Goal: Task Accomplishment & Management: Use online tool/utility

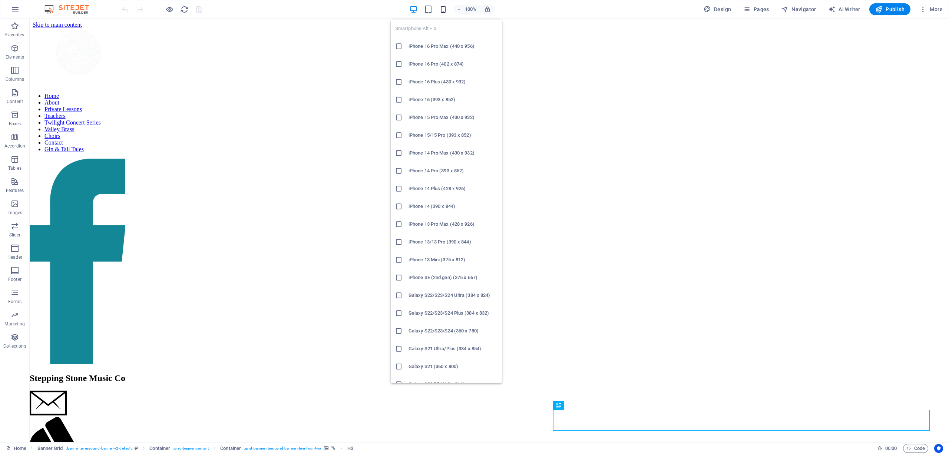
click at [446, 12] on icon "button" at bounding box center [443, 9] width 9 height 9
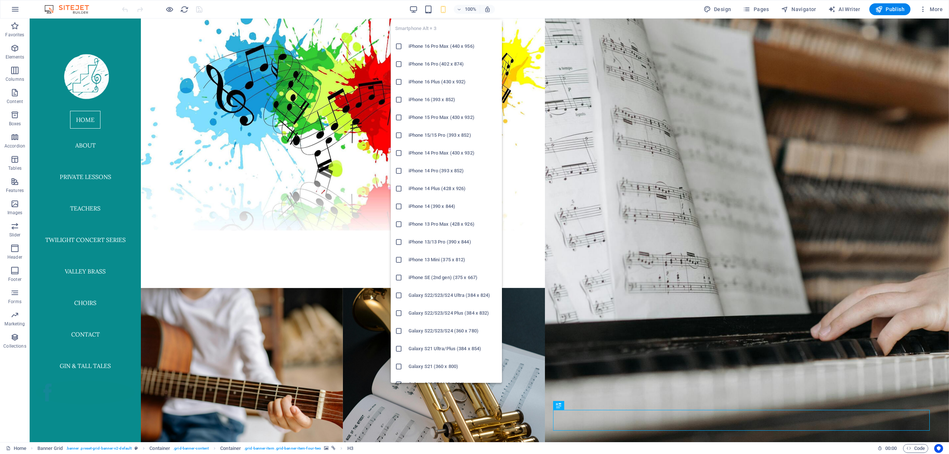
click at [401, 43] on icon at bounding box center [398, 46] width 7 height 7
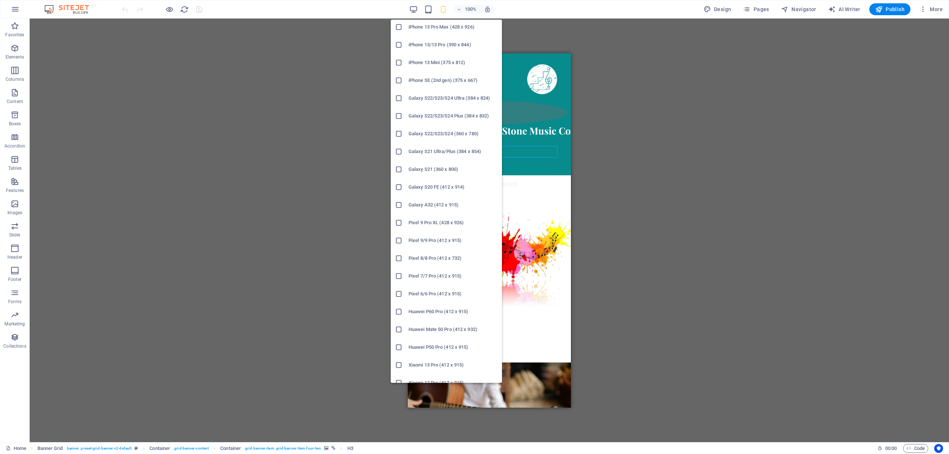
scroll to position [198, 0]
click at [399, 259] on icon at bounding box center [398, 257] width 7 height 7
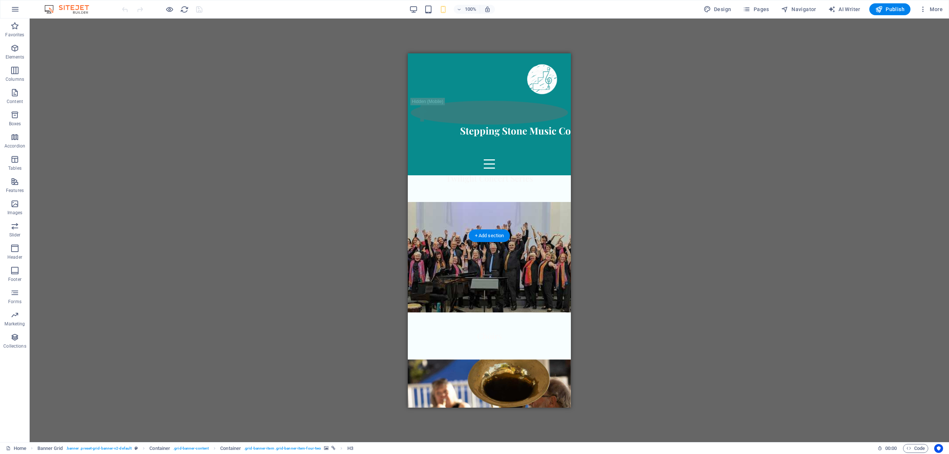
scroll to position [635, 0]
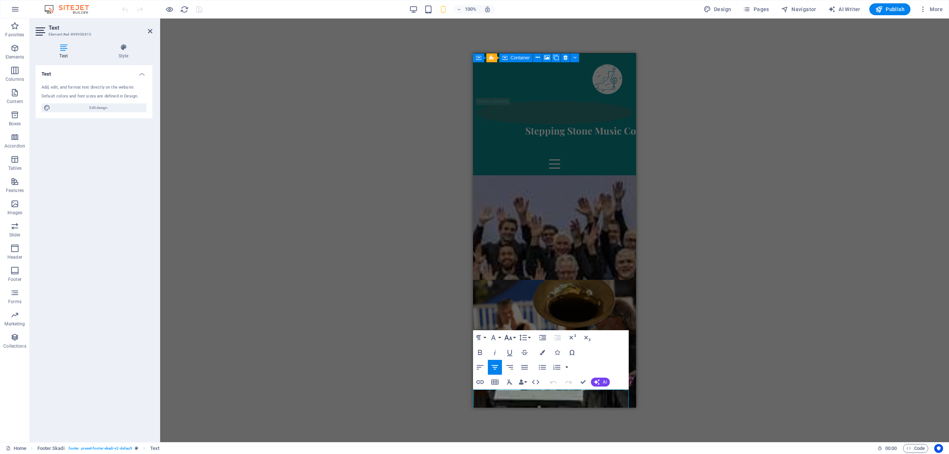
click at [510, 337] on icon "button" at bounding box center [508, 337] width 9 height 9
click at [518, 253] on link "24" at bounding box center [516, 255] width 27 height 11
click at [558, 401] on div "Open Link Edit Link Unlink" at bounding box center [551, 394] width 44 height 15
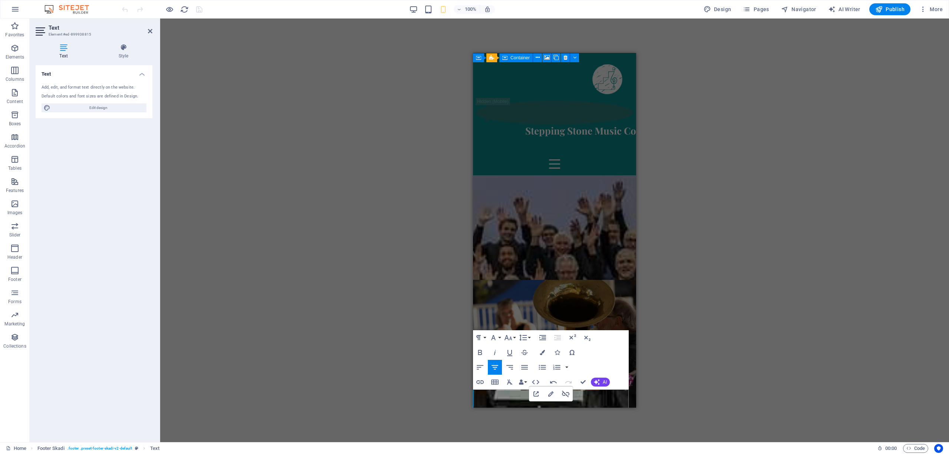
click at [558, 401] on div "Open Link Edit Link Unlink" at bounding box center [551, 394] width 44 height 15
click at [550, 382] on icon "button" at bounding box center [553, 382] width 7 height 3
click at [508, 338] on icon "button" at bounding box center [508, 337] width 9 height 9
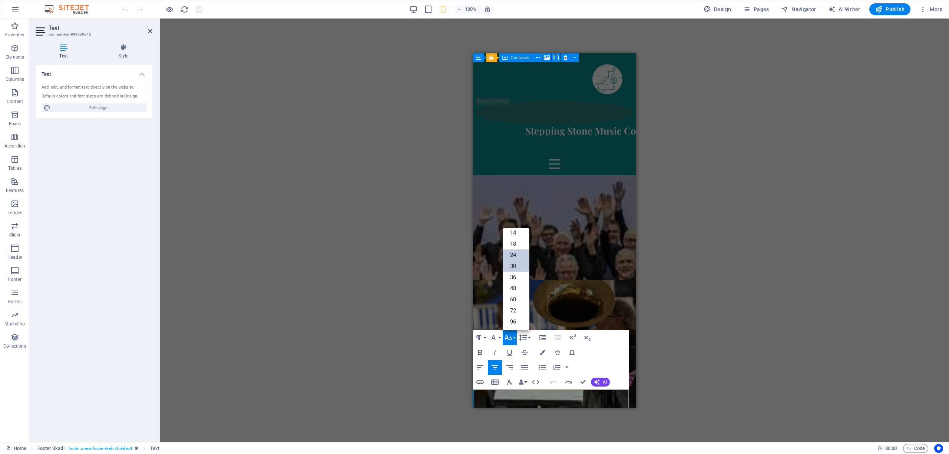
click at [518, 257] on link "24" at bounding box center [516, 255] width 27 height 11
click at [513, 333] on icon "button" at bounding box center [508, 337] width 9 height 9
click at [518, 247] on link "18" at bounding box center [516, 243] width 27 height 11
click at [512, 338] on icon "button" at bounding box center [508, 337] width 9 height 9
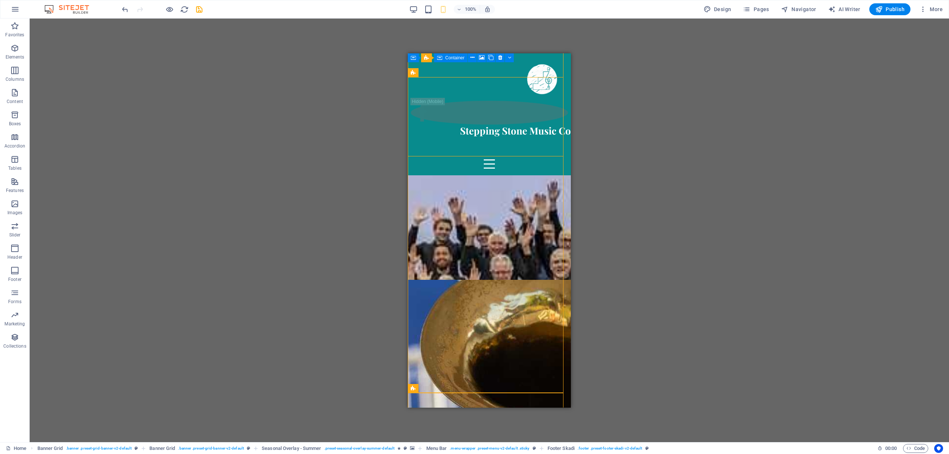
scroll to position [635, 0]
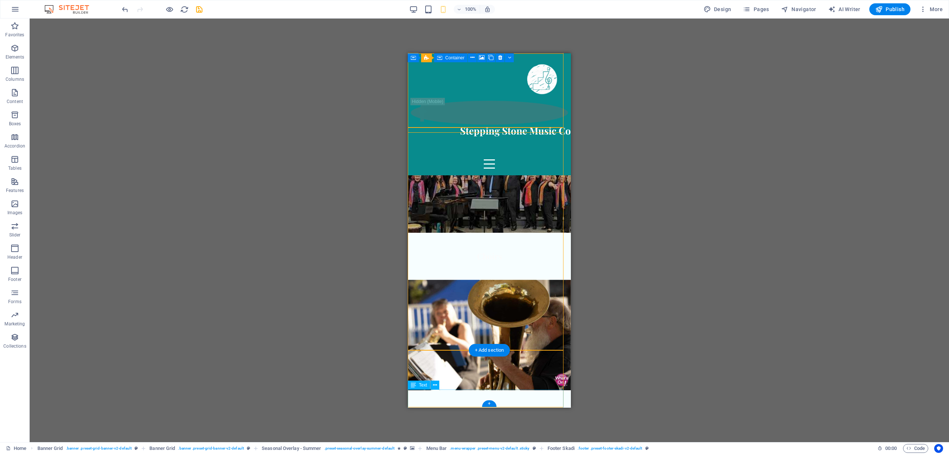
click at [457, 398] on div "H3 Banner Grid Banner Grid Container Container Banner Grid Container Container …" at bounding box center [490, 231] width 920 height 424
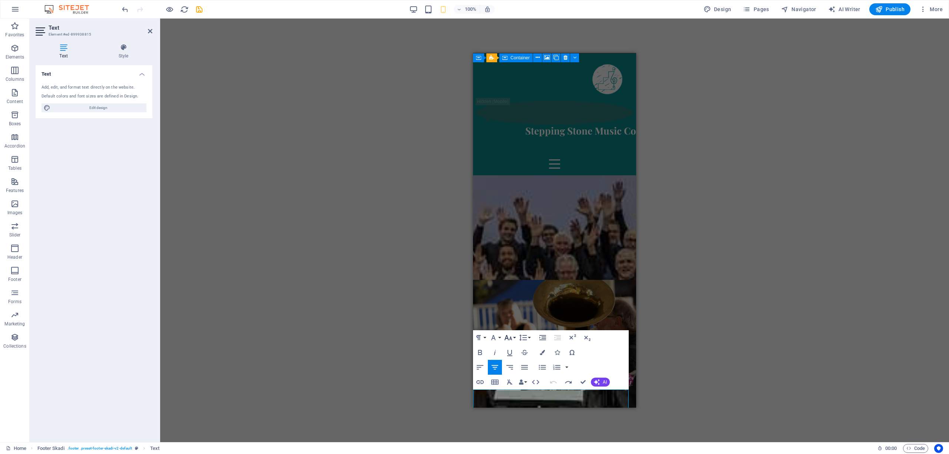
click at [509, 336] on icon "button" at bounding box center [508, 337] width 9 height 9
click at [516, 234] on link "14" at bounding box center [516, 232] width 27 height 11
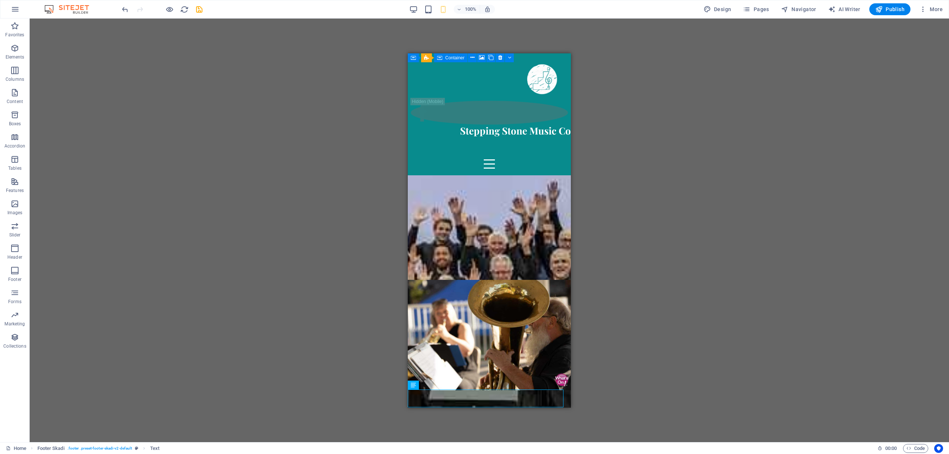
click at [674, 363] on div "H3 Banner Grid Banner Grid Container Container Banner Grid Container Container …" at bounding box center [490, 231] width 920 height 424
click at [389, 379] on div "H3 Banner Grid Banner Grid Container Container Banner Grid Container Container …" at bounding box center [490, 231] width 920 height 424
click at [762, 11] on span "Pages" at bounding box center [756, 9] width 26 height 7
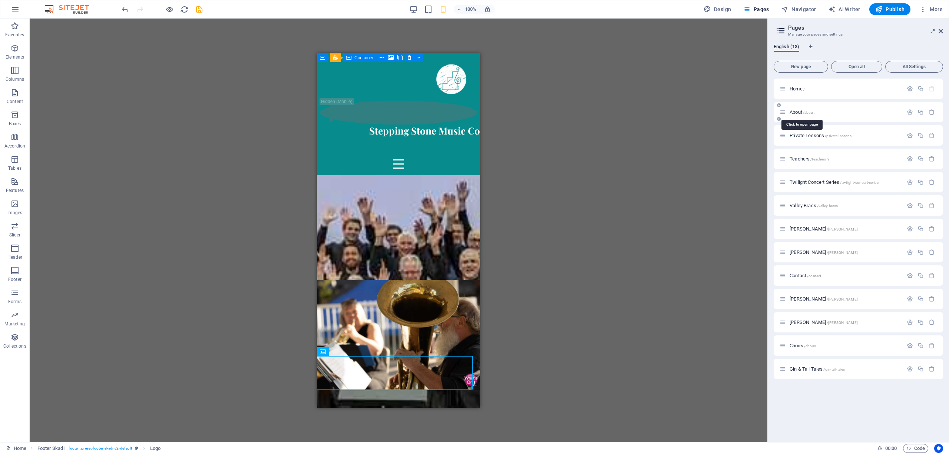
click at [804, 111] on span "/about" at bounding box center [808, 113] width 11 height 4
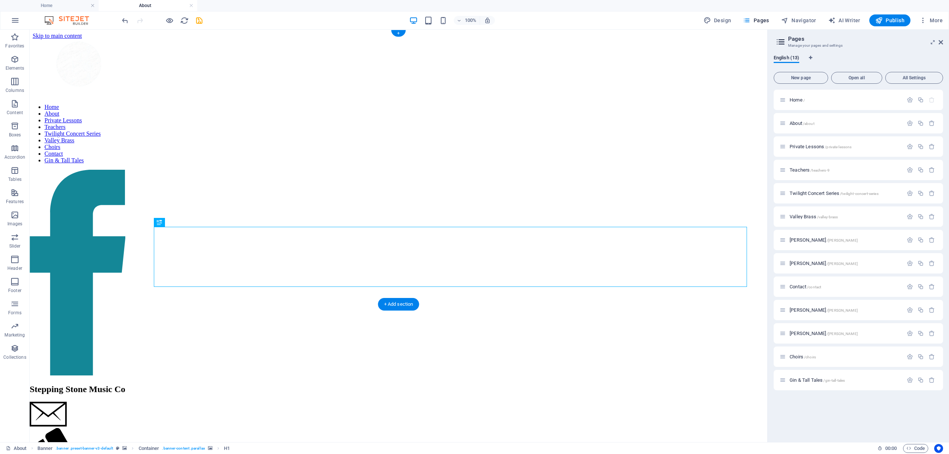
scroll to position [0, 0]
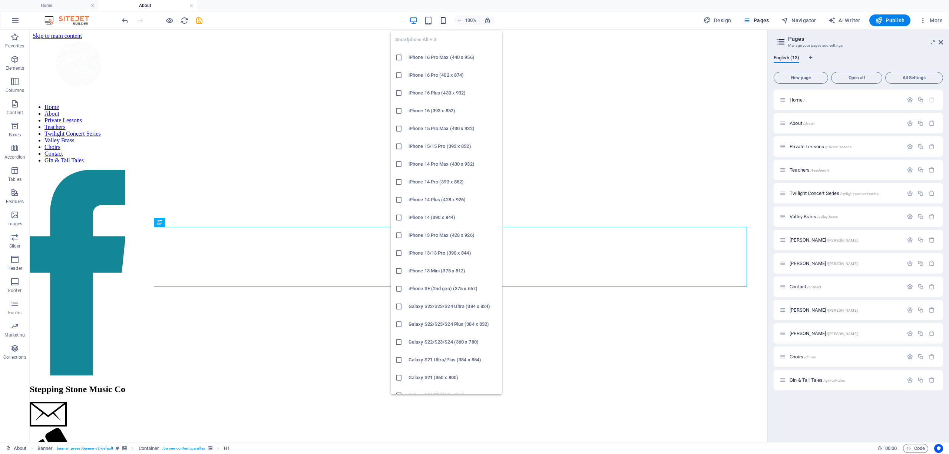
click at [441, 22] on icon "button" at bounding box center [443, 20] width 9 height 9
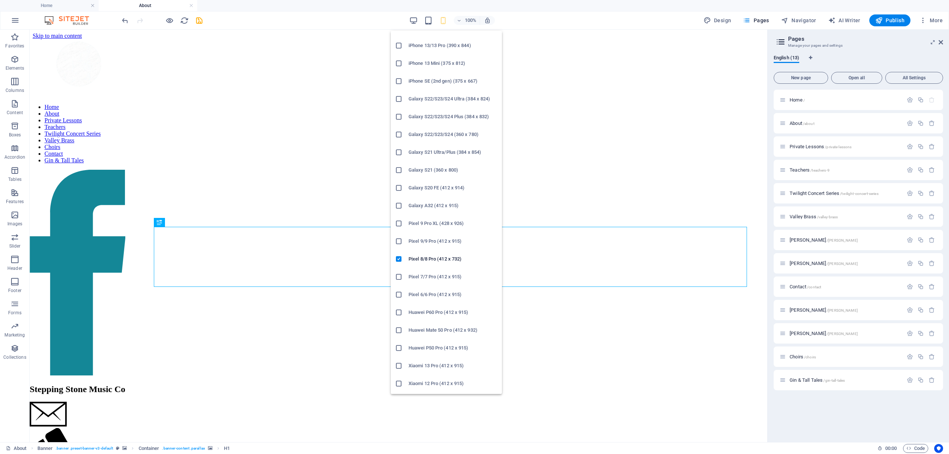
click at [441, 21] on icon "button" at bounding box center [443, 20] width 9 height 9
click at [445, 20] on icon "button" at bounding box center [443, 20] width 9 height 9
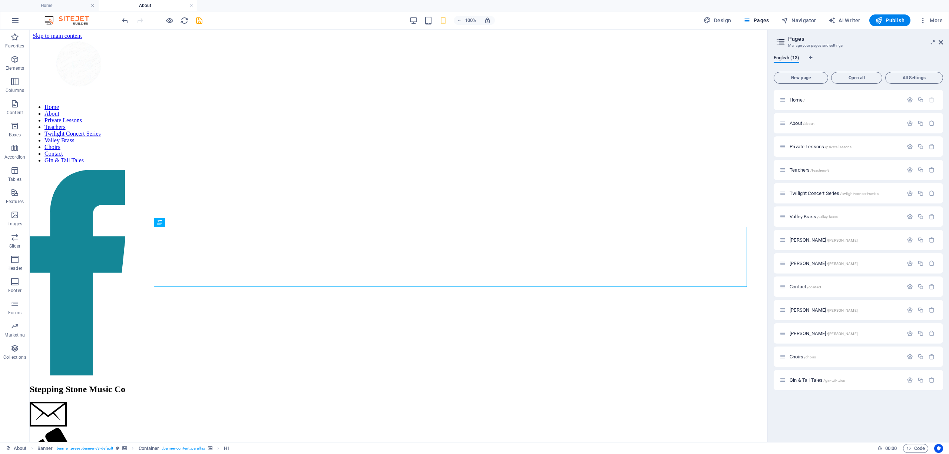
click at [391, 20] on div "100% Design Pages Navigator AI Writer Publish More" at bounding box center [534, 20] width 826 height 12
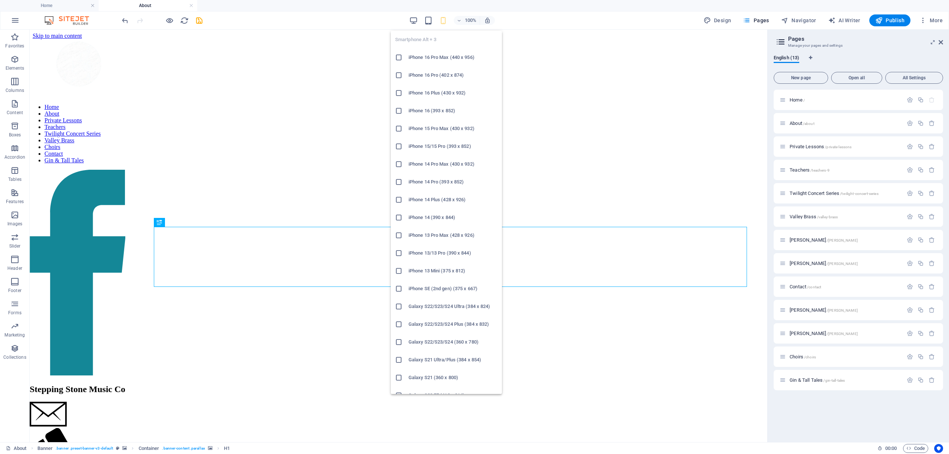
click at [444, 19] on icon "button" at bounding box center [443, 20] width 9 height 9
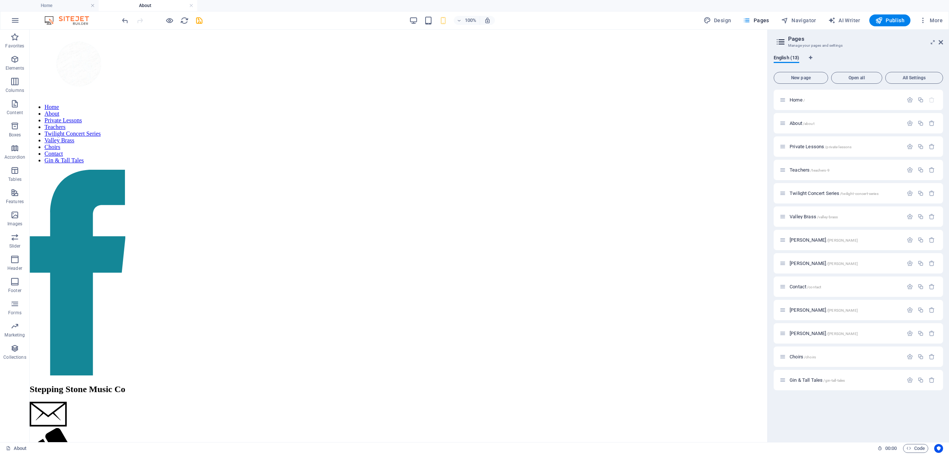
scroll to position [132, 0]
click at [72, 3] on h4 "Home" at bounding box center [49, 5] width 99 height 8
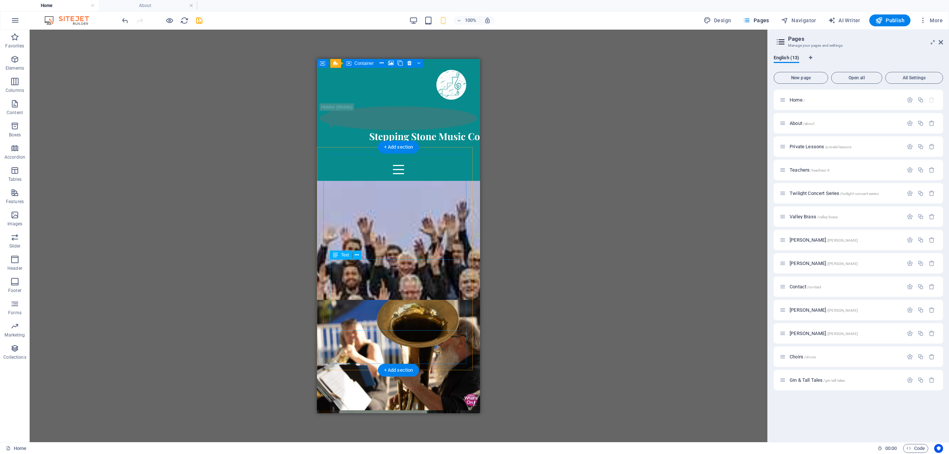
scroll to position [619, 0]
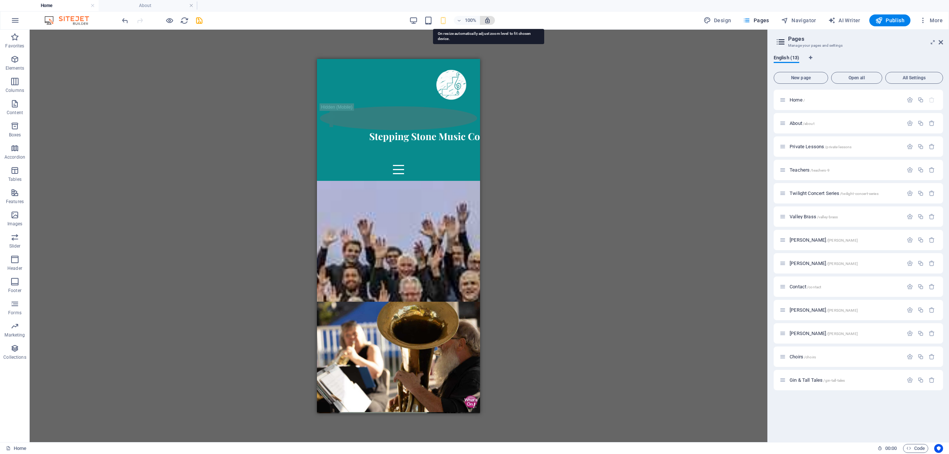
click at [142, 7] on h4 "About" at bounding box center [148, 5] width 99 height 8
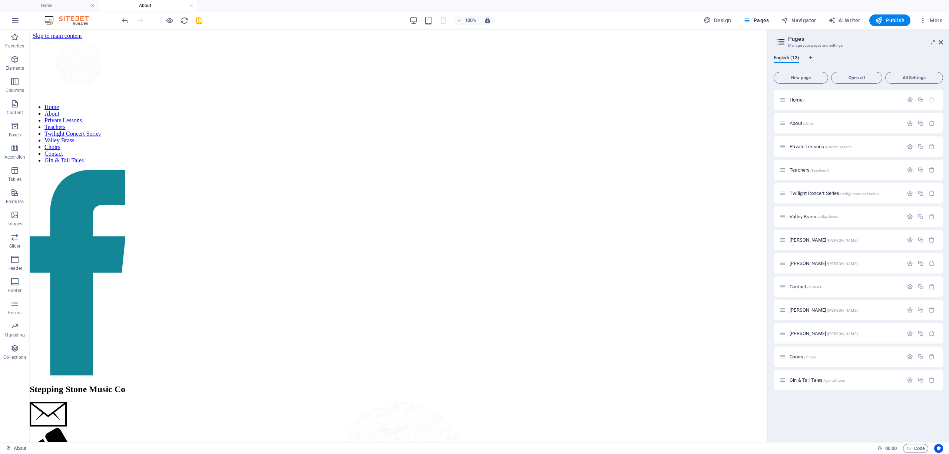
scroll to position [0, 0]
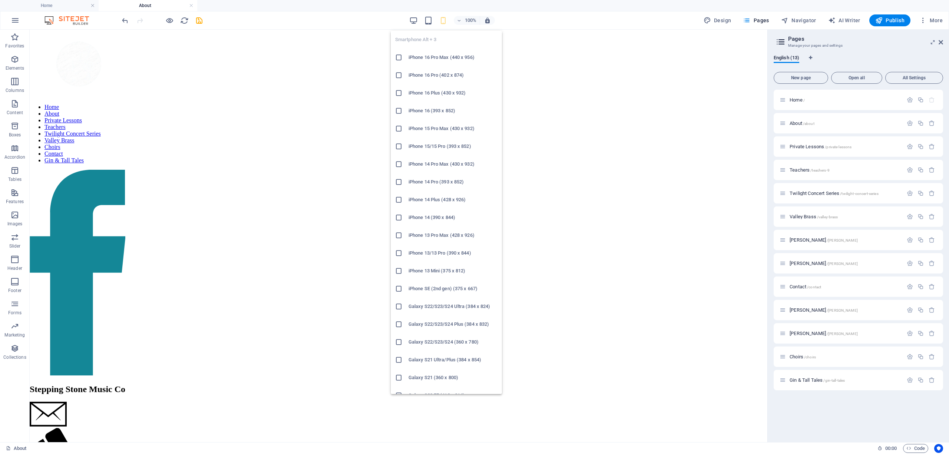
click at [443, 22] on icon "button" at bounding box center [443, 20] width 9 height 9
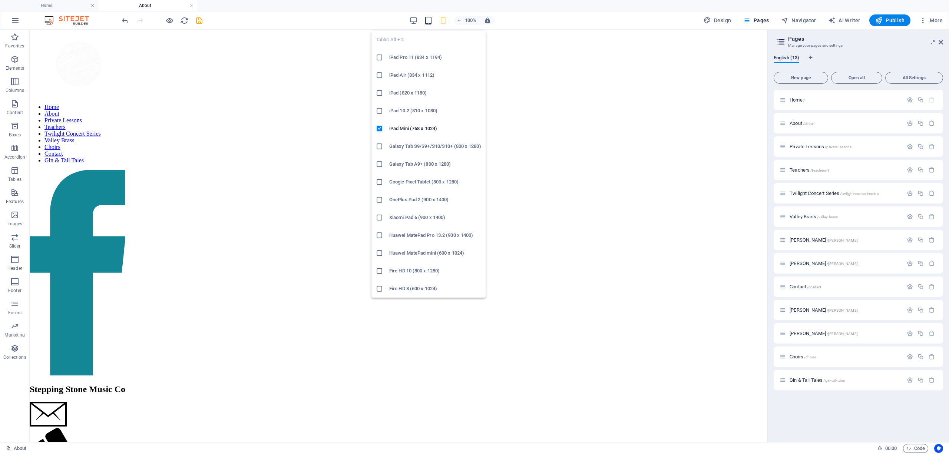
click at [428, 22] on icon "button" at bounding box center [428, 20] width 9 height 9
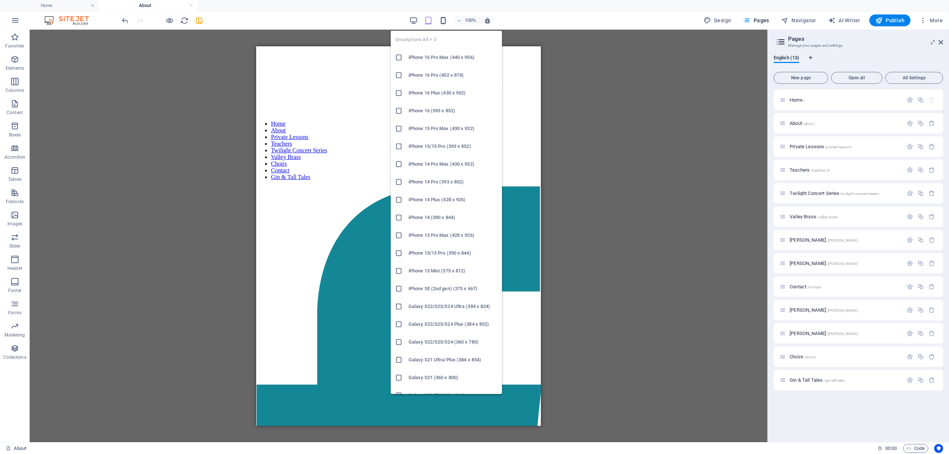
click at [444, 20] on icon "button" at bounding box center [443, 20] width 9 height 9
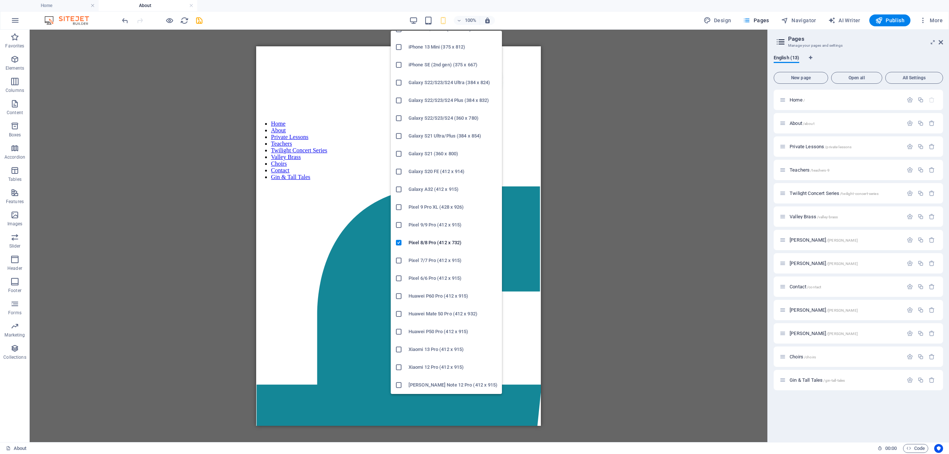
click at [404, 224] on div at bounding box center [401, 224] width 13 height 7
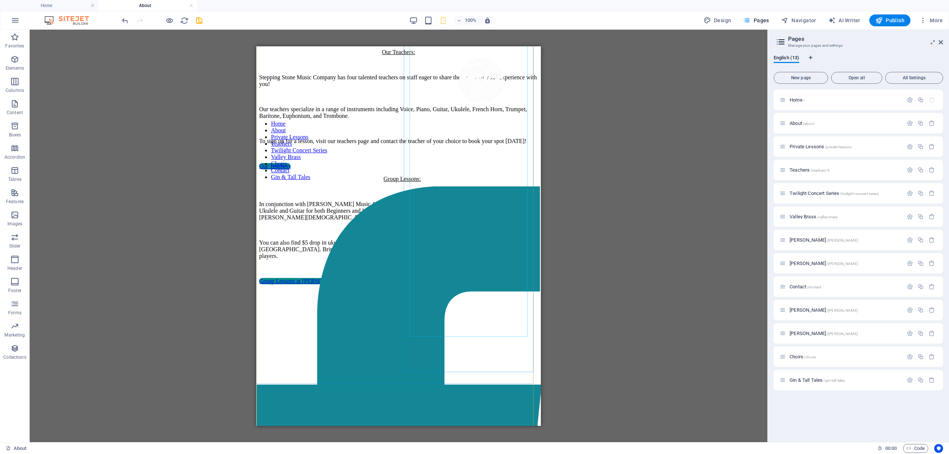
scroll to position [1266, 0]
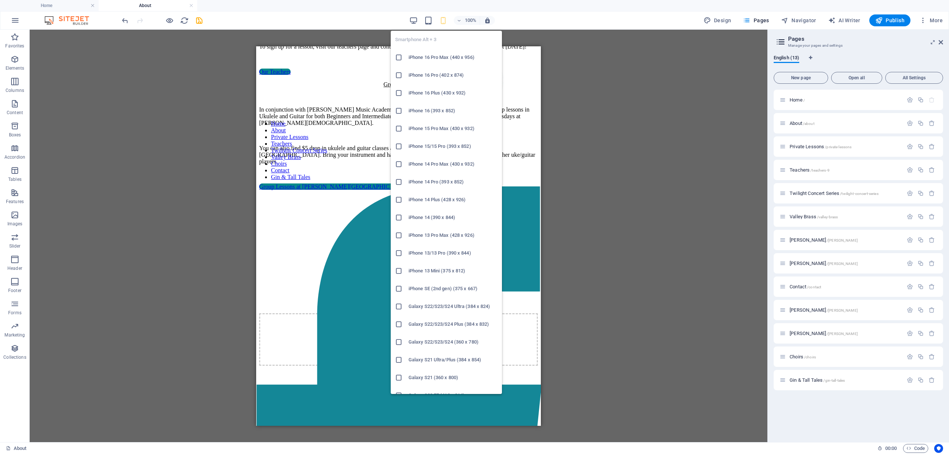
click at [444, 20] on icon "button" at bounding box center [443, 20] width 9 height 9
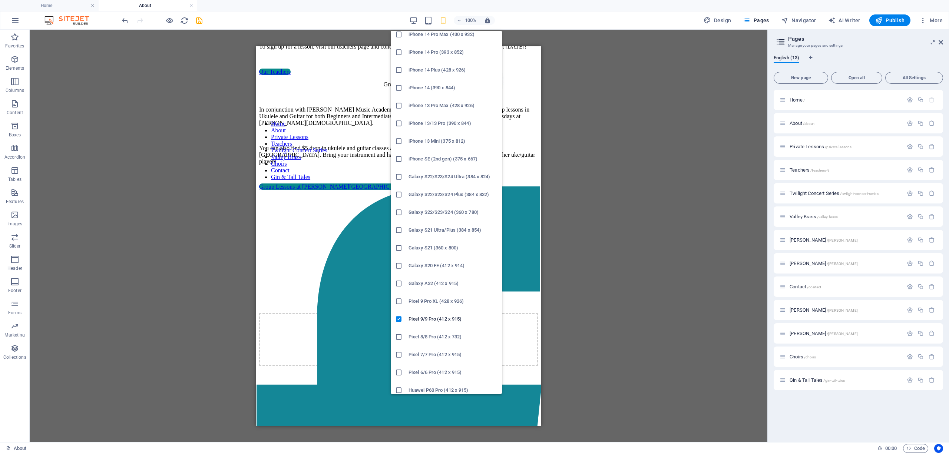
scroll to position [224, 0]
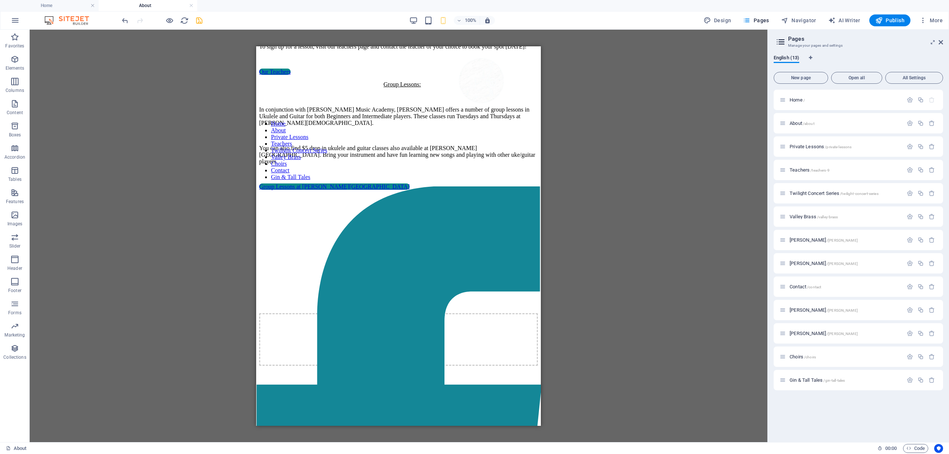
click at [198, 20] on icon "save" at bounding box center [199, 20] width 9 height 9
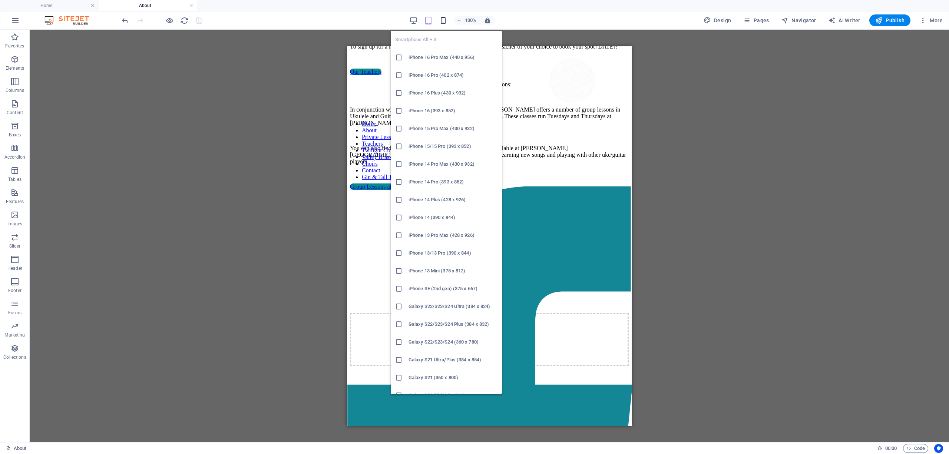
click at [445, 21] on icon "button" at bounding box center [443, 20] width 9 height 9
click at [418, 215] on h6 "iPhone 14 (390 x 844)" at bounding box center [453, 217] width 89 height 9
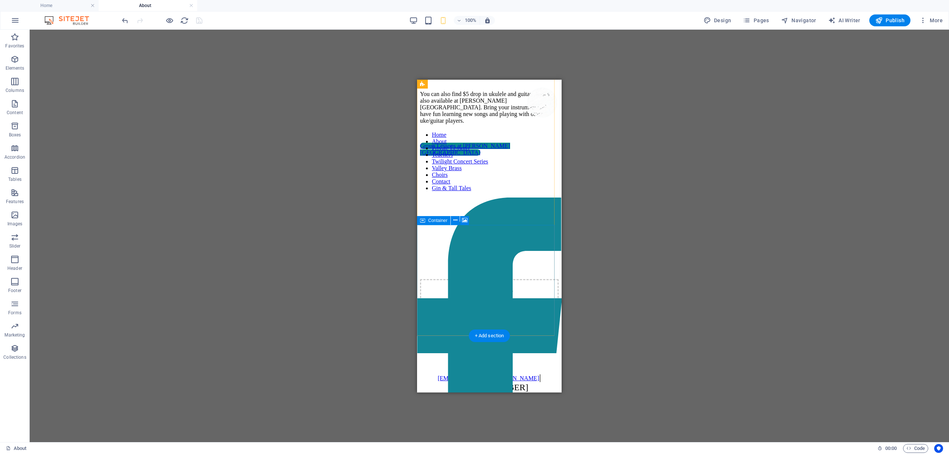
scroll to position [2278, 0]
click at [487, 380] on div "[EMAIL_ADDRESS][DOMAIN_NAME] | [PHONE_NUMBER]" at bounding box center [489, 382] width 139 height 20
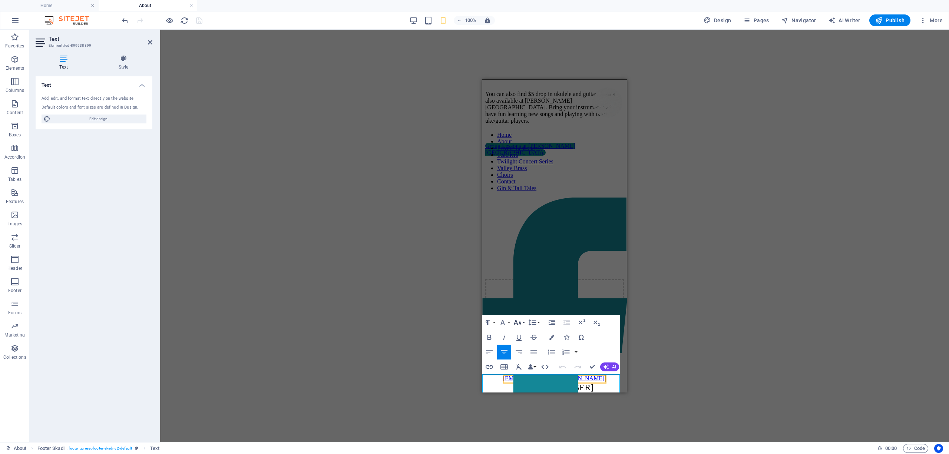
click at [518, 322] on icon "button" at bounding box center [517, 322] width 9 height 9
click at [521, 343] on link "18" at bounding box center [525, 344] width 27 height 11
click at [515, 323] on icon "button" at bounding box center [517, 322] width 9 height 9
click at [521, 333] on link "14" at bounding box center [525, 332] width 27 height 11
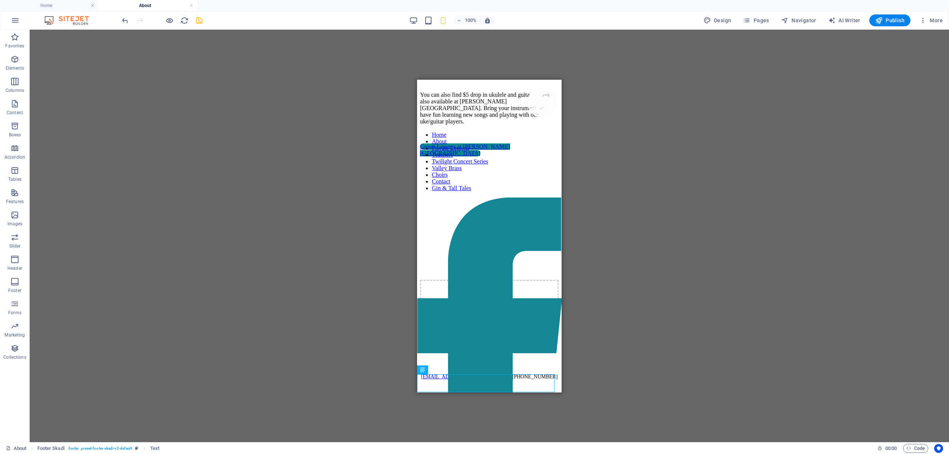
click at [627, 330] on div "H1 Banner Container Container Banner Logo Spacer Container Text Image with Cont…" at bounding box center [490, 236] width 920 height 413
click at [767, 17] on span "Pages" at bounding box center [756, 20] width 26 height 7
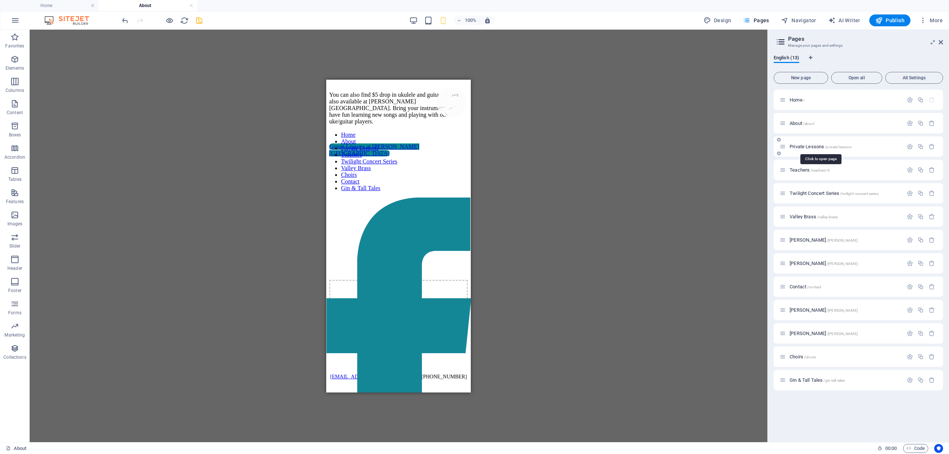
click at [796, 145] on span "Private Lessons /private-lessons" at bounding box center [821, 147] width 62 height 6
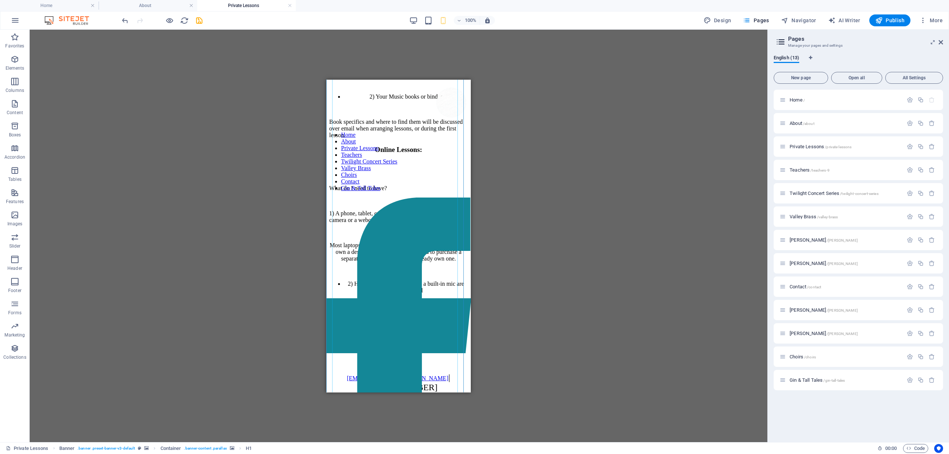
scroll to position [2293, 0]
click at [418, 381] on div "[EMAIL_ADDRESS][DOMAIN_NAME] | [PHONE_NUMBER]" at bounding box center [398, 382] width 139 height 20
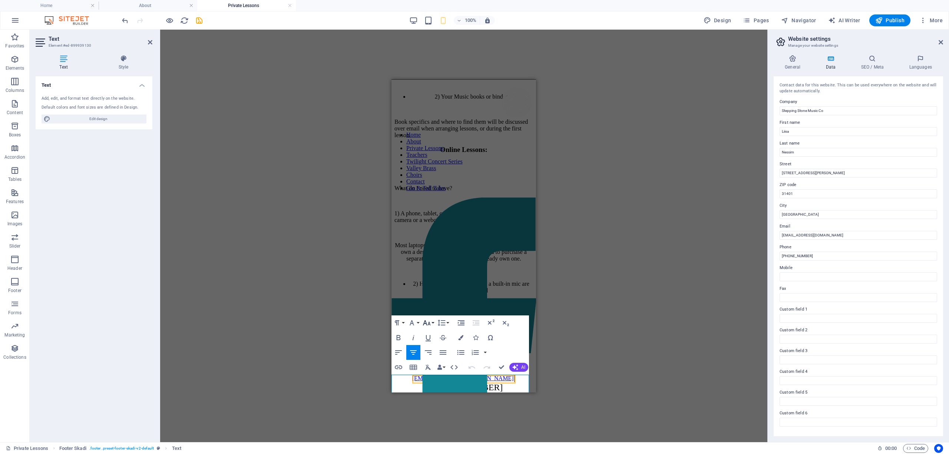
click at [426, 322] on icon "button" at bounding box center [426, 323] width 9 height 9
click at [431, 334] on link "14" at bounding box center [434, 333] width 27 height 11
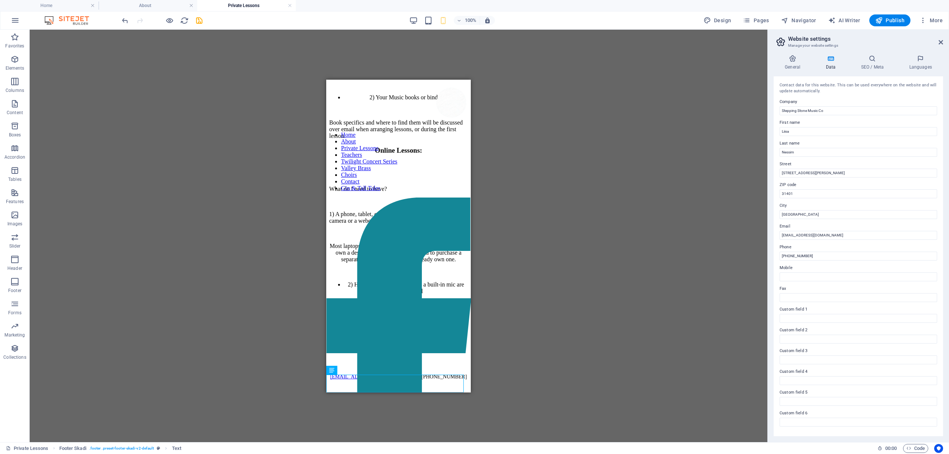
click at [536, 309] on div "H1 Banner Container Spacer Plans Text Container Container Container Text Contai…" at bounding box center [399, 236] width 738 height 413
click at [530, 307] on div "H1 Banner Container Spacer Plans Text Container Container Container Text Contai…" at bounding box center [399, 236] width 738 height 413
click at [762, 19] on span "Pages" at bounding box center [756, 20] width 26 height 7
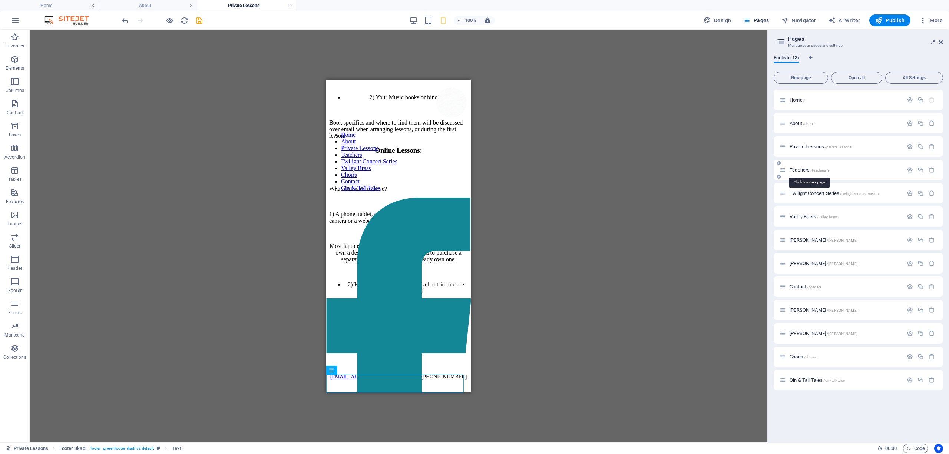
click at [798, 169] on span "Teachers /teachers-9" at bounding box center [810, 170] width 40 height 6
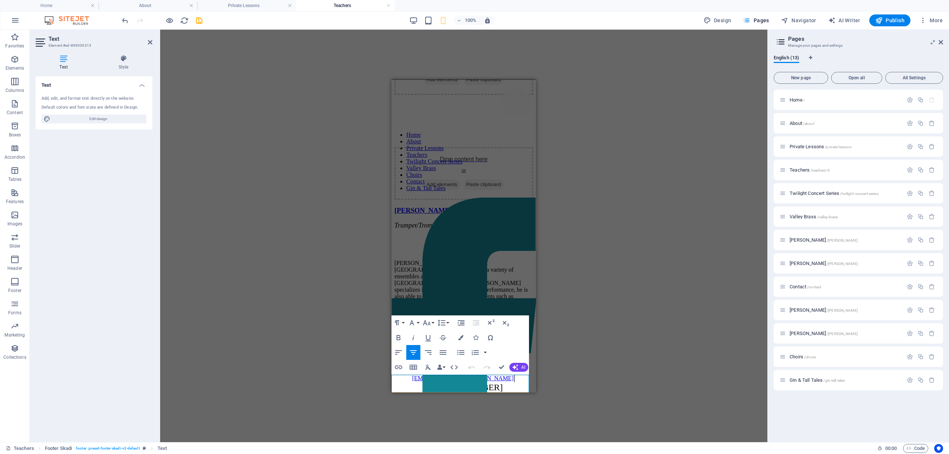
scroll to position [2161, 0]
click at [424, 321] on icon "button" at bounding box center [426, 323] width 9 height 9
click at [438, 334] on link "14" at bounding box center [434, 333] width 27 height 11
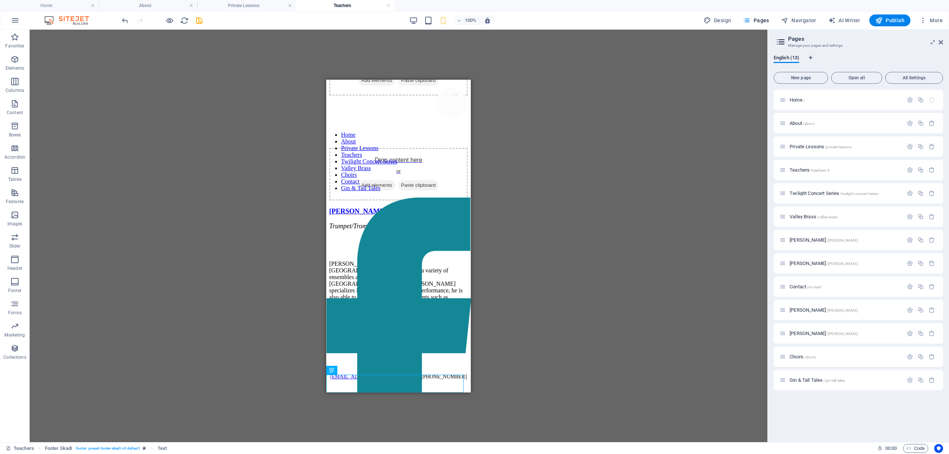
click at [613, 282] on div "H1 Banner Container Logo Text Text Spacer Text Preset Container Text Placeholde…" at bounding box center [399, 236] width 738 height 413
click at [800, 193] on span "Twilight Concert Series /twilight-concert-series" at bounding box center [834, 194] width 89 height 6
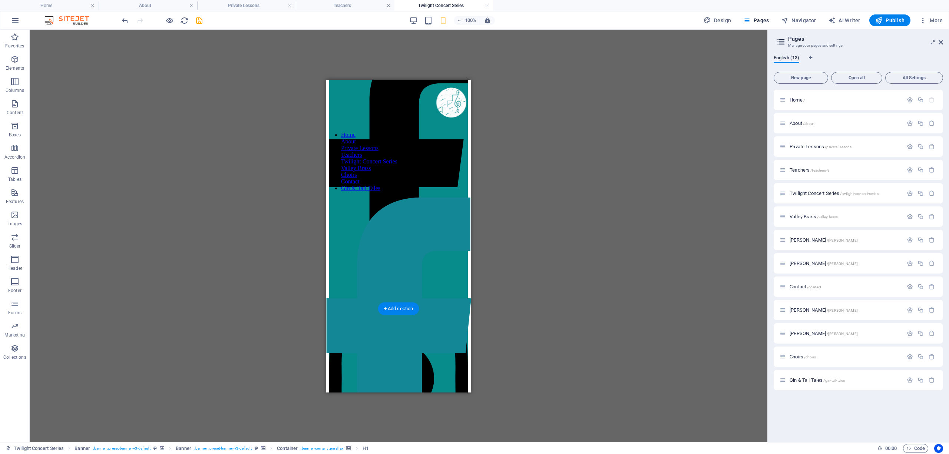
scroll to position [1768, 0]
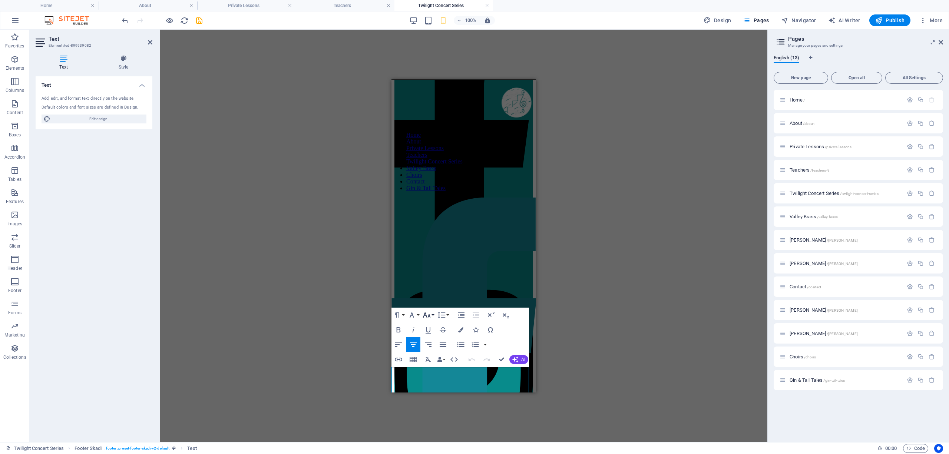
click at [429, 312] on icon "button" at bounding box center [426, 315] width 9 height 9
click at [432, 326] on link "14" at bounding box center [434, 325] width 27 height 11
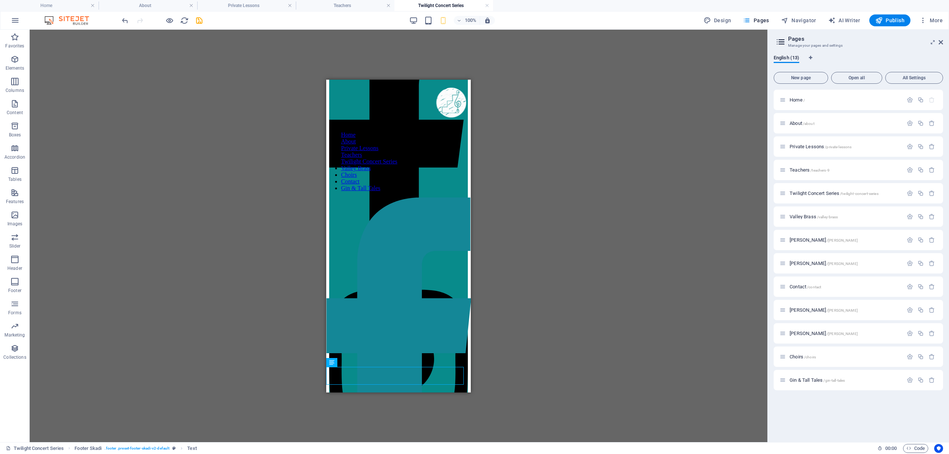
click at [569, 330] on div "H1 Banner Banner Container Logo Preset Text Container Placeholder Container Tex…" at bounding box center [399, 236] width 738 height 413
click at [632, 276] on div "H1 Banner Banner Container Logo Preset Text Container Placeholder Container Tex…" at bounding box center [399, 236] width 738 height 413
click at [808, 217] on span "Valley Brass /valley-brass" at bounding box center [814, 217] width 48 height 6
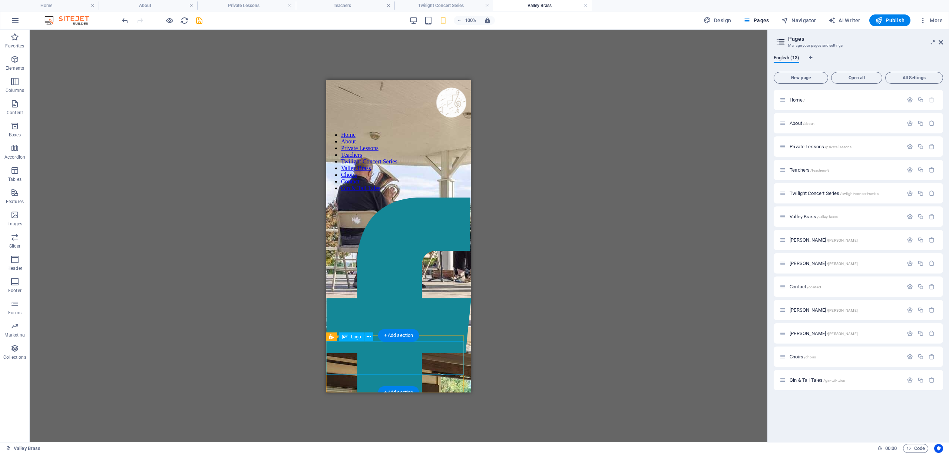
scroll to position [880, 0]
click at [422, 223] on div "[EMAIL_ADDRESS][DOMAIN_NAME] | [PHONE_NUMBER]" at bounding box center [398, 213] width 139 height 20
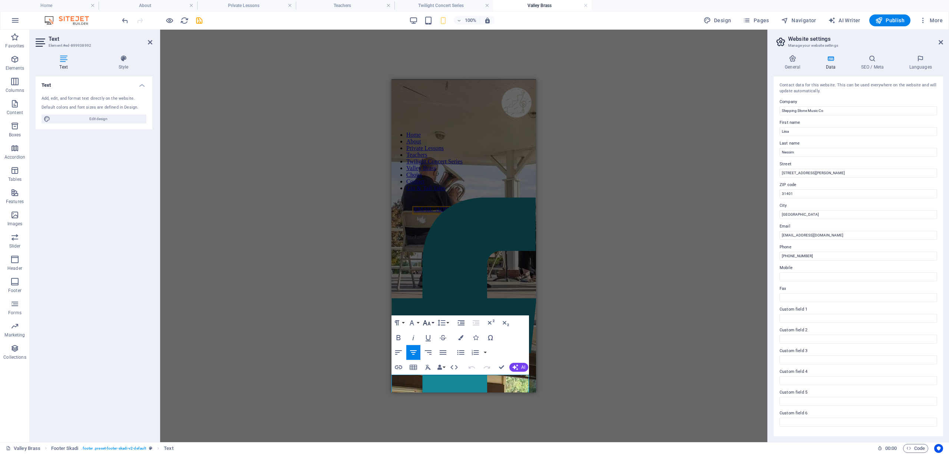
click at [425, 321] on icon "button" at bounding box center [427, 322] width 8 height 5
click at [434, 332] on link "14" at bounding box center [434, 333] width 27 height 11
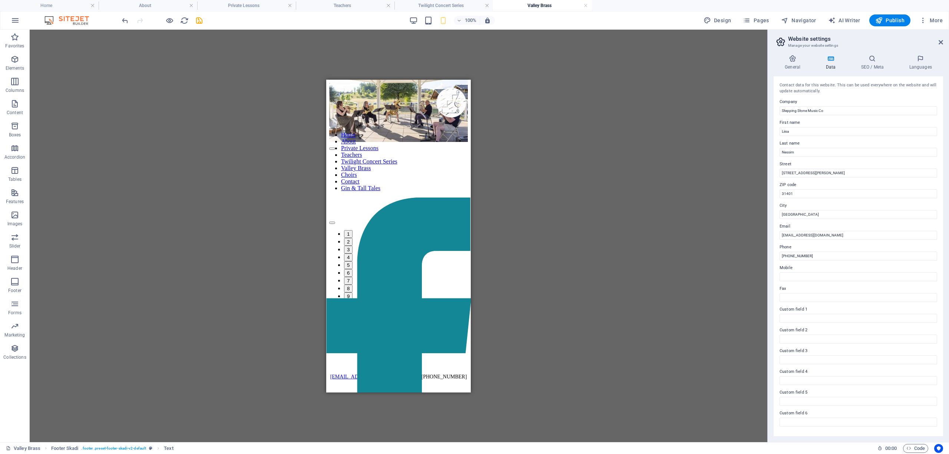
scroll to position [831, 0]
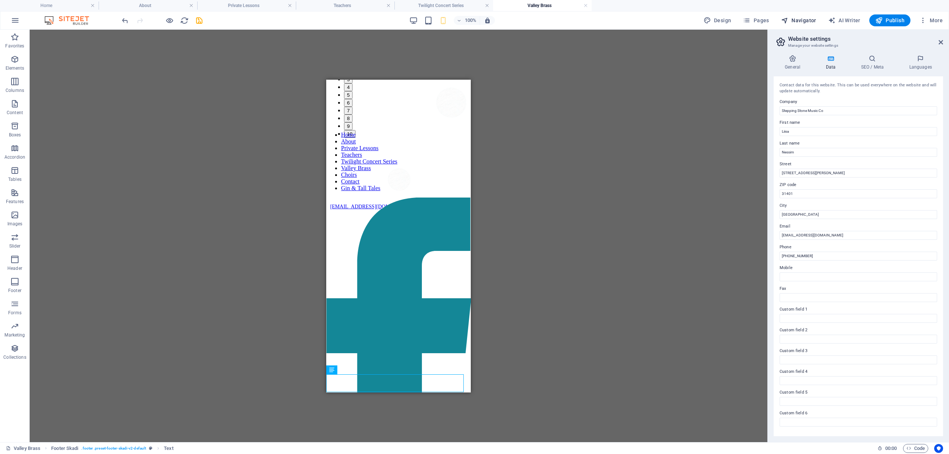
click at [788, 17] on icon "button" at bounding box center [784, 20] width 7 height 7
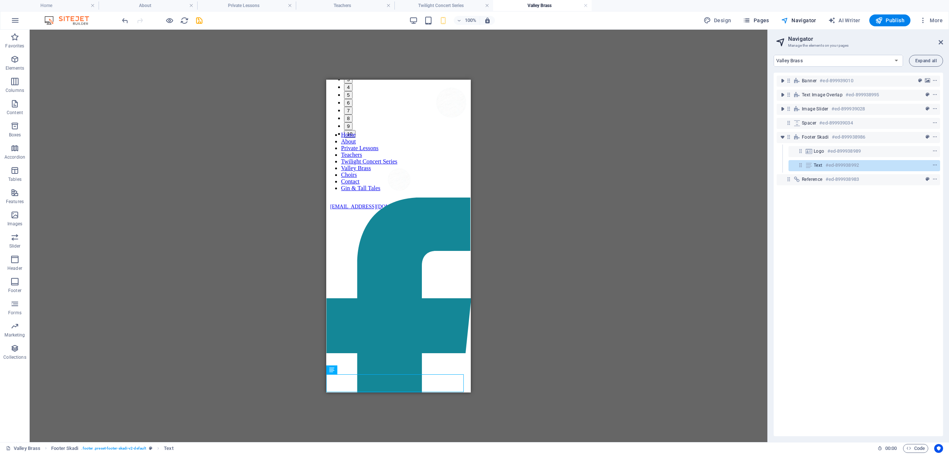
click at [767, 19] on span "Pages" at bounding box center [756, 20] width 26 height 7
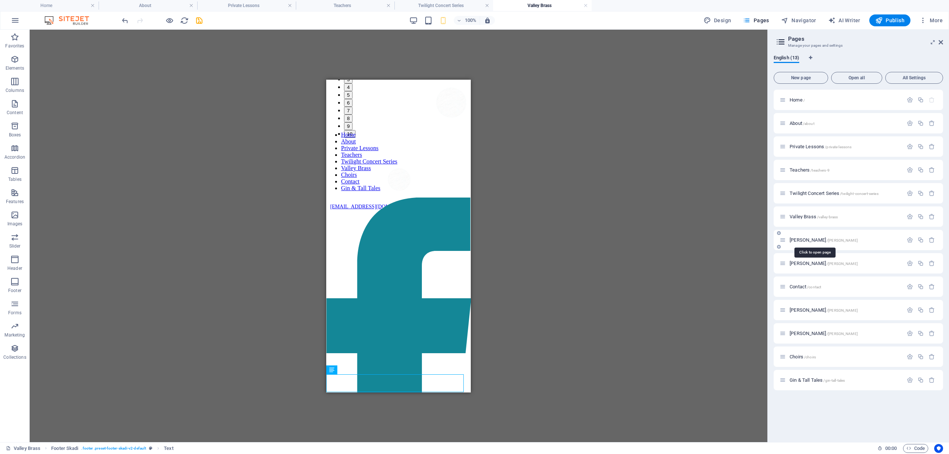
click at [805, 239] on span "[PERSON_NAME] /[PERSON_NAME]" at bounding box center [824, 240] width 68 height 6
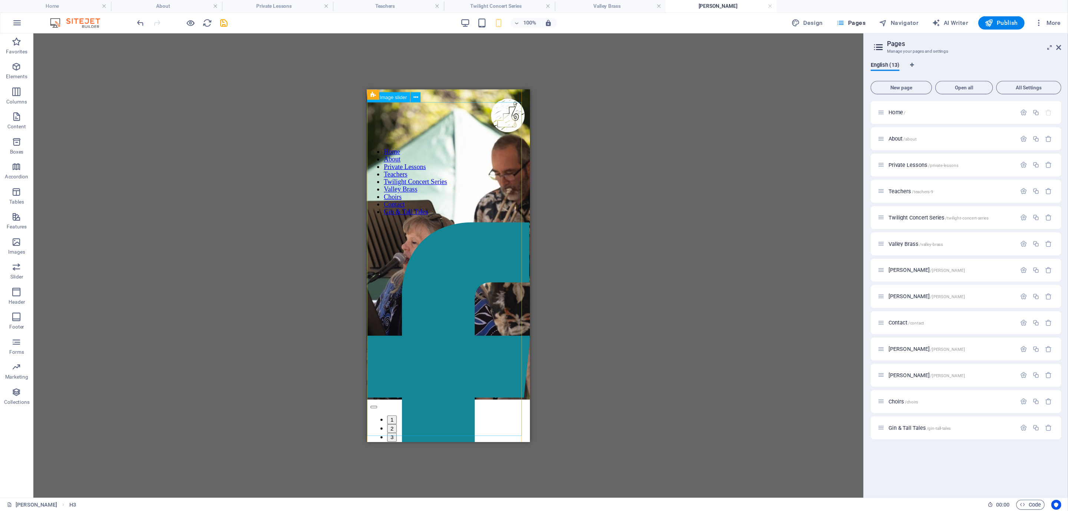
scroll to position [3285, 0]
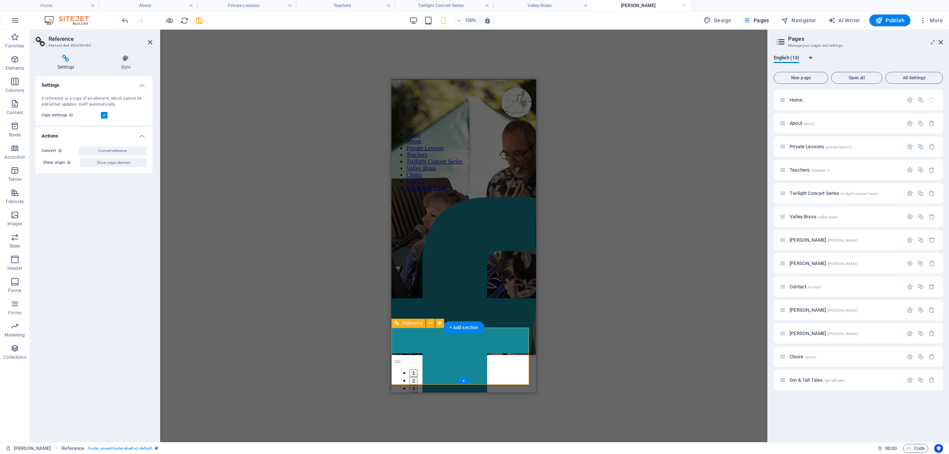
click at [126, 62] on icon at bounding box center [125, 58] width 53 height 7
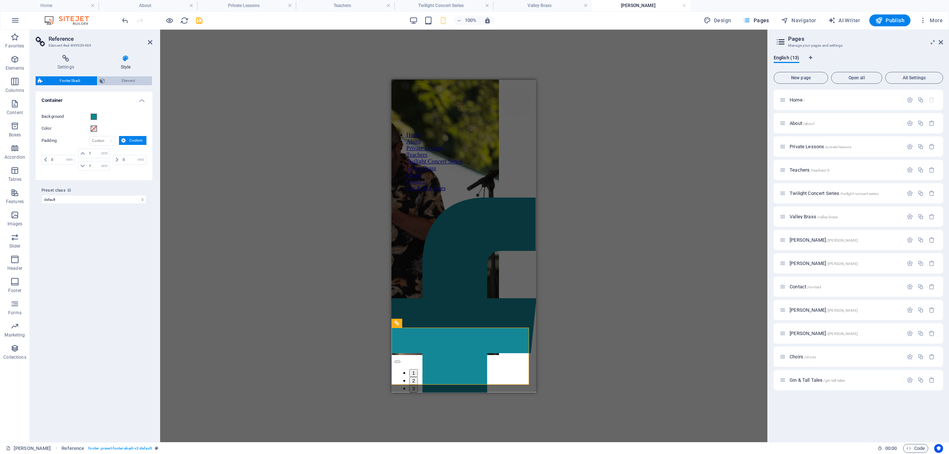
click at [115, 76] on span "Element" at bounding box center [128, 80] width 43 height 9
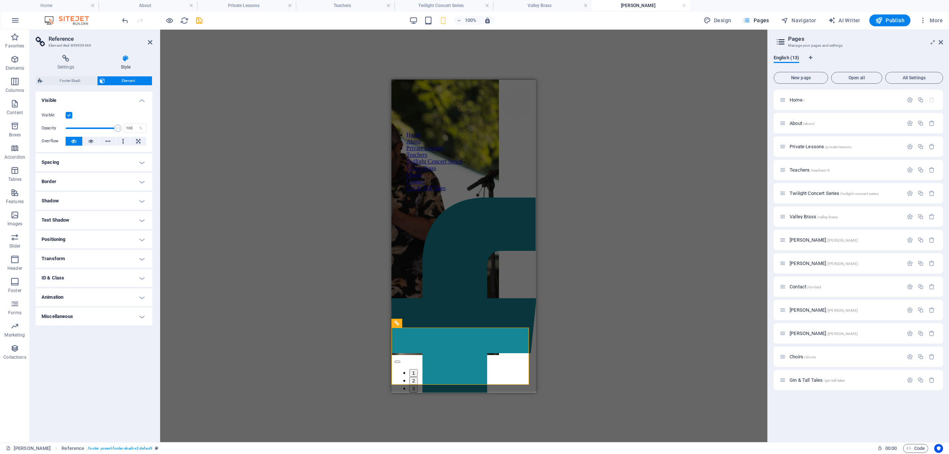
click at [59, 76] on div "Settings Style Settings A reference is a copy of an element, which cannot be ed…" at bounding box center [94, 246] width 117 height 382
click at [61, 54] on div "Settings Style Settings A reference is a copy of an element, which cannot be ed…" at bounding box center [94, 245] width 129 height 393
click at [61, 60] on icon at bounding box center [66, 58] width 60 height 7
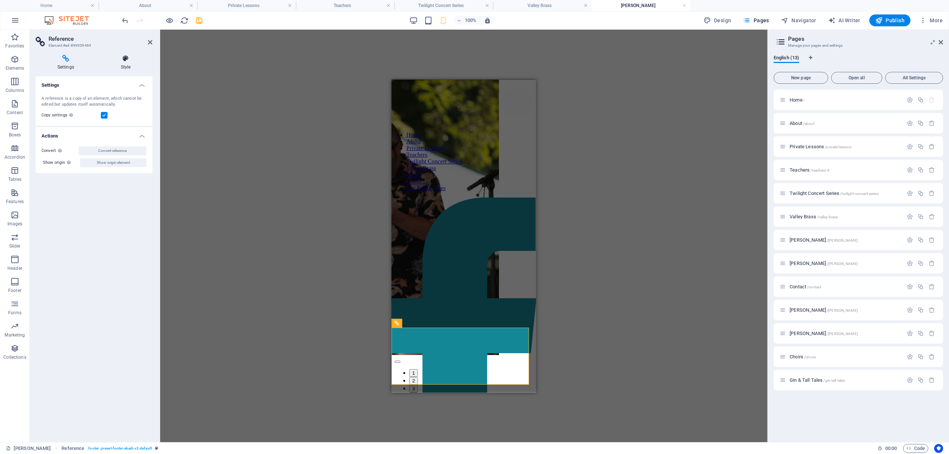
click at [119, 63] on h4 "Style" at bounding box center [125, 63] width 53 height 16
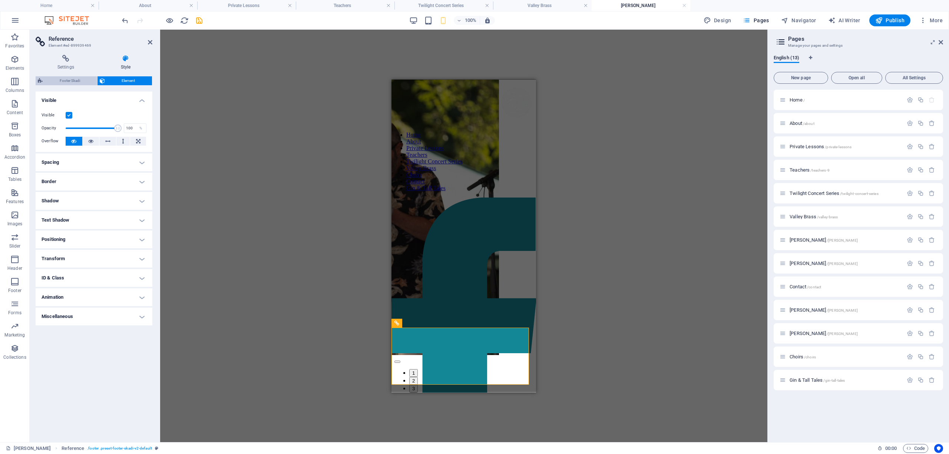
click at [66, 81] on span "Footer Skadi" at bounding box center [70, 80] width 50 height 9
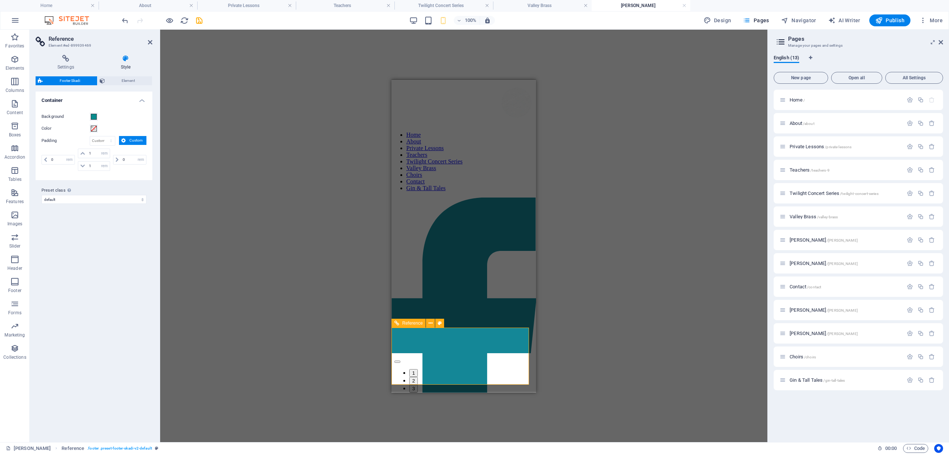
click at [429, 325] on icon at bounding box center [431, 324] width 4 height 8
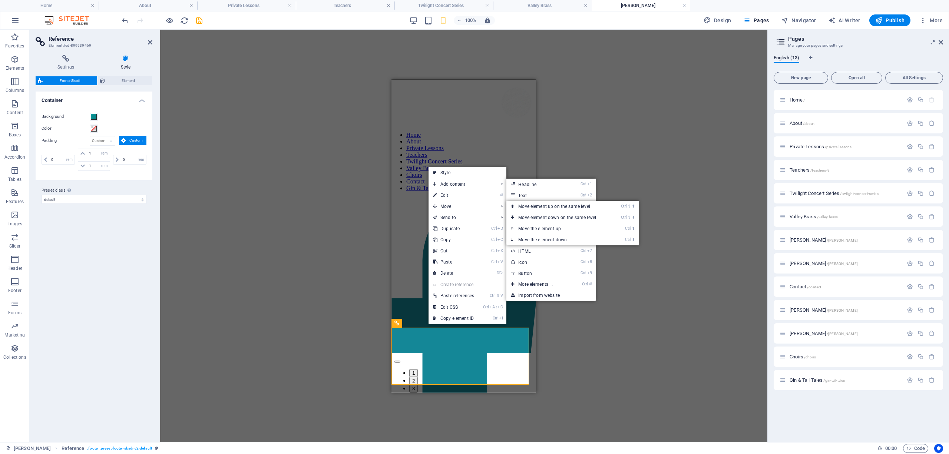
click at [316, 286] on div "Drag here to replace the existing content. Press “Ctrl” if you want to create a…" at bounding box center [463, 236] width 607 height 413
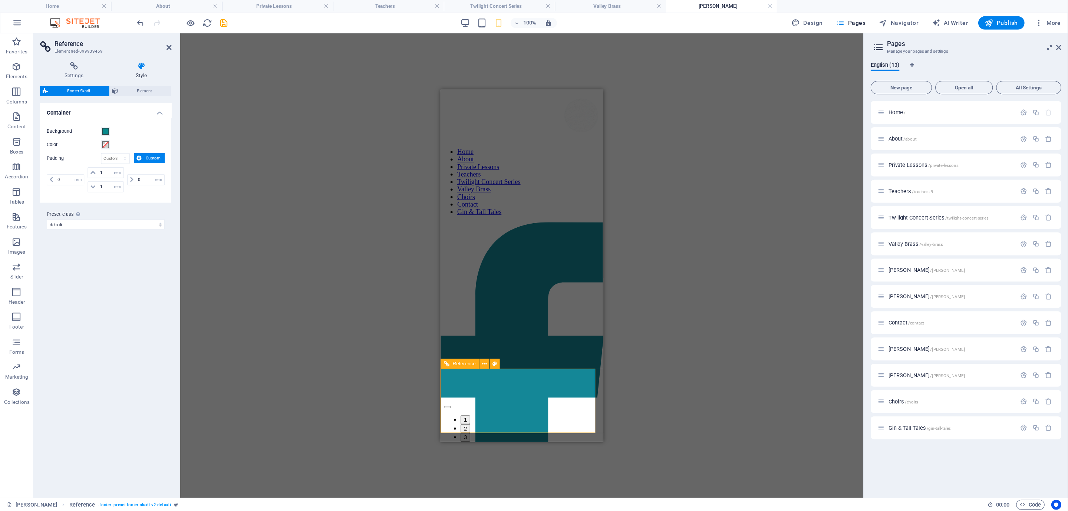
scroll to position [3285, 0]
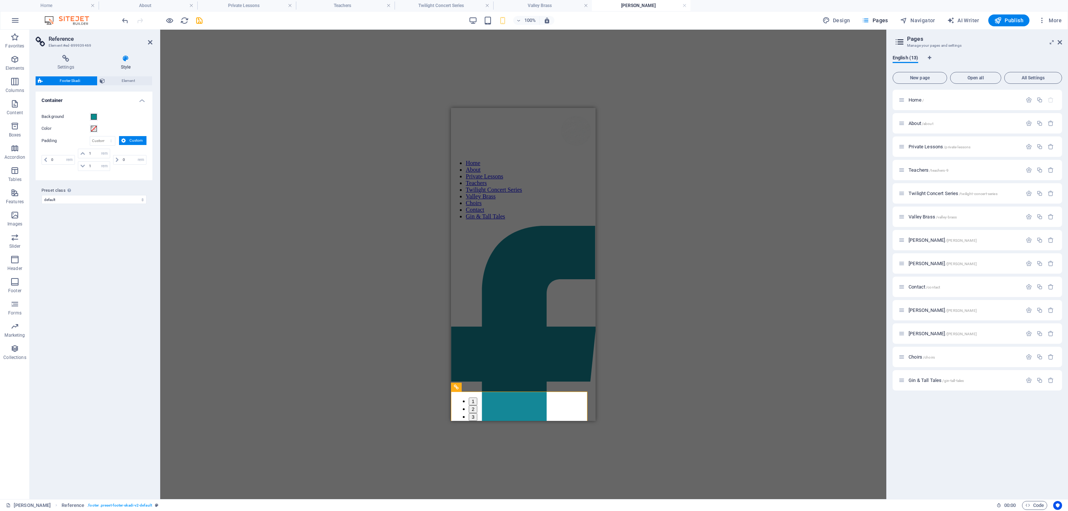
click at [713, 187] on div "Drag here to replace the existing content. Press “Ctrl” if you want to create a…" at bounding box center [523, 265] width 726 height 470
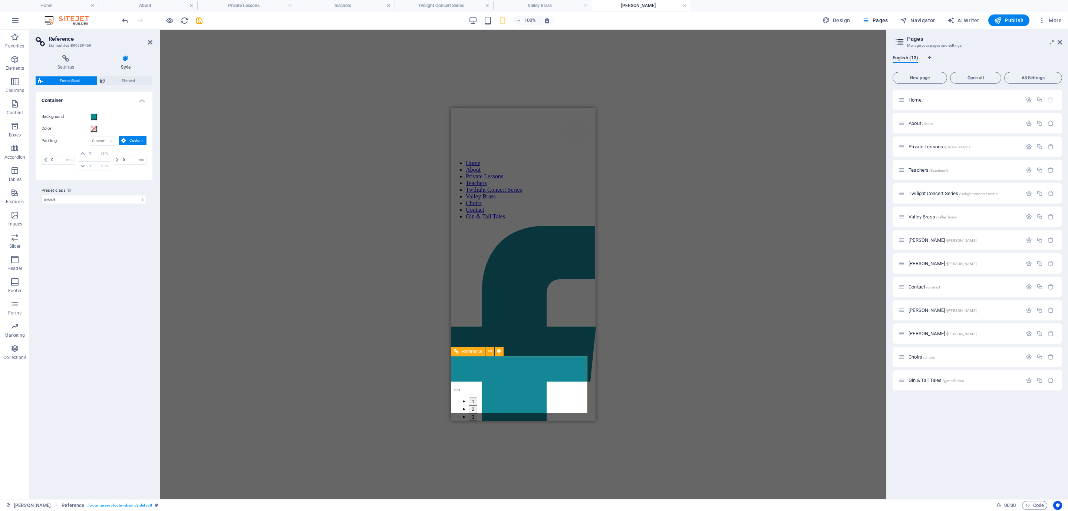
click at [528, 4] on h4 "Valley Brass" at bounding box center [542, 5] width 99 height 8
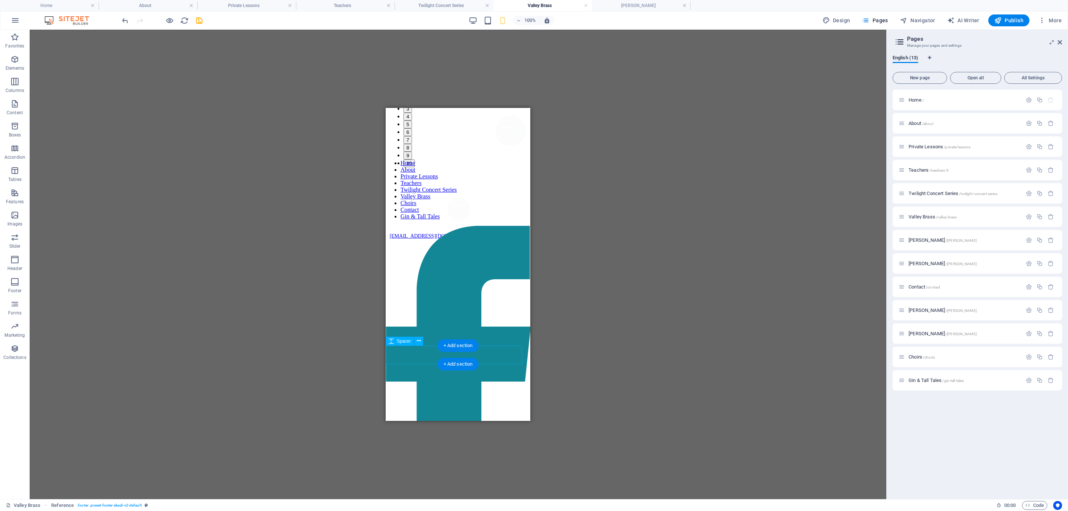
click at [500, 227] on div at bounding box center [458, 209] width 139 height 35
click at [424, 249] on div "steppingstonemusicco@gmail.com | (604) 556-4402" at bounding box center [458, 220] width 139 height 57
click at [428, 360] on icon at bounding box center [430, 360] width 4 height 8
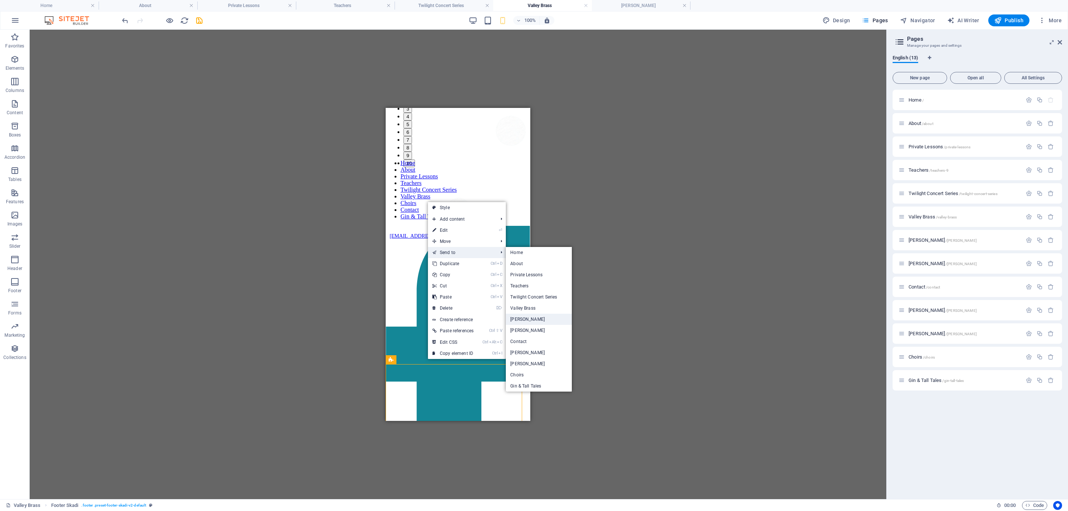
drag, startPoint x: 523, startPoint y: 320, endPoint x: 73, endPoint y: 202, distance: 465.1
click at [523, 320] on link "[PERSON_NAME]" at bounding box center [539, 319] width 66 height 11
select select "px"
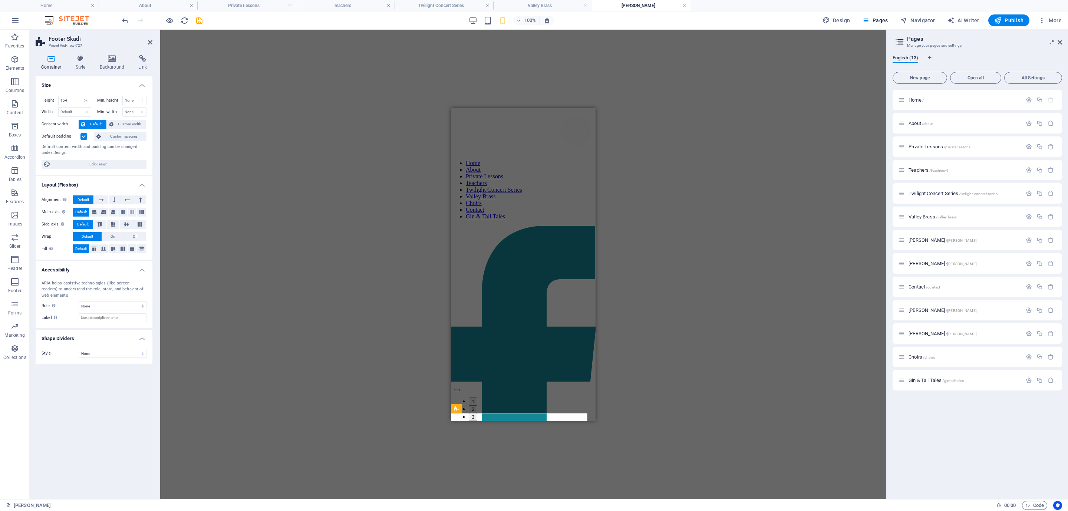
click at [910, 16] on button "Navigator" at bounding box center [917, 20] width 41 height 12
select select "16919697-en"
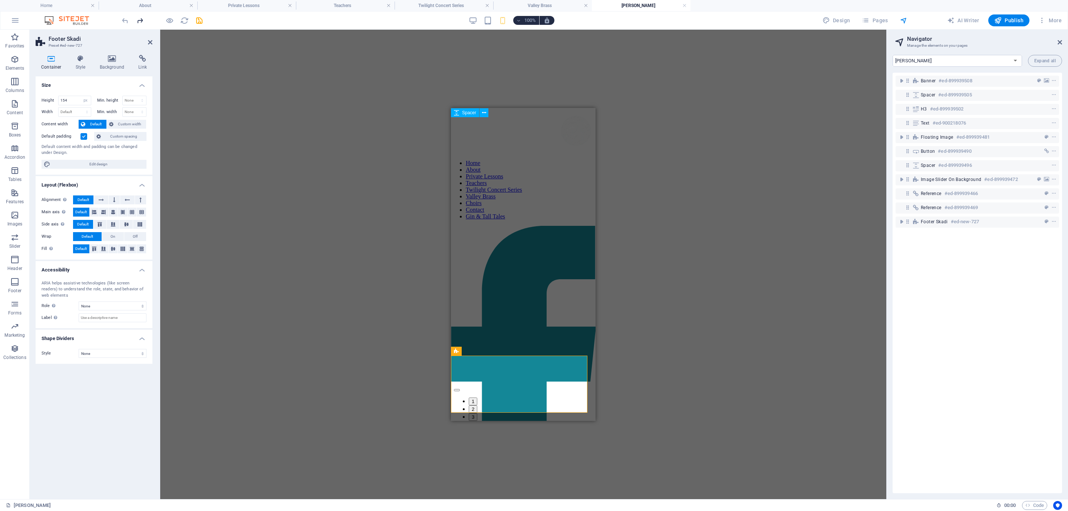
scroll to position [3378, 0]
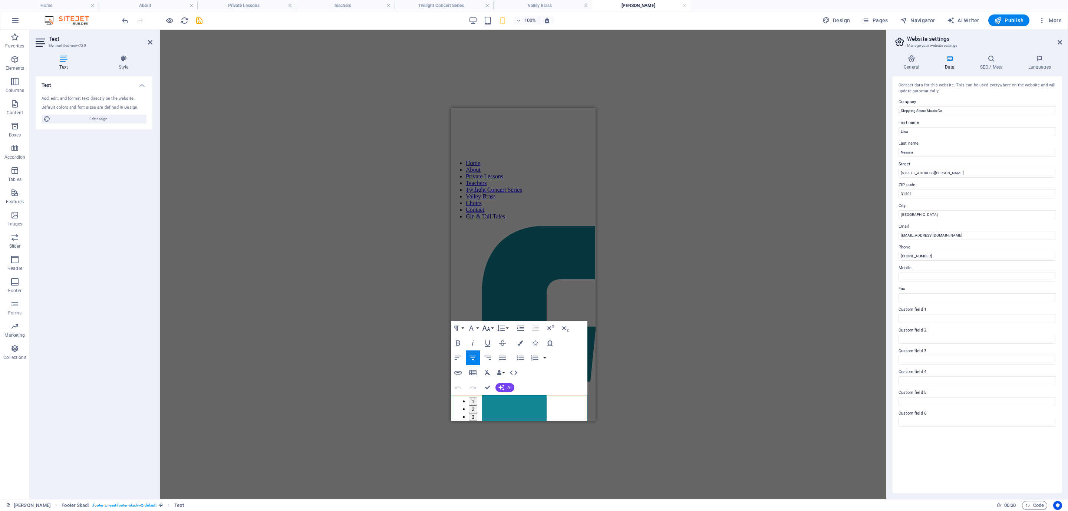
click at [487, 329] on icon "button" at bounding box center [486, 328] width 9 height 9
click at [489, 337] on link "14" at bounding box center [494, 338] width 27 height 11
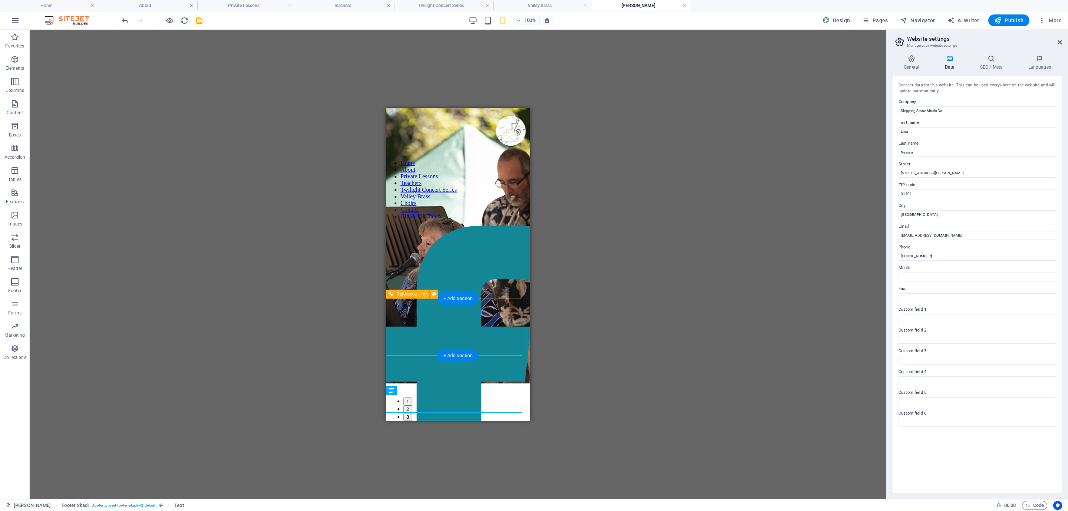
click at [924, 19] on span "Navigator" at bounding box center [917, 20] width 35 height 7
select select "16919697-en"
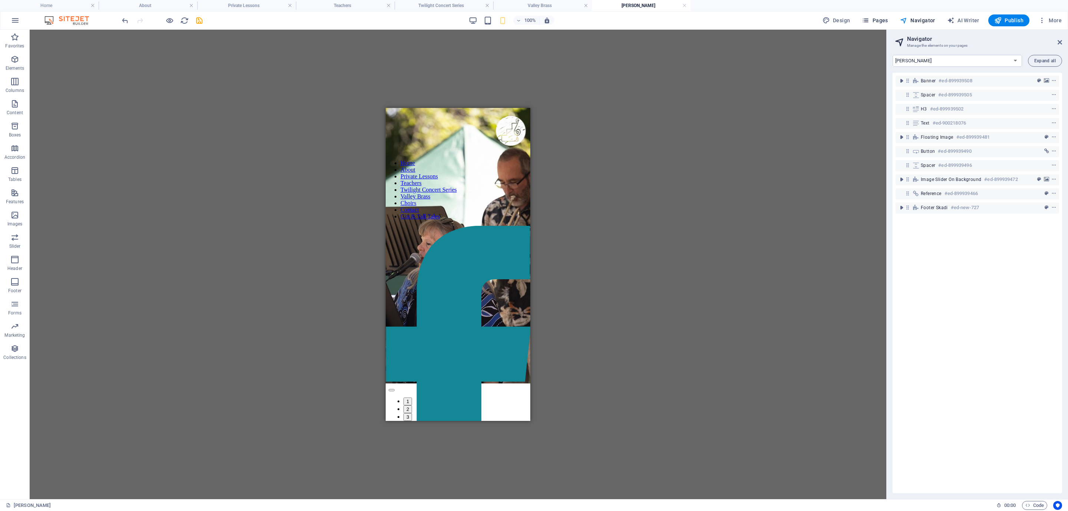
click at [888, 20] on span "Pages" at bounding box center [875, 20] width 26 height 7
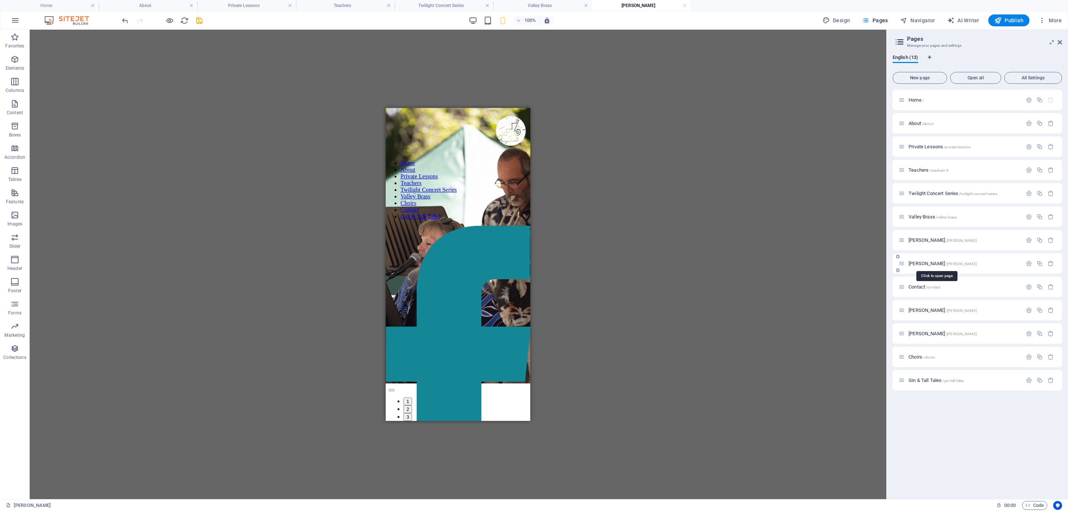
click at [926, 262] on span "Laura Wheeler /laura-wheeler" at bounding box center [943, 264] width 68 height 6
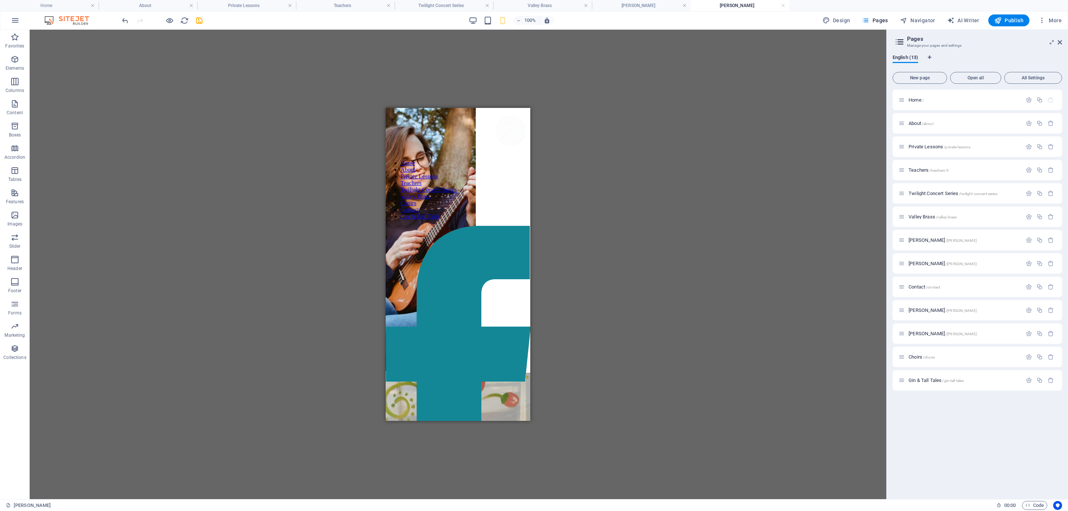
scroll to position [1879, 0]
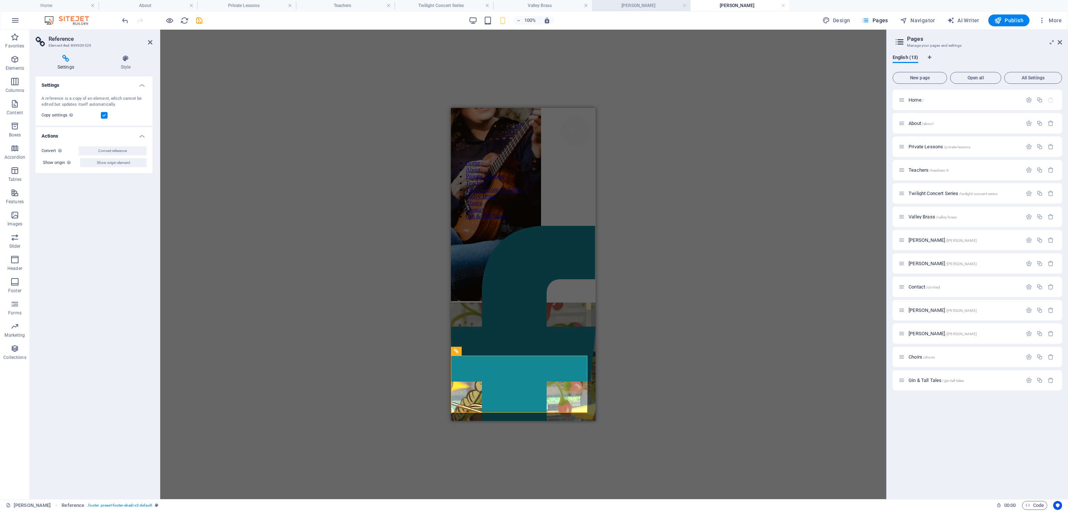
click at [634, 7] on h4 "[PERSON_NAME]" at bounding box center [641, 5] width 99 height 8
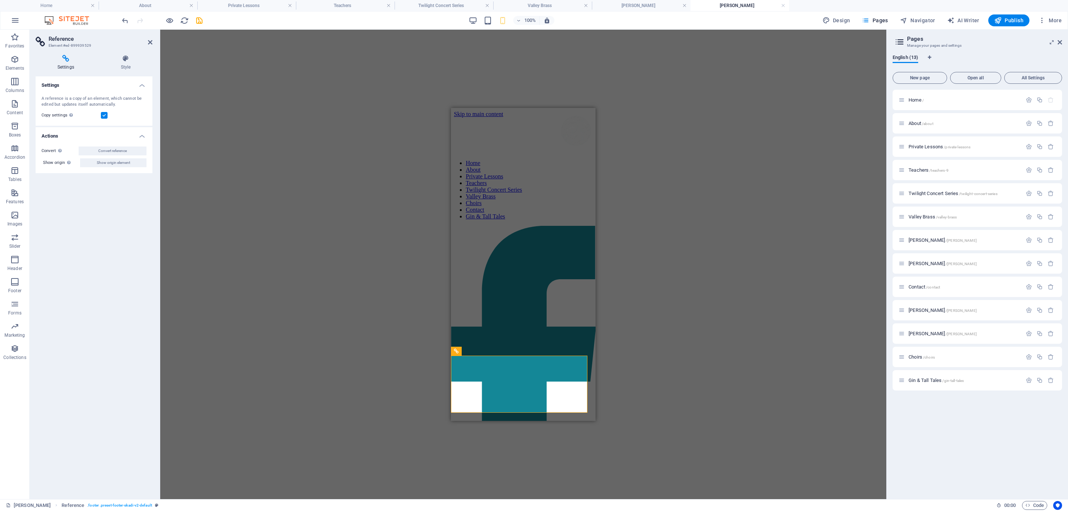
scroll to position [3321, 0]
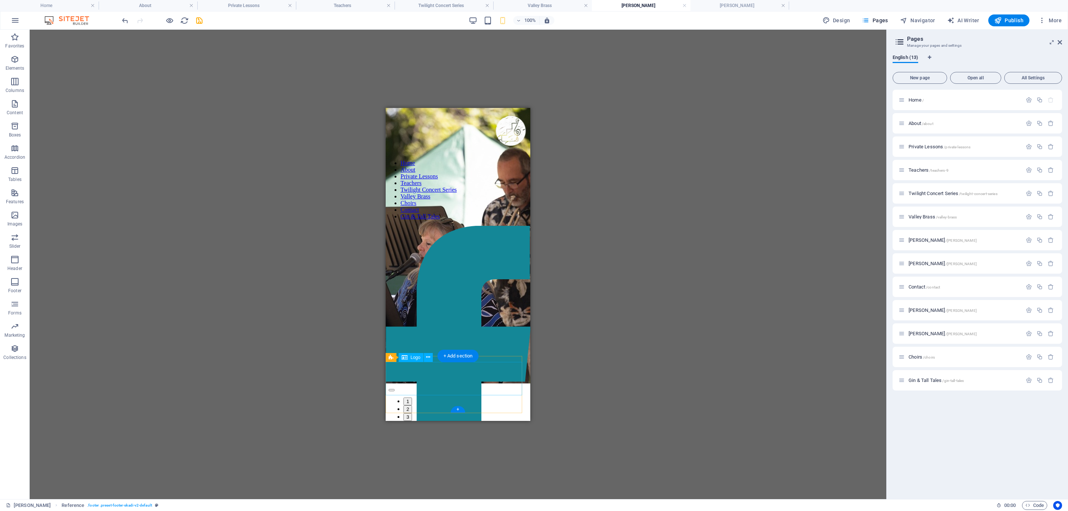
click at [428, 350] on icon at bounding box center [430, 351] width 4 height 8
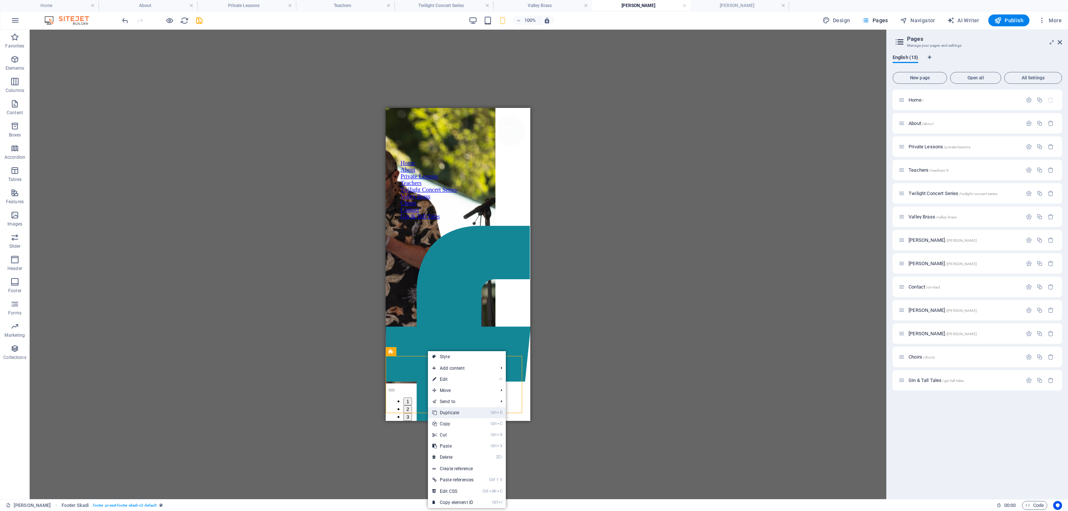
drag, startPoint x: 449, startPoint y: 412, endPoint x: 62, endPoint y: 292, distance: 405.3
click at [449, 412] on link "Ctrl D Duplicate" at bounding box center [453, 412] width 50 height 11
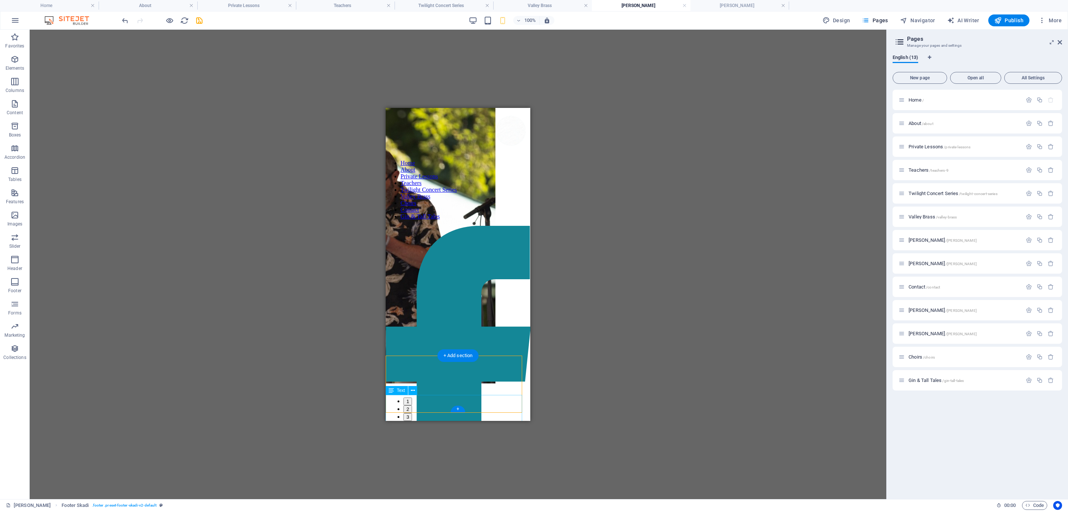
scroll to position [3378, 0]
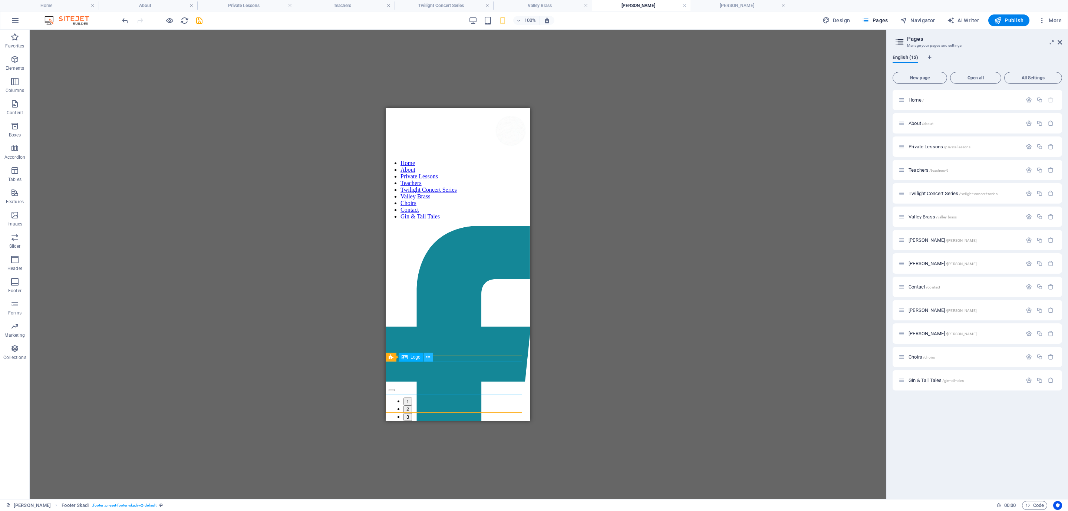
click at [428, 355] on icon at bounding box center [428, 357] width 4 height 8
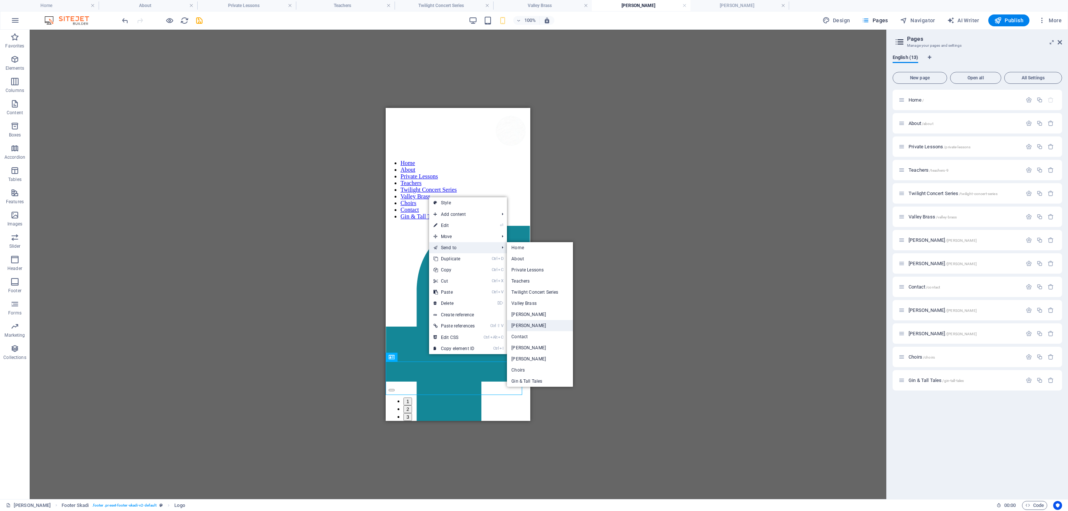
click at [519, 325] on link "[PERSON_NAME]" at bounding box center [540, 325] width 66 height 11
select select "px"
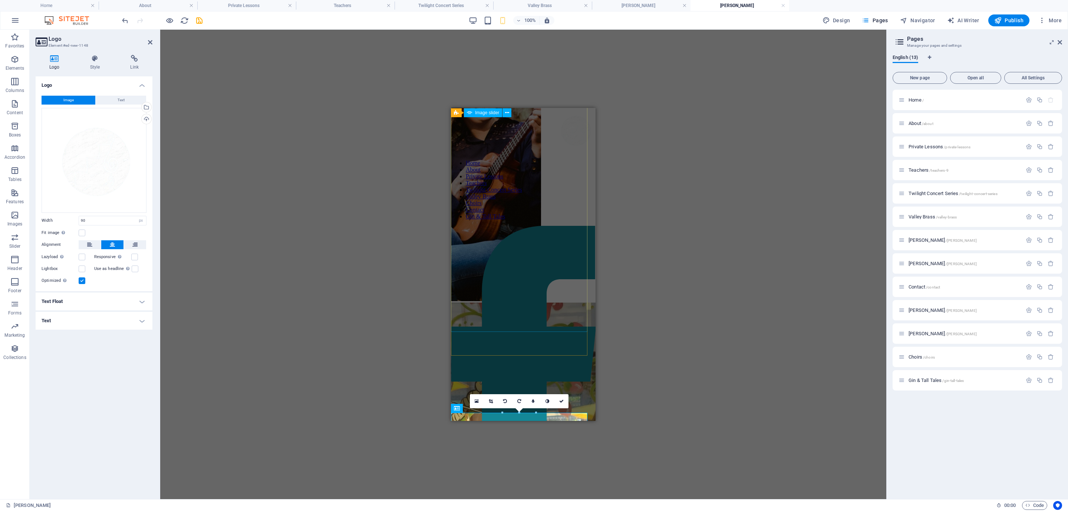
scroll to position [0, 0]
click at [424, 366] on div "H3 Spacer Text Spacer Floating Image Image Floating Image Text Reference Image …" at bounding box center [523, 265] width 726 height 470
click at [352, 344] on div "H3 Spacer Text Spacer Floating Image Image Floating Image Text Reference Image …" at bounding box center [523, 265] width 726 height 470
click at [561, 400] on icon at bounding box center [561, 401] width 4 height 4
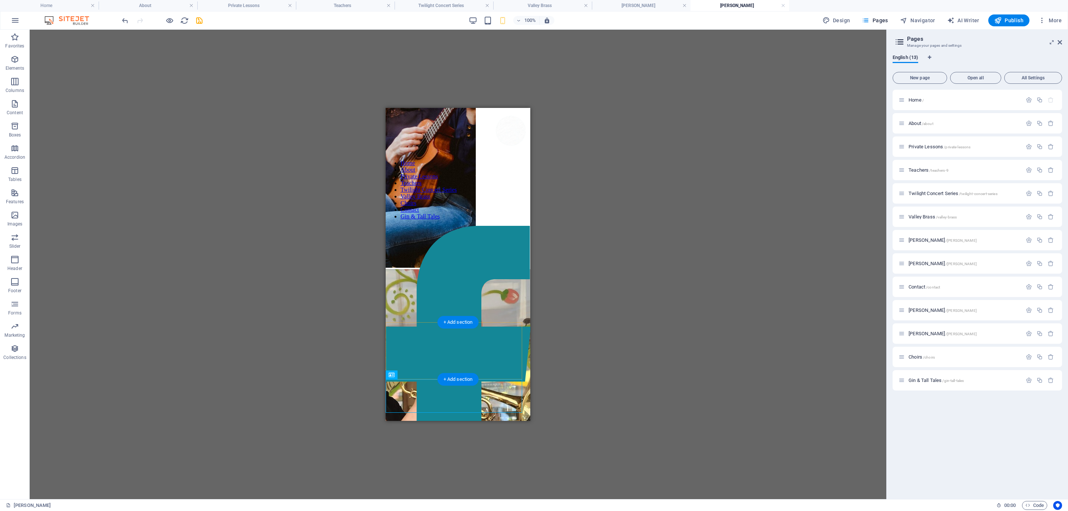
drag, startPoint x: 454, startPoint y: 403, endPoint x: 453, endPoint y: 396, distance: 7.2
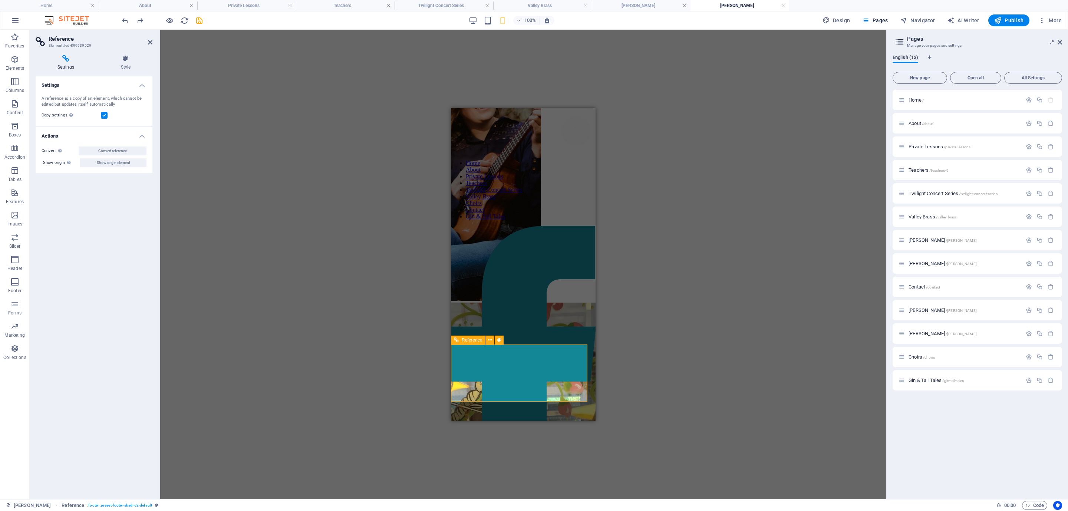
scroll to position [1913, 0]
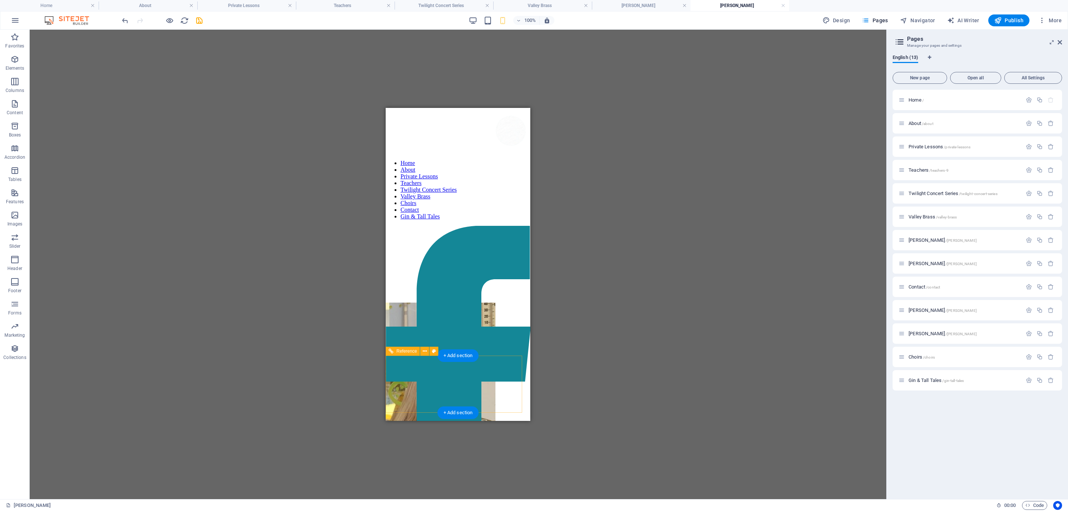
click at [666, 5] on h4 "[PERSON_NAME]" at bounding box center [641, 5] width 99 height 8
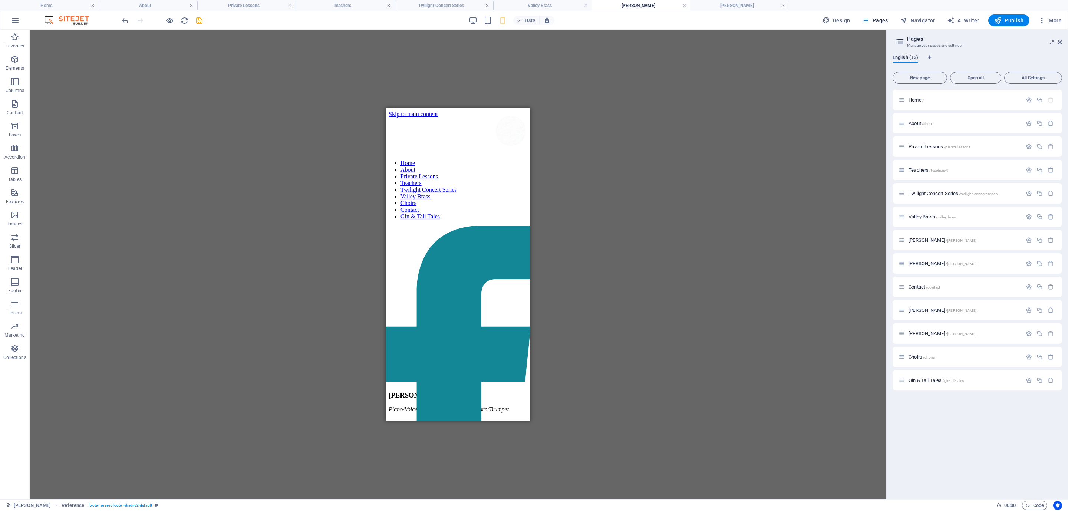
scroll to position [3378, 0]
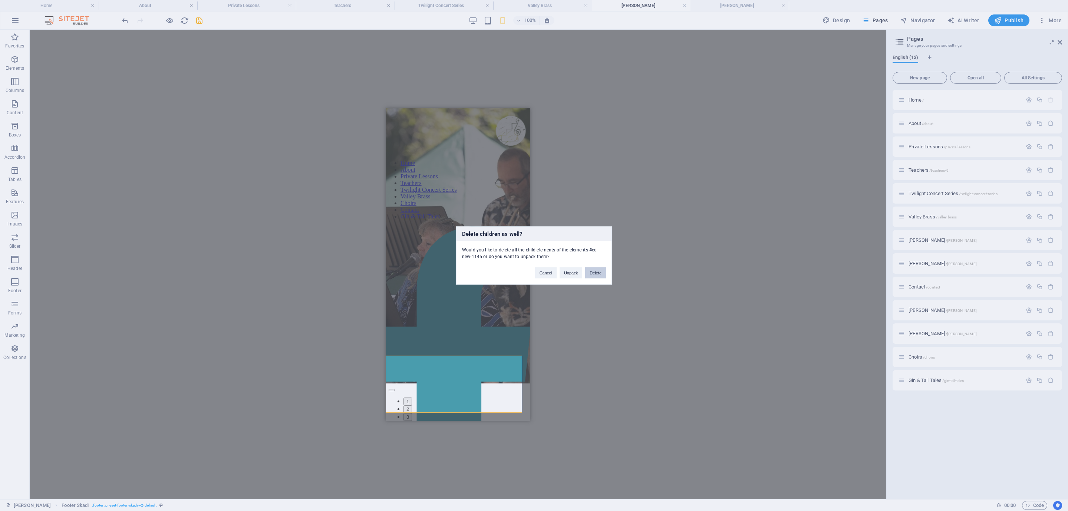
click at [596, 274] on button "Delete" at bounding box center [595, 272] width 21 height 11
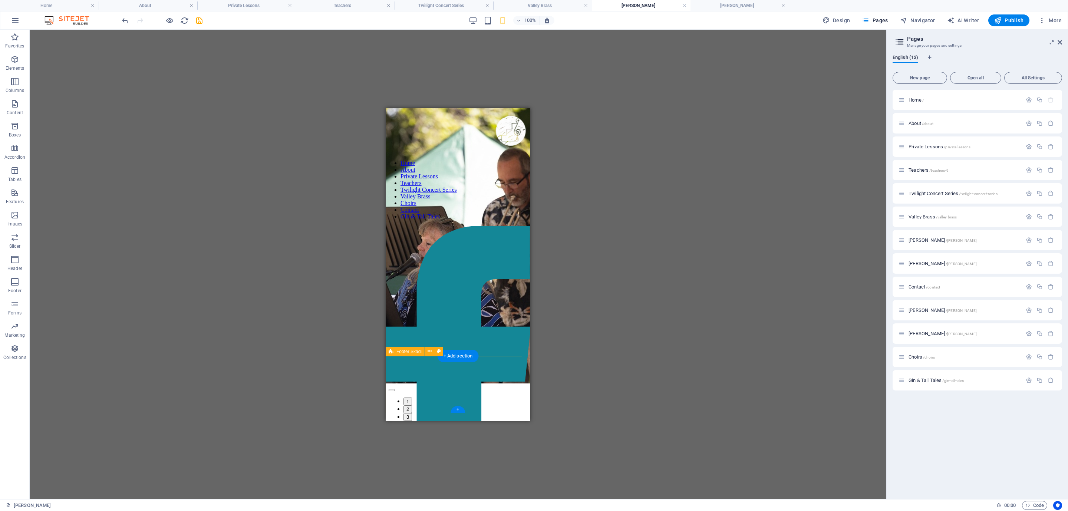
click at [428, 349] on icon at bounding box center [430, 351] width 4 height 8
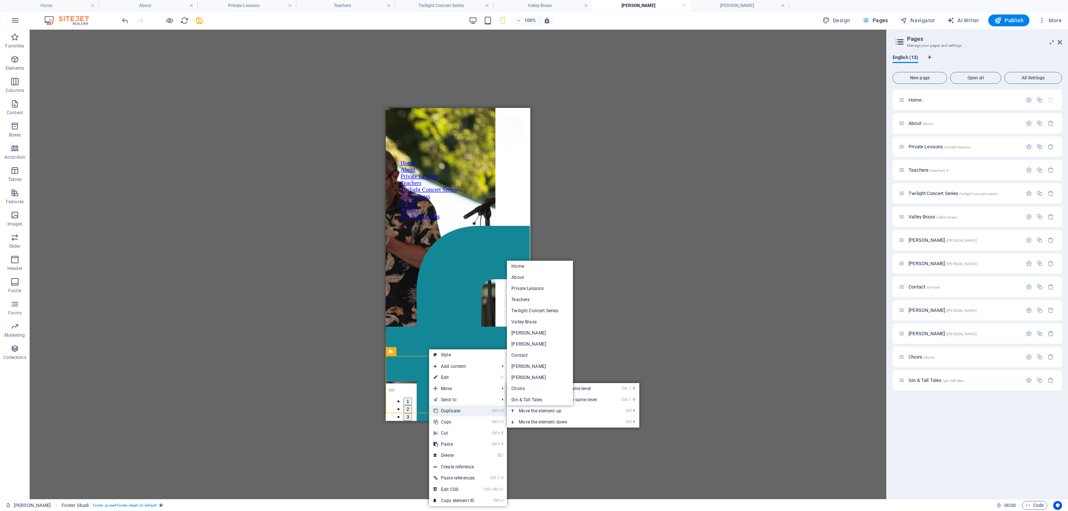
click at [448, 409] on link "Ctrl D Duplicate" at bounding box center [454, 410] width 50 height 11
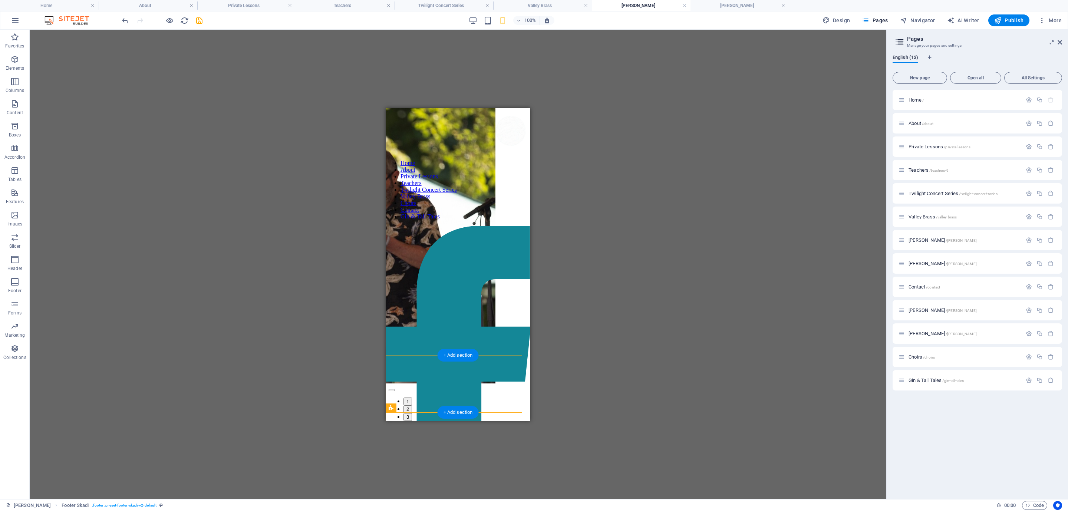
scroll to position [3378, 0]
click at [915, 17] on span "Navigator" at bounding box center [917, 20] width 35 height 7
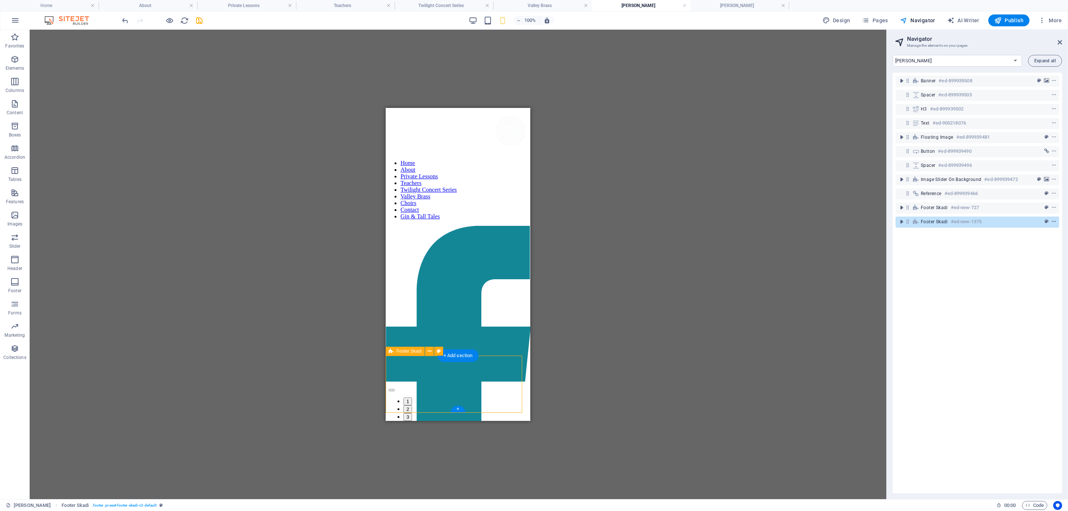
click at [949, 219] on icon "context-menu" at bounding box center [1053, 221] width 5 height 5
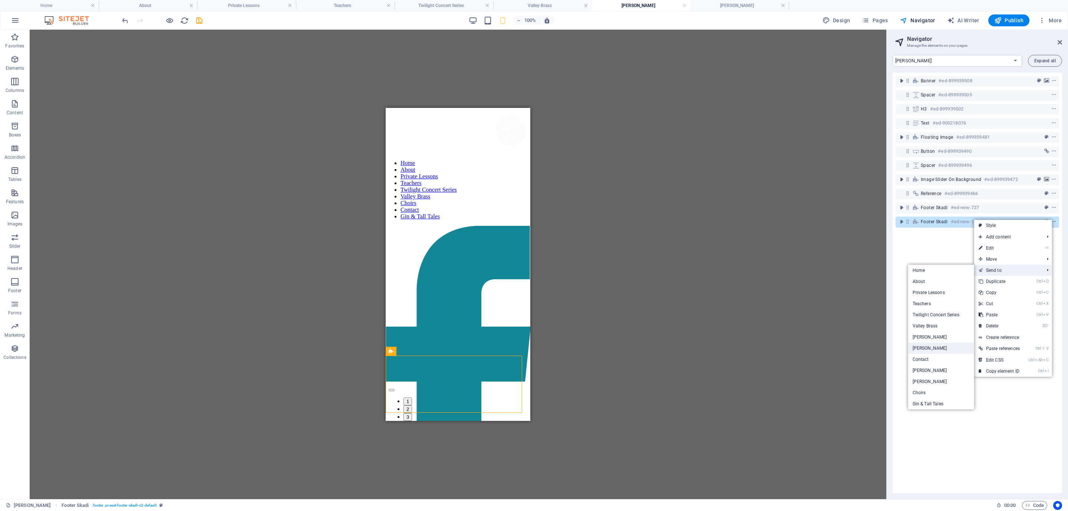
click at [921, 349] on link "[PERSON_NAME]" at bounding box center [941, 348] width 66 height 11
select select "16919700-en"
select select "px"
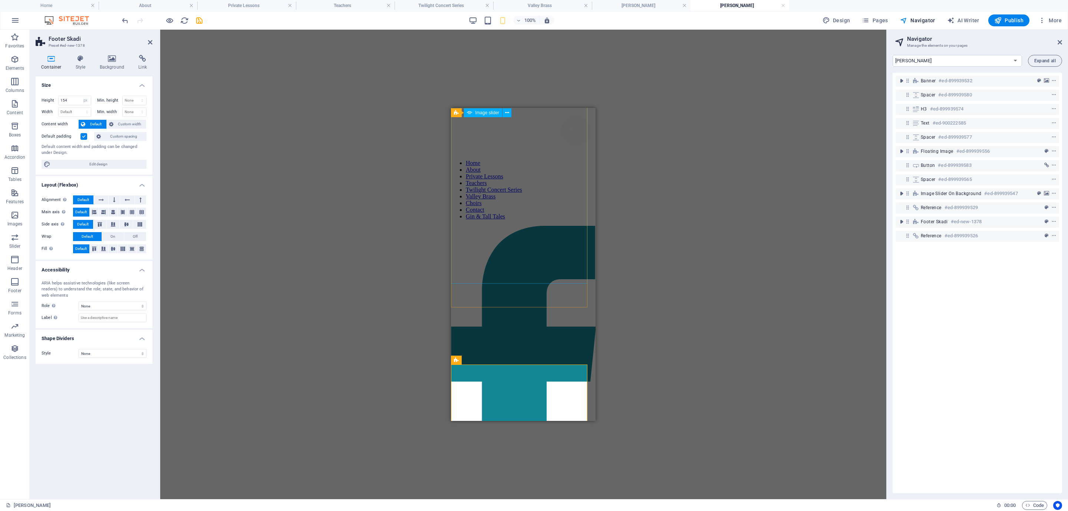
scroll to position [1936, 0]
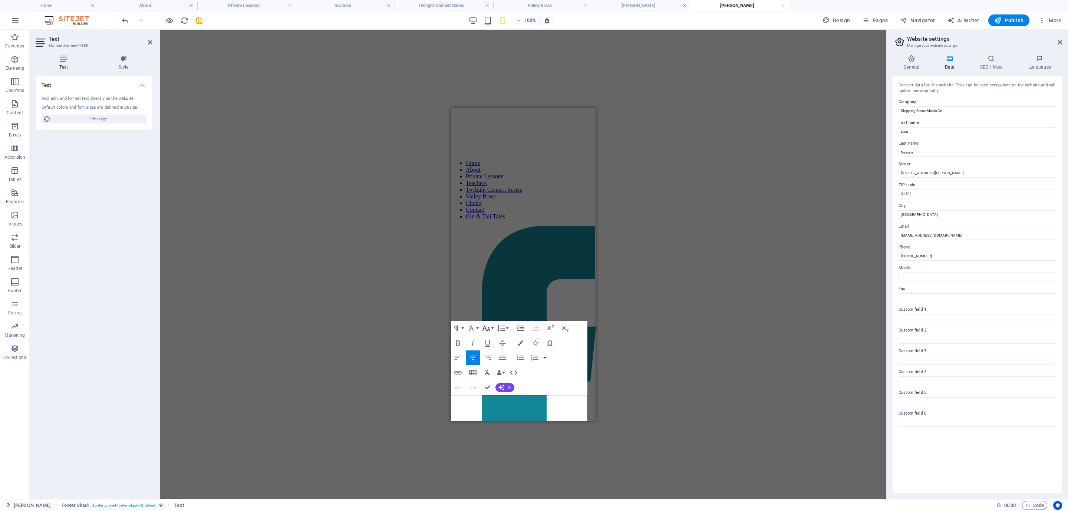
click at [490, 327] on icon "button" at bounding box center [486, 328] width 9 height 9
click at [490, 340] on link "14" at bounding box center [494, 338] width 27 height 11
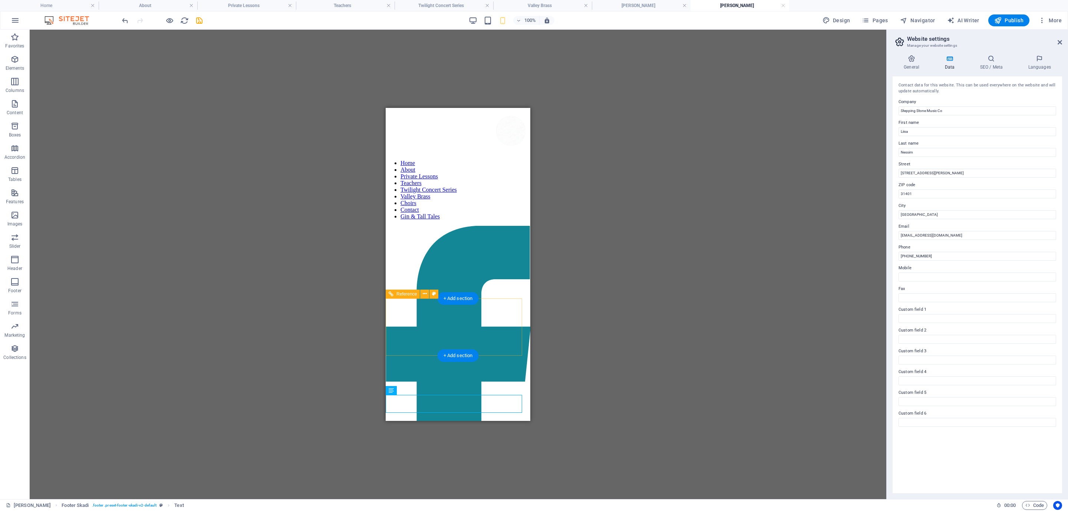
click at [891, 21] on button "Pages" at bounding box center [875, 20] width 32 height 12
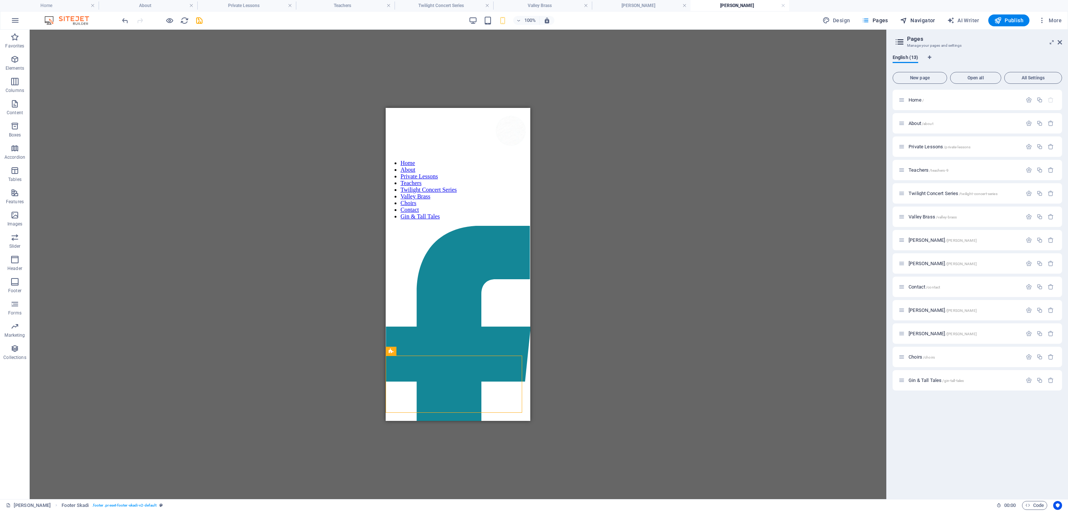
click at [916, 17] on span "Navigator" at bounding box center [917, 20] width 35 height 7
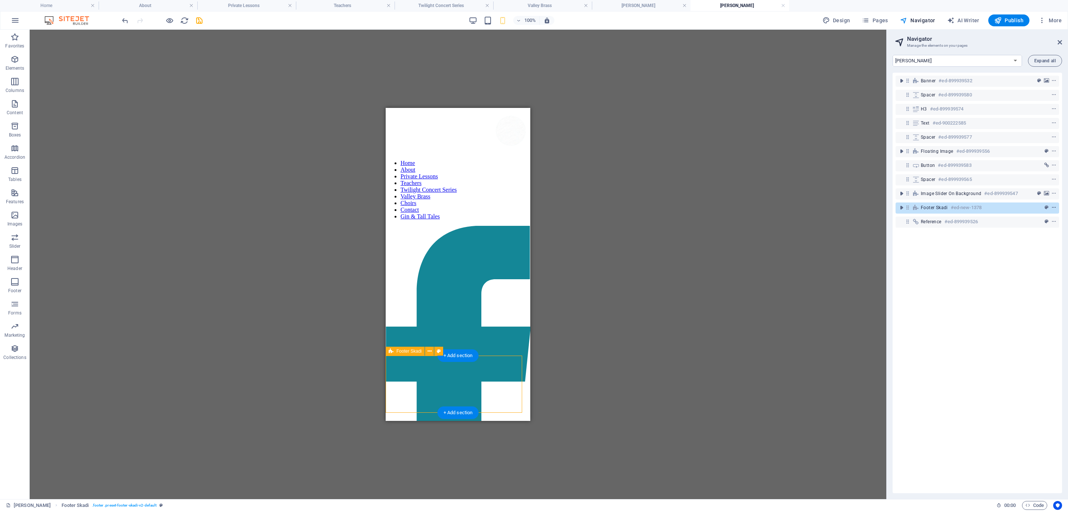
click at [949, 206] on icon "context-menu" at bounding box center [1053, 207] width 5 height 5
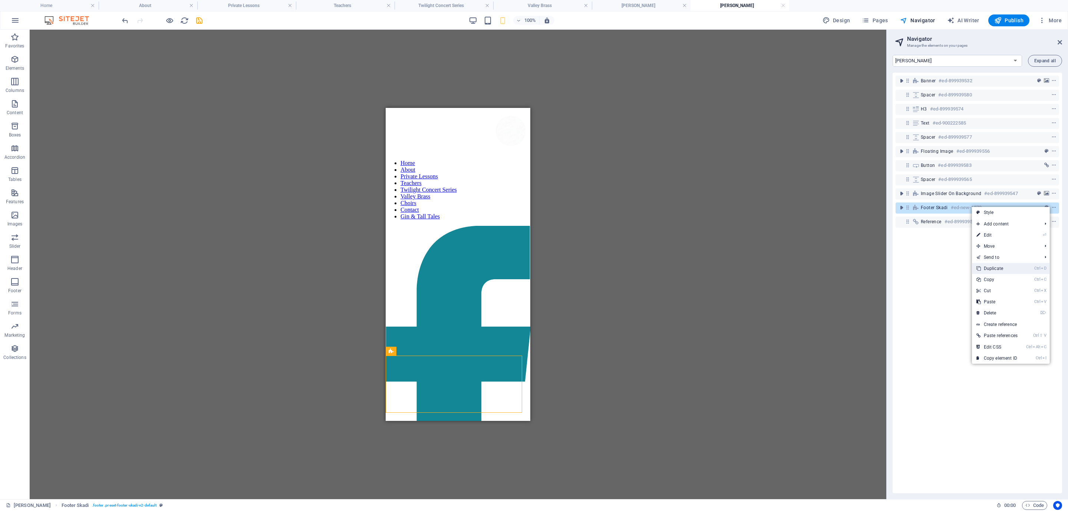
click at [949, 270] on link "Ctrl D Duplicate" at bounding box center [997, 268] width 50 height 11
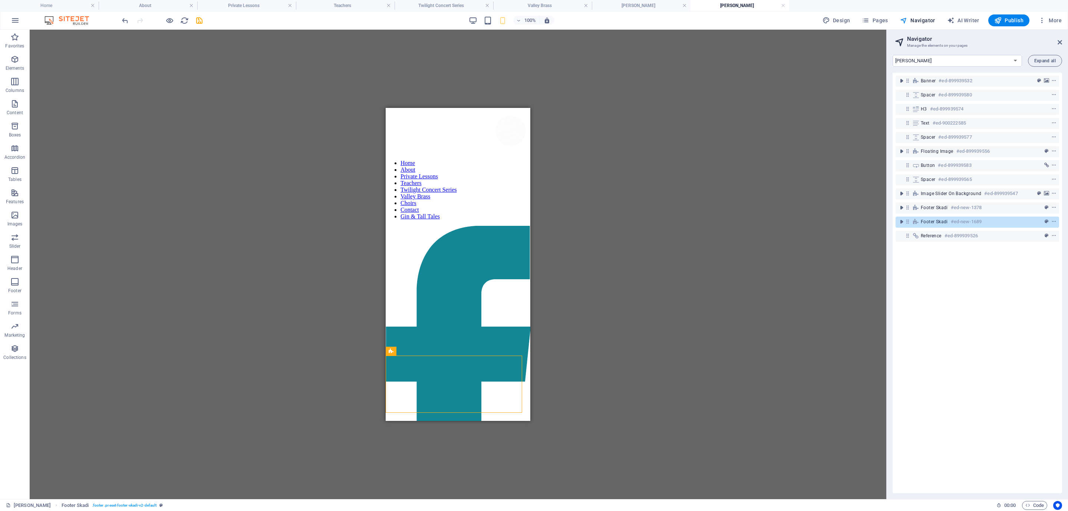
scroll to position [1936, 0]
click at [949, 221] on icon "context-menu" at bounding box center [1053, 221] width 5 height 5
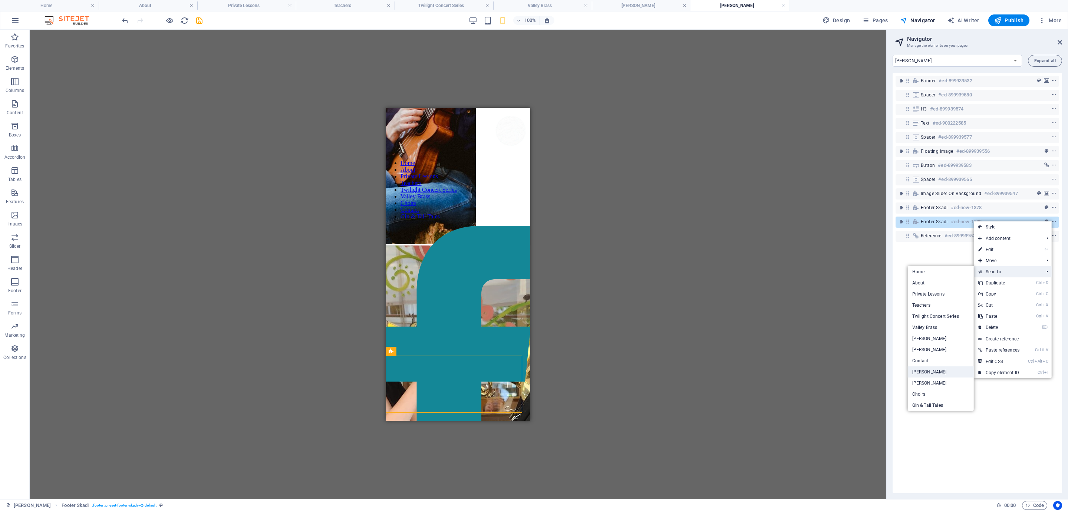
click at [920, 373] on link "[PERSON_NAME]" at bounding box center [941, 371] width 66 height 11
select select "16919703-en"
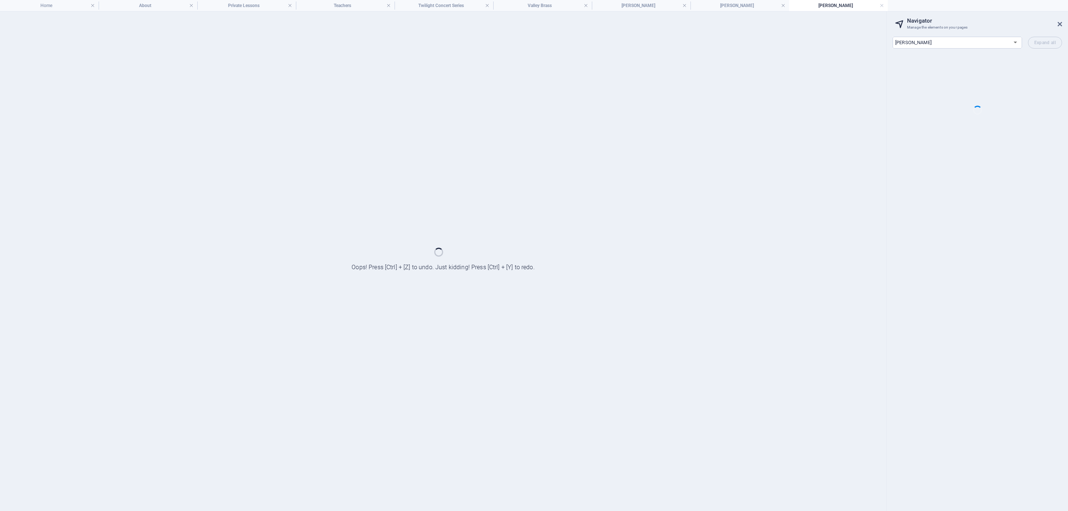
scroll to position [0, 0]
select select "px"
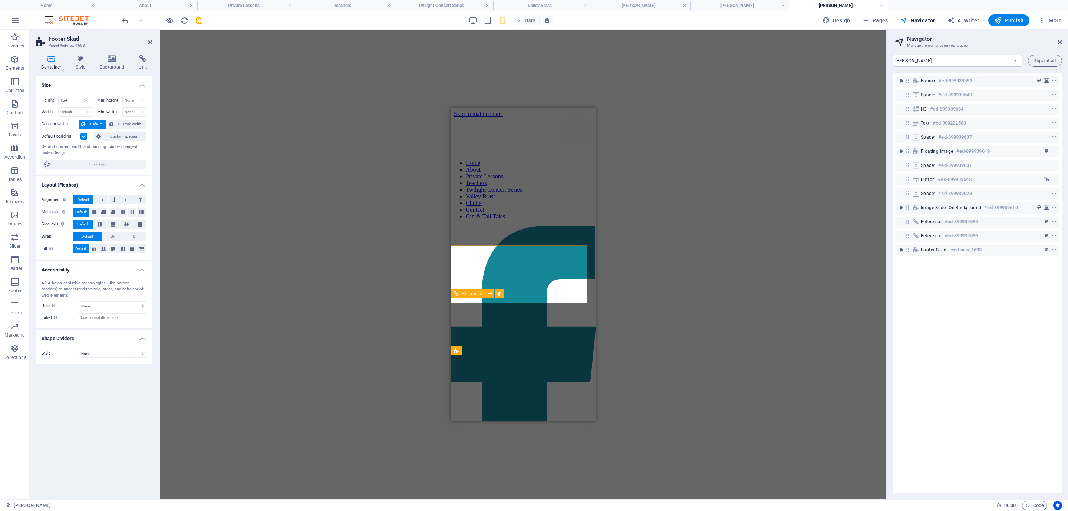
scroll to position [1265, 0]
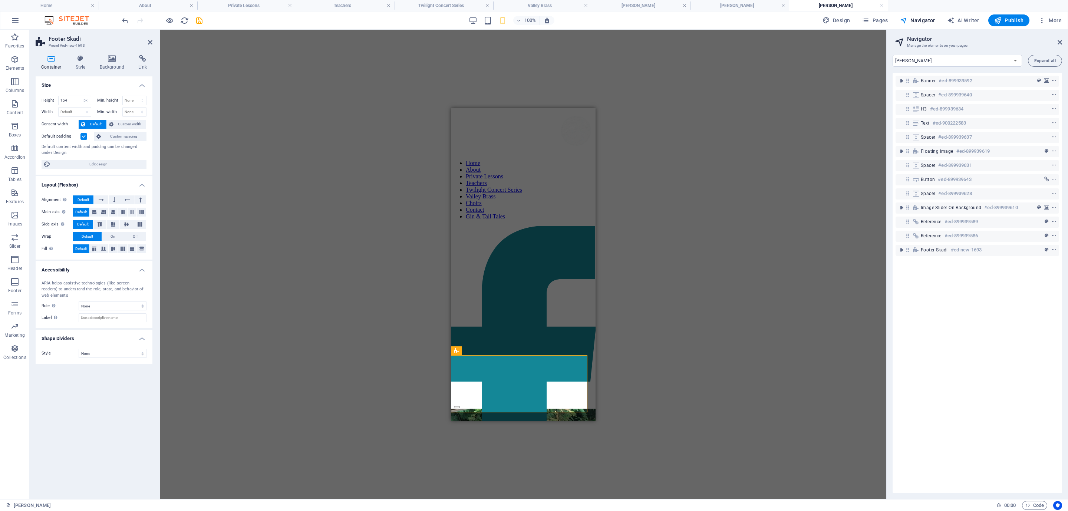
click at [837, 4] on h4 "[PERSON_NAME]" at bounding box center [838, 5] width 99 height 8
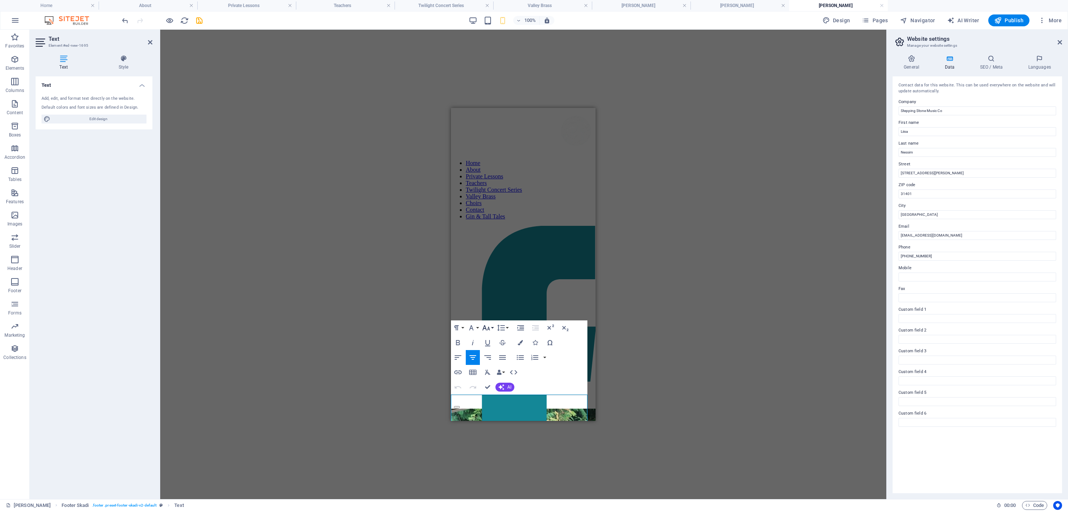
click at [490, 329] on icon "button" at bounding box center [486, 327] width 9 height 9
click at [490, 340] on link "14" at bounding box center [494, 338] width 27 height 11
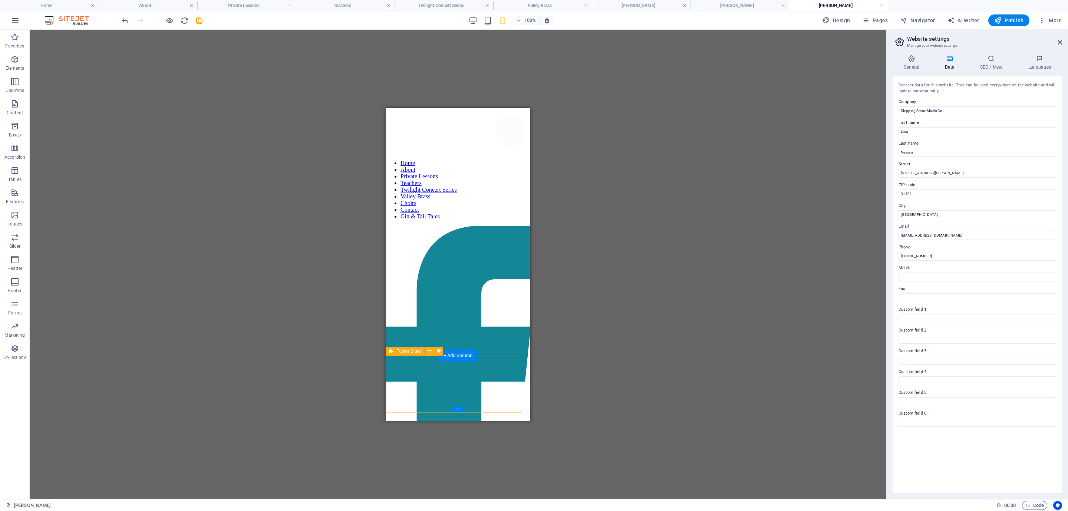
click at [906, 20] on icon "button" at bounding box center [903, 20] width 7 height 7
select select "16919703-en"
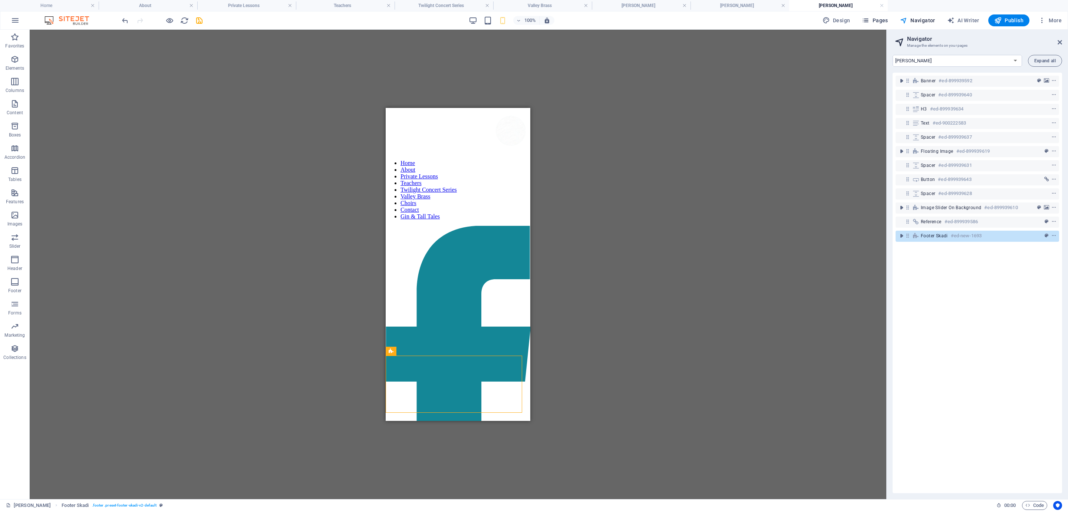
click at [882, 17] on span "Pages" at bounding box center [875, 20] width 26 height 7
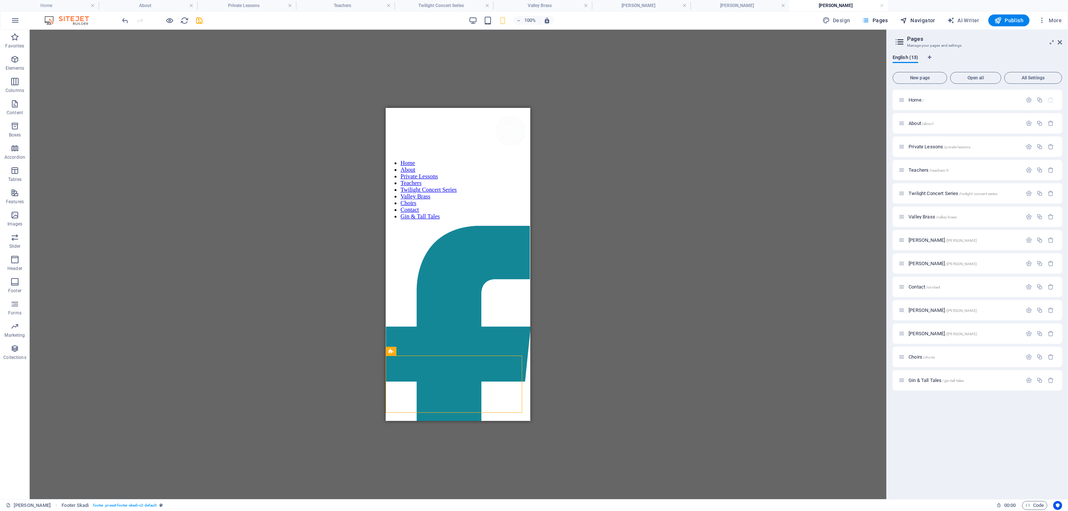
click at [922, 16] on button "Navigator" at bounding box center [917, 20] width 41 height 12
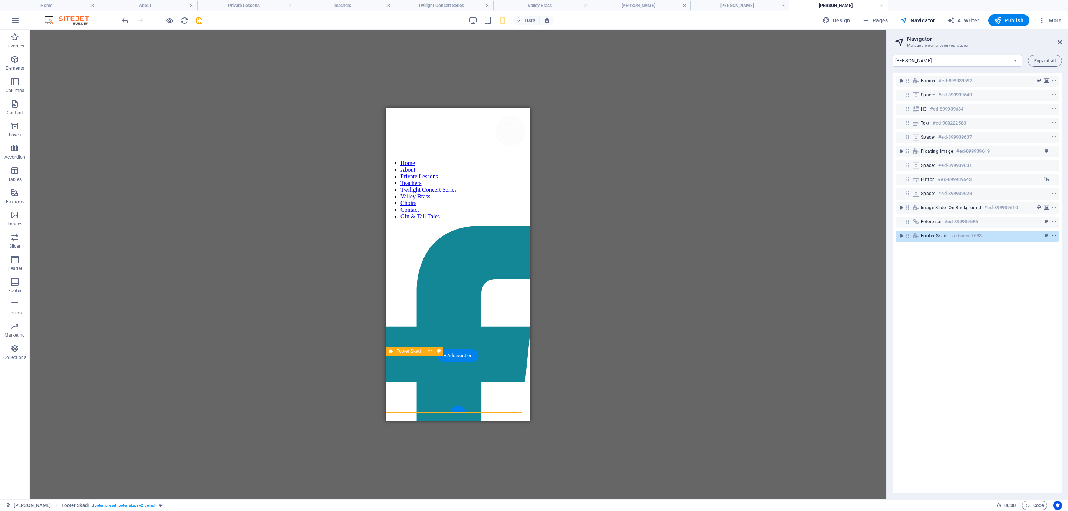
click at [949, 235] on icon "context-menu" at bounding box center [1053, 235] width 5 height 5
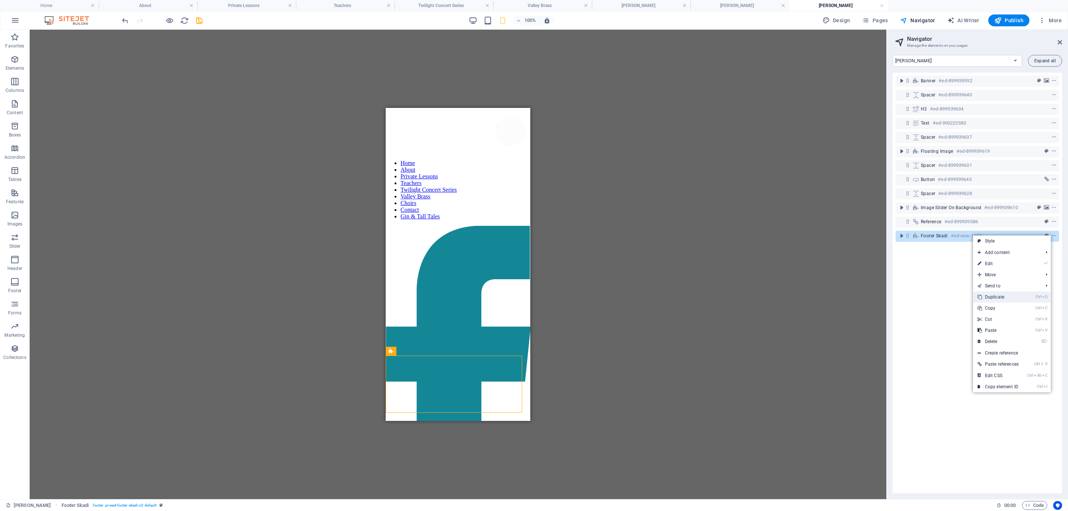
click at [949, 296] on link "Ctrl D Duplicate" at bounding box center [998, 296] width 50 height 11
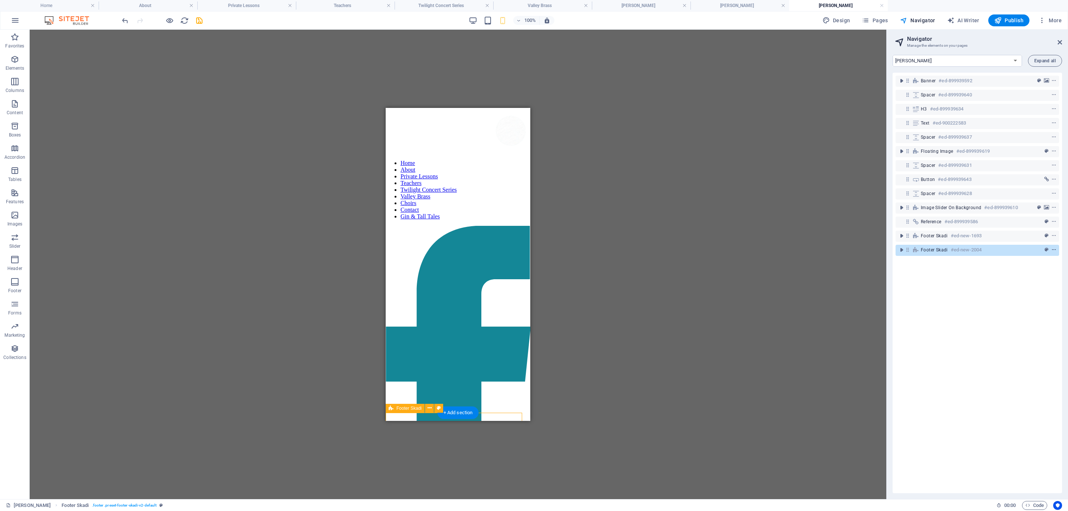
click at [949, 247] on icon "context-menu" at bounding box center [1053, 249] width 5 height 5
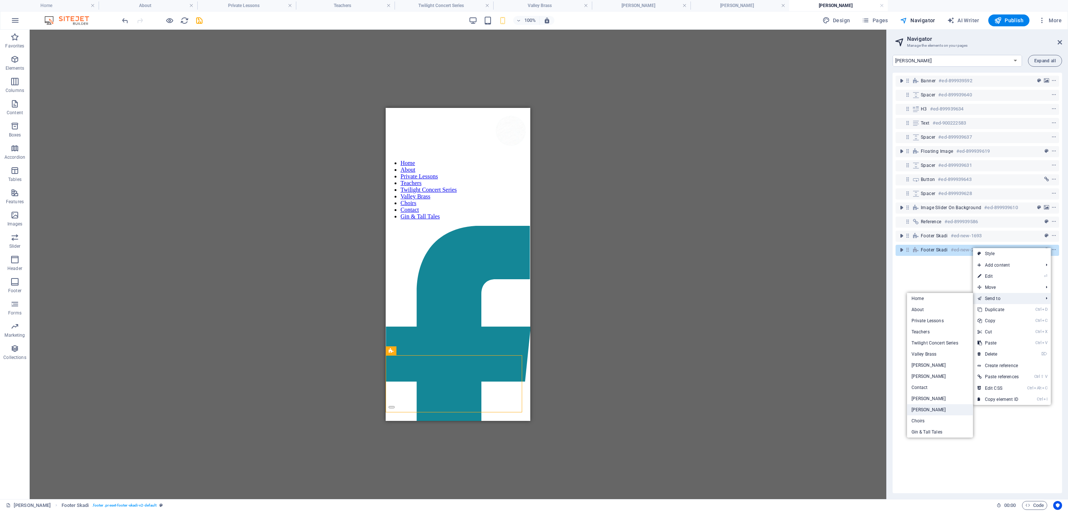
click at [919, 409] on link "[PERSON_NAME]" at bounding box center [940, 409] width 66 height 11
select select "16919706-en"
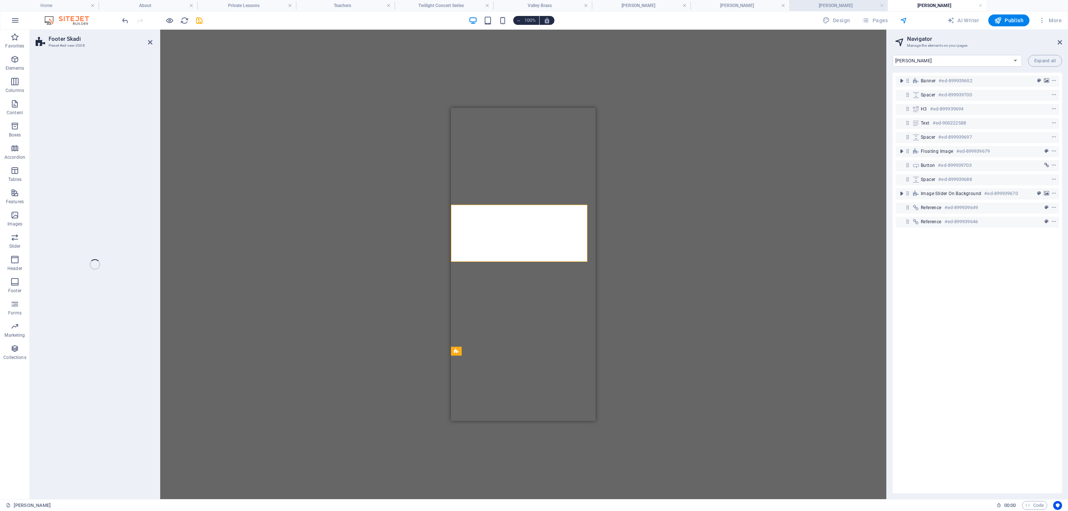
select select "px"
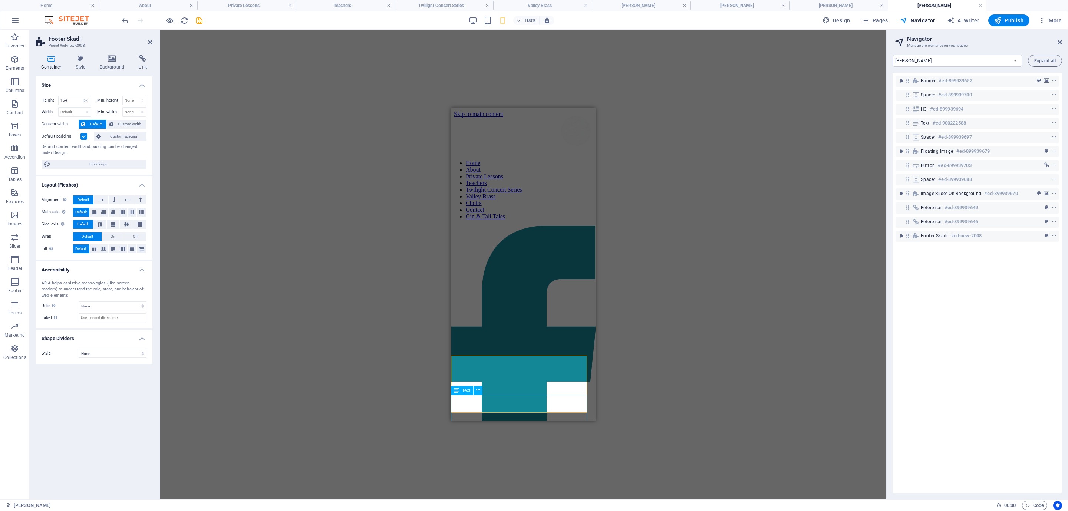
scroll to position [2208, 0]
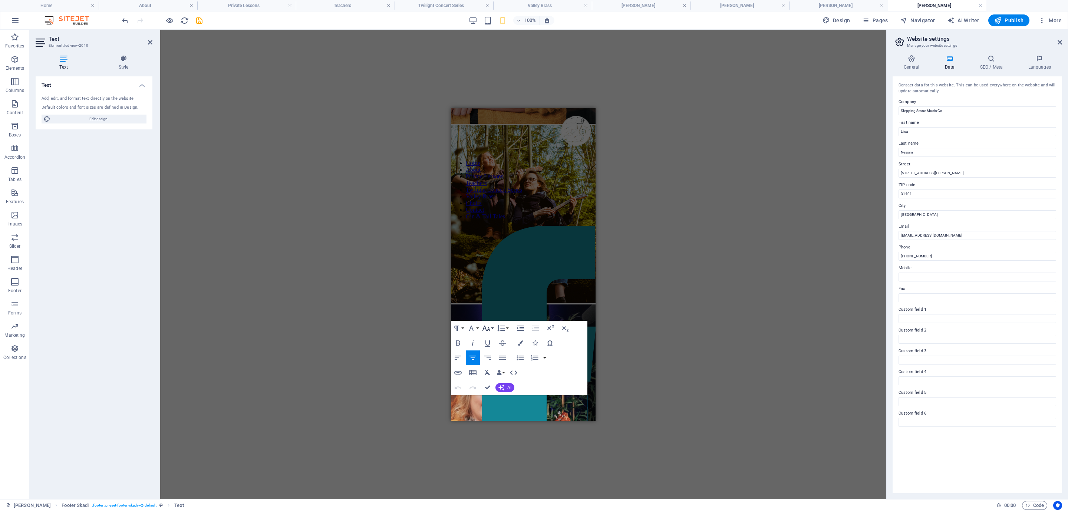
click at [492, 324] on button "Font Size" at bounding box center [488, 328] width 14 height 15
click at [491, 340] on link "14" at bounding box center [494, 338] width 27 height 11
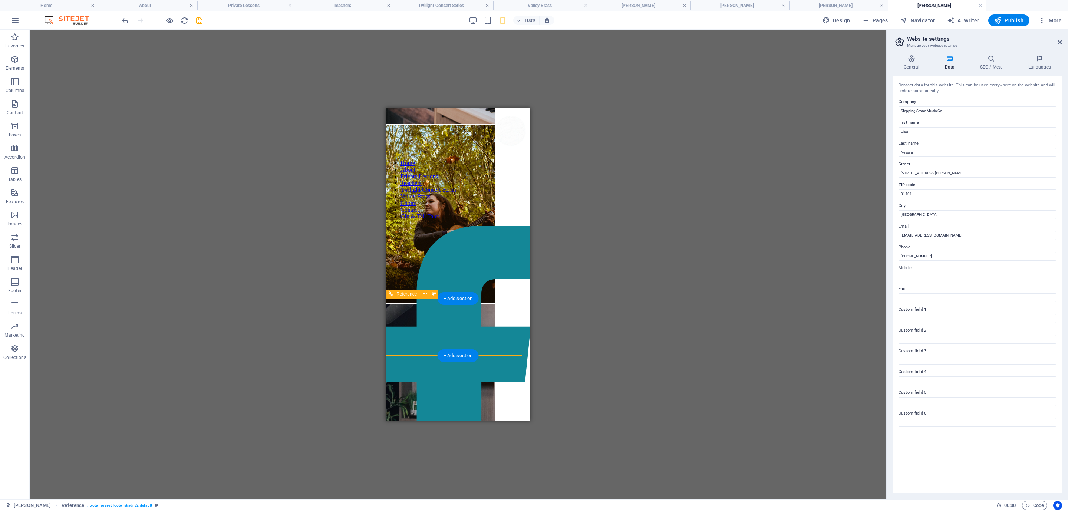
scroll to position [2151, 0]
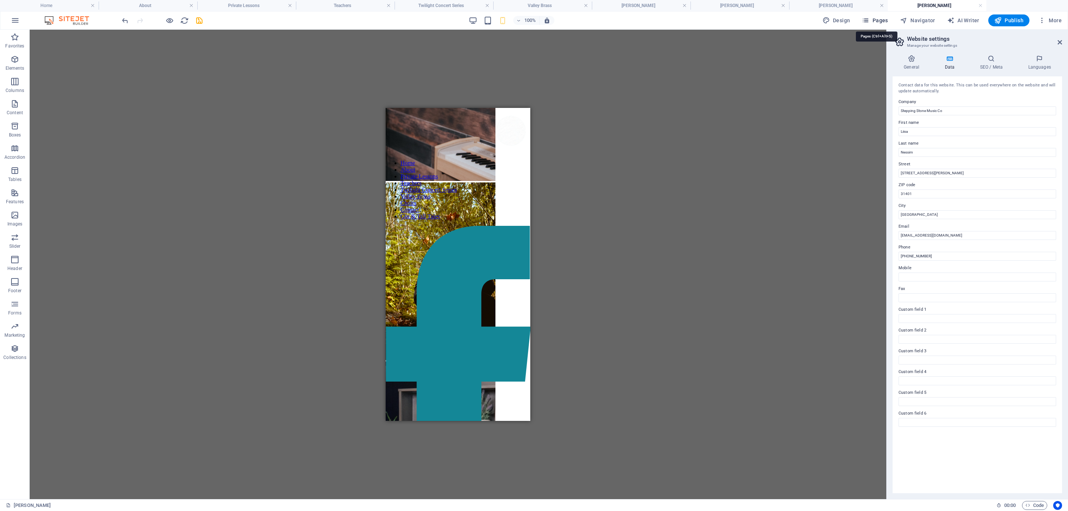
click at [882, 19] on span "Pages" at bounding box center [875, 20] width 26 height 7
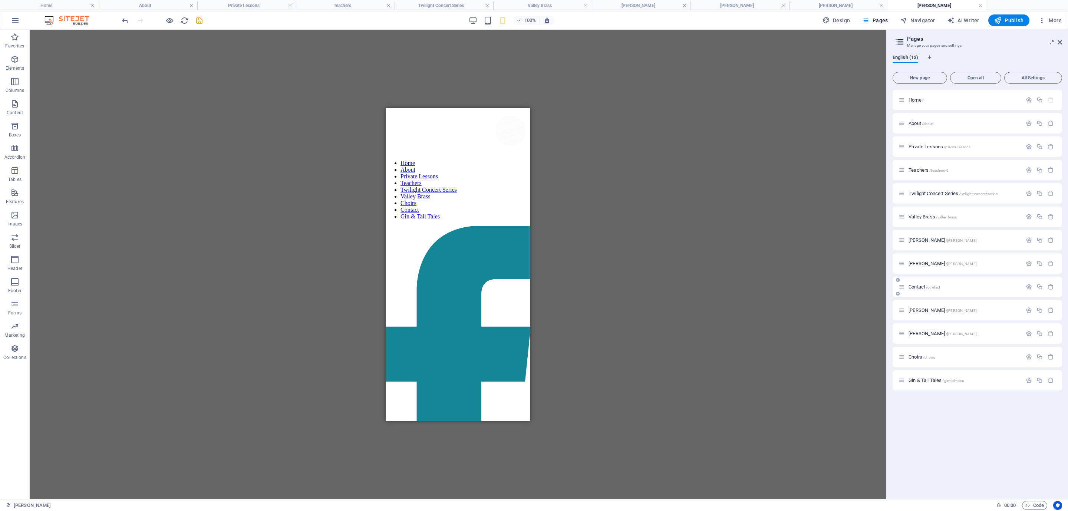
click at [918, 291] on div "Contact /contact" at bounding box center [977, 287] width 169 height 20
click at [918, 287] on span "Contact /contact" at bounding box center [925, 287] width 32 height 6
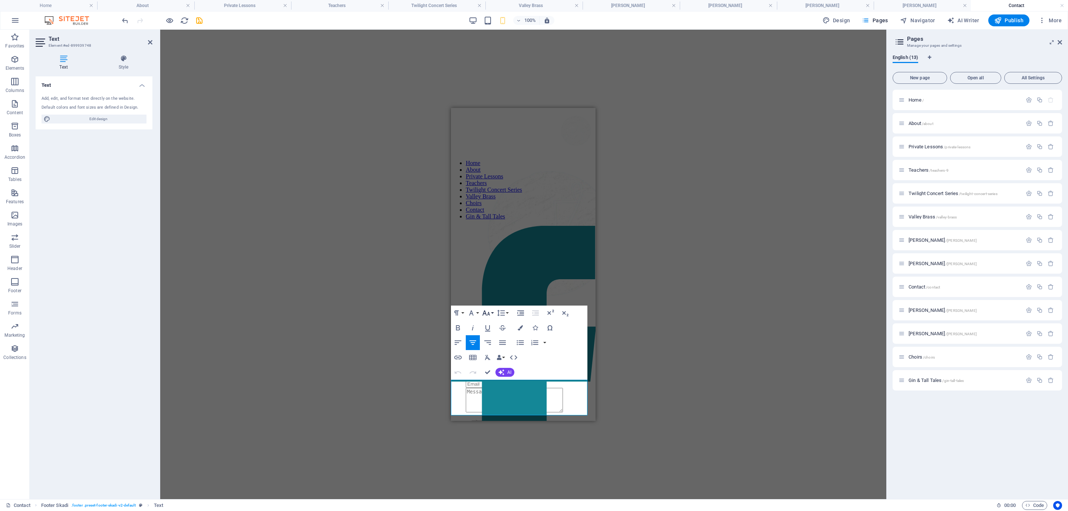
click at [492, 313] on button "Font Size" at bounding box center [488, 313] width 14 height 15
click at [491, 323] on link "14" at bounding box center [494, 323] width 27 height 11
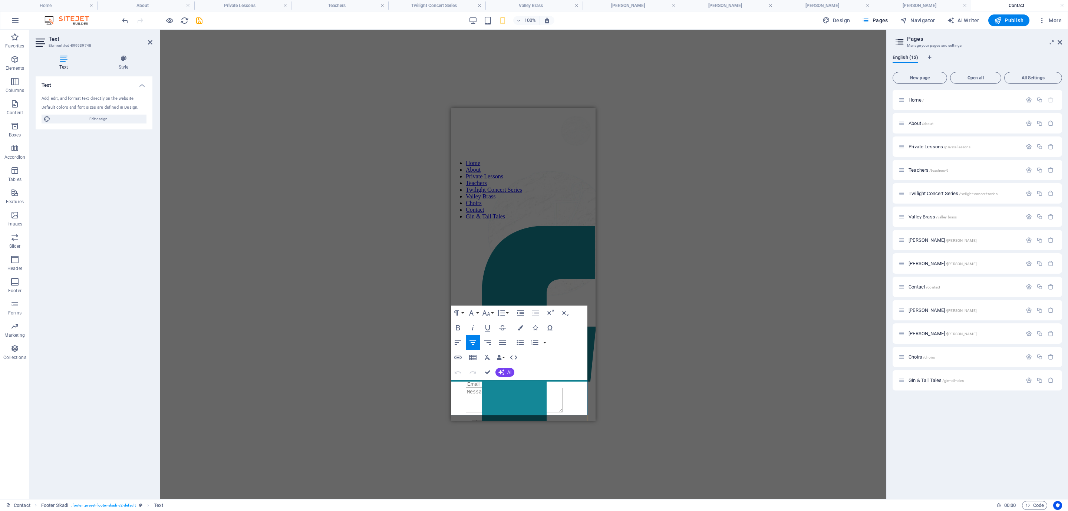
click at [493, 311] on button "Font Size" at bounding box center [488, 313] width 14 height 15
click at [498, 334] on link "18" at bounding box center [494, 334] width 27 height 11
click at [617, 389] on div "H5 Banner Container Logo Spacer Input Contact Form Form Input Textarea Captcha …" at bounding box center [523, 265] width 726 height 470
click at [621, 394] on div "H5 Banner Container Logo Spacer Input Contact Form Form Input Textarea Captcha …" at bounding box center [523, 265] width 726 height 470
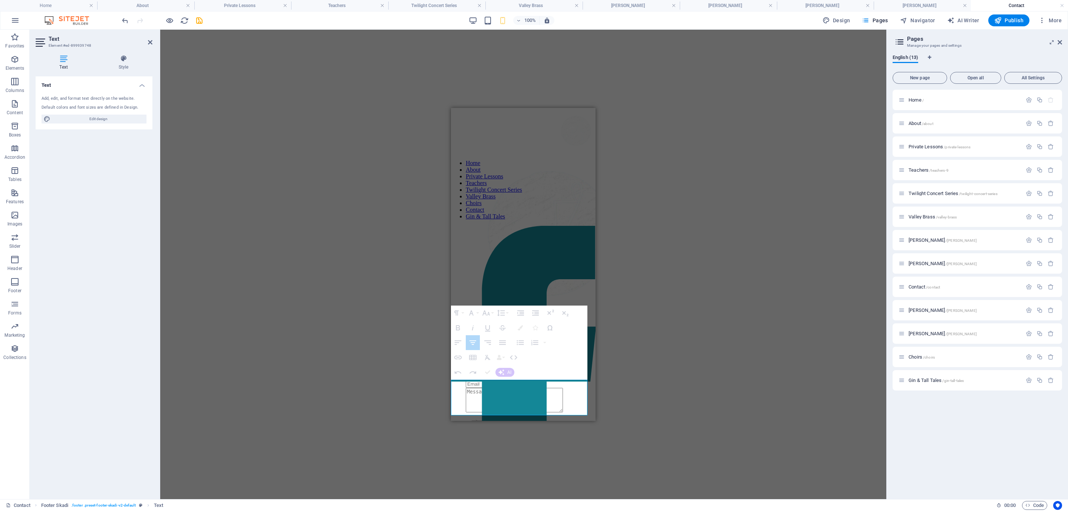
drag, startPoint x: 415, startPoint y: 365, endPoint x: 411, endPoint y: 365, distance: 4.5
click at [411, 365] on div "H5 Banner Container Logo Spacer Input Contact Form Form Input Textarea Captcha …" at bounding box center [523, 265] width 726 height 470
click at [402, 313] on div "H5 Banner Container Logo Spacer Input Contact Form Form Input Textarea Captcha …" at bounding box center [523, 265] width 726 height 470
click at [681, 295] on div "H5 Banner Container Logo Spacer Input Contact Form Form Input Textarea Captcha …" at bounding box center [523, 265] width 726 height 470
click at [402, 352] on div "H5 Banner Container Logo Spacer Input Contact Form Form Input Textarea Captcha …" at bounding box center [523, 265] width 726 height 470
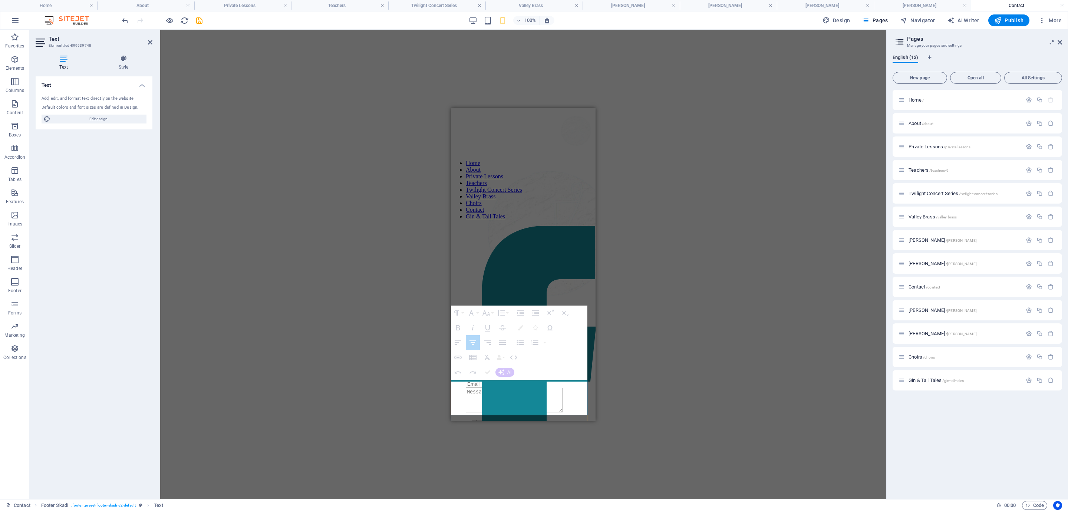
click at [565, 444] on div "H5 Banner Container Logo Spacer Input Contact Form Form Input Textarea Captcha …" at bounding box center [523, 265] width 726 height 470
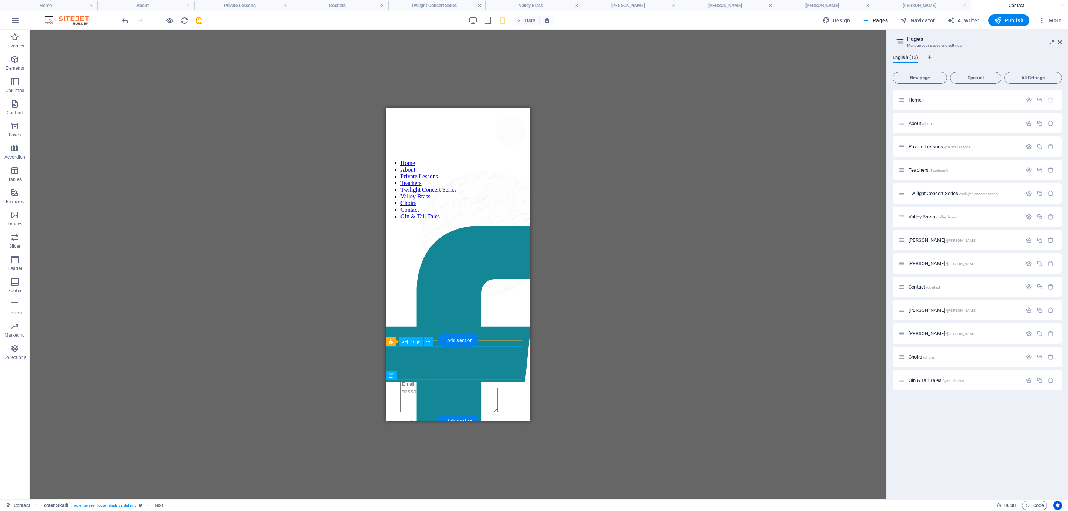
click at [545, 454] on div "H5 Banner Container Logo Spacer Input Contact Form Form Input Textarea Captcha …" at bounding box center [458, 265] width 857 height 470
click at [622, 382] on div "H5 Banner Container Logo Spacer Input Contact Form Form Input Textarea Captcha …" at bounding box center [458, 265] width 857 height 470
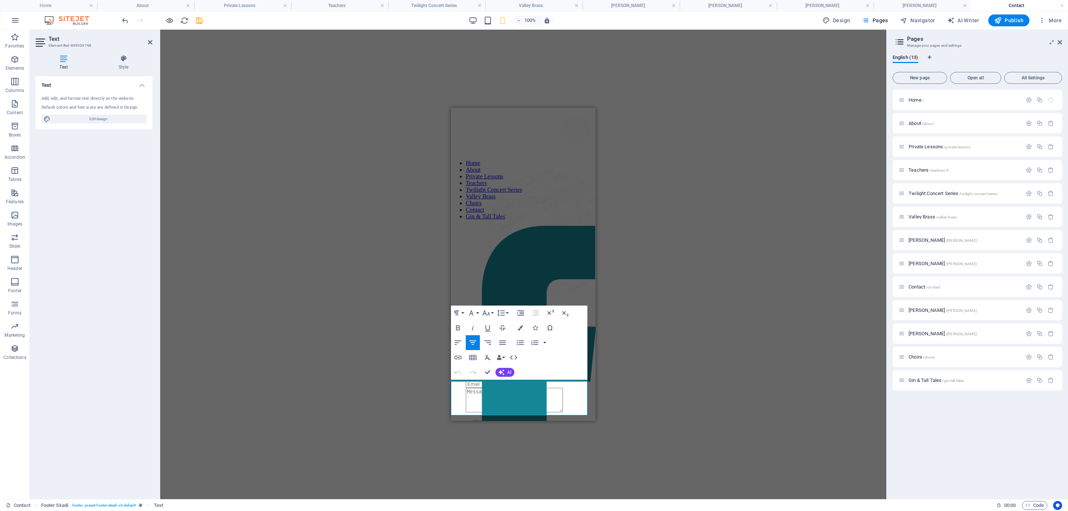
click at [405, 370] on div "H5 Banner Container Logo Spacer Input Contact Form Form Input Textarea Captcha …" at bounding box center [523, 265] width 726 height 470
click at [391, 346] on div "H5 Banner Container Logo Spacer Input Contact Form Form Input Textarea Captcha …" at bounding box center [523, 265] width 726 height 470
click at [905, 6] on h4 "[PERSON_NAME]" at bounding box center [922, 5] width 97 height 8
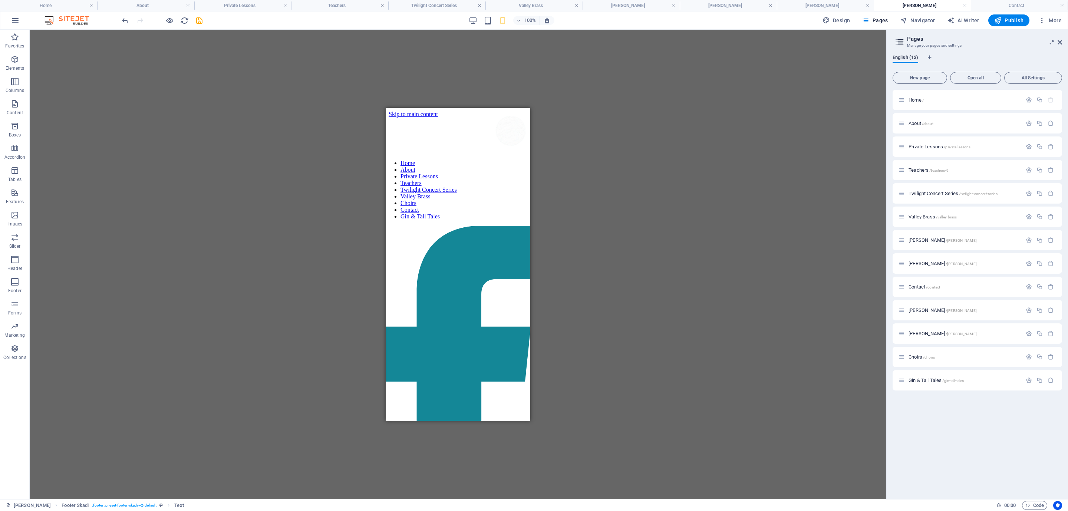
scroll to position [2151, 0]
click at [920, 20] on span "Navigator" at bounding box center [917, 20] width 35 height 7
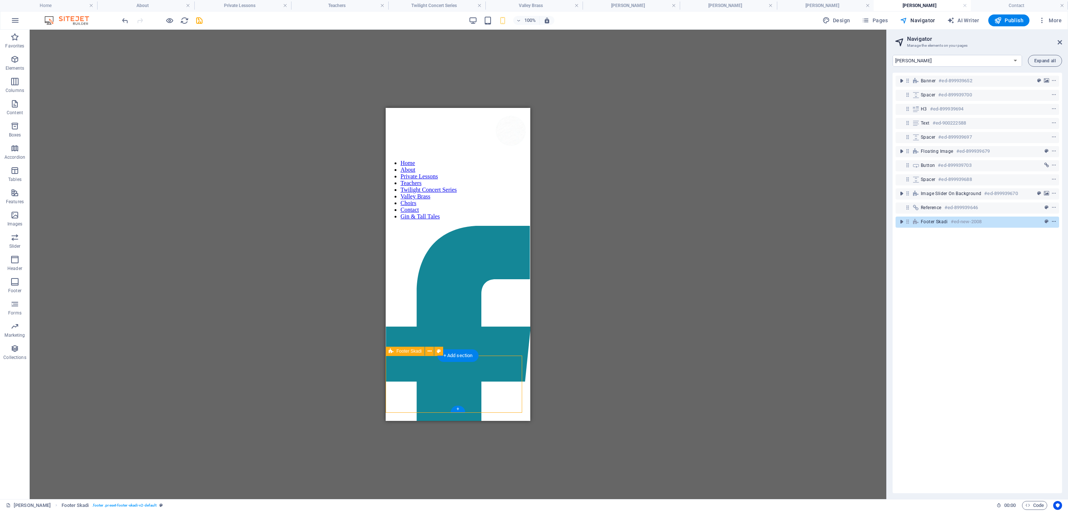
click at [949, 221] on icon "context-menu" at bounding box center [1053, 221] width 5 height 5
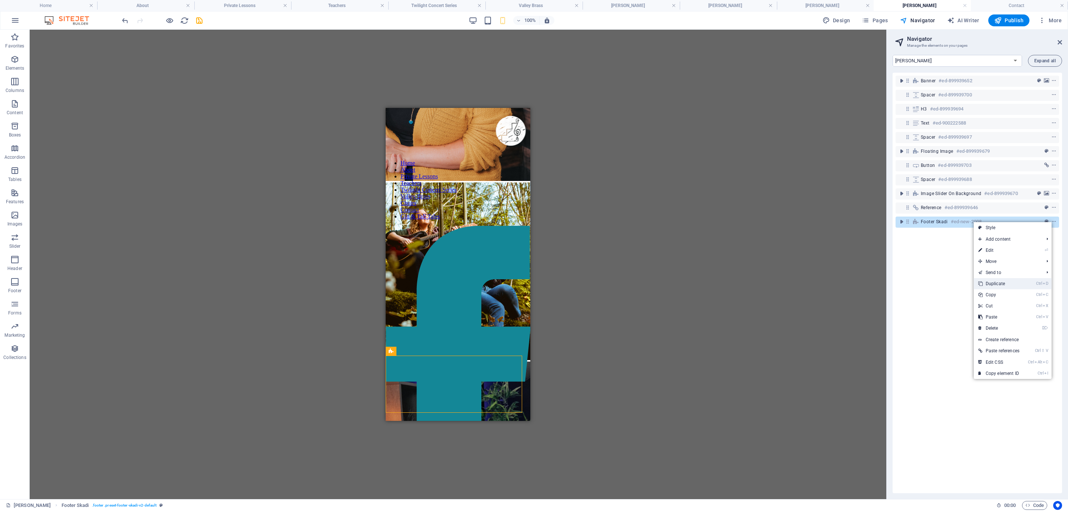
click at [949, 283] on link "Ctrl D Duplicate" at bounding box center [999, 283] width 50 height 11
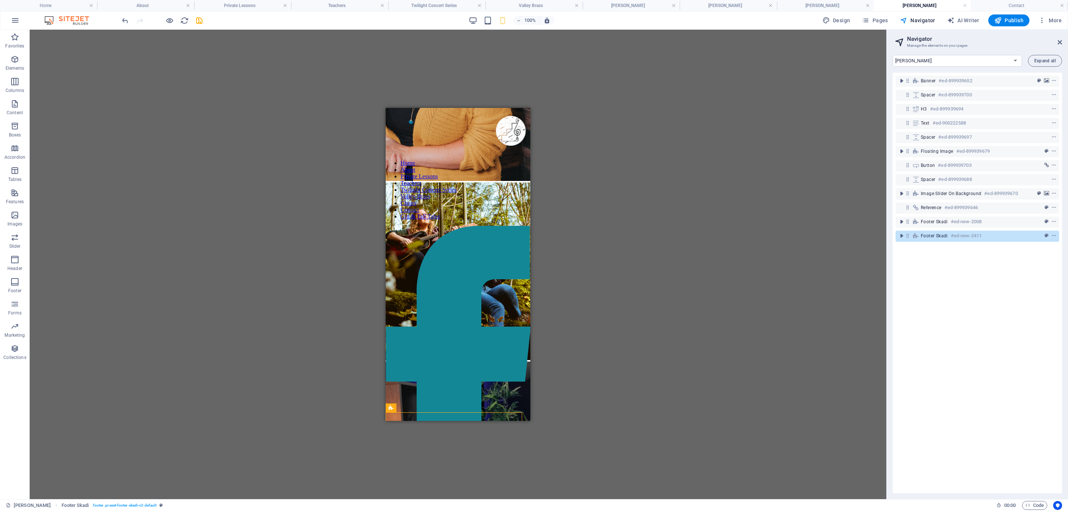
scroll to position [2208, 0]
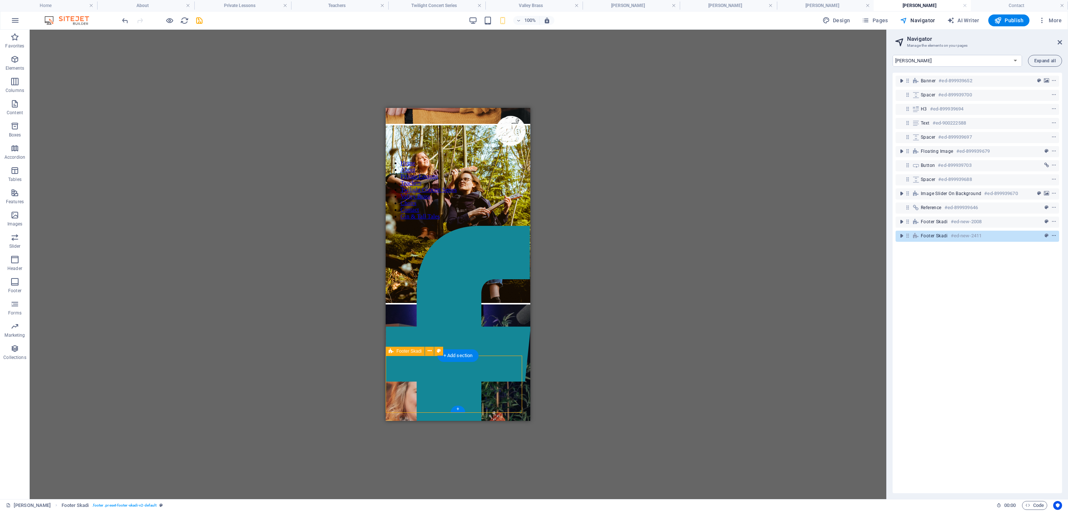
click at [949, 234] on icon "context-menu" at bounding box center [1053, 235] width 5 height 5
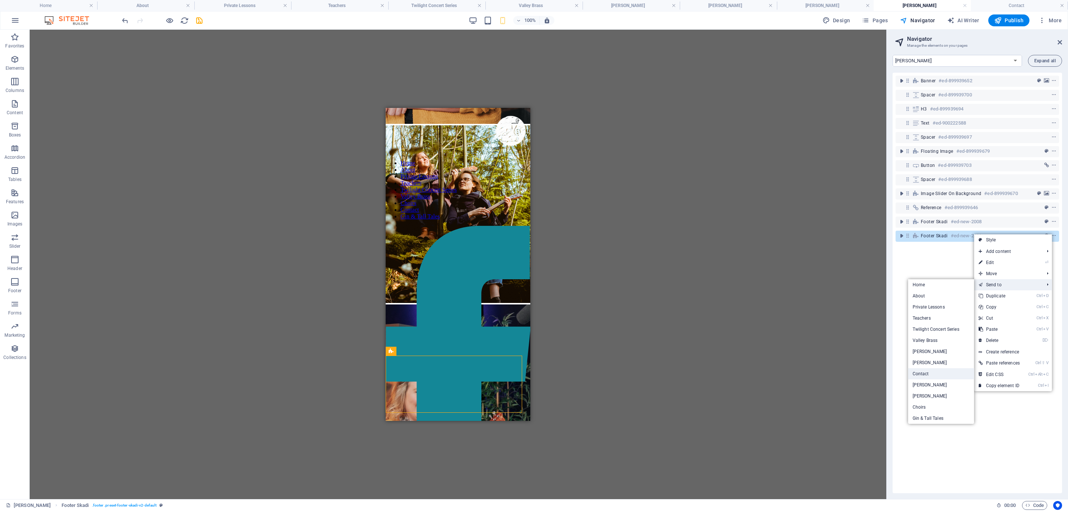
click at [918, 373] on link "Contact" at bounding box center [941, 373] width 66 height 11
select select "16919709-en"
select select "px"
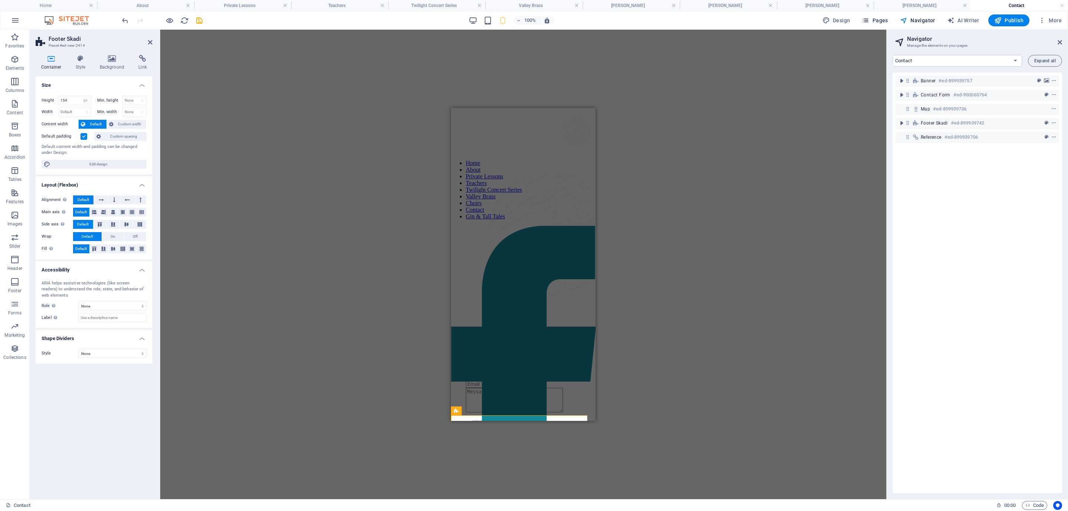
scroll to position [0, 0]
click at [650, 283] on div "Drag here to replace the existing content. Press “Ctrl” if you want to create a…" at bounding box center [523, 265] width 726 height 470
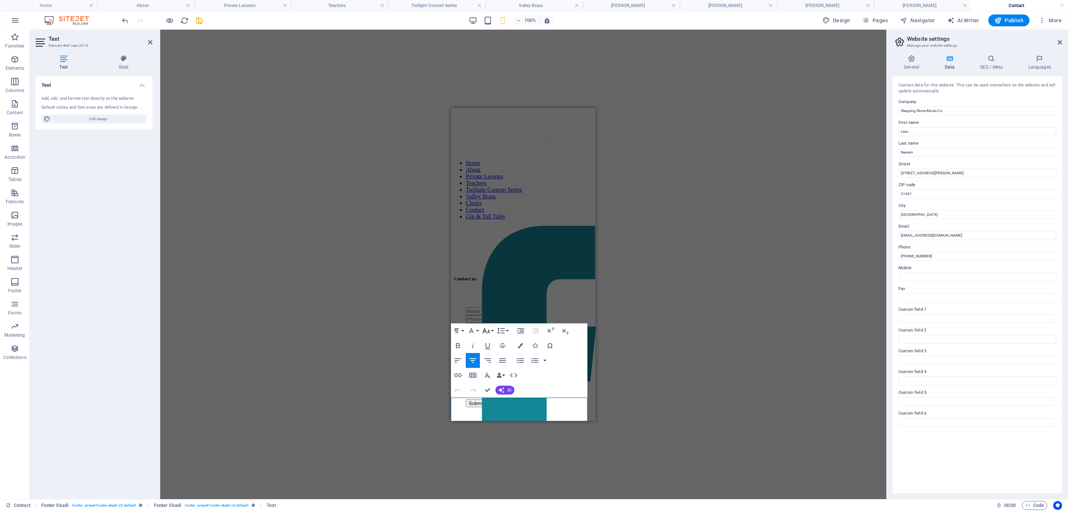
click at [492, 330] on button "Font Size" at bounding box center [488, 330] width 14 height 15
click at [494, 342] on link "14" at bounding box center [494, 341] width 27 height 11
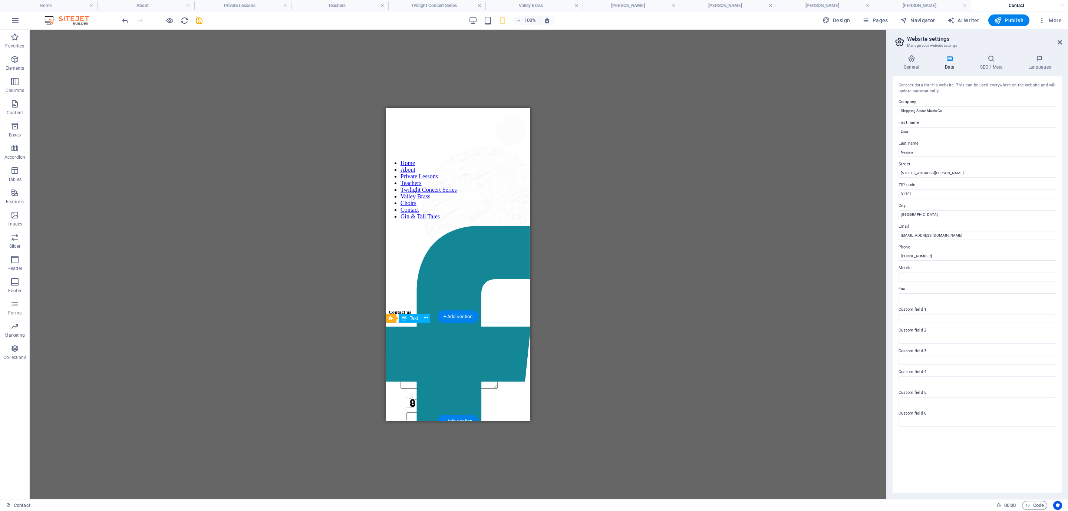
click at [883, 23] on span "Pages" at bounding box center [875, 20] width 26 height 7
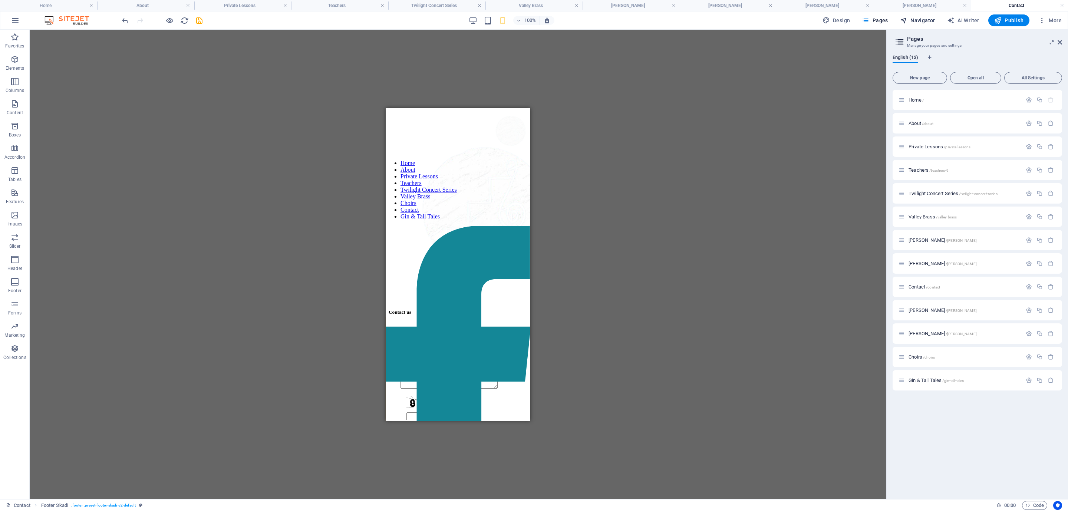
click at [923, 14] on button "Navigator" at bounding box center [917, 20] width 41 height 12
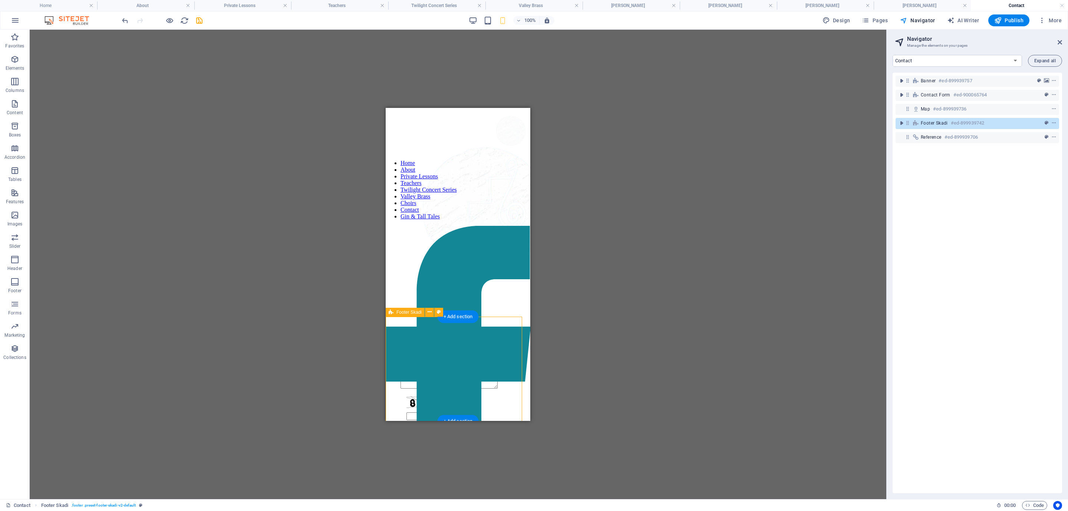
click at [935, 124] on span "Footer Skadi" at bounding box center [934, 123] width 27 height 6
click at [949, 121] on icon "context-menu" at bounding box center [1053, 123] width 5 height 5
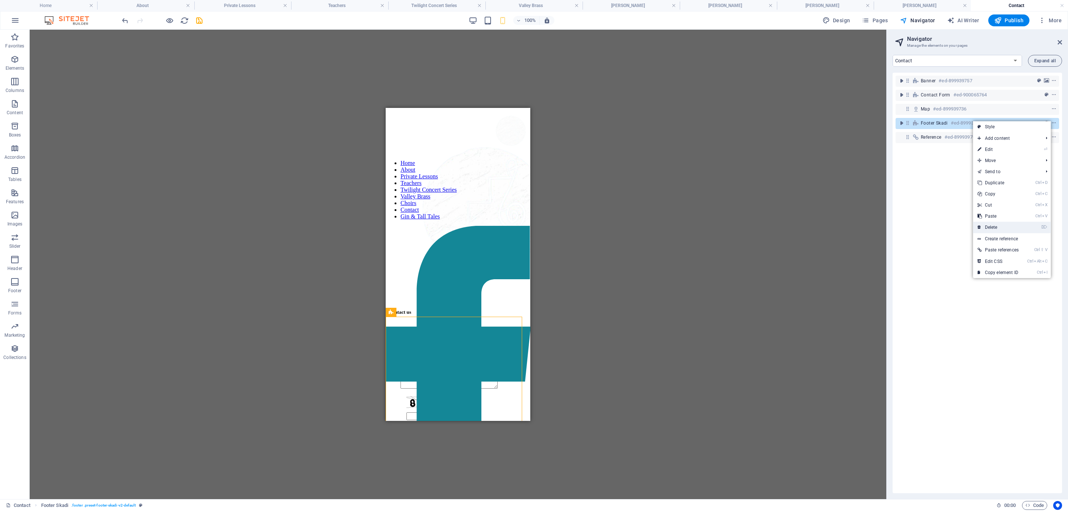
click at [949, 228] on link "⌦ Delete" at bounding box center [998, 227] width 50 height 11
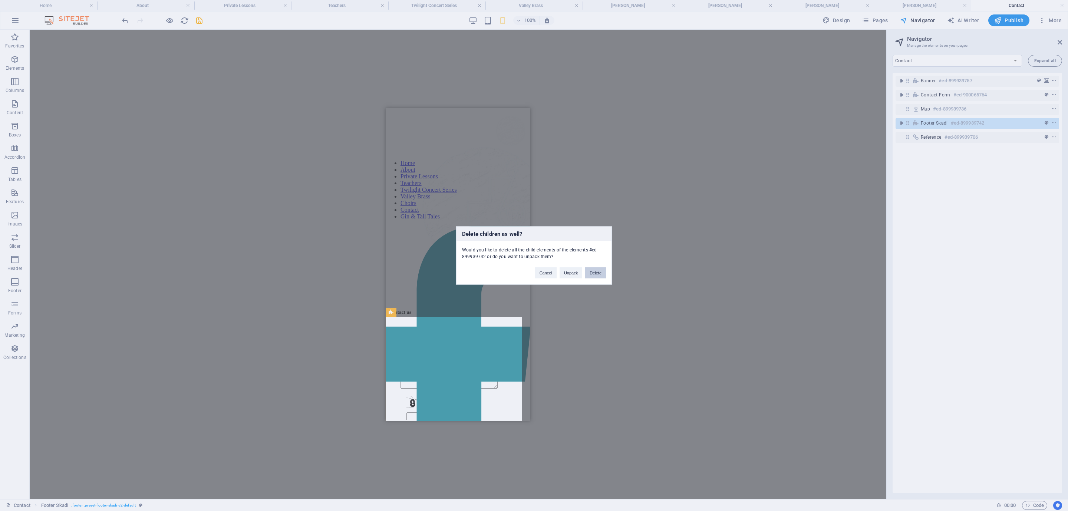
click at [599, 272] on button "Delete" at bounding box center [595, 272] width 21 height 11
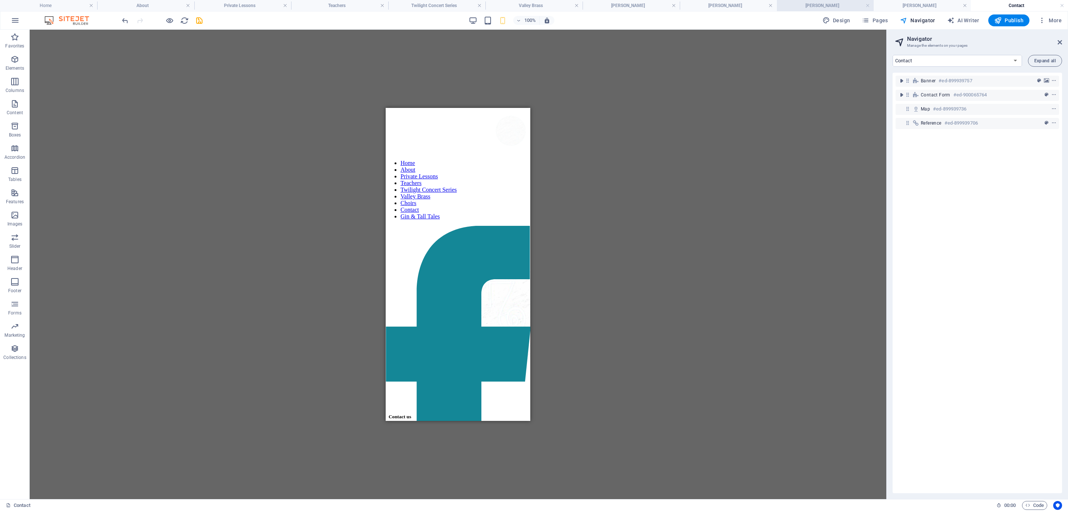
click at [849, 6] on h4 "[PERSON_NAME]" at bounding box center [825, 5] width 97 height 8
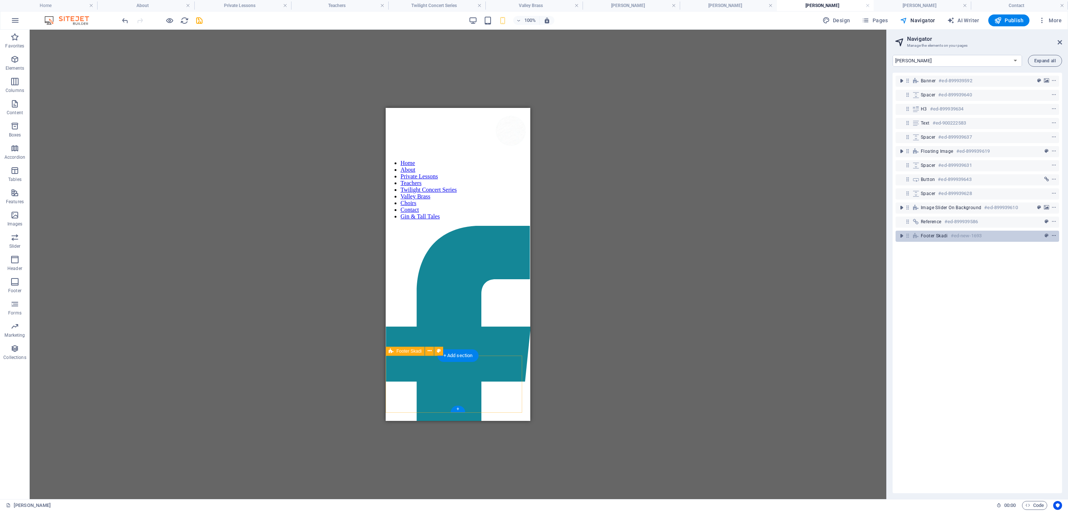
click at [949, 235] on icon "context-menu" at bounding box center [1053, 235] width 5 height 5
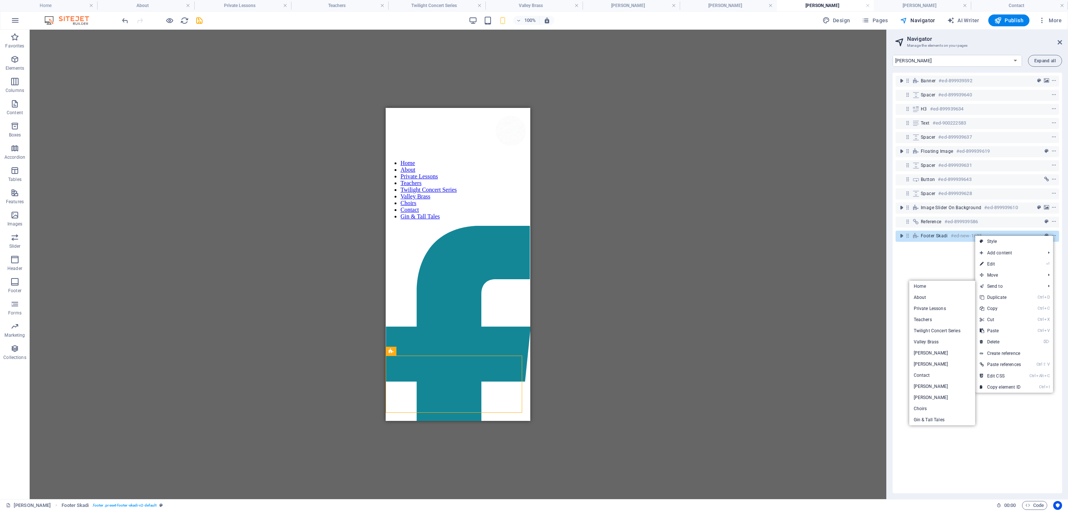
click at [949, 299] on link "Ctrl D Duplicate" at bounding box center [1000, 297] width 50 height 11
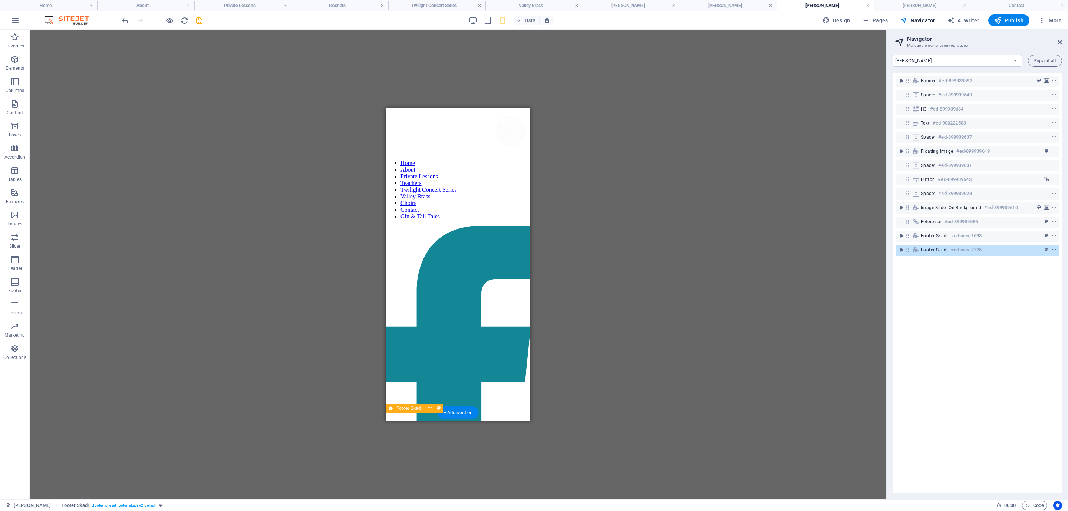
click at [949, 248] on icon "context-menu" at bounding box center [1053, 249] width 5 height 5
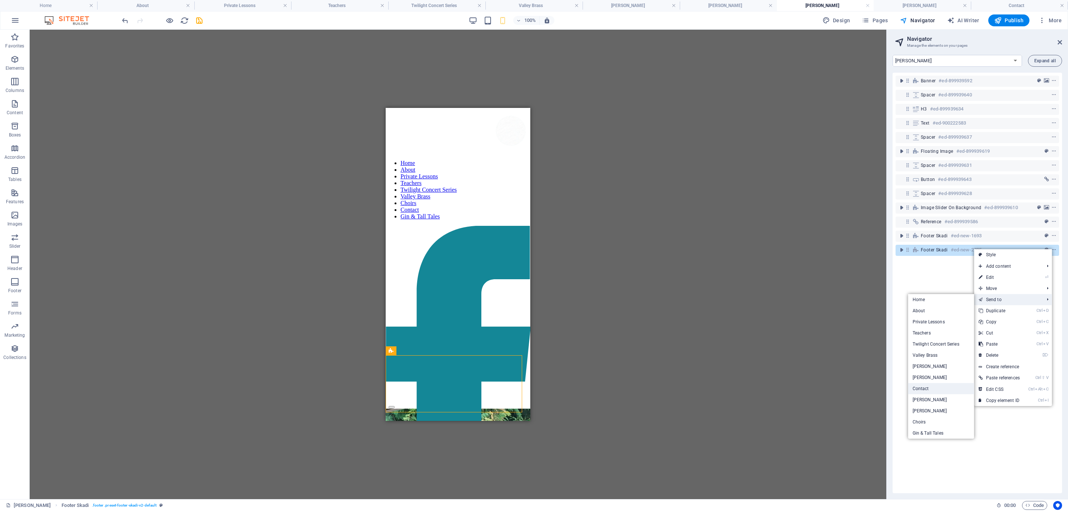
click at [916, 386] on link "Contact" at bounding box center [941, 388] width 66 height 11
select select "16919709-en"
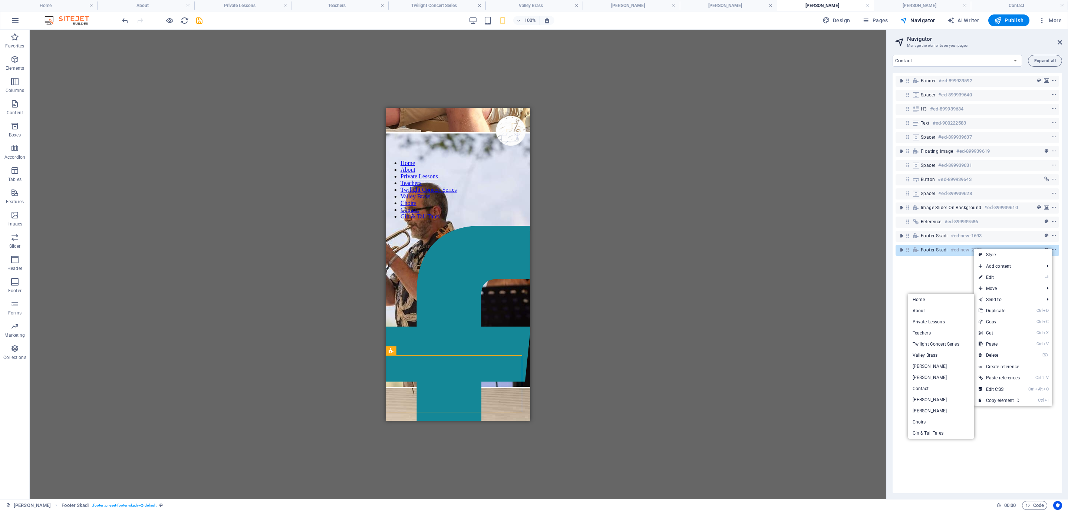
select select "px"
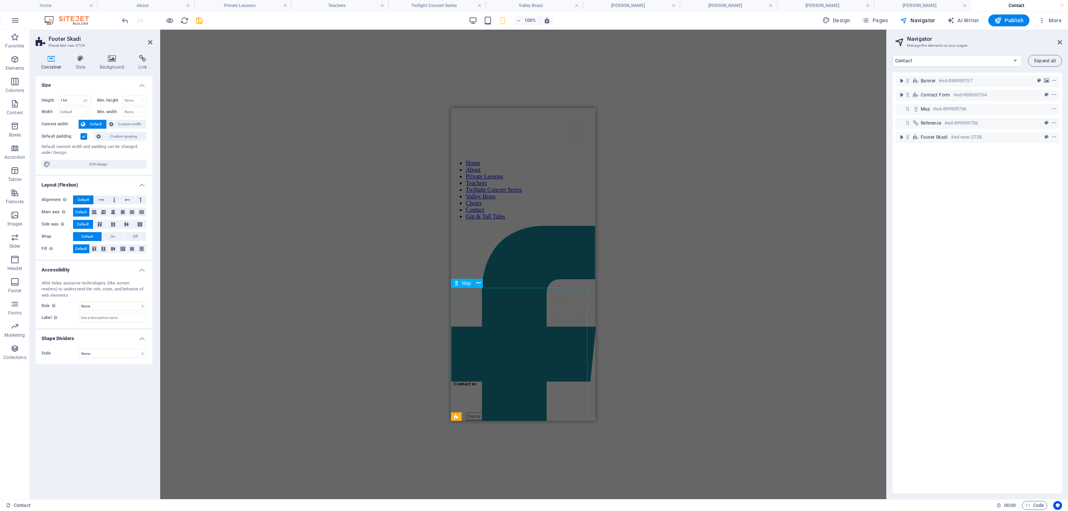
scroll to position [398, 0]
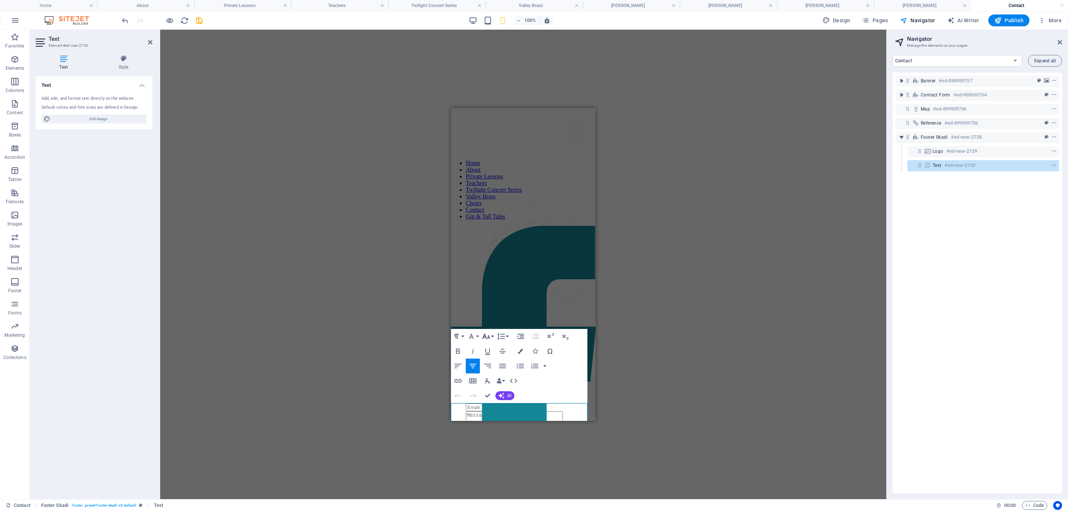
click at [487, 336] on icon "button" at bounding box center [486, 336] width 9 height 9
click at [491, 349] on link "14" at bounding box center [494, 346] width 27 height 11
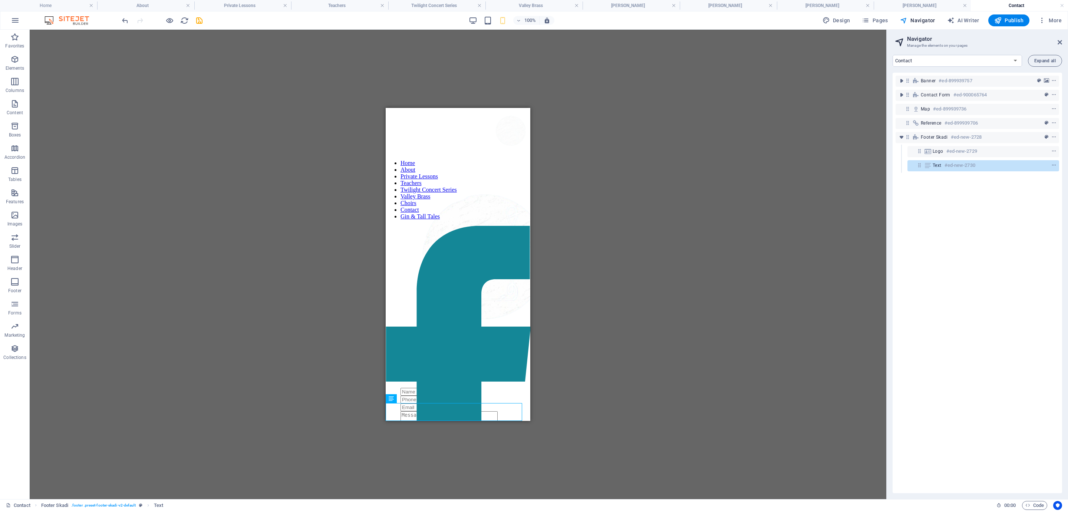
click at [650, 345] on div "H5 Banner Container Logo Spacer Input Contact Form Form Input Textarea Captcha …" at bounding box center [458, 265] width 857 height 470
click at [888, 18] on span "Pages" at bounding box center [875, 20] width 26 height 7
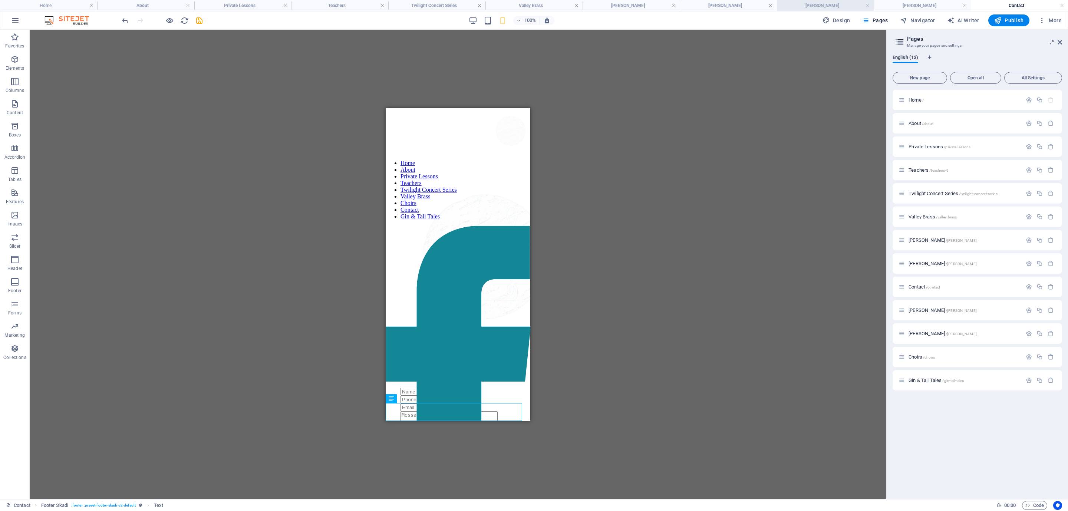
click at [819, 1] on h4 "[PERSON_NAME]" at bounding box center [825, 5] width 97 height 8
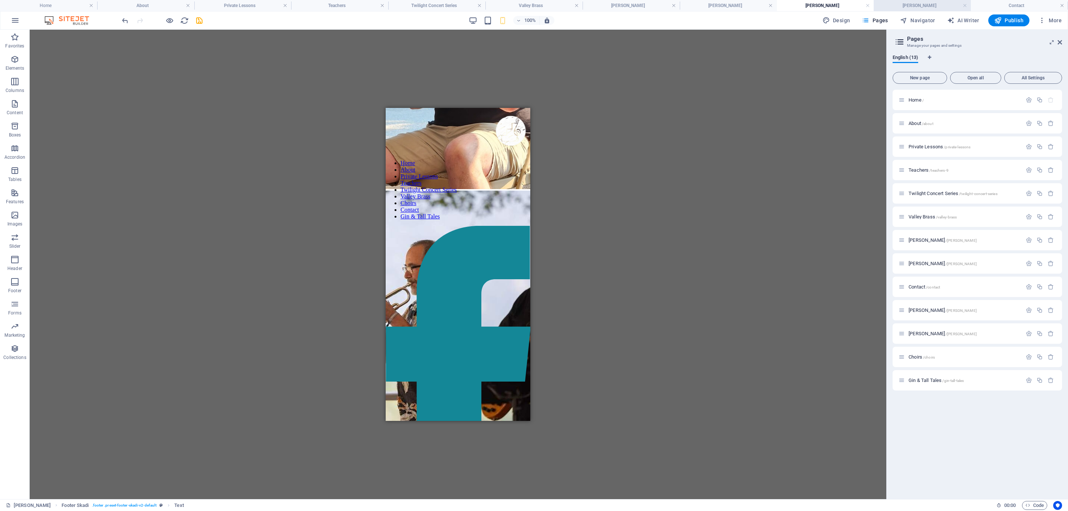
scroll to position [0, 0]
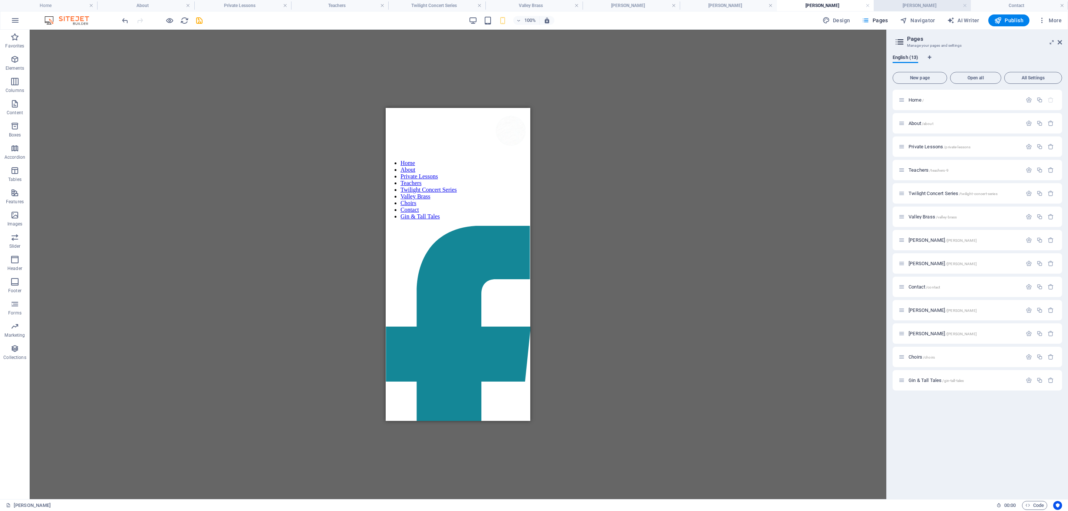
click at [900, 3] on h4 "[PERSON_NAME]" at bounding box center [922, 5] width 97 height 8
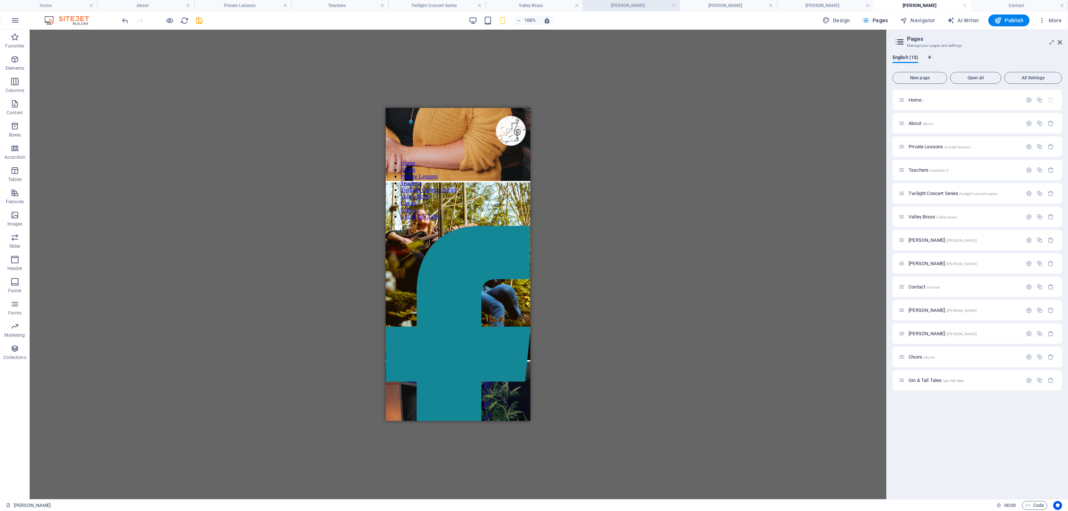
click at [627, 3] on h4 "[PERSON_NAME]" at bounding box center [631, 5] width 97 height 8
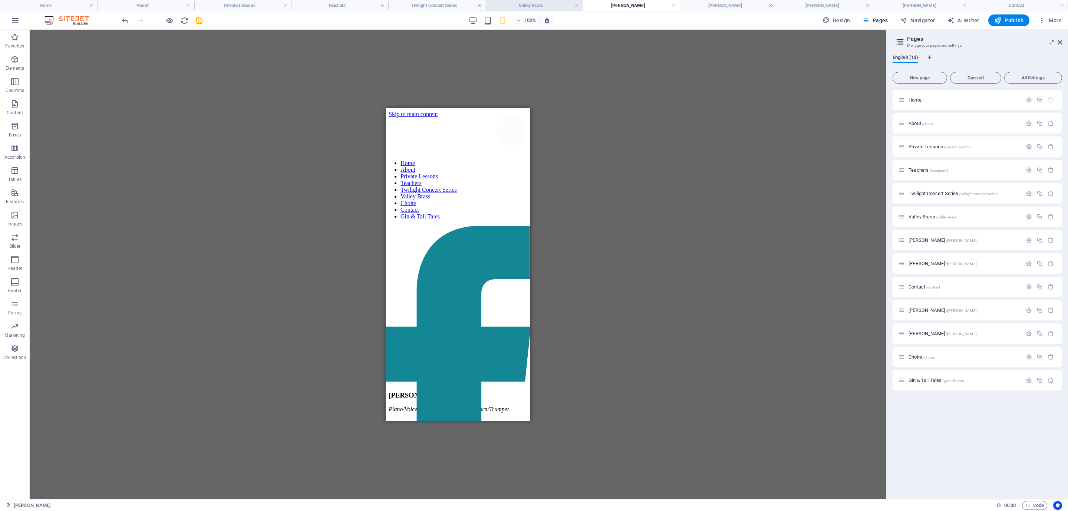
scroll to position [3321, 0]
click at [546, 4] on h4 "Valley Brass" at bounding box center [533, 5] width 97 height 8
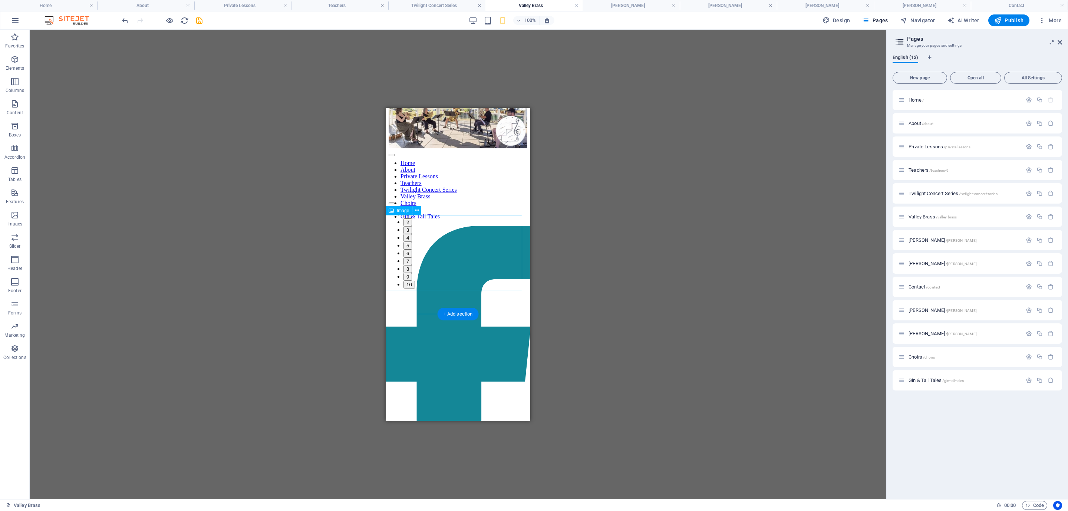
scroll to position [772, 0]
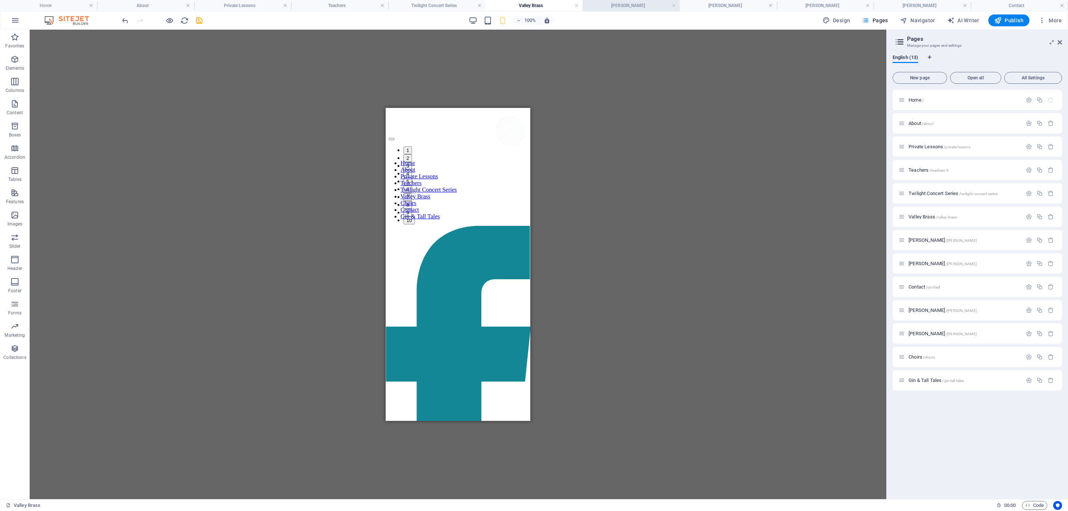
click at [624, 2] on h4 "[PERSON_NAME]" at bounding box center [631, 5] width 97 height 8
click at [905, 17] on icon "button" at bounding box center [903, 20] width 7 height 7
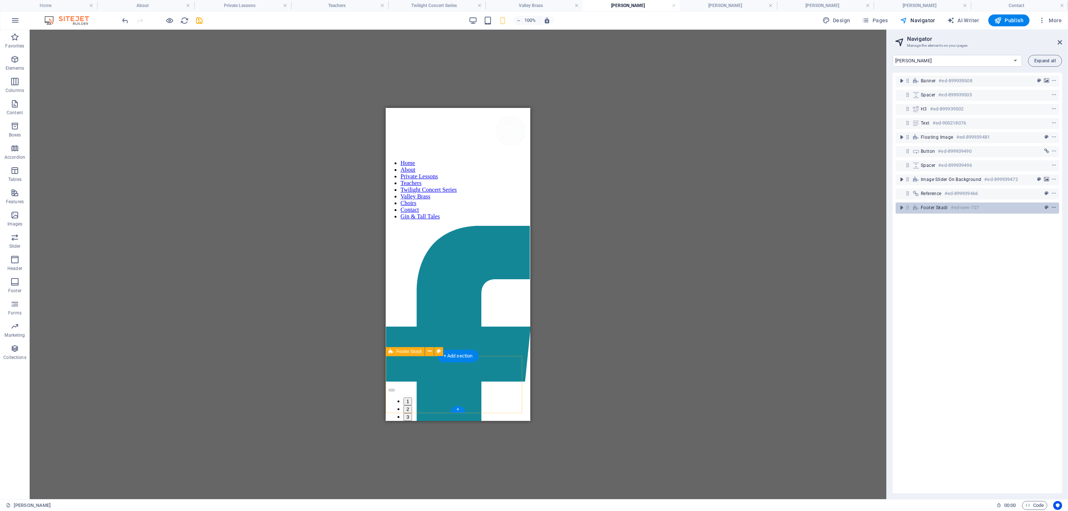
click at [949, 207] on icon "context-menu" at bounding box center [1053, 207] width 5 height 5
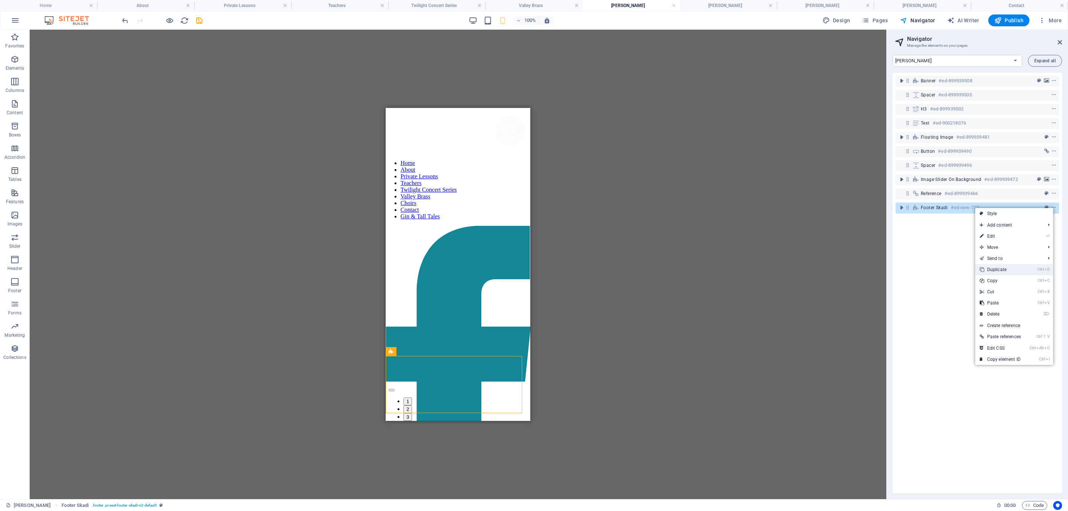
click at [949, 269] on link "Ctrl D Duplicate" at bounding box center [1000, 269] width 50 height 11
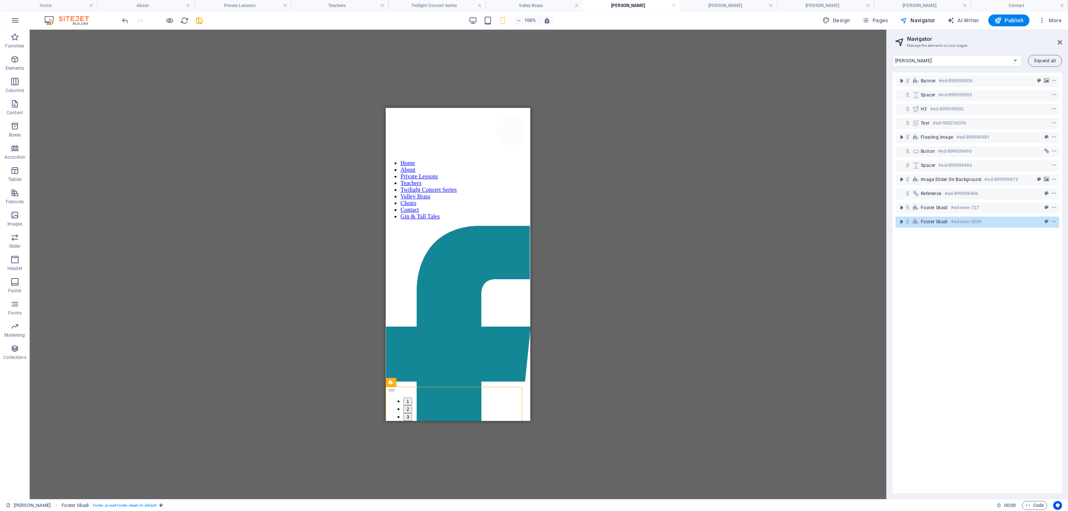
scroll to position [3378, 0]
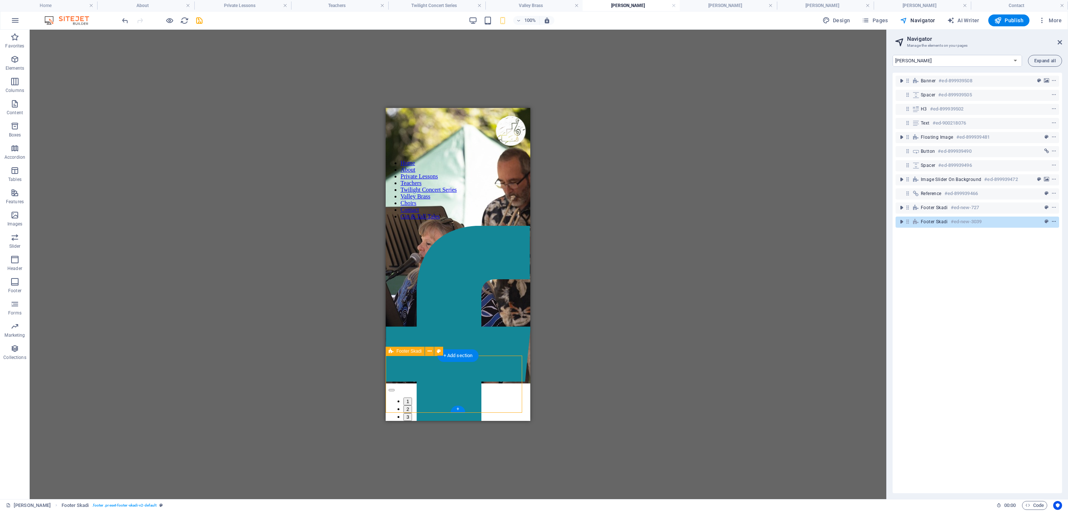
click at [949, 221] on icon "context-menu" at bounding box center [1053, 221] width 5 height 5
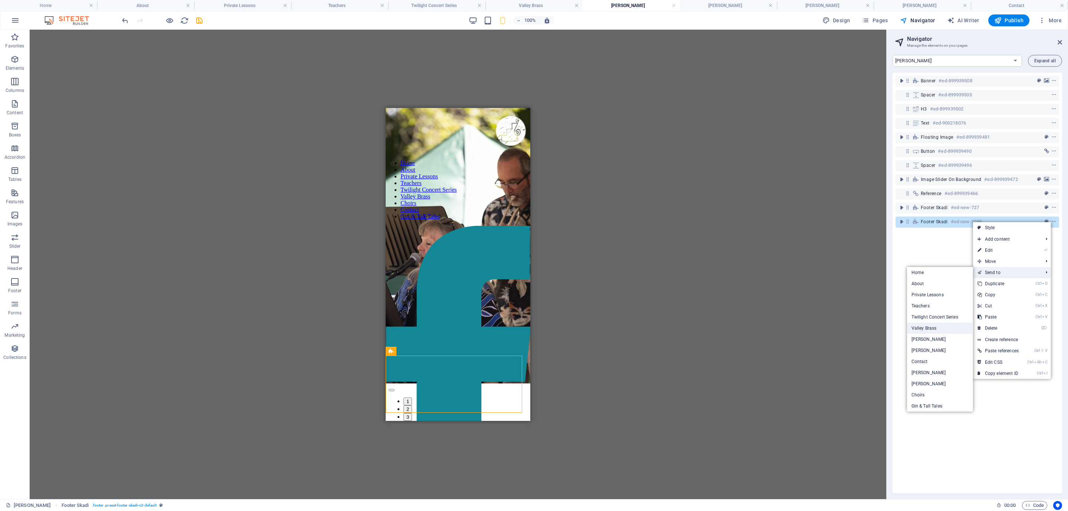
click at [924, 330] on link "Valley Brass" at bounding box center [940, 328] width 66 height 11
select select "16919682-en"
select select "px"
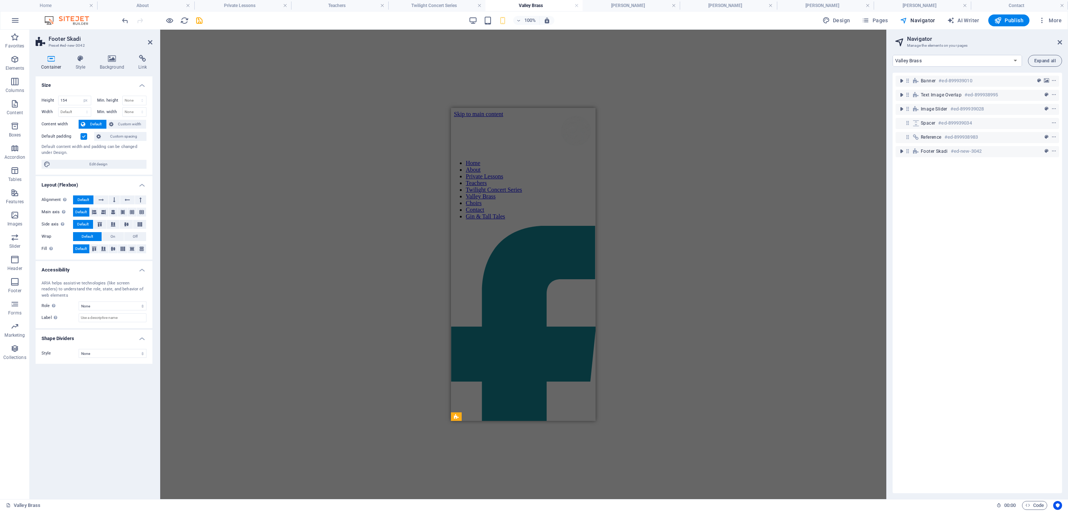
scroll to position [0, 0]
click at [517, 7] on h4 "Valley Brass" at bounding box center [533, 5] width 97 height 8
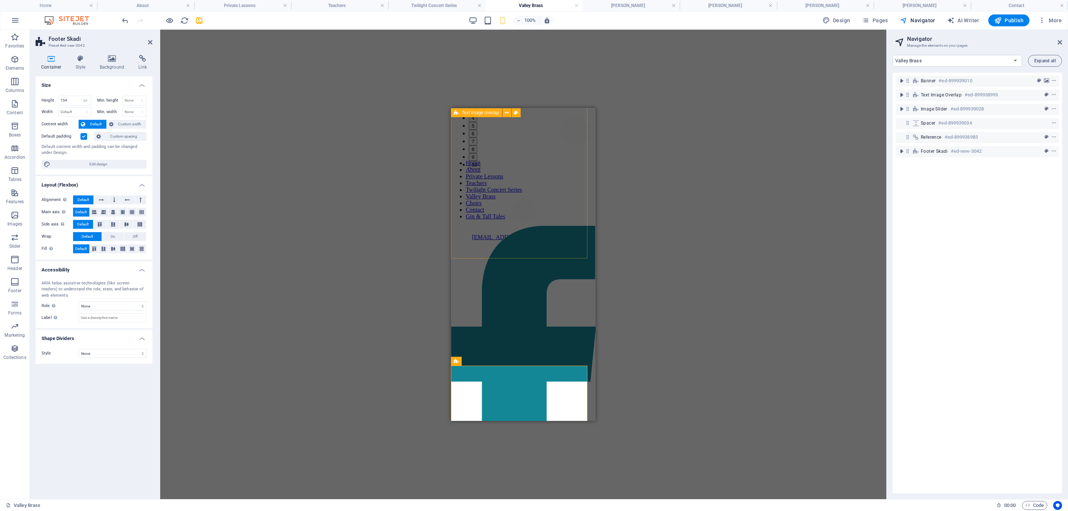
scroll to position [829, 0]
click at [545, 246] on div "[EMAIL_ADDRESS][DOMAIN_NAME] | [PHONE_NUMBER]" at bounding box center [523, 239] width 139 height 13
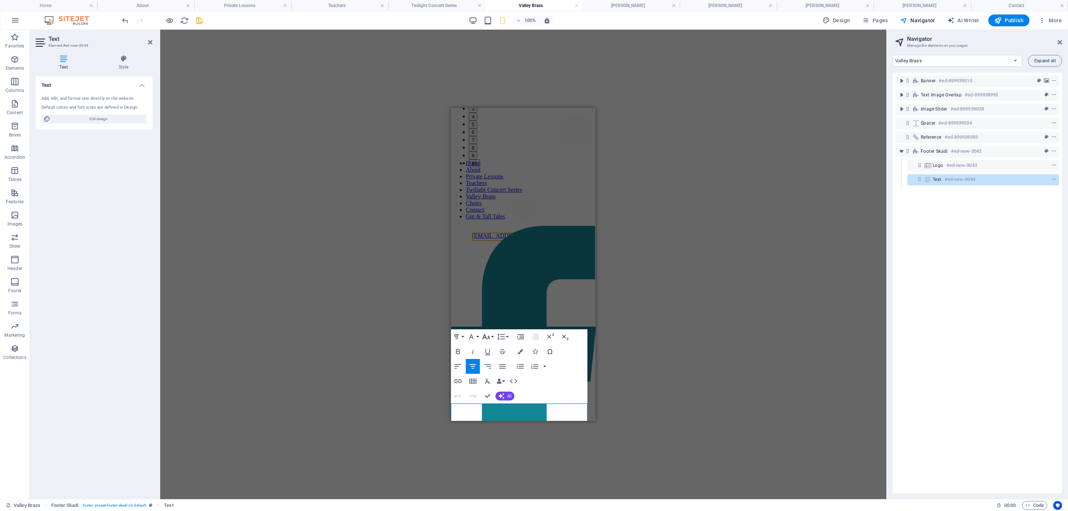
click at [492, 340] on button "Font Size" at bounding box center [488, 336] width 14 height 15
click at [492, 348] on link "14" at bounding box center [494, 347] width 27 height 11
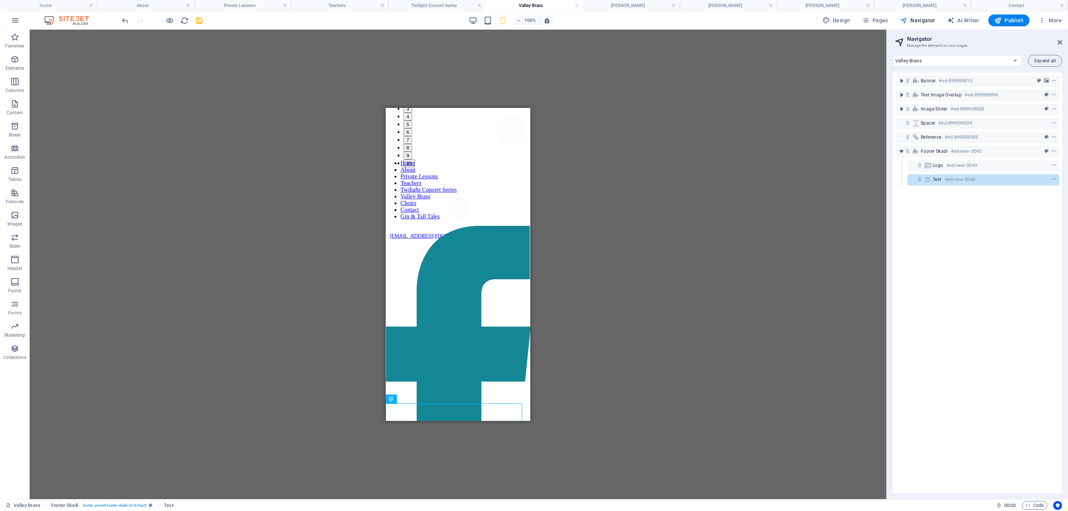
click at [638, 363] on div "H1 Text image overlap Container Text image overlap Text Image Image slider Imag…" at bounding box center [458, 265] width 857 height 470
click at [449, 4] on h4 "Twilight Concert Series" at bounding box center [436, 5] width 97 height 8
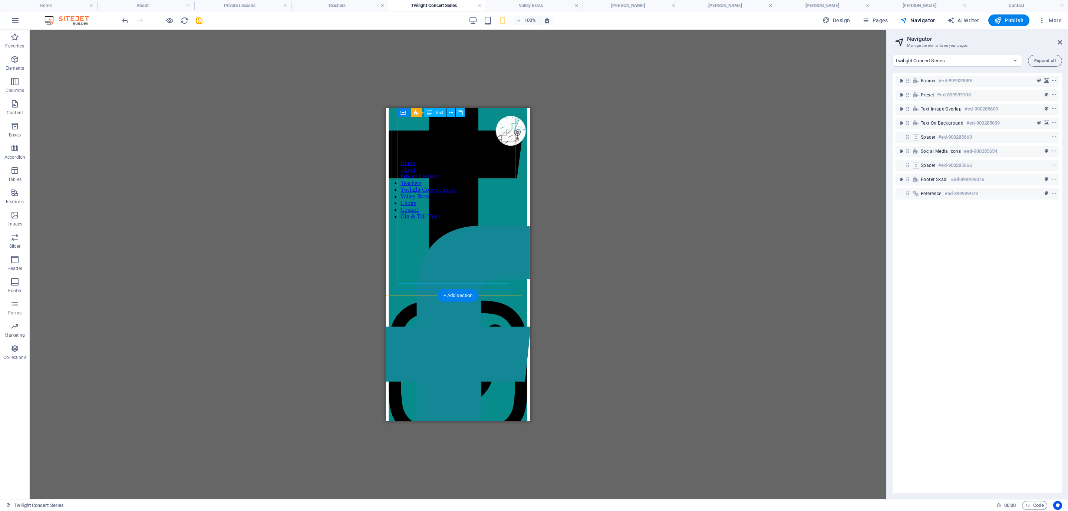
scroll to position [1784, 0]
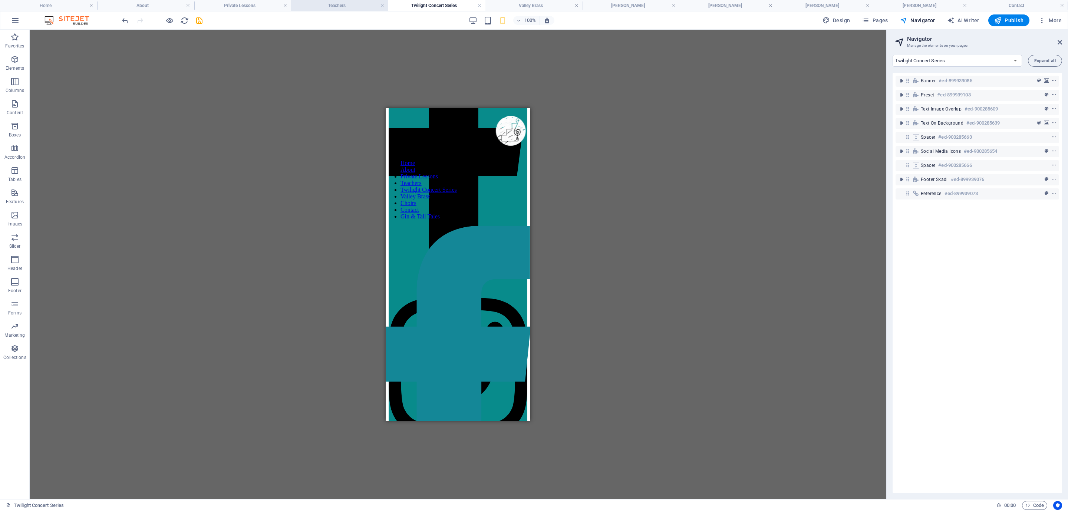
click at [347, 7] on h4 "Teachers" at bounding box center [339, 5] width 97 height 8
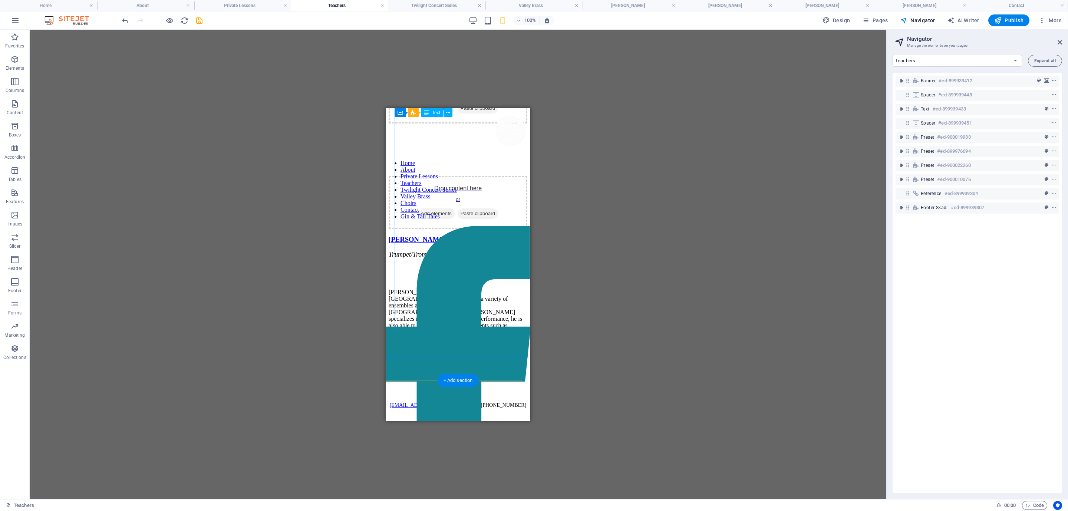
scroll to position [2178, 0]
click at [246, 0] on li "Private Lessons" at bounding box center [242, 5] width 97 height 11
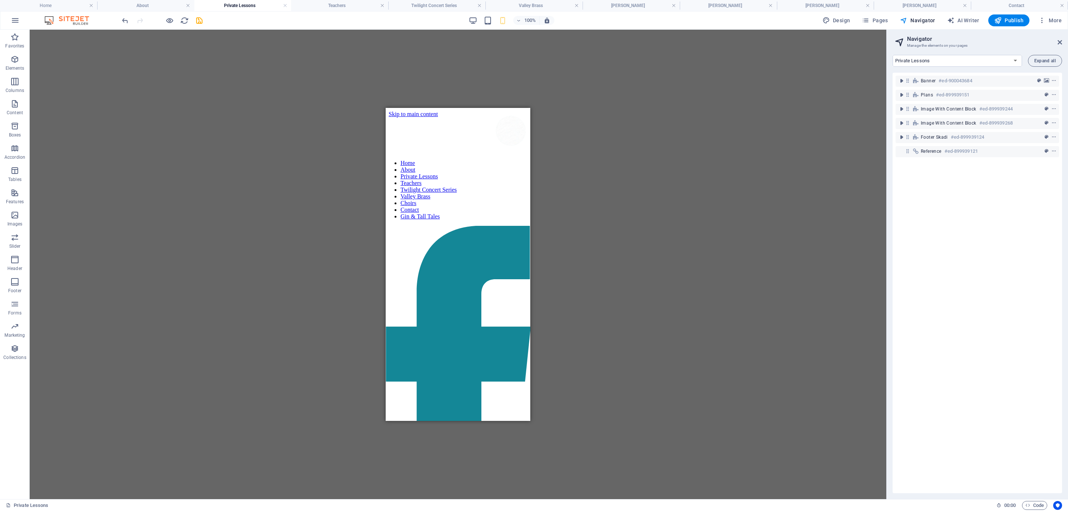
scroll to position [0, 0]
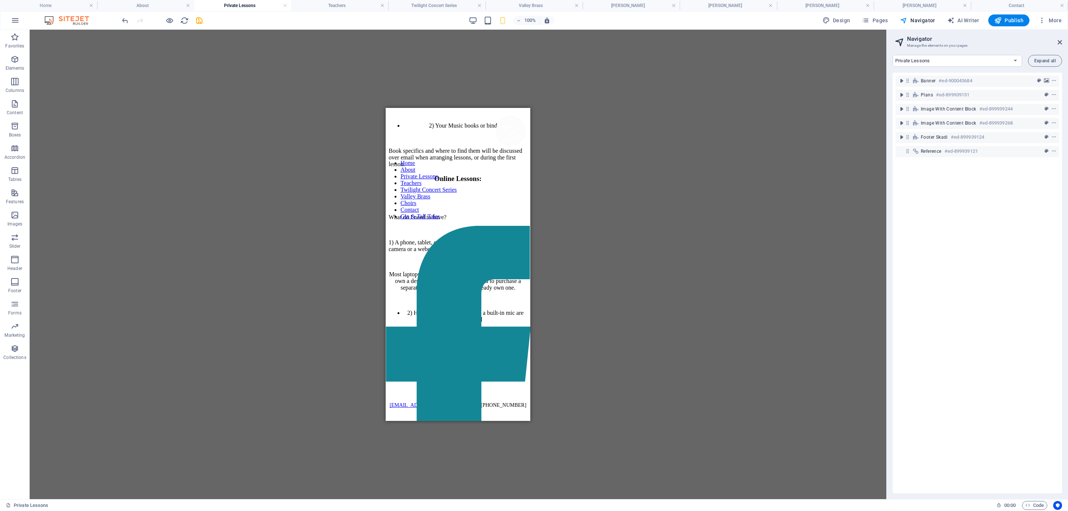
click at [256, 1] on h4 "Private Lessons" at bounding box center [242, 5] width 97 height 8
click at [150, 7] on h4 "About" at bounding box center [145, 5] width 97 height 8
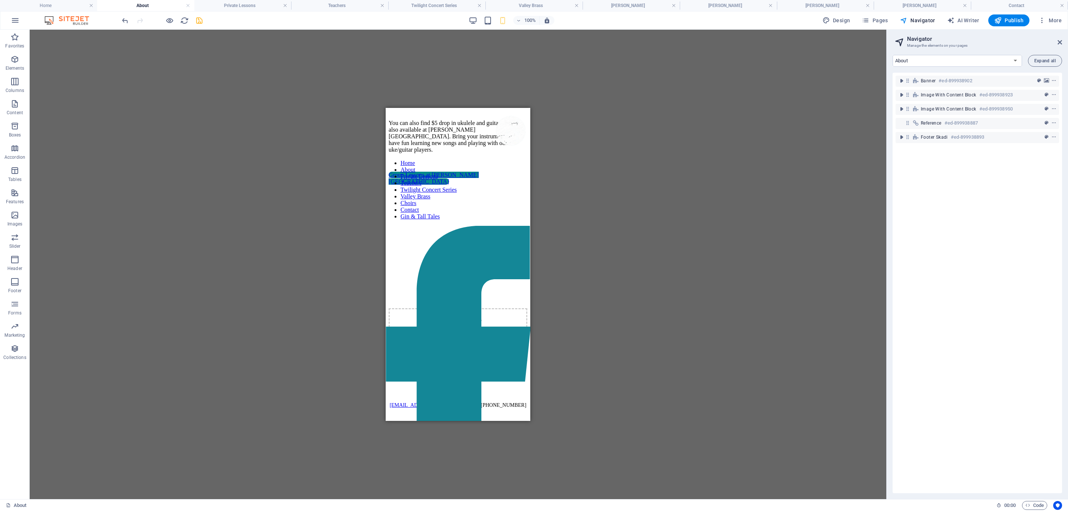
click at [61, 5] on h4 "Home" at bounding box center [48, 5] width 97 height 8
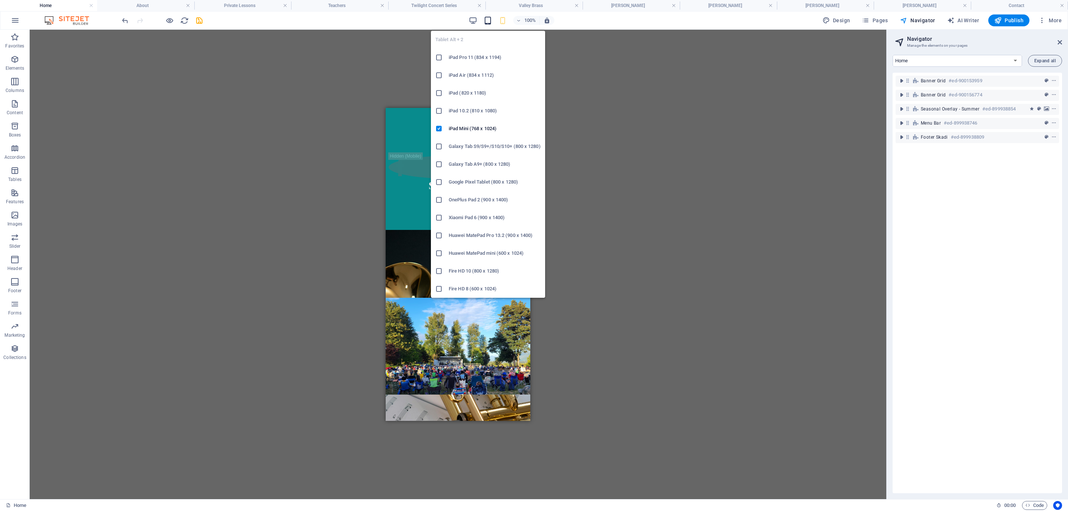
click at [488, 19] on icon "button" at bounding box center [488, 20] width 9 height 9
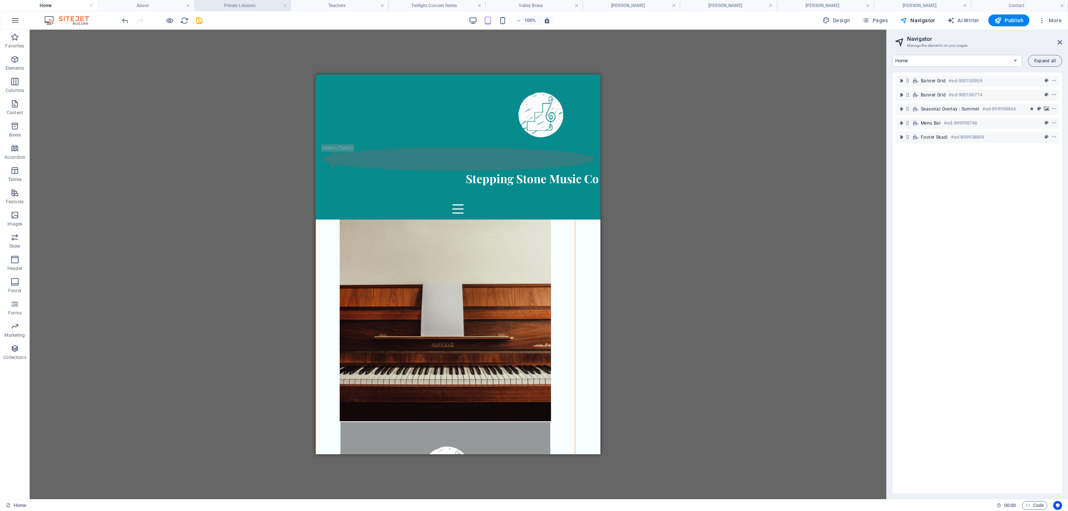
click at [260, 3] on h4 "Private Lessons" at bounding box center [242, 5] width 97 height 8
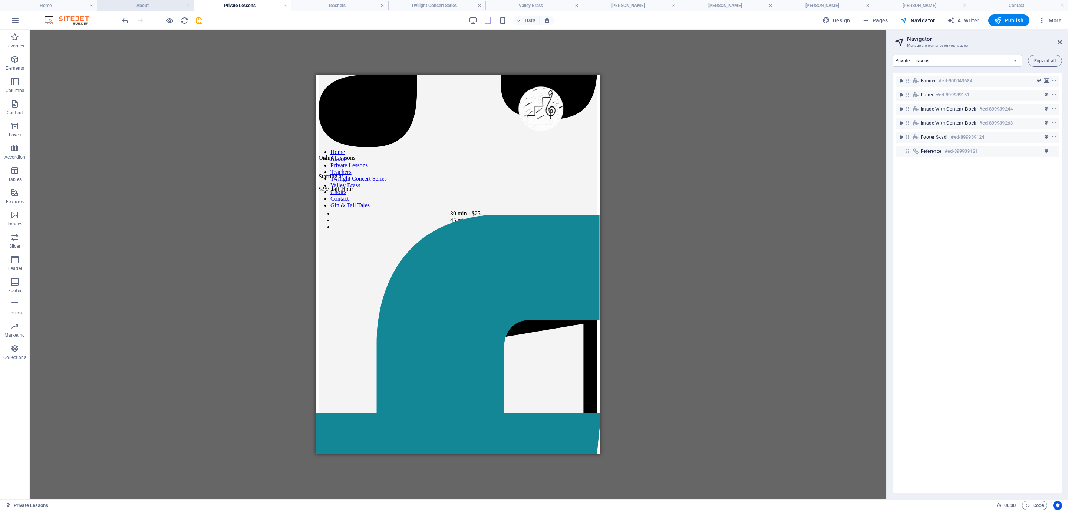
click at [156, 9] on h4 "About" at bounding box center [145, 5] width 97 height 8
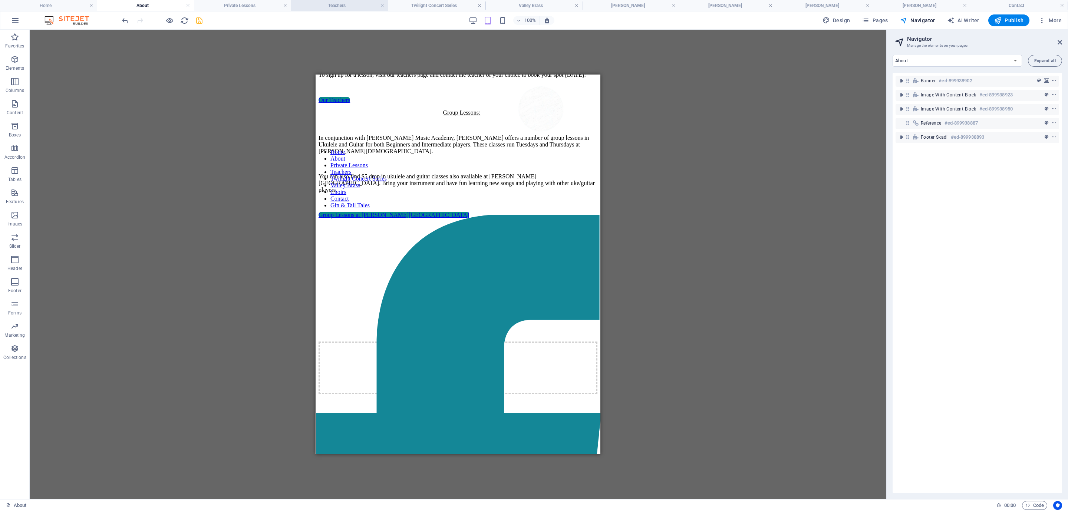
click at [343, 1] on h4 "Teachers" at bounding box center [339, 5] width 97 height 8
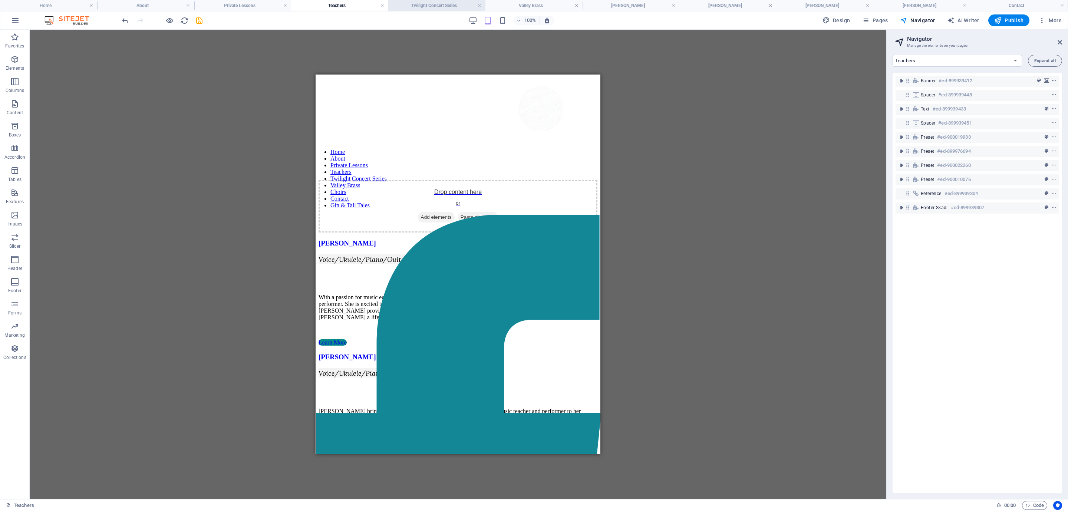
click at [439, 3] on h4 "Twilight Concert Series" at bounding box center [436, 5] width 97 height 8
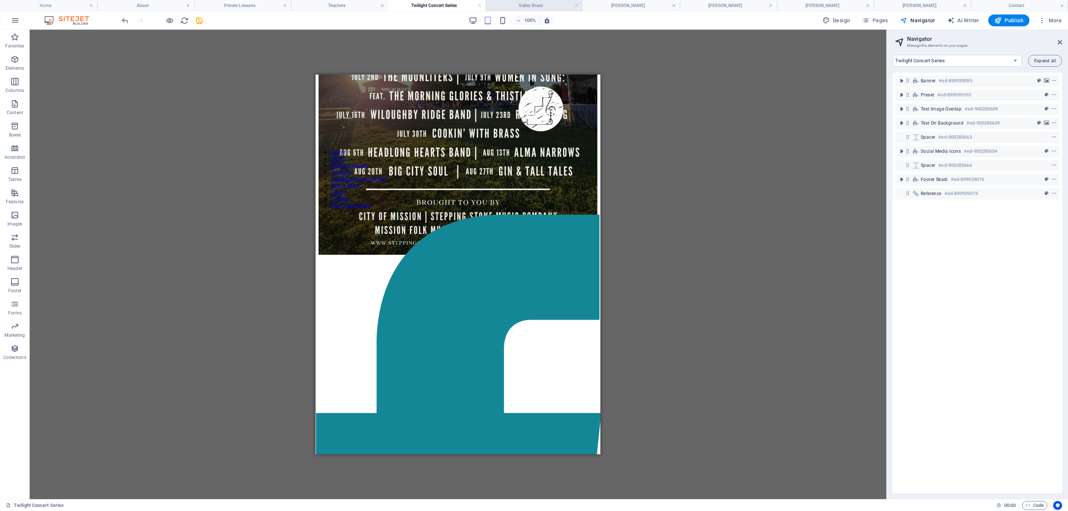
click at [518, 6] on h4 "Valley Brass" at bounding box center [533, 5] width 97 height 8
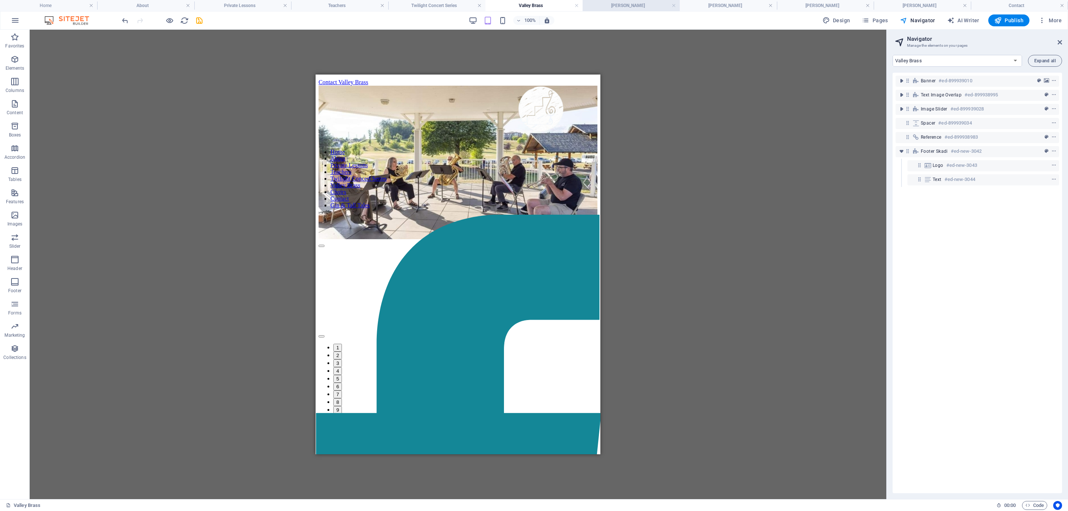
click at [619, 3] on h4 "[PERSON_NAME]" at bounding box center [631, 5] width 97 height 8
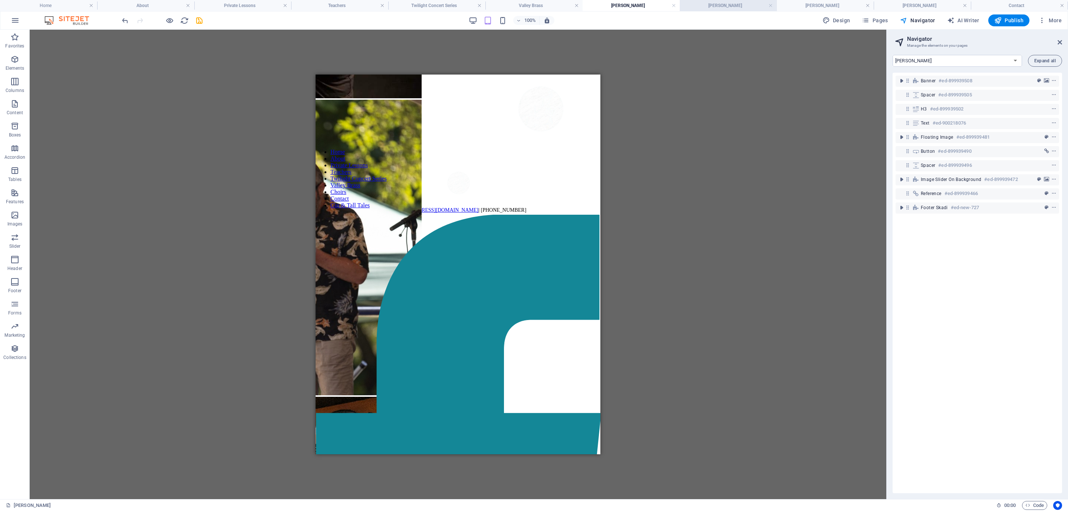
click at [720, 3] on h4 "[PERSON_NAME]" at bounding box center [728, 5] width 97 height 8
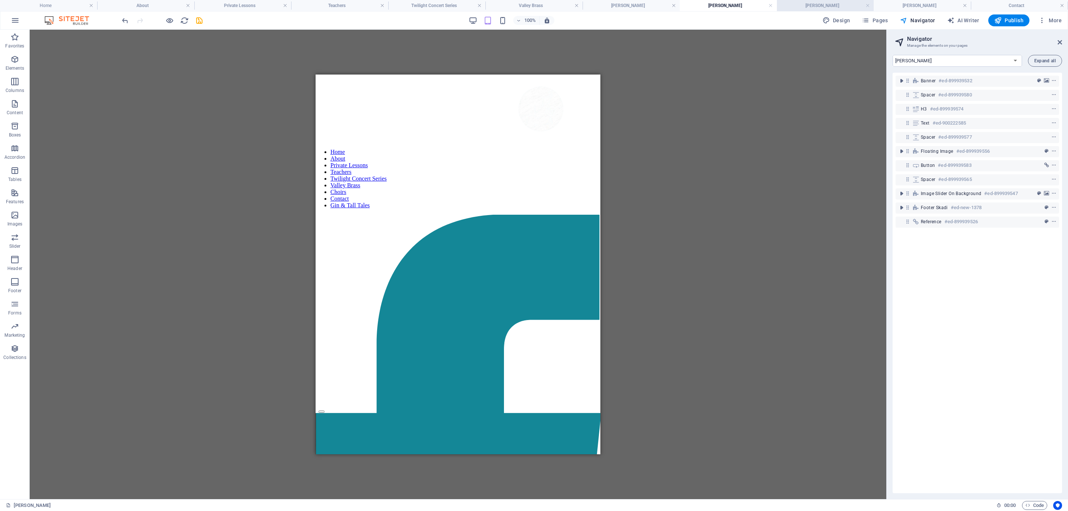
click at [819, 8] on h4 "[PERSON_NAME]" at bounding box center [825, 5] width 97 height 8
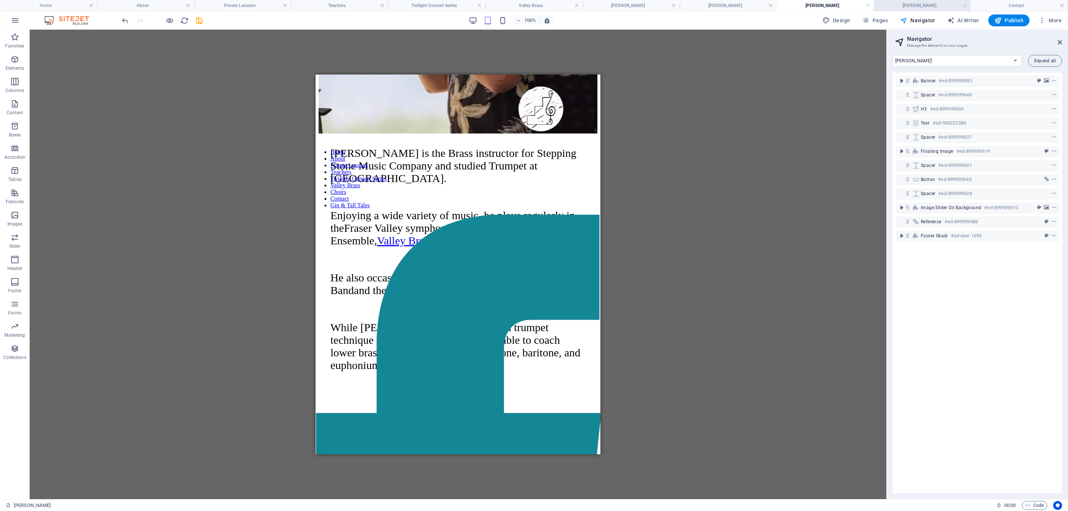
click at [918, 1] on h4 "[PERSON_NAME]" at bounding box center [922, 5] width 97 height 8
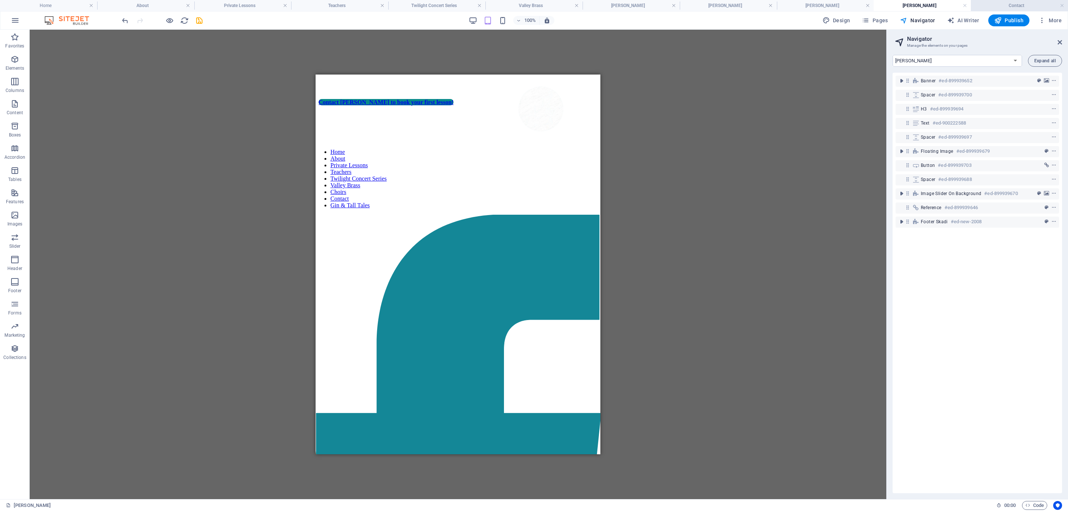
click at [949, 6] on h4 "Contact" at bounding box center [1019, 5] width 97 height 8
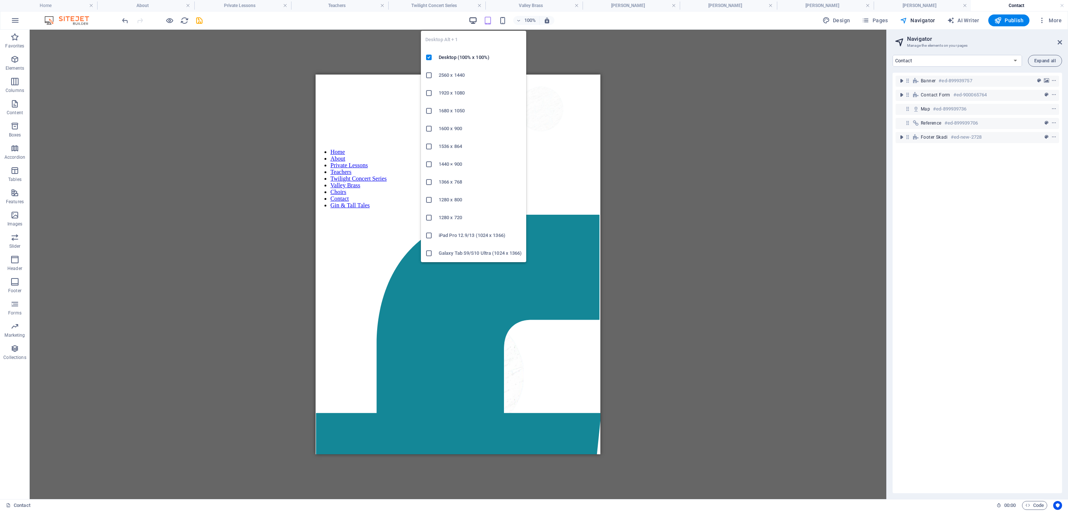
click at [470, 19] on icon "button" at bounding box center [473, 20] width 9 height 9
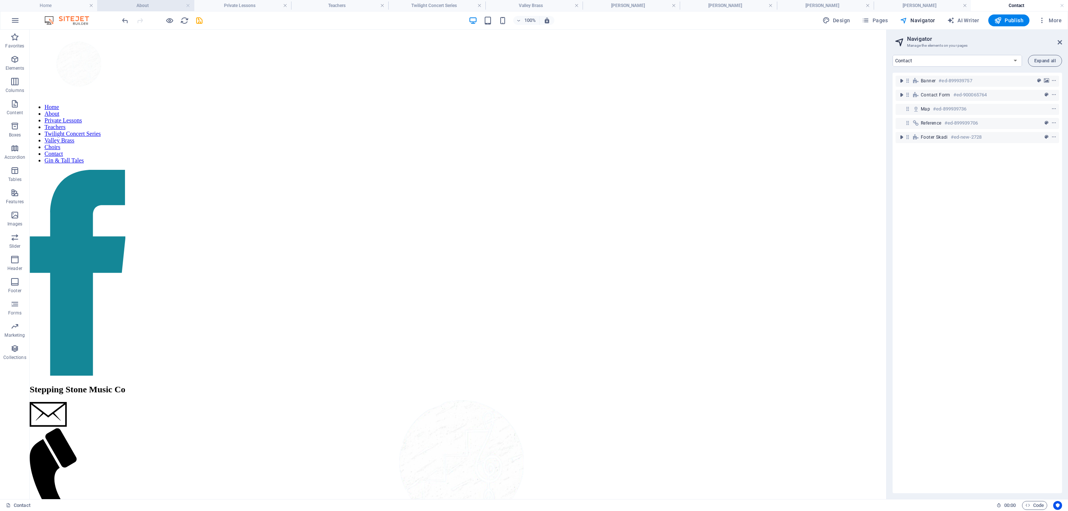
click at [165, 6] on h4 "About" at bounding box center [145, 5] width 97 height 8
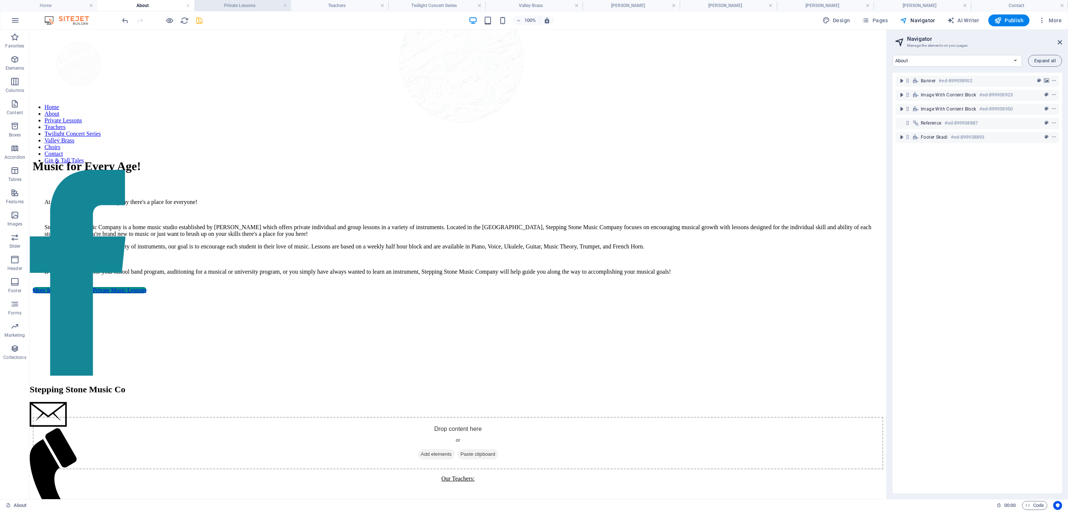
click at [223, 3] on h4 "Private Lessons" at bounding box center [242, 5] width 97 height 8
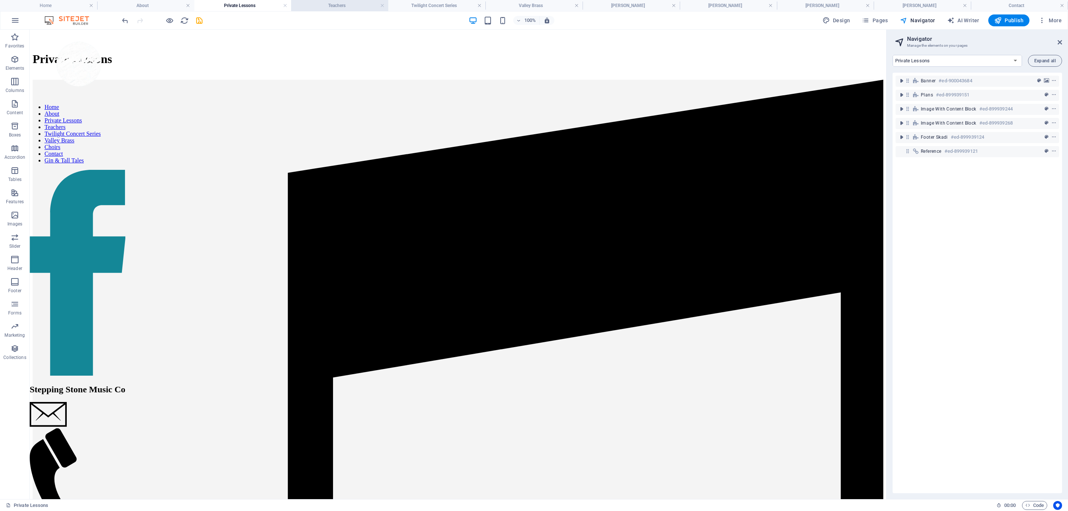
click at [323, 5] on h4 "Teachers" at bounding box center [339, 5] width 97 height 8
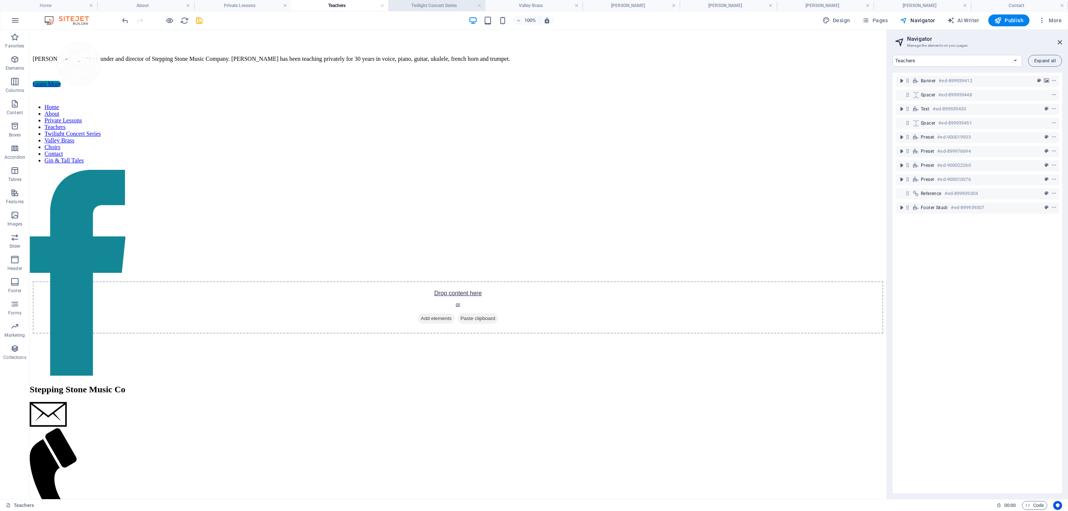
click at [431, 3] on h4 "Twilight Concert Series" at bounding box center [436, 5] width 97 height 8
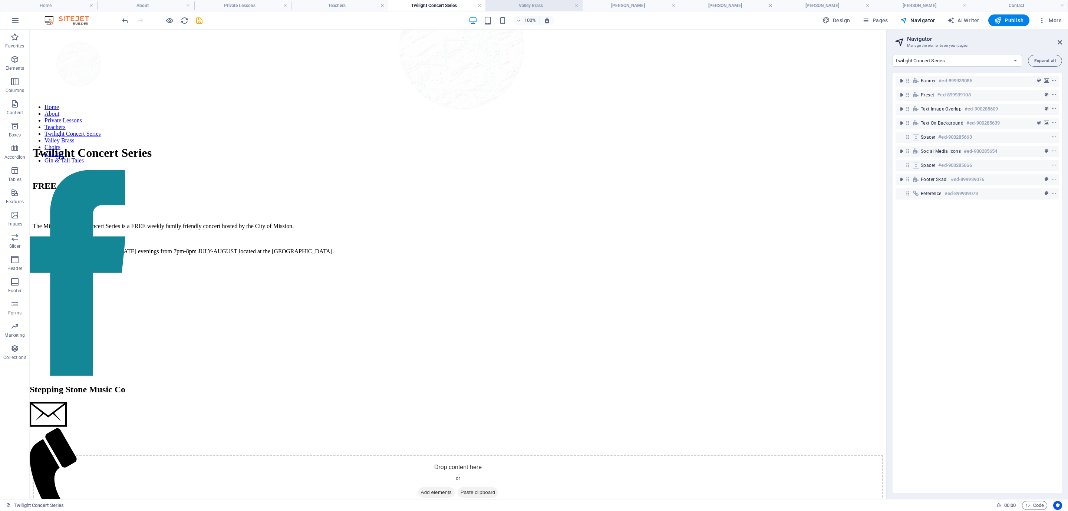
click at [515, 7] on h4 "Valley Brass" at bounding box center [533, 5] width 97 height 8
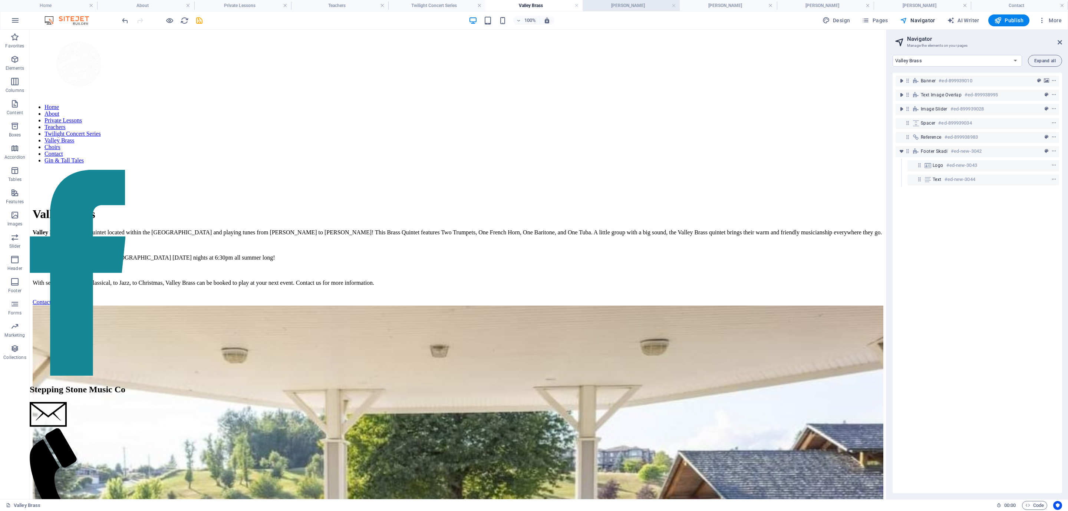
click at [616, 3] on h4 "[PERSON_NAME]" at bounding box center [631, 5] width 97 height 8
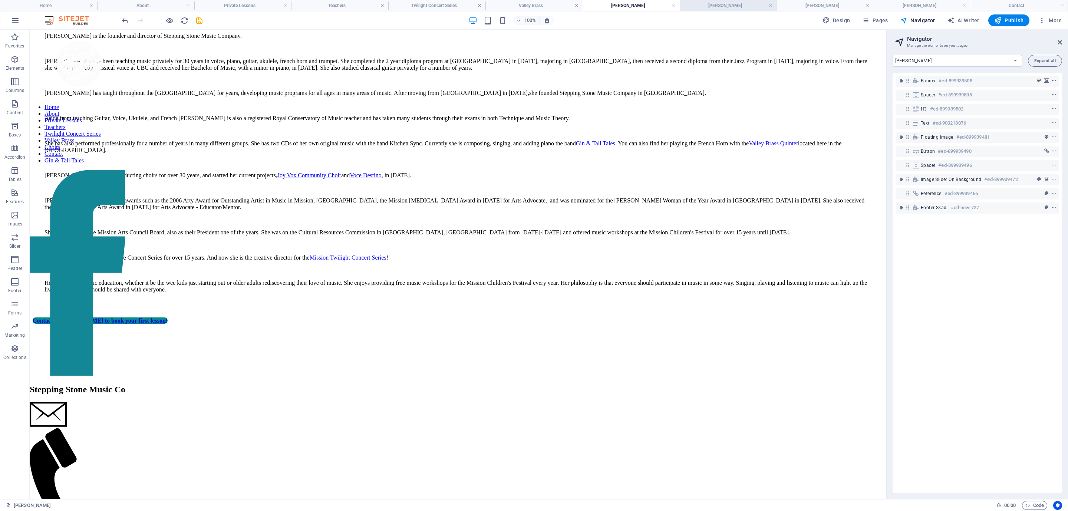
click at [728, 4] on h4 "[PERSON_NAME]" at bounding box center [728, 5] width 97 height 8
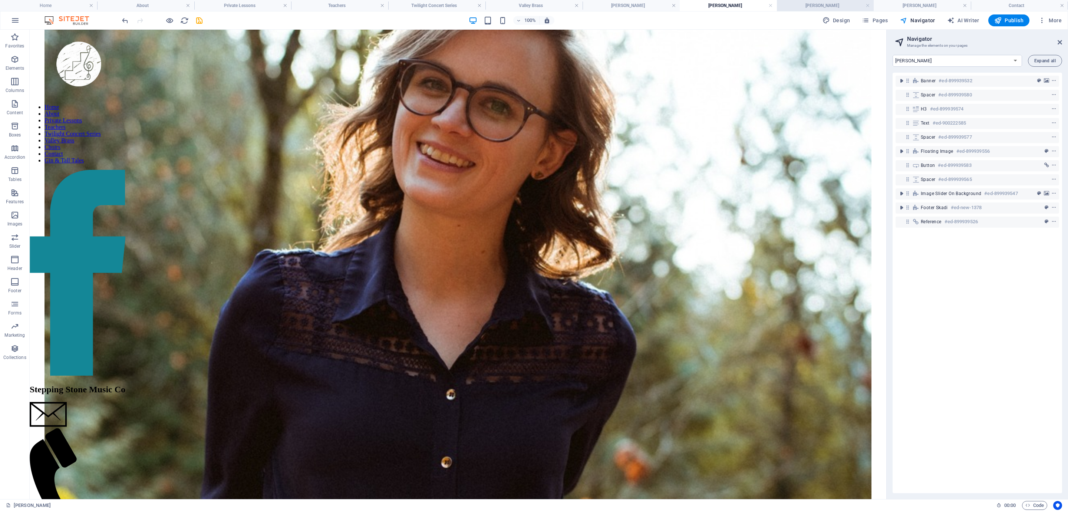
click at [801, 3] on h4 "[PERSON_NAME]" at bounding box center [825, 5] width 97 height 8
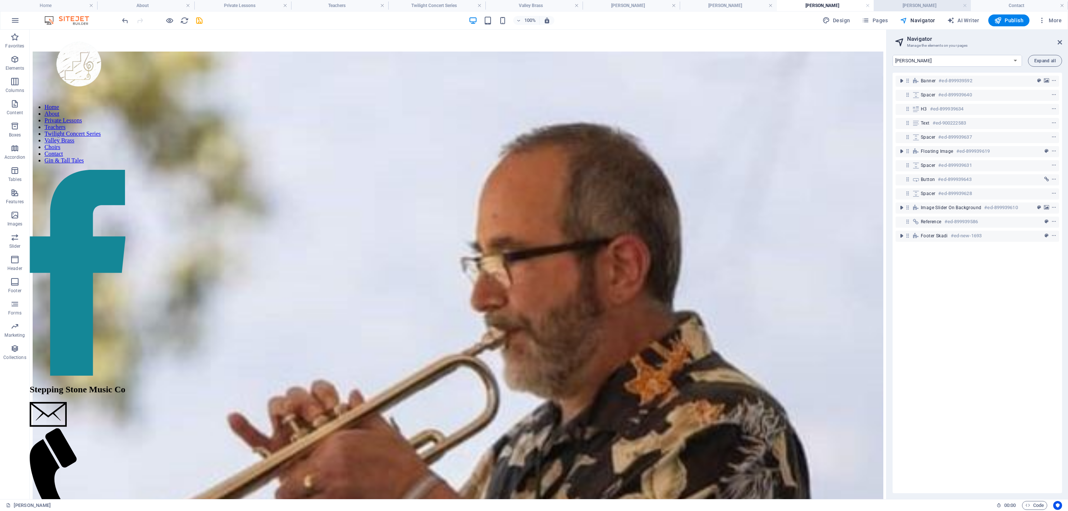
click at [915, 3] on h4 "[PERSON_NAME]" at bounding box center [922, 5] width 97 height 8
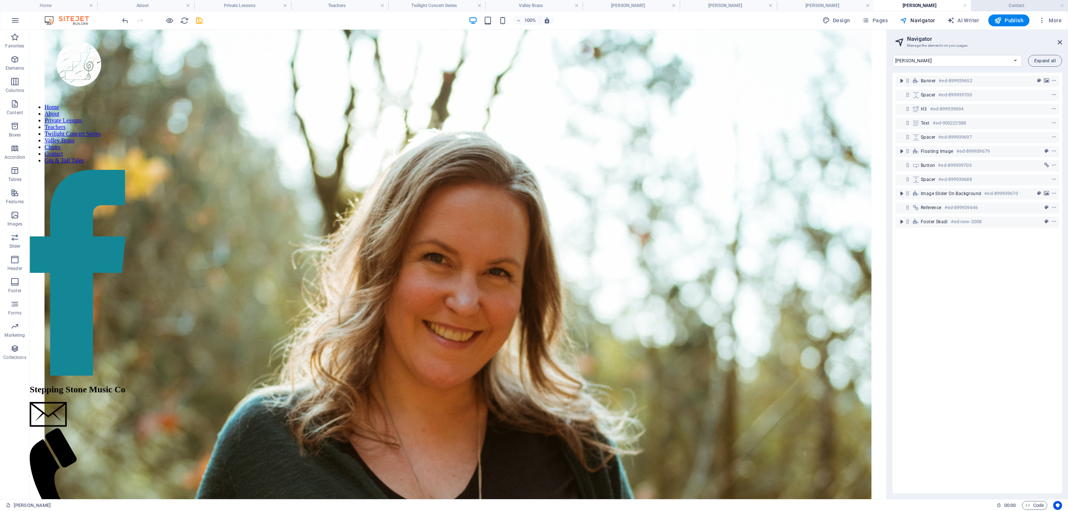
click at [949, 6] on h4 "Contact" at bounding box center [1019, 5] width 97 height 8
select select "16919709-en"
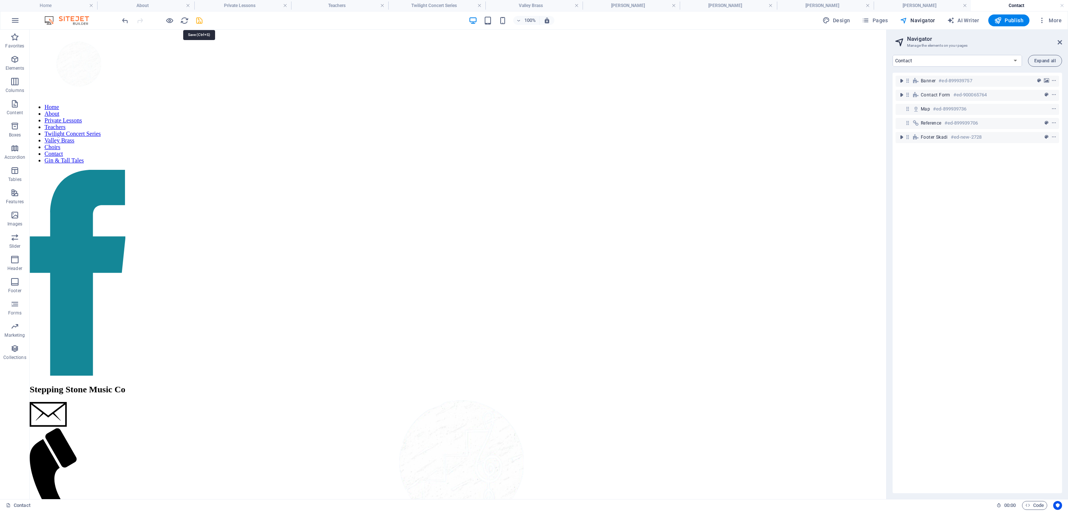
click at [201, 20] on icon "save" at bounding box center [199, 20] width 9 height 9
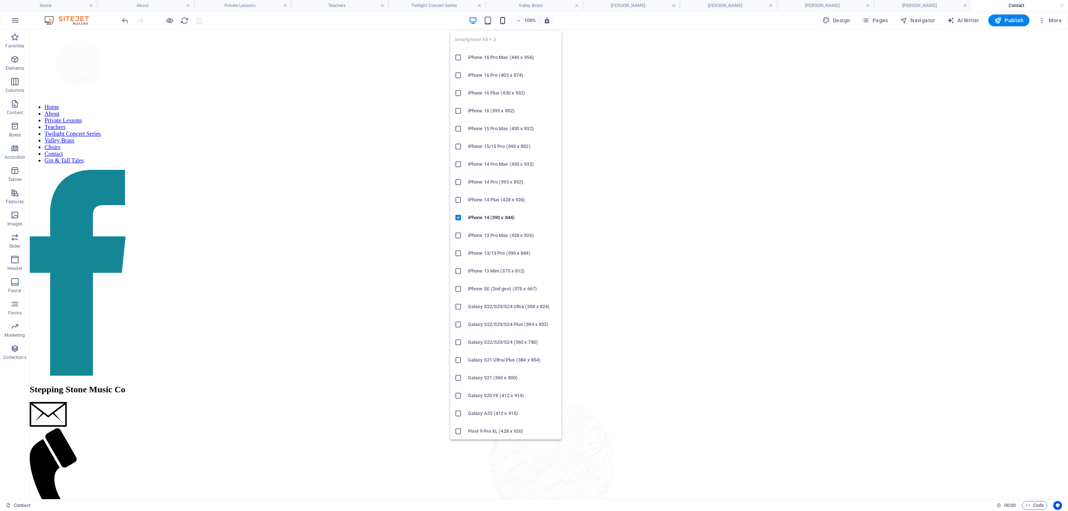
click at [502, 22] on icon "button" at bounding box center [502, 20] width 9 height 9
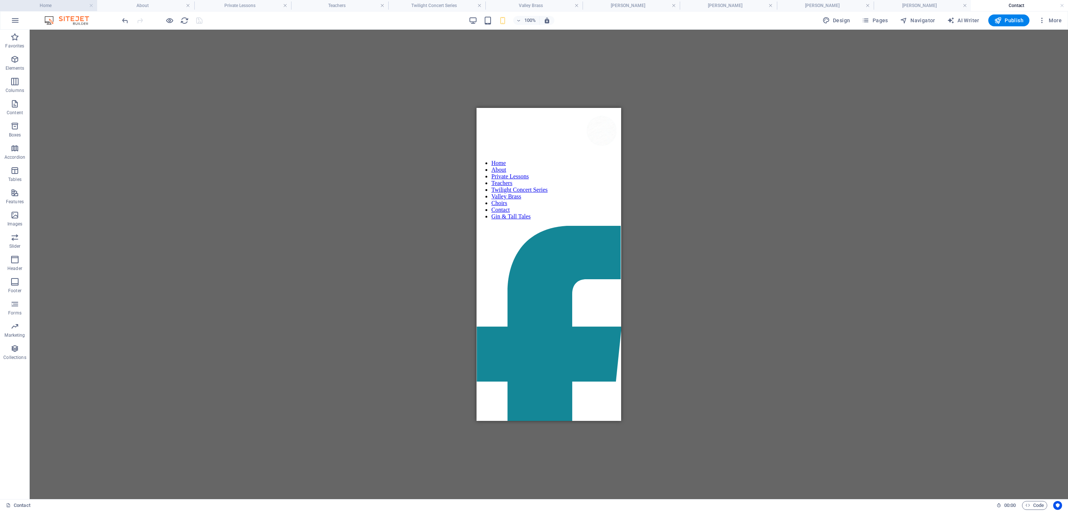
click at [56, 3] on h4 "Home" at bounding box center [48, 5] width 97 height 8
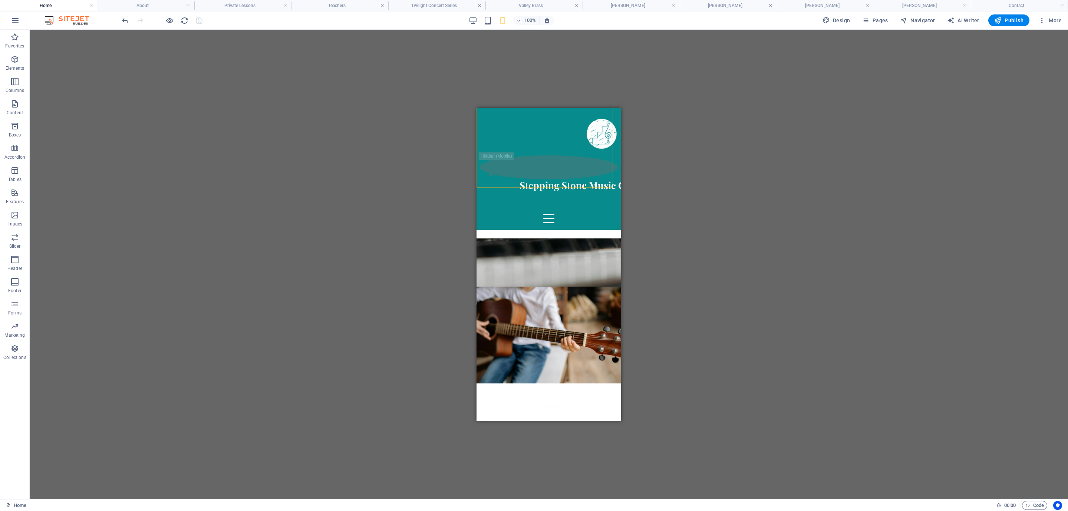
drag, startPoint x: 531, startPoint y: 131, endPoint x: 1001, endPoint y: 243, distance: 483.4
click at [531, 131] on div "Home About Private Lessons Teachers Twilight Concert Series Valley Brass Choirs…" at bounding box center [549, 169] width 145 height 122
select select "vh"
select select "px"
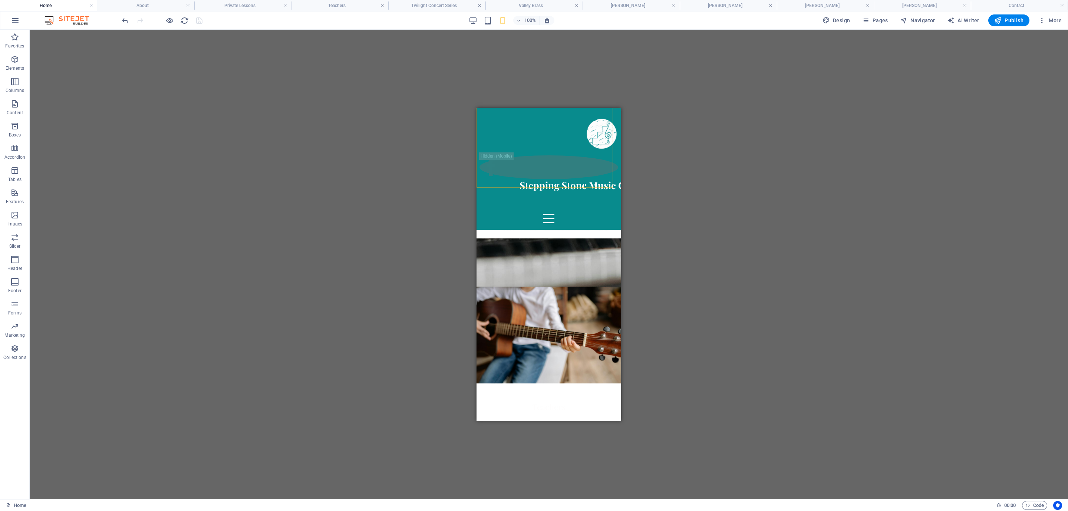
select select "%"
select select "header"
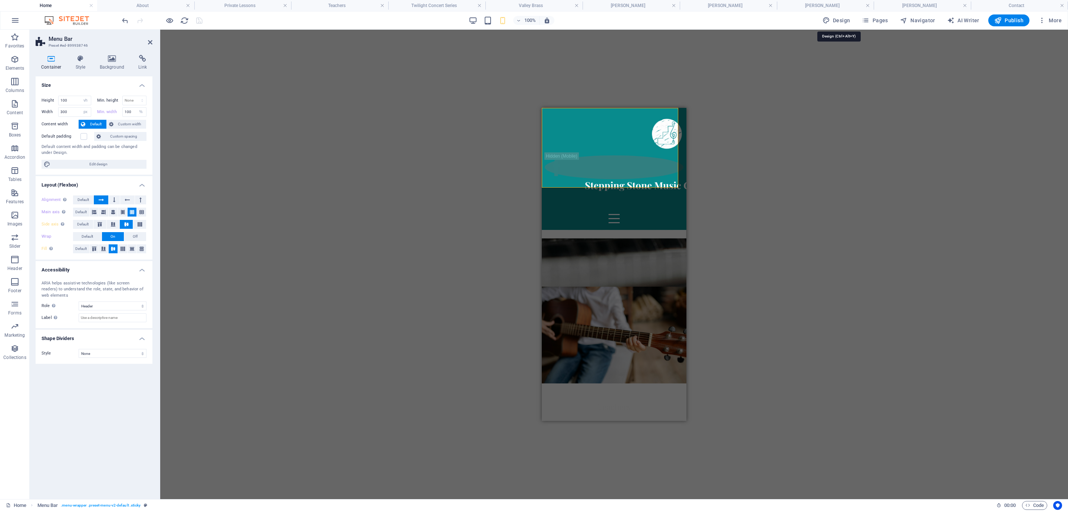
click at [843, 16] on button "Design" at bounding box center [837, 20] width 34 height 12
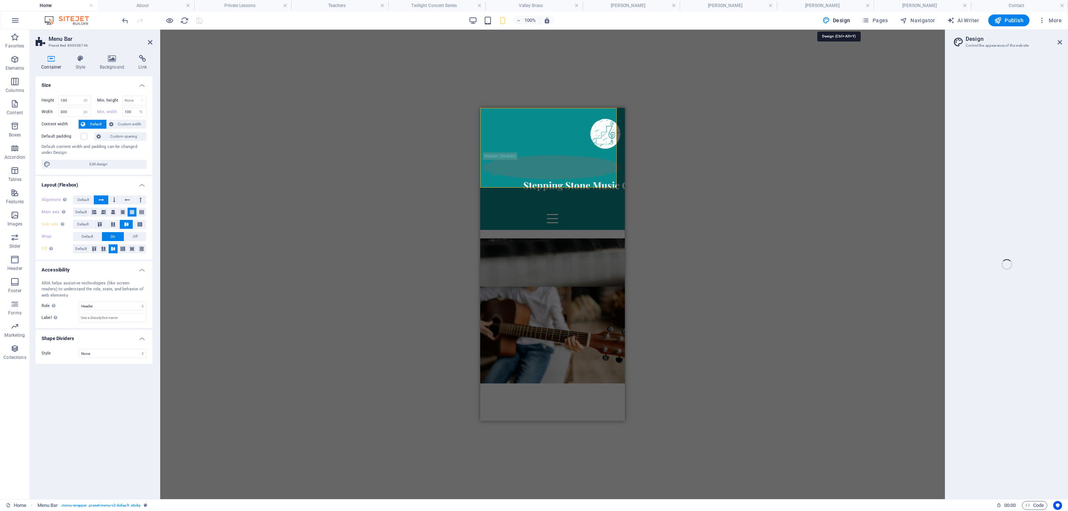
select select "400"
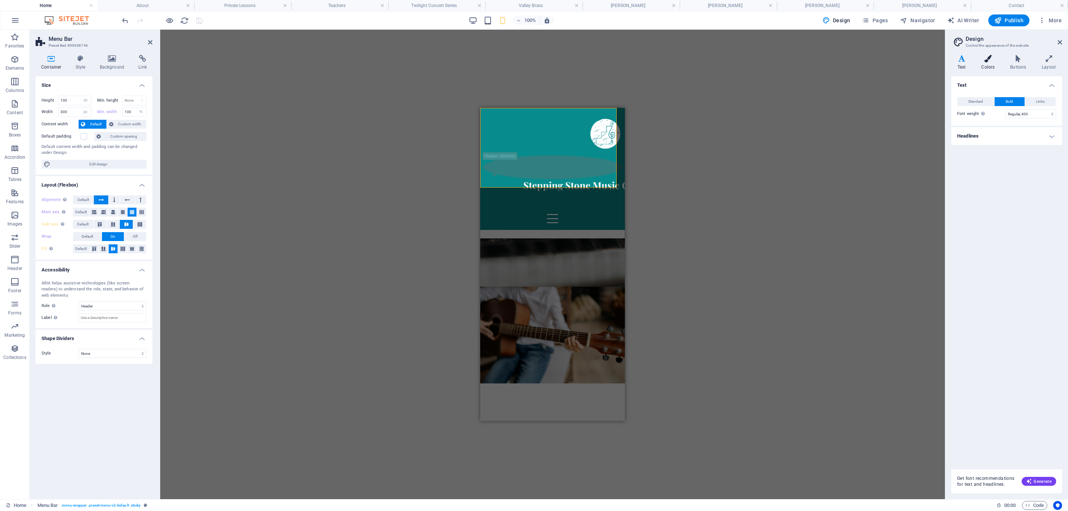
click at [949, 58] on icon at bounding box center [988, 58] width 26 height 7
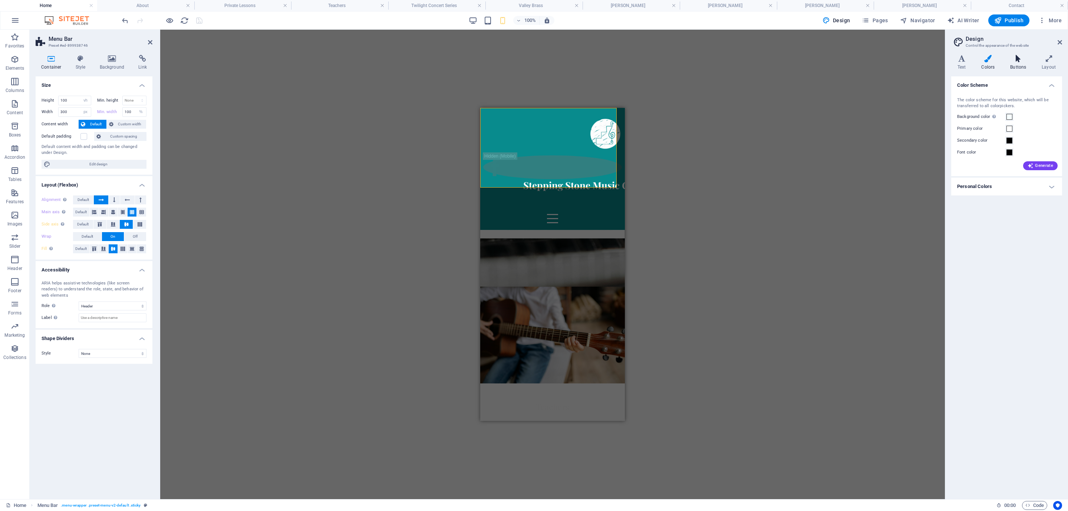
click at [949, 57] on icon at bounding box center [1018, 58] width 29 height 7
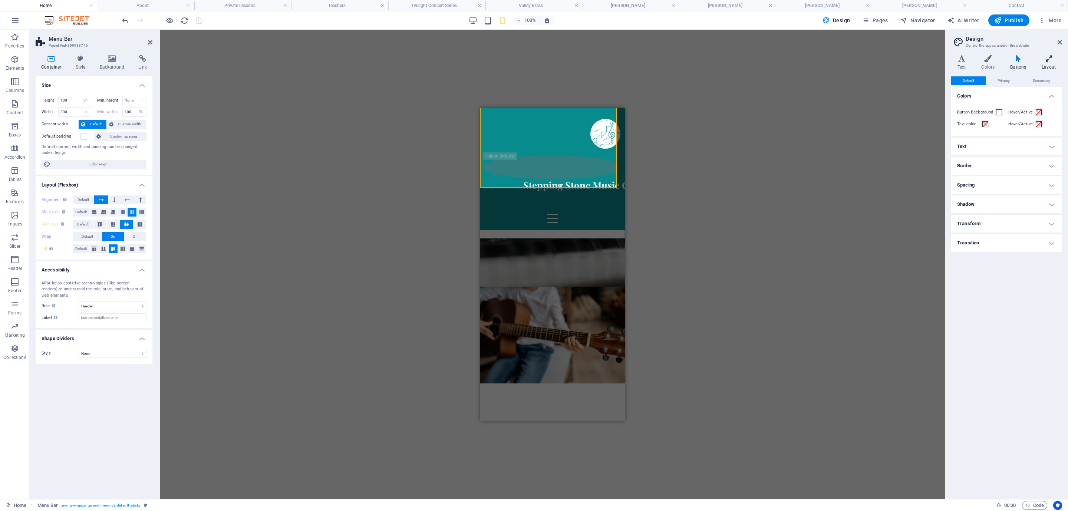
click at [949, 59] on icon at bounding box center [1048, 58] width 27 height 7
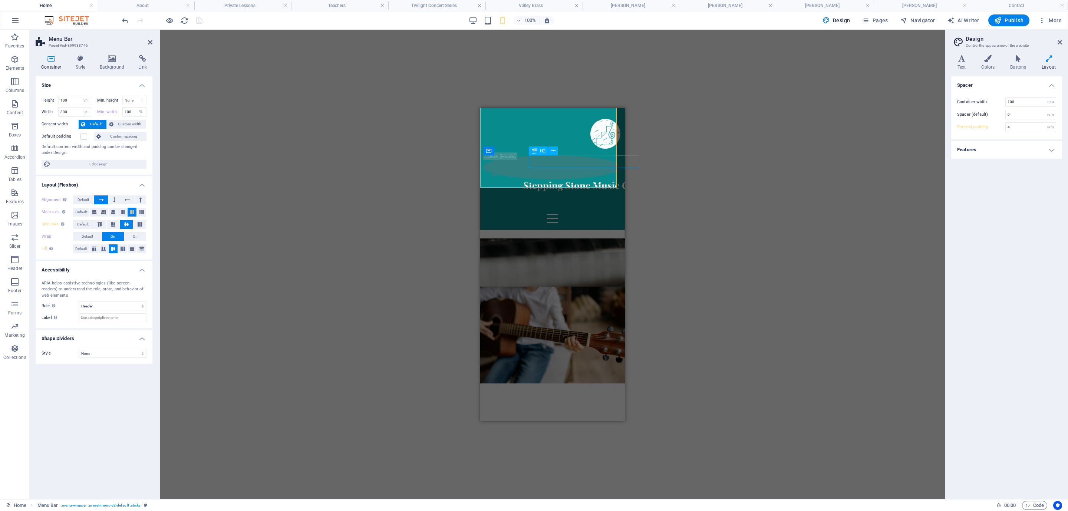
click at [572, 179] on div "Stepping Stone Music Co" at bounding box center [578, 185] width 139 height 13
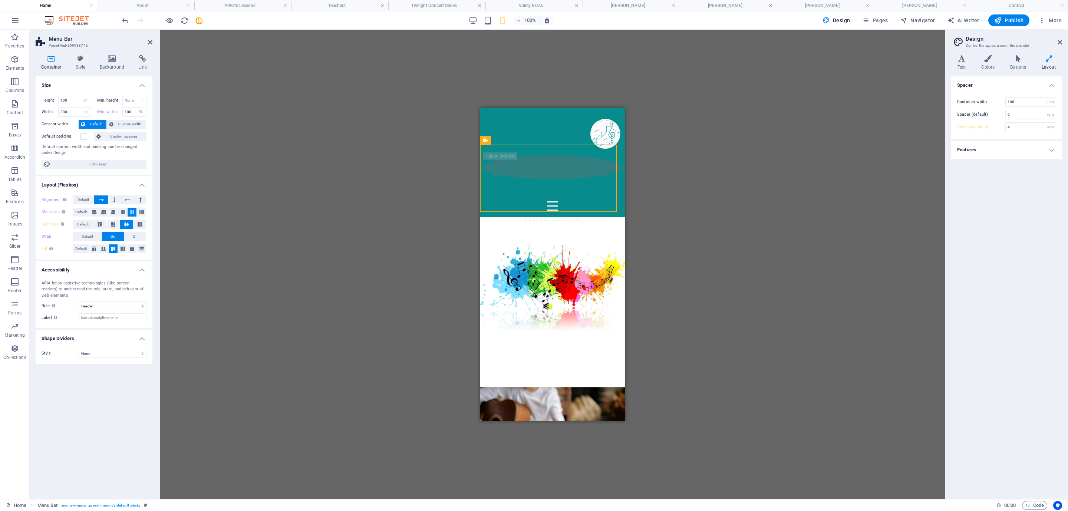
drag, startPoint x: 562, startPoint y: 138, endPoint x: 547, endPoint y: 139, distance: 15.2
click at [547, 139] on div "Home About Private Lessons Teachers Twilight Concert Series Valley Brass Choirs…" at bounding box center [552, 162] width 145 height 109
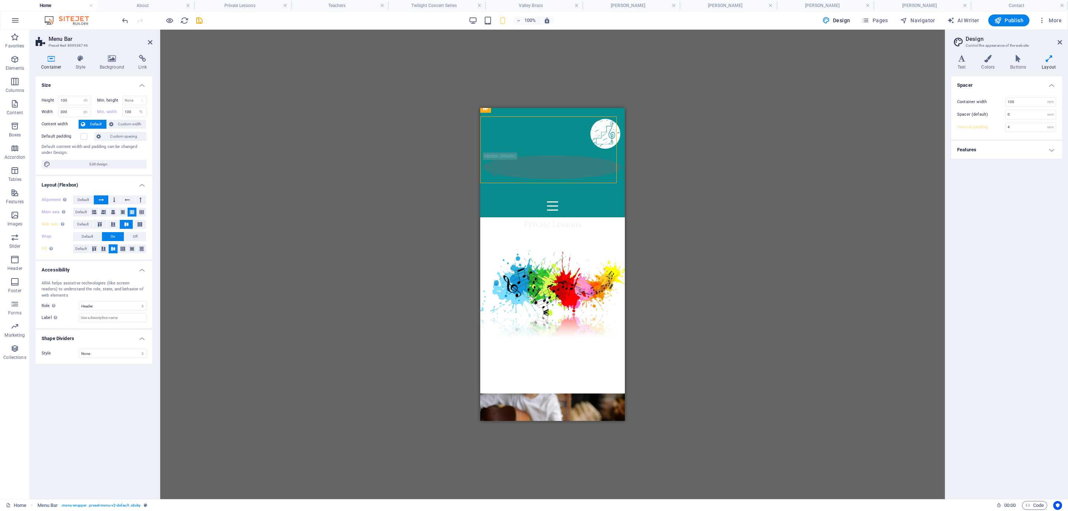
click at [741, 136] on div "Drag here to replace the existing content. Press “Ctrl” if you want to create a…" at bounding box center [552, 265] width 785 height 470
click at [435, 3] on h4 "Twilight Concert Series" at bounding box center [436, 5] width 97 height 8
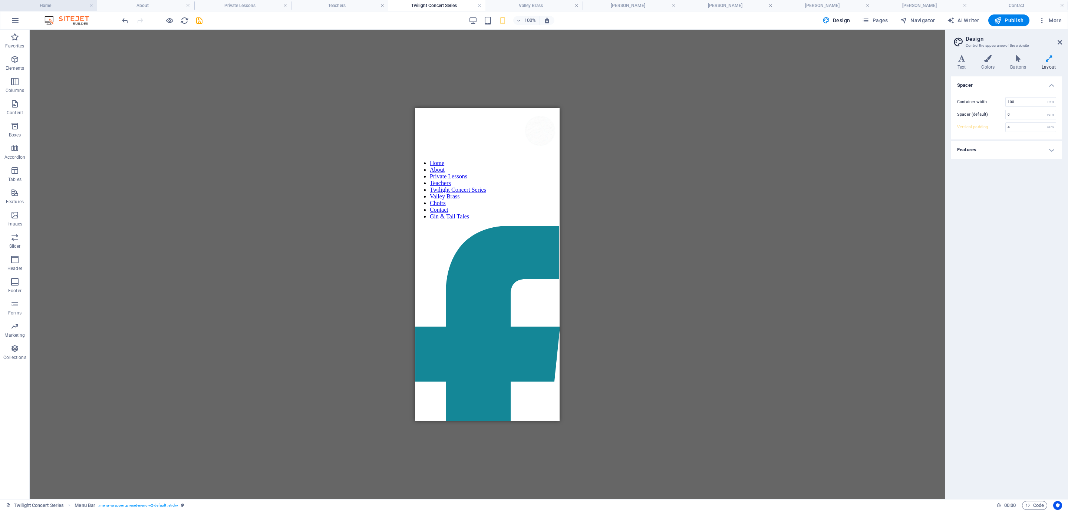
click at [61, 4] on h4 "Home" at bounding box center [48, 5] width 97 height 8
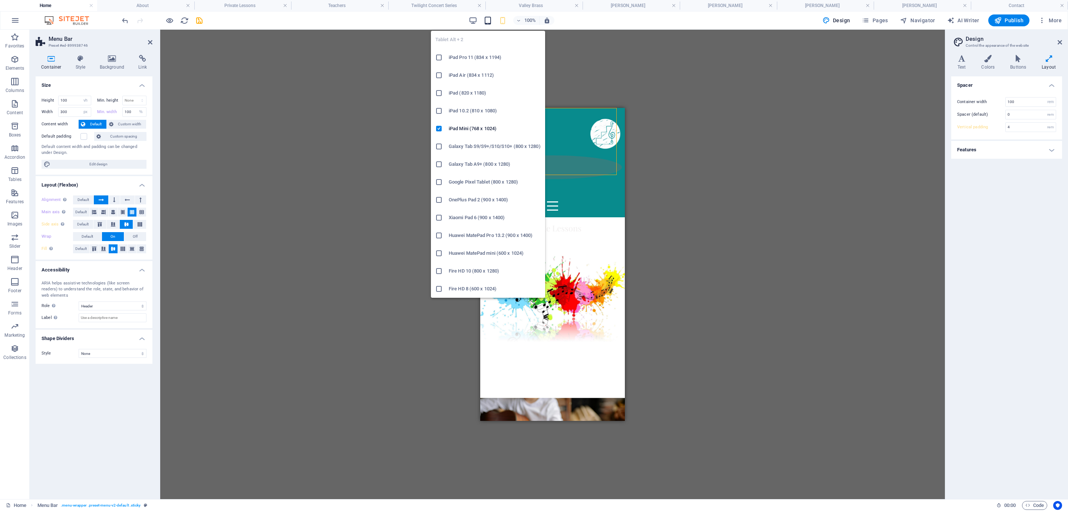
click at [486, 23] on icon "button" at bounding box center [488, 20] width 9 height 9
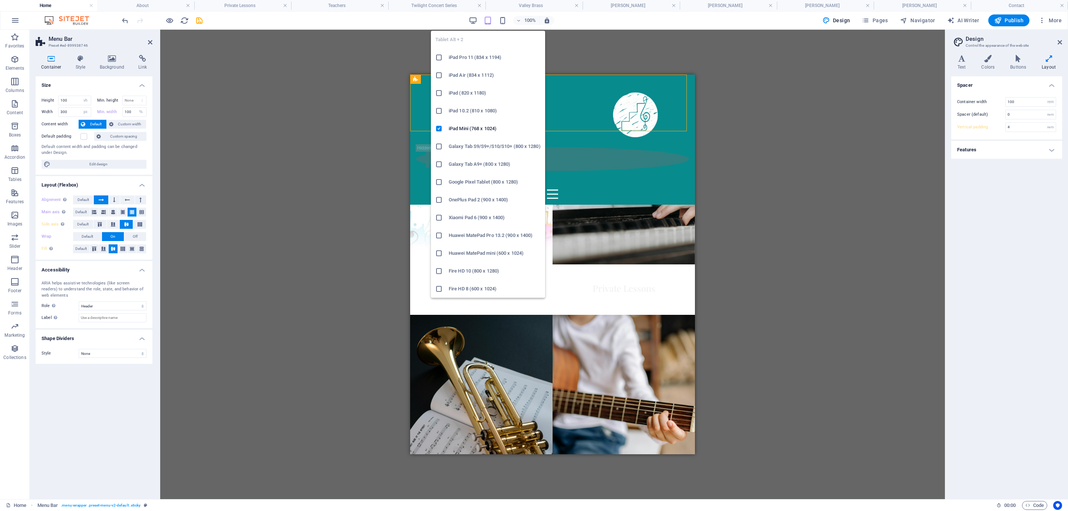
type input "2"
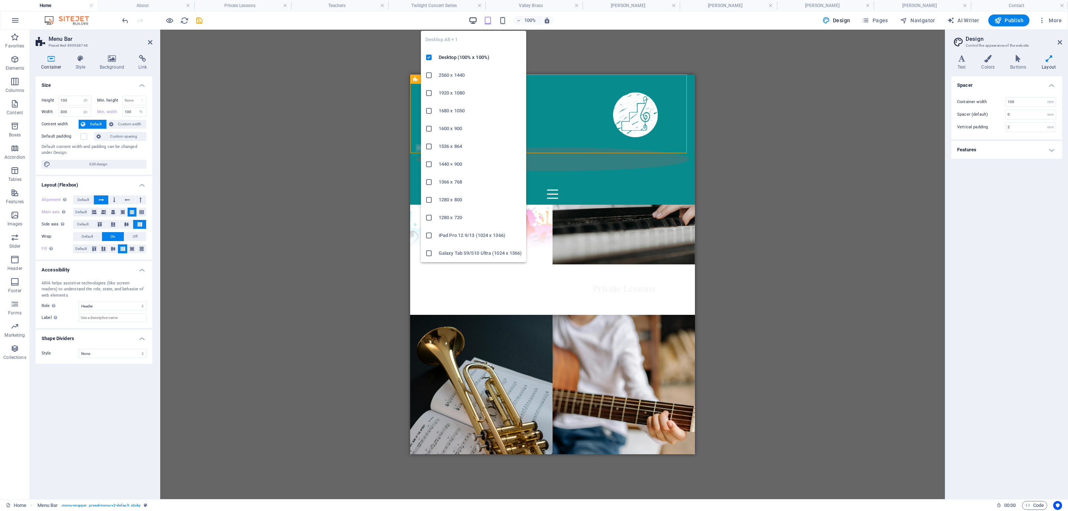
click at [475, 22] on icon "button" at bounding box center [473, 20] width 9 height 9
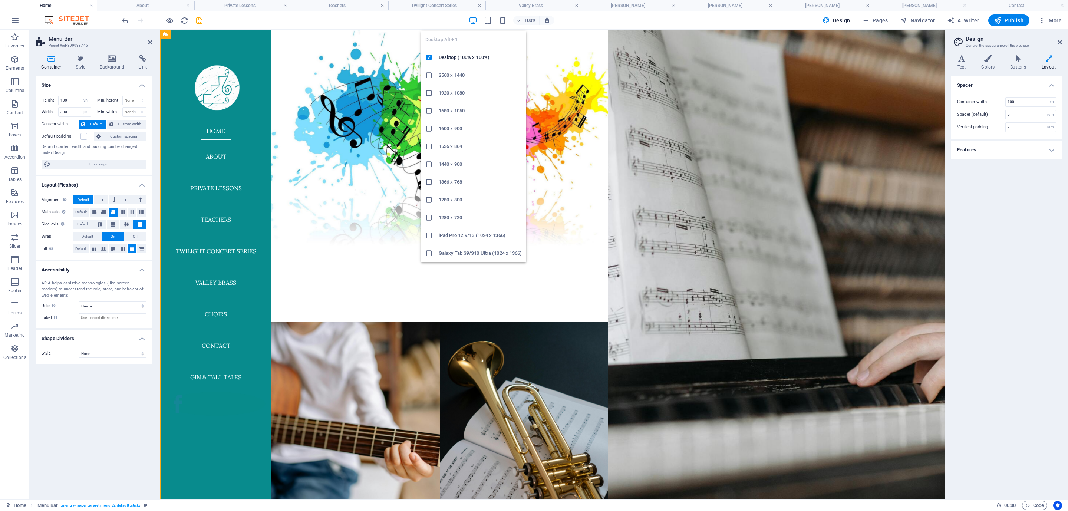
select select "DISABLED_OPTION_VALUE"
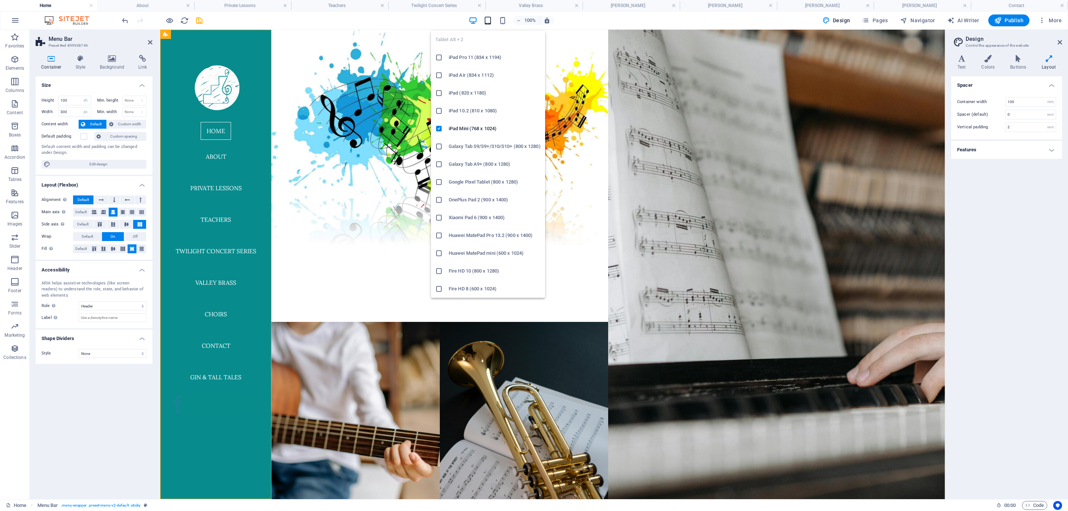
click at [492, 18] on icon "button" at bounding box center [488, 20] width 9 height 9
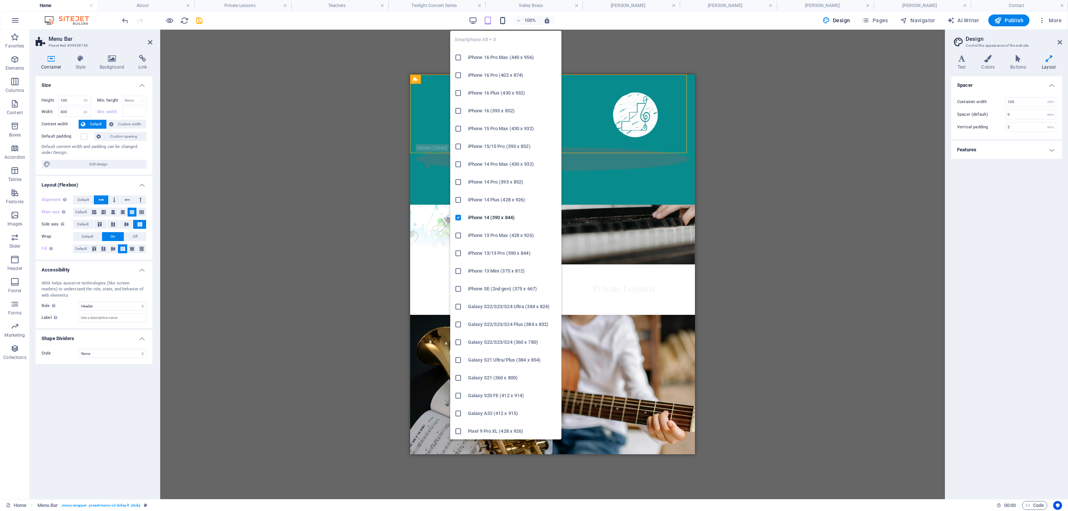
type input "100"
select select "%"
click at [503, 18] on icon "button" at bounding box center [502, 20] width 9 height 9
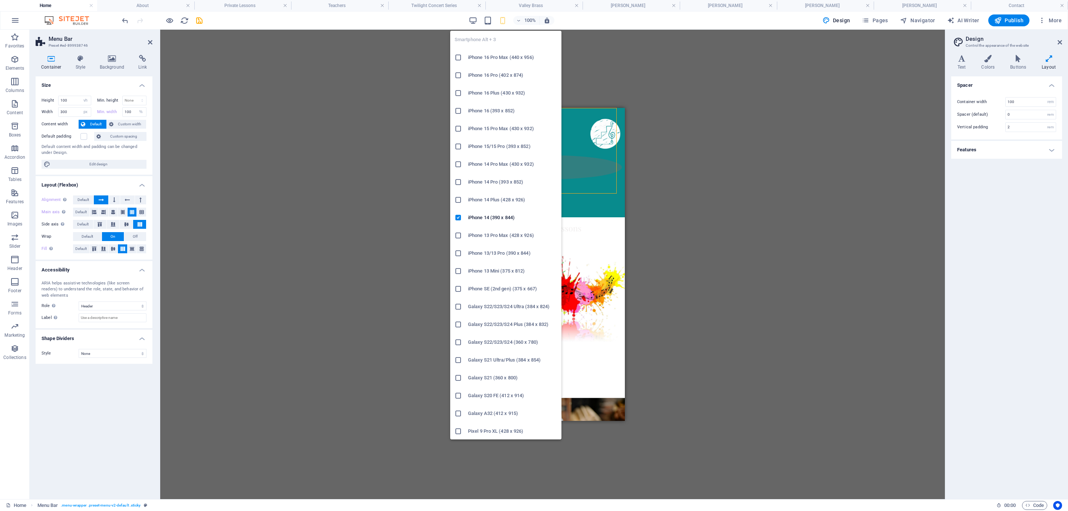
type input "4"
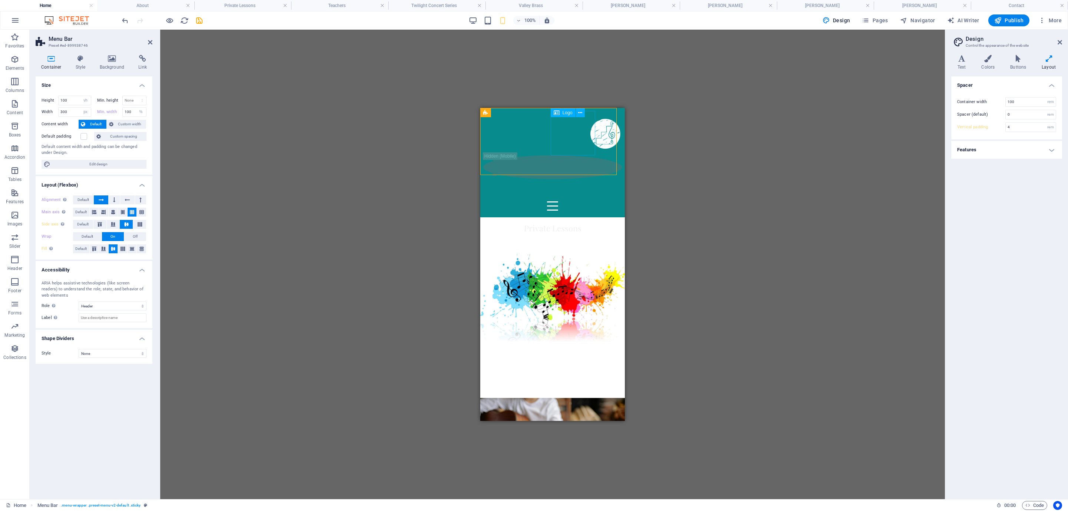
click at [566, 135] on div at bounding box center [604, 133] width 139 height 45
click at [564, 135] on div at bounding box center [604, 133] width 139 height 45
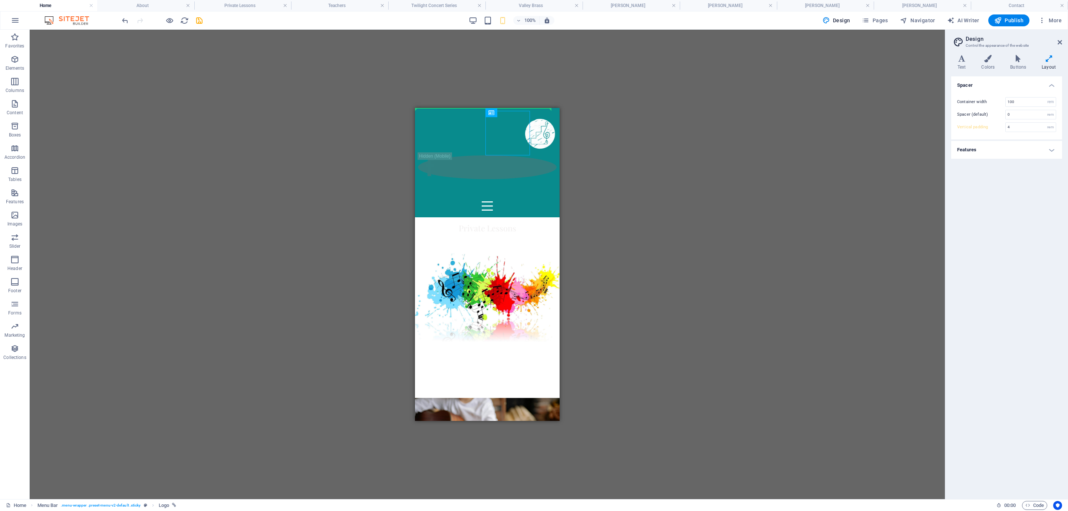
drag, startPoint x: 499, startPoint y: 135, endPoint x: 496, endPoint y: 138, distance: 4.5
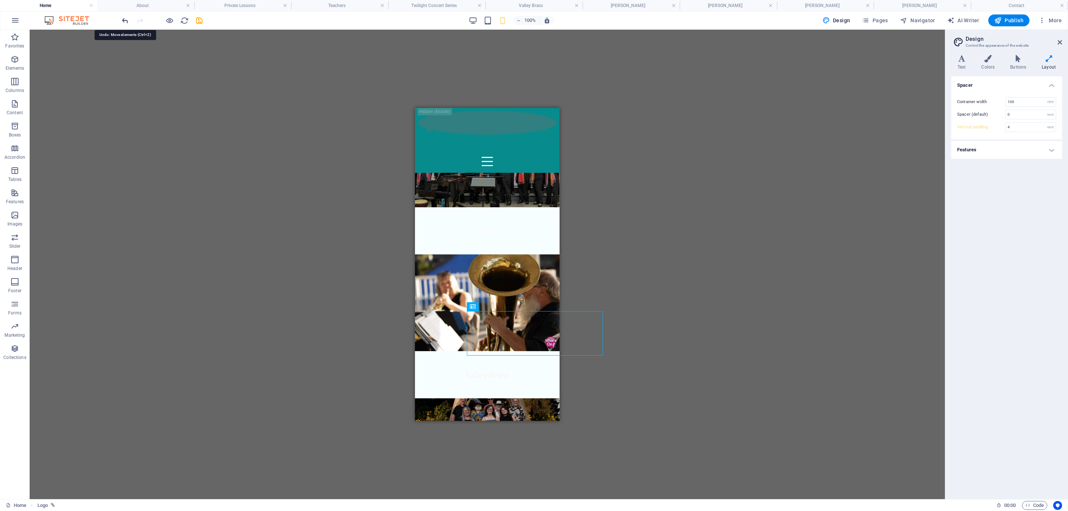
click at [126, 18] on icon "undo" at bounding box center [125, 20] width 9 height 9
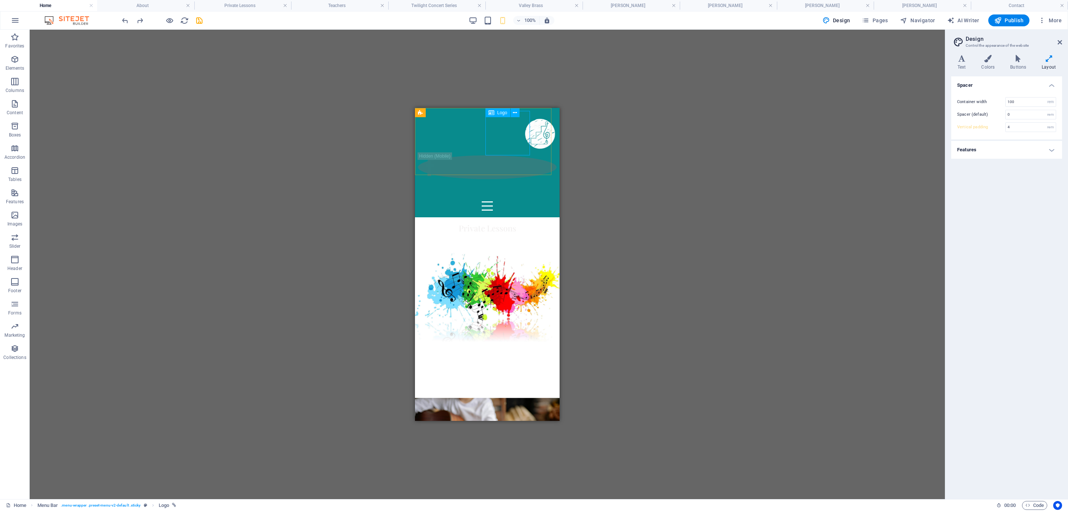
click at [503, 139] on div at bounding box center [539, 133] width 139 height 45
click at [515, 115] on icon at bounding box center [515, 113] width 4 height 8
click at [498, 129] on div at bounding box center [539, 133] width 139 height 45
select select "px"
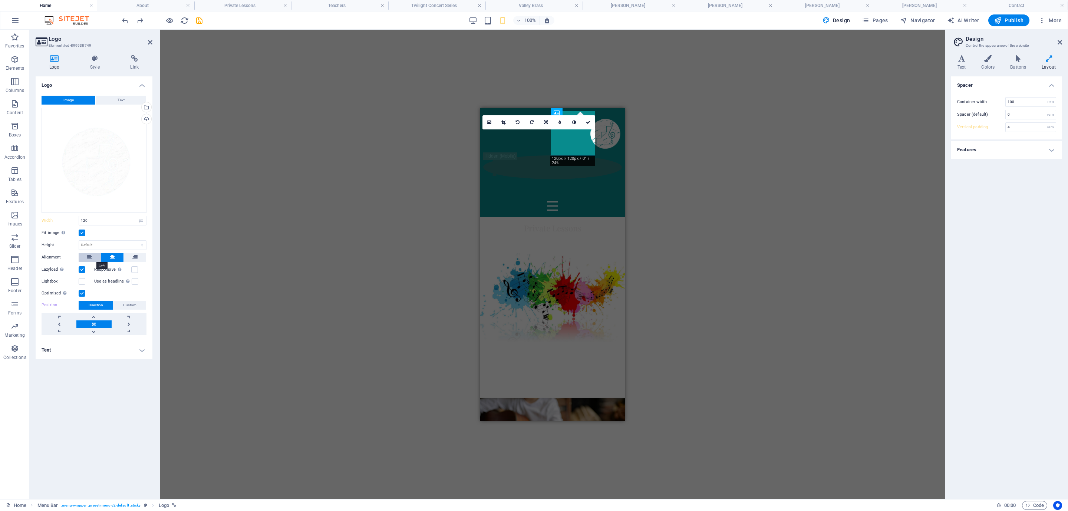
click at [89, 260] on icon at bounding box center [89, 257] width 5 height 9
click at [107, 259] on button at bounding box center [112, 257] width 22 height 9
click at [67, 354] on h4 "Text" at bounding box center [94, 350] width 117 height 18
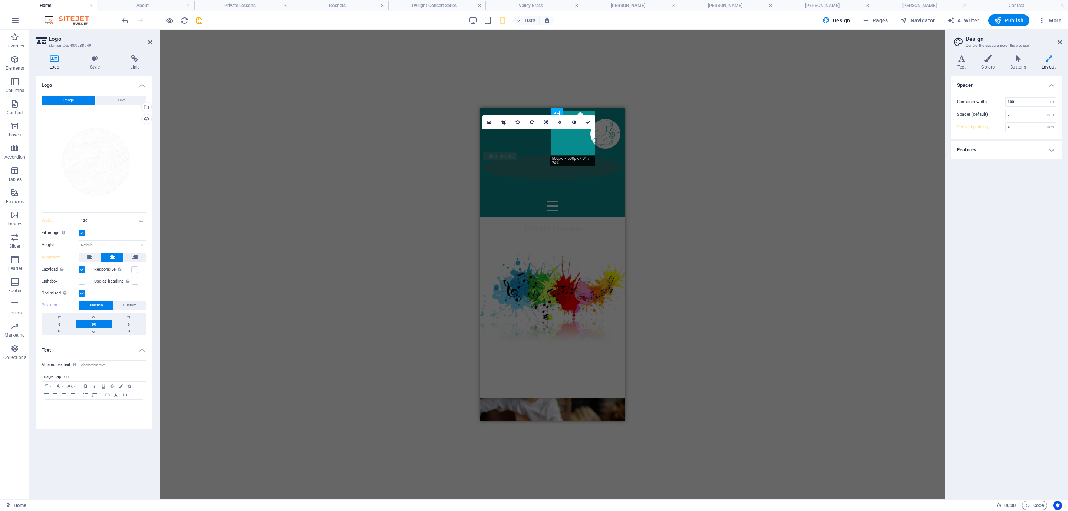
click at [67, 349] on h4 "Text" at bounding box center [94, 347] width 117 height 13
click at [97, 58] on icon at bounding box center [94, 58] width 37 height 7
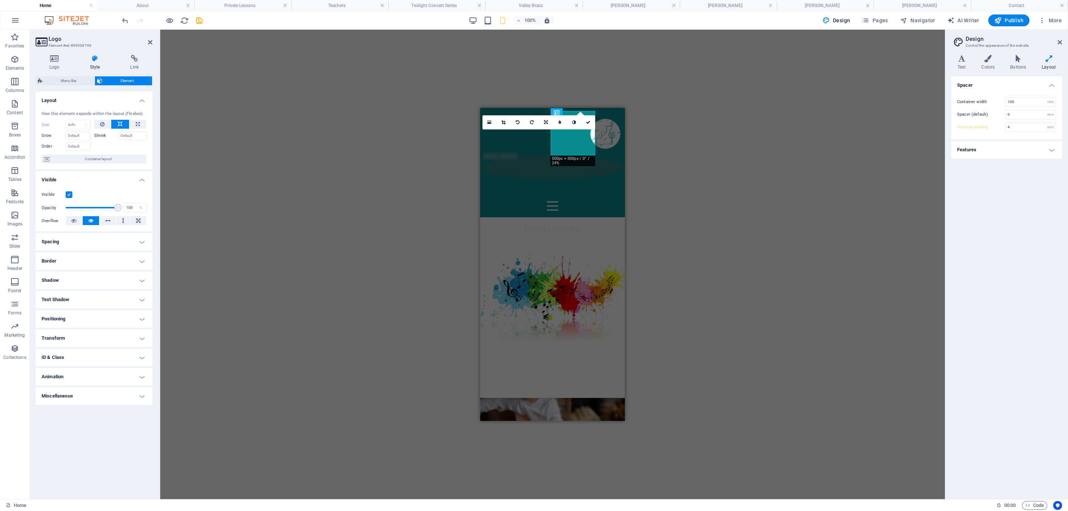
click at [72, 317] on h4 "Positioning" at bounding box center [94, 319] width 117 height 18
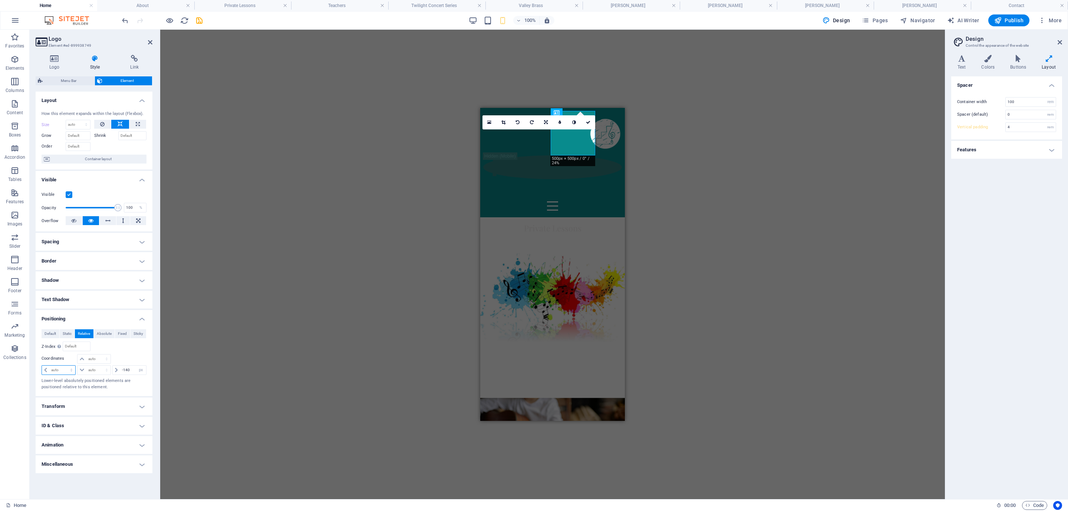
click at [56, 370] on select "auto px rem % em" at bounding box center [58, 370] width 33 height 9
select select "rem"
click at [65, 367] on select "auto px rem % em" at bounding box center [58, 370] width 33 height 9
type input "0"
drag, startPoint x: 130, startPoint y: 372, endPoint x: 119, endPoint y: 372, distance: 11.1
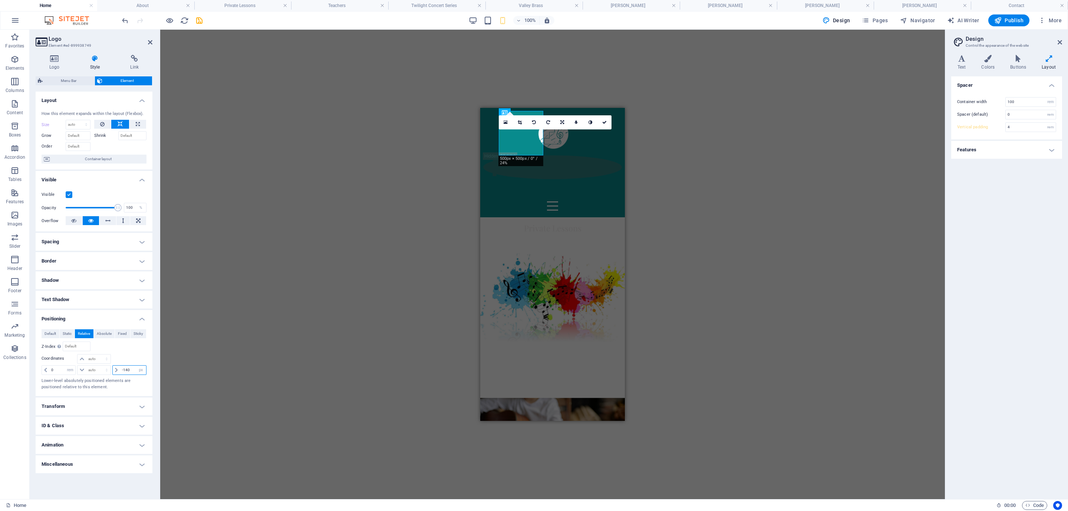
click at [119, 372] on div "-140 auto px rem % em" at bounding box center [129, 370] width 34 height 10
type input "0"
click at [128, 372] on input "0" at bounding box center [133, 370] width 26 height 9
type input "100"
click at [116, 388] on p "Lower-level absolutely positioned elements are positioned relative to this elem…" at bounding box center [94, 384] width 105 height 12
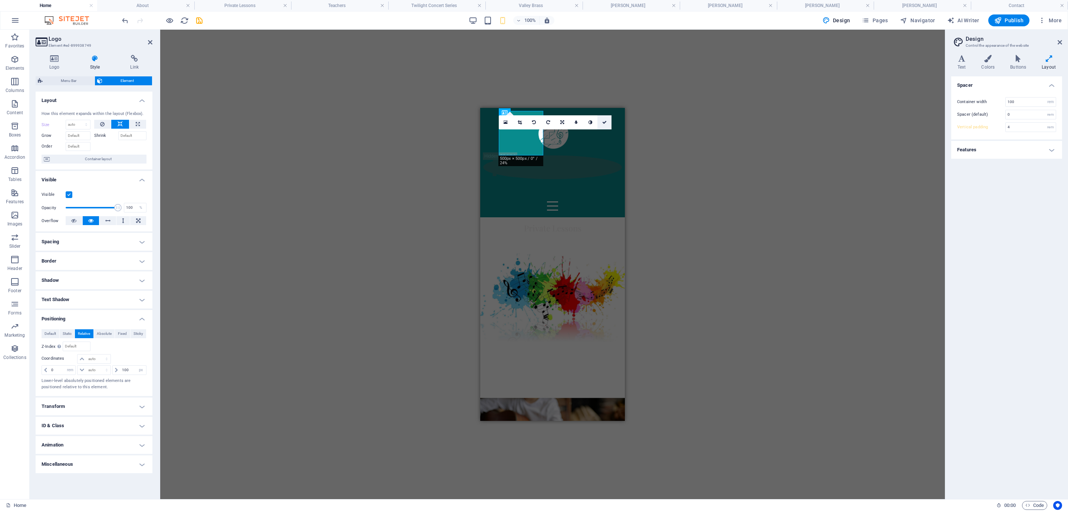
click at [602, 118] on link at bounding box center [604, 122] width 14 height 14
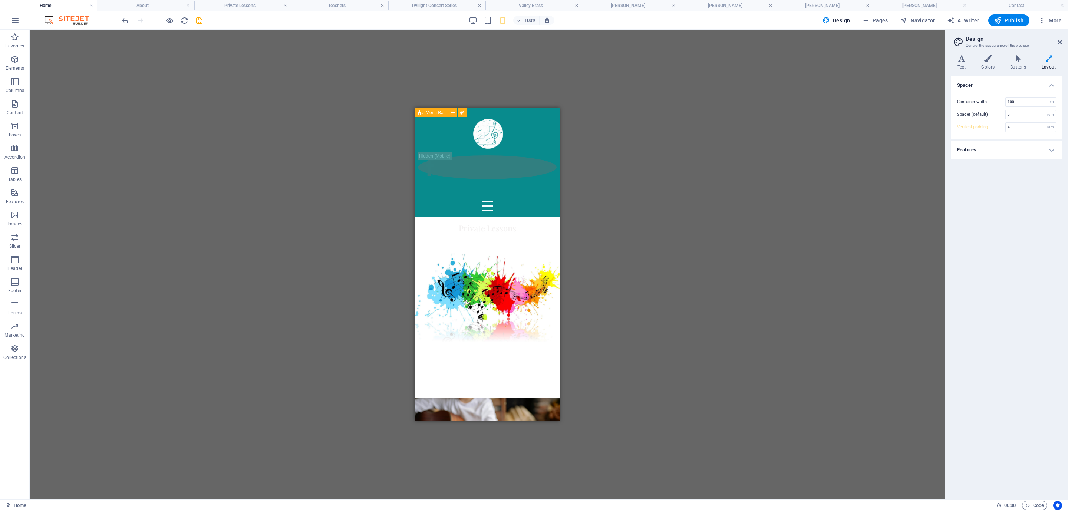
click at [463, 134] on div at bounding box center [487, 133] width 139 height 45
select select "rem"
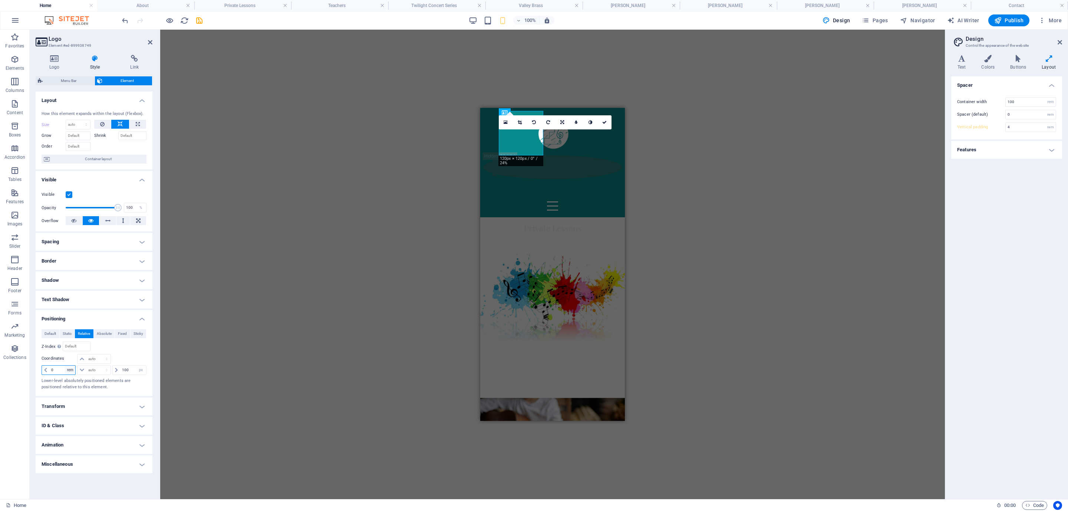
click at [67, 372] on select "auto px rem % em" at bounding box center [70, 370] width 10 height 9
click at [95, 373] on select "auto px rem % em" at bounding box center [94, 370] width 33 height 9
click at [63, 373] on input "0" at bounding box center [62, 370] width 26 height 9
click at [58, 373] on input "0" at bounding box center [62, 370] width 26 height 9
click at [126, 370] on input "100" at bounding box center [133, 370] width 26 height 9
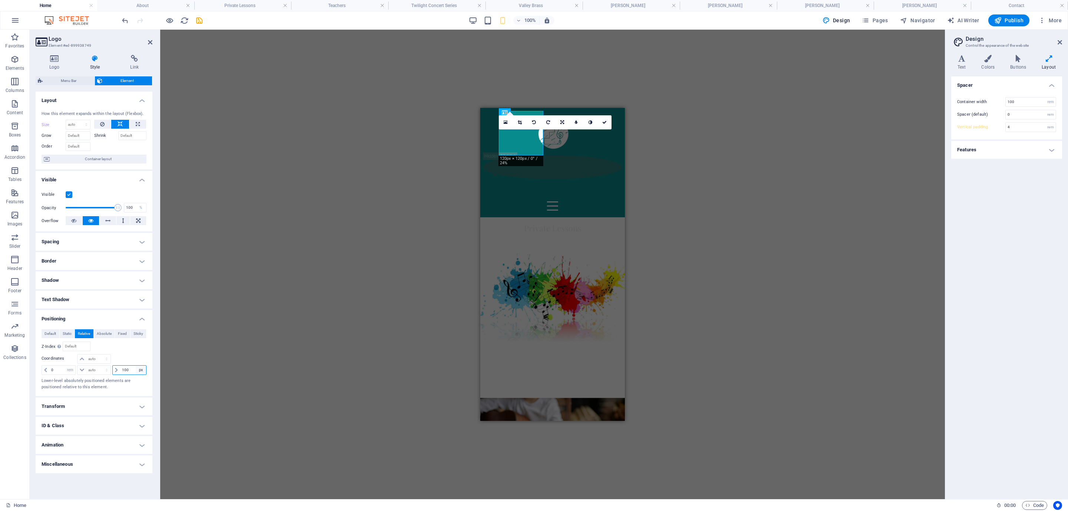
click at [138, 370] on select "auto px rem % em" at bounding box center [141, 370] width 10 height 9
select select "rem"
click at [136, 367] on select "auto px rem % em" at bounding box center [141, 370] width 10 height 9
click at [129, 373] on input "6.25" at bounding box center [133, 370] width 26 height 9
click at [133, 372] on input "6.25" at bounding box center [133, 370] width 26 height 9
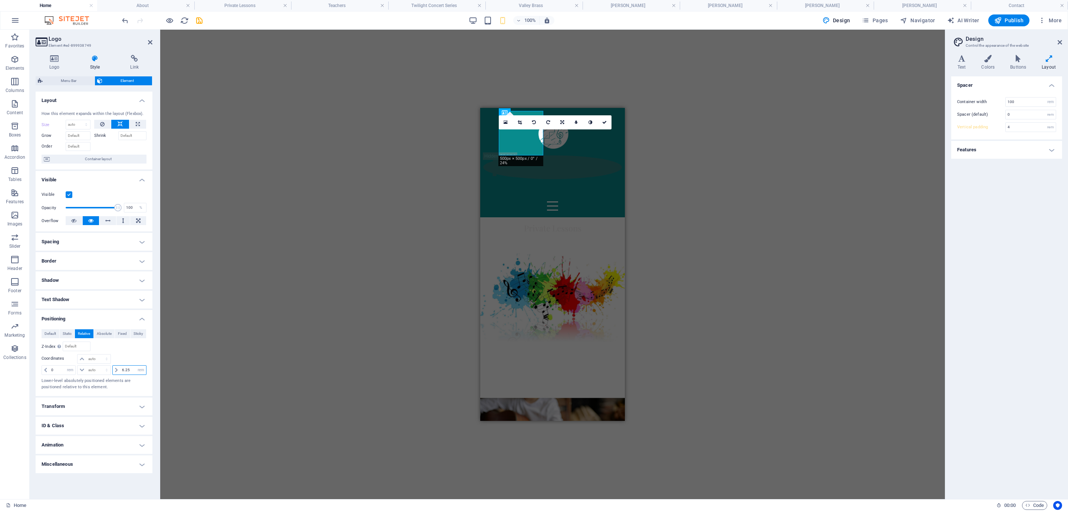
drag, startPoint x: 132, startPoint y: 373, endPoint x: 113, endPoint y: 370, distance: 19.0
click at [113, 370] on div "6.25 auto px rem % em" at bounding box center [129, 370] width 34 height 10
click at [126, 370] on input "5" at bounding box center [133, 370] width 26 height 9
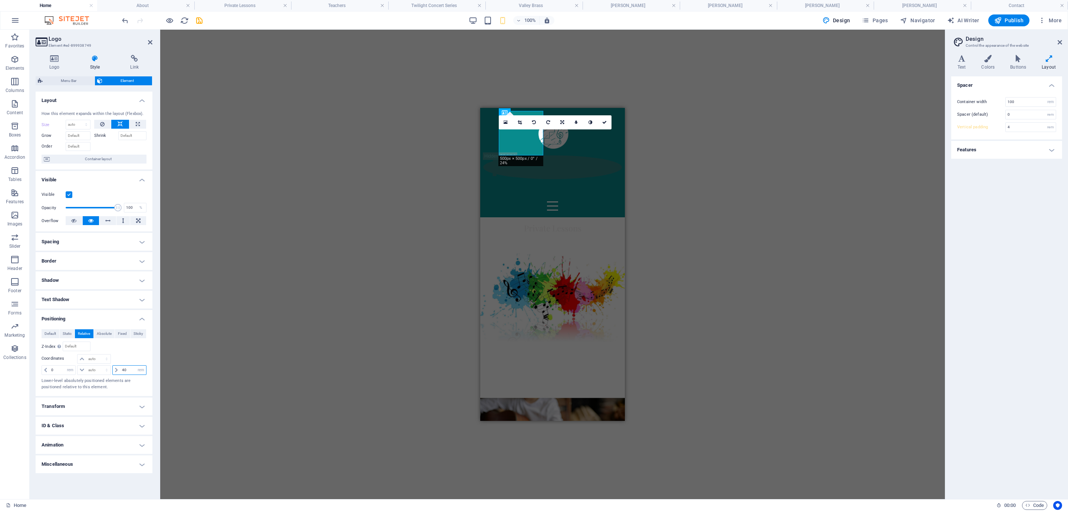
type input "40"
click at [105, 383] on p "Lower-level absolutely positioned elements are positioned relative to this elem…" at bounding box center [94, 384] width 105 height 12
click at [116, 374] on span at bounding box center [116, 370] width 7 height 9
click at [141, 373] on select "auto px rem % em" at bounding box center [141, 370] width 10 height 9
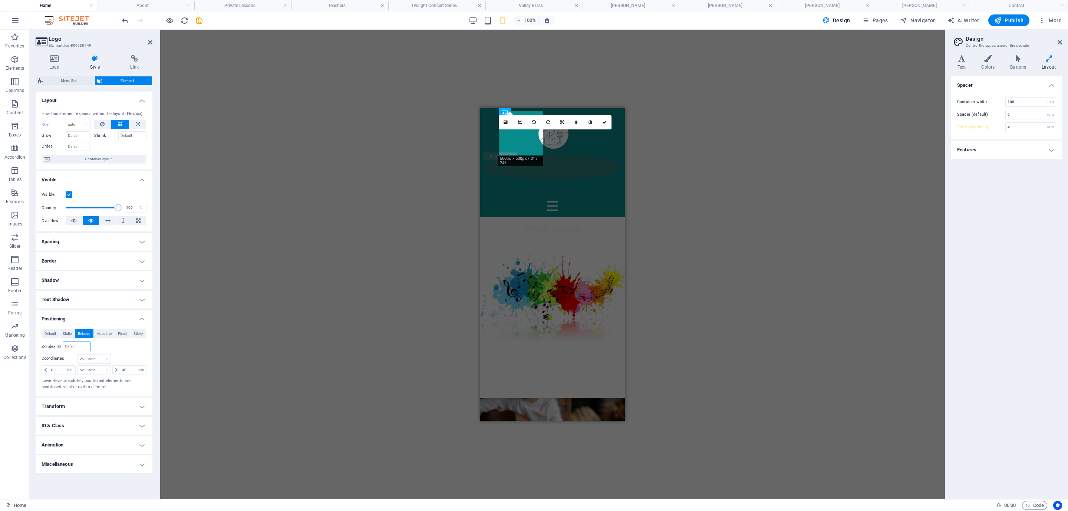
click at [79, 349] on input "number" at bounding box center [76, 346] width 27 height 9
click at [67, 335] on span "Static" at bounding box center [67, 333] width 9 height 9
select select "DISABLED_OPTION_VALUE"
type input "-220"
select select "px"
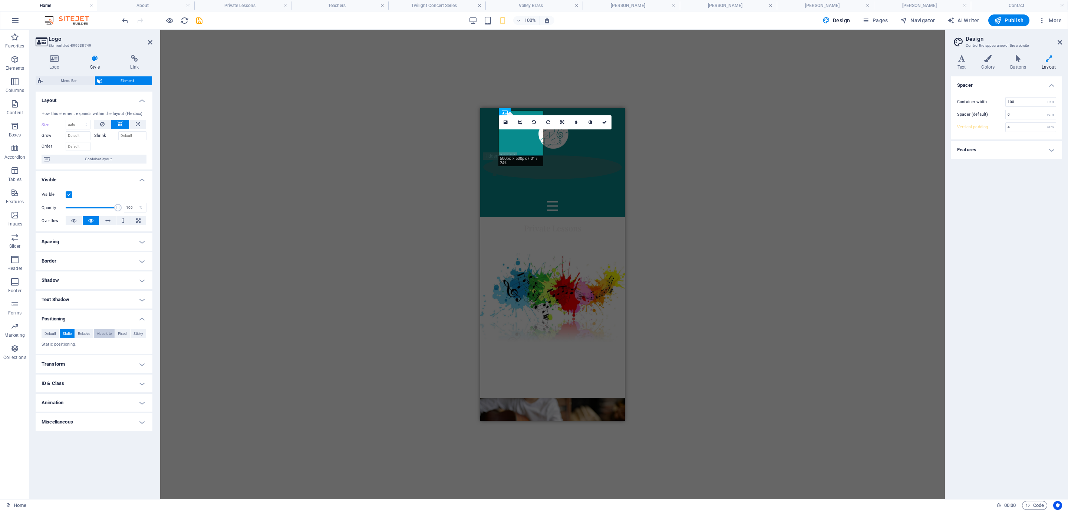
click at [101, 334] on span "Absolute" at bounding box center [104, 333] width 15 height 9
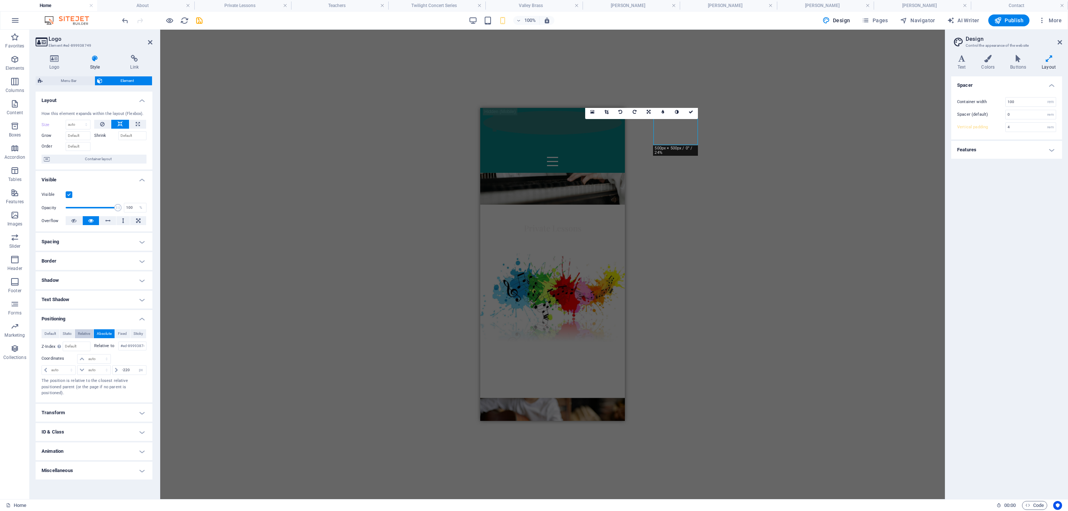
click at [83, 334] on span "Relative" at bounding box center [84, 333] width 12 height 9
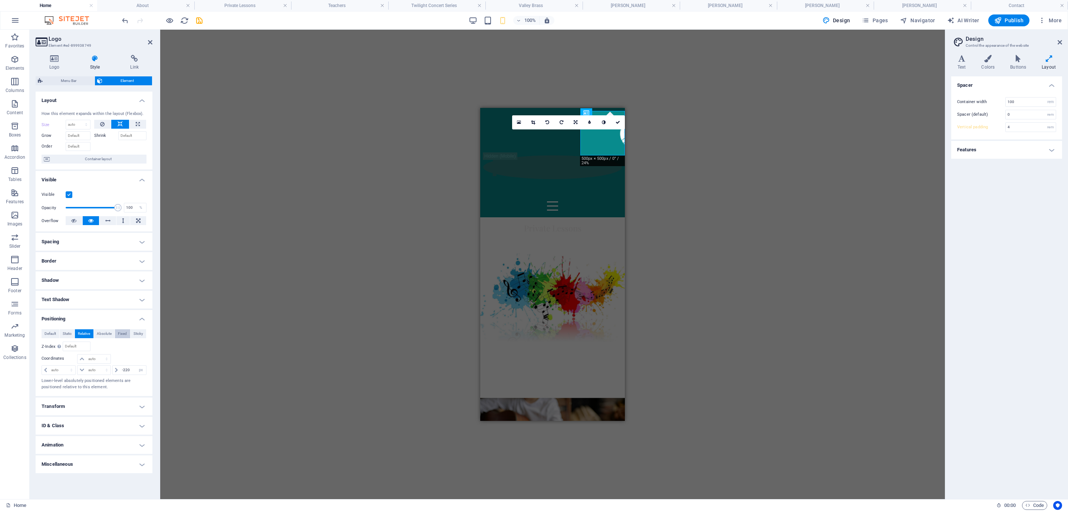
click at [124, 334] on span "Fixed" at bounding box center [122, 333] width 9 height 9
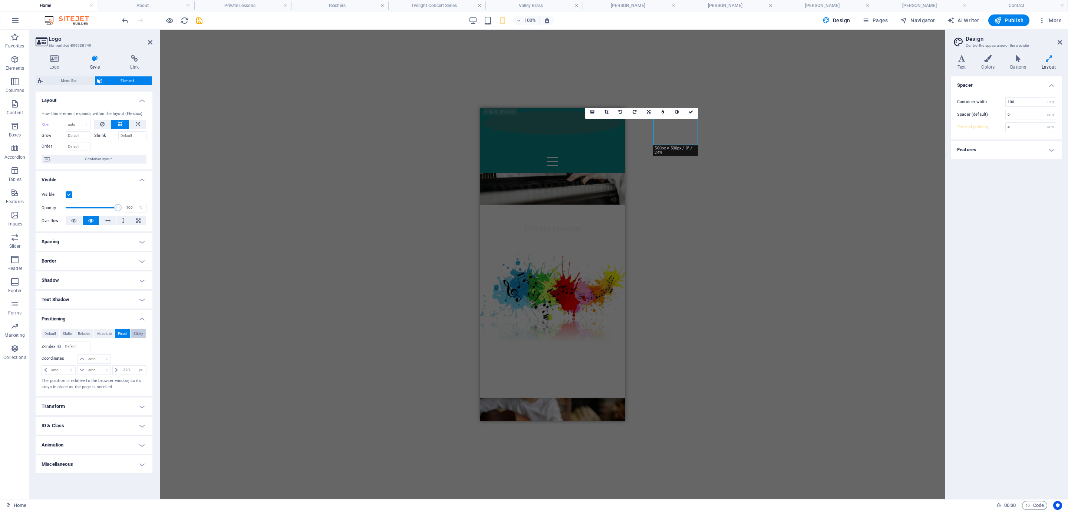
click at [135, 332] on span "Sticky" at bounding box center [139, 333] width 10 height 9
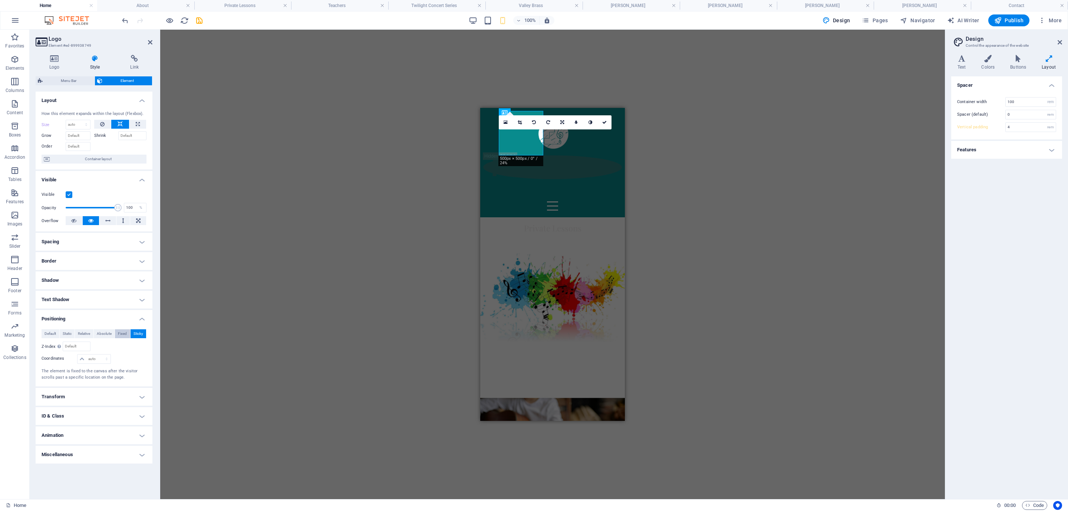
click at [121, 333] on span "Fixed" at bounding box center [122, 333] width 9 height 9
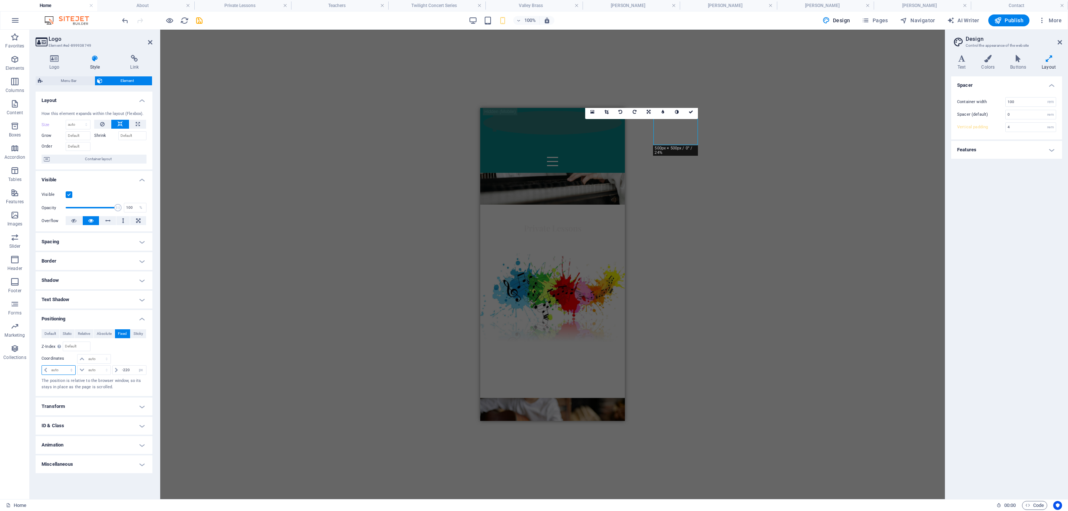
click at [62, 369] on select "auto px rem % em" at bounding box center [58, 370] width 33 height 9
click at [128, 370] on input "-220" at bounding box center [133, 370] width 26 height 9
drag, startPoint x: 131, startPoint y: 371, endPoint x: 115, endPoint y: 372, distance: 16.3
click at [115, 372] on div "-220 auto px rem % em" at bounding box center [129, 370] width 34 height 10
drag, startPoint x: 124, startPoint y: 373, endPoint x: 118, endPoint y: 373, distance: 5.6
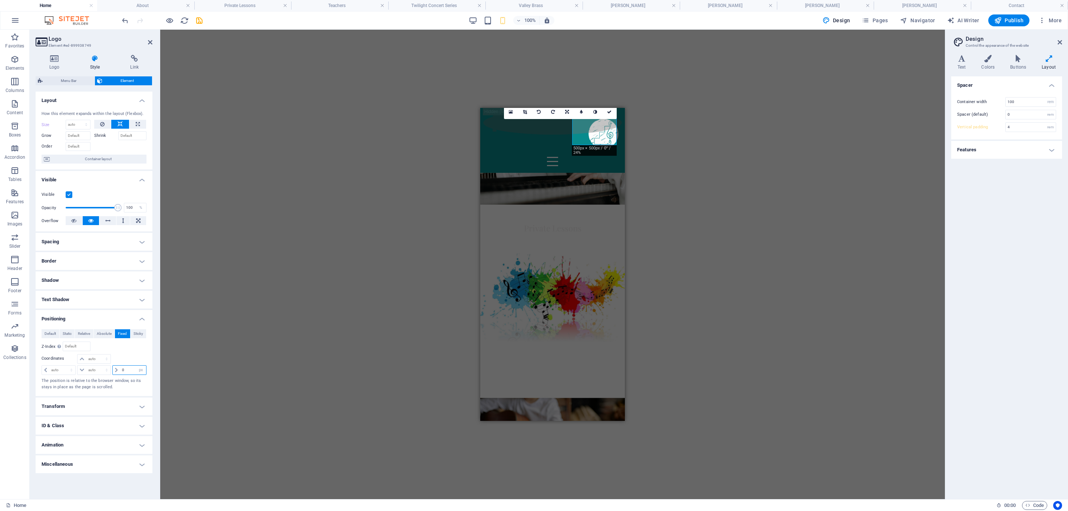
click at [118, 373] on div "0 auto px rem % em" at bounding box center [129, 370] width 34 height 10
drag, startPoint x: 128, startPoint y: 368, endPoint x: 118, endPoint y: 368, distance: 9.6
click at [118, 368] on div "200 auto px rem % em" at bounding box center [129, 370] width 34 height 10
drag, startPoint x: 132, startPoint y: 373, endPoint x: 120, endPoint y: 373, distance: 12.2
click at [120, 373] on input "100" at bounding box center [133, 370] width 26 height 9
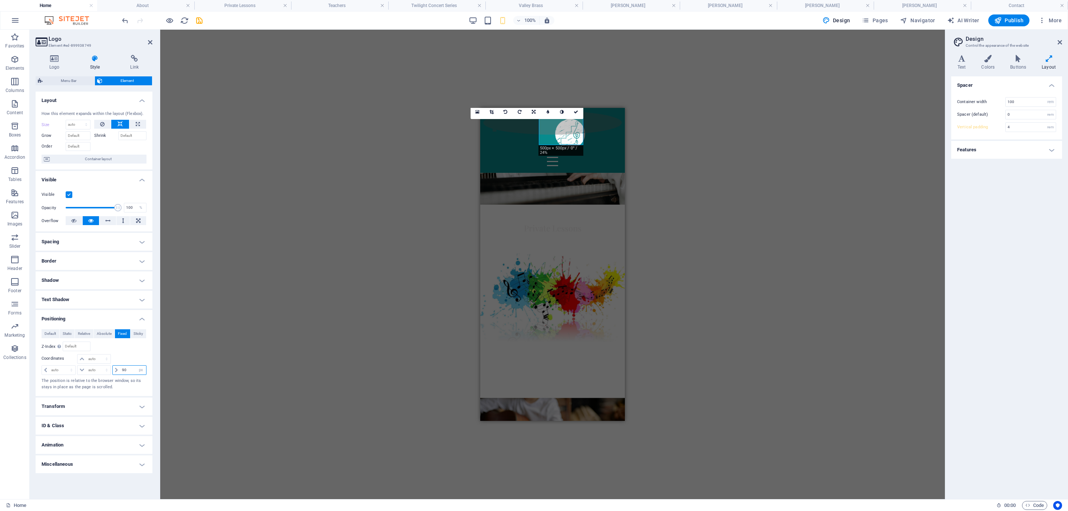
drag, startPoint x: 128, startPoint y: 372, endPoint x: 118, endPoint y: 372, distance: 10.0
click at [118, 372] on div "90 auto px rem % em" at bounding box center [129, 370] width 34 height 10
drag, startPoint x: 125, startPoint y: 372, endPoint x: 117, endPoint y: 372, distance: 7.8
click at [117, 372] on div "95 auto px rem % em" at bounding box center [129, 370] width 34 height 10
drag, startPoint x: 129, startPoint y: 370, endPoint x: 122, endPoint y: 370, distance: 7.4
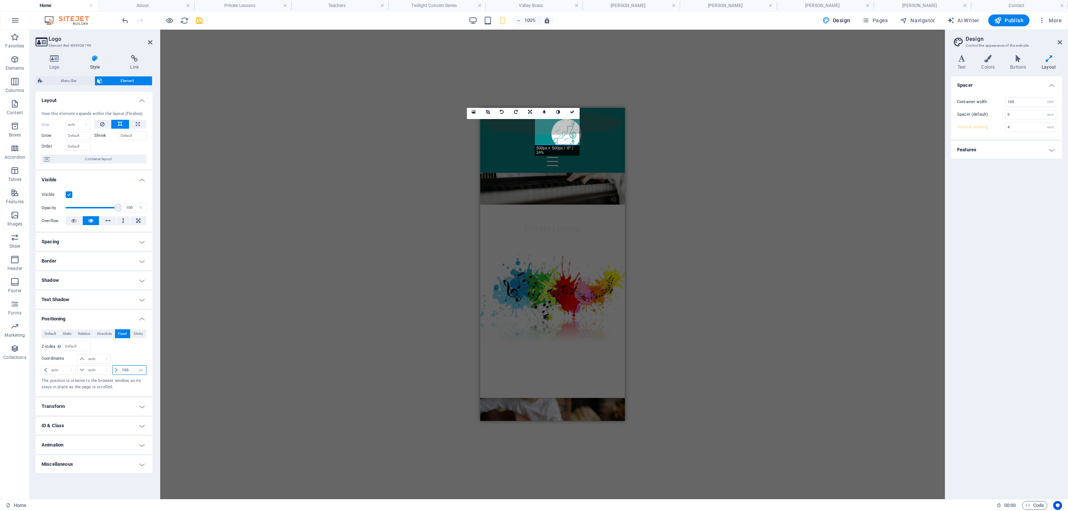
click at [122, 370] on input "100" at bounding box center [133, 370] width 26 height 9
type input "110"
click at [689, 277] on div "H3 Banner Grid Banner Grid Container Container Banner Grid Container Container …" at bounding box center [552, 265] width 785 height 470
click at [432, 159] on div "H3 Banner Grid Banner Grid Container Container Banner Grid Container Container …" at bounding box center [552, 265] width 785 height 470
click at [600, 111] on link at bounding box center [603, 112] width 14 height 14
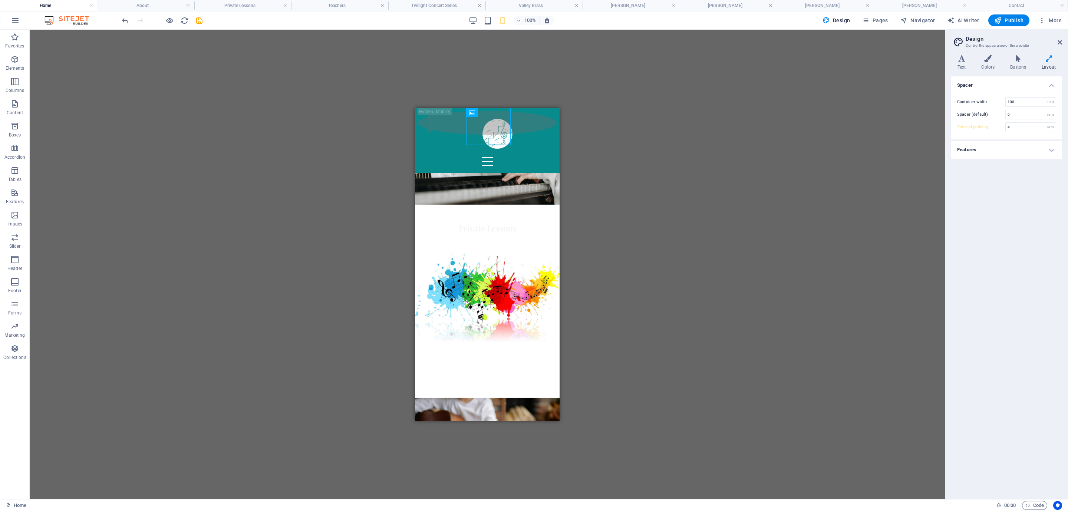
click at [603, 187] on div "H3 Banner Grid Banner Grid Container Container Banner Grid Container Container …" at bounding box center [487, 265] width 915 height 470
click at [453, 135] on div at bounding box center [487, 152] width 139 height 35
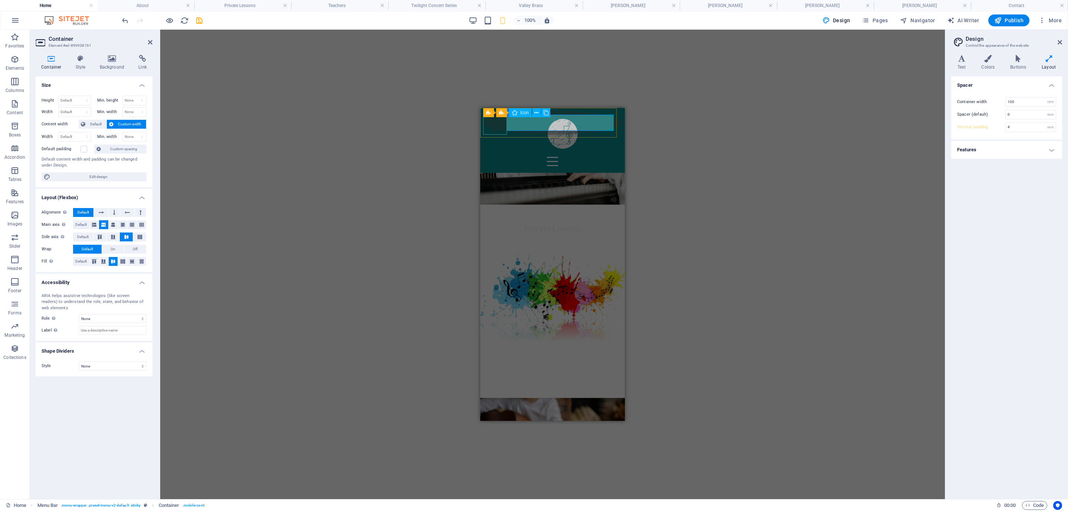
click at [502, 133] on figure at bounding box center [552, 123] width 139 height 24
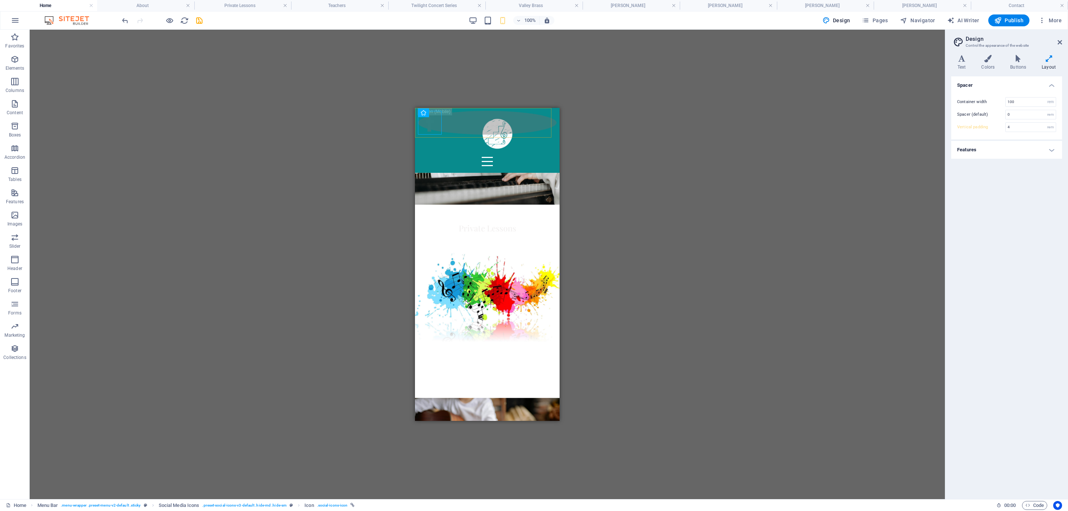
click at [511, 134] on div "Home About Private Lessons Teachers Twilight Concert Series Valley Brass Choirs…" at bounding box center [487, 140] width 145 height 65
click at [458, 135] on div at bounding box center [487, 152] width 139 height 35
drag, startPoint x: 441, startPoint y: 132, endPoint x: 874, endPoint y: 241, distance: 447.5
click at [441, 132] on figure at bounding box center [487, 123] width 139 height 24
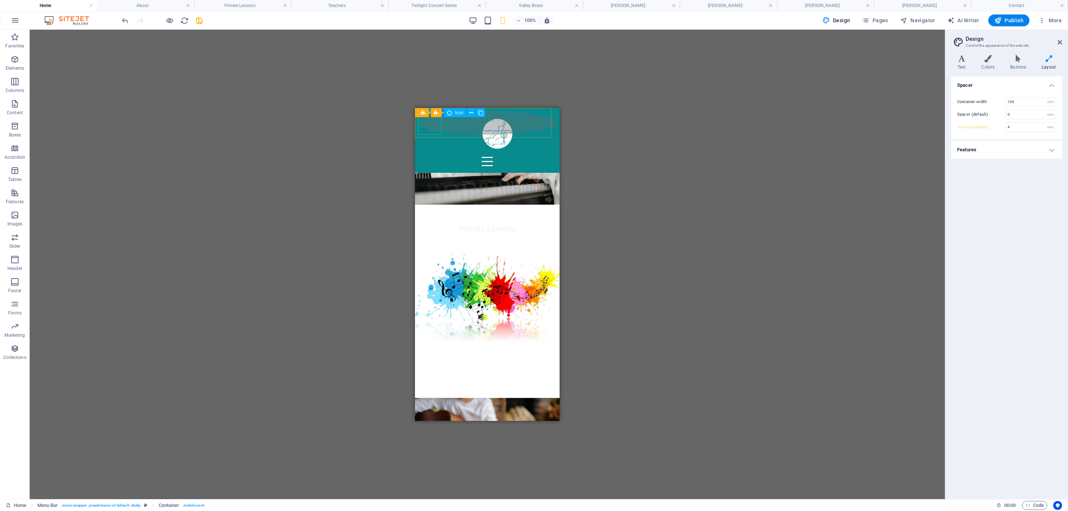
select select "xMidYMid"
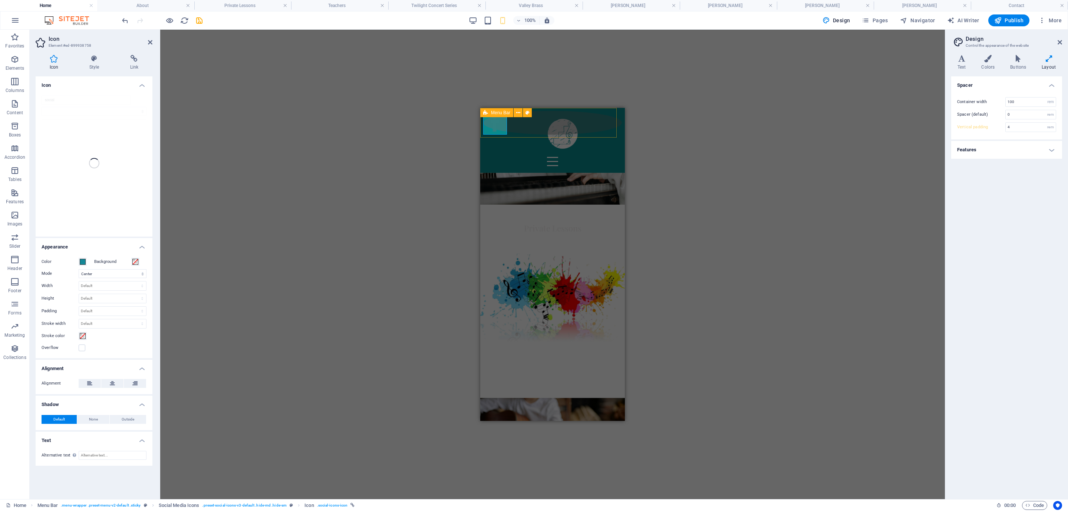
click at [580, 111] on div "Home About Private Lessons Teachers Twilight Concert Series Valley Brass Choirs…" at bounding box center [552, 140] width 145 height 65
select select "vh"
select select "px"
select select "%"
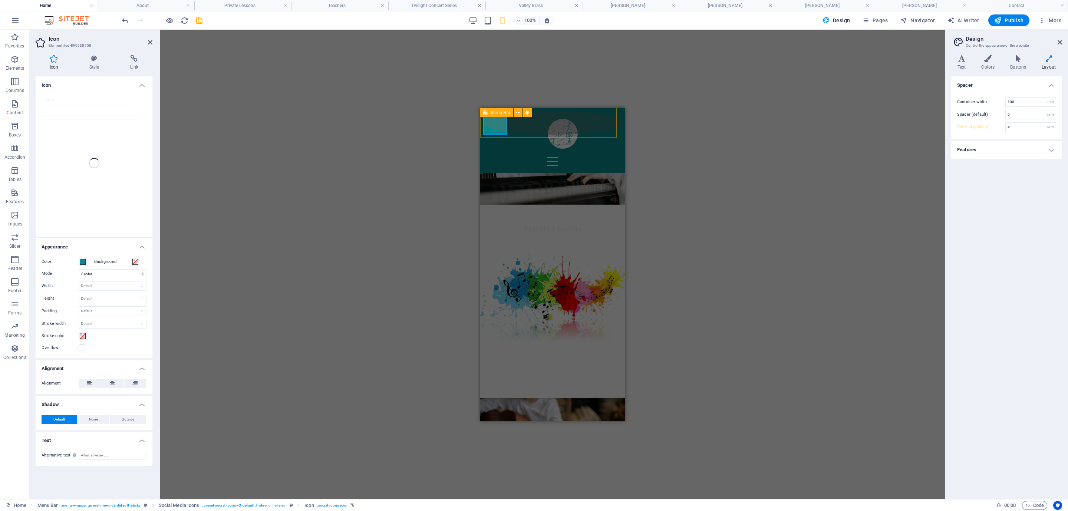
select select "header"
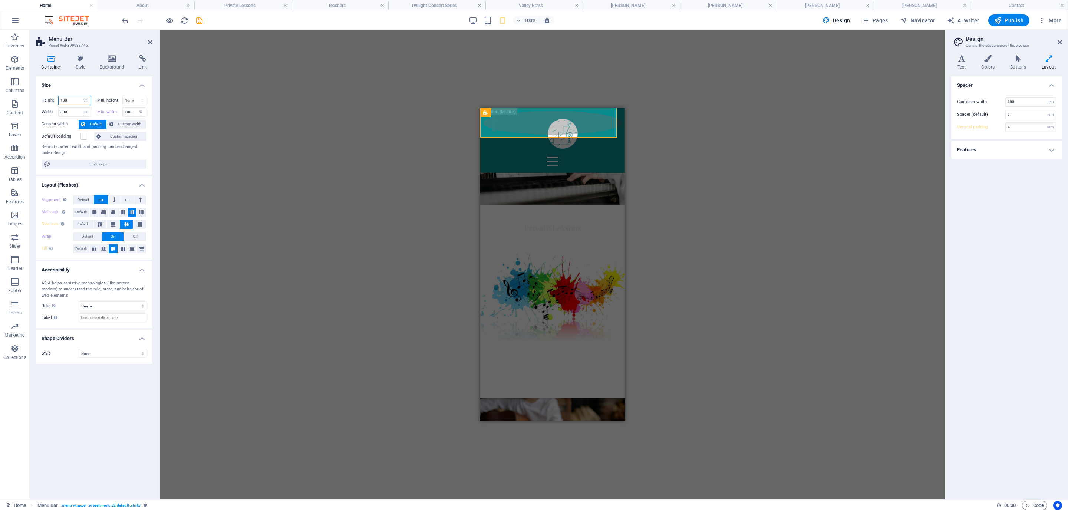
drag, startPoint x: 69, startPoint y: 101, endPoint x: 53, endPoint y: 100, distance: 16.0
click at [53, 100] on div "Height 100 Default px rem % vh vw" at bounding box center [67, 101] width 50 height 10
type input "150"
click at [133, 99] on select "None px rem % vh vw" at bounding box center [135, 100] width 24 height 9
click at [132, 100] on select "None px rem % vh vw" at bounding box center [135, 100] width 24 height 9
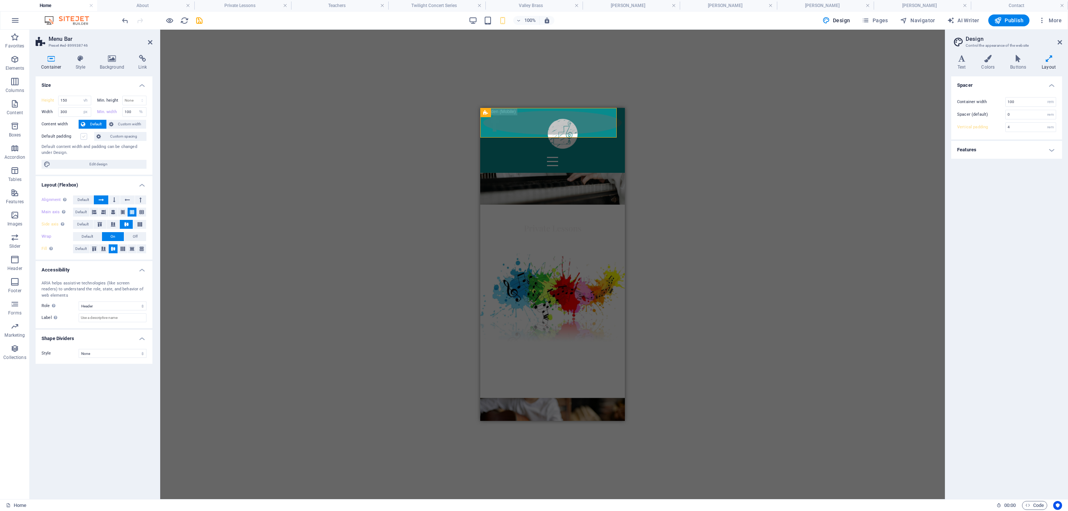
click at [83, 136] on label at bounding box center [83, 136] width 7 height 7
click at [0, 0] on input "Default padding" at bounding box center [0, 0] width 0 height 0
click at [113, 123] on icon at bounding box center [111, 124] width 4 height 9
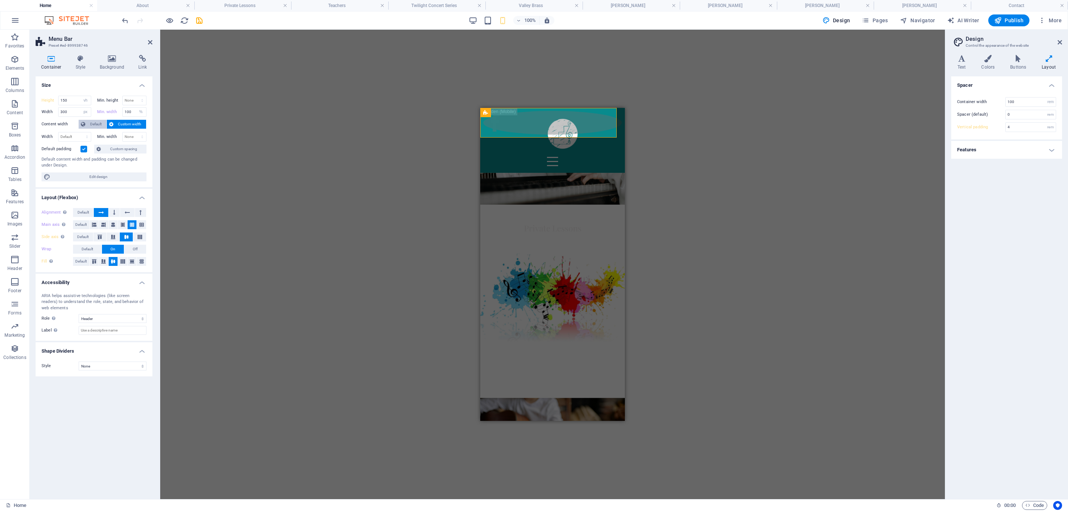
click at [92, 125] on span "Default" at bounding box center [96, 124] width 17 height 9
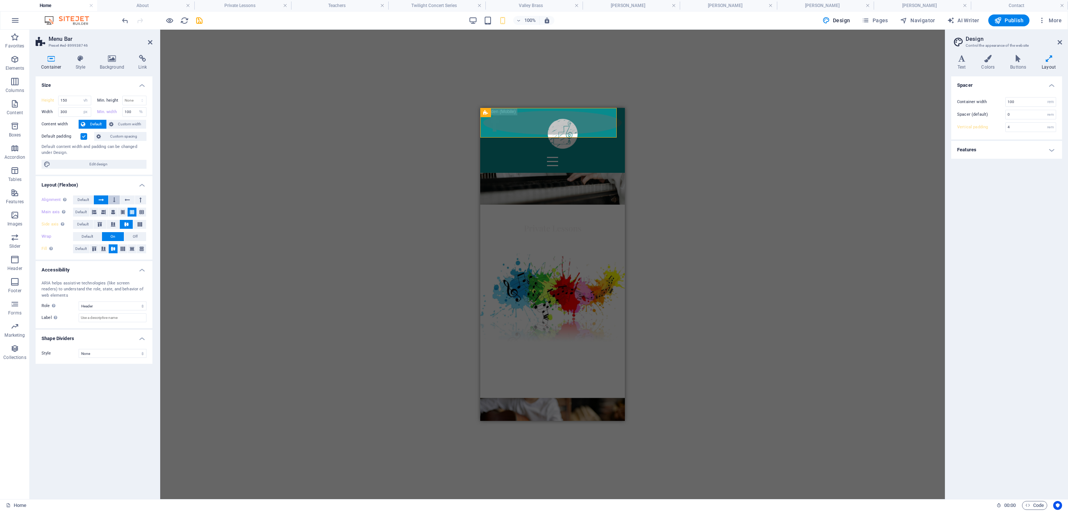
click at [112, 197] on button at bounding box center [114, 199] width 11 height 9
click at [578, 153] on div at bounding box center [552, 161] width 139 height 17
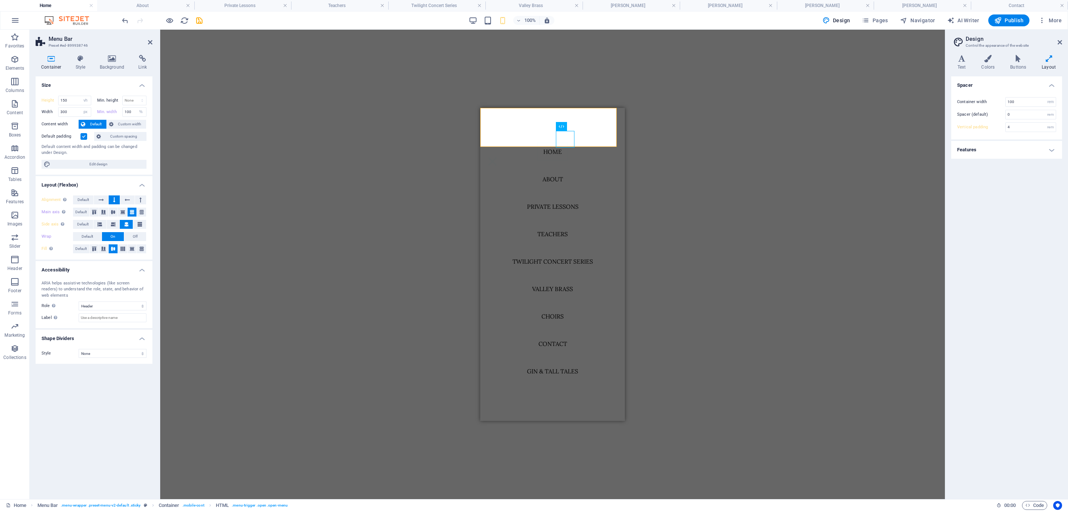
click at [711, 182] on div "H3 Banner Grid Banner Grid Container Container Banner Grid Container Container …" at bounding box center [552, 265] width 785 height 470
click at [502, 153] on div at bounding box center [492, 161] width 19 height 17
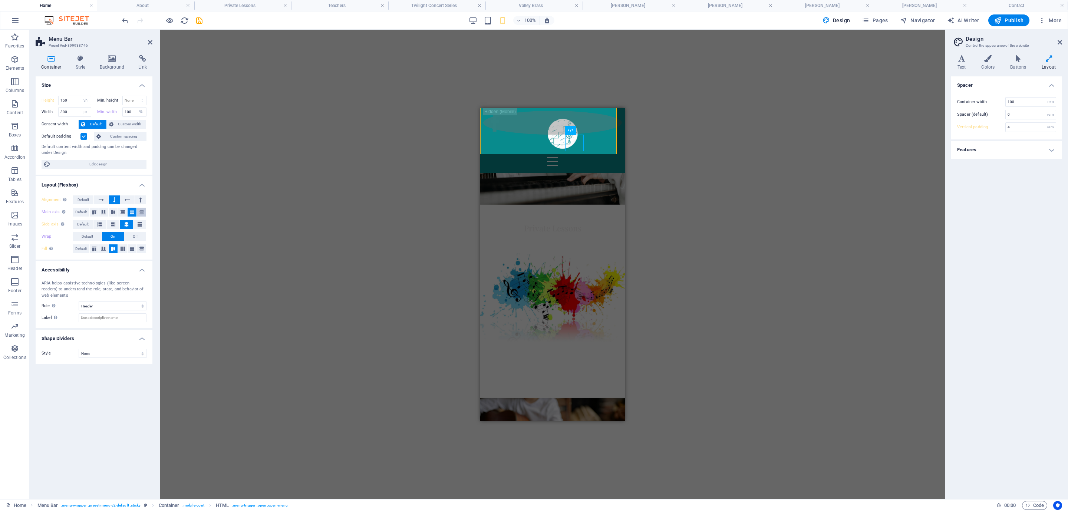
click at [139, 212] on icon at bounding box center [141, 212] width 9 height 4
click at [125, 200] on icon at bounding box center [127, 199] width 5 height 9
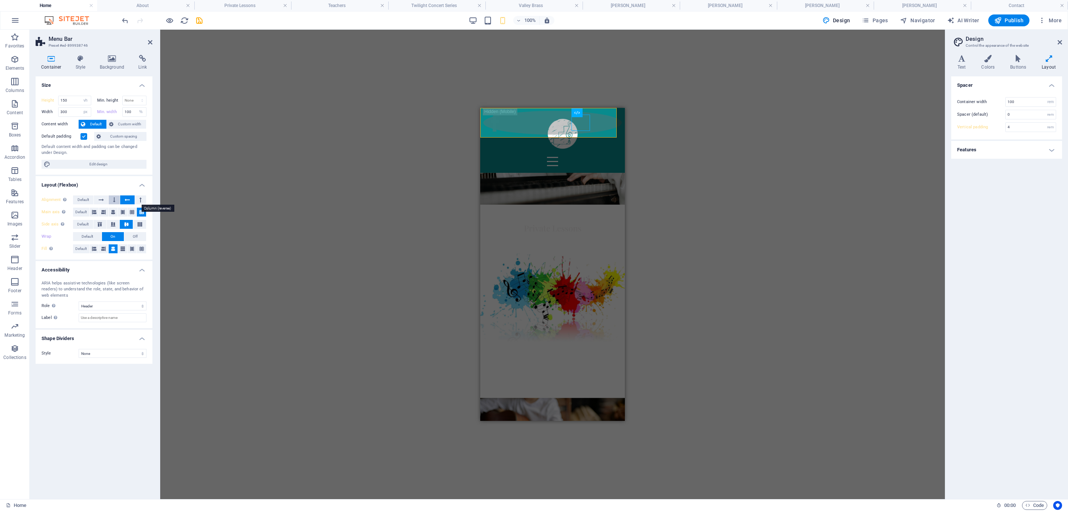
click at [138, 200] on button at bounding box center [140, 199] width 11 height 9
click at [99, 200] on icon at bounding box center [101, 199] width 5 height 9
click at [342, 191] on div "H3 Banner Grid Banner Grid Container Container Banner Grid Container Container …" at bounding box center [552, 265] width 785 height 470
click at [411, 264] on div "H3 Banner Grid Banner Grid Container Container Banner Grid Container Container …" at bounding box center [552, 265] width 785 height 470
click at [713, 150] on div "H3 Banner Grid Banner Grid Container Container Banner Grid Container Container …" at bounding box center [552, 265] width 785 height 470
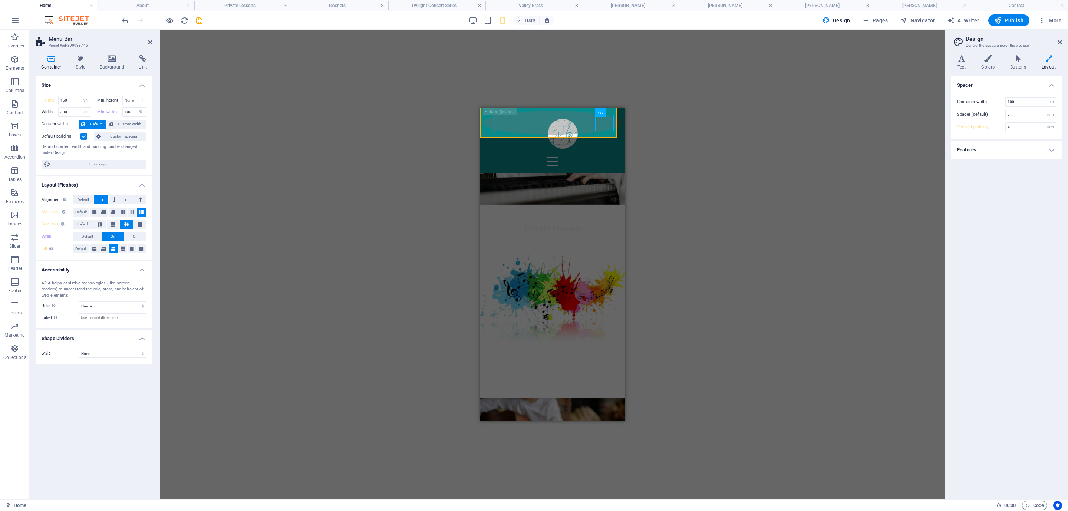
click at [563, 82] on div "H3 Banner Grid Banner Grid Container Container Banner Grid Container Container …" at bounding box center [552, 265] width 785 height 470
click at [552, 135] on div at bounding box center [562, 133] width 45 height 45
click at [412, 175] on div "H3 Banner Grid Banner Grid Container Container Banner Grid Container Container …" at bounding box center [552, 265] width 785 height 470
click at [542, 199] on figure at bounding box center [552, 156] width 159 height 106
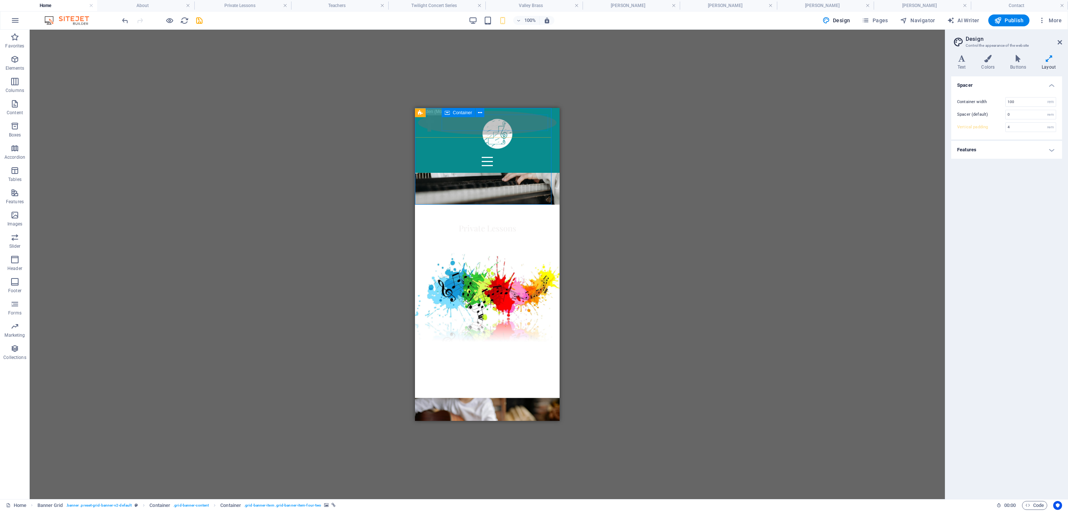
click at [498, 135] on div at bounding box center [487, 152] width 139 height 35
click at [499, 111] on button at bounding box center [495, 112] width 9 height 9
click at [494, 113] on icon at bounding box center [496, 113] width 4 height 8
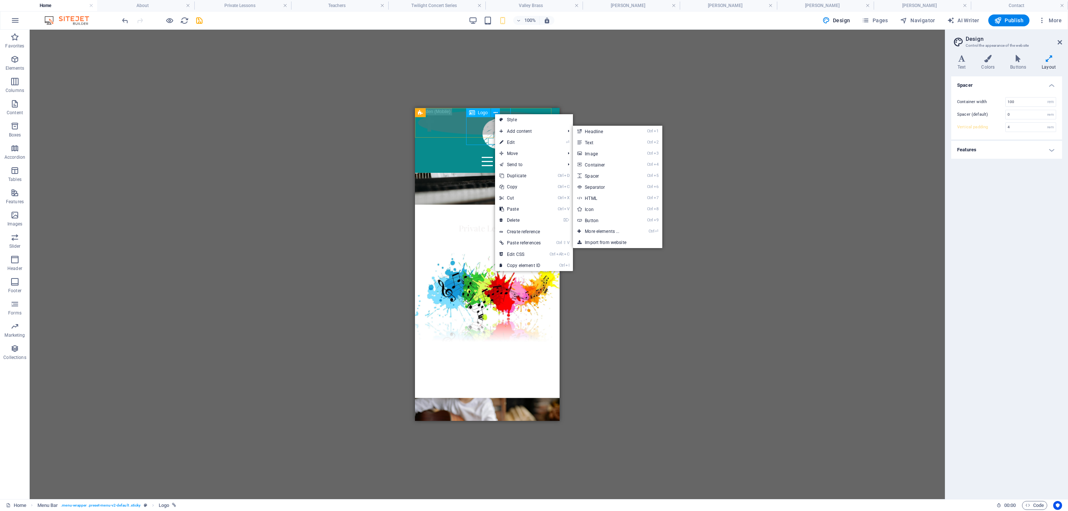
click at [478, 133] on div at bounding box center [496, 133] width 45 height 45
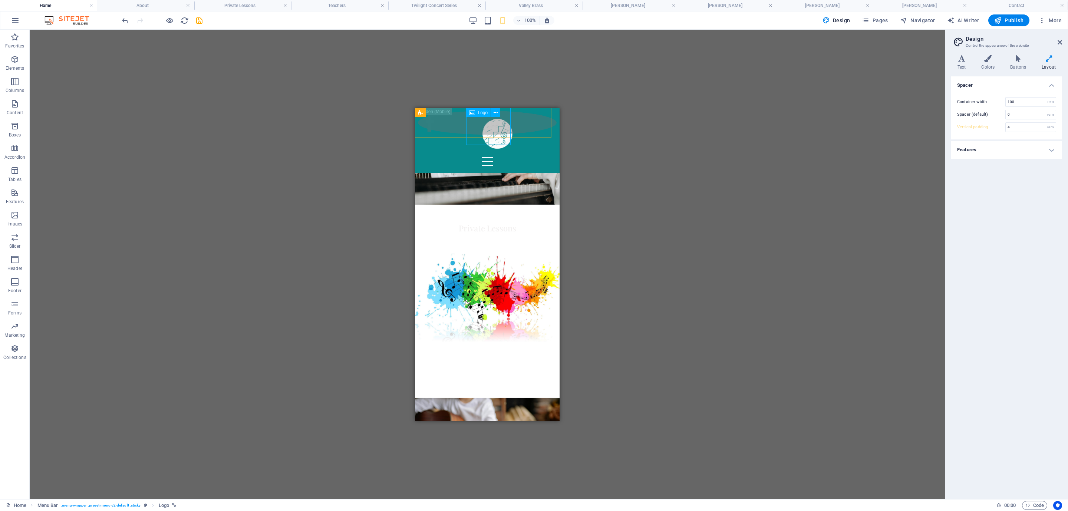
click at [478, 133] on div at bounding box center [496, 133] width 45 height 45
select select "px"
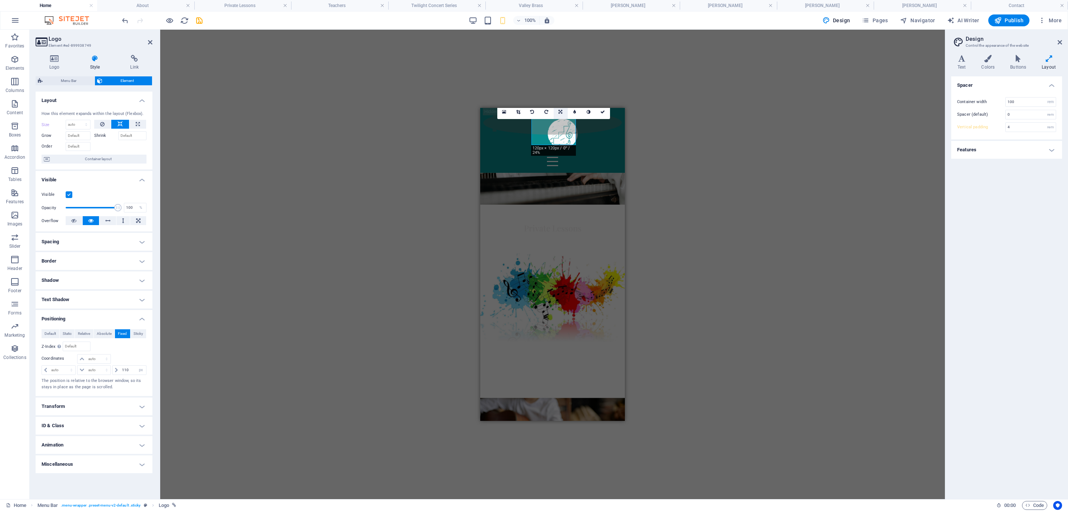
click at [560, 111] on icon at bounding box center [561, 112] width 4 height 4
click at [559, 111] on icon at bounding box center [560, 109] width 4 height 4
click at [561, 119] on div "16:10 16:9 4:3 1:1 1:2 0" at bounding box center [553, 112] width 113 height 14
click at [557, 113] on link at bounding box center [561, 112] width 14 height 14
click at [561, 126] on link at bounding box center [561, 123] width 14 height 14
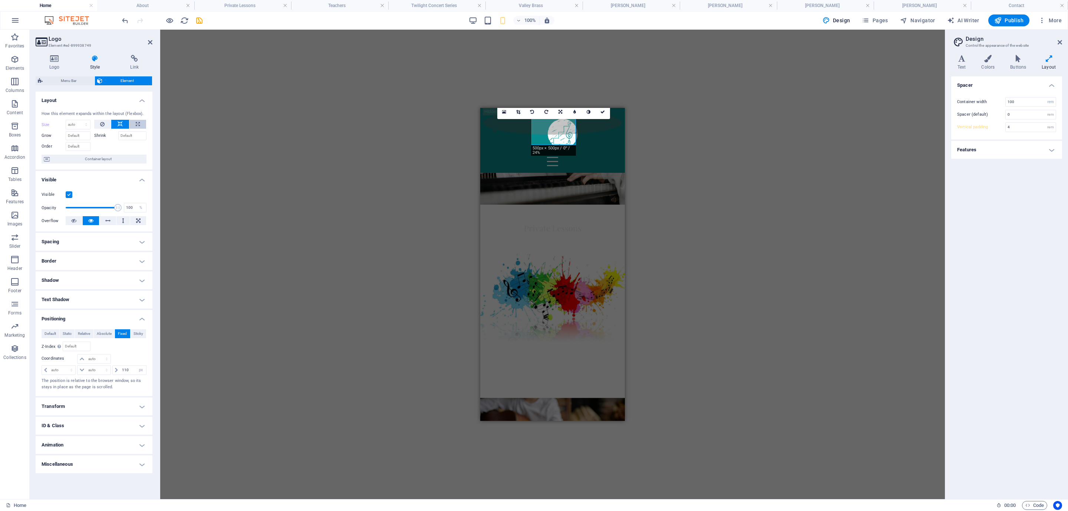
click at [137, 124] on icon at bounding box center [138, 124] width 4 height 9
type input "100"
select select "%"
click at [120, 125] on icon at bounding box center [120, 124] width 5 height 9
select select "DISABLED_OPTION_VALUE"
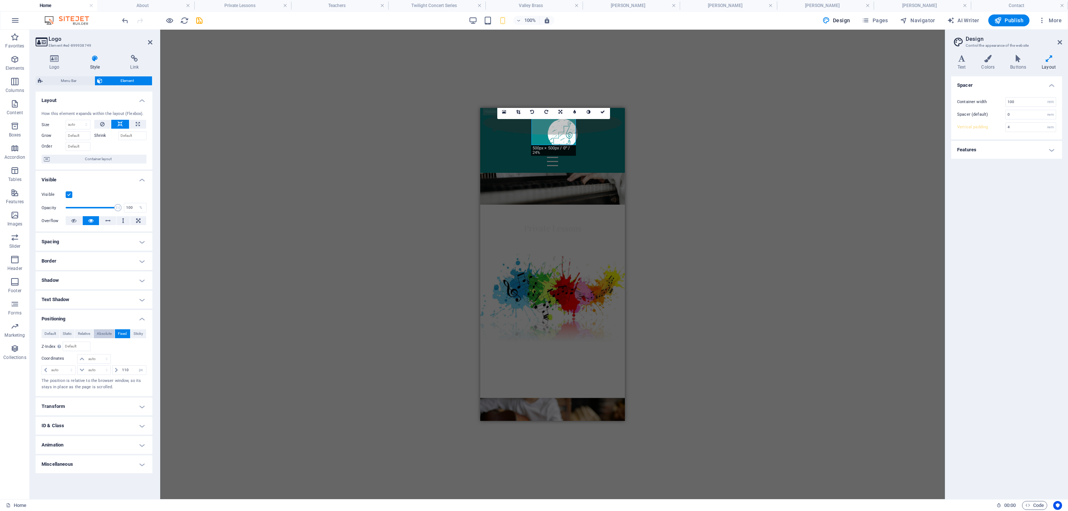
click at [101, 331] on span "Absolute" at bounding box center [104, 333] width 15 height 9
click at [85, 330] on span "Relative" at bounding box center [84, 333] width 12 height 9
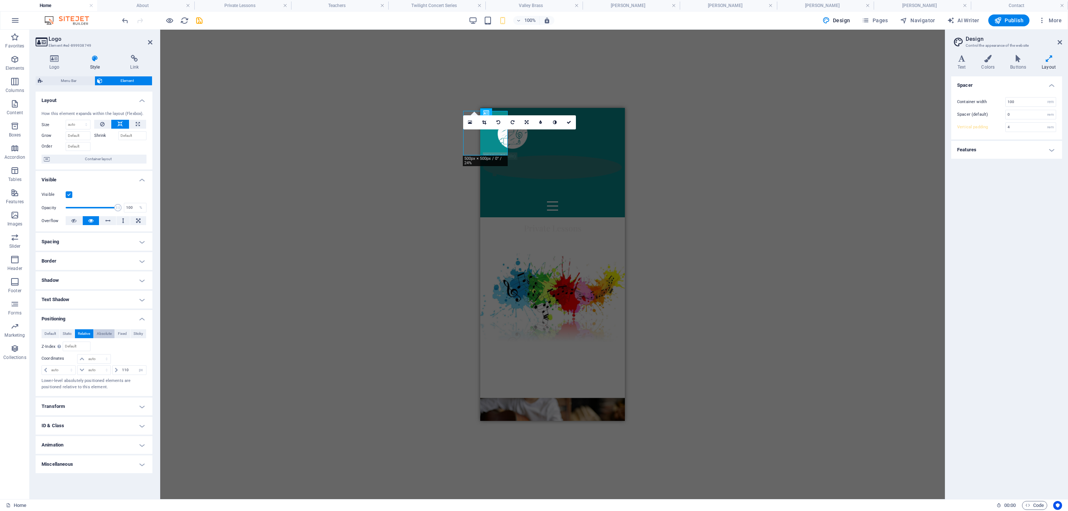
click at [106, 332] on span "Absolute" at bounding box center [104, 333] width 15 height 9
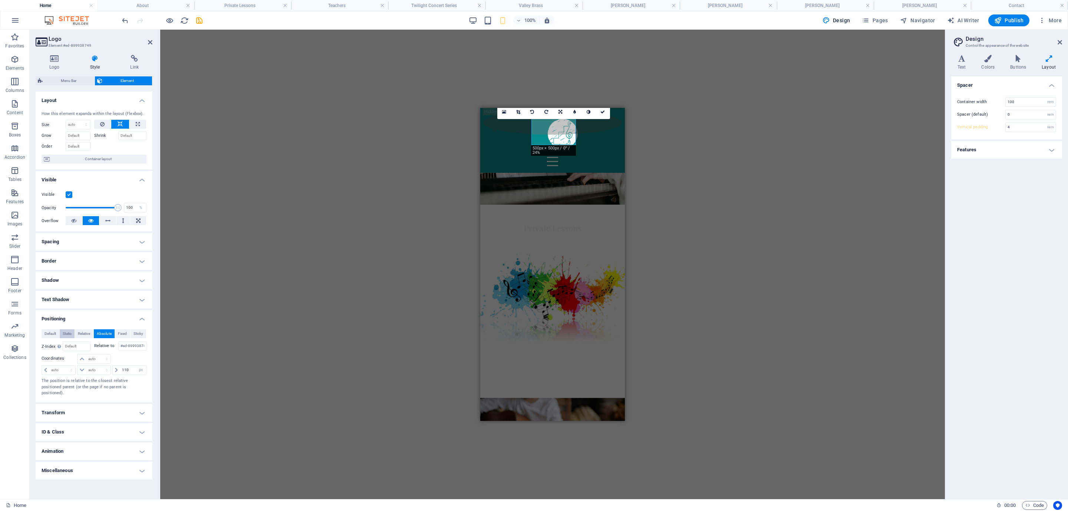
click at [63, 331] on span "Static" at bounding box center [67, 333] width 9 height 9
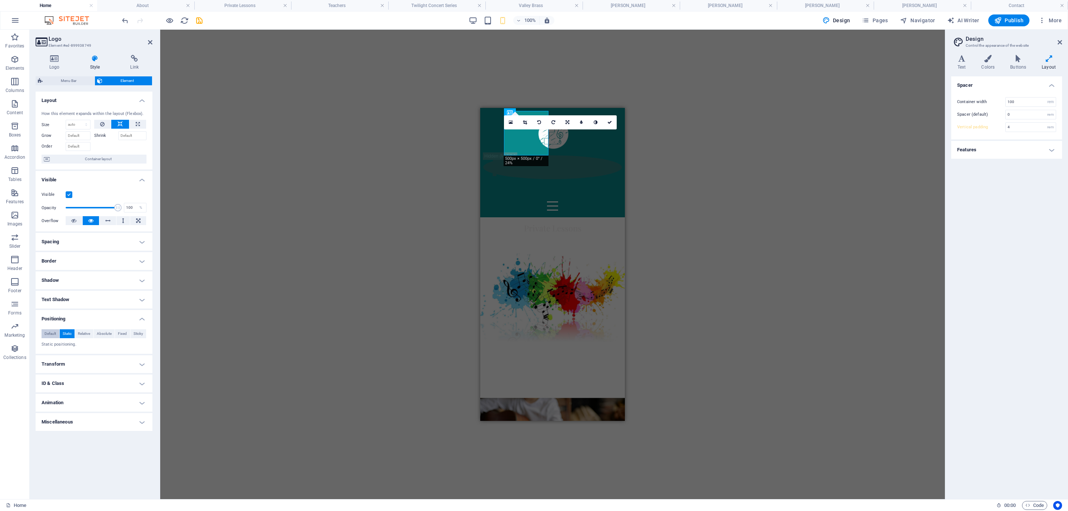
click at [48, 334] on span "Default" at bounding box center [50, 333] width 11 height 9
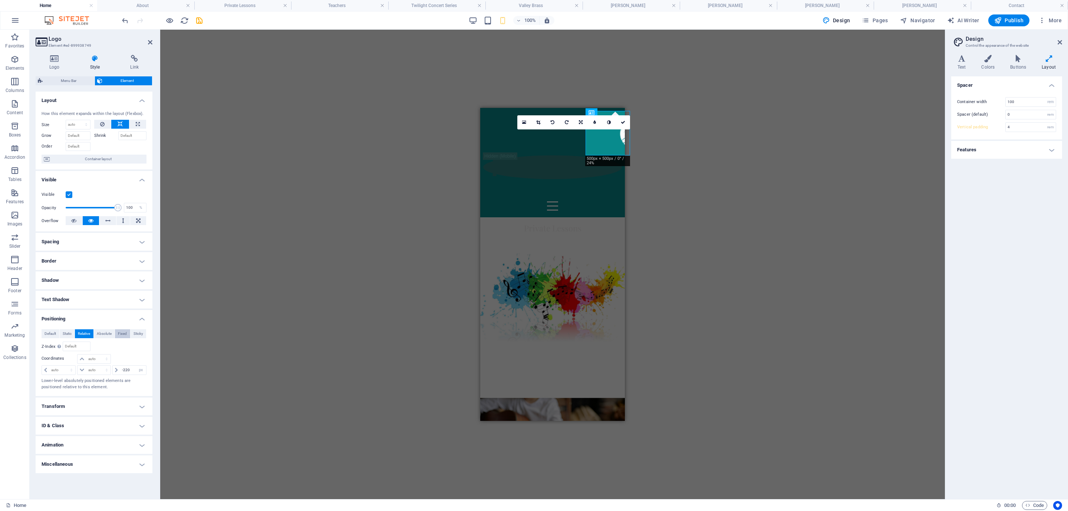
click at [121, 334] on span "Fixed" at bounding box center [122, 333] width 9 height 9
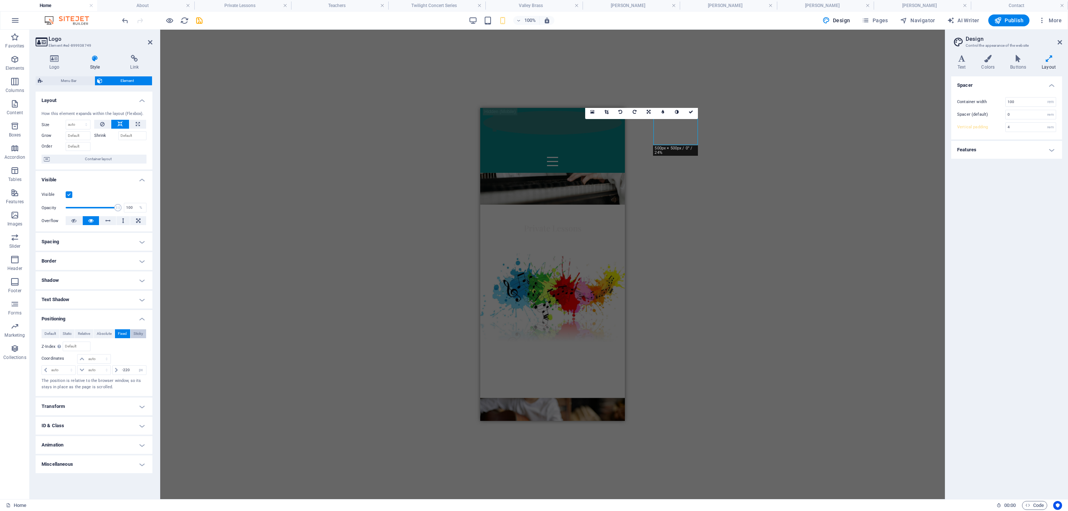
click at [135, 332] on span "Sticky" at bounding box center [139, 333] width 10 height 9
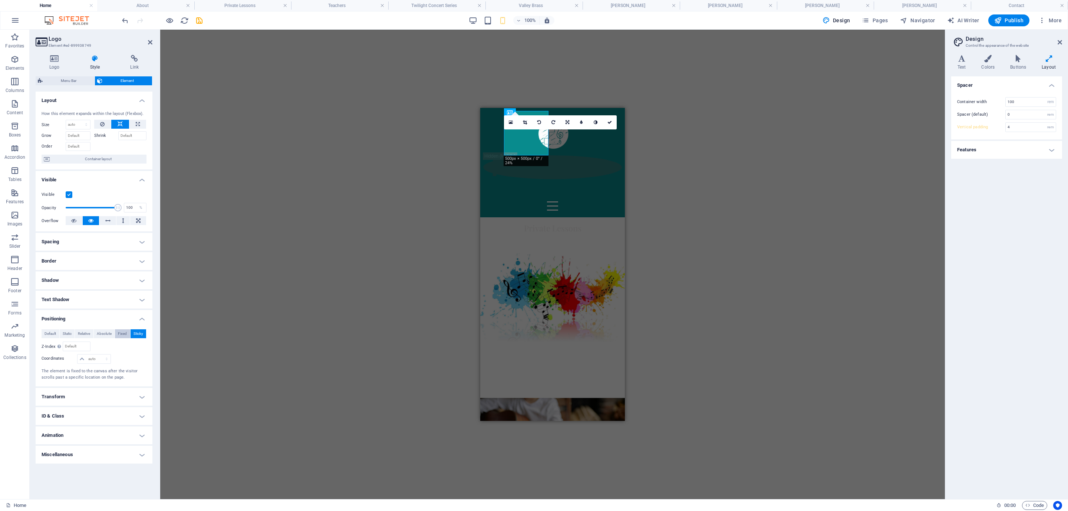
click at [121, 333] on span "Fixed" at bounding box center [122, 333] width 9 height 9
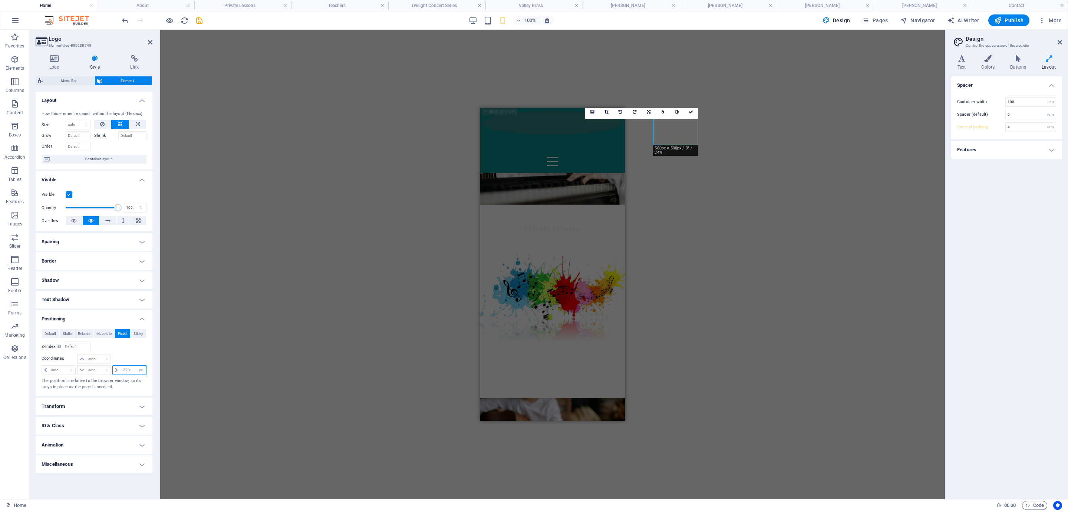
drag, startPoint x: 129, startPoint y: 369, endPoint x: 125, endPoint y: 368, distance: 4.8
click at [121, 370] on input "-220" at bounding box center [133, 370] width 26 height 9
type input "110"
click at [383, 247] on div "H3 Banner Grid Banner Grid Container Container Banner Grid Container Container …" at bounding box center [552, 265] width 785 height 470
click at [603, 107] on div "H3 Banner Grid Banner Grid Container Container Banner Grid Container Container …" at bounding box center [552, 265] width 785 height 470
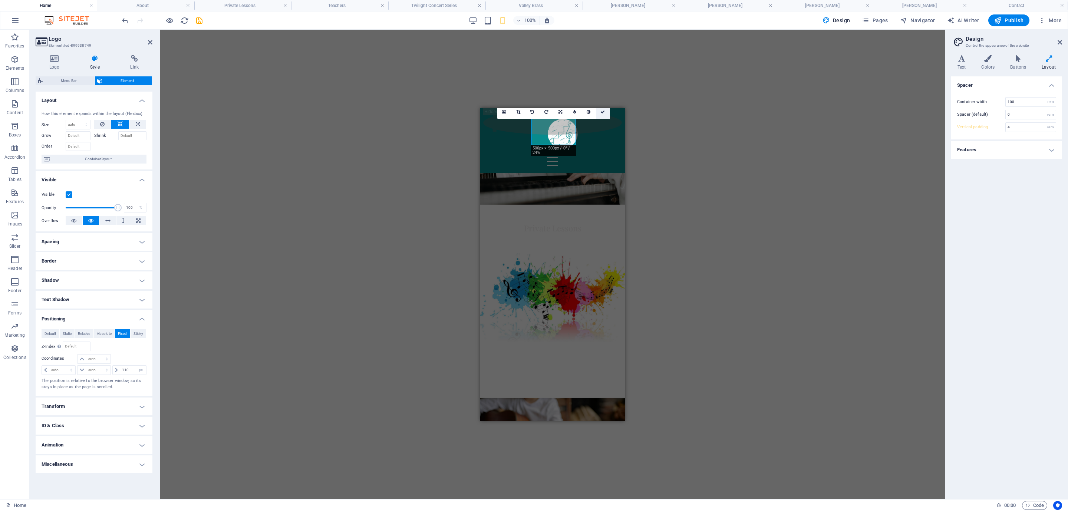
click at [602, 111] on icon at bounding box center [602, 112] width 4 height 4
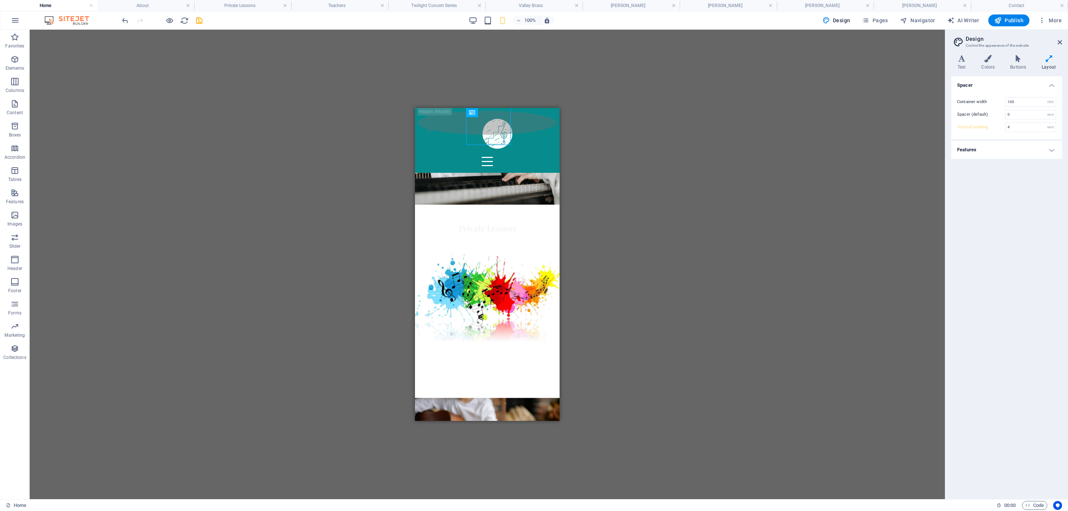
click at [631, 192] on div "H3 Banner Grid Banner Grid Container Container Banner Grid Container Container …" at bounding box center [487, 265] width 915 height 470
click at [519, 135] on div at bounding box center [487, 152] width 139 height 35
click at [448, 131] on div "Home About Private Lessons Teachers Twilight Concert Series Valley Brass Choirs…" at bounding box center [487, 140] width 145 height 65
select select "vh"
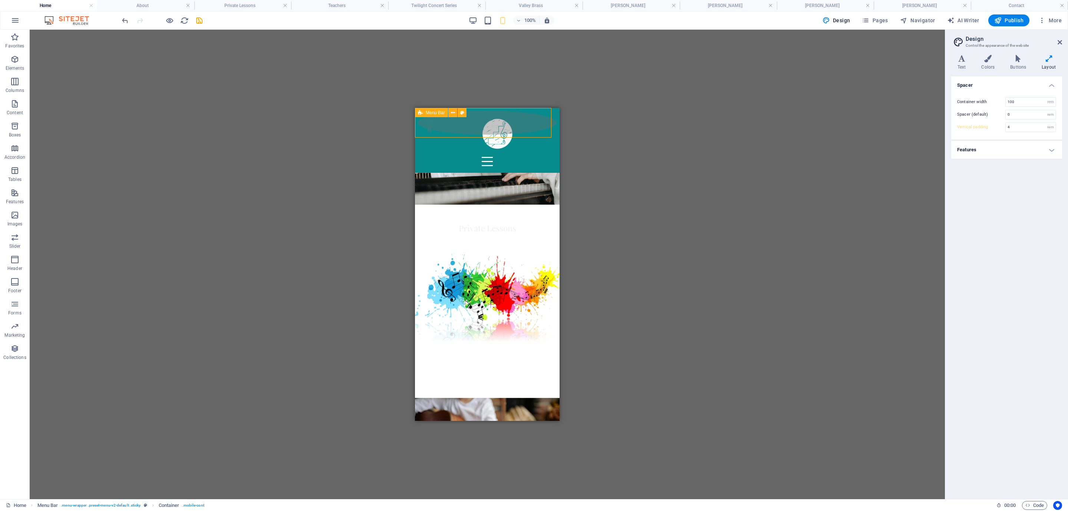
select select "px"
select select "%"
select select "header"
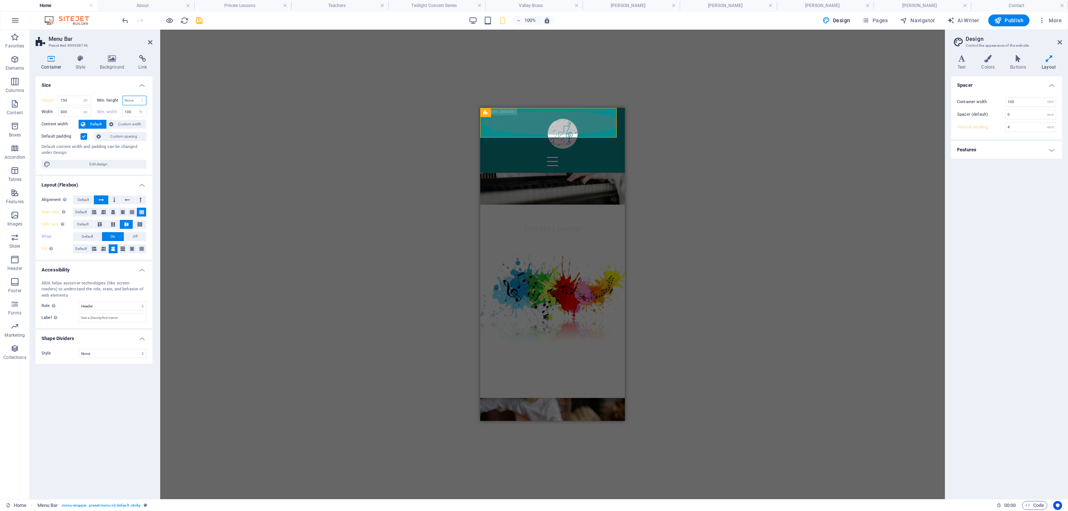
click at [136, 97] on select "None px rem % vh vw" at bounding box center [135, 100] width 24 height 9
select select "px"
click at [135, 96] on select "None px rem % vh vw" at bounding box center [135, 100] width 24 height 9
type input "0"
click at [139, 99] on select "None px rem % vh vw" at bounding box center [141, 100] width 10 height 9
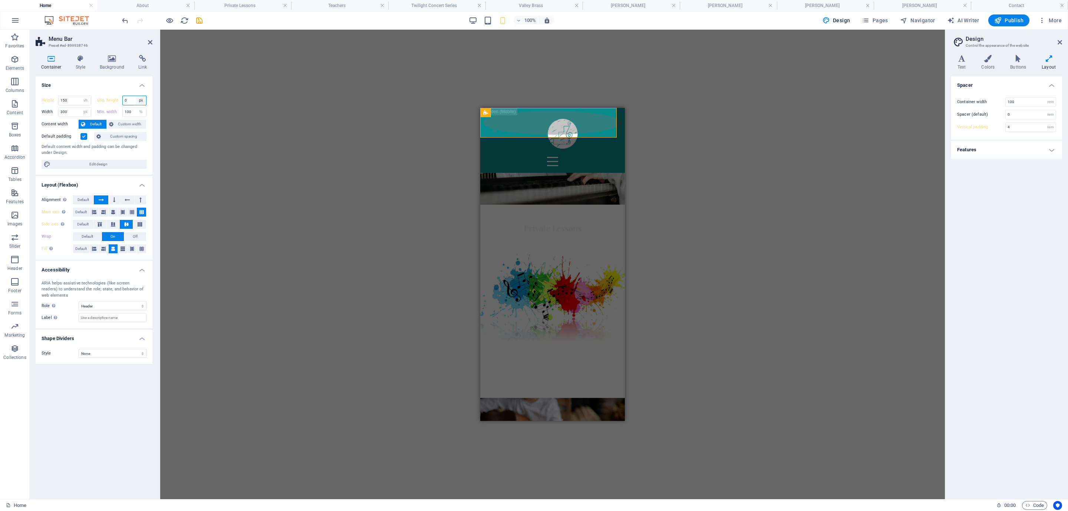
select select "%"
click at [136, 96] on select "None px rem % vh vw" at bounding box center [141, 100] width 10 height 9
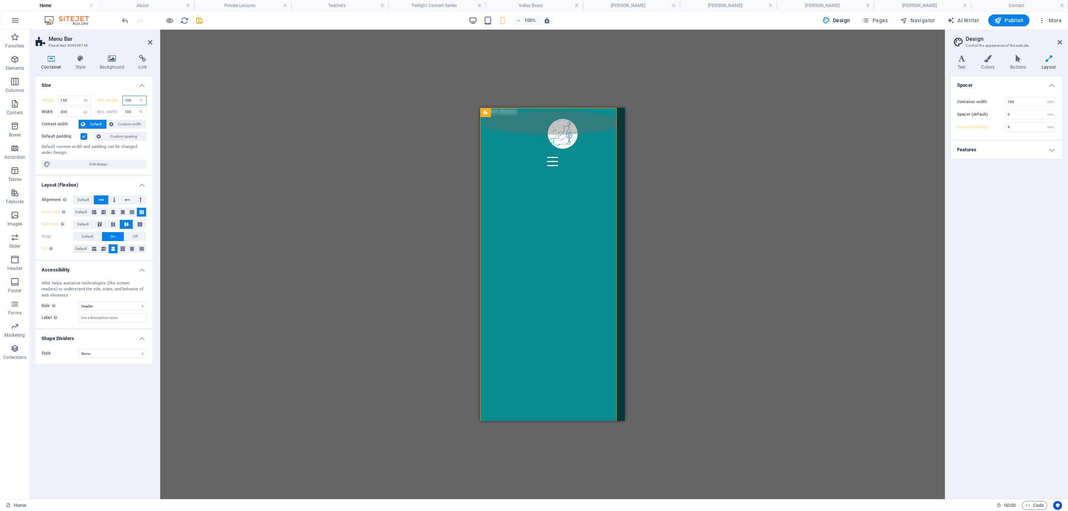
click at [131, 103] on input "100" at bounding box center [135, 100] width 24 height 9
drag, startPoint x: 131, startPoint y: 103, endPoint x: 125, endPoint y: 101, distance: 7.0
click at [125, 101] on input "100" at bounding box center [135, 100] width 24 height 9
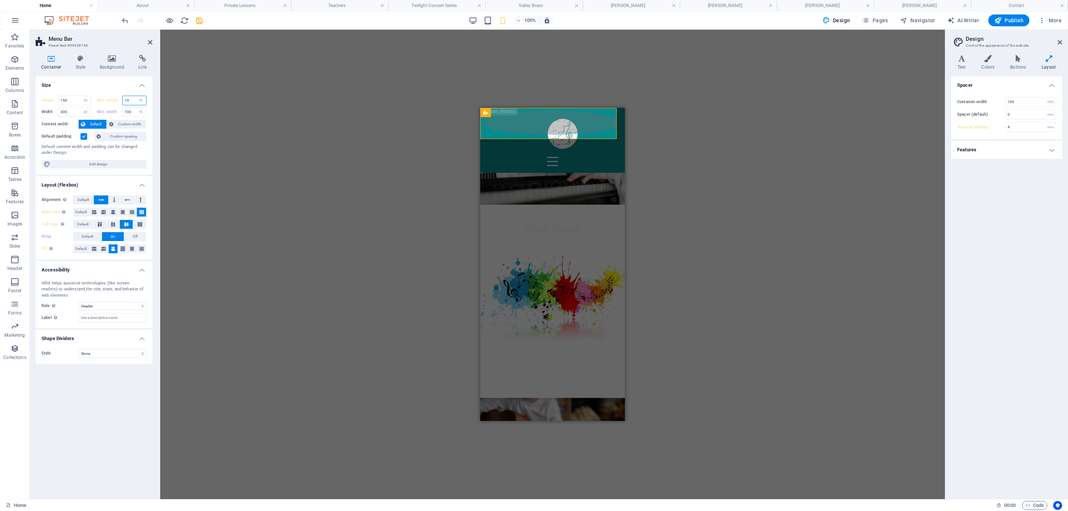
drag, startPoint x: 130, startPoint y: 98, endPoint x: 123, endPoint y: 98, distance: 6.7
click at [123, 98] on input "10" at bounding box center [135, 100] width 24 height 9
type input "15"
click at [378, 125] on div "Drag here to replace the existing content. Press “Ctrl” if you want to create a…" at bounding box center [552, 265] width 785 height 470
click at [387, 174] on div "Drag here to replace the existing content. Press “Ctrl” if you want to create a…" at bounding box center [552, 265] width 785 height 470
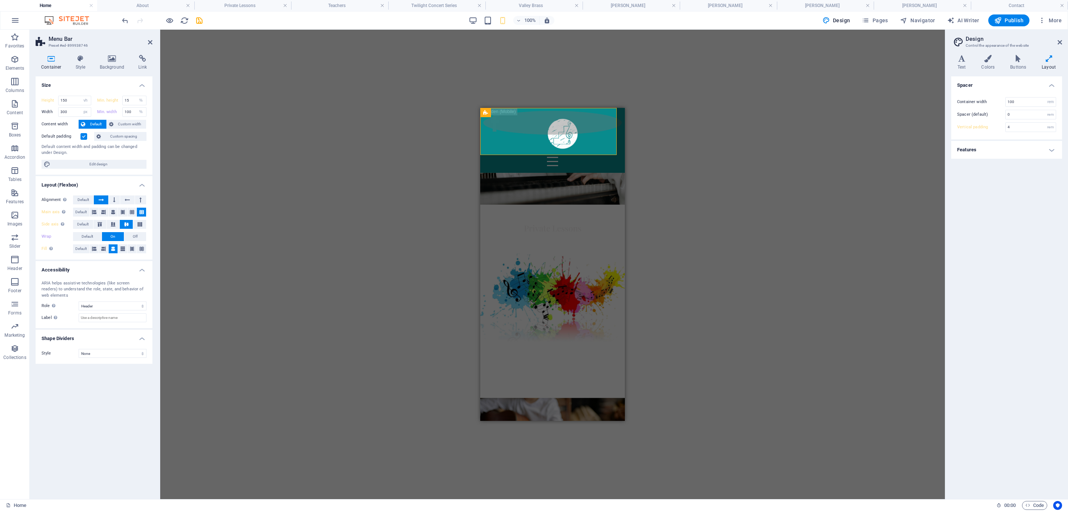
click at [667, 164] on div "Drag here to replace the existing content. Press “Ctrl” if you want to create a…" at bounding box center [552, 265] width 785 height 470
click at [410, 141] on div "Drag here to replace the existing content. Press “Ctrl” if you want to create a…" at bounding box center [552, 265] width 785 height 470
click at [162, 7] on h4 "About" at bounding box center [145, 5] width 97 height 8
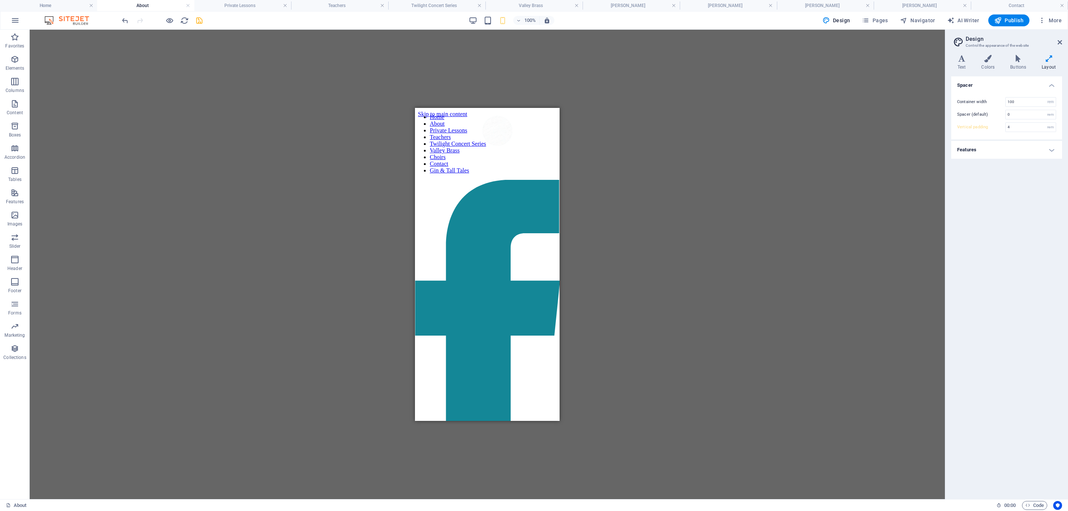
scroll to position [702, 0]
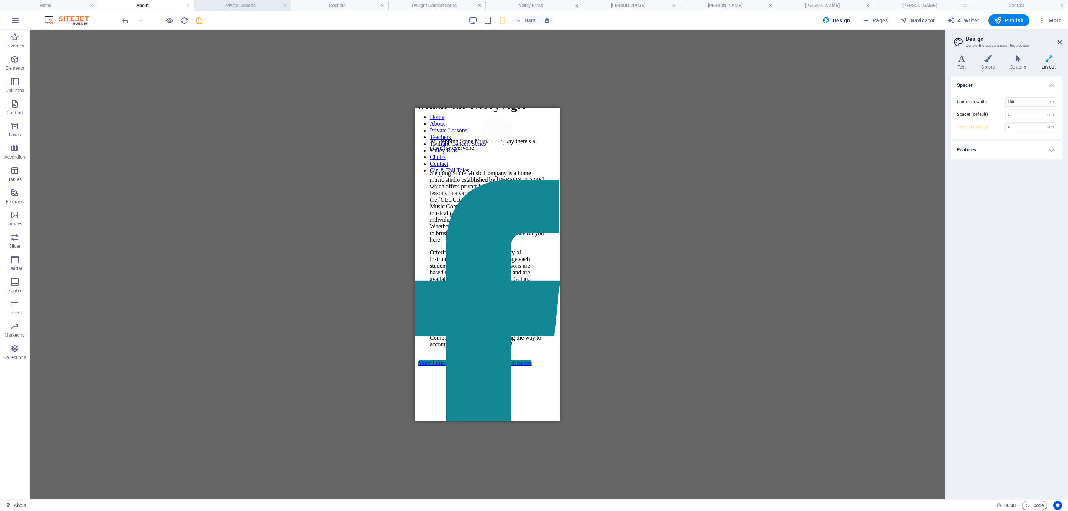
click at [263, 3] on h4 "Private Lessons" at bounding box center [242, 5] width 97 height 8
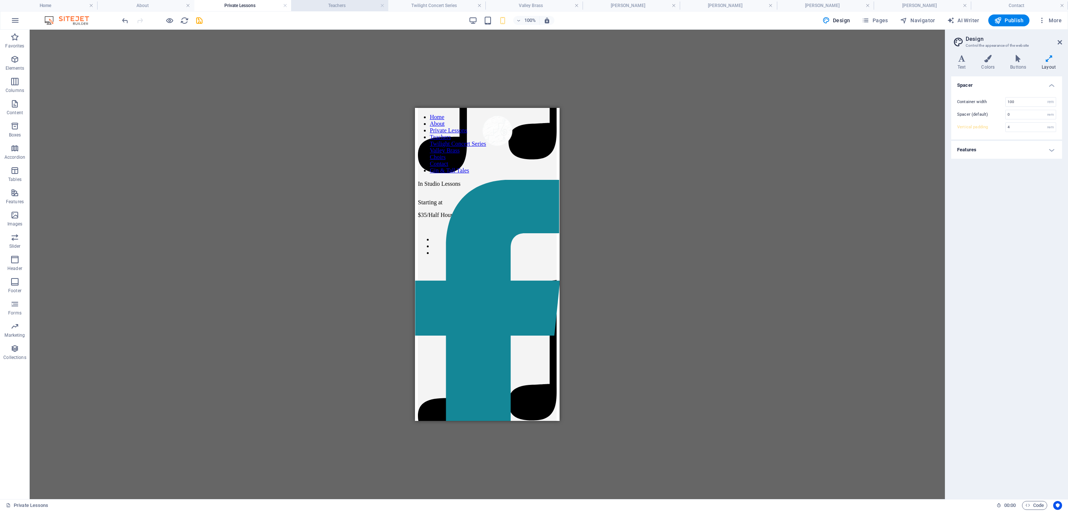
drag, startPoint x: 323, startPoint y: 4, endPoint x: 378, endPoint y: 9, distance: 54.7
click at [342, 9] on h4 "Teachers" at bounding box center [339, 5] width 97 height 8
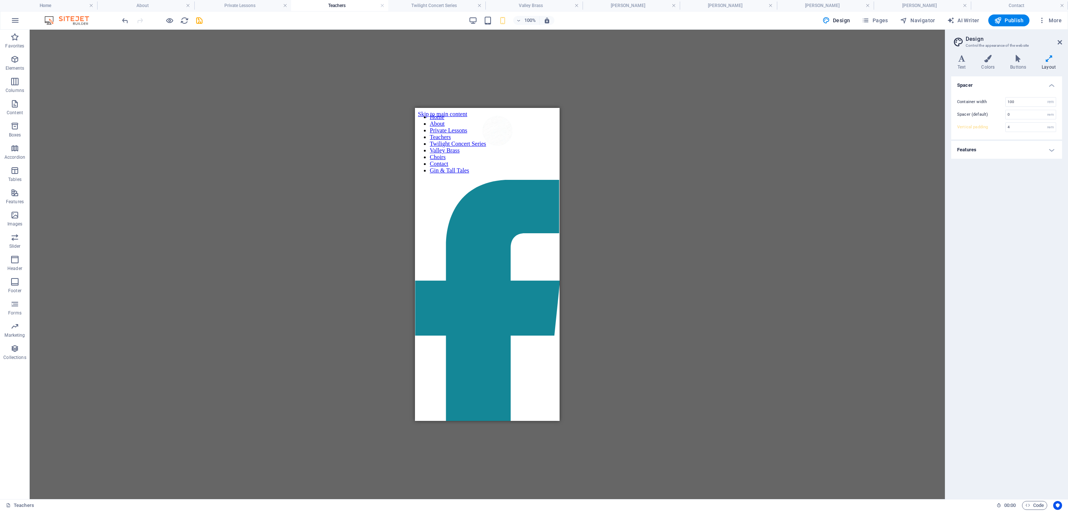
scroll to position [1016, 0]
click at [449, 3] on h4 "Twilight Concert Series" at bounding box center [436, 5] width 97 height 8
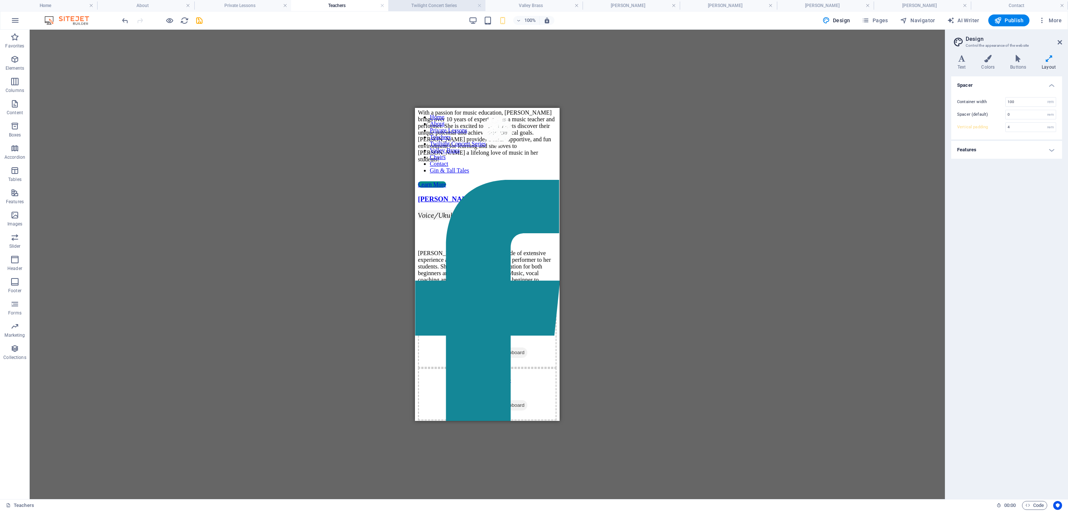
scroll to position [0, 0]
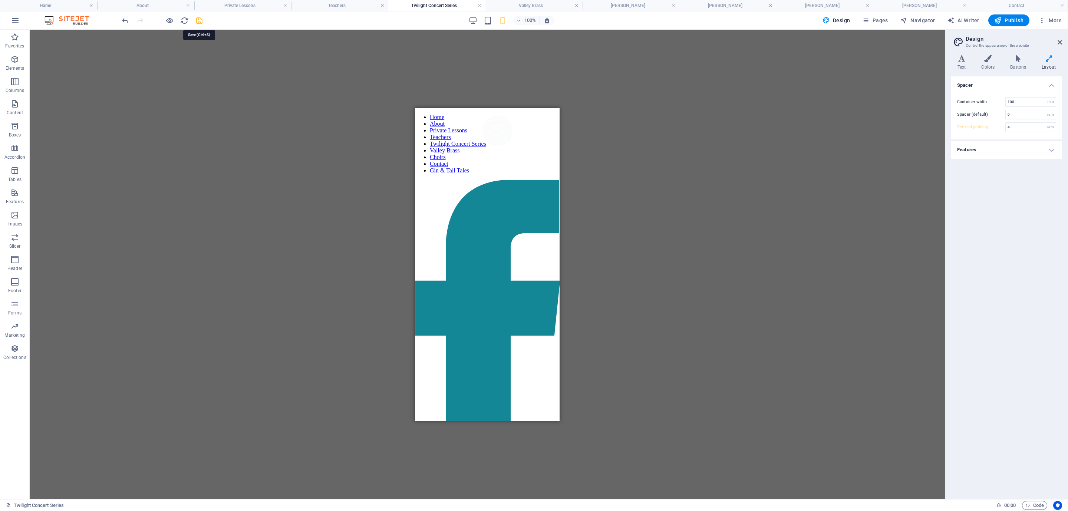
click at [200, 20] on icon "save" at bounding box center [199, 20] width 9 height 9
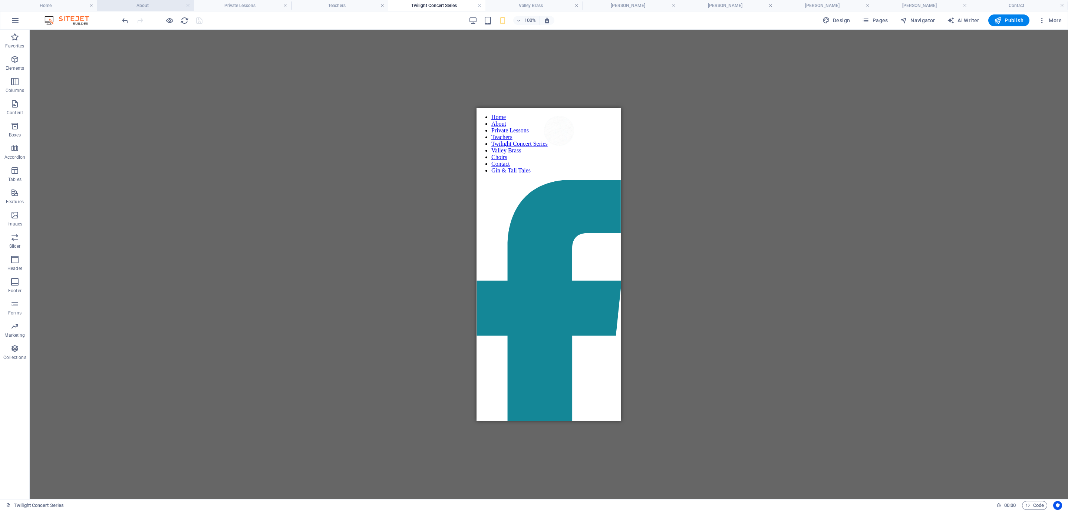
click at [127, 5] on h4 "About" at bounding box center [145, 5] width 97 height 8
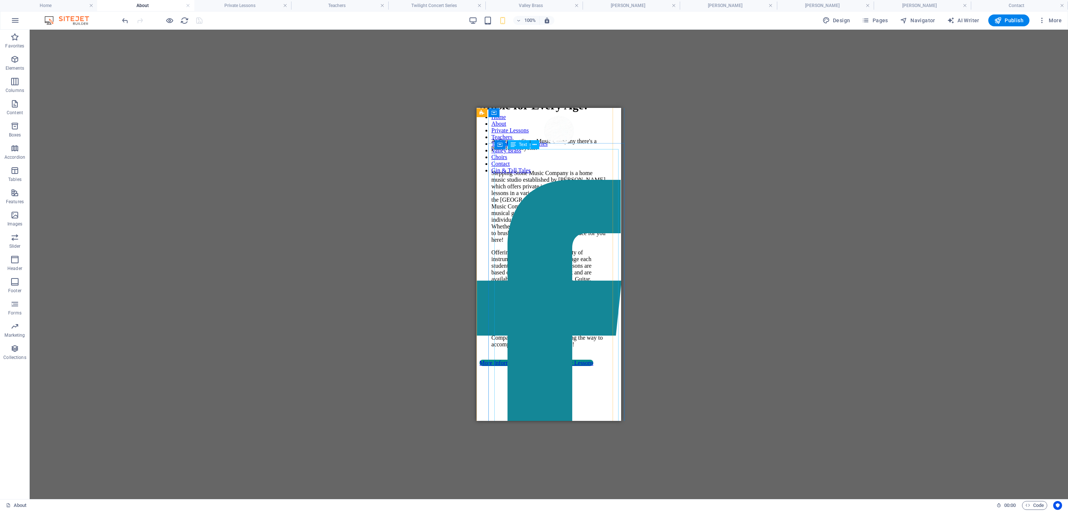
click at [549, 257] on div "Offering private lessons in a variety of instruments, our goal is to encourage …" at bounding box center [548, 298] width 115 height 99
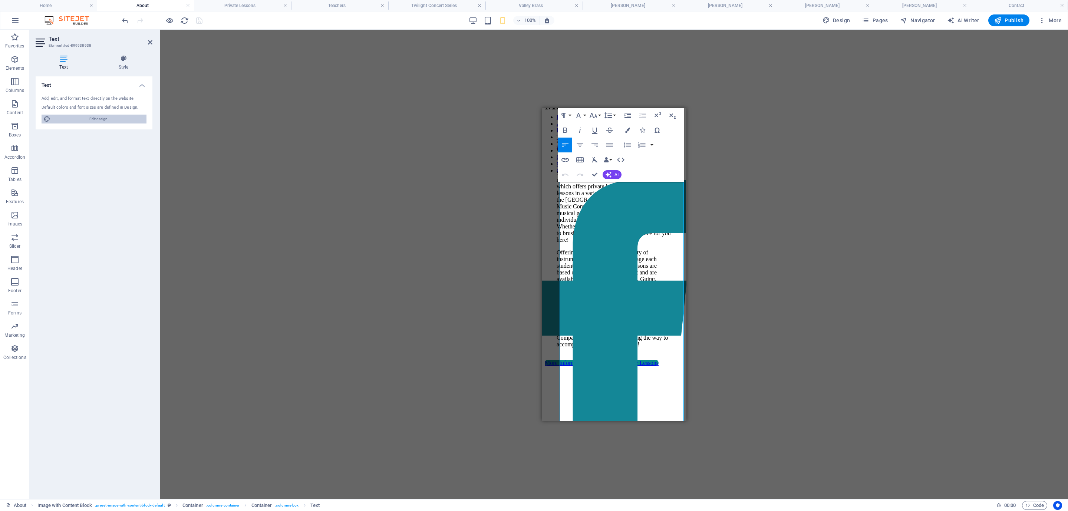
click at [107, 119] on span "Edit design" at bounding box center [99, 119] width 92 height 9
select select "400"
select select "rem"
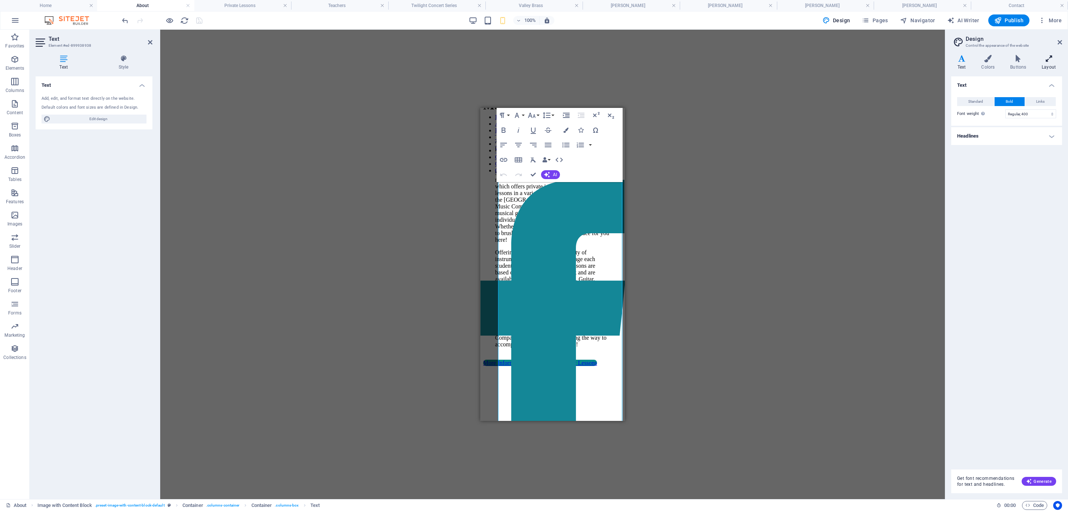
click at [949, 61] on icon at bounding box center [1048, 58] width 27 height 7
click at [949, 128] on input "4" at bounding box center [1031, 127] width 50 height 9
click at [949, 154] on h4 "Features" at bounding box center [1006, 150] width 111 height 18
click at [949, 151] on h4 "Features" at bounding box center [1006, 147] width 111 height 13
click at [119, 64] on h4 "Style" at bounding box center [124, 63] width 58 height 16
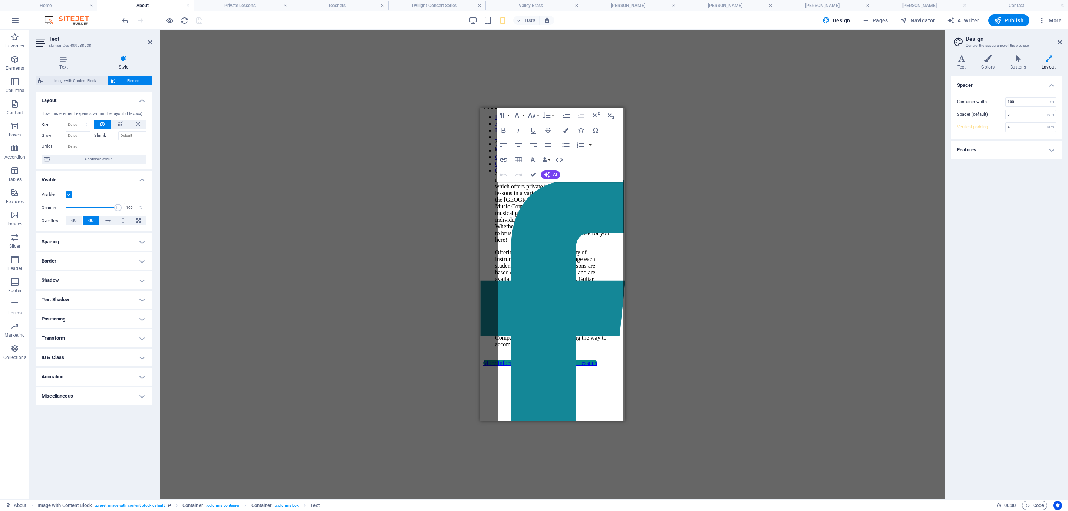
click at [70, 87] on div "Image with Content Block Element Layout How this element expands within the lay…" at bounding box center [94, 284] width 117 height 417
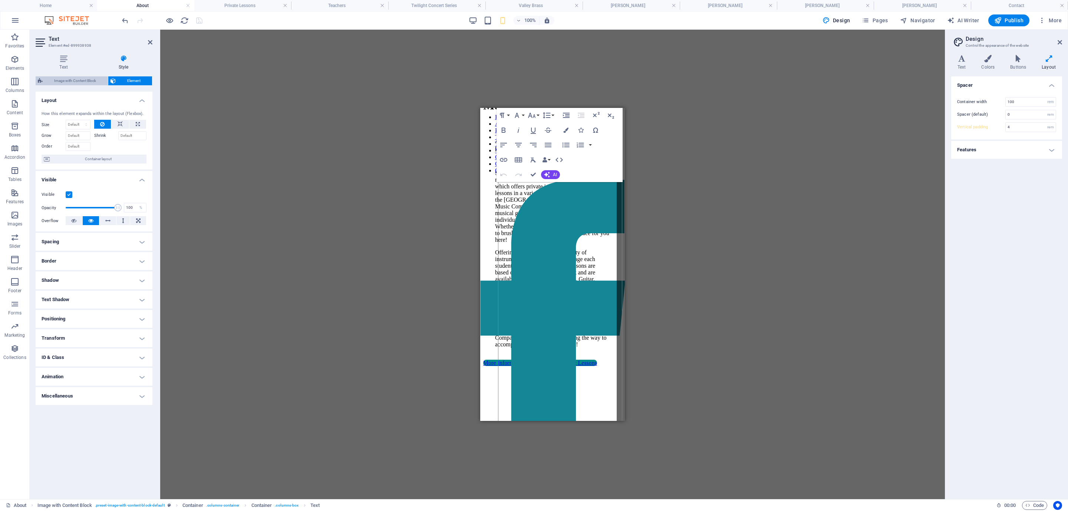
click at [73, 82] on span "Image with Content Block" at bounding box center [75, 80] width 61 height 9
select select "rem"
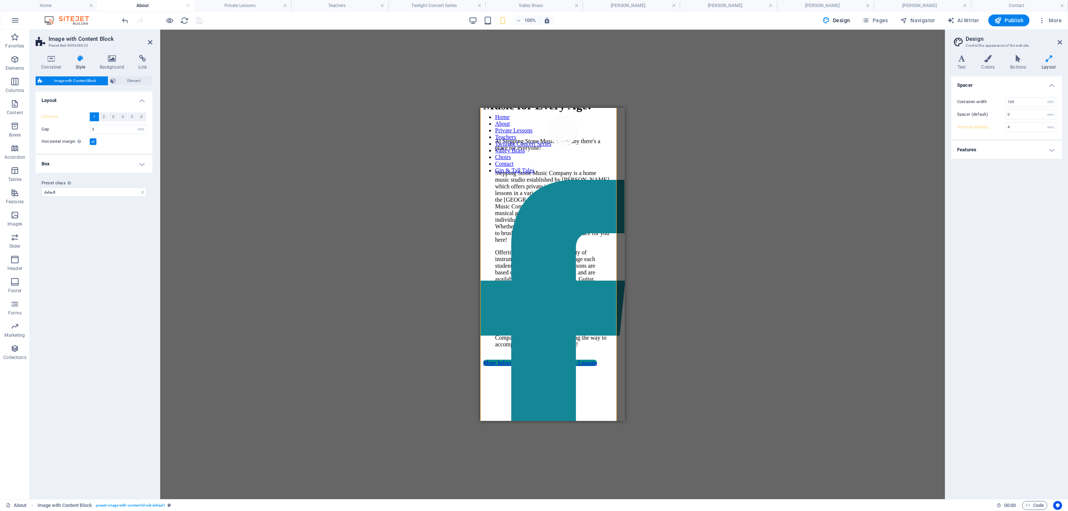
click at [92, 140] on label at bounding box center [93, 141] width 7 height 7
click at [0, 0] on input "Horizontal margin Only if the containers "Content width" is not set to "Default"" at bounding box center [0, 0] width 0 height 0
click at [92, 141] on label at bounding box center [93, 141] width 7 height 7
click at [0, 0] on input "Horizontal margin Only if the containers "Content width" is not set to "Default"" at bounding box center [0, 0] width 0 height 0
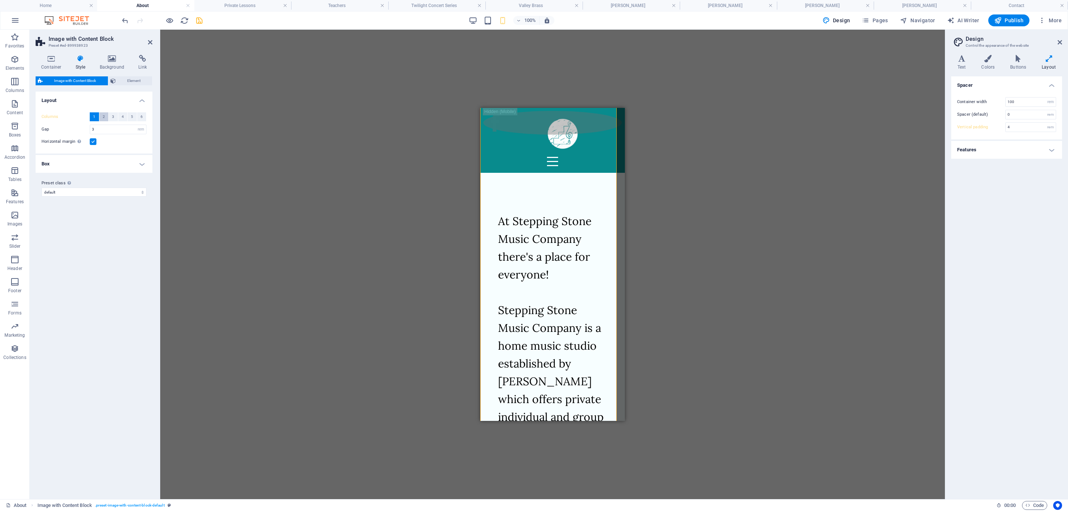
click at [103, 117] on span "2" at bounding box center [104, 116] width 2 height 9
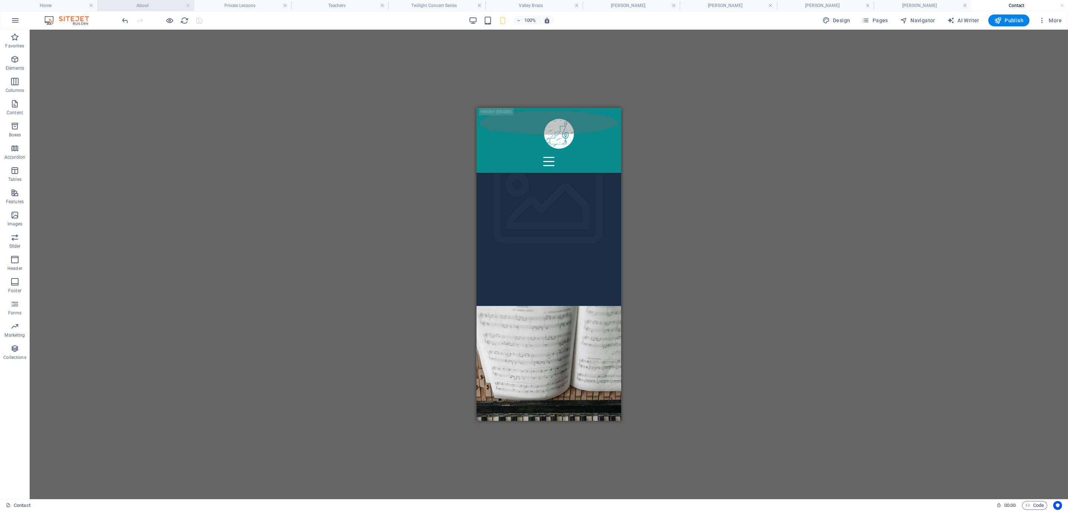
click at [141, 4] on h4 "About" at bounding box center [145, 5] width 97 height 8
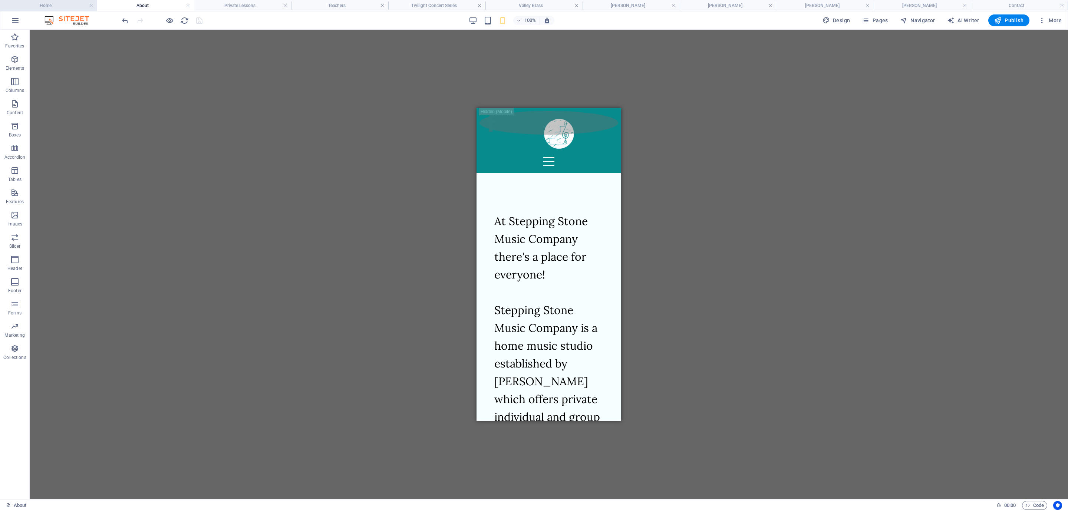
click at [64, 5] on h4 "Home" at bounding box center [48, 5] width 97 height 8
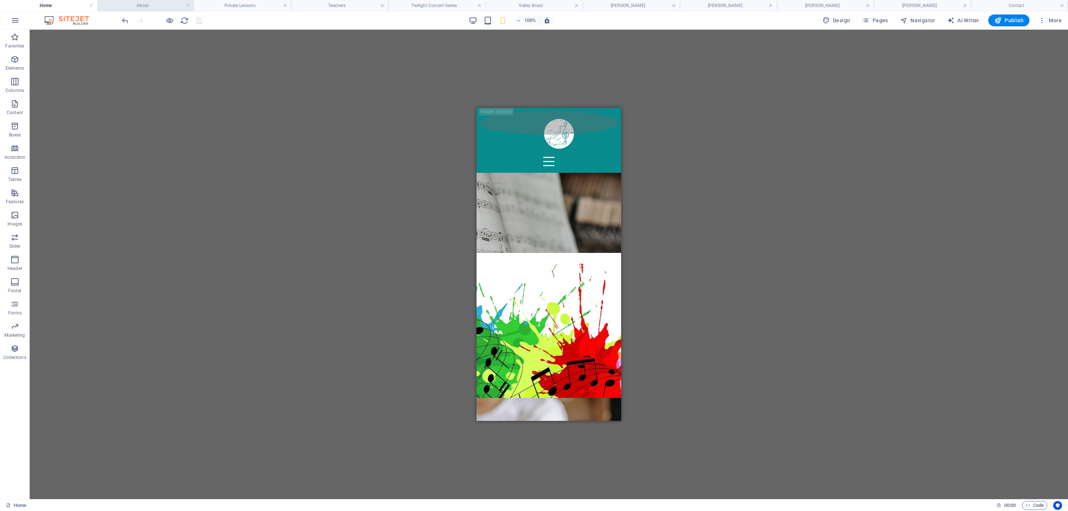
click at [127, 8] on h4 "About" at bounding box center [145, 5] width 97 height 8
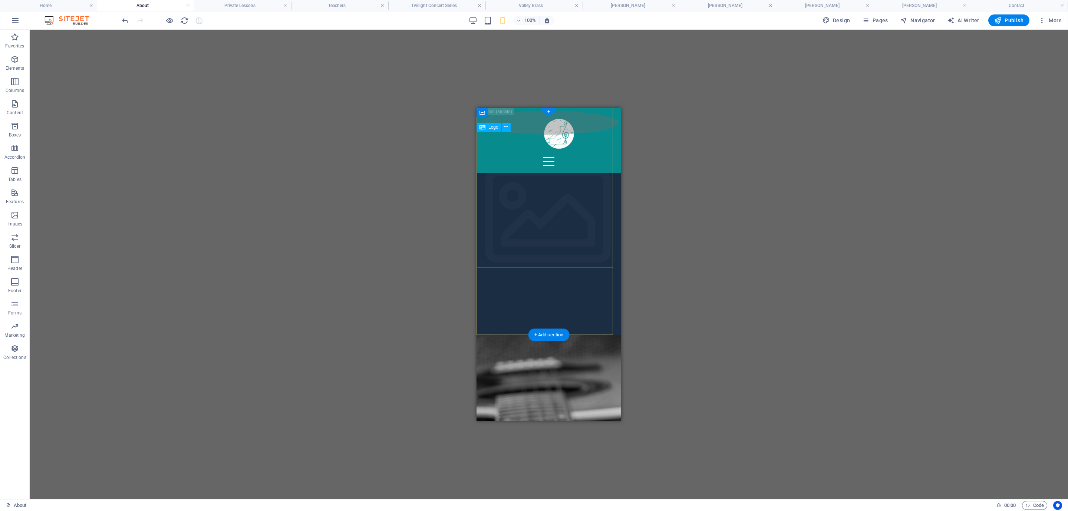
click at [414, 179] on div "Drag here to replace the existing content. Press “Ctrl” if you want to create a…" at bounding box center [549, 265] width 1038 height 470
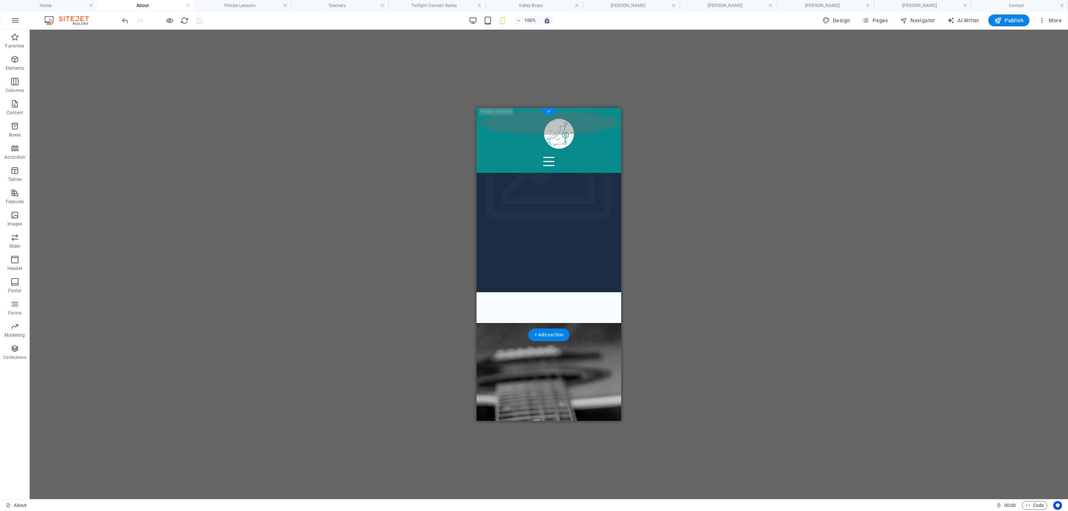
scroll to position [93, 0]
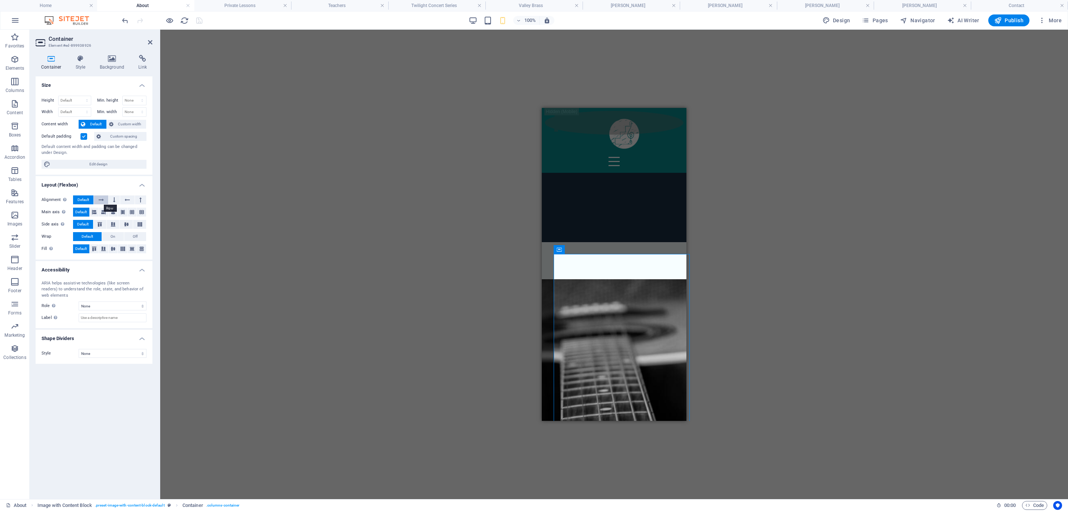
click at [103, 201] on icon at bounding box center [101, 199] width 5 height 9
click at [112, 201] on button at bounding box center [114, 199] width 11 height 9
click at [82, 200] on span "Default" at bounding box center [83, 199] width 11 height 9
click at [102, 202] on icon at bounding box center [101, 199] width 5 height 9
click at [113, 201] on icon at bounding box center [114, 199] width 2 height 9
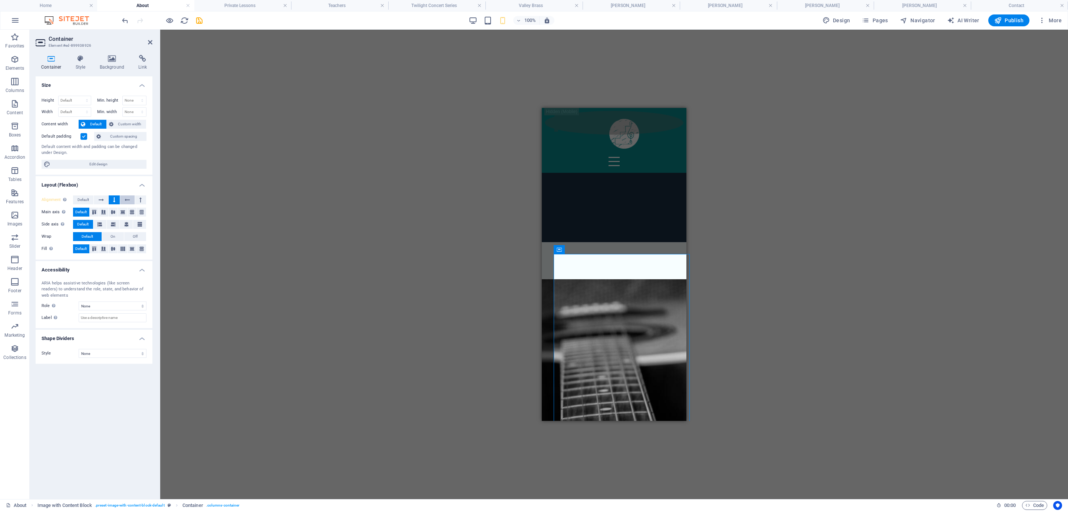
click at [127, 200] on icon at bounding box center [127, 199] width 5 height 9
click at [137, 199] on button at bounding box center [140, 199] width 11 height 9
click at [85, 197] on span "Default" at bounding box center [83, 199] width 11 height 9
click at [102, 199] on icon at bounding box center [101, 199] width 5 height 9
click at [112, 199] on button at bounding box center [114, 199] width 11 height 9
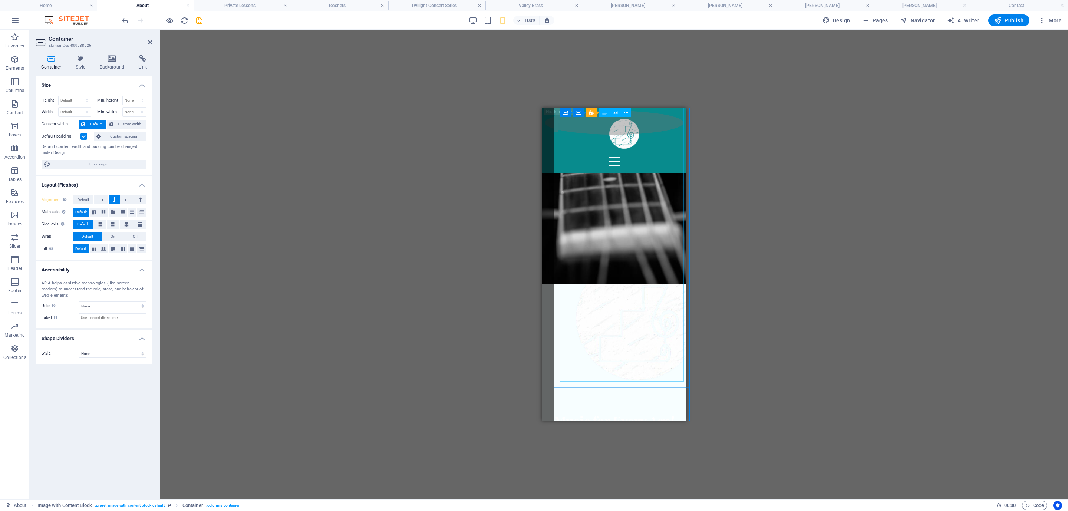
scroll to position [574, 0]
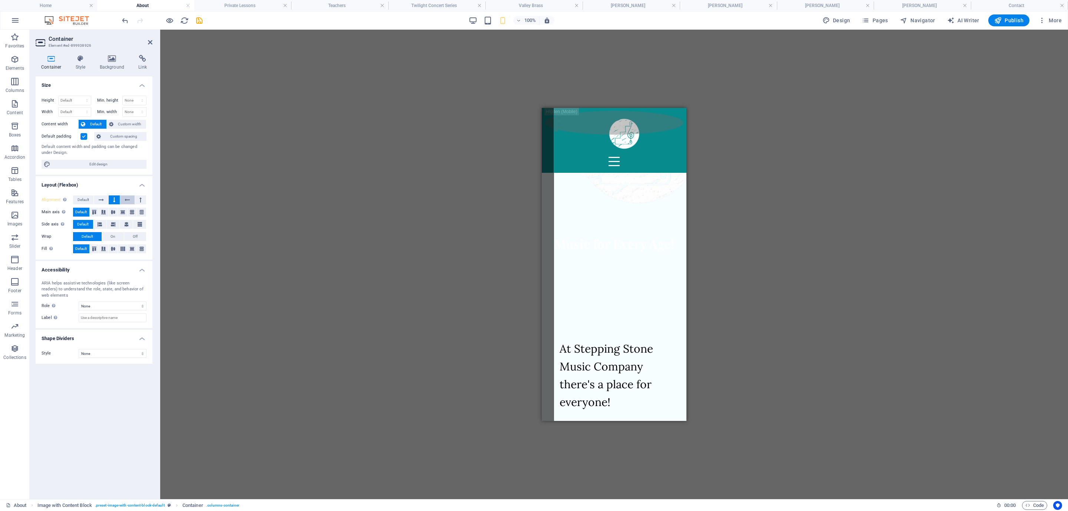
click at [126, 197] on icon at bounding box center [127, 199] width 5 height 9
click at [135, 200] on button at bounding box center [140, 199] width 11 height 9
click at [123, 198] on button at bounding box center [127, 199] width 14 height 9
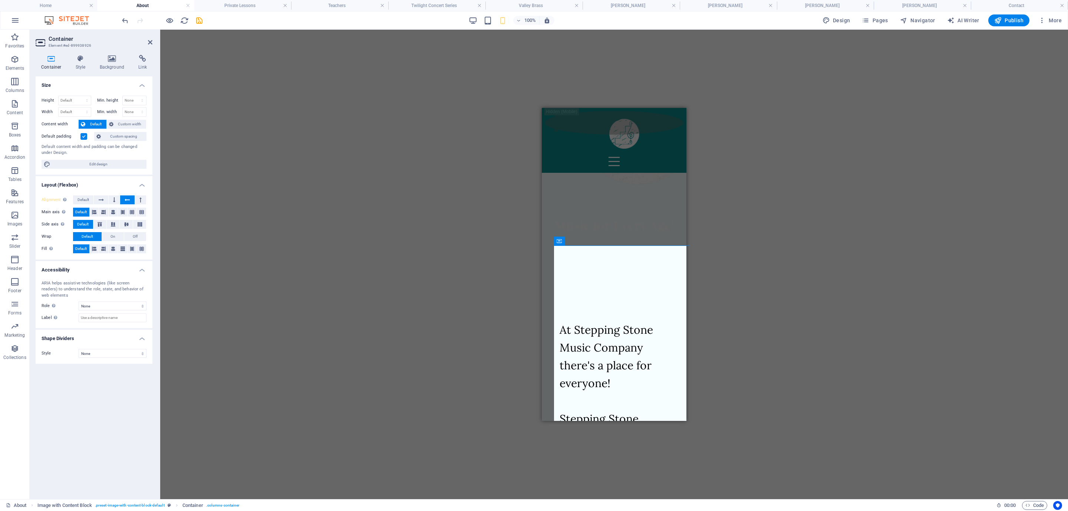
scroll to position [101, 0]
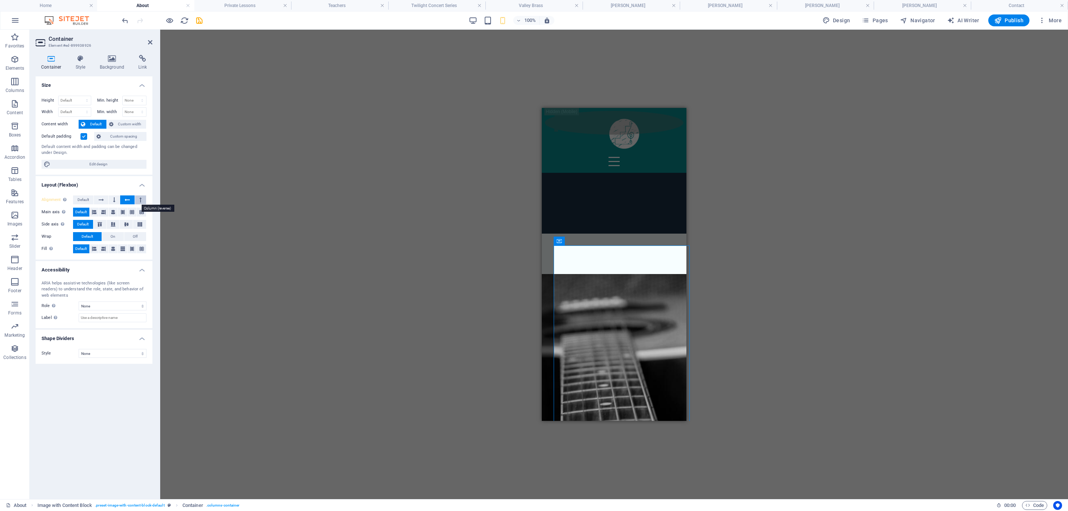
click at [139, 200] on icon at bounding box center [140, 199] width 2 height 9
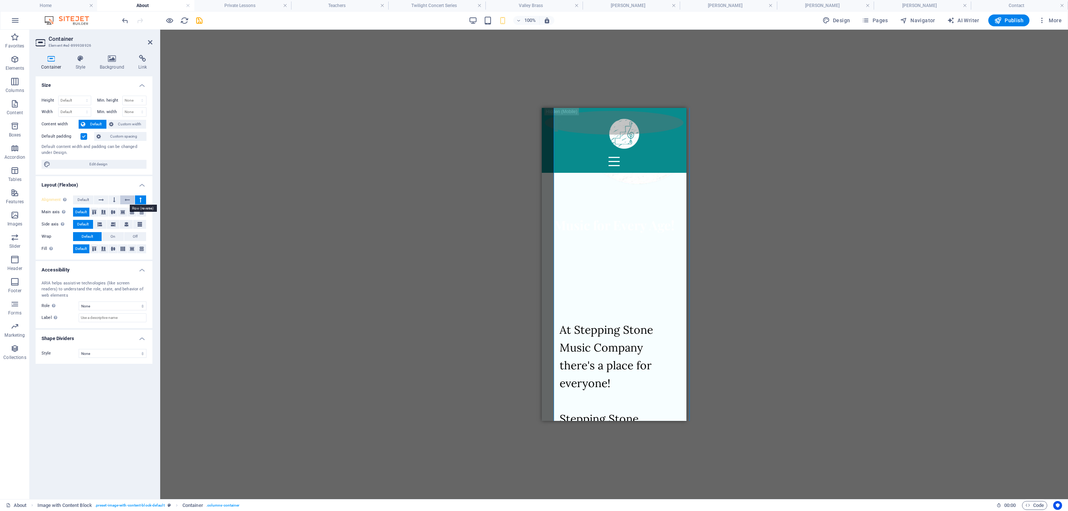
click at [128, 200] on icon at bounding box center [127, 199] width 5 height 9
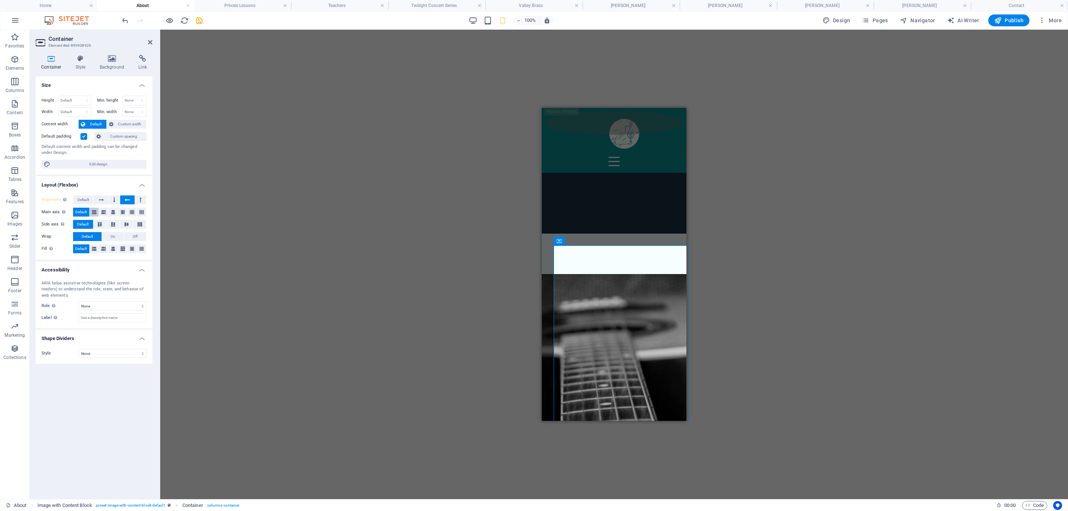
click at [93, 211] on icon at bounding box center [94, 212] width 4 height 9
click at [105, 211] on icon at bounding box center [103, 212] width 4 height 9
click at [112, 211] on icon at bounding box center [113, 212] width 4 height 9
click at [122, 210] on icon at bounding box center [123, 212] width 4 height 9
click at [134, 212] on icon at bounding box center [132, 212] width 4 height 9
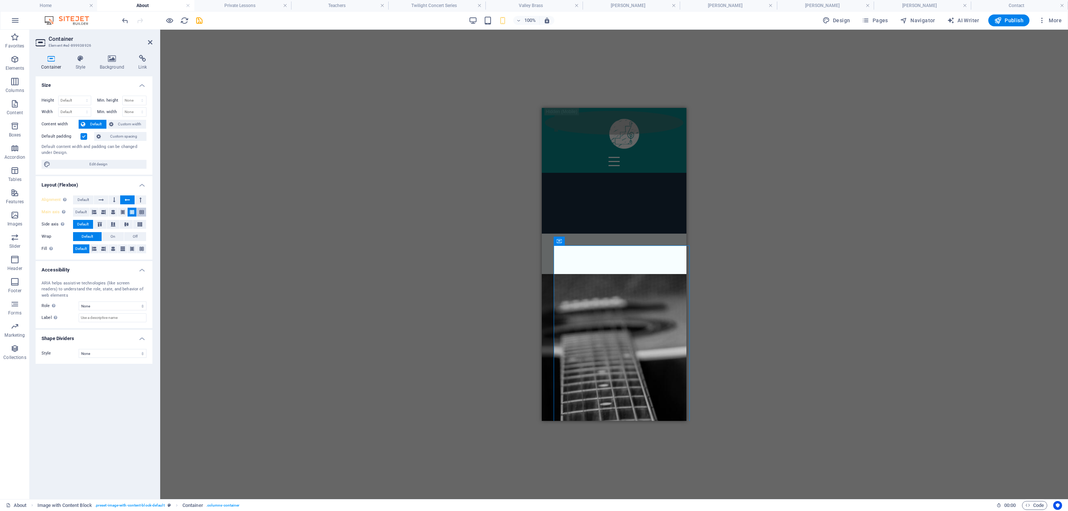
click at [138, 212] on button at bounding box center [141, 212] width 9 height 9
click at [80, 211] on span "Default" at bounding box center [80, 212] width 11 height 9
click at [100, 226] on icon at bounding box center [99, 224] width 9 height 4
click at [109, 225] on icon at bounding box center [113, 224] width 9 height 4
click at [129, 225] on icon at bounding box center [126, 224] width 9 height 4
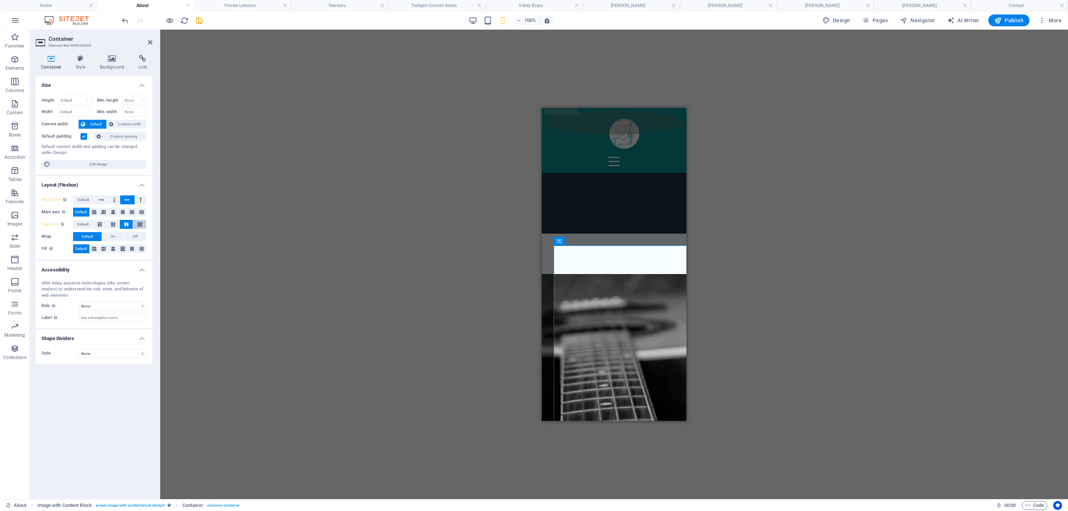
click at [139, 225] on icon at bounding box center [139, 224] width 9 height 4
click at [82, 224] on span "Default" at bounding box center [82, 224] width 11 height 9
click at [96, 250] on icon at bounding box center [94, 248] width 4 height 9
click at [123, 250] on icon at bounding box center [123, 248] width 4 height 9
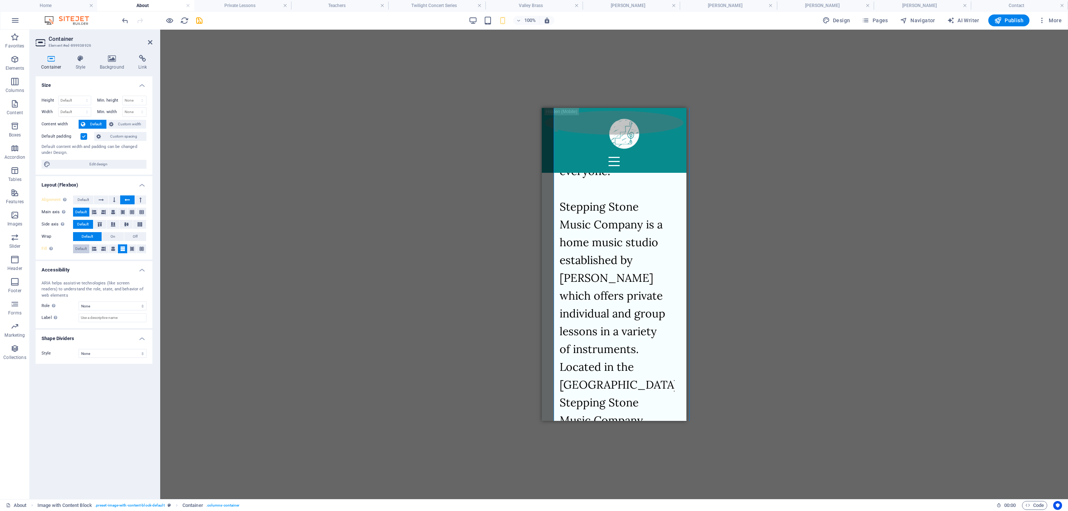
click at [79, 246] on span "Default" at bounding box center [80, 248] width 11 height 9
click at [82, 136] on label at bounding box center [83, 136] width 7 height 7
click at [0, 0] on input "Default padding" at bounding box center [0, 0] width 0 height 0
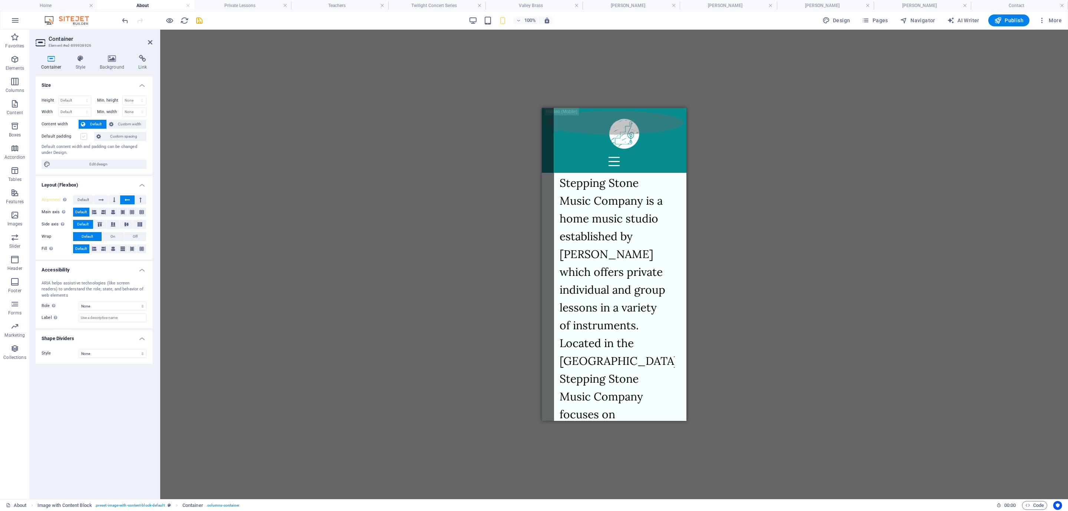
click at [82, 136] on label at bounding box center [83, 136] width 7 height 7
click at [0, 0] on input "Default padding" at bounding box center [0, 0] width 0 height 0
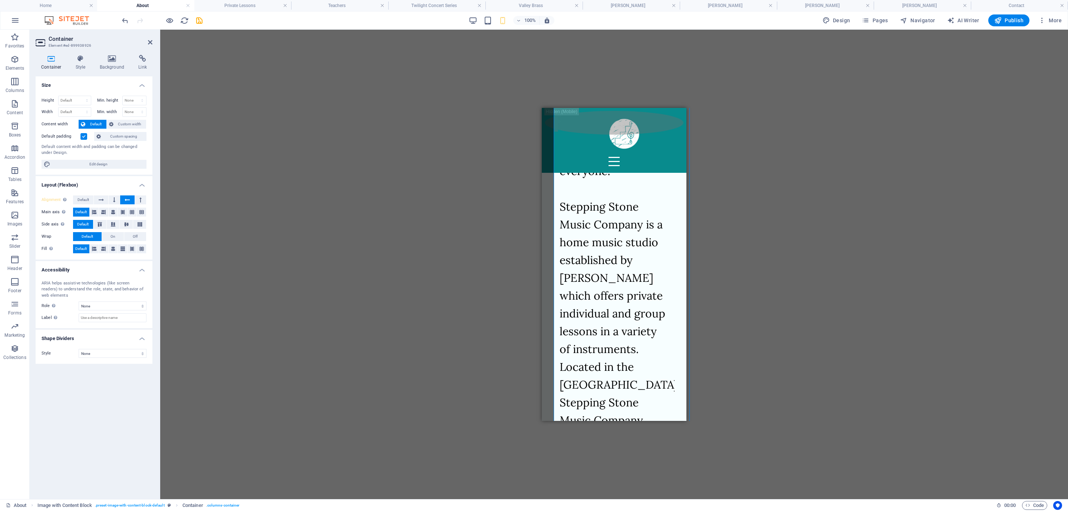
click at [82, 136] on label at bounding box center [83, 136] width 7 height 7
click at [0, 0] on input "Default padding" at bounding box center [0, 0] width 0 height 0
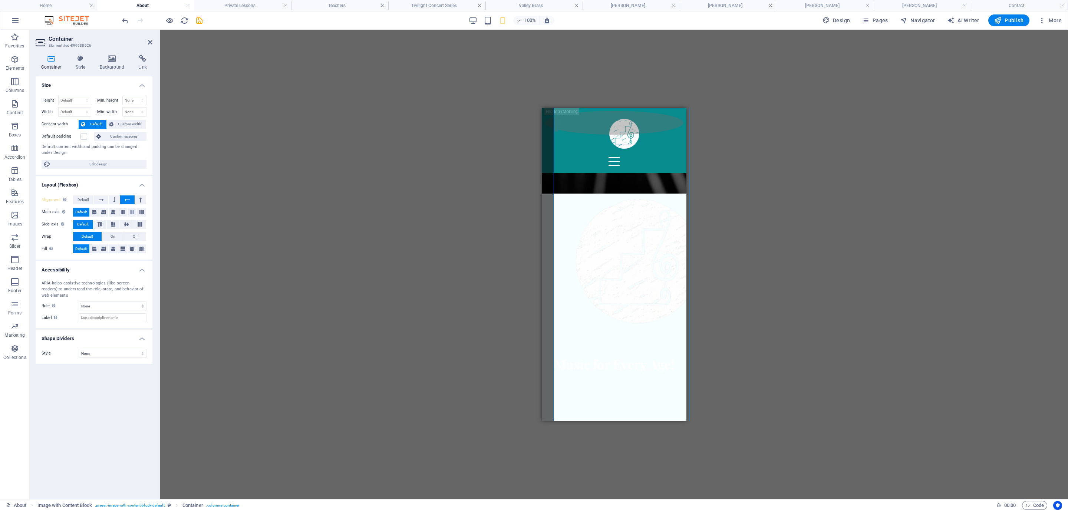
scroll to position [453, 0]
click at [85, 138] on label at bounding box center [83, 136] width 7 height 7
click at [0, 0] on input "Default padding" at bounding box center [0, 0] width 0 height 0
click at [76, 100] on select "Default px rem % vh vw" at bounding box center [75, 100] width 32 height 9
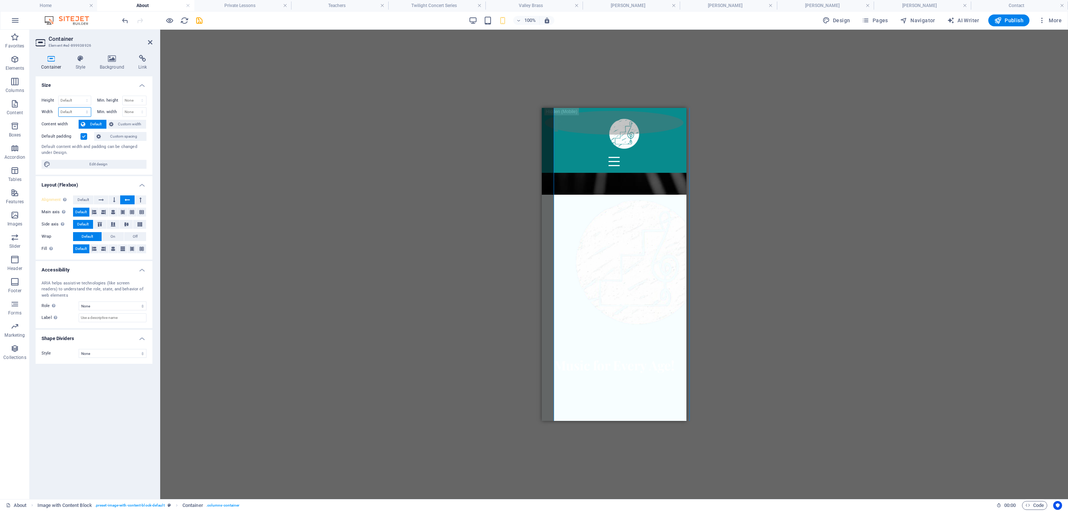
click at [76, 110] on select "Default px rem % em vh vw" at bounding box center [75, 112] width 32 height 9
click at [136, 116] on select "None px rem % vh vw" at bounding box center [135, 112] width 24 height 9
select select "px"
click at [135, 108] on select "None px rem % vh vw" at bounding box center [135, 112] width 24 height 9
type input "0"
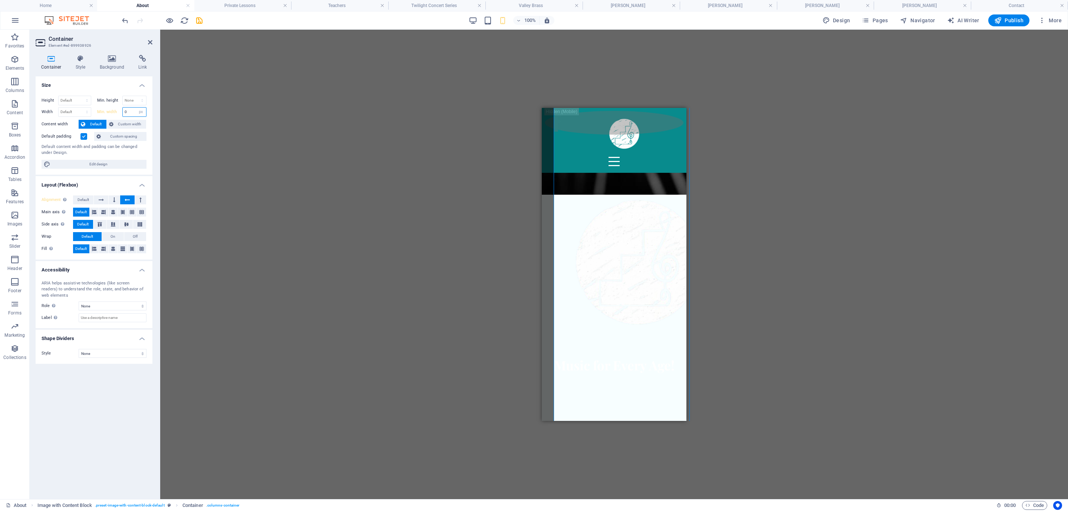
click at [131, 115] on input "0" at bounding box center [135, 112] width 24 height 9
click at [144, 112] on select "None px rem % vh vw" at bounding box center [141, 112] width 10 height 9
select select "%"
click at [136, 108] on select "None px rem % vh vw" at bounding box center [141, 112] width 10 height 9
type input "80"
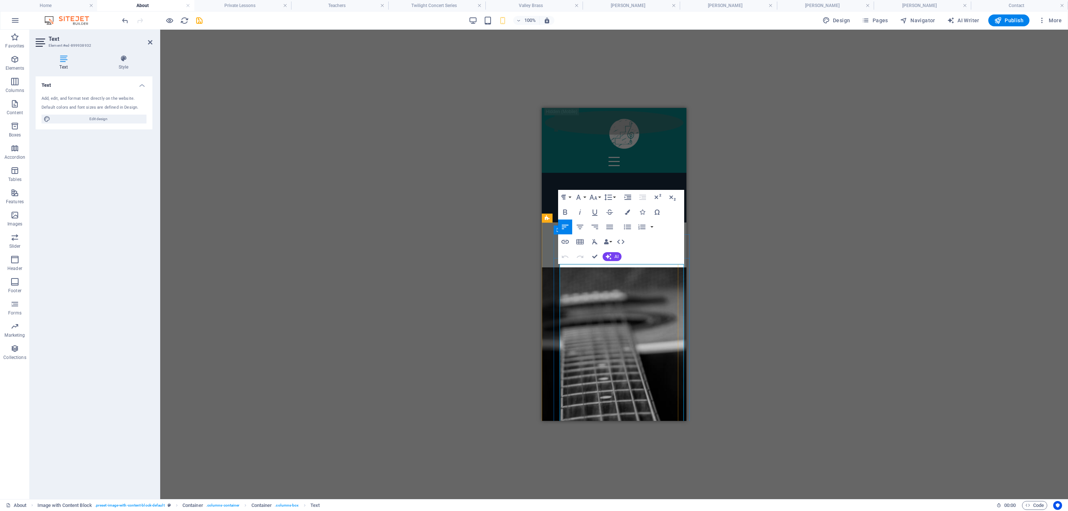
click at [712, 300] on div "Drag here to replace the existing content. Press “Ctrl” if you want to create a…" at bounding box center [614, 265] width 908 height 470
click at [519, 304] on div "Drag here to replace the existing content. Press “Ctrl” if you want to create a…" at bounding box center [614, 265] width 908 height 470
click at [748, 297] on div "Drag here to replace the existing content. Press “Ctrl” if you want to create a…" at bounding box center [614, 265] width 908 height 470
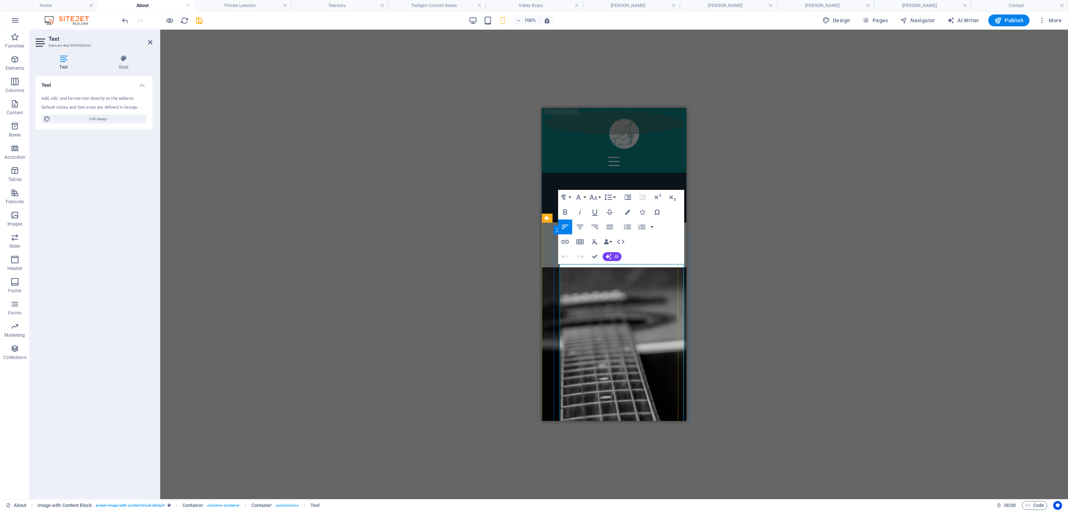
click at [766, 300] on div "Drag here to replace the existing content. Press “Ctrl” if you want to create a…" at bounding box center [614, 265] width 908 height 470
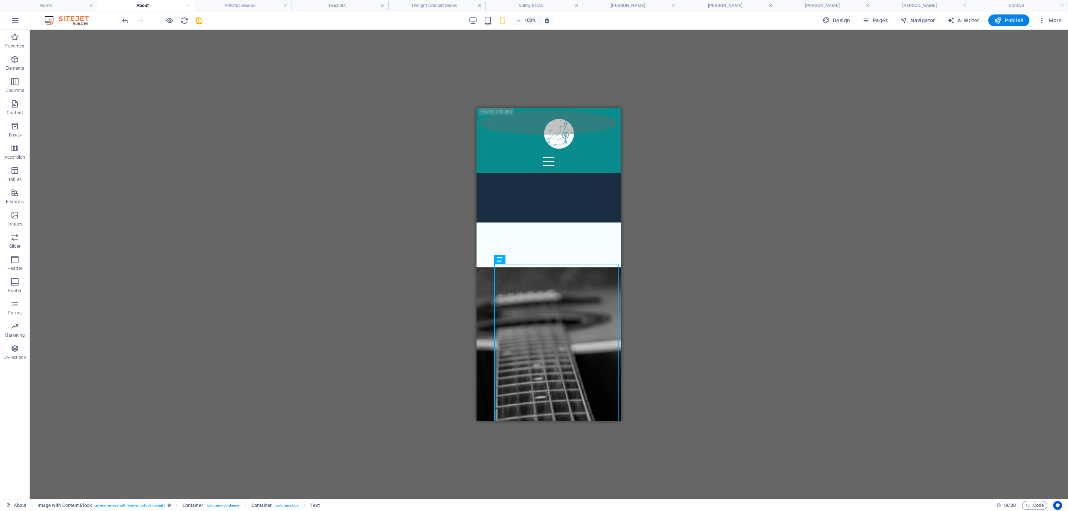
click at [648, 332] on div "Drag here to replace the existing content. Press “Ctrl” if you want to create a…" at bounding box center [549, 265] width 1038 height 470
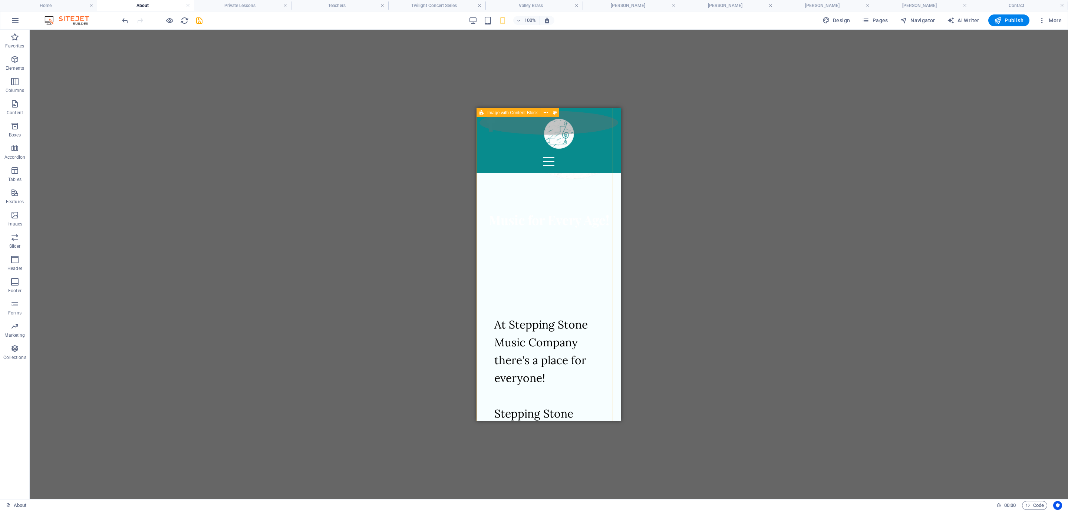
scroll to position [483, 0]
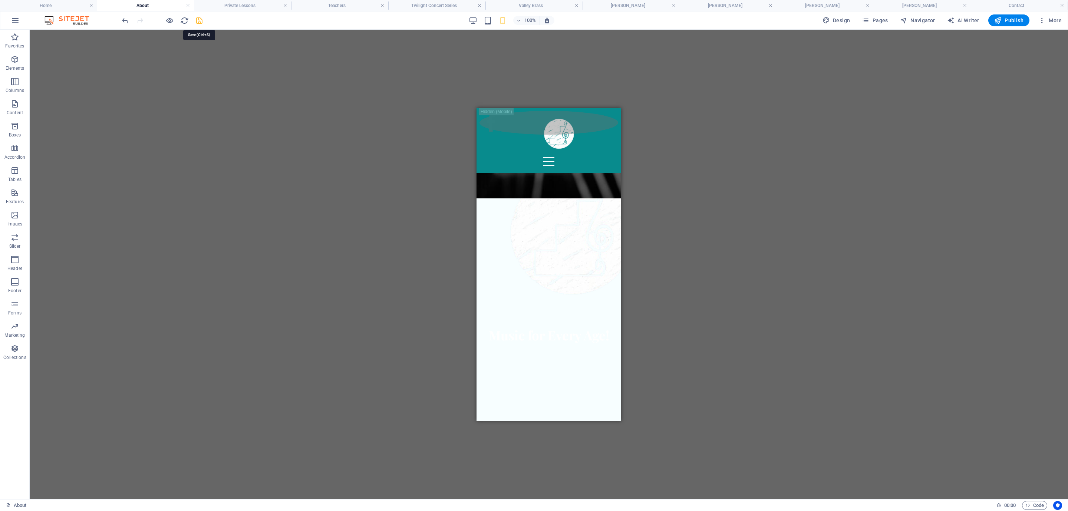
click at [197, 23] on icon "save" at bounding box center [199, 20] width 9 height 9
click at [475, 20] on icon "button" at bounding box center [473, 20] width 9 height 9
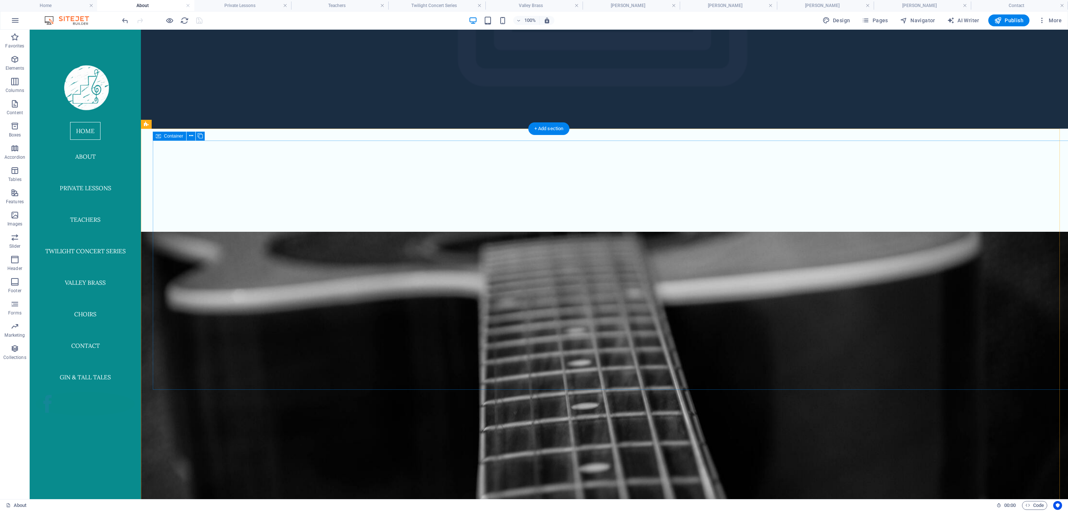
scroll to position [19, 0]
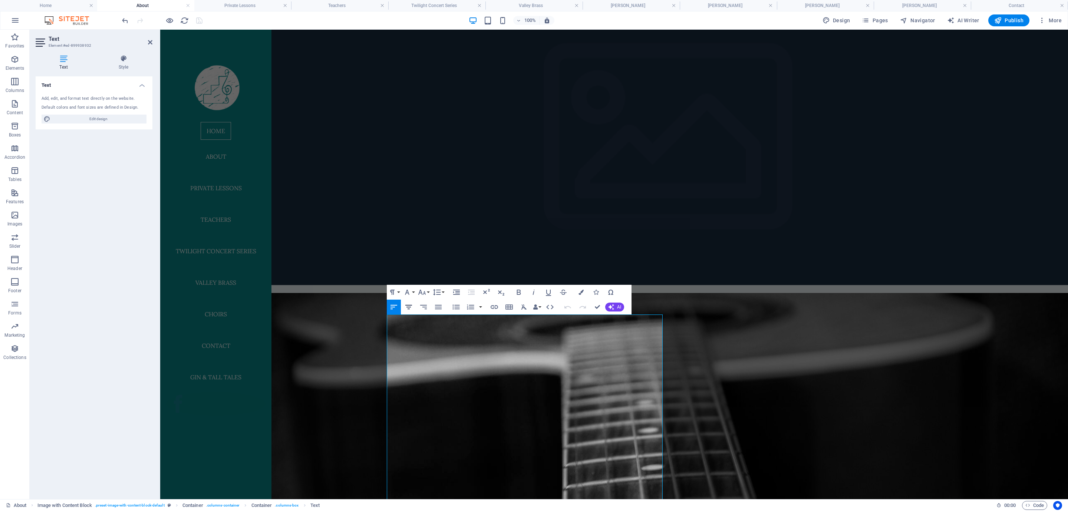
click at [411, 305] on icon "button" at bounding box center [408, 307] width 7 height 4
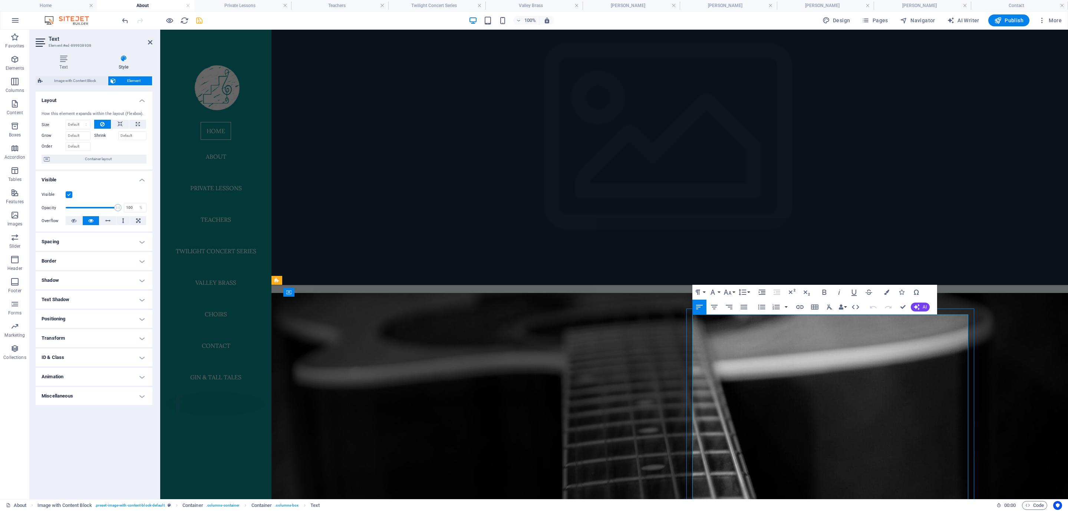
click at [717, 304] on icon "button" at bounding box center [714, 307] width 9 height 9
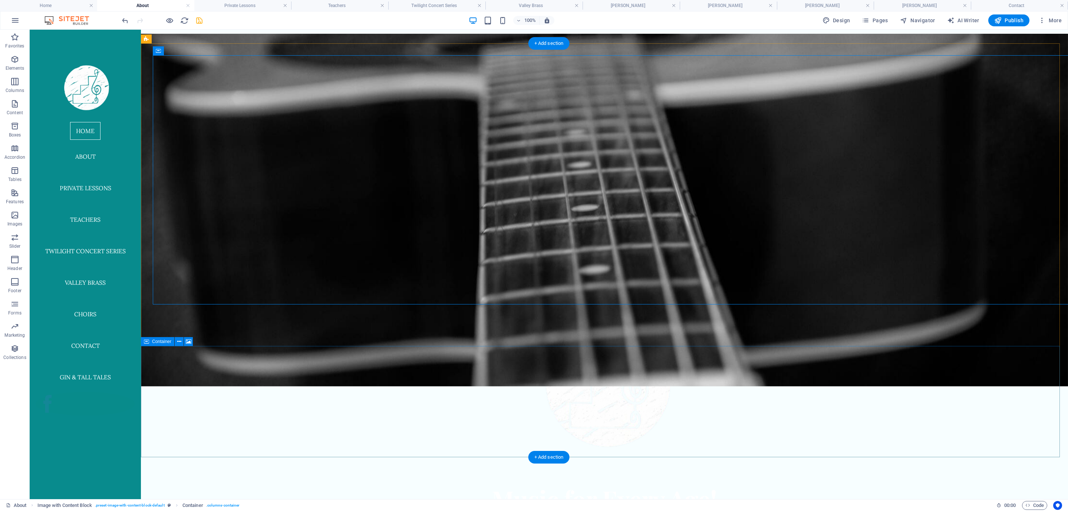
scroll to position [557, 0]
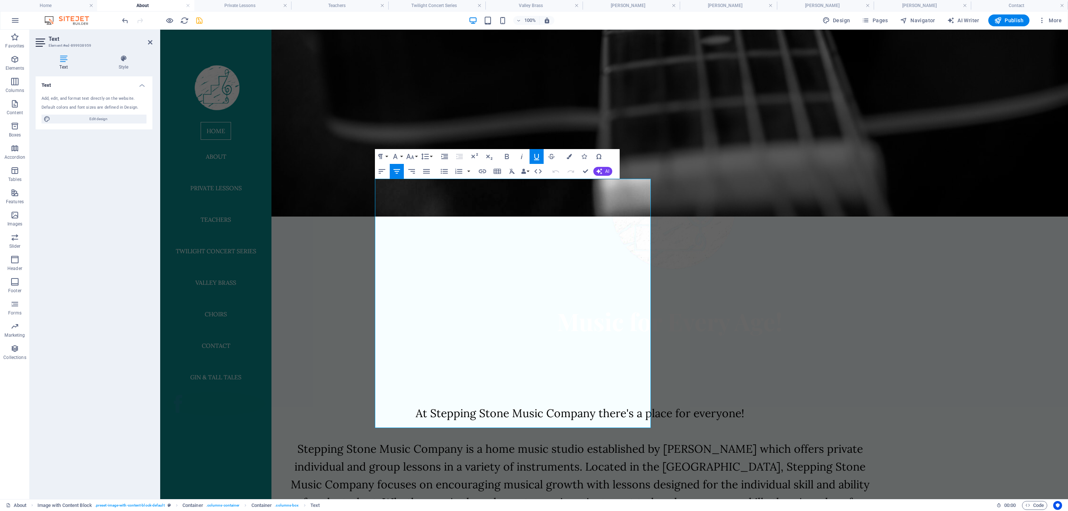
click at [401, 169] on icon "button" at bounding box center [396, 171] width 9 height 9
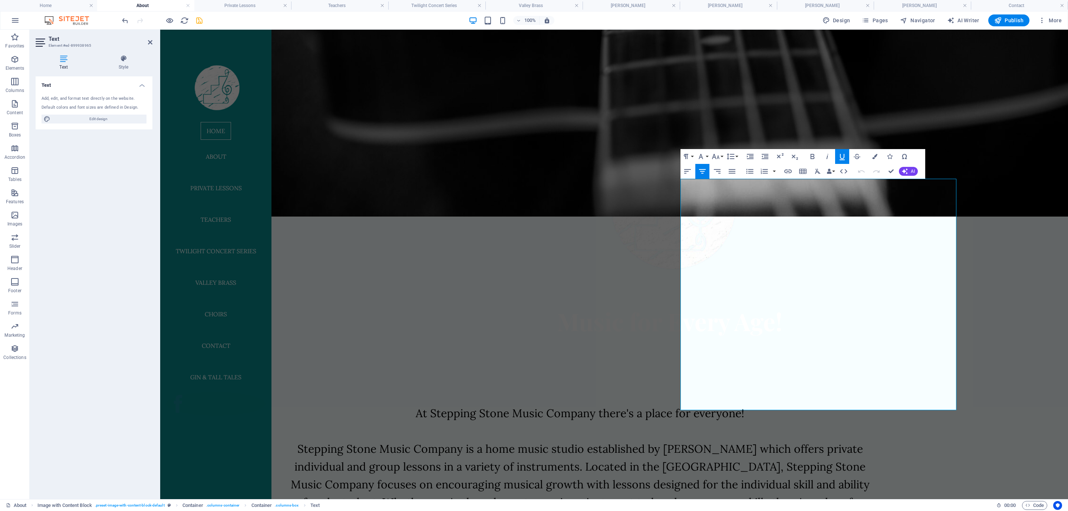
click at [706, 168] on icon "button" at bounding box center [702, 171] width 9 height 9
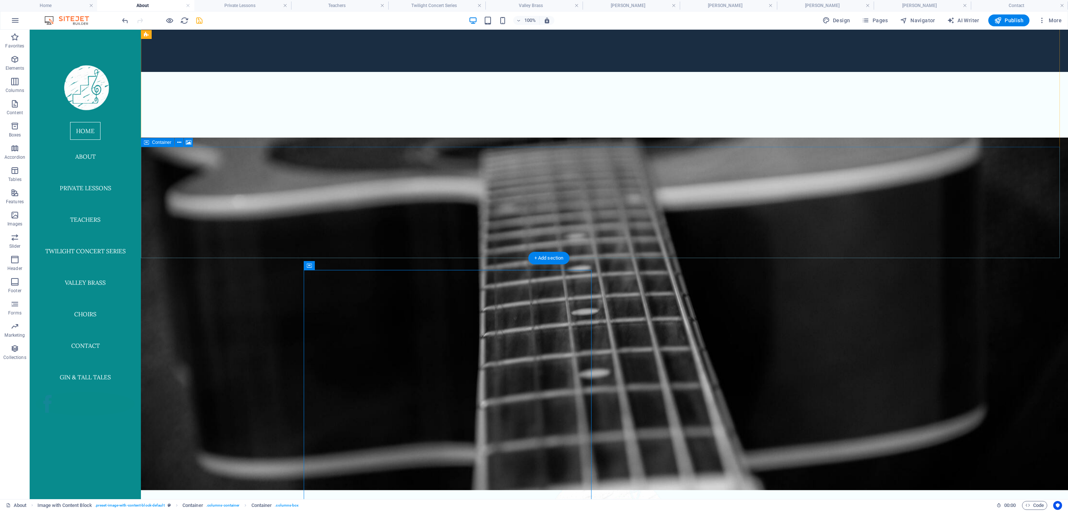
scroll to position [164, 0]
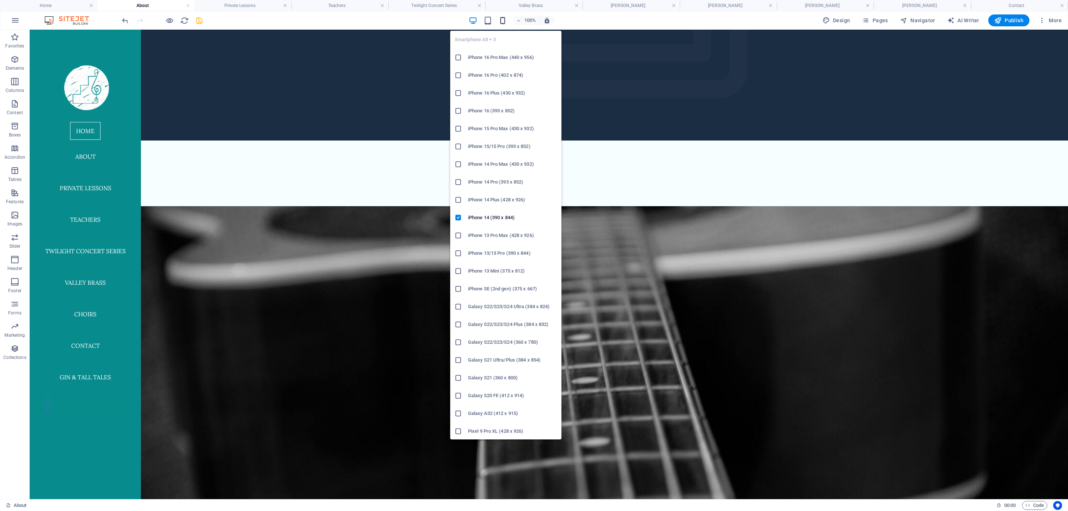
click at [502, 21] on icon "button" at bounding box center [502, 20] width 9 height 9
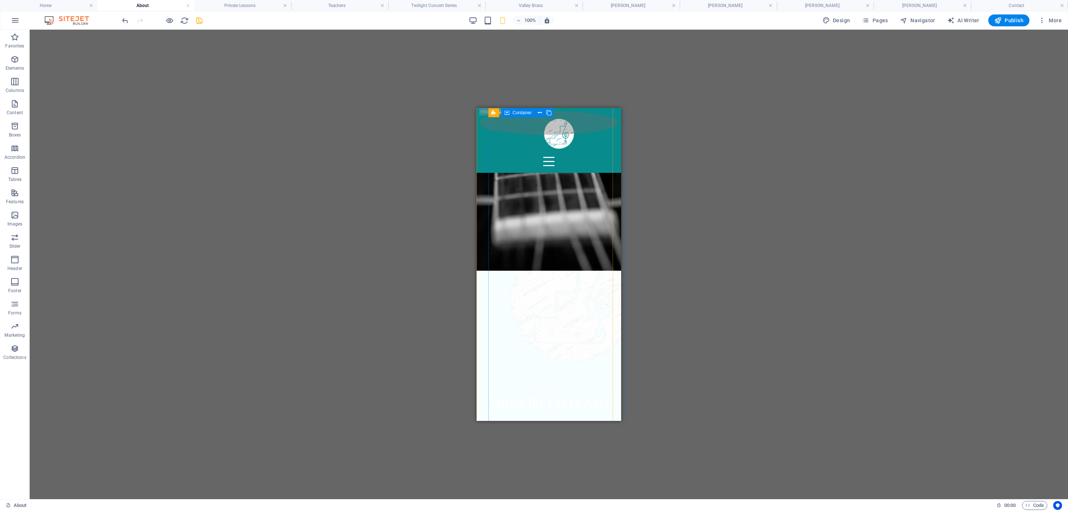
scroll to position [313, 0]
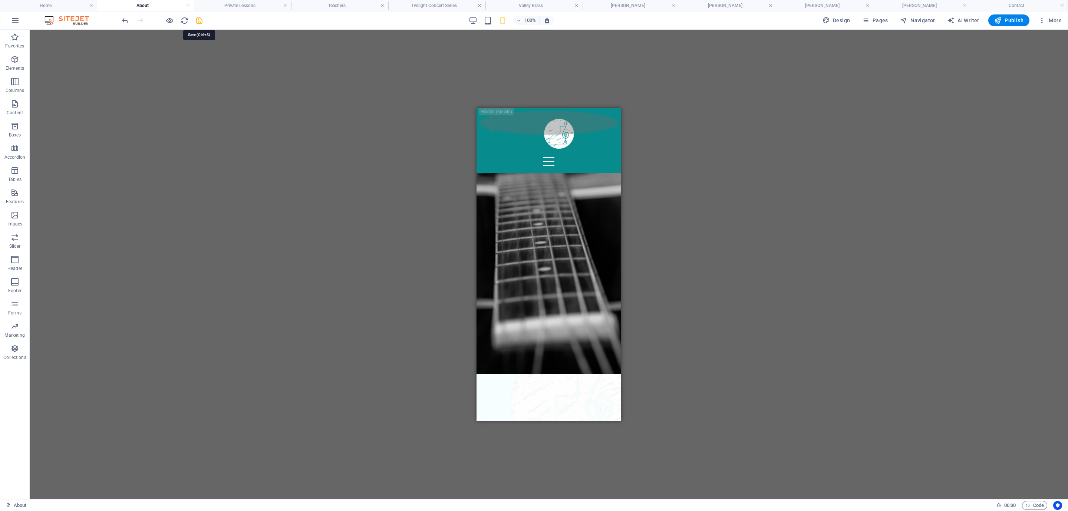
click at [201, 20] on icon "save" at bounding box center [199, 20] width 9 height 9
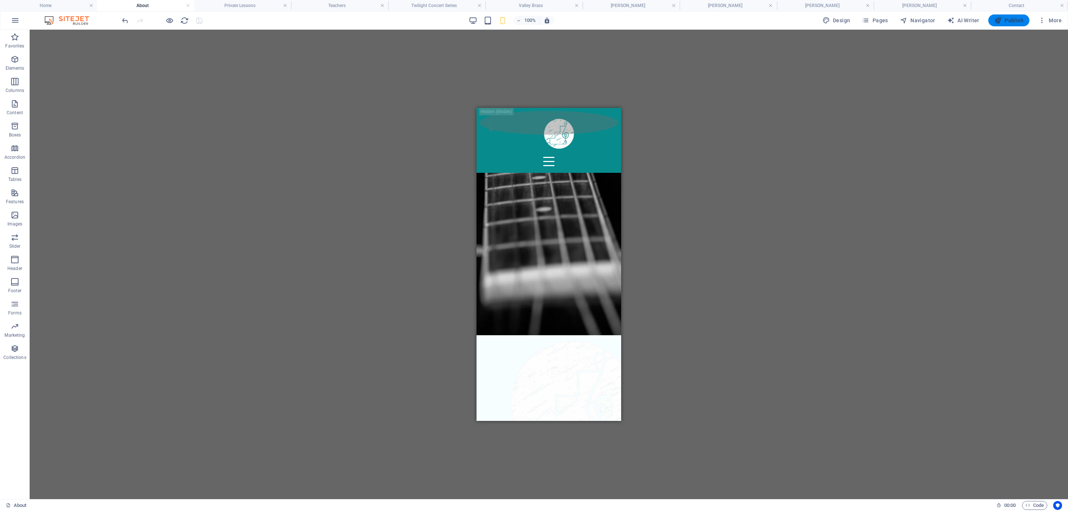
click at [1008, 22] on span "Publish" at bounding box center [1008, 20] width 29 height 7
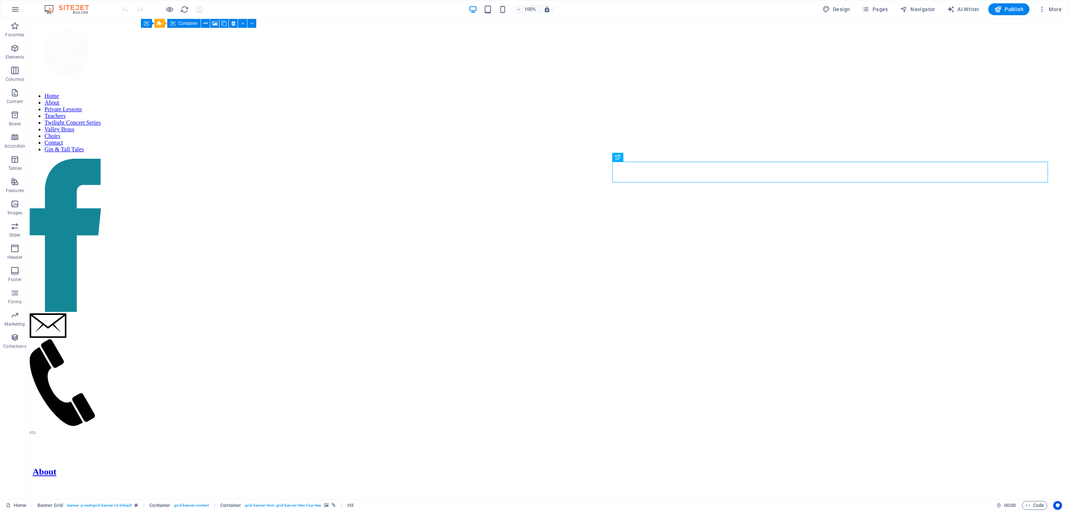
scroll to position [315, 0]
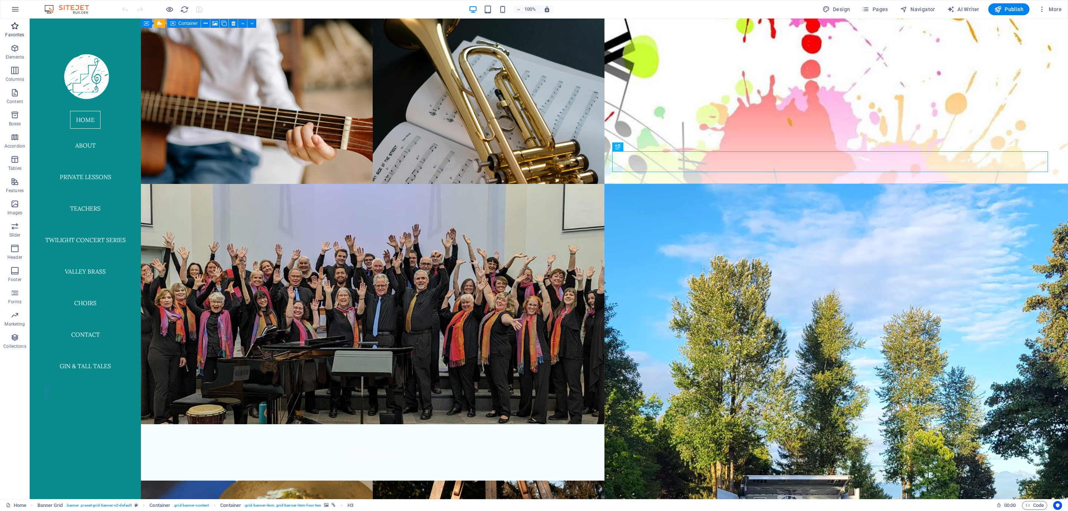
click at [13, 23] on icon "button" at bounding box center [14, 26] width 9 height 9
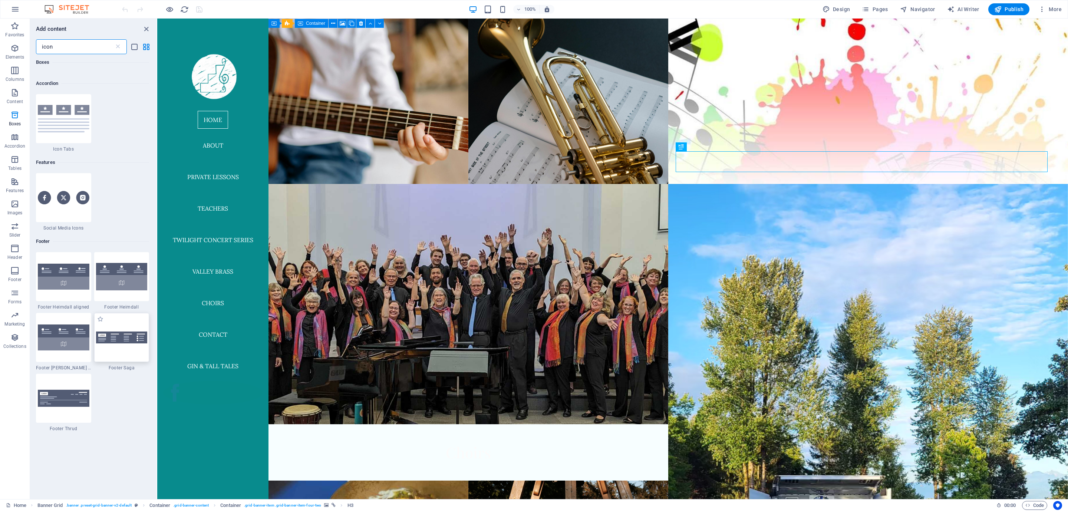
scroll to position [241, 0]
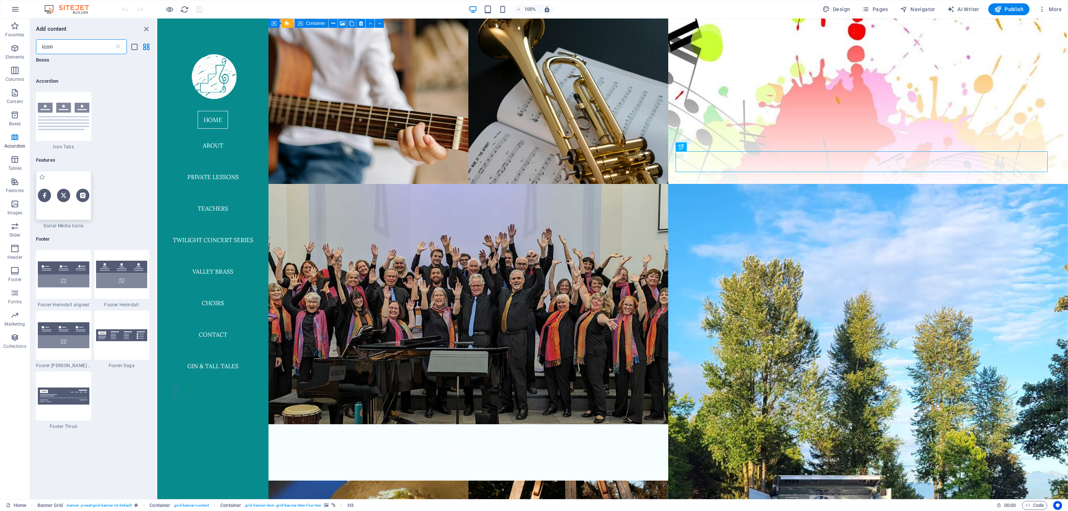
type input "icon"
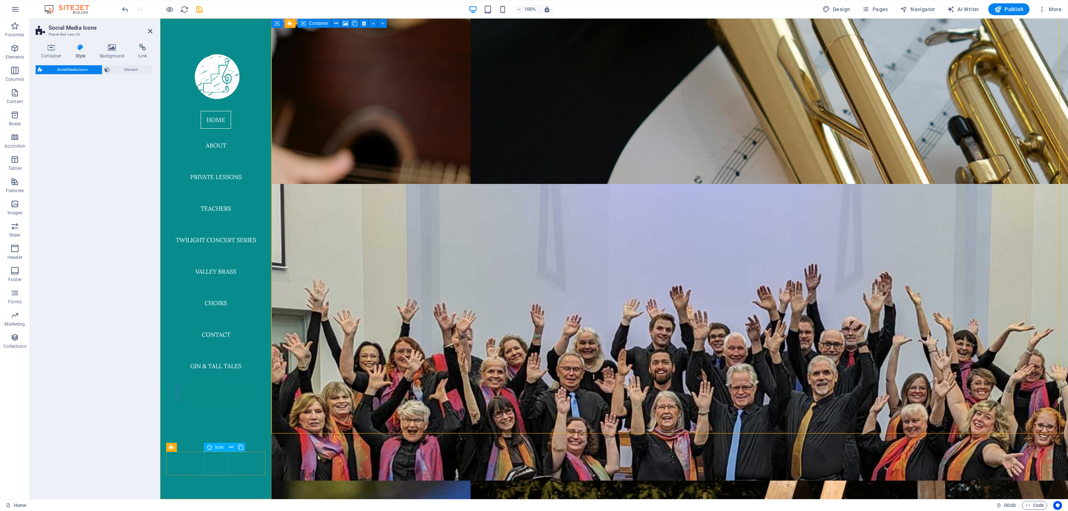
select select "rem"
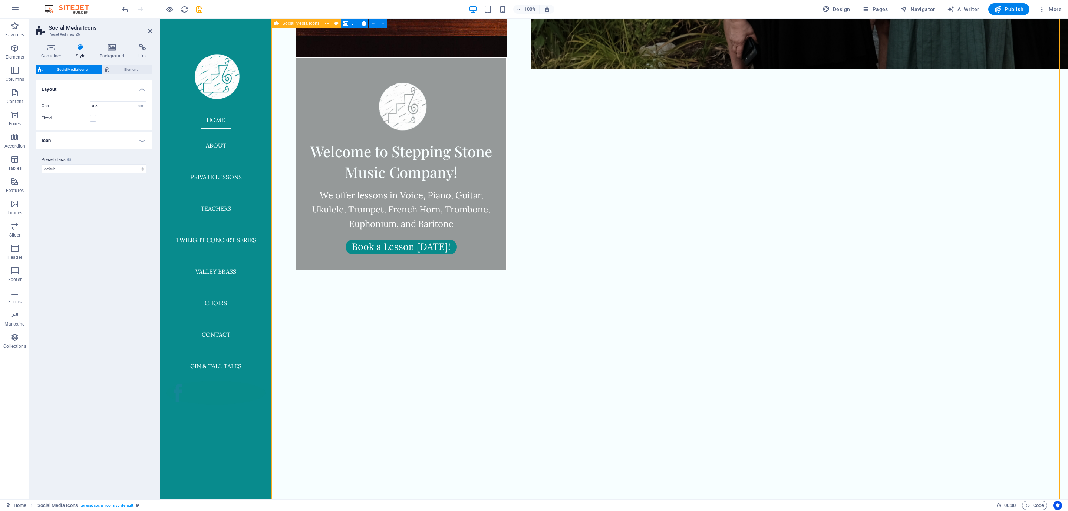
scroll to position [1070, 0]
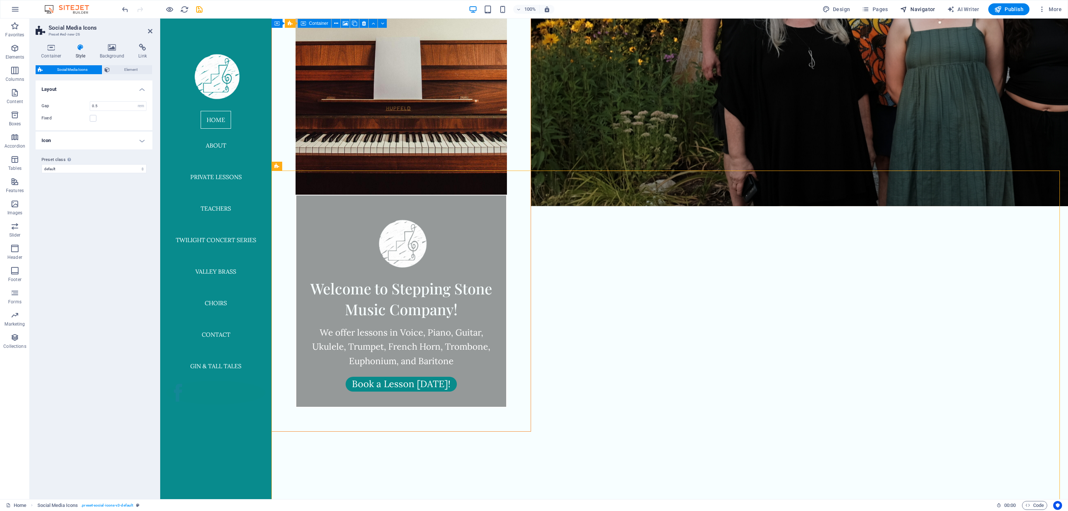
click at [915, 8] on span "Navigator" at bounding box center [917, 9] width 35 height 7
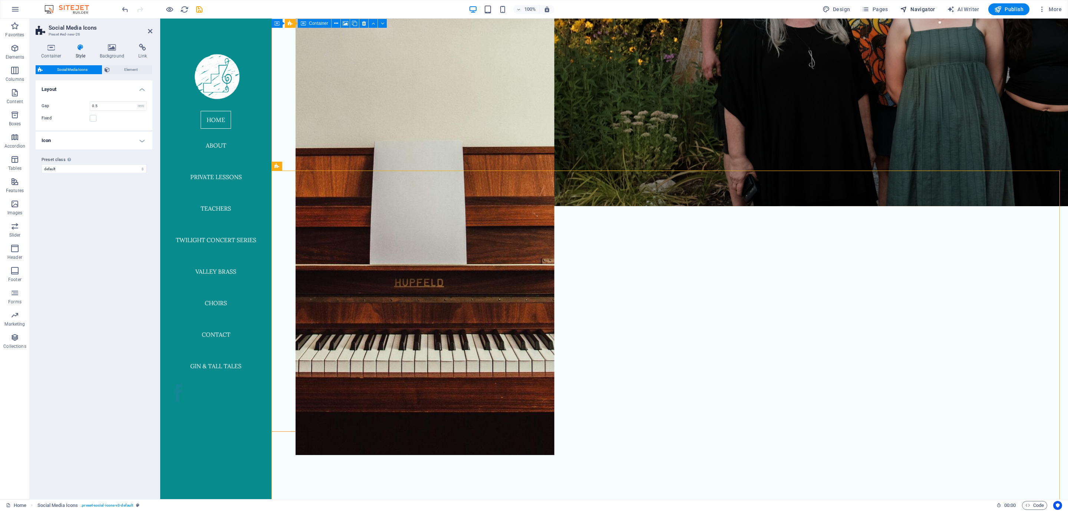
scroll to position [1312, 0]
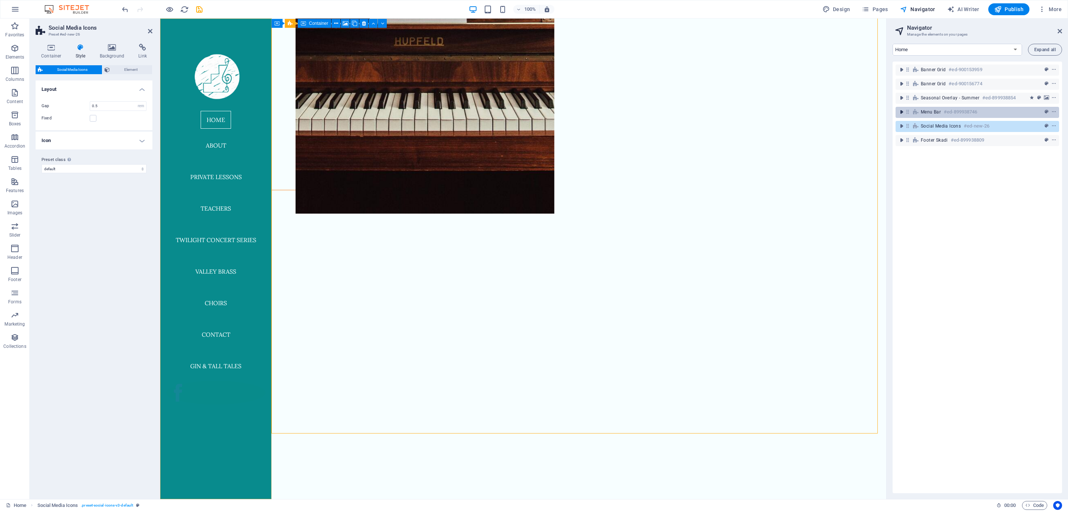
click at [903, 108] on icon "toggle-expand" at bounding box center [901, 111] width 7 height 7
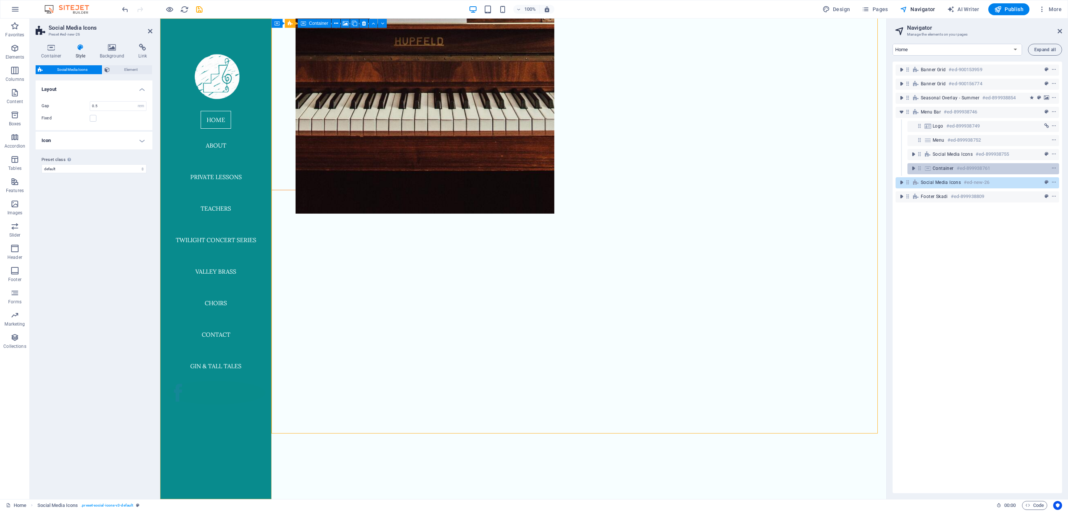
drag, startPoint x: 906, startPoint y: 181, endPoint x: 921, endPoint y: 170, distance: 18.7
click at [921, 170] on div "Banner Grid #ed-900153959 Banner Grid #ed-900156774 Seasonal Overlay - Summer #…" at bounding box center [977, 278] width 169 height 432
drag, startPoint x: 907, startPoint y: 183, endPoint x: 922, endPoint y: 165, distance: 23.7
click at [922, 165] on div "Banner Grid #ed-900153959 Banner Grid #ed-900156774 Seasonal Overlay - Summer #…" at bounding box center [977, 278] width 169 height 432
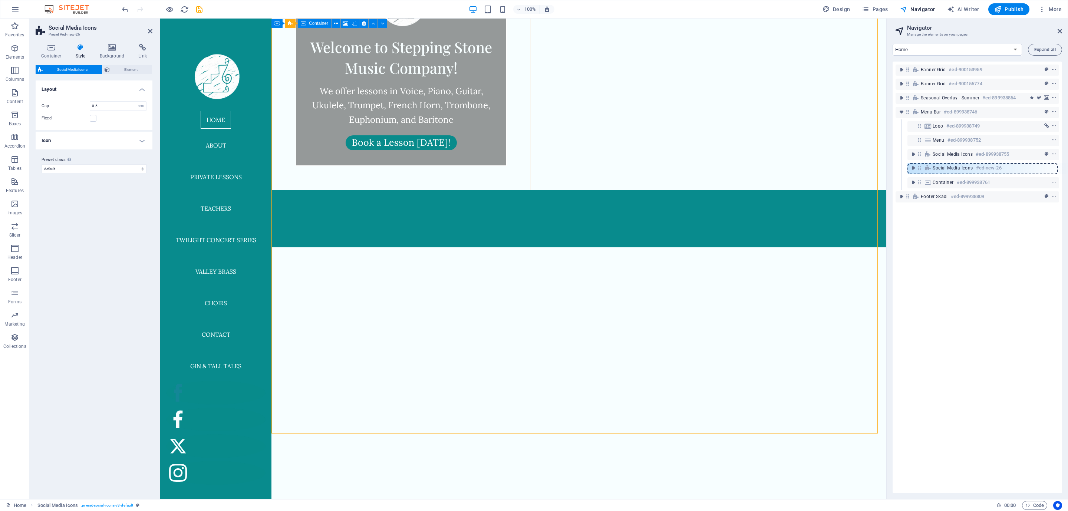
scroll to position [799, 0]
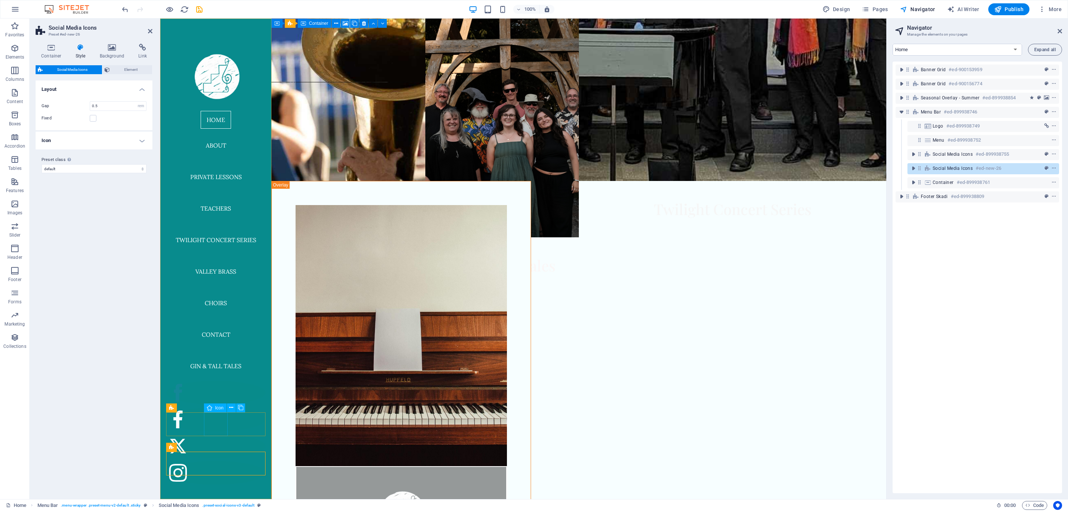
click at [218, 405] on figure at bounding box center [215, 393] width 99 height 24
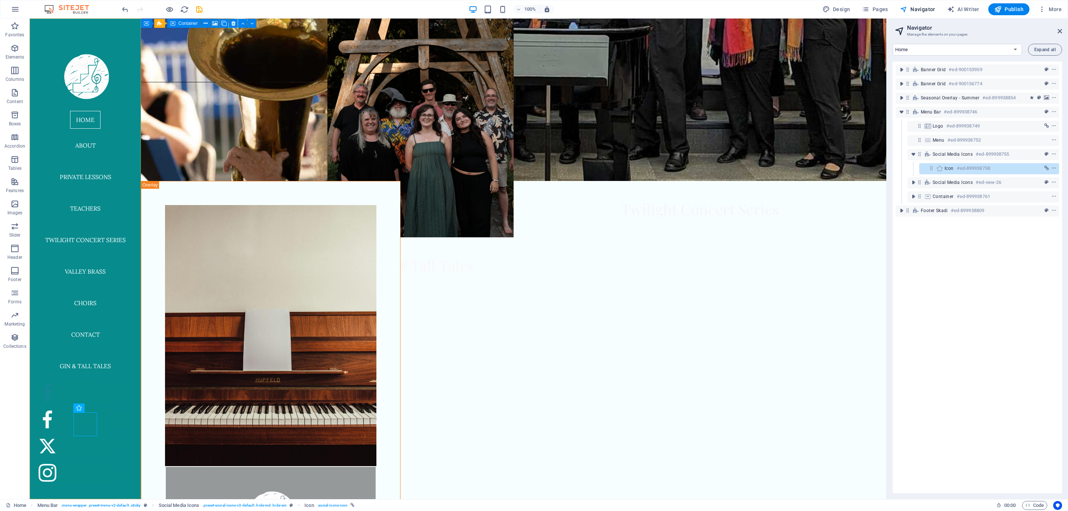
click at [91, 450] on div "Home About Private Lessons Teachers Twilight Concert Series Valley Brass Choirs…" at bounding box center [85, 259] width 111 height 481
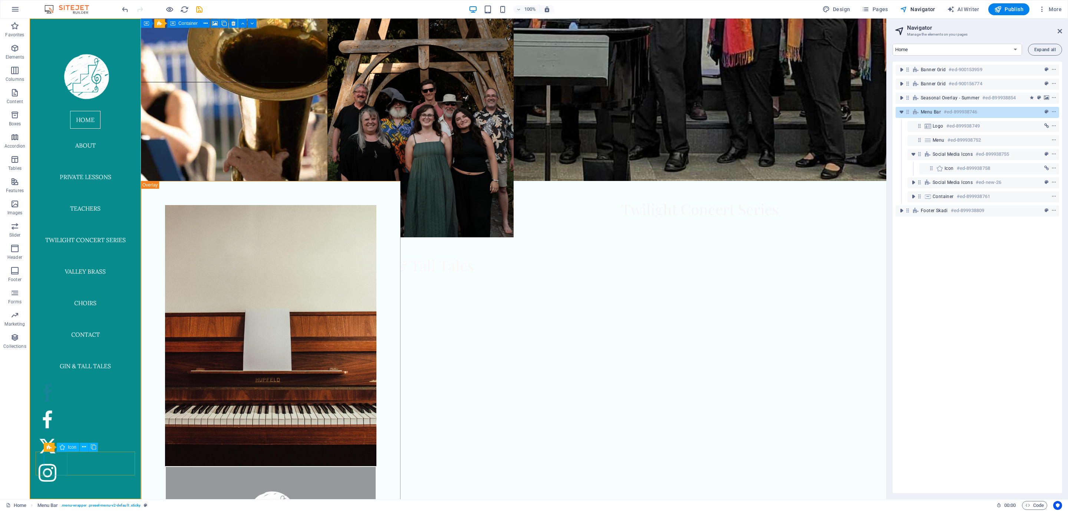
click at [43, 431] on figure at bounding box center [85, 420] width 99 height 24
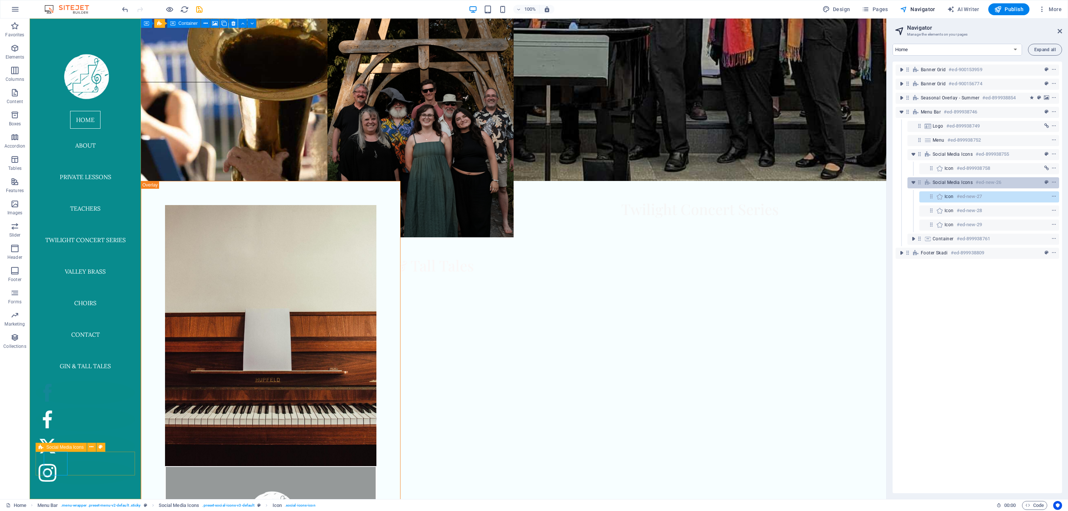
click at [924, 181] on icon at bounding box center [928, 182] width 8 height 6
click at [920, 181] on icon at bounding box center [919, 182] width 6 height 6
click at [922, 182] on icon at bounding box center [919, 182] width 6 height 6
click at [920, 181] on icon at bounding box center [919, 182] width 6 height 6
click at [1054, 180] on icon "context-menu" at bounding box center [1053, 182] width 5 height 5
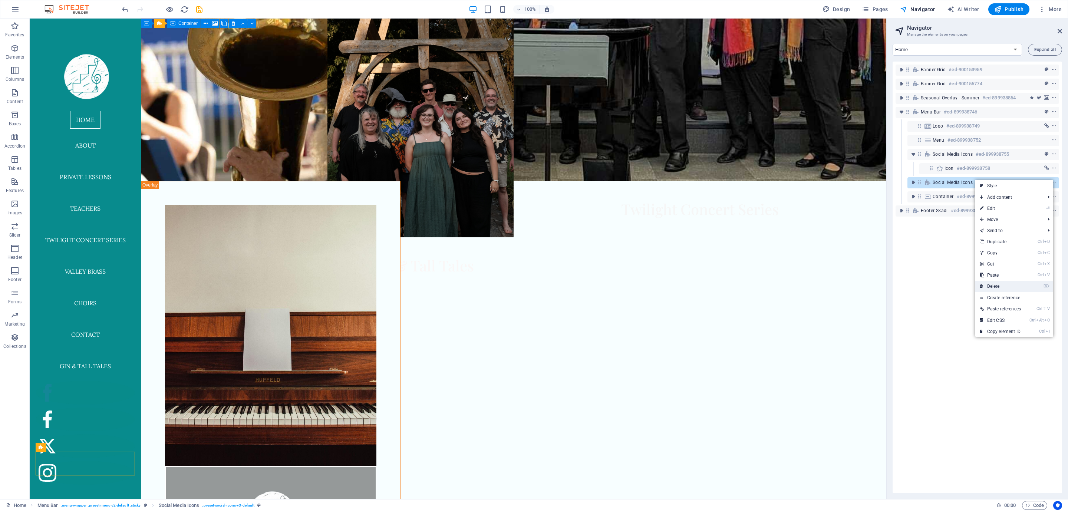
click at [991, 288] on link "⌦ Delete" at bounding box center [1000, 286] width 50 height 11
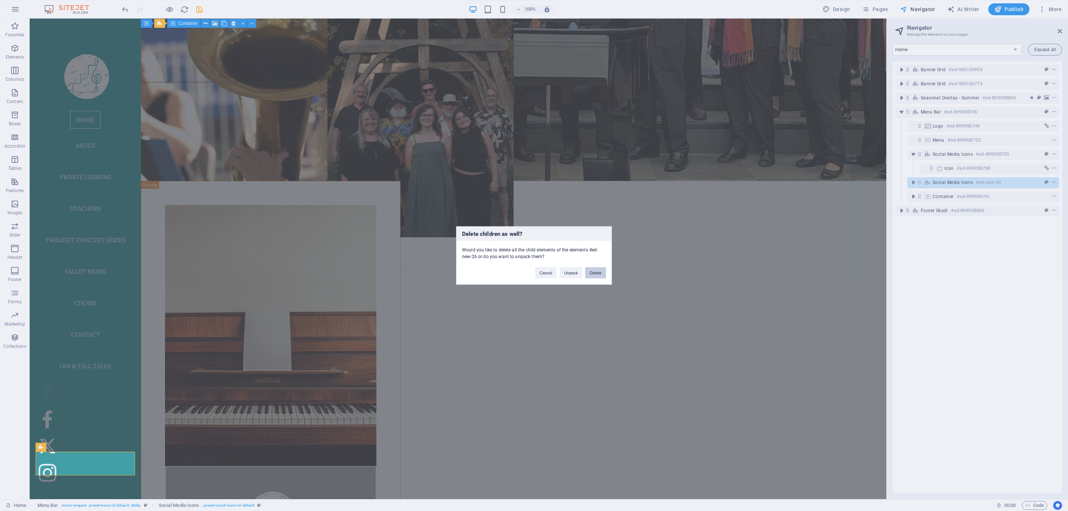
click at [592, 269] on button "Delete" at bounding box center [595, 272] width 21 height 11
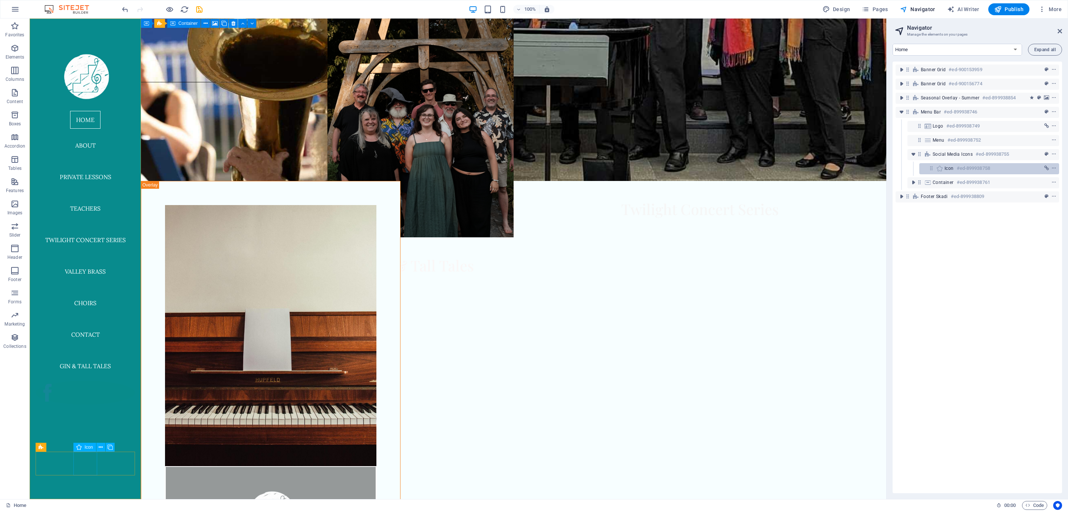
click at [939, 168] on icon at bounding box center [940, 168] width 8 height 6
click at [88, 405] on figure at bounding box center [85, 393] width 99 height 24
select select "xMidYMid"
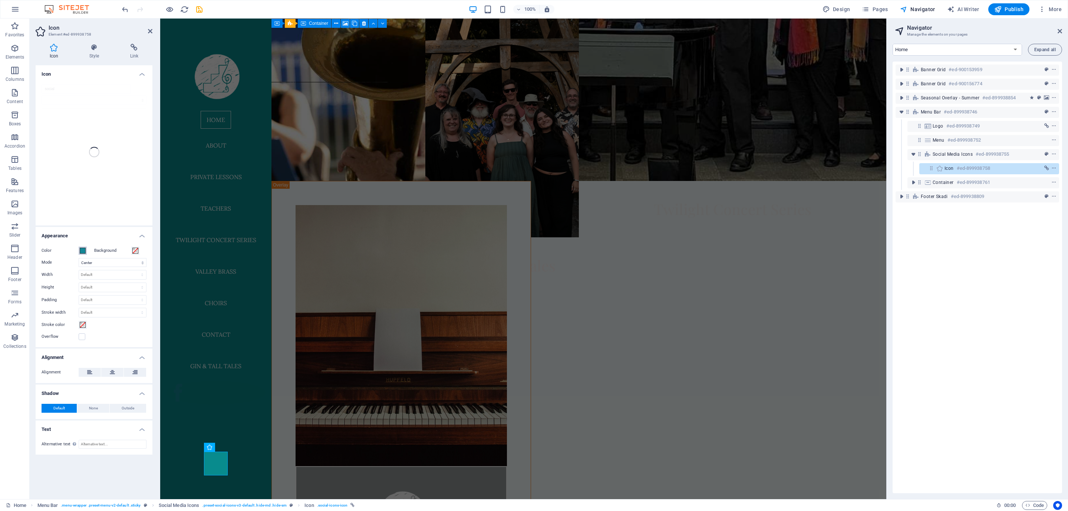
click at [83, 251] on span at bounding box center [83, 251] width 6 height 6
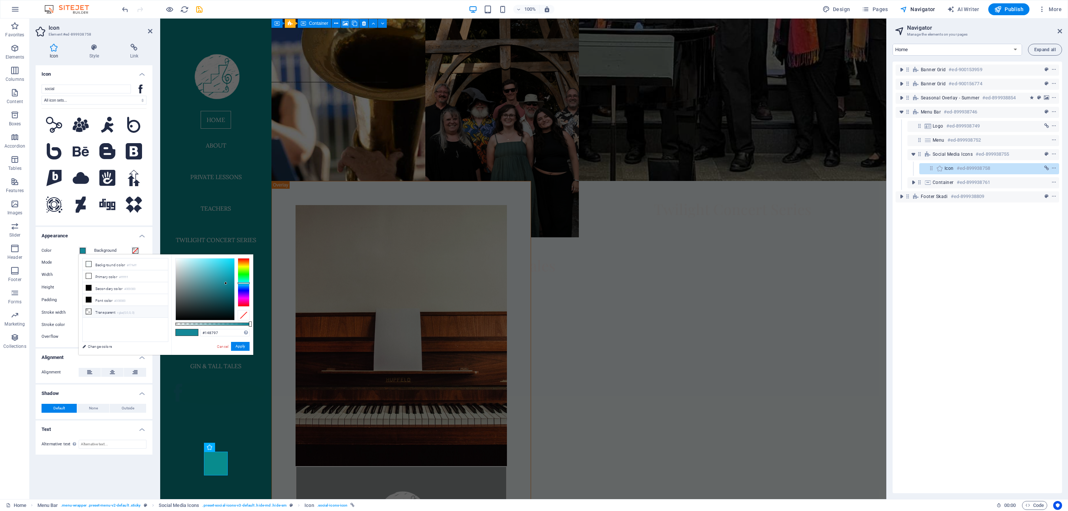
click at [88, 314] on icon at bounding box center [88, 311] width 5 height 5
drag, startPoint x: 204, startPoint y: 289, endPoint x: 168, endPoint y: 253, distance: 50.6
click at [168, 253] on body "Stepping Stone Music Co Home Favorites Elements Columns Content Boxes Accordion…" at bounding box center [534, 255] width 1068 height 511
click at [243, 347] on button "Apply" at bounding box center [240, 346] width 19 height 9
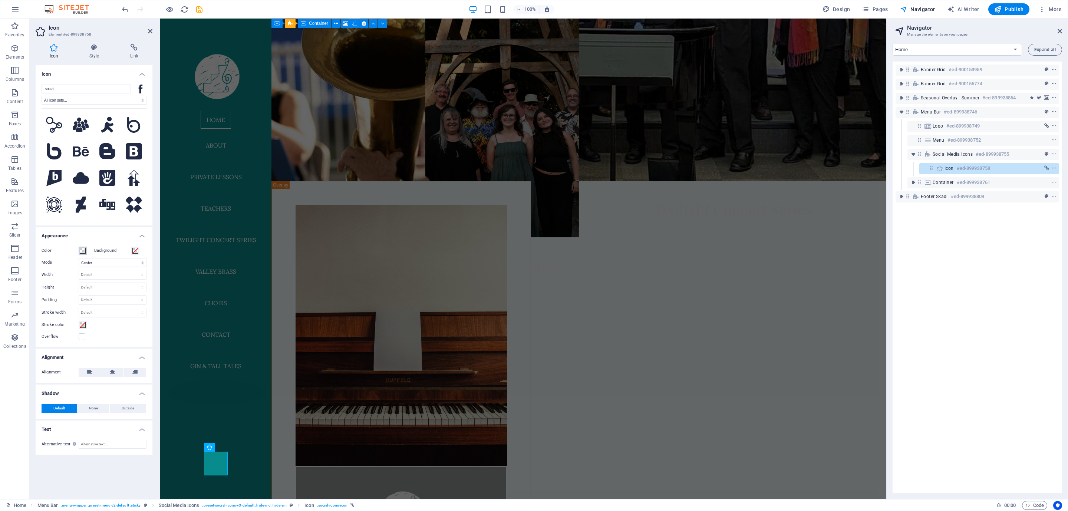
click at [80, 250] on span at bounding box center [83, 251] width 6 height 6
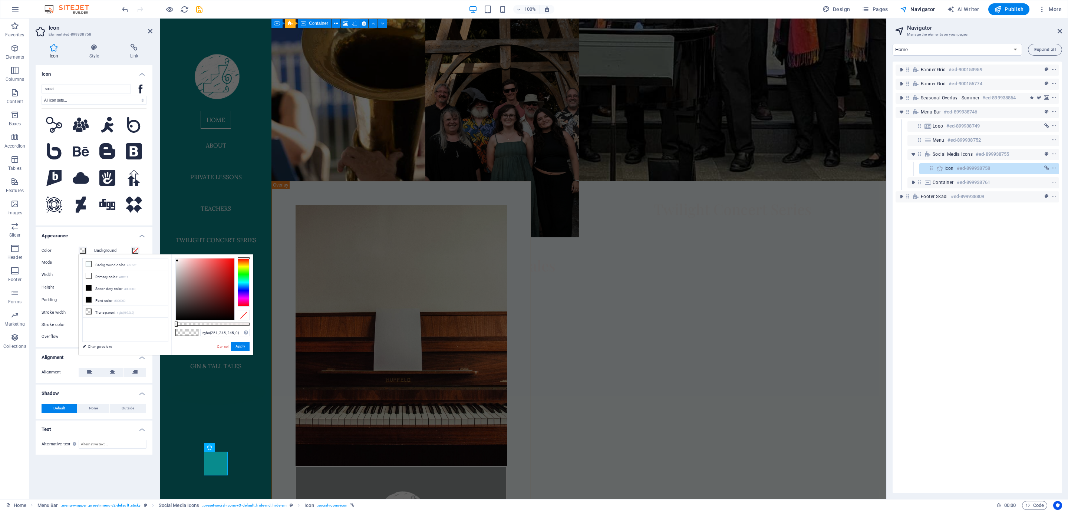
type input "rgba(254, 248, 248, 0)"
drag, startPoint x: 187, startPoint y: 270, endPoint x: 177, endPoint y: 258, distance: 15.8
click at [177, 258] on div at bounding box center [205, 289] width 59 height 62
click at [236, 342] on button "Apply" at bounding box center [240, 346] width 19 height 9
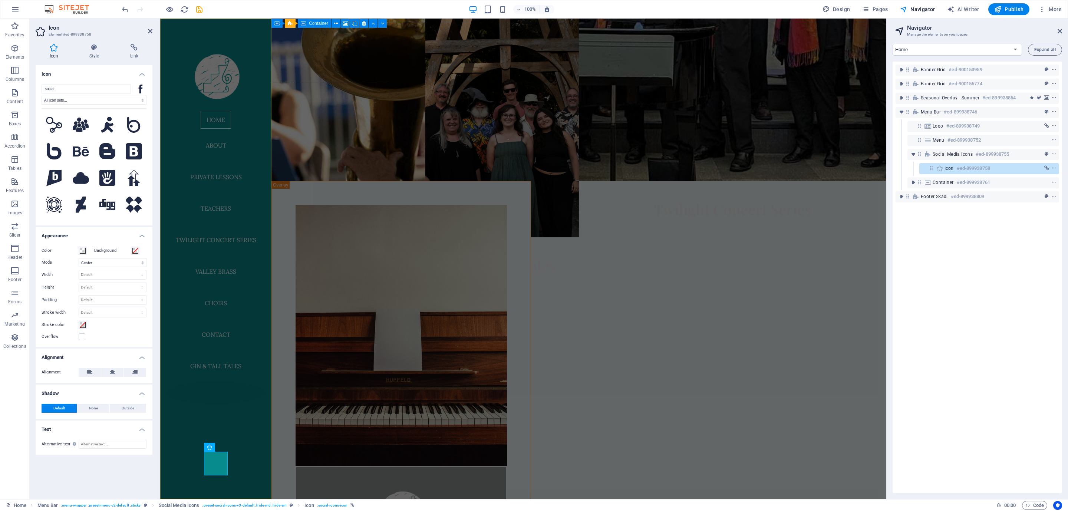
click at [185, 439] on div "Home About Private Lessons Teachers Twilight Concert Series Valley Brass Choirs…" at bounding box center [215, 259] width 111 height 481
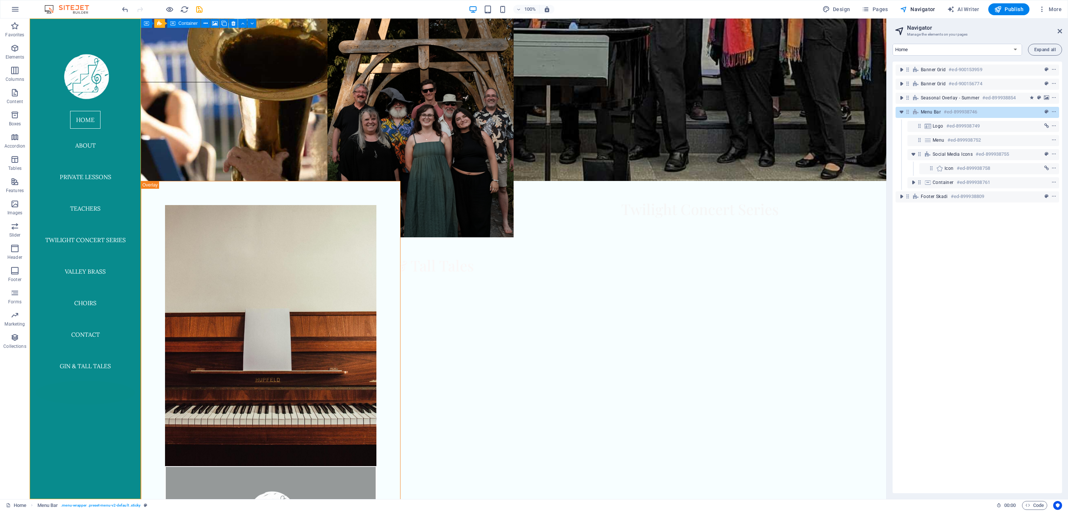
click at [101, 451] on div "Home About Private Lessons Teachers Twilight Concert Series Valley Brass Choirs…" at bounding box center [85, 259] width 111 height 481
click at [86, 405] on figure at bounding box center [85, 393] width 99 height 24
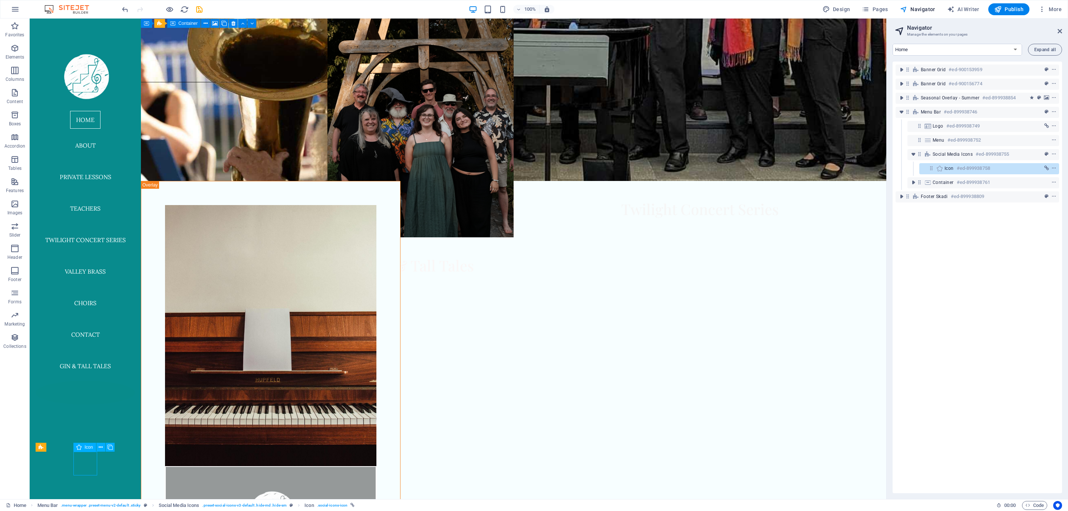
click at [86, 405] on figure at bounding box center [85, 393] width 99 height 24
select select "xMidYMid"
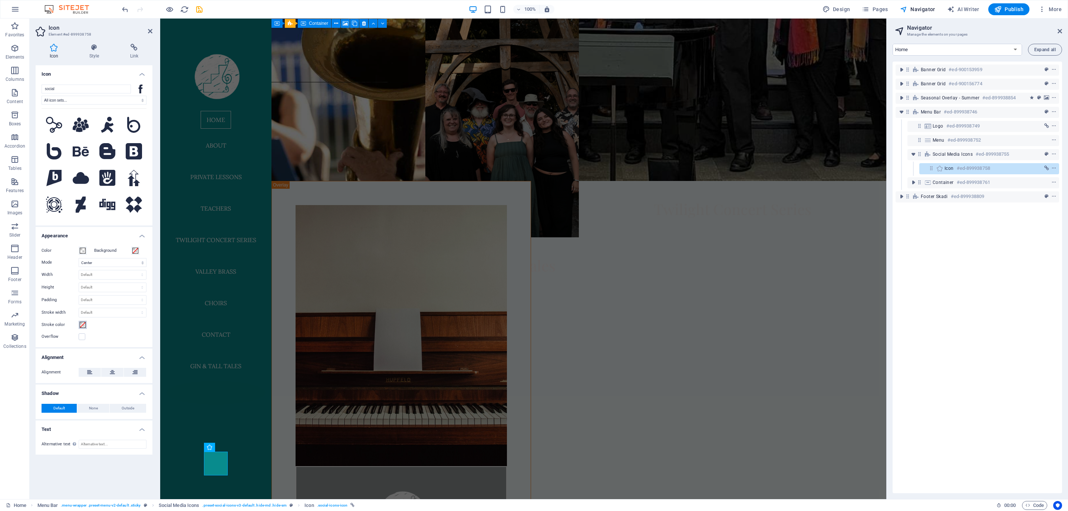
click at [81, 325] on span at bounding box center [83, 325] width 6 height 6
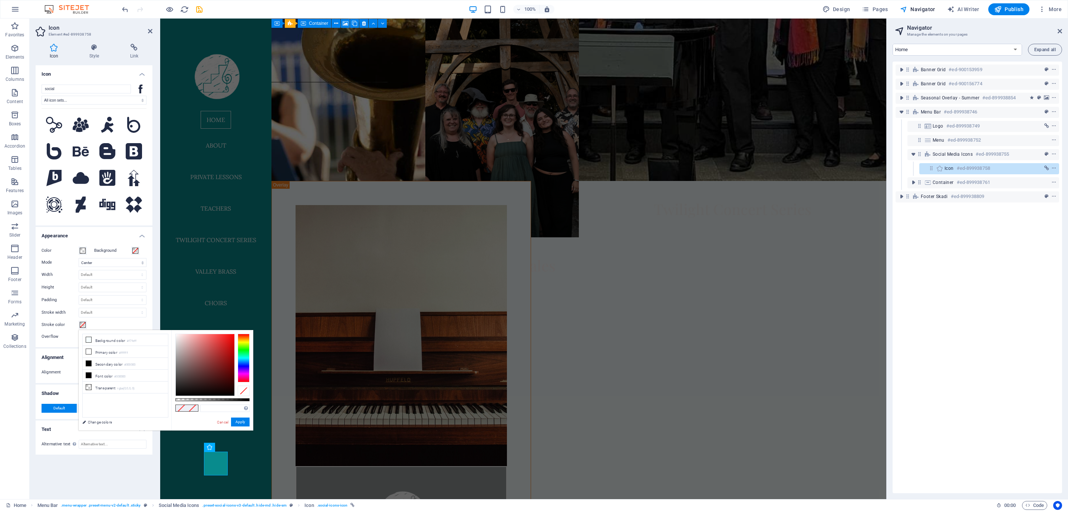
click at [81, 325] on span at bounding box center [83, 325] width 6 height 6
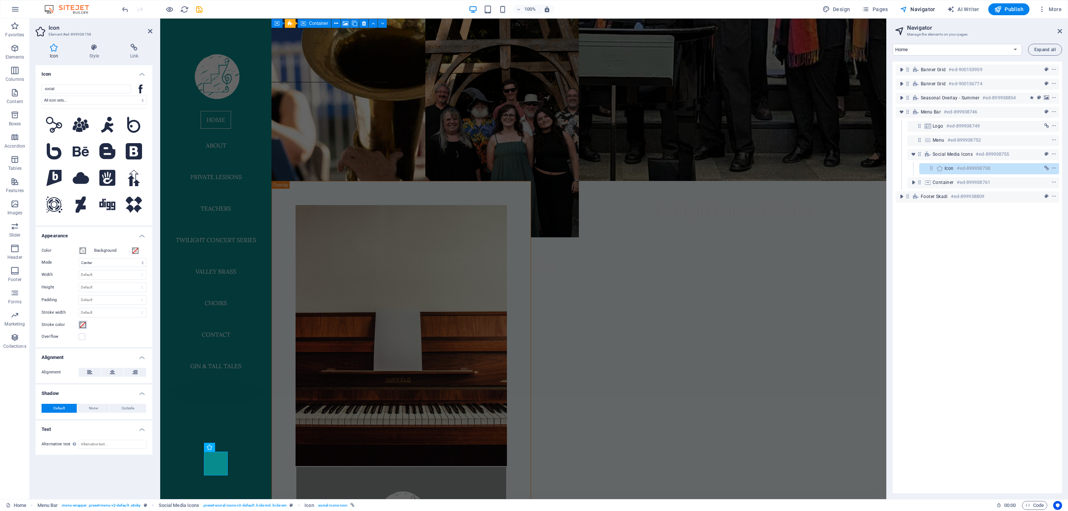
click at [83, 323] on button "Stroke color" at bounding box center [83, 325] width 8 height 8
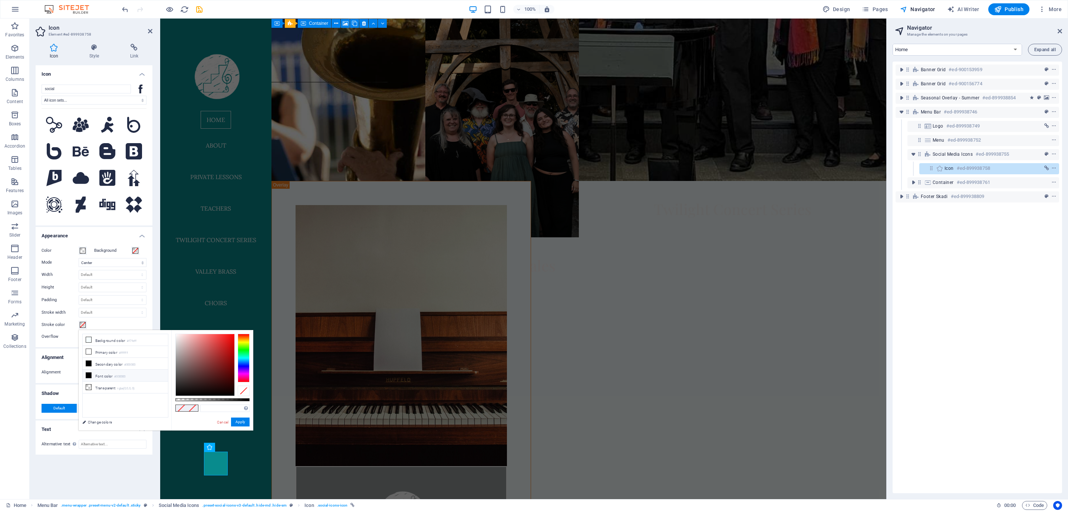
click at [89, 378] on icon at bounding box center [88, 375] width 5 height 5
type input "#fefefe"
drag, startPoint x: 190, startPoint y: 349, endPoint x: 175, endPoint y: 334, distance: 20.7
click at [176, 334] on div at bounding box center [205, 365] width 59 height 62
drag, startPoint x: 237, startPoint y: 422, endPoint x: 77, endPoint y: 403, distance: 161.6
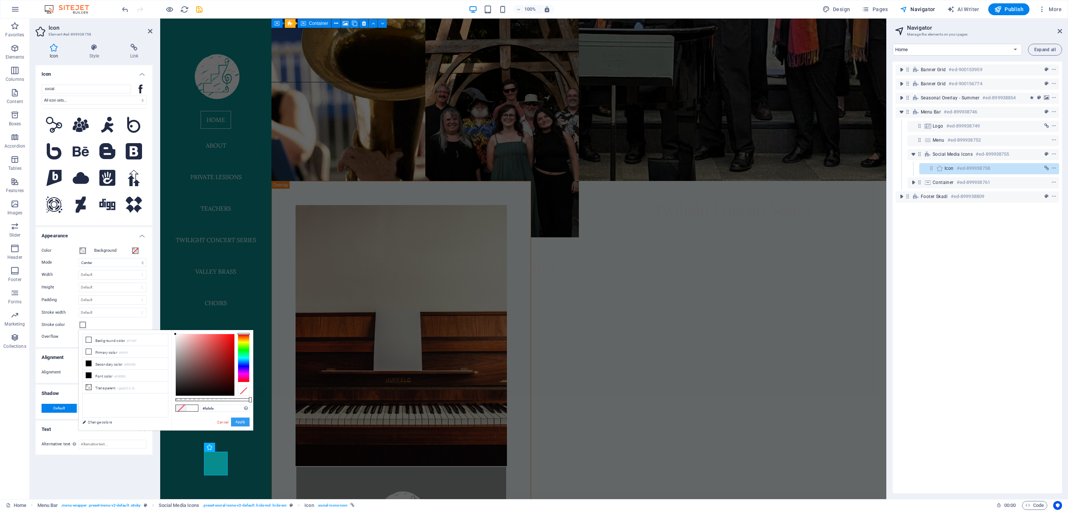
click at [237, 422] on button "Apply" at bounding box center [240, 422] width 19 height 9
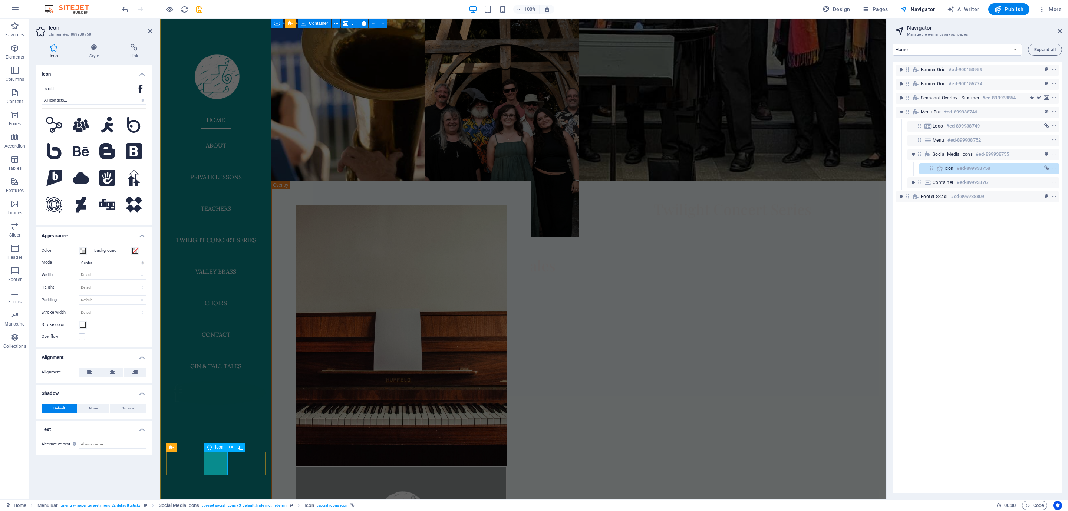
click at [229, 408] on div at bounding box center [215, 393] width 99 height 30
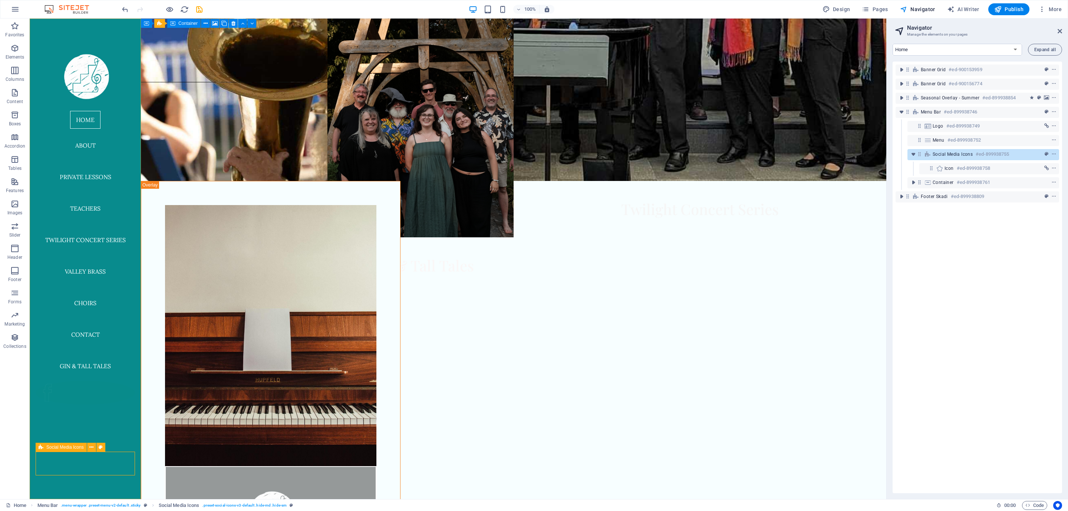
click at [101, 408] on div at bounding box center [85, 393] width 99 height 30
click at [125, 9] on icon "undo" at bounding box center [125, 9] width 9 height 9
click at [124, 8] on icon "undo" at bounding box center [125, 9] width 9 height 9
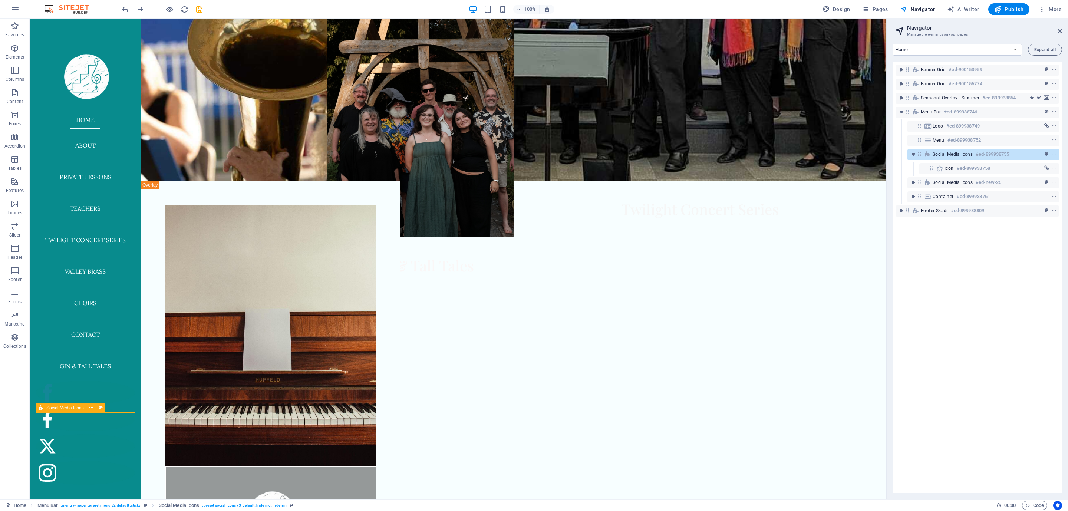
click at [103, 408] on div at bounding box center [85, 393] width 99 height 30
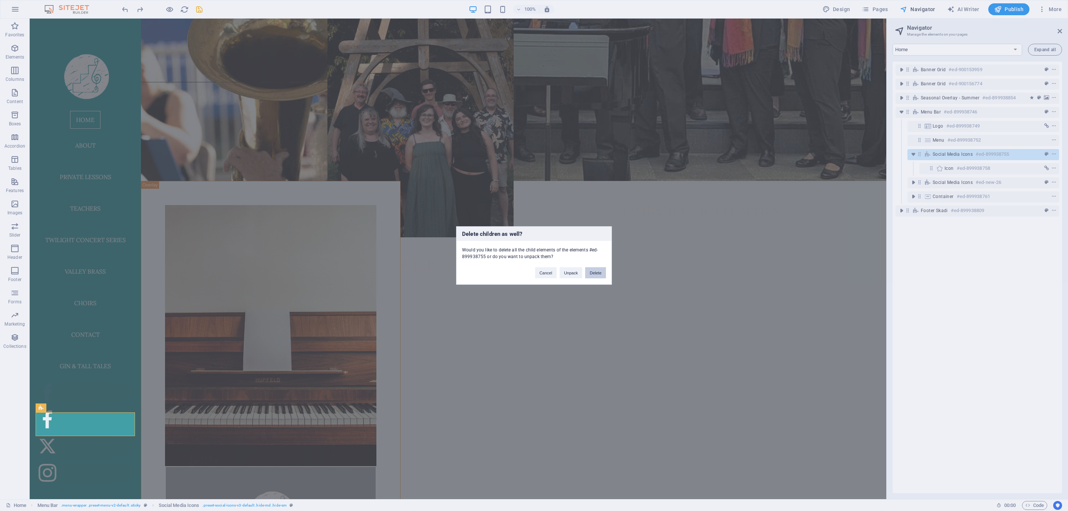
click at [601, 271] on button "Delete" at bounding box center [595, 272] width 21 height 11
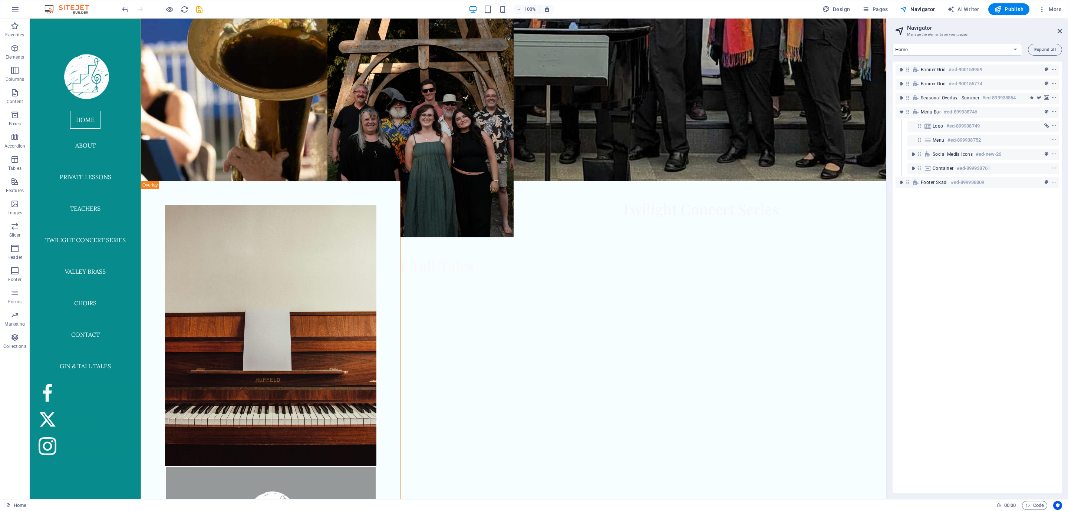
click at [82, 430] on div "Home About Private Lessons Teachers Twilight Concert Series Valley Brass Choirs…" at bounding box center [85, 259] width 111 height 481
click at [88, 431] on figure at bounding box center [85, 420] width 99 height 24
click at [98, 431] on figure at bounding box center [85, 420] width 99 height 24
click at [82, 405] on figure at bounding box center [85, 393] width 99 height 24
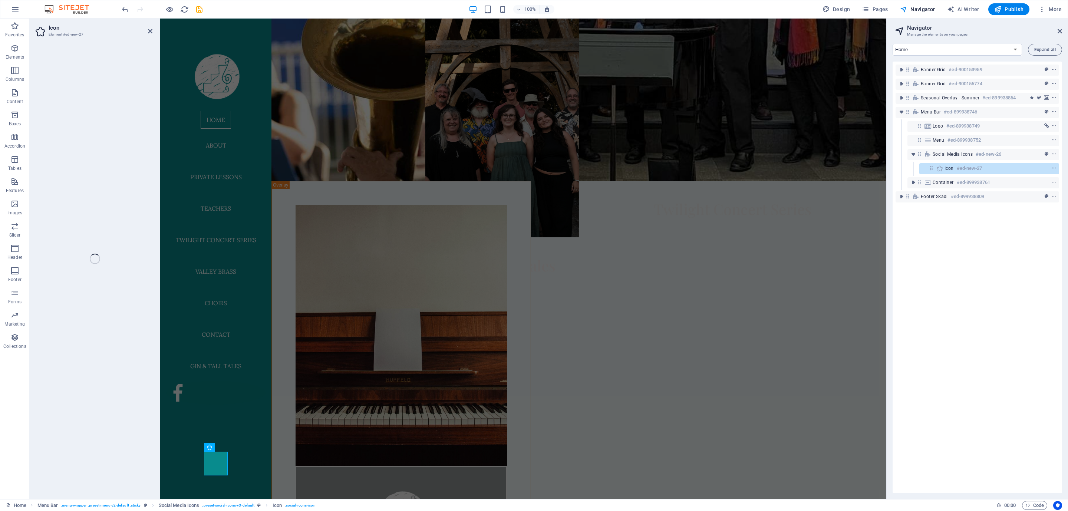
select select "xMidYMid"
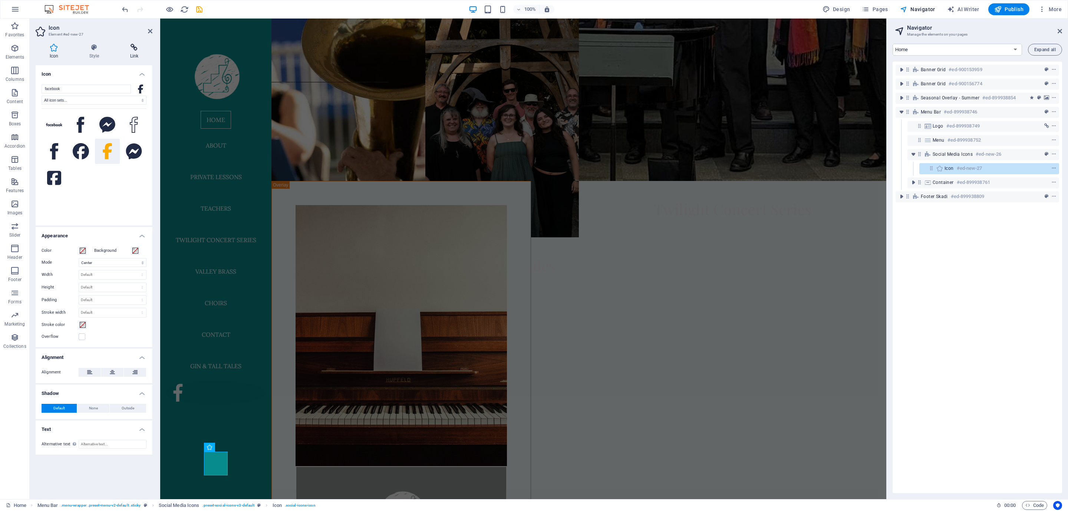
click at [130, 48] on icon at bounding box center [134, 47] width 36 height 7
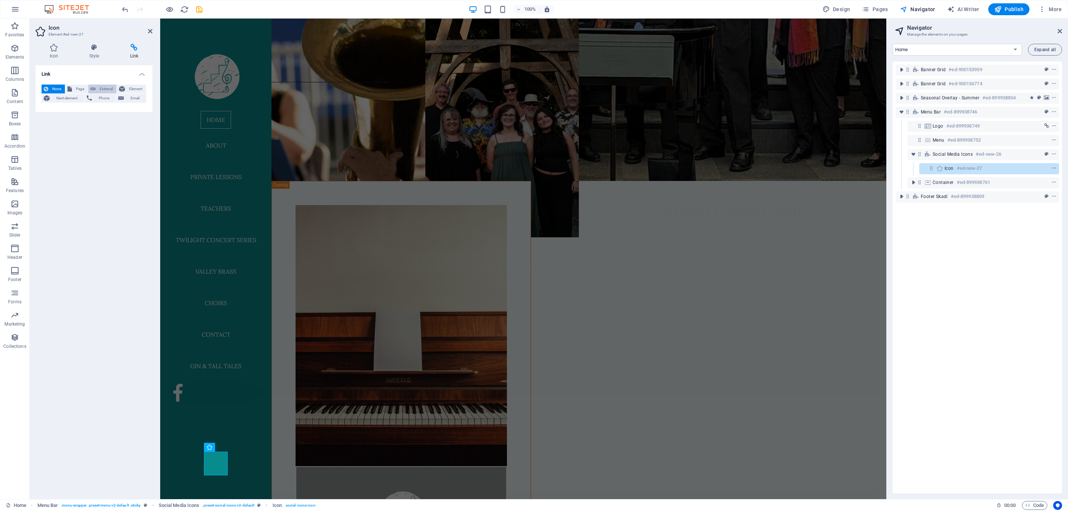
click at [96, 87] on button "External" at bounding box center [102, 89] width 28 height 9
select select "blank"
click at [116, 108] on input "URL" at bounding box center [113, 110] width 68 height 9
paste input "https://www.facebook.com/SteppingStoneMusicCompany"
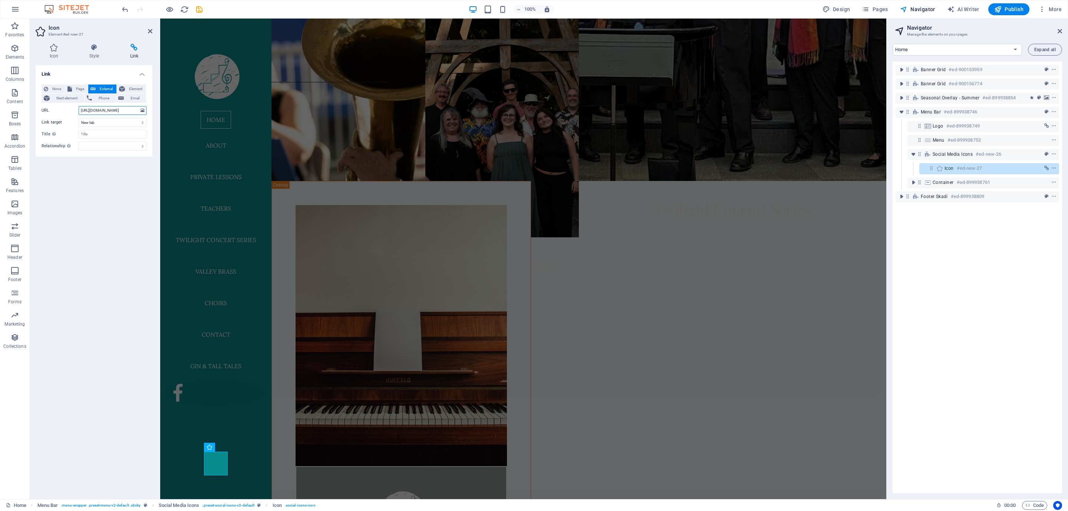
type input "[URL][DOMAIN_NAME]"
click at [102, 202] on div "Link None Page External Element Next element Phone Email Page Home About Privat…" at bounding box center [94, 279] width 117 height 428
click at [251, 445] on div "Home About Private Lessons Teachers Twilight Concert Series Valley Brass Choirs…" at bounding box center [215, 259] width 111 height 481
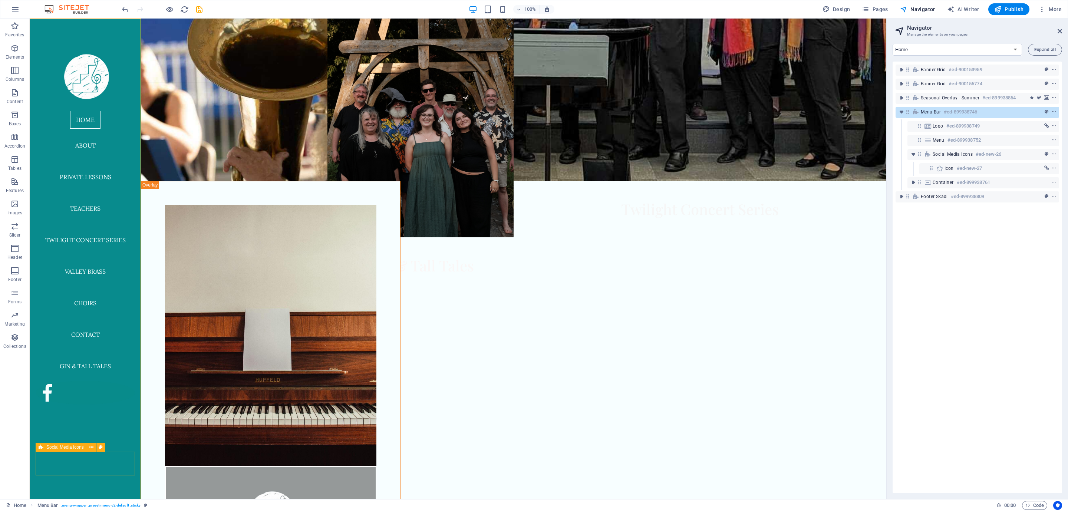
click at [101, 405] on div at bounding box center [85, 393] width 99 height 24
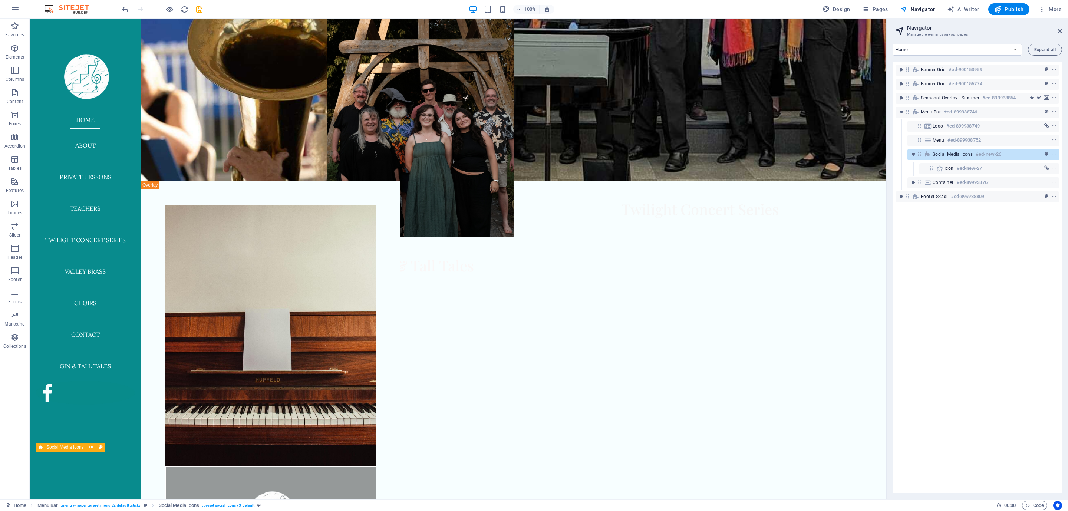
click at [101, 405] on div at bounding box center [85, 393] width 99 height 24
select select "rem"
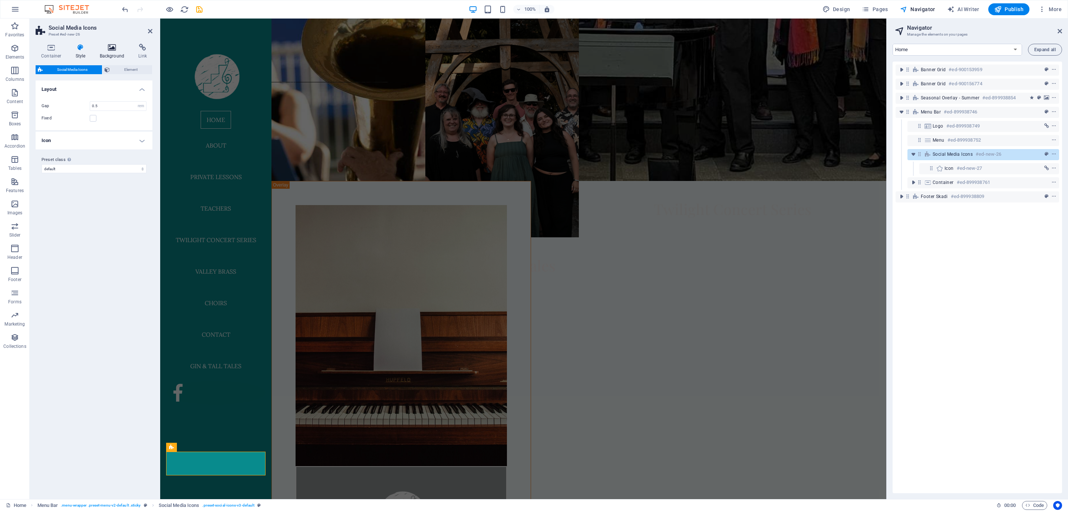
click at [107, 45] on icon at bounding box center [112, 47] width 36 height 7
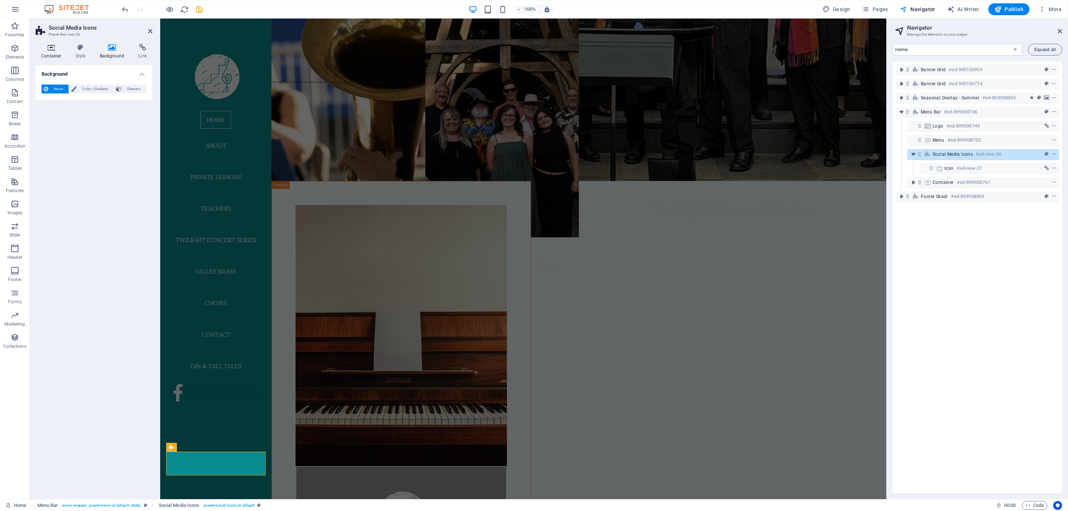
click at [52, 53] on h4 "Container" at bounding box center [53, 52] width 34 height 16
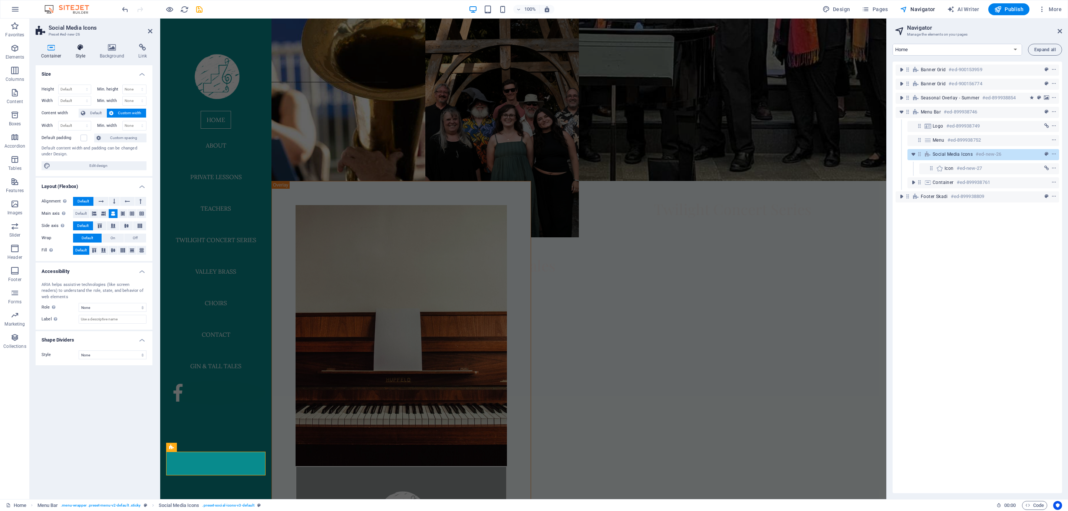
click at [82, 48] on icon at bounding box center [80, 47] width 21 height 7
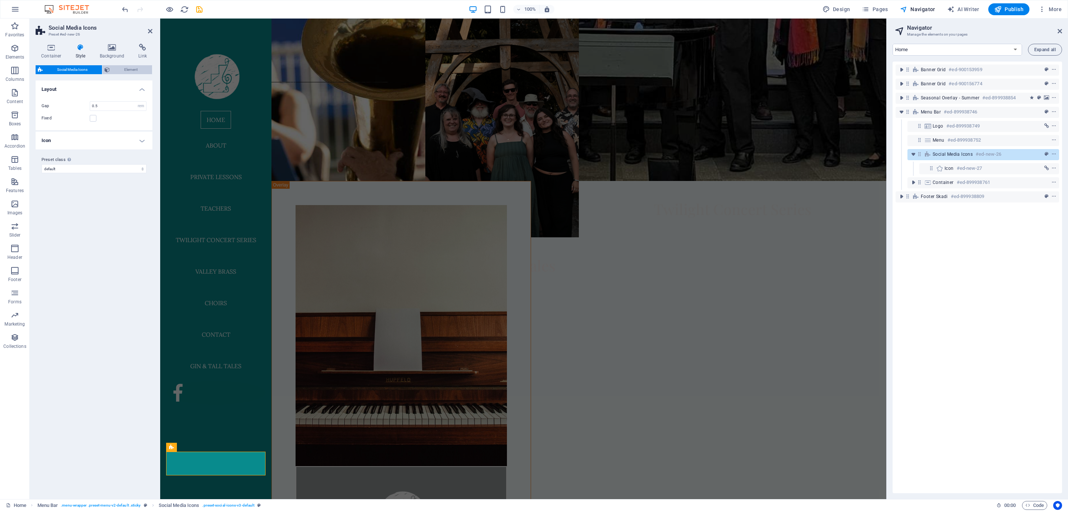
click at [108, 66] on icon at bounding box center [107, 69] width 5 height 9
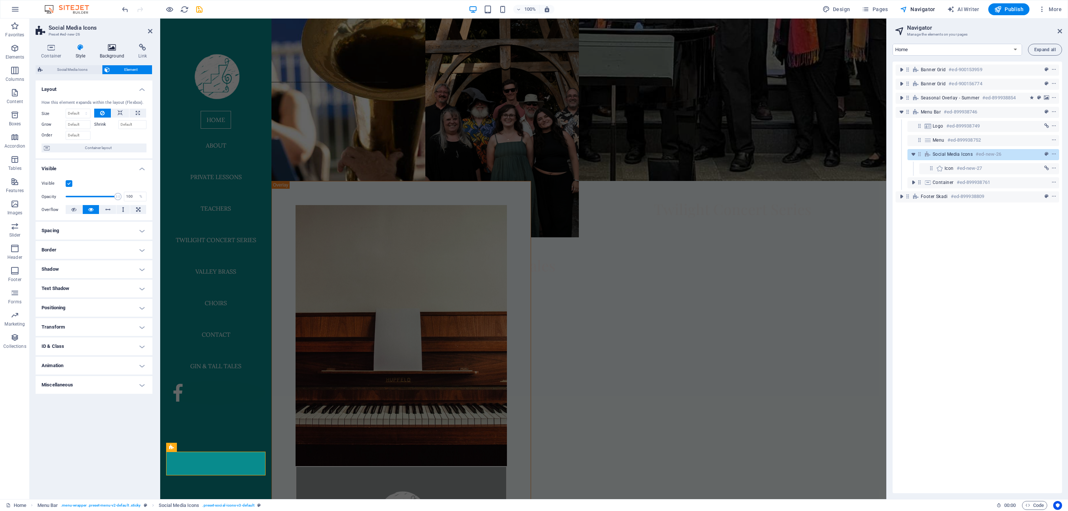
click at [112, 45] on icon at bounding box center [112, 47] width 36 height 7
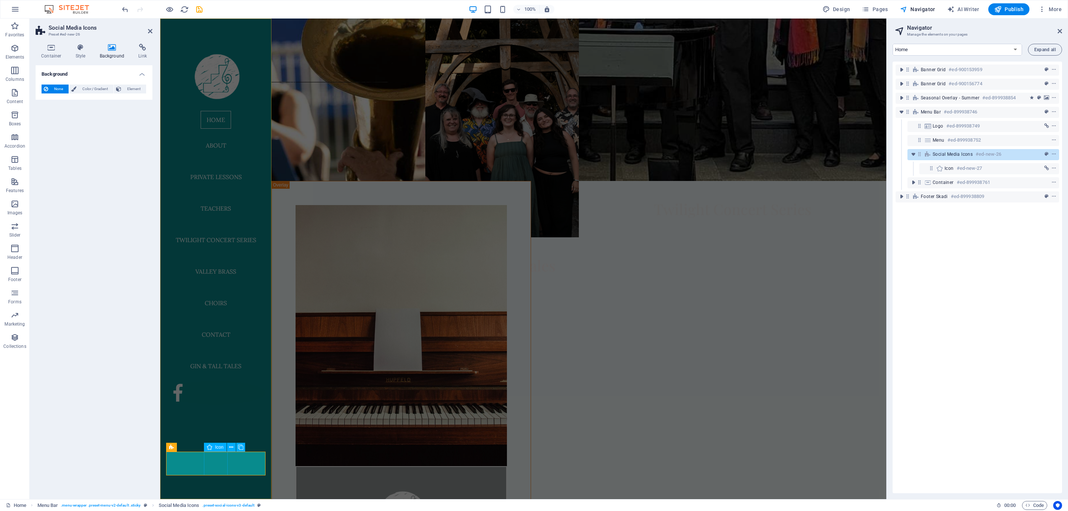
click at [221, 405] on figure at bounding box center [215, 393] width 99 height 24
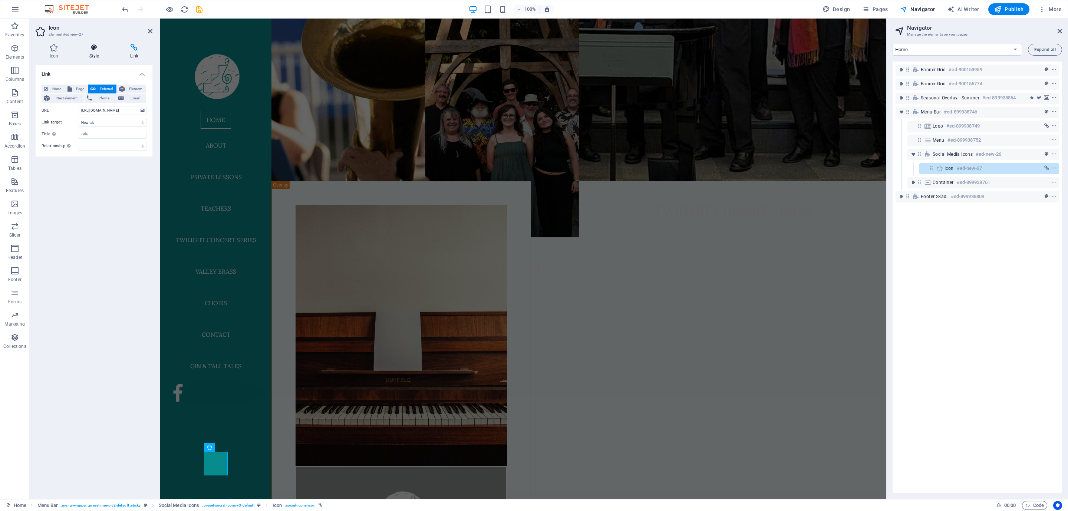
click at [92, 46] on icon at bounding box center [94, 47] width 38 height 7
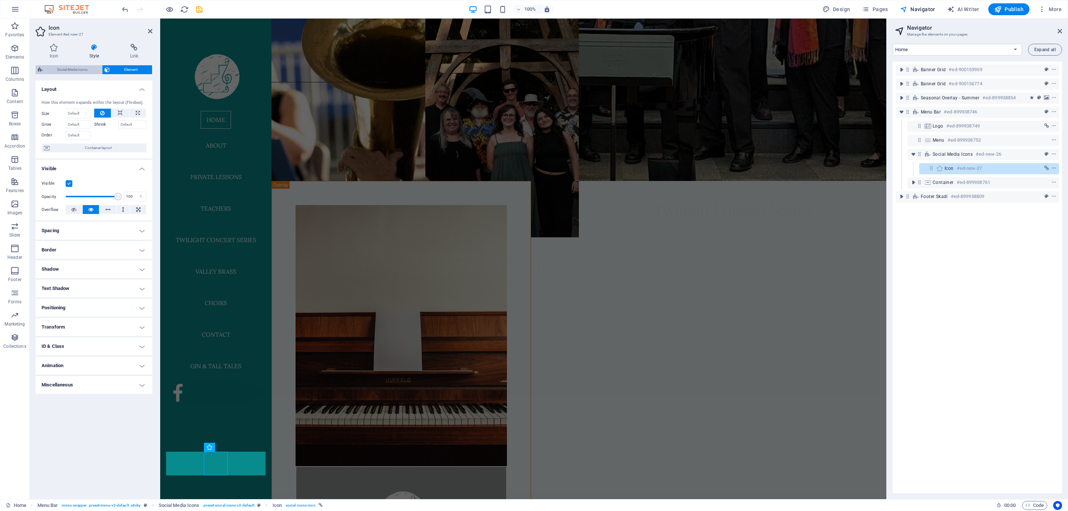
click at [64, 67] on span "Social Media Icons" at bounding box center [72, 69] width 55 height 9
select select "rem"
select select "%"
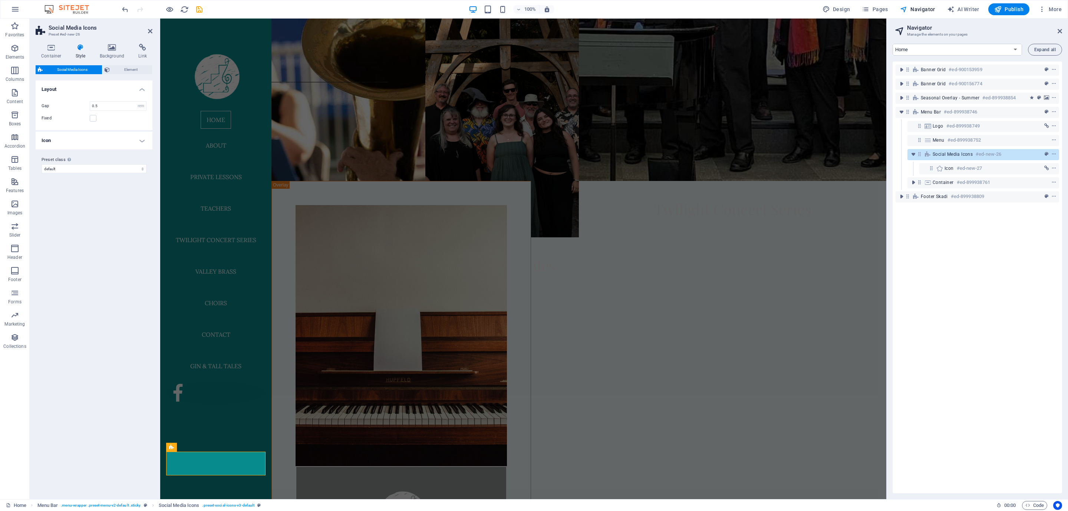
click at [79, 144] on h4 "Icon" at bounding box center [94, 141] width 117 height 18
click at [134, 142] on h4 "Icon" at bounding box center [94, 138] width 117 height 13
click at [119, 69] on span "Element" at bounding box center [131, 69] width 38 height 9
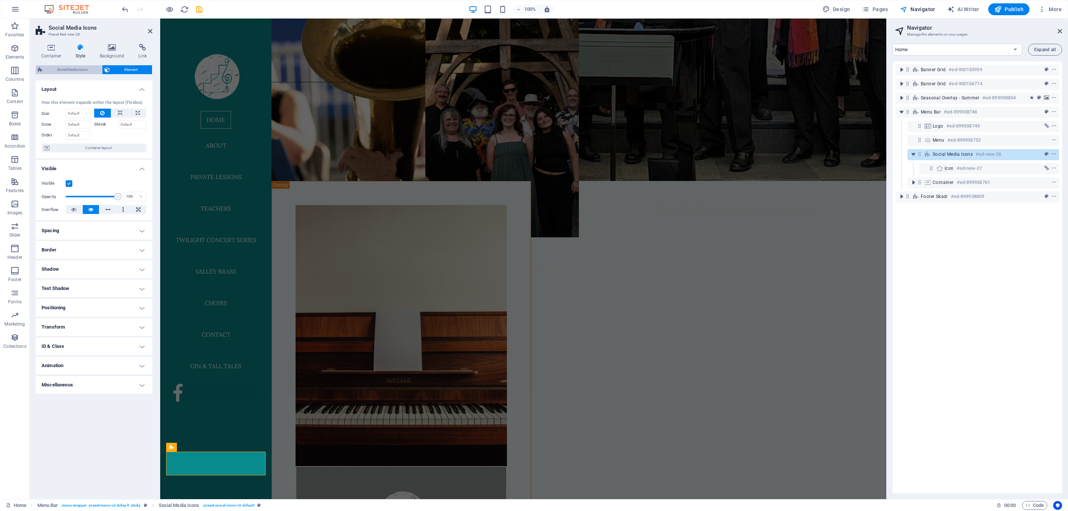
click at [74, 68] on span "Social Media Icons" at bounding box center [72, 69] width 55 height 9
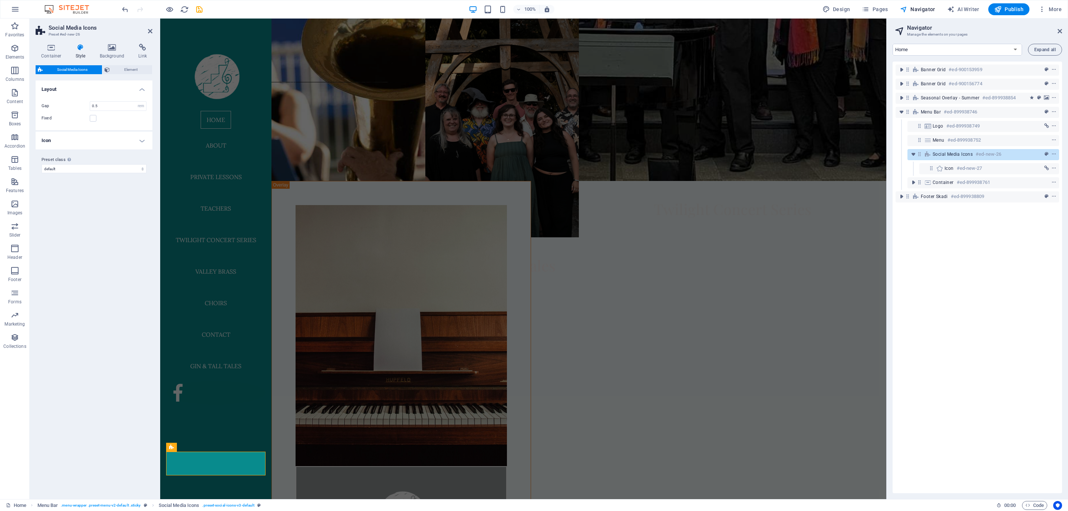
click at [98, 144] on h4 "Icon" at bounding box center [94, 141] width 117 height 18
click at [52, 50] on icon at bounding box center [52, 47] width 32 height 7
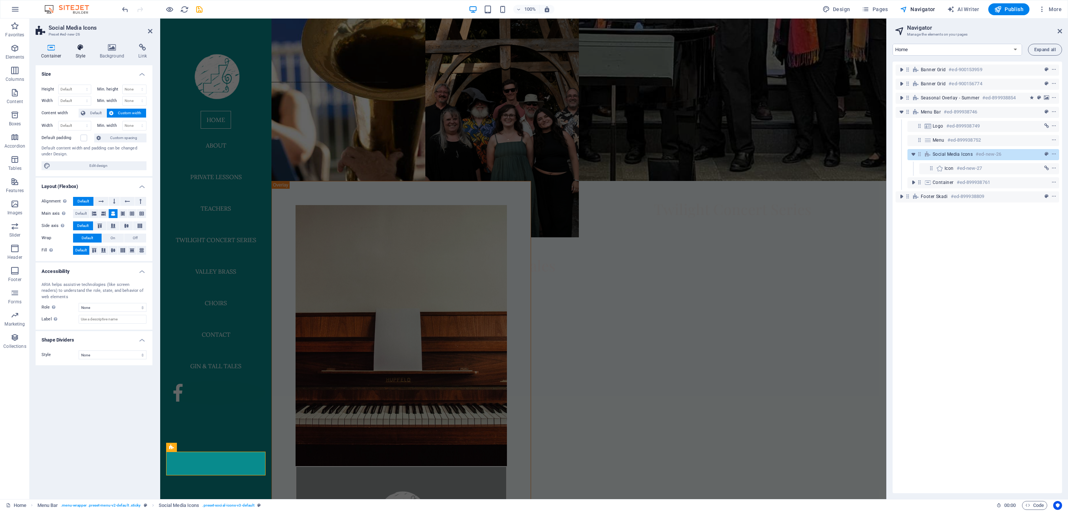
click at [74, 49] on icon at bounding box center [80, 47] width 21 height 7
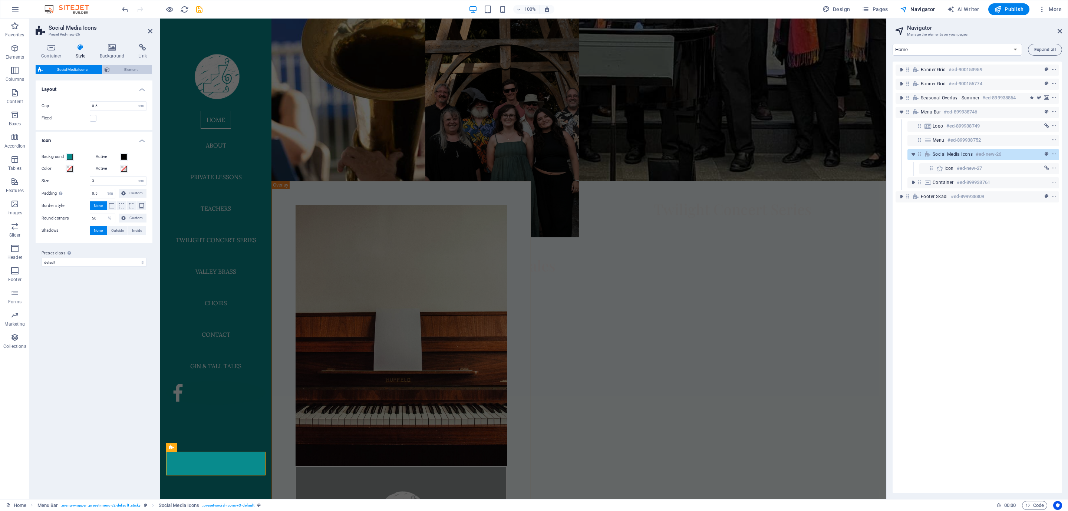
click at [113, 69] on span "Element" at bounding box center [131, 69] width 38 height 9
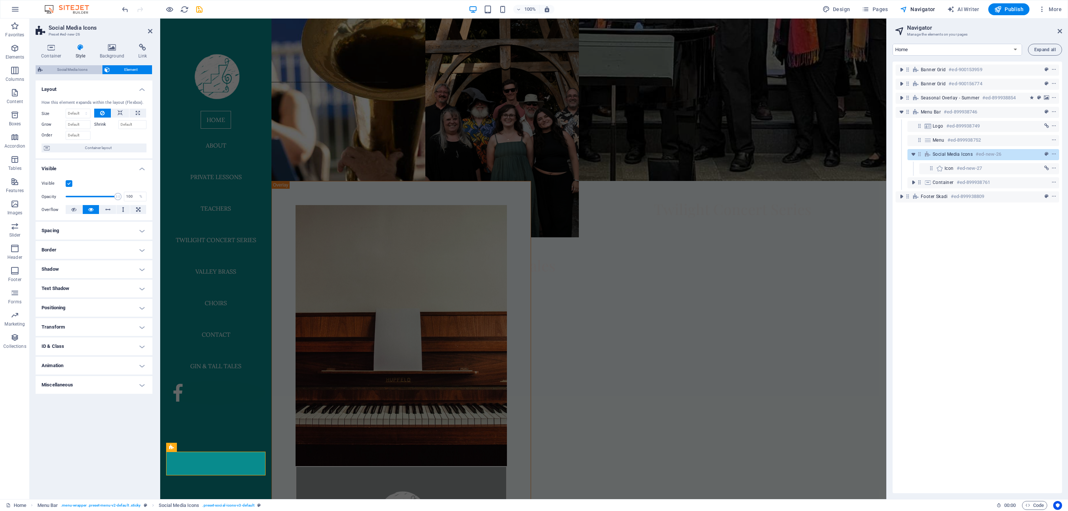
click at [73, 69] on span "Social Media Icons" at bounding box center [72, 69] width 55 height 9
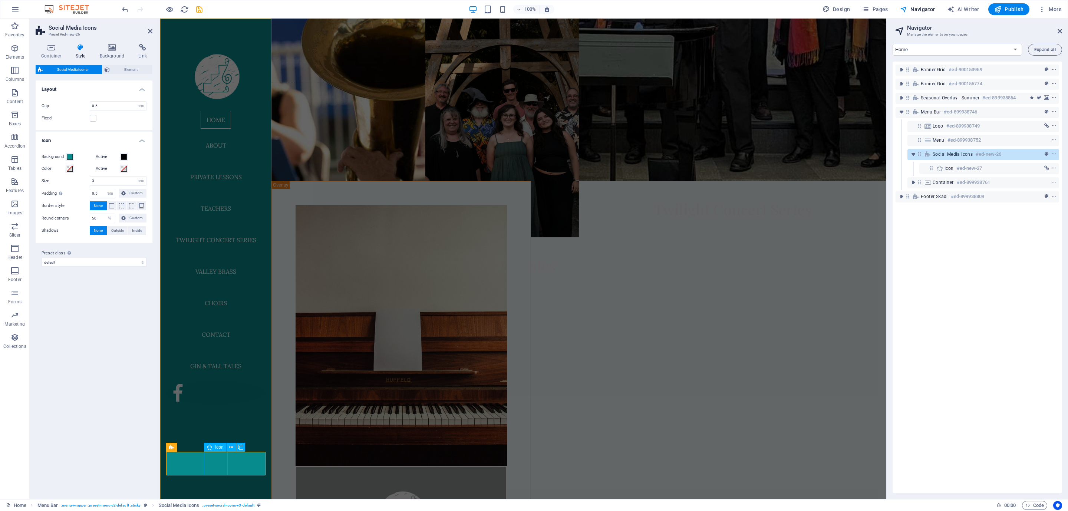
click at [217, 405] on figure at bounding box center [215, 393] width 99 height 24
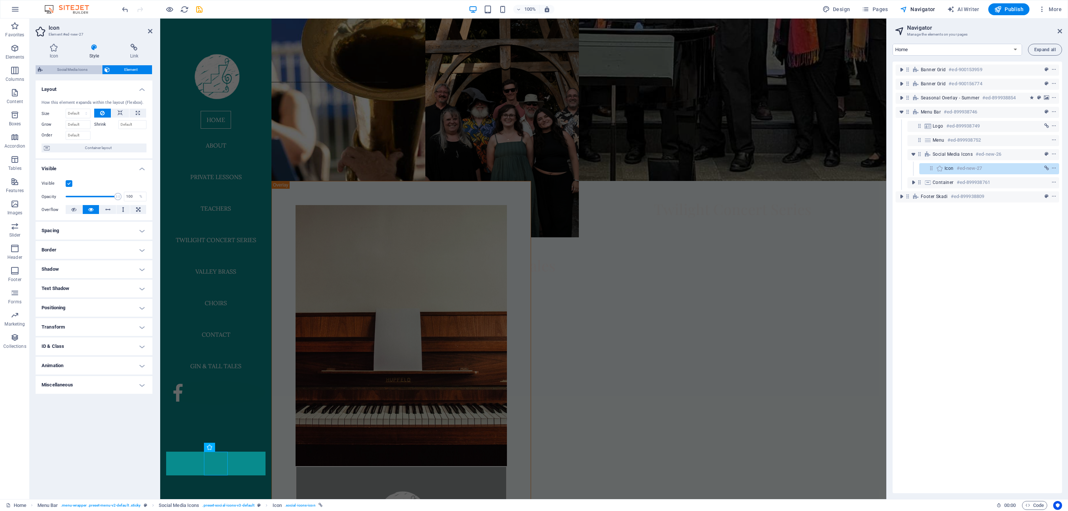
click at [66, 71] on span "Social Media Icons" at bounding box center [72, 69] width 55 height 9
select select "rem"
select select "%"
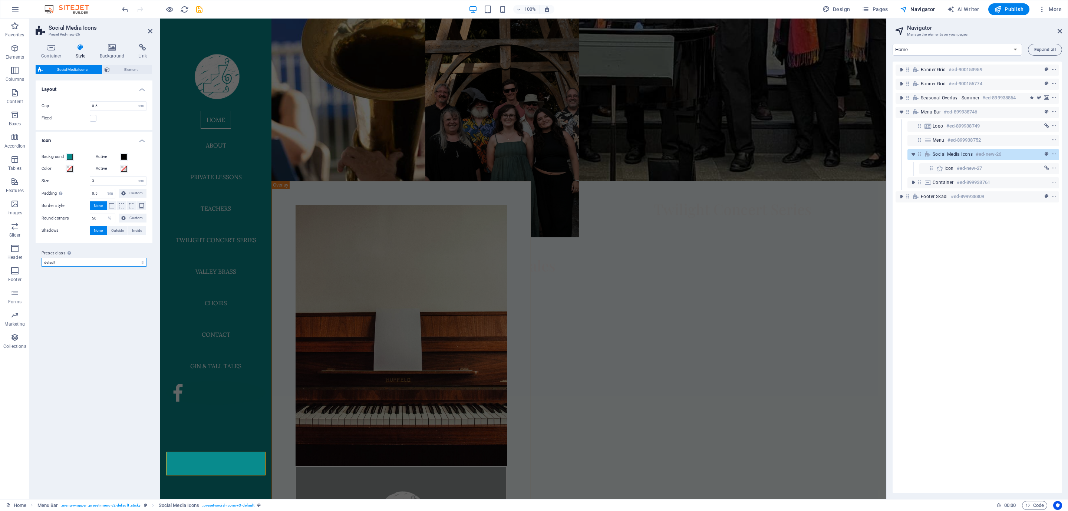
click at [63, 261] on select "default Add preset class" at bounding box center [94, 262] width 105 height 9
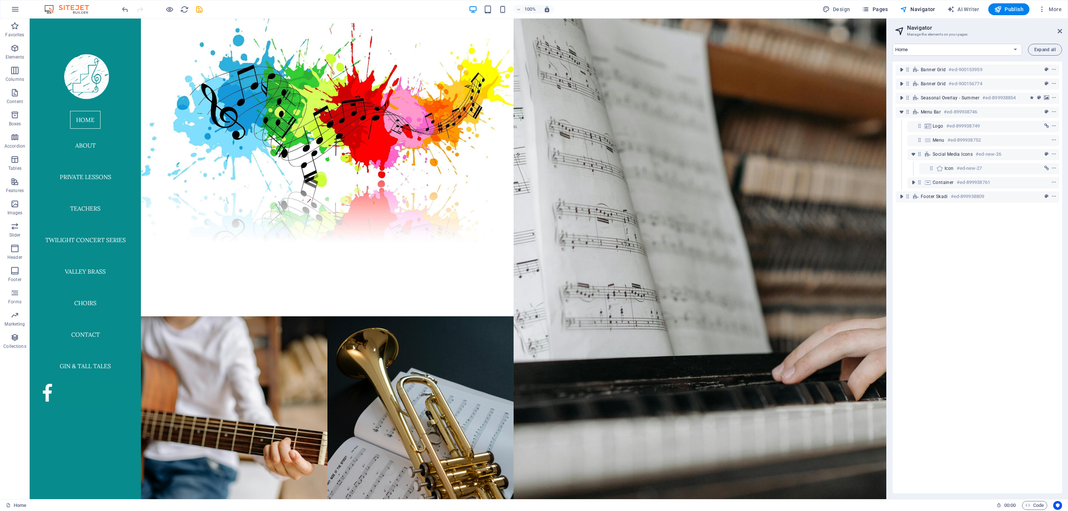
click at [878, 7] on span "Pages" at bounding box center [875, 9] width 26 height 7
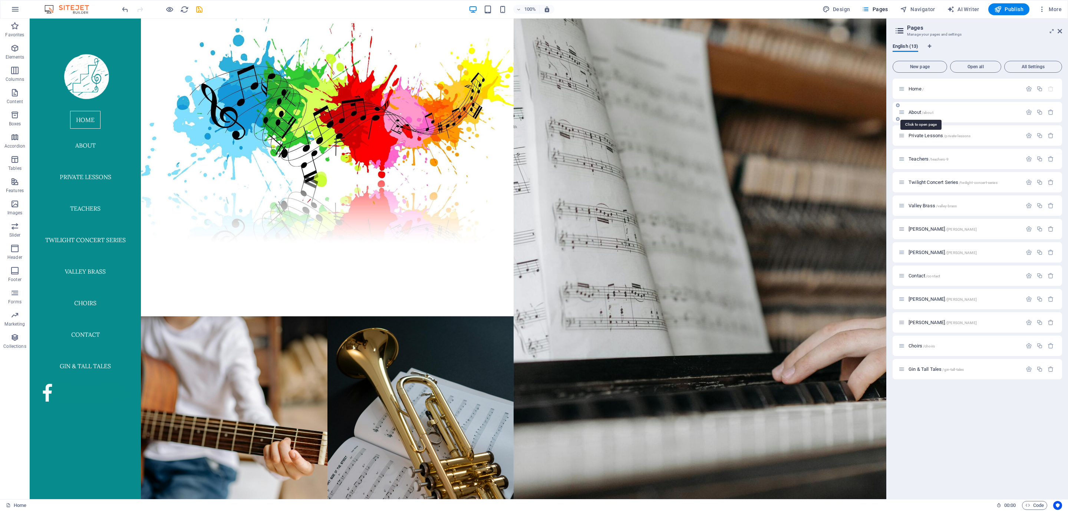
click at [917, 111] on span "About /about" at bounding box center [921, 112] width 25 height 6
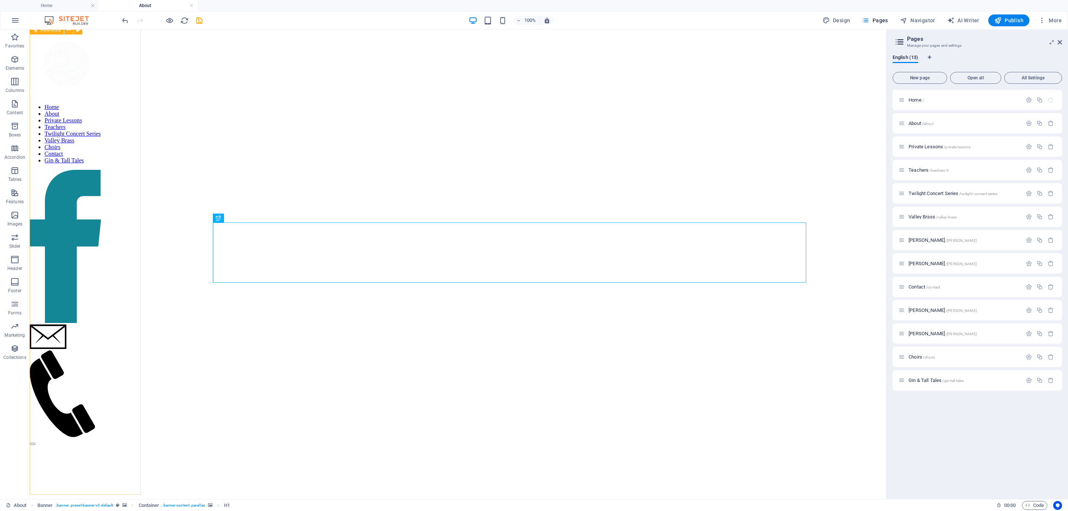
scroll to position [241, 0]
click at [77, 324] on figure at bounding box center [65, 247] width 71 height 155
click at [90, 324] on figure at bounding box center [65, 247] width 71 height 155
click at [87, 324] on figure at bounding box center [65, 247] width 71 height 155
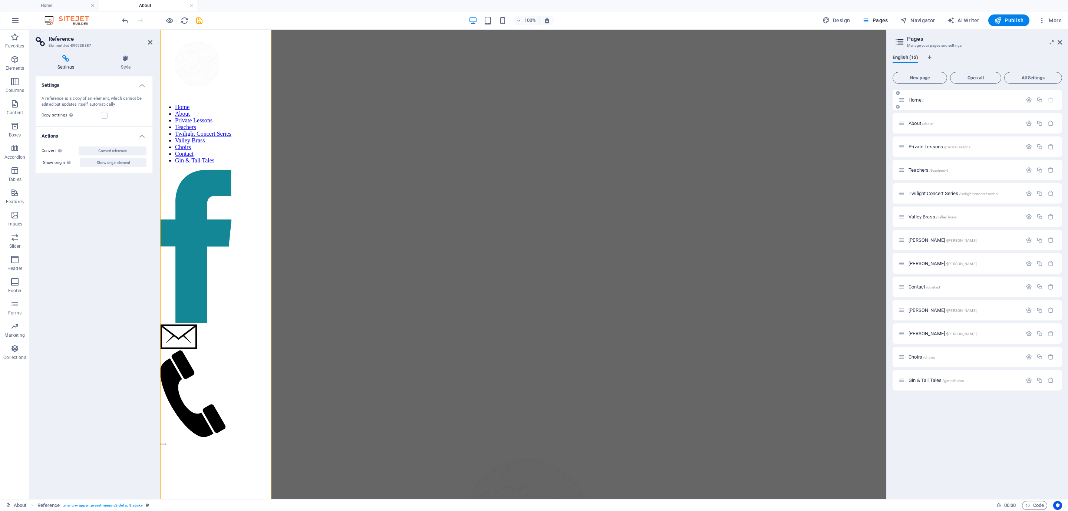
click at [916, 98] on span "Home /" at bounding box center [916, 100] width 15 height 6
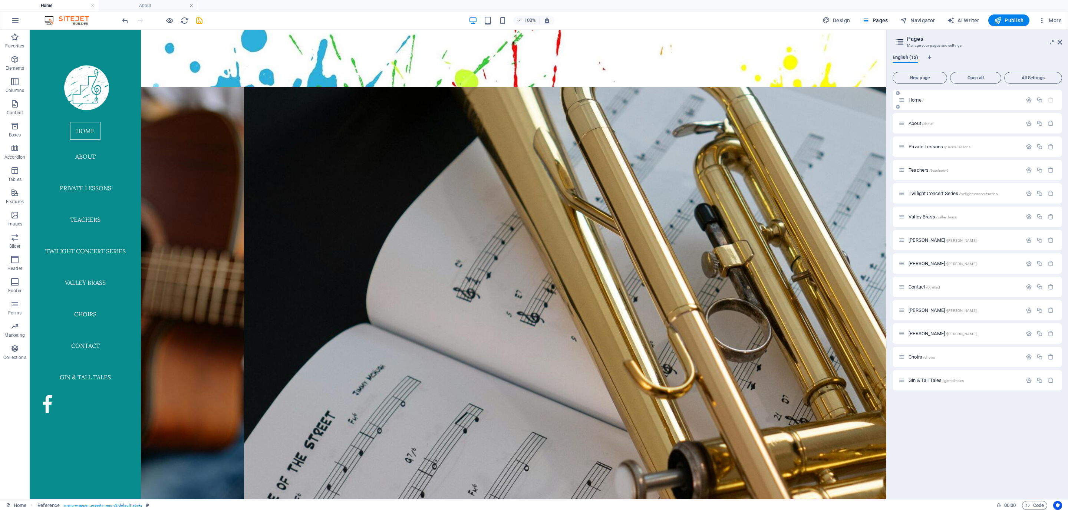
scroll to position [0, 0]
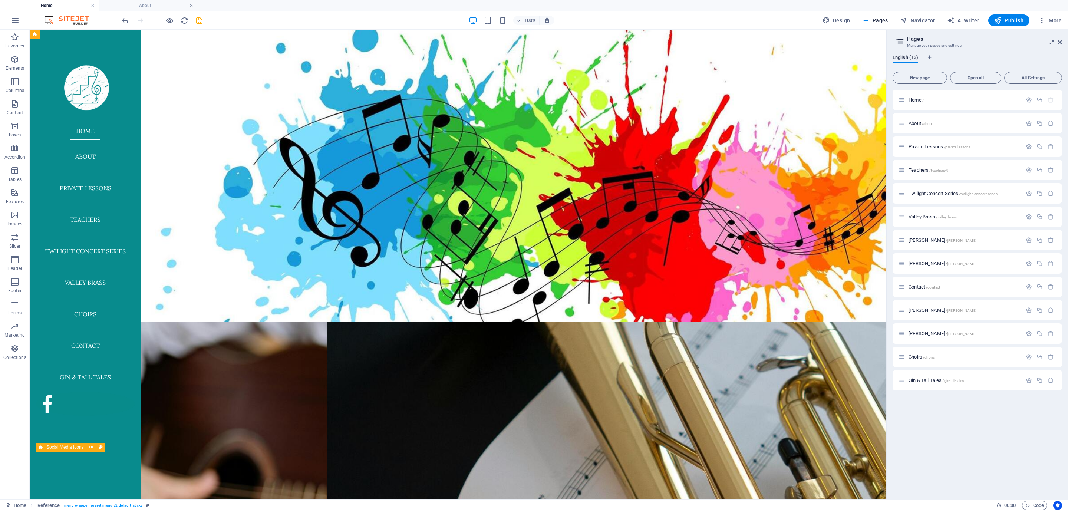
click at [94, 416] on figure at bounding box center [85, 404] width 99 height 24
click at [99, 448] on icon at bounding box center [101, 448] width 4 height 8
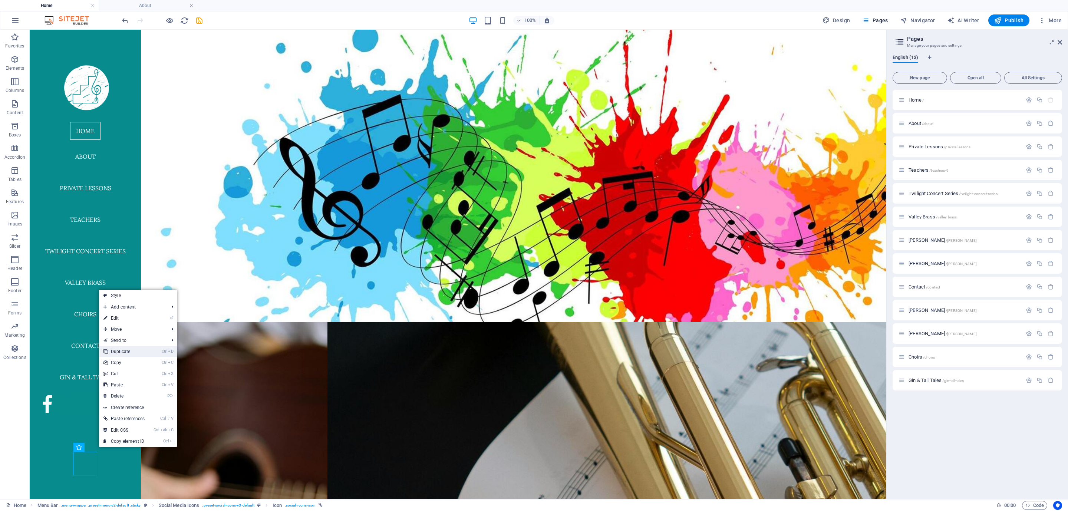
drag, startPoint x: 119, startPoint y: 349, endPoint x: 89, endPoint y: 336, distance: 33.1
click at [119, 349] on link "Ctrl D Duplicate" at bounding box center [124, 351] width 50 height 11
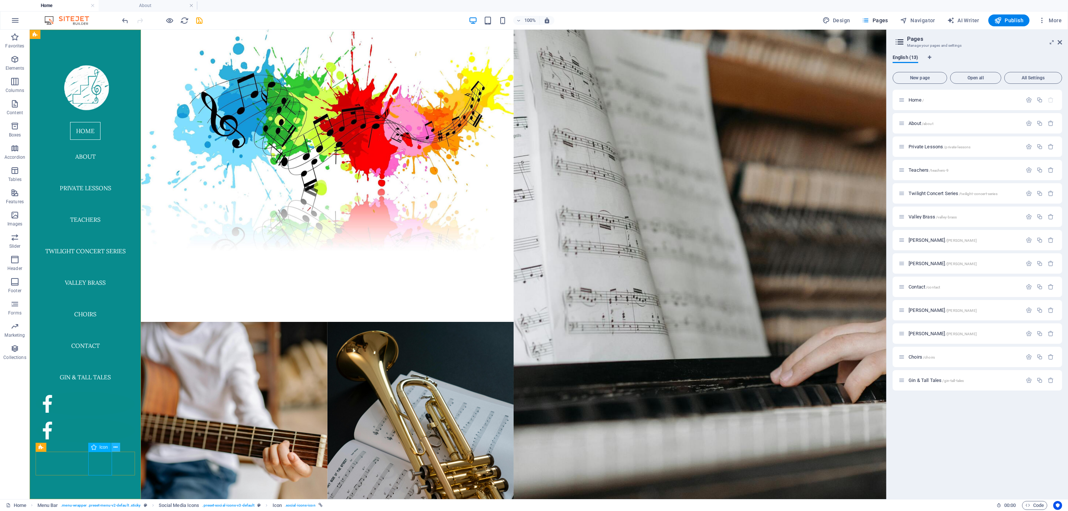
click at [115, 448] on icon at bounding box center [115, 448] width 4 height 8
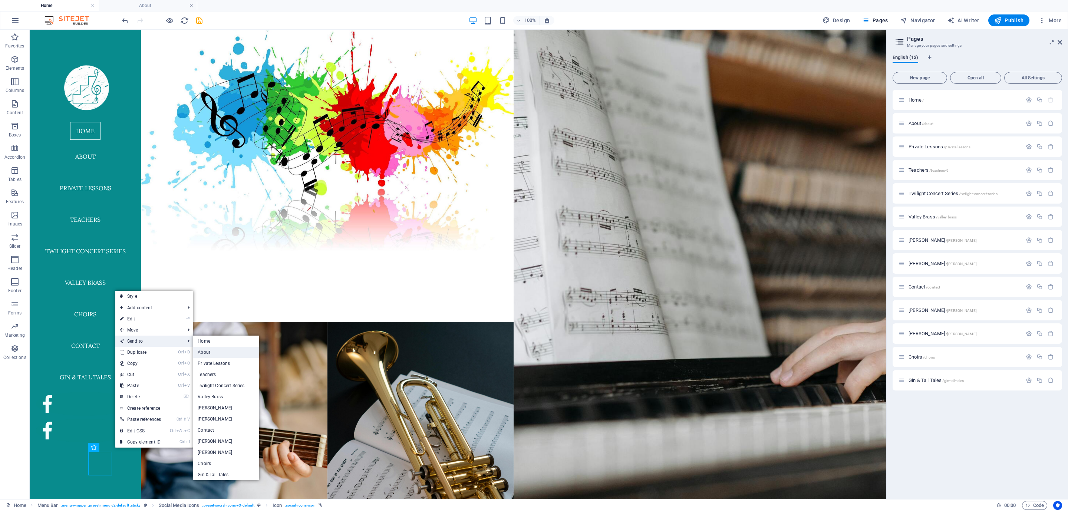
click at [204, 352] on link "About" at bounding box center [226, 352] width 66 height 11
select select "xMidYMid"
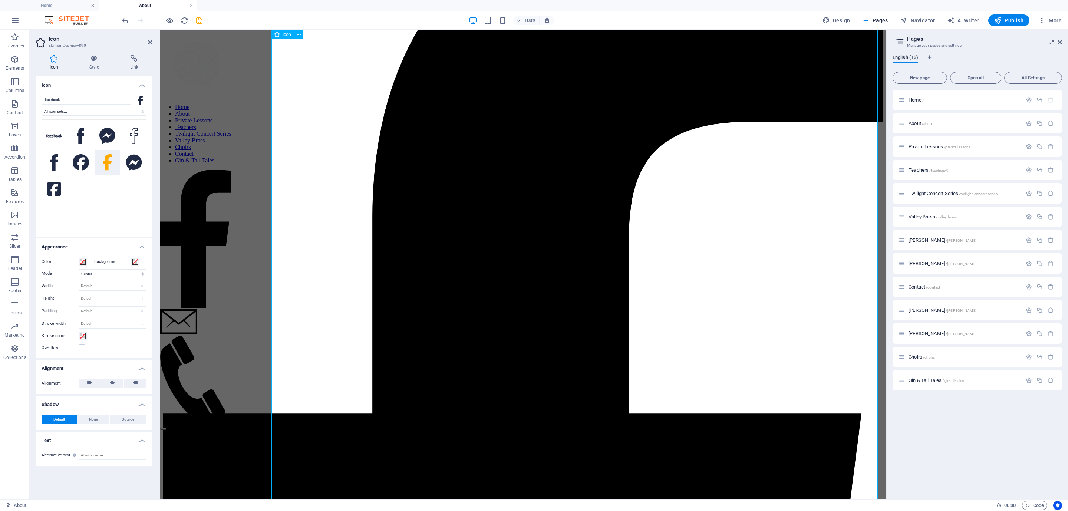
scroll to position [702, 0]
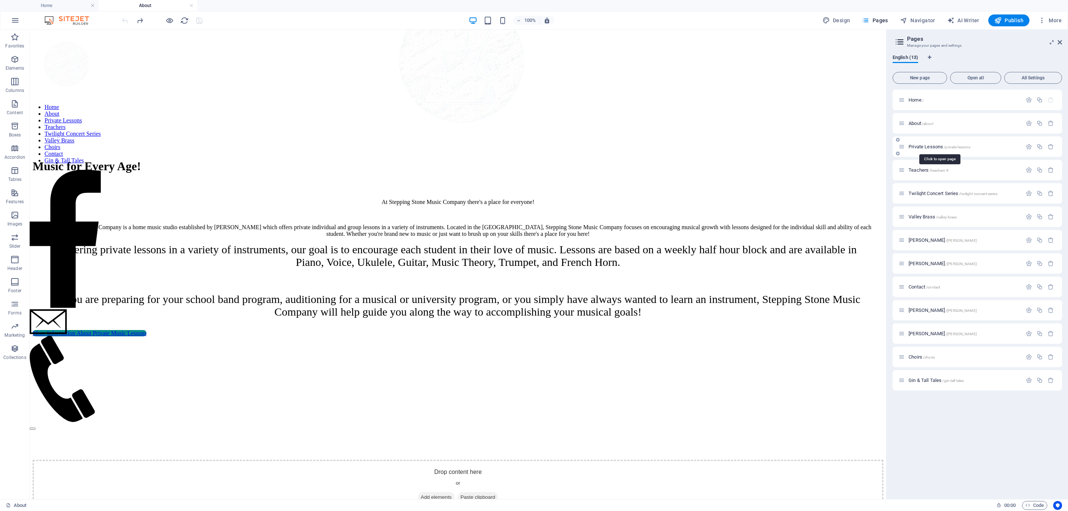
click at [920, 147] on span "Private Lessons /private-lessons" at bounding box center [940, 147] width 62 height 6
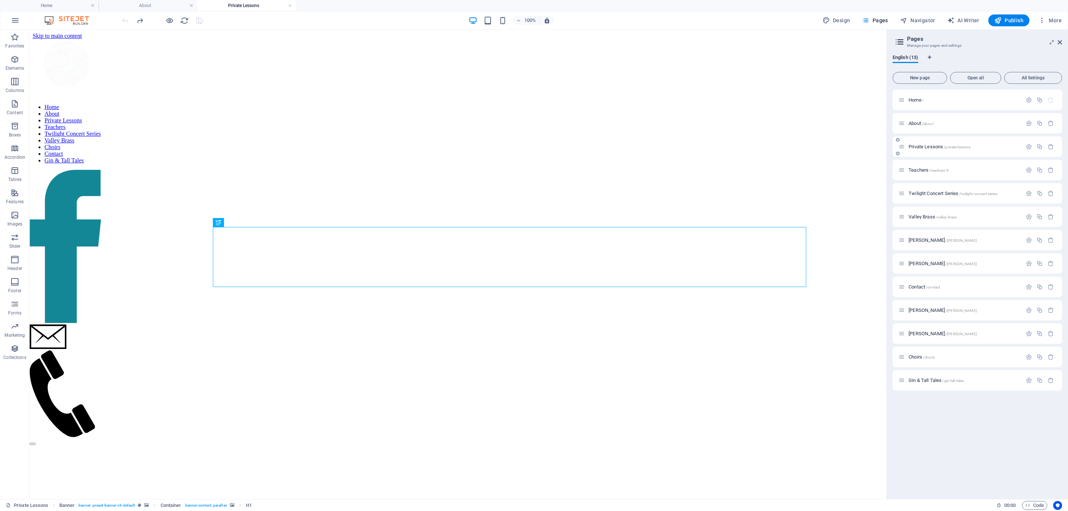
scroll to position [0, 0]
click at [89, 324] on figure at bounding box center [65, 247] width 71 height 155
click at [87, 324] on figure at bounding box center [65, 247] width 71 height 155
click at [86, 324] on figure at bounding box center [65, 247] width 71 height 155
click at [198, 19] on div at bounding box center [162, 20] width 83 height 12
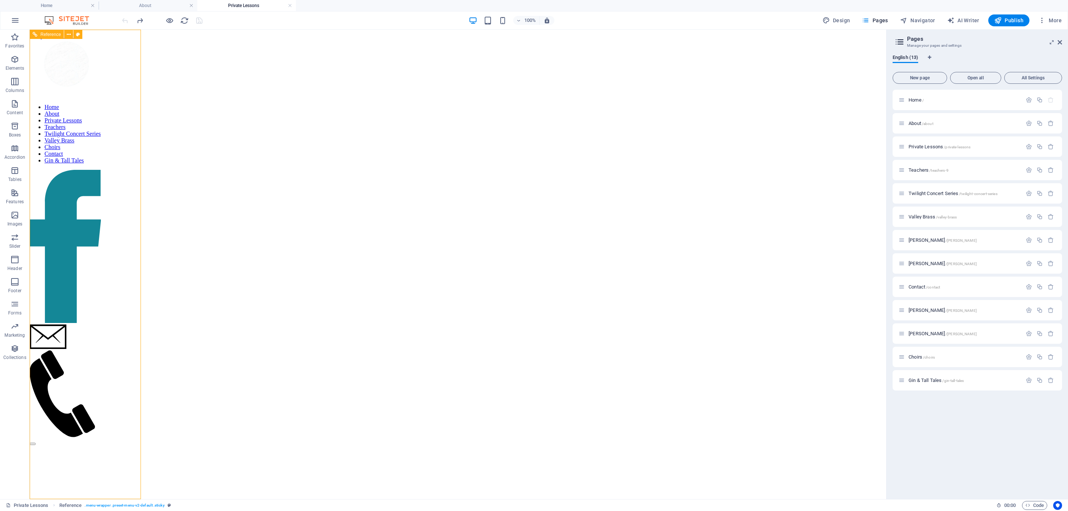
click at [82, 324] on figure at bounding box center [65, 247] width 71 height 155
click at [918, 172] on div "Teachers /teachers-9" at bounding box center [960, 170] width 123 height 9
click at [918, 168] on span "Teachers /teachers-9" at bounding box center [929, 170] width 40 height 6
click at [84, 324] on figure at bounding box center [65, 247] width 71 height 155
click at [251, 8] on h4 "Private Lessons" at bounding box center [246, 5] width 99 height 8
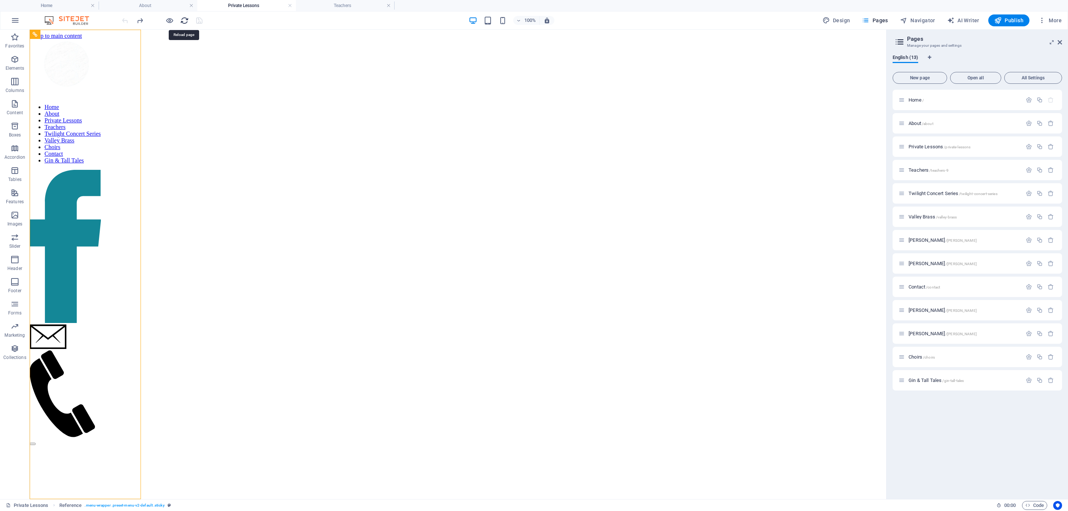
click at [183, 17] on icon "reload" at bounding box center [184, 20] width 9 height 9
click at [145, 6] on h4 "About" at bounding box center [148, 5] width 99 height 8
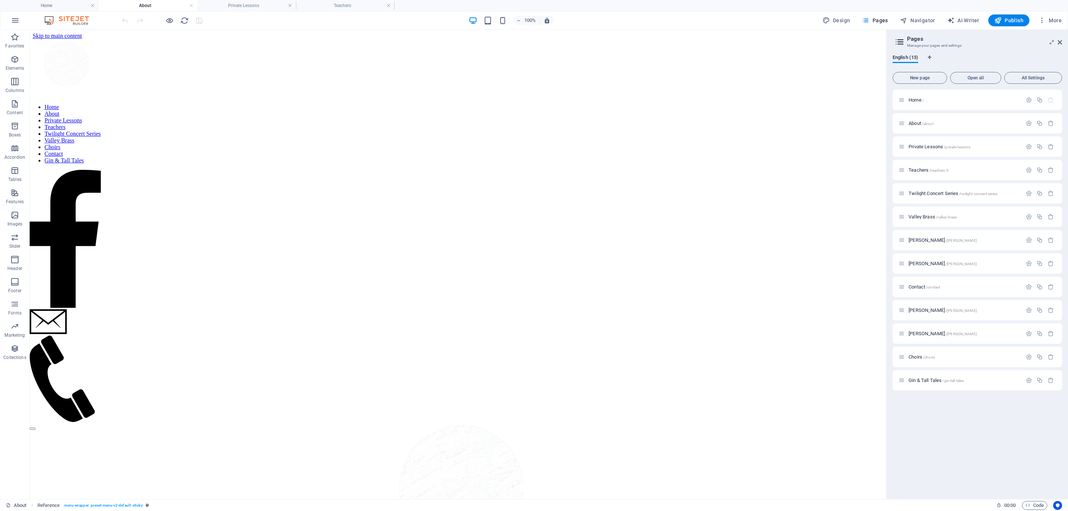
scroll to position [672, 0]
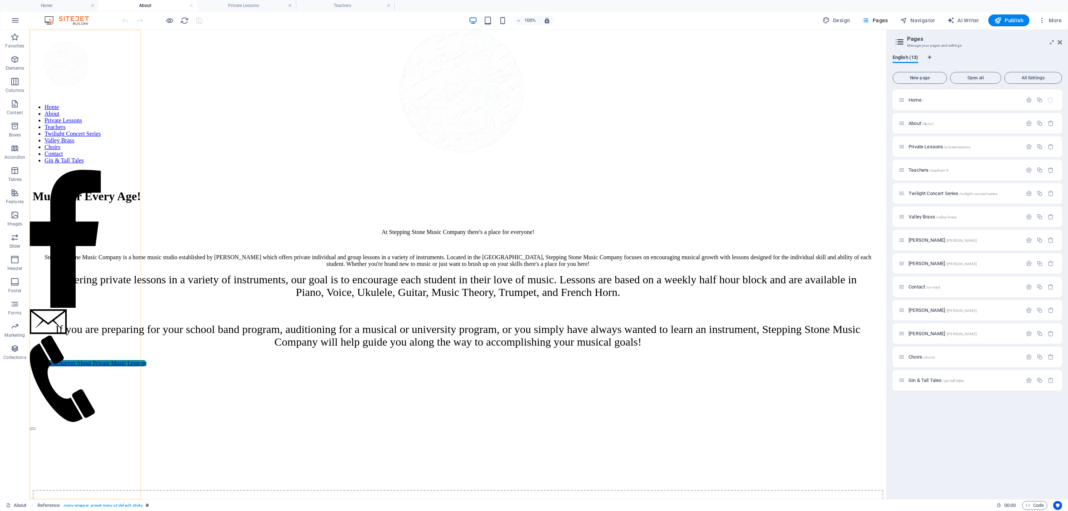
click at [86, 309] on figure at bounding box center [65, 239] width 71 height 139
click at [57, 4] on h4 "Home" at bounding box center [49, 5] width 99 height 8
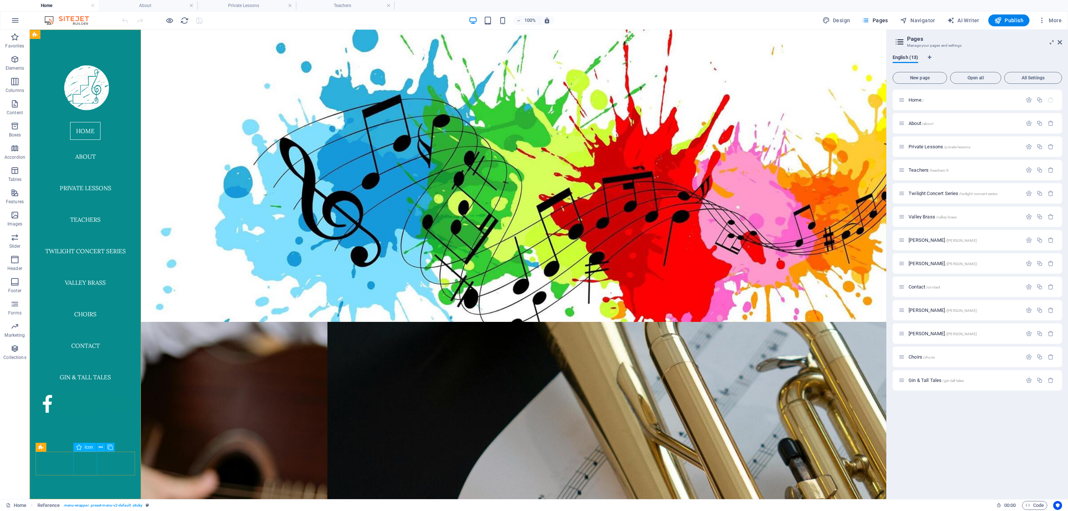
click at [91, 416] on figure at bounding box center [85, 404] width 99 height 24
click at [99, 445] on icon at bounding box center [101, 448] width 4 height 8
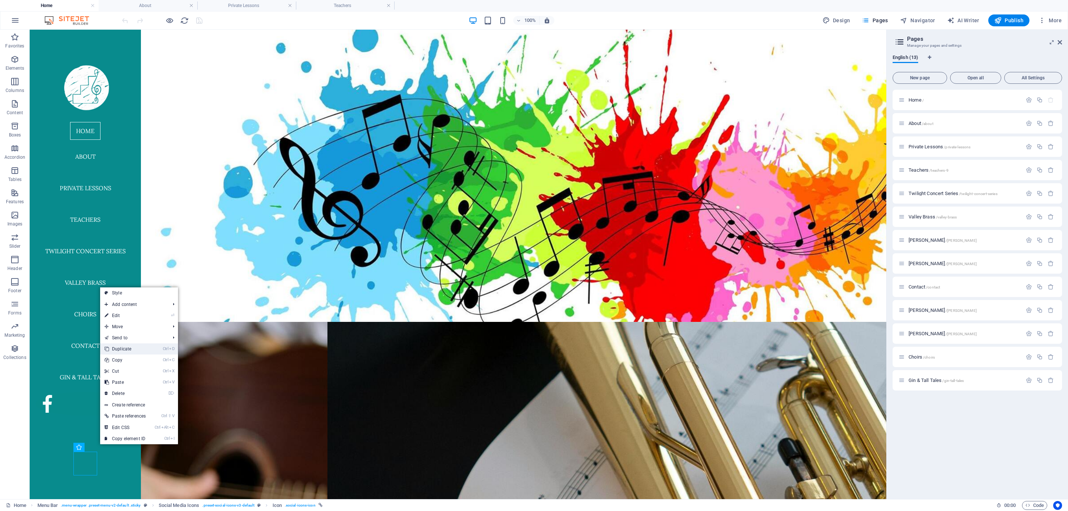
click at [135, 350] on link "Ctrl D Duplicate" at bounding box center [125, 348] width 50 height 11
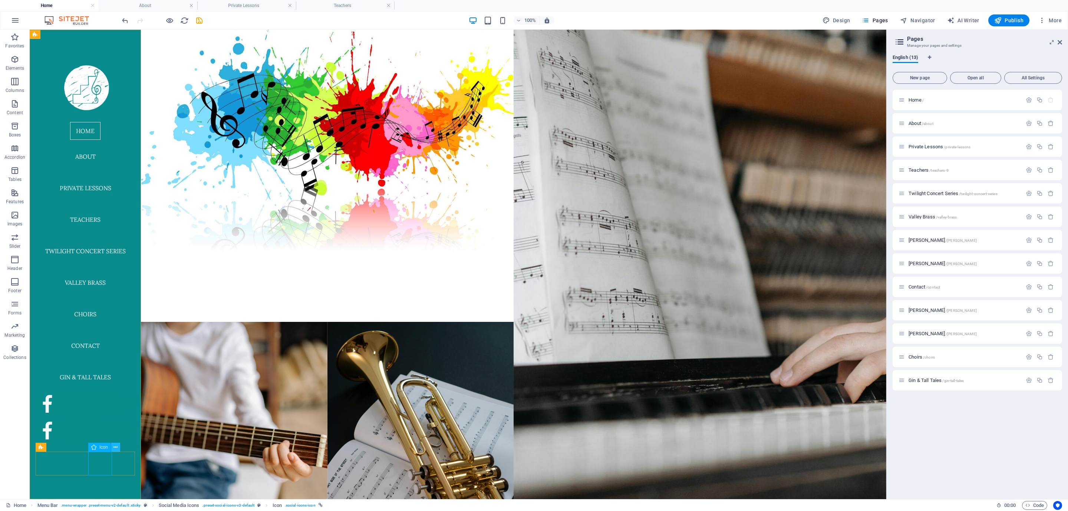
click at [117, 448] on icon at bounding box center [115, 448] width 4 height 8
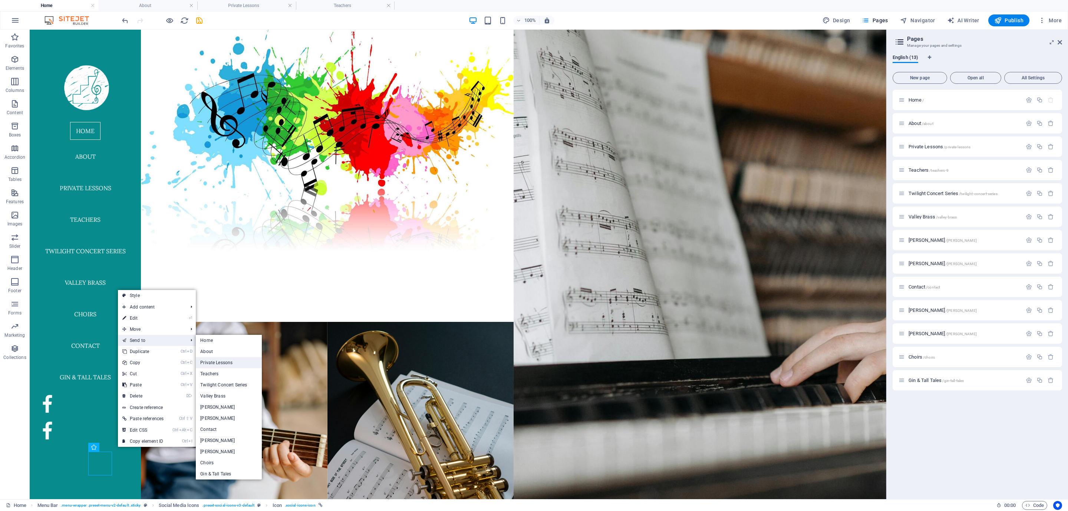
click at [210, 361] on link "Private Lessons" at bounding box center [229, 362] width 66 height 11
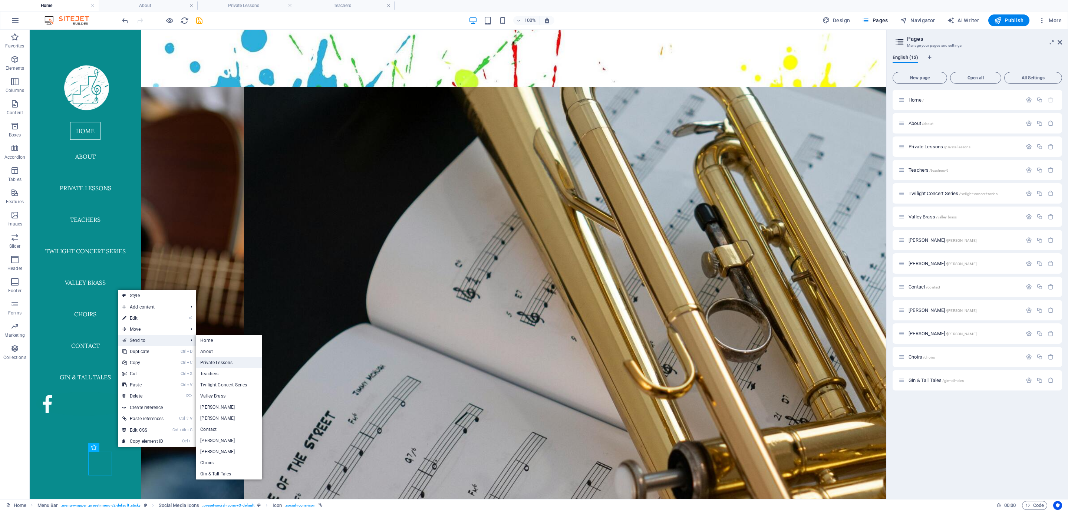
select select "xMidYMid"
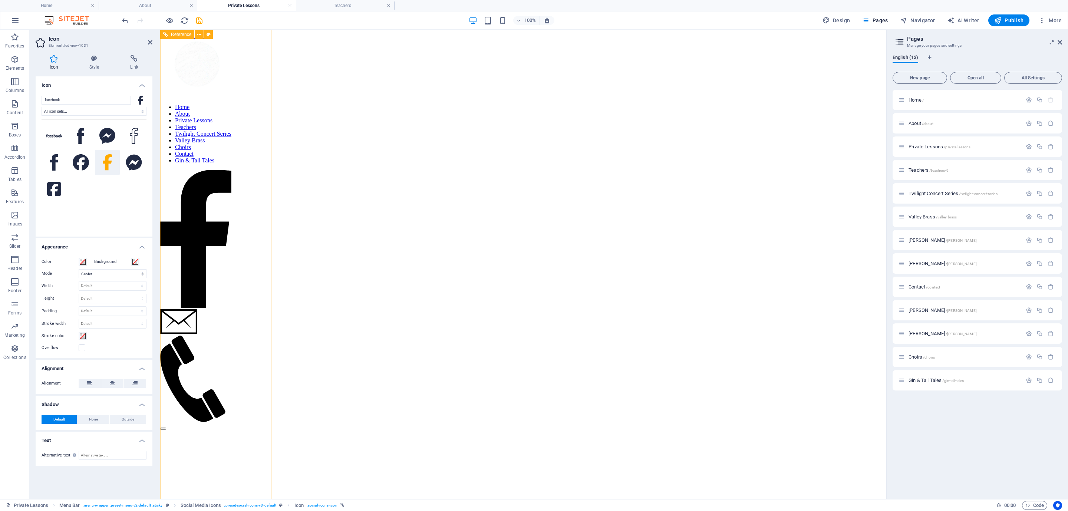
scroll to position [2102, 0]
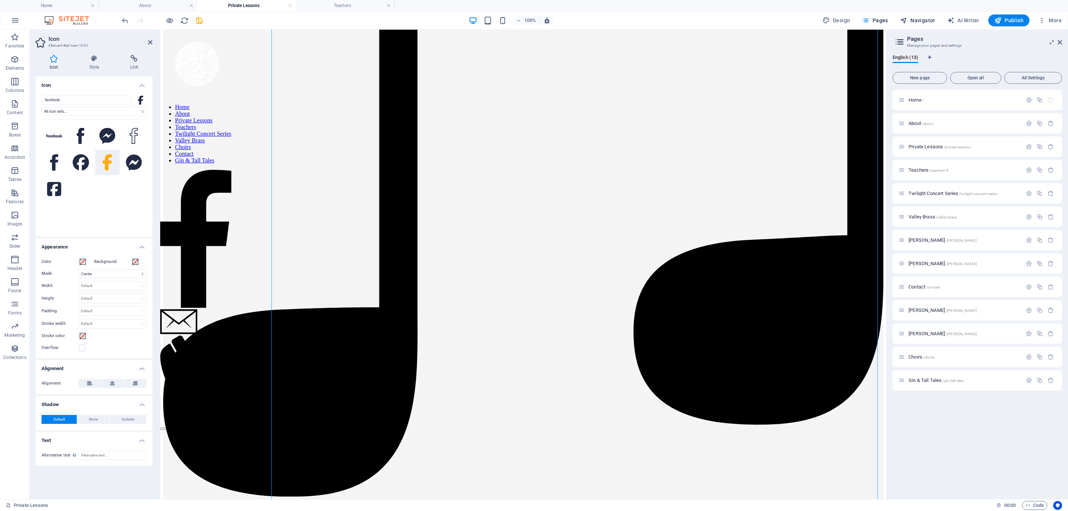
click at [915, 17] on span "Navigator" at bounding box center [917, 20] width 35 height 7
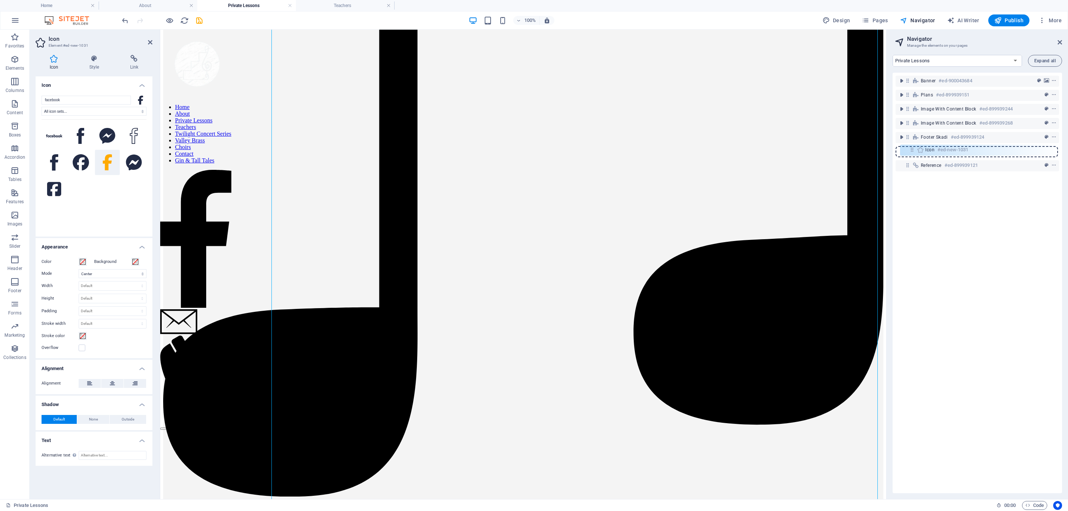
drag, startPoint x: 909, startPoint y: 165, endPoint x: 916, endPoint y: 146, distance: 19.7
click at [916, 146] on div "Banner #ed-900043684 Plans #ed-899939151 Image with Content Block #ed-899939244…" at bounding box center [977, 283] width 169 height 421
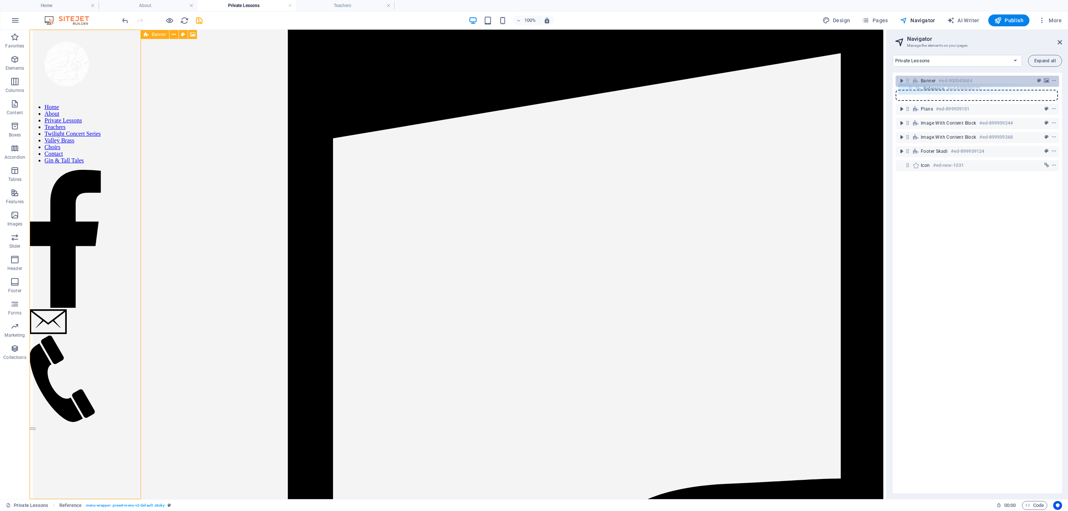
drag, startPoint x: 908, startPoint y: 151, endPoint x: 911, endPoint y: 79, distance: 71.3
click at [911, 79] on div "Banner #ed-900043684 Plans #ed-899939151 Image with Content Block #ed-899939244…" at bounding box center [977, 283] width 169 height 421
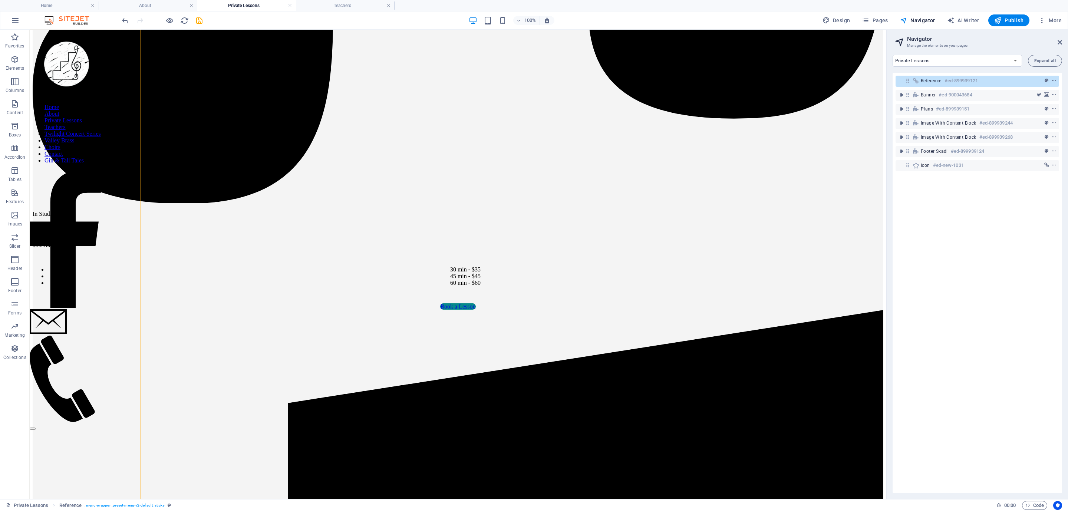
click at [908, 81] on icon at bounding box center [908, 81] width 6 height 6
click at [946, 184] on link "⌦ Delete" at bounding box center [952, 186] width 50 height 11
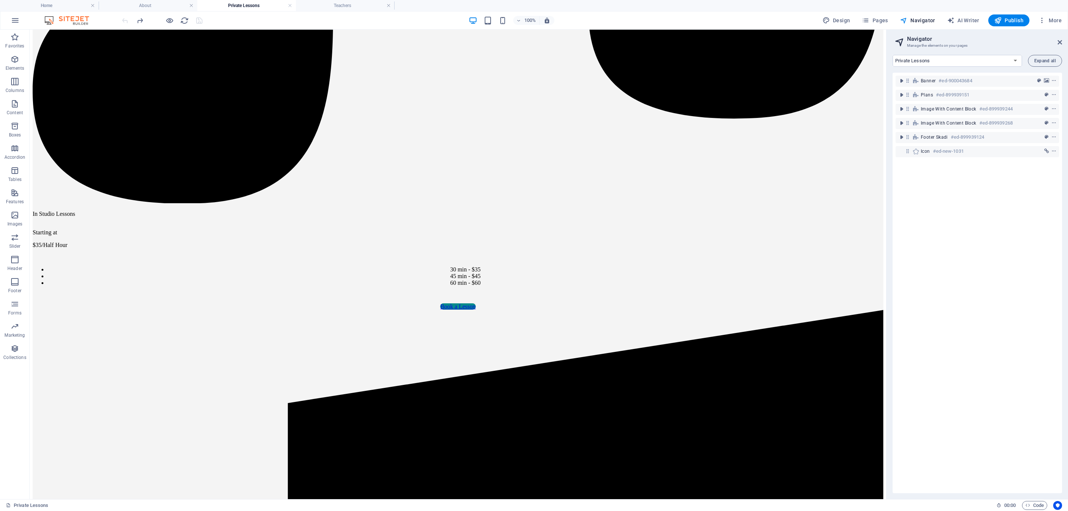
click at [125, 23] on div at bounding box center [162, 20] width 83 height 12
click at [144, 4] on h4 "About" at bounding box center [148, 5] width 99 height 8
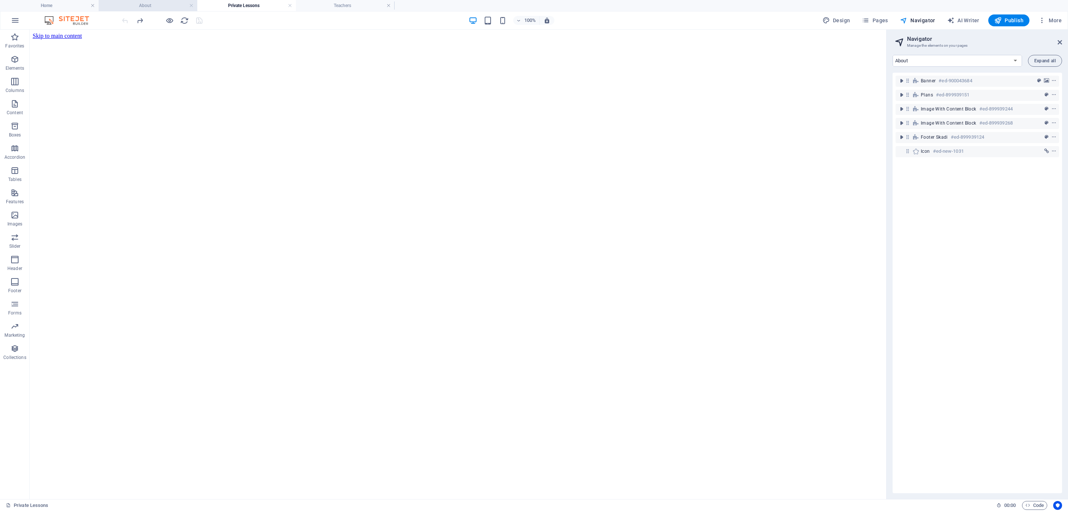
scroll to position [672, 0]
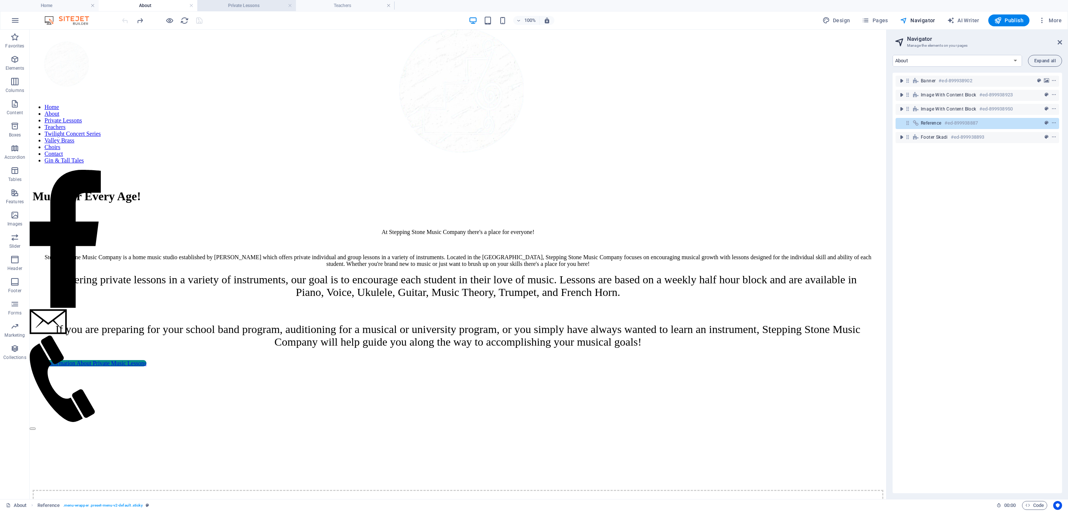
click at [224, 3] on h4 "Private Lessons" at bounding box center [246, 5] width 99 height 8
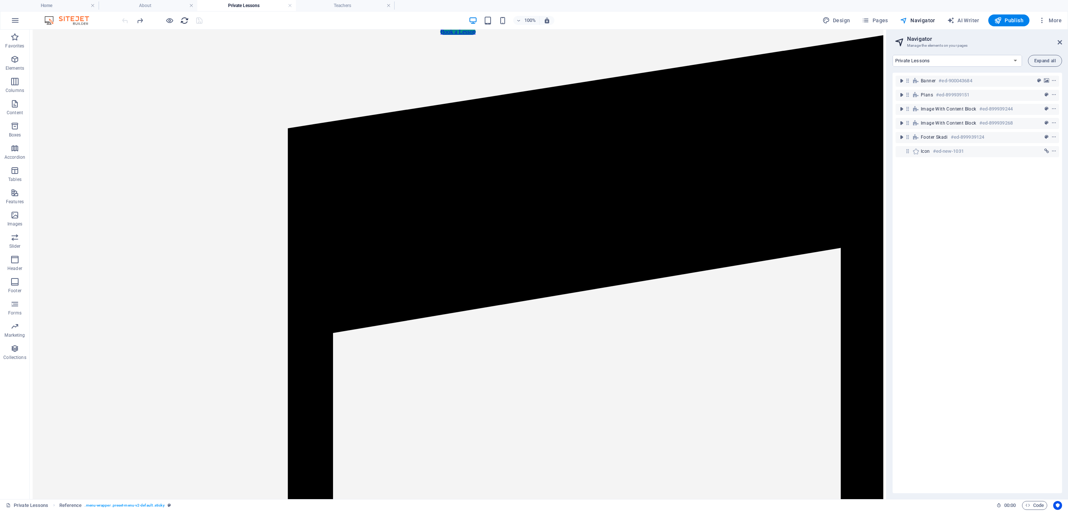
scroll to position [0, 0]
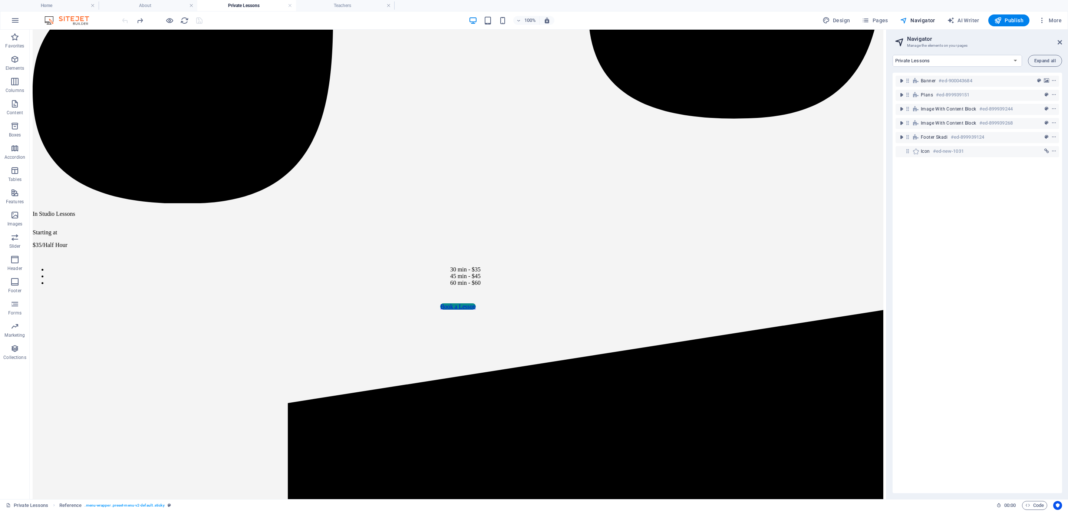
click at [125, 19] on div at bounding box center [162, 20] width 83 height 12
click at [906, 77] on div "Banner #ed-900043684 Plans #ed-899939151 Image with Content Block #ed-899939244…" at bounding box center [977, 283] width 169 height 421
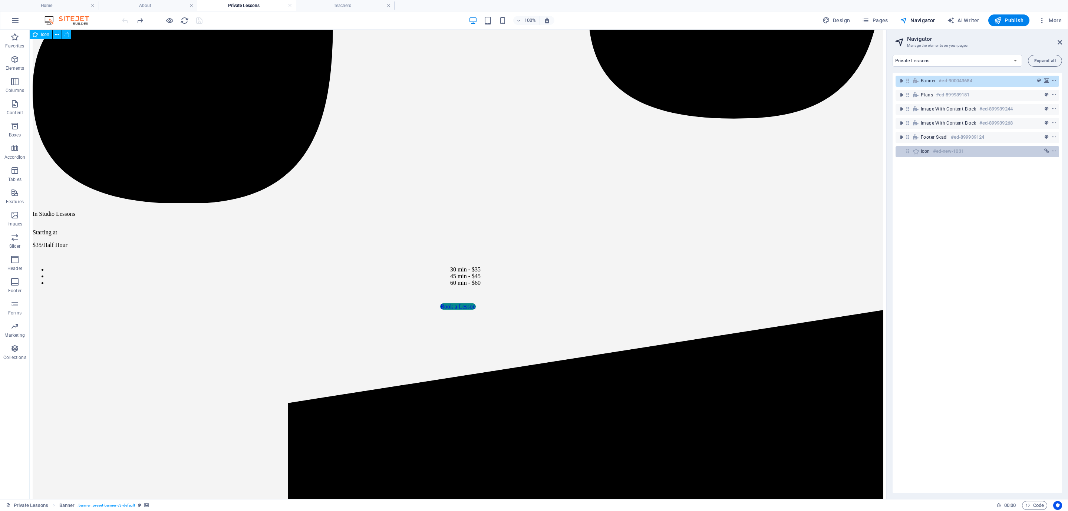
click at [908, 152] on icon at bounding box center [908, 151] width 6 height 6
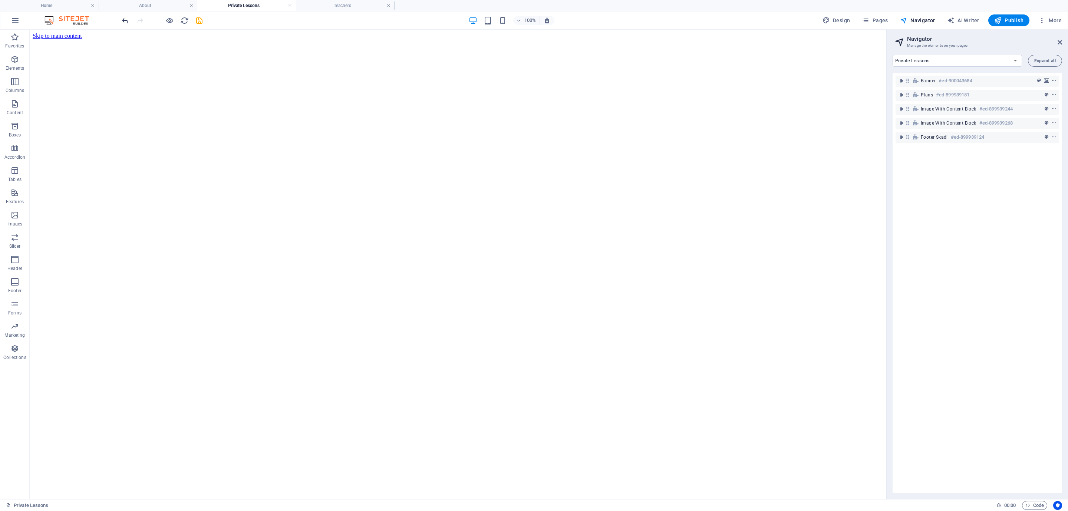
click at [122, 18] on icon "undo" at bounding box center [125, 20] width 9 height 9
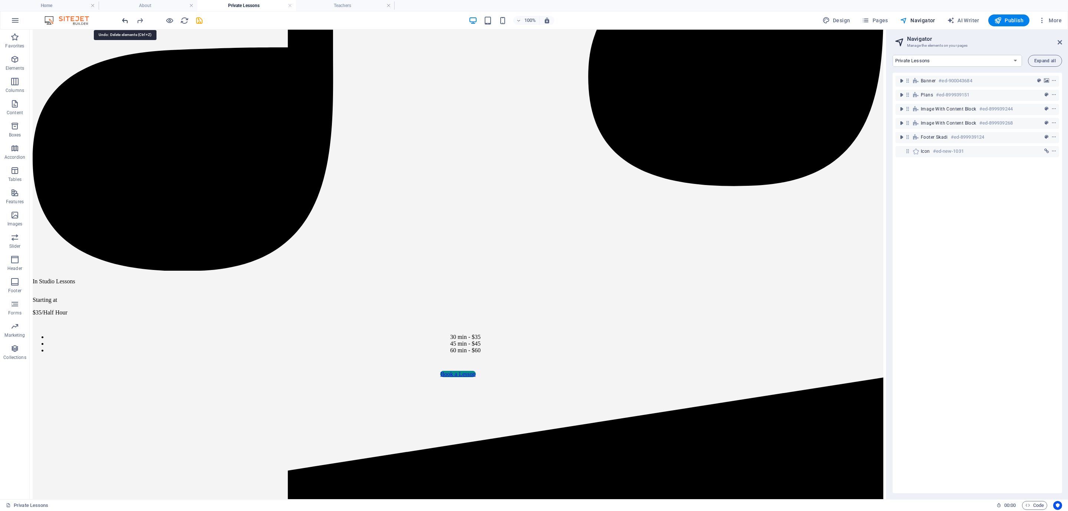
scroll to position [2336, 0]
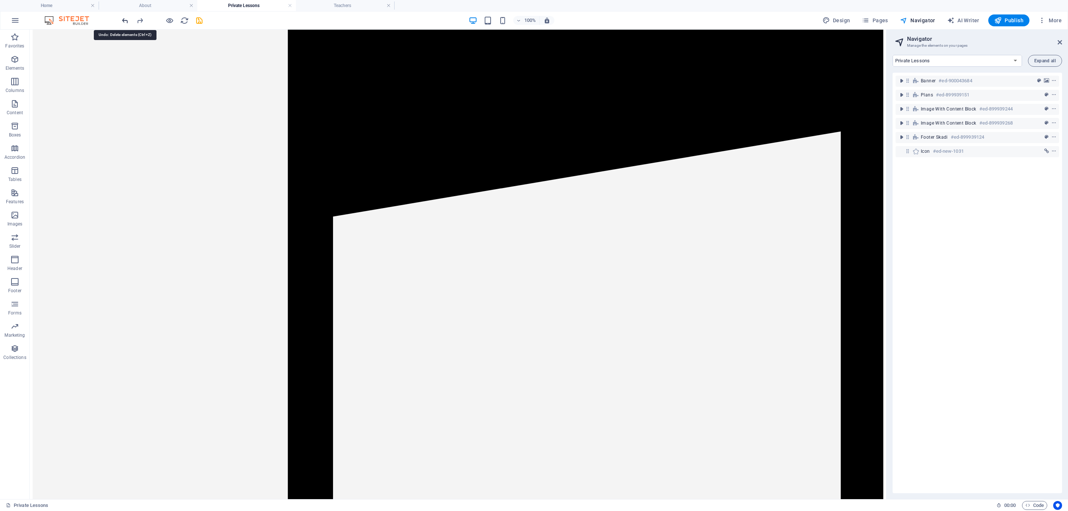
click at [122, 18] on icon "undo" at bounding box center [125, 20] width 9 height 9
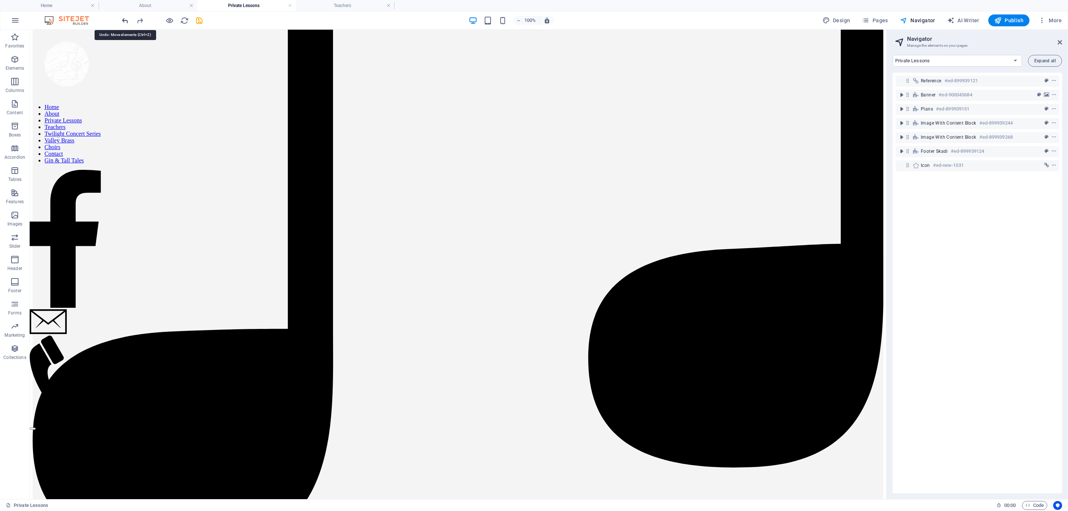
click at [122, 18] on icon "undo" at bounding box center [125, 20] width 9 height 9
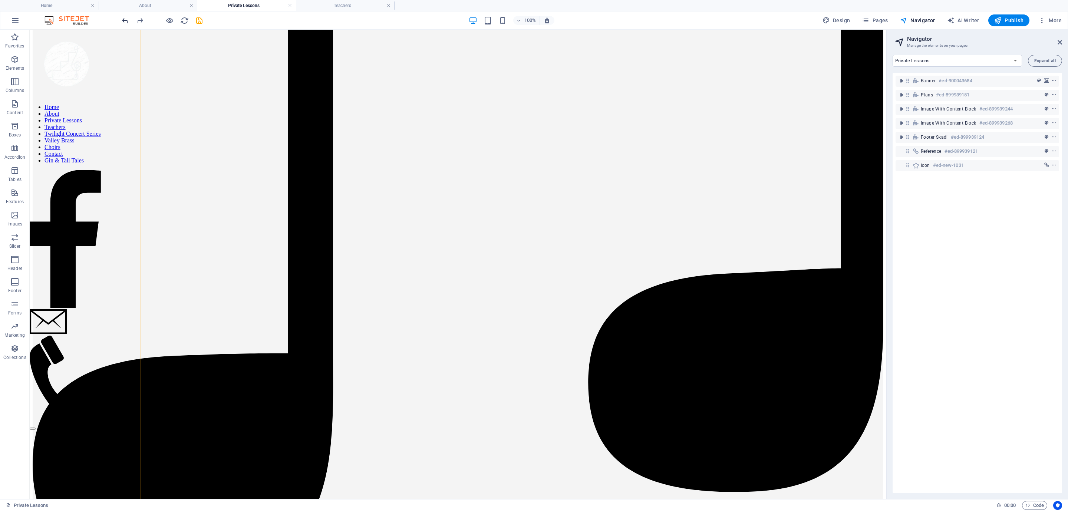
scroll to position [2299, 0]
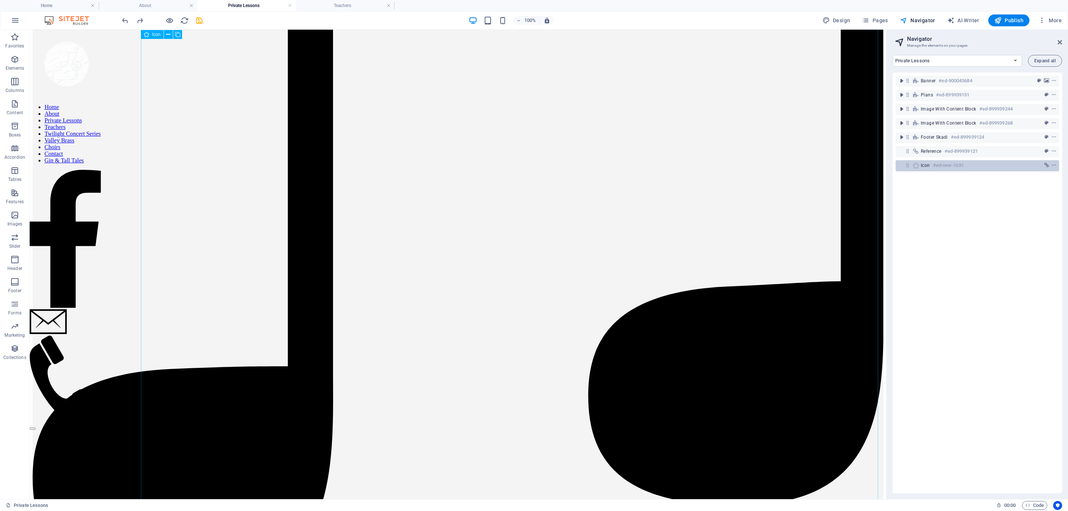
click at [929, 165] on span "Icon" at bounding box center [925, 165] width 9 height 6
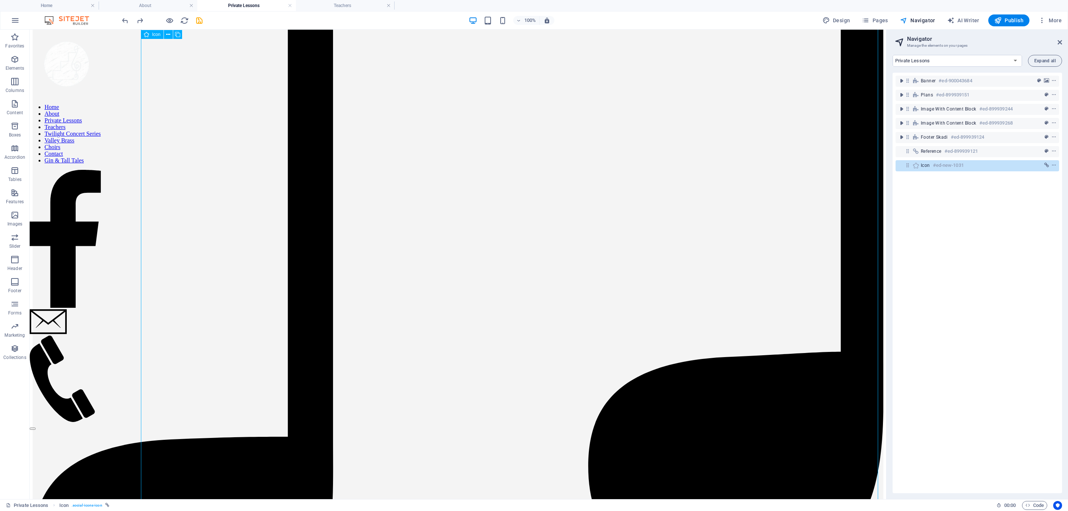
scroll to position [809, 0]
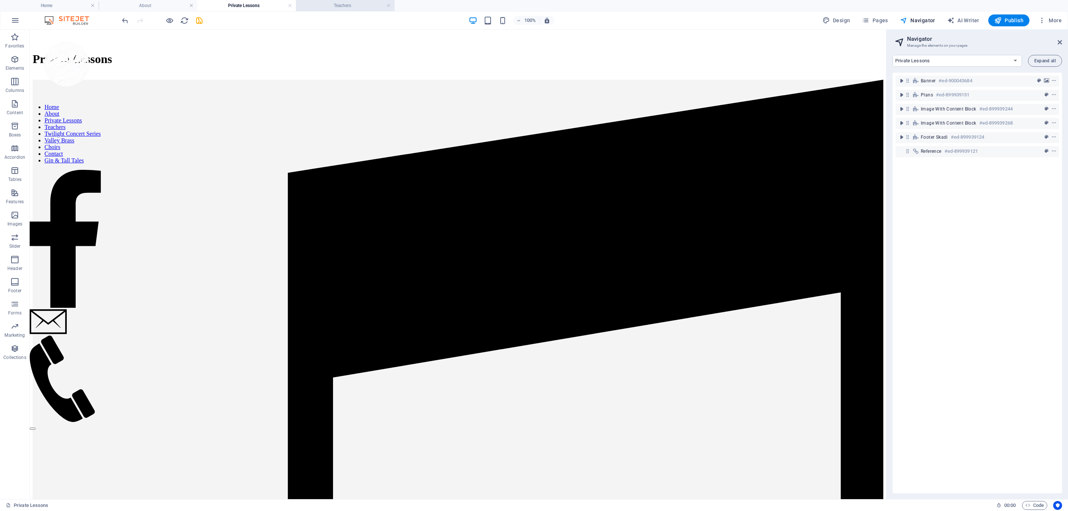
click at [307, 3] on h4 "Teachers" at bounding box center [345, 5] width 99 height 8
select select "16919694-en"
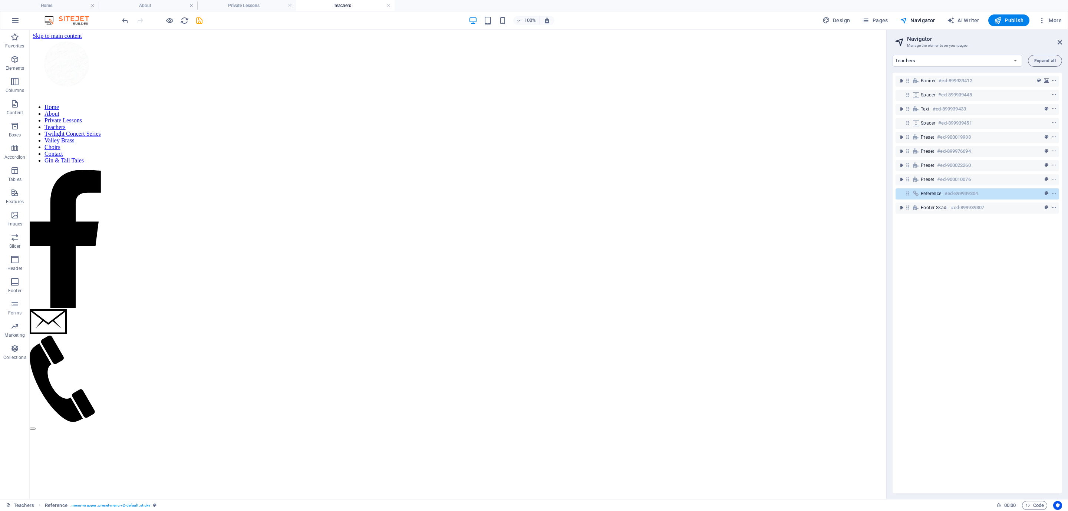
scroll to position [0, 0]
click at [879, 18] on span "Pages" at bounding box center [875, 20] width 26 height 7
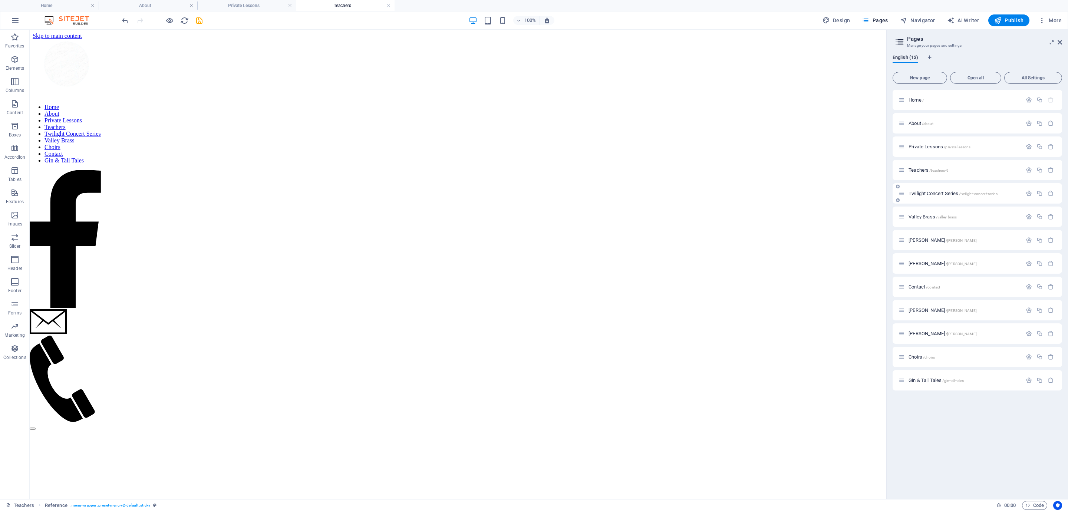
click at [923, 192] on span "Twilight Concert Series /twilight-concert-series" at bounding box center [953, 194] width 89 height 6
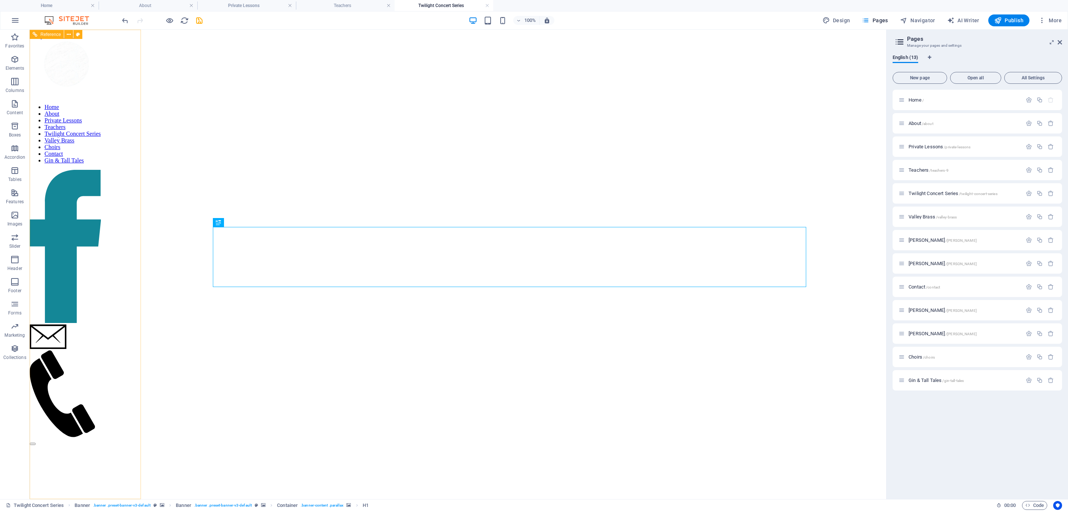
click at [85, 445] on div "Home About Private Lessons Teachers Twilight Concert Series Valley Brass Choirs…" at bounding box center [65, 265] width 71 height 470
click at [87, 324] on figure at bounding box center [65, 247] width 71 height 155
click at [335, 3] on h4 "Teachers" at bounding box center [345, 5] width 99 height 8
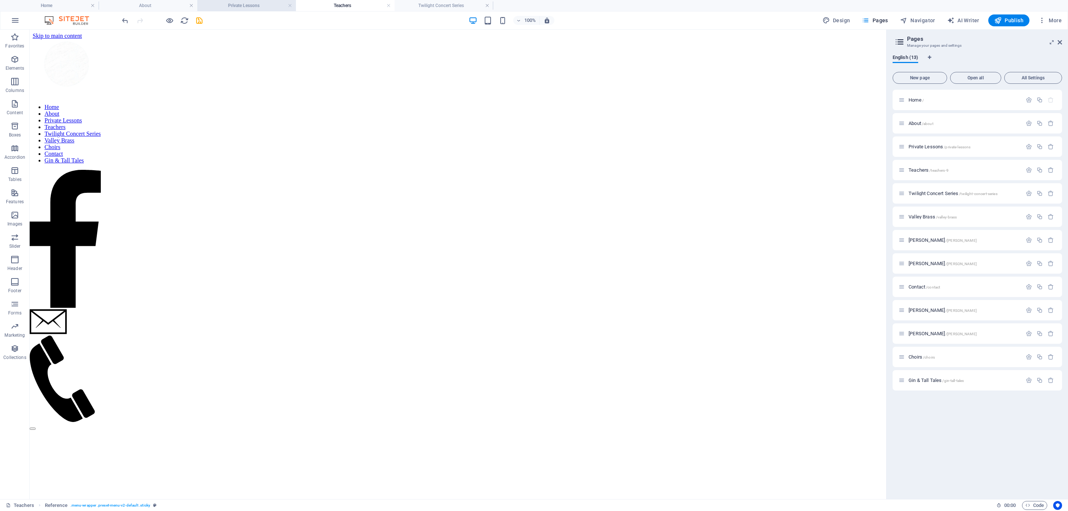
click at [250, 3] on h4 "Private Lessons" at bounding box center [246, 5] width 99 height 8
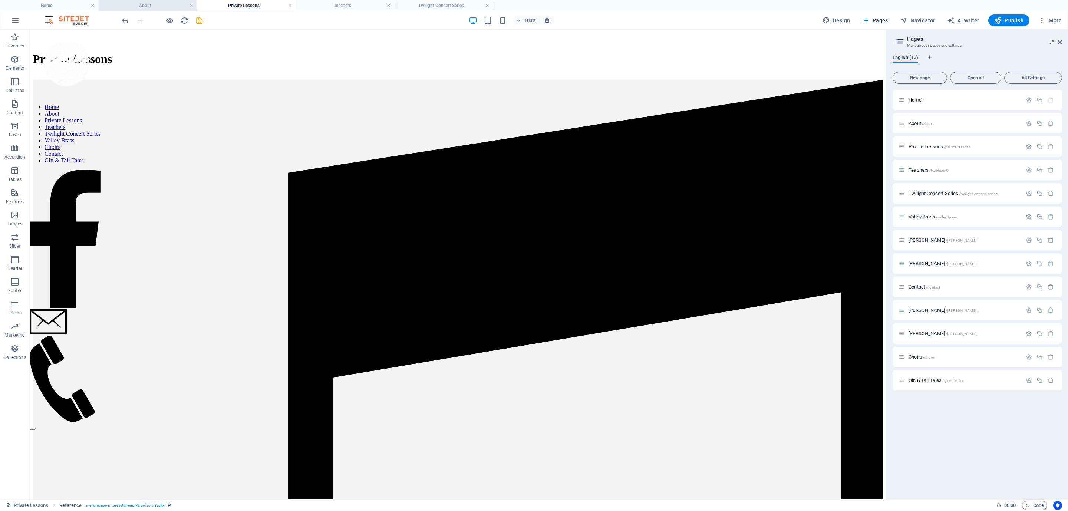
click at [176, 8] on h4 "About" at bounding box center [148, 5] width 99 height 8
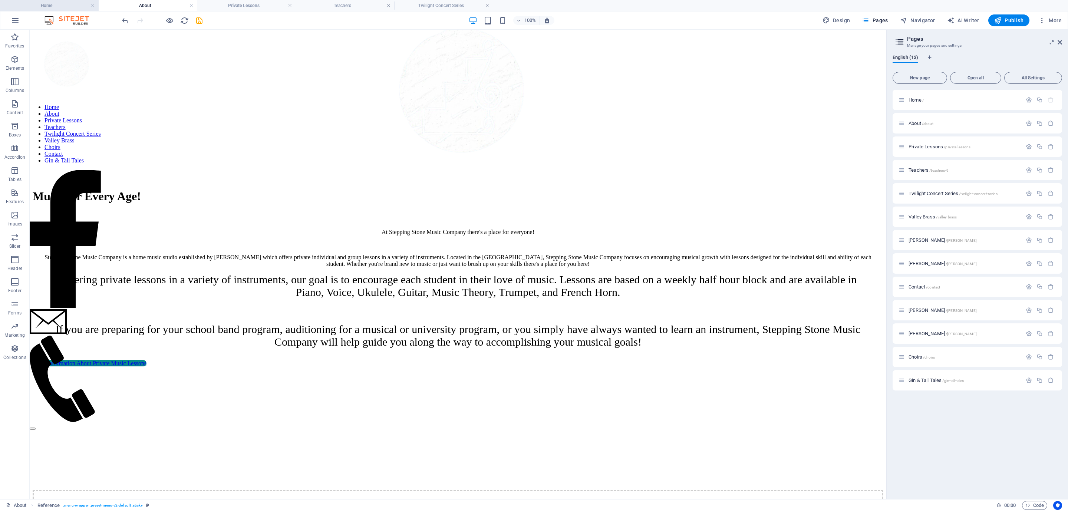
click at [58, 5] on h4 "Home" at bounding box center [49, 5] width 99 height 8
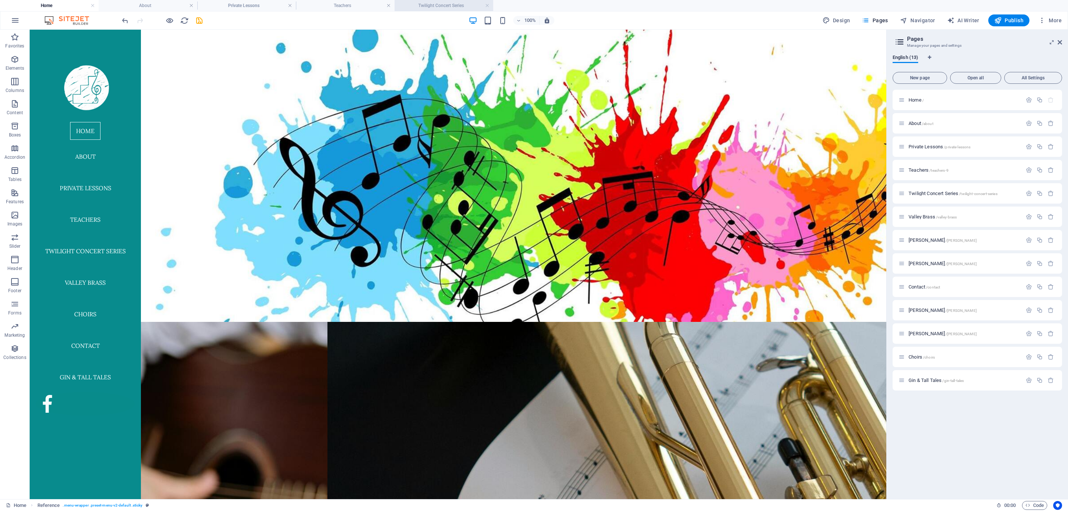
click at [428, 2] on h4 "Twilight Concert Series" at bounding box center [444, 5] width 99 height 8
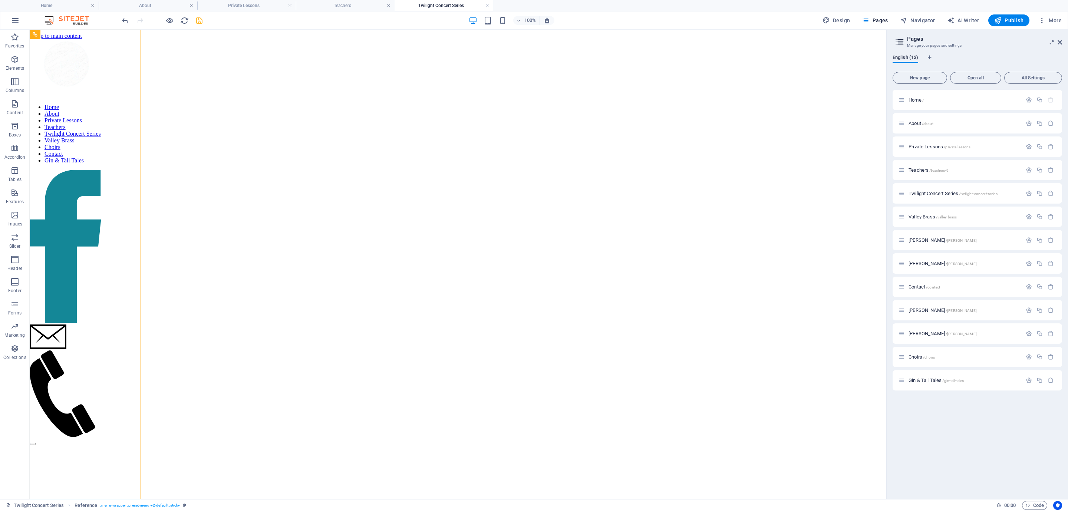
click at [197, 19] on icon "save" at bounding box center [199, 20] width 9 height 9
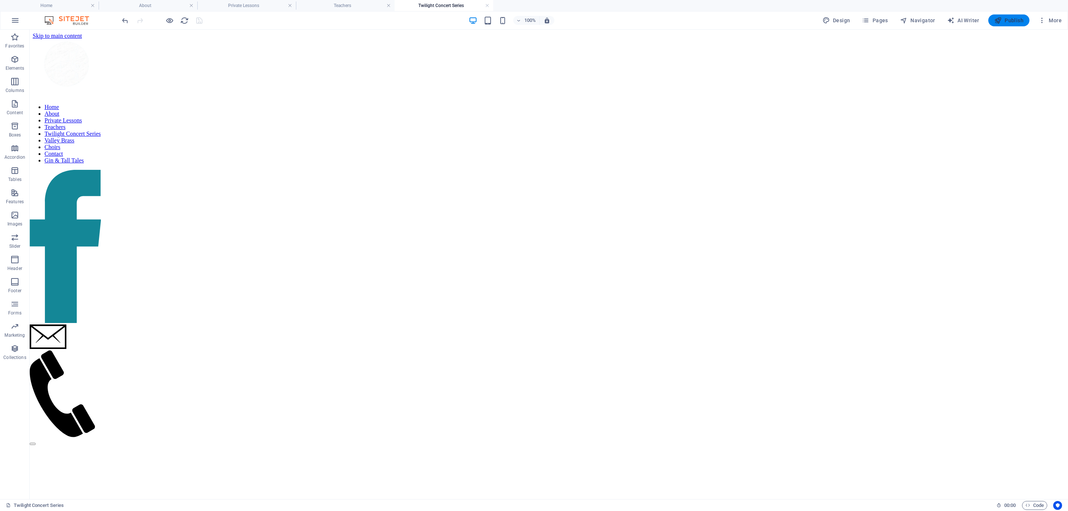
click at [1009, 19] on span "Publish" at bounding box center [1008, 20] width 29 height 7
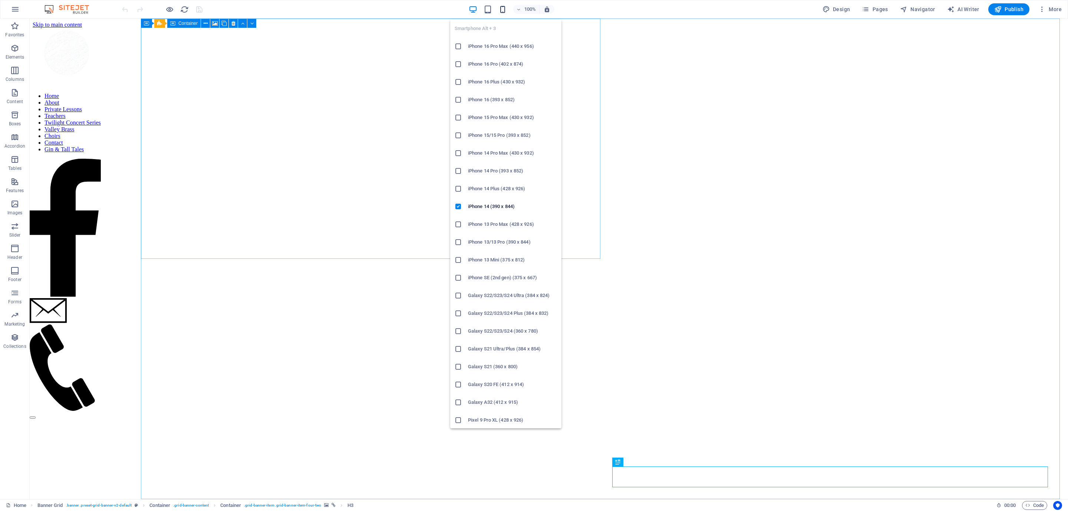
click at [502, 10] on icon "button" at bounding box center [502, 9] width 9 height 9
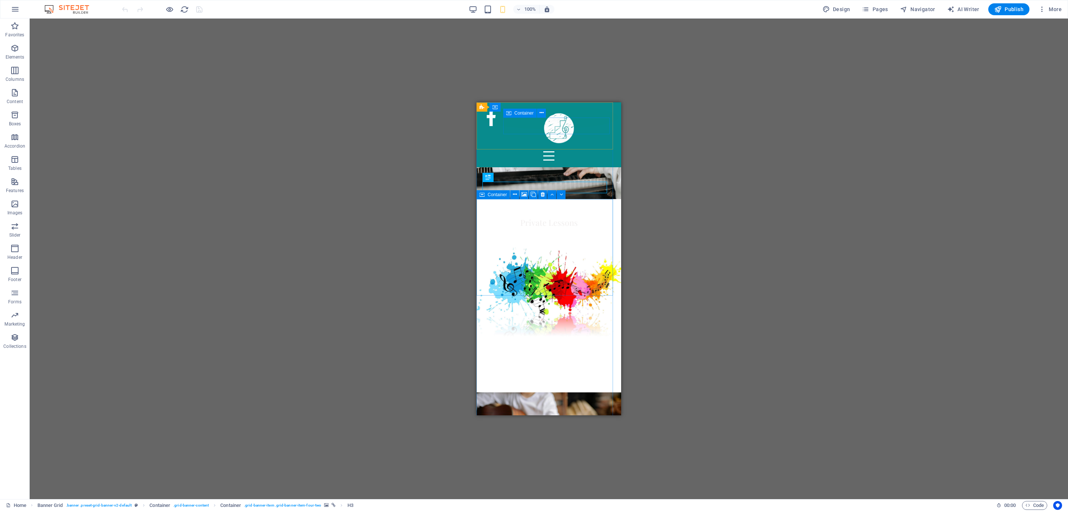
click at [547, 131] on div at bounding box center [549, 146] width 139 height 35
click at [547, 136] on div at bounding box center [558, 127] width 45 height 45
select select "px"
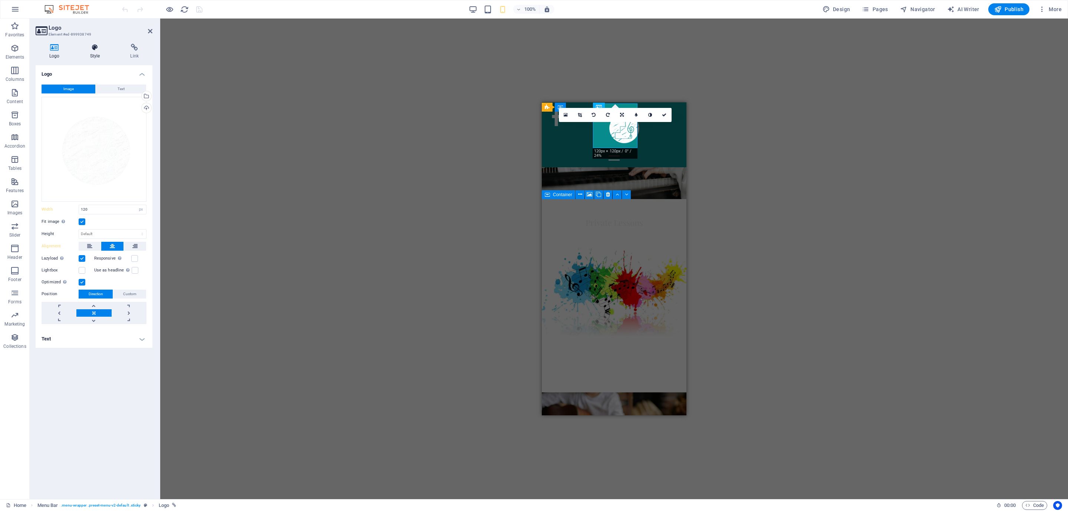
click at [96, 49] on icon at bounding box center [94, 47] width 37 height 7
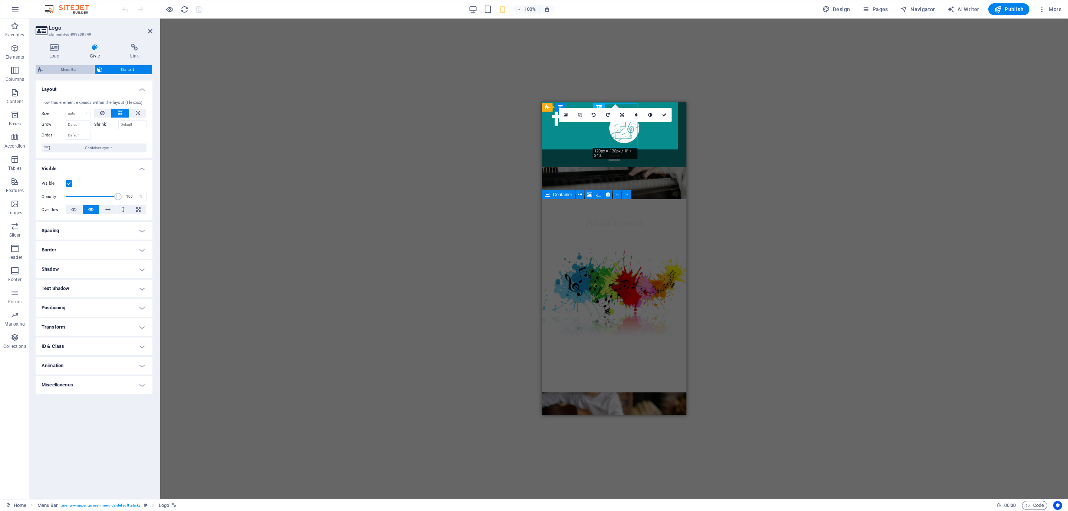
click at [76, 67] on span "Menu Bar" at bounding box center [68, 69] width 47 height 9
select select "rem"
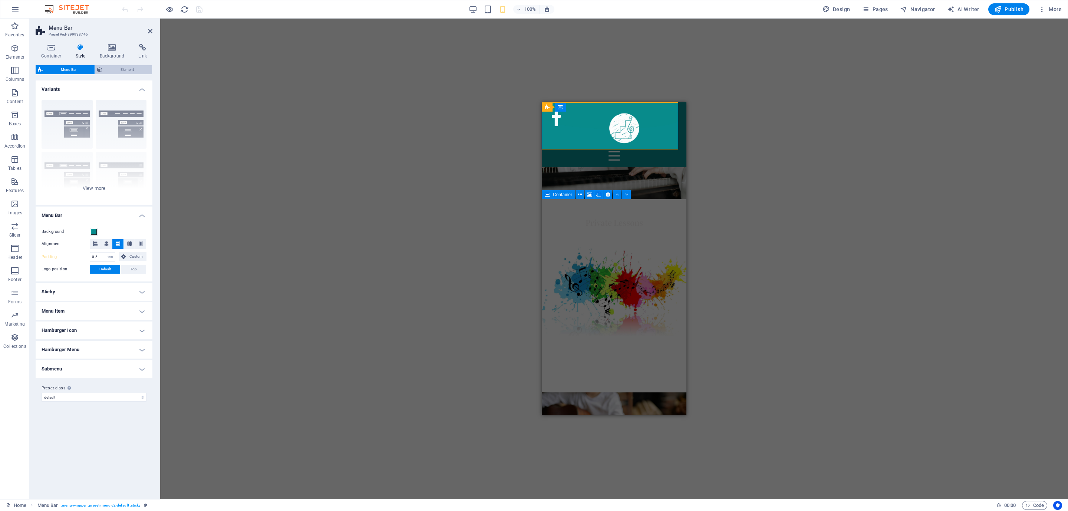
click at [103, 68] on button "Element" at bounding box center [123, 69] width 57 height 9
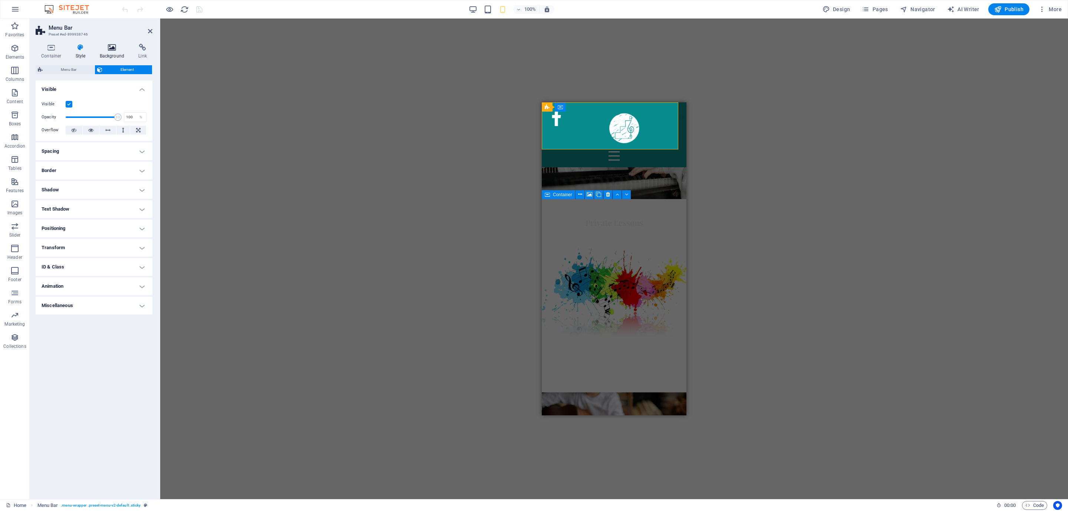
click at [108, 47] on icon at bounding box center [112, 47] width 36 height 7
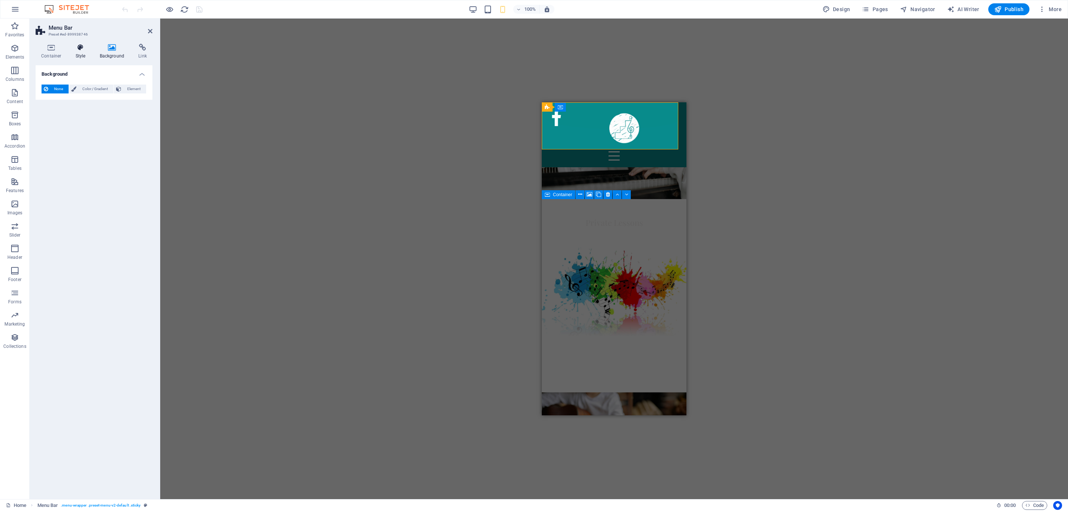
click at [80, 48] on icon at bounding box center [80, 47] width 21 height 7
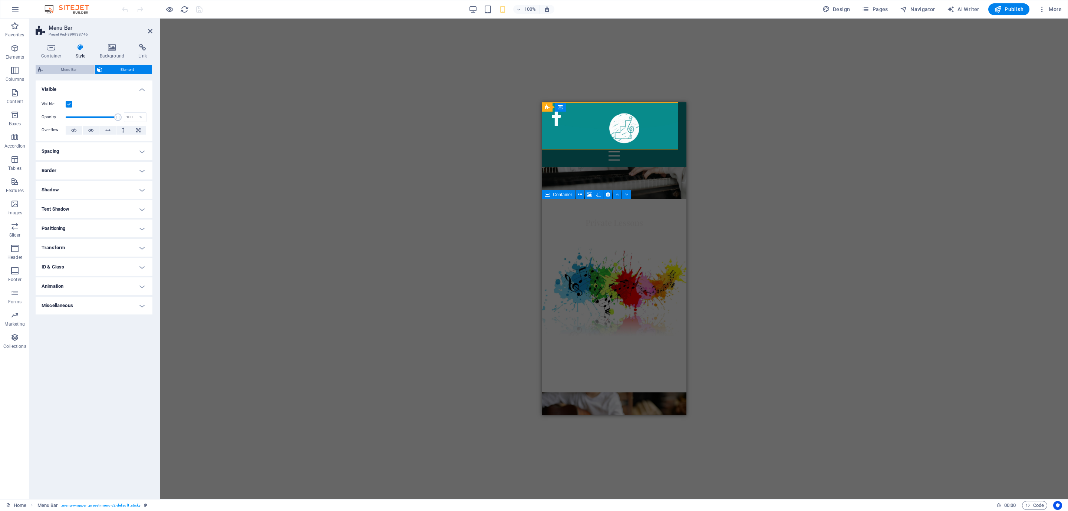
click at [70, 68] on span "Menu Bar" at bounding box center [68, 69] width 47 height 9
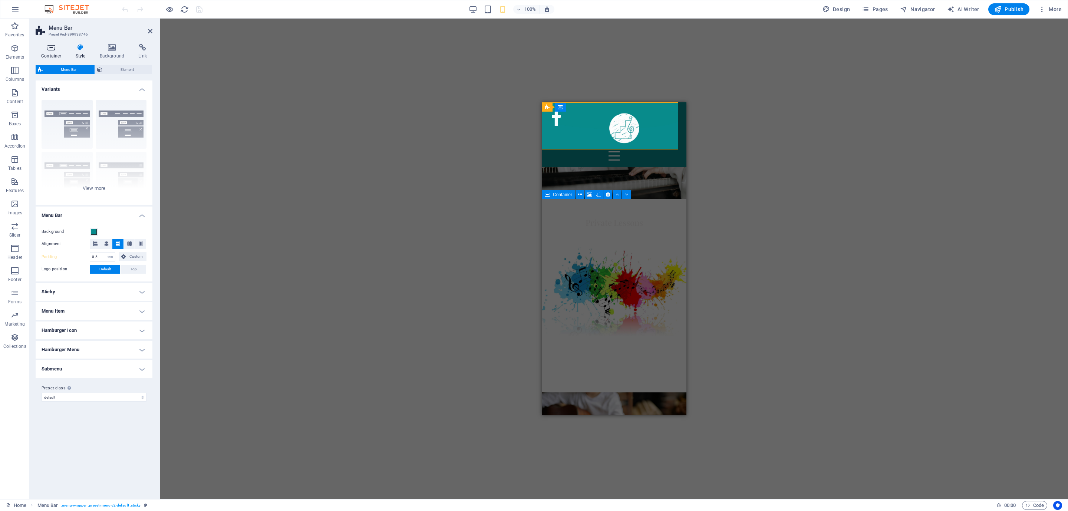
click at [48, 47] on icon at bounding box center [52, 47] width 32 height 7
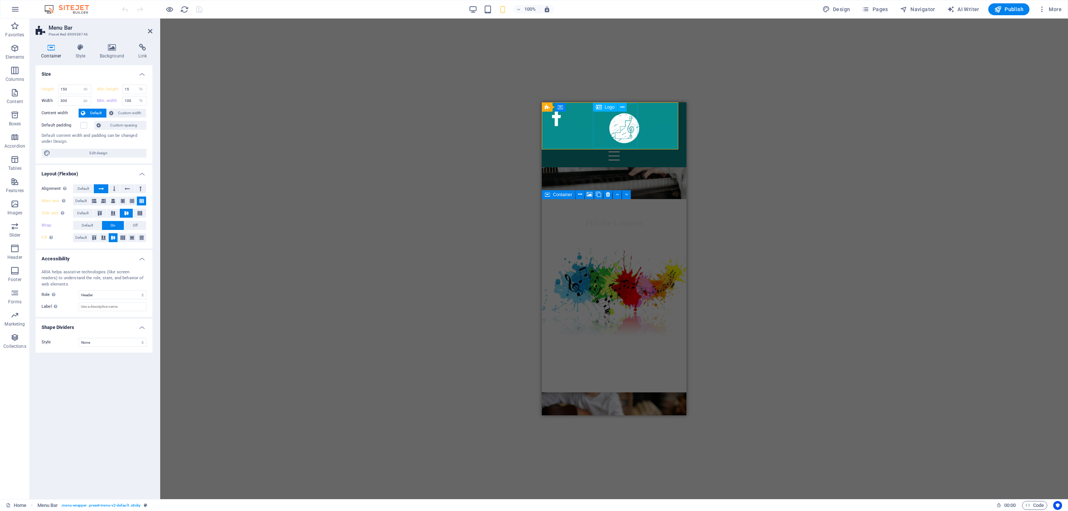
click at [616, 115] on div at bounding box center [623, 127] width 45 height 45
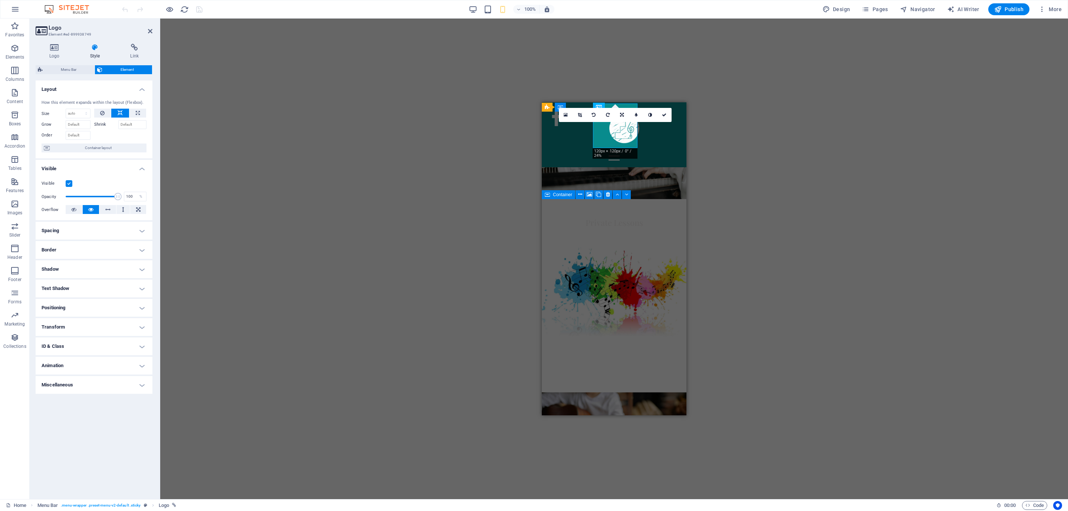
click at [101, 125] on label "Shrink" at bounding box center [106, 124] width 24 height 9
click at [69, 126] on input "Grow" at bounding box center [78, 124] width 25 height 9
click at [80, 123] on input "Grow" at bounding box center [78, 124] width 25 height 9
click at [59, 123] on label "Grow" at bounding box center [54, 124] width 24 height 9
drag, startPoint x: 60, startPoint y: 124, endPoint x: 71, endPoint y: 125, distance: 10.8
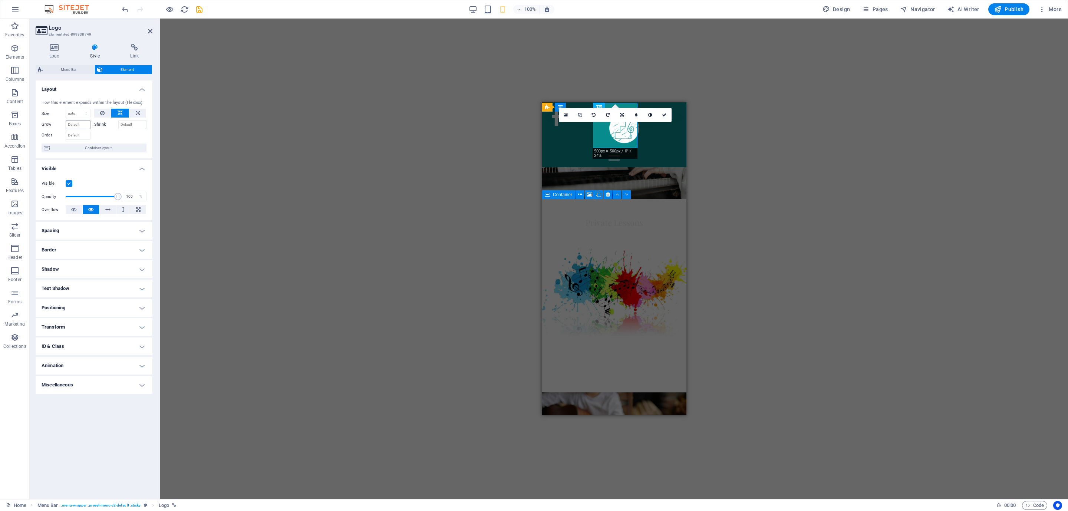
click at [61, 124] on label "Grow" at bounding box center [54, 124] width 24 height 9
click at [72, 125] on input "Grow" at bounding box center [78, 124] width 25 height 9
type input "50"
click at [83, 124] on input "50" at bounding box center [78, 124] width 25 height 9
click at [99, 125] on label "Shrink" at bounding box center [106, 124] width 24 height 9
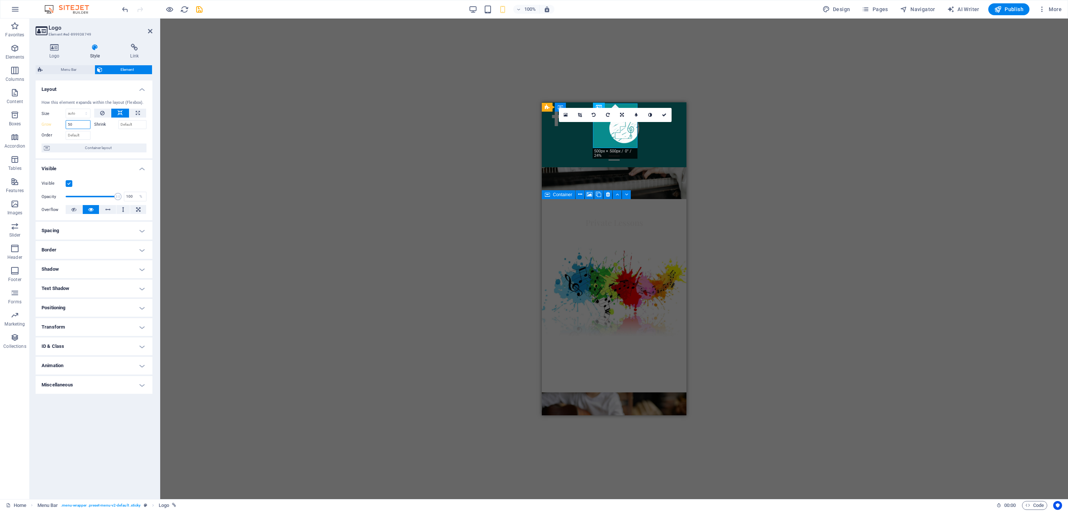
click at [76, 125] on input "50" at bounding box center [78, 124] width 25 height 9
drag, startPoint x: 76, startPoint y: 125, endPoint x: 52, endPoint y: 126, distance: 23.7
click at [52, 126] on div "Grow 50" at bounding box center [66, 124] width 49 height 9
click at [128, 125] on input "Shrink" at bounding box center [132, 124] width 29 height 9
drag, startPoint x: 134, startPoint y: 127, endPoint x: 117, endPoint y: 127, distance: 17.1
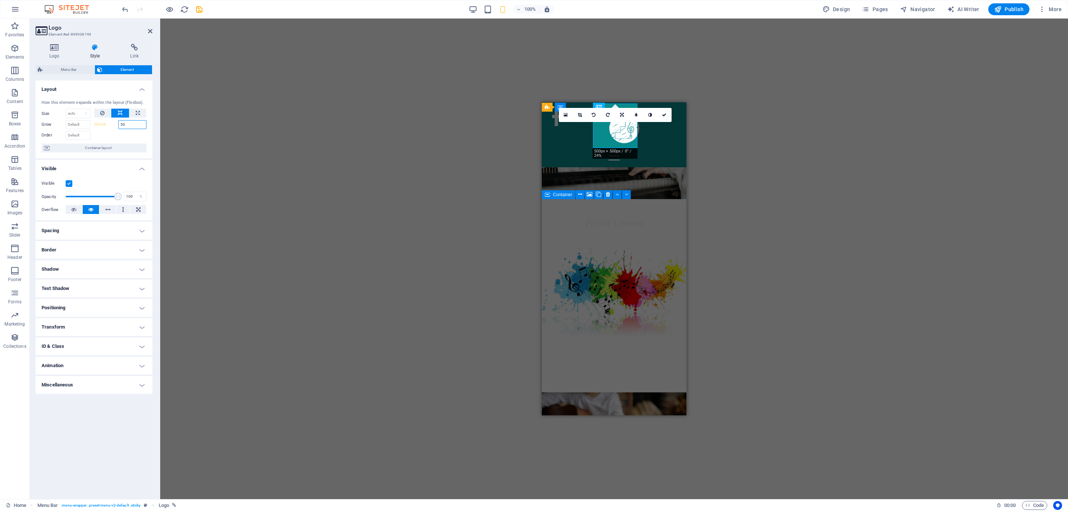
click at [117, 127] on div "Shrink 50" at bounding box center [120, 124] width 53 height 9
drag, startPoint x: 131, startPoint y: 128, endPoint x: 113, endPoint y: 127, distance: 17.1
click at [113, 127] on div "Shrink 500" at bounding box center [120, 124] width 53 height 9
type input "0"
click at [113, 139] on div at bounding box center [120, 134] width 53 height 11
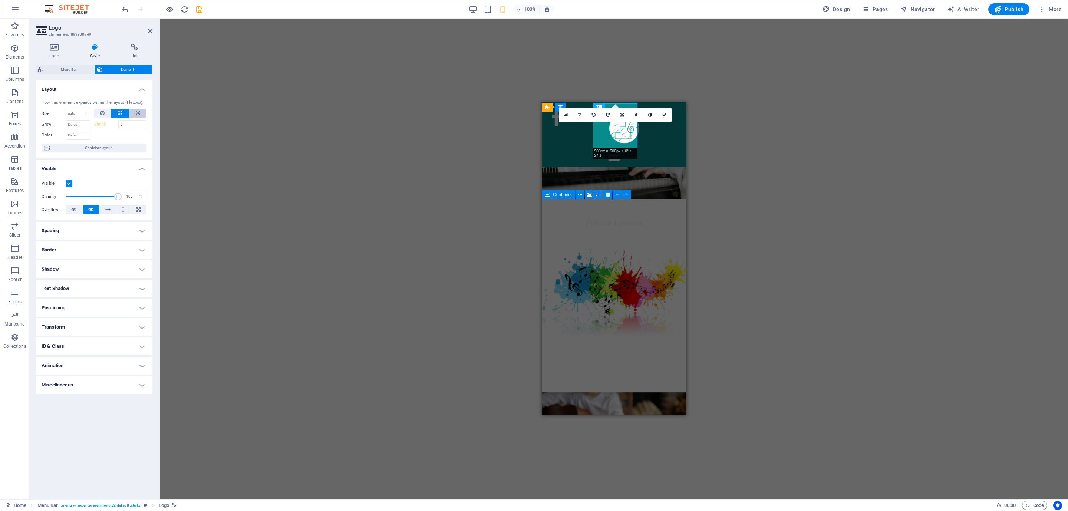
click at [135, 112] on button at bounding box center [137, 113] width 17 height 9
type input "100"
select select "%"
click at [113, 111] on button at bounding box center [120, 113] width 18 height 9
select select "DISABLED_OPTION_VALUE"
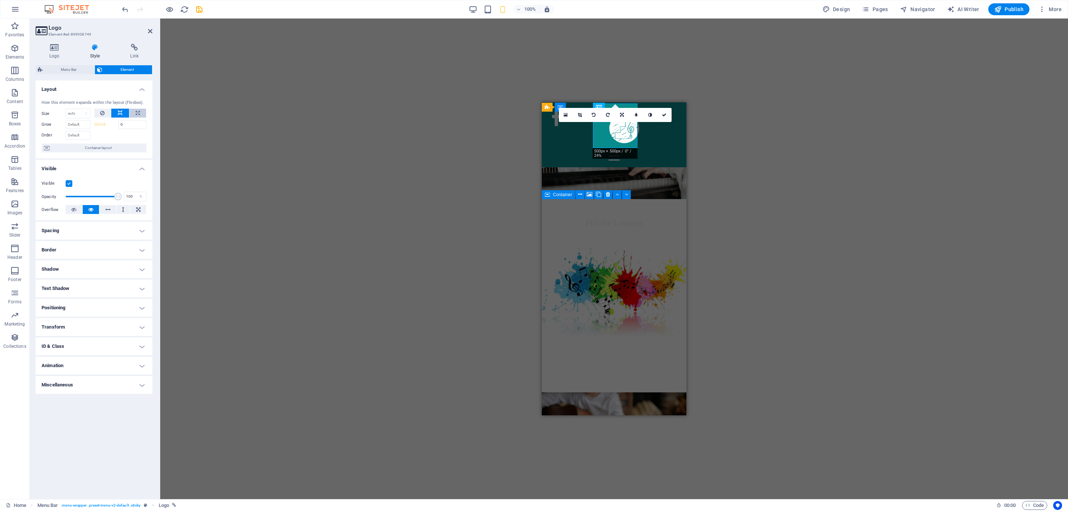
click at [133, 111] on button at bounding box center [137, 113] width 17 height 9
type input "100"
select select "%"
click at [118, 111] on icon at bounding box center [120, 113] width 5 height 9
select select "DISABLED_OPTION_VALUE"
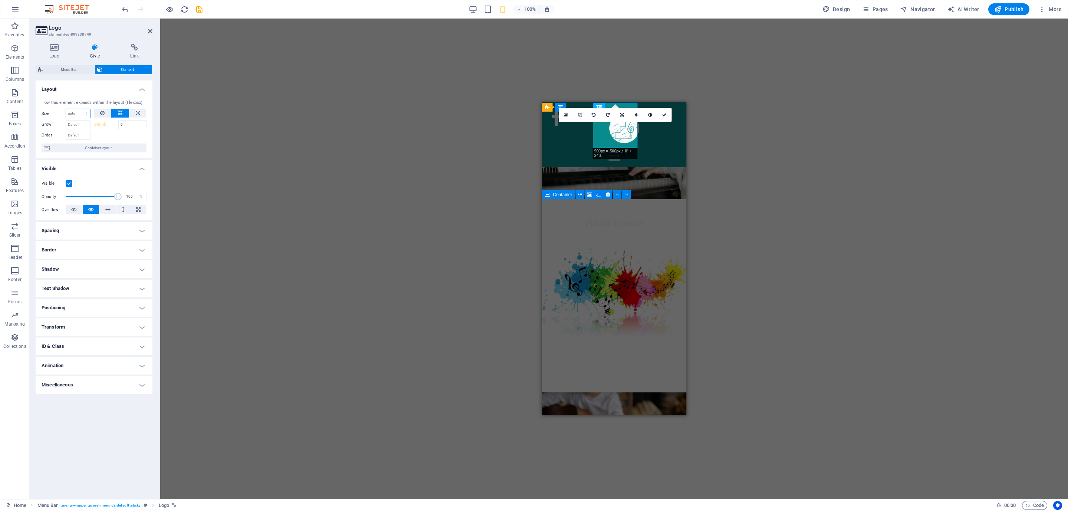
click at [76, 113] on select "Default auto px % 1/1 1/2 1/3 1/4 1/5 1/6 1/7 1/8 1/9 1/10" at bounding box center [78, 113] width 24 height 9
click at [133, 109] on button at bounding box center [137, 113] width 17 height 9
type input "100"
select select "%"
click at [72, 112] on input "100" at bounding box center [78, 113] width 24 height 9
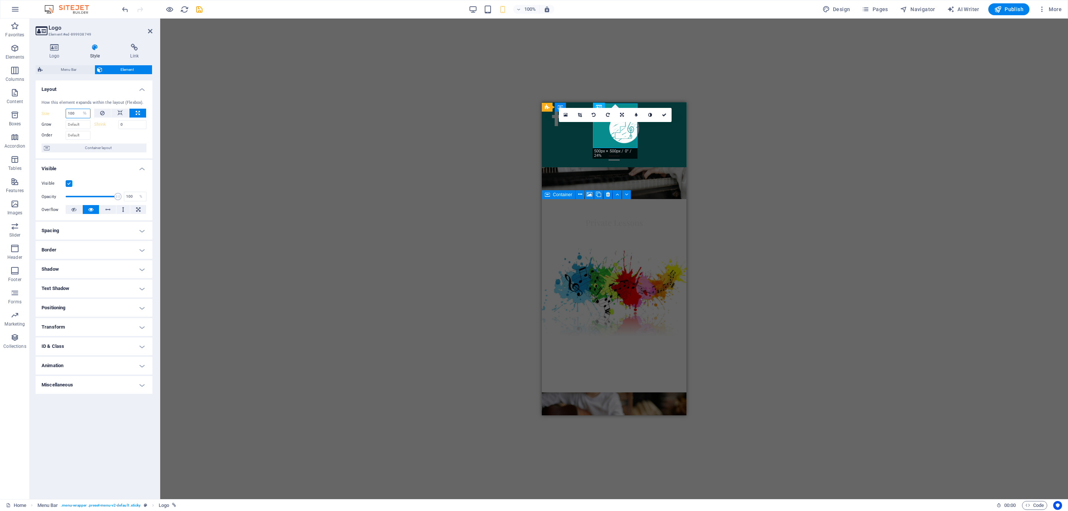
drag, startPoint x: 77, startPoint y: 112, endPoint x: 68, endPoint y: 113, distance: 8.9
click at [68, 113] on input "100" at bounding box center [78, 113] width 24 height 9
click at [73, 113] on input "40" at bounding box center [78, 113] width 24 height 9
type input "40"
click at [99, 111] on button at bounding box center [102, 113] width 17 height 9
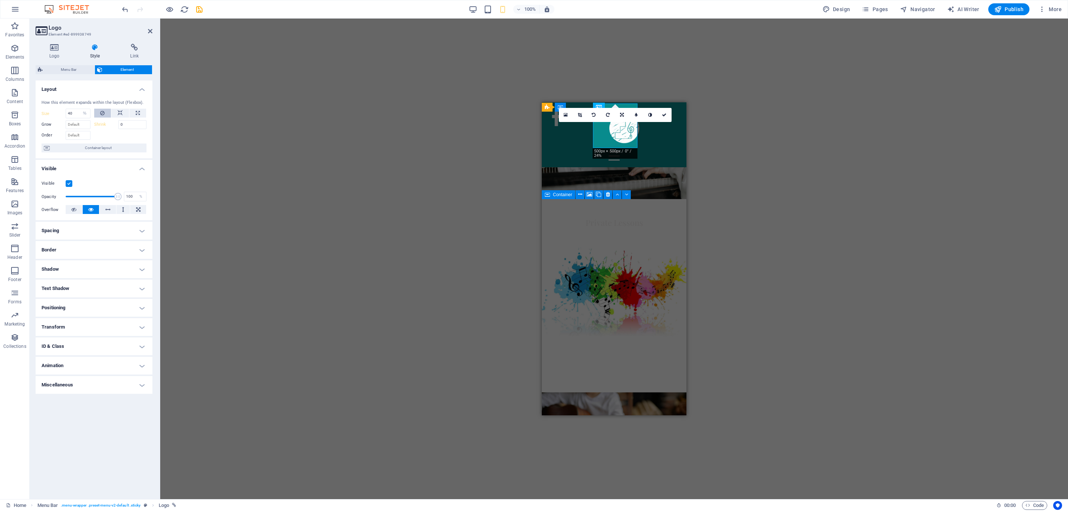
select select "DISABLED_OPTION_VALUE"
click at [473, 165] on div "H3 Banner Grid Banner Grid Container Container Container Logo Menu Bar Containe…" at bounding box center [614, 259] width 908 height 481
click at [665, 113] on icon at bounding box center [664, 115] width 4 height 4
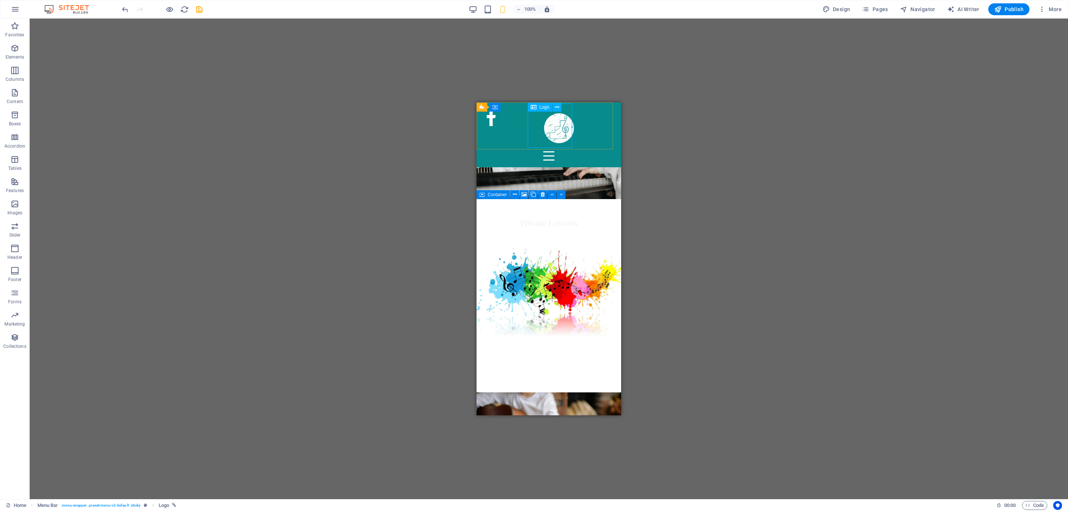
click at [541, 138] on div at bounding box center [558, 127] width 45 height 45
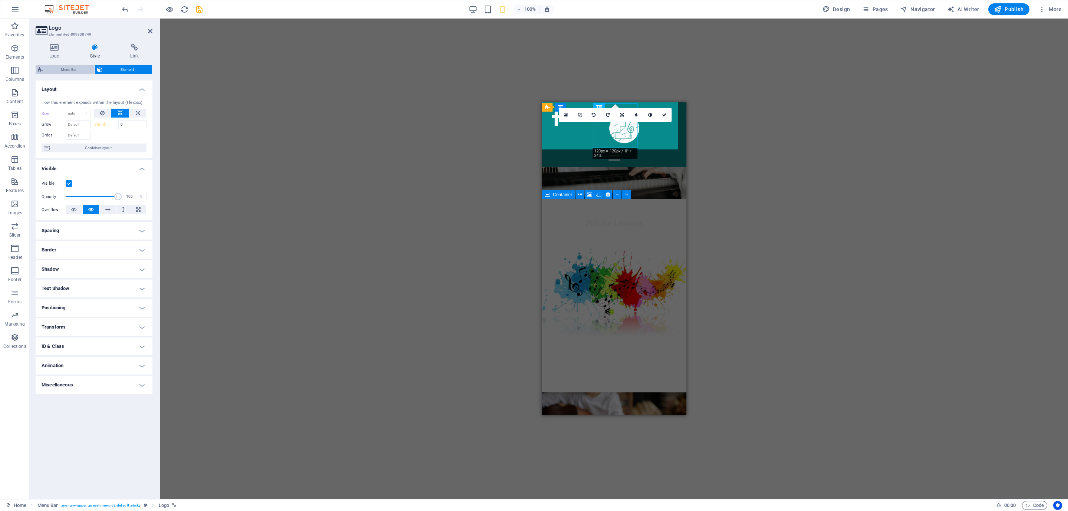
click at [76, 69] on span "Menu Bar" at bounding box center [68, 69] width 47 height 9
select select "rem"
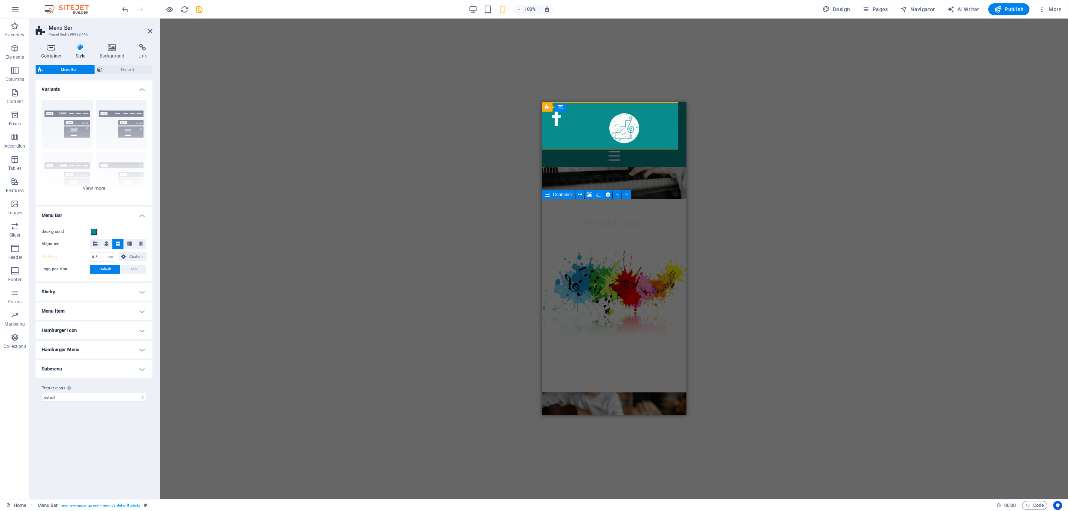
click at [46, 50] on icon at bounding box center [52, 47] width 32 height 7
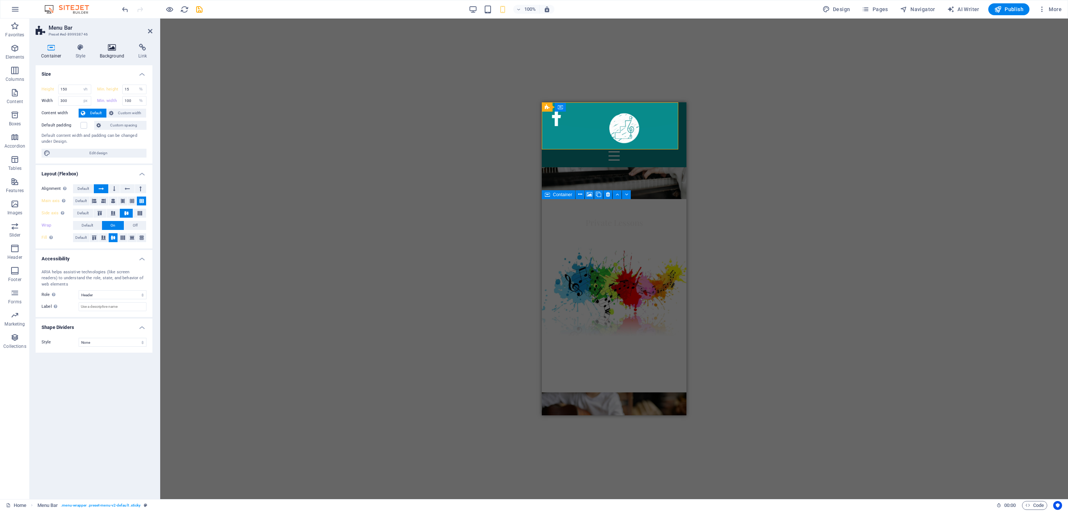
click at [110, 50] on icon at bounding box center [112, 47] width 36 height 7
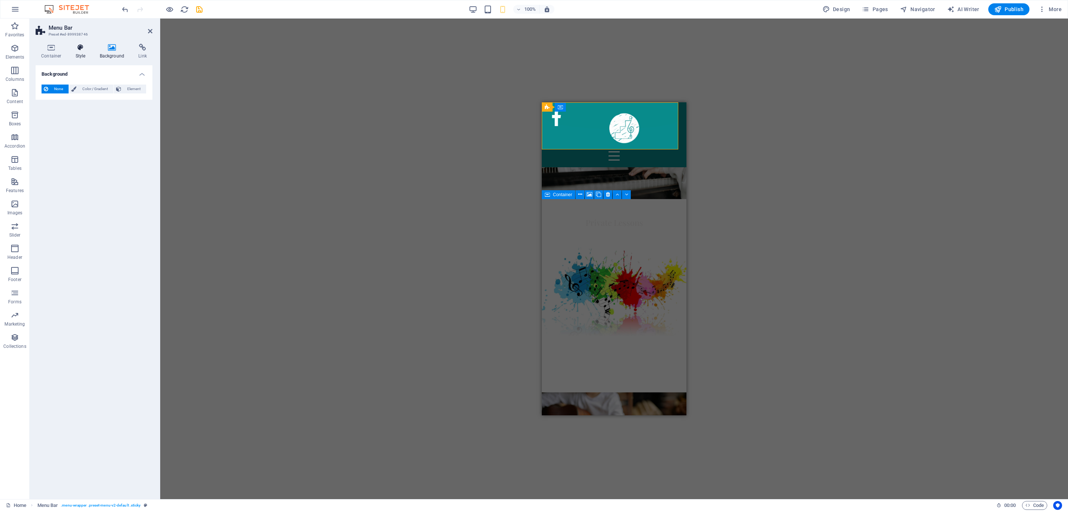
click at [83, 49] on icon at bounding box center [80, 47] width 21 height 7
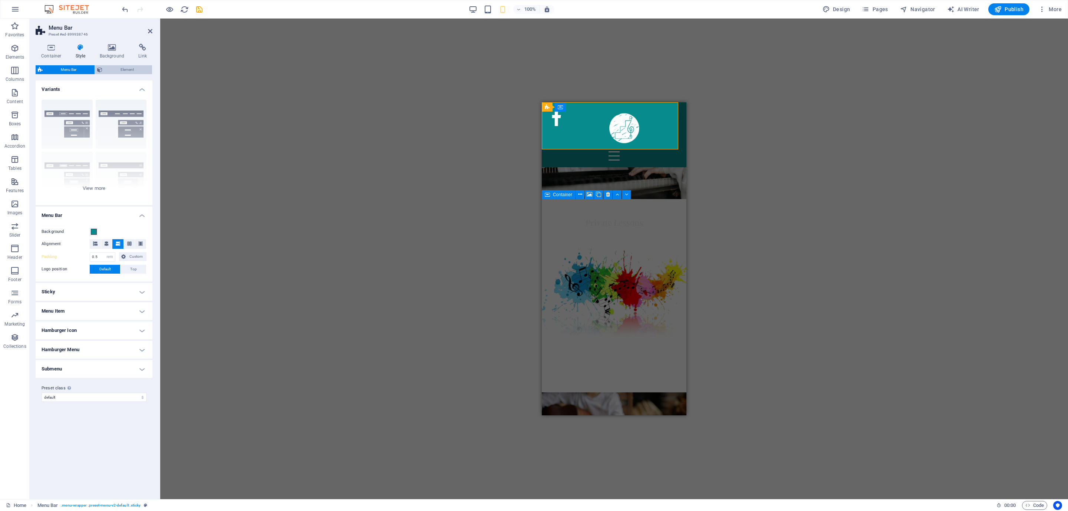
click at [111, 72] on span "Element" at bounding box center [127, 69] width 45 height 9
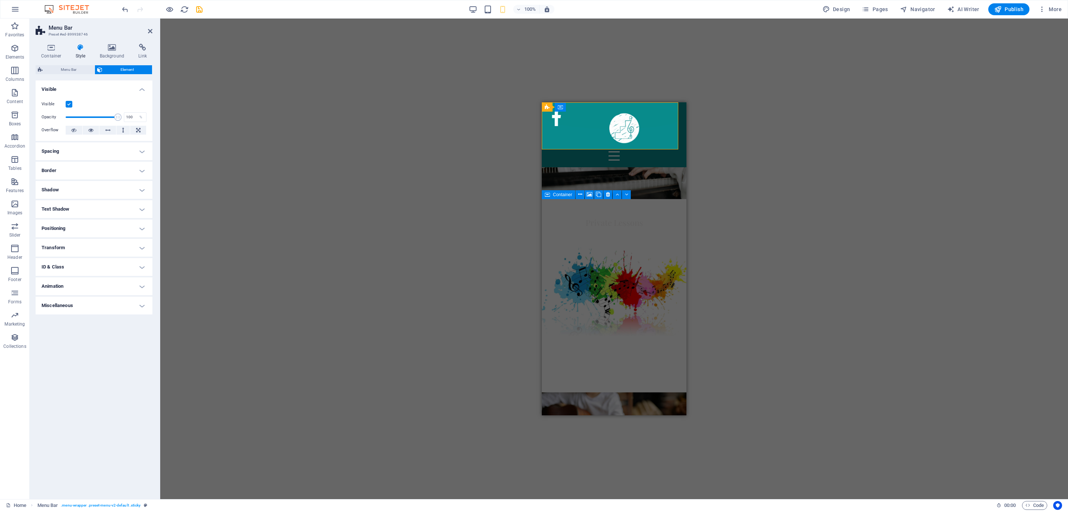
click at [78, 147] on h4 "Spacing" at bounding box center [94, 151] width 117 height 18
click at [75, 147] on h4 "Spacing" at bounding box center [94, 148] width 117 height 13
click at [66, 228] on h4 "Positioning" at bounding box center [94, 229] width 117 height 18
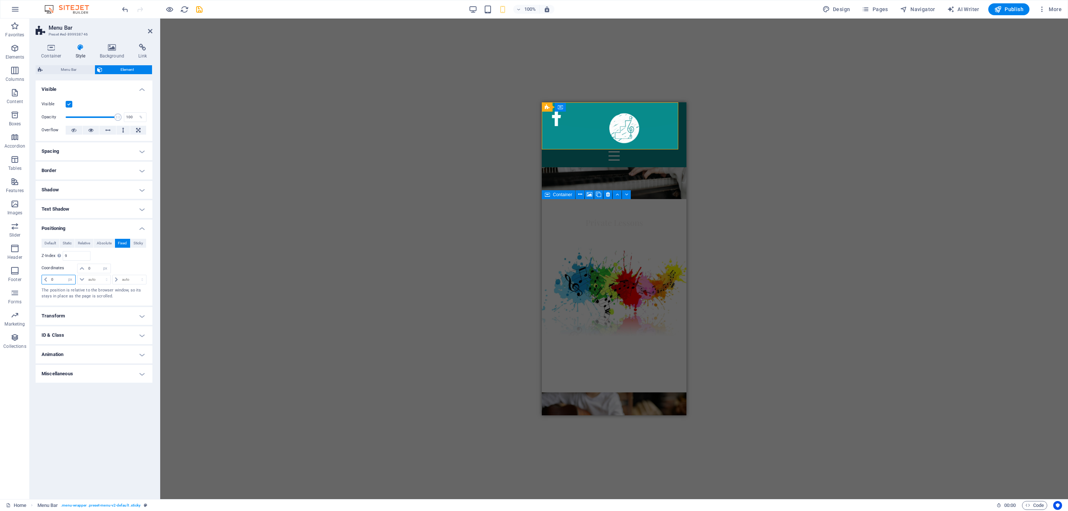
click at [52, 281] on input "0" at bounding box center [62, 279] width 26 height 9
click at [114, 276] on select "auto px rem % em" at bounding box center [129, 279] width 33 height 9
click at [60, 278] on input "0" at bounding box center [62, 279] width 26 height 9
drag, startPoint x: 58, startPoint y: 279, endPoint x: 51, endPoint y: 279, distance: 6.7
click at [52, 279] on input "0" at bounding box center [62, 279] width 26 height 9
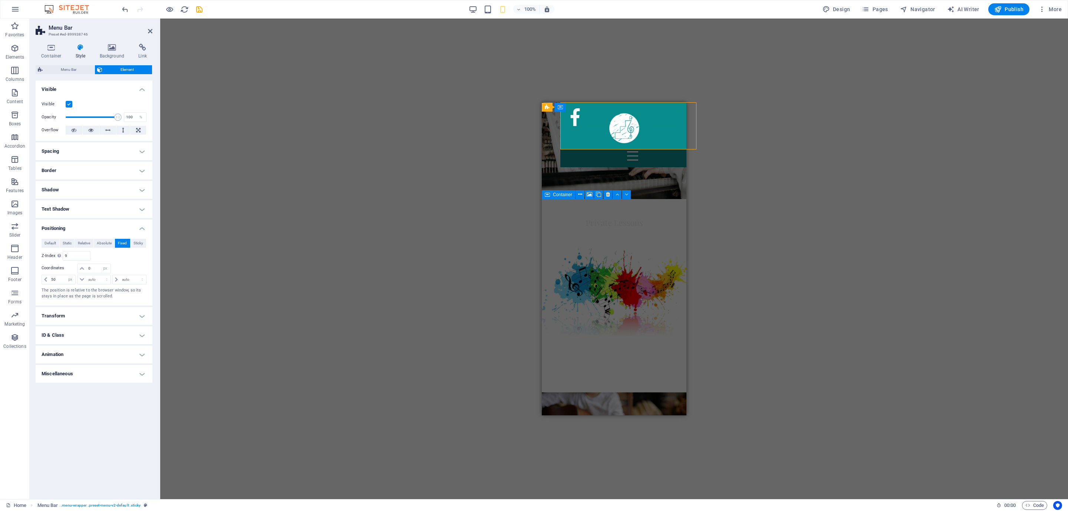
type input "0"
click at [613, 141] on div at bounding box center [623, 127] width 45 height 45
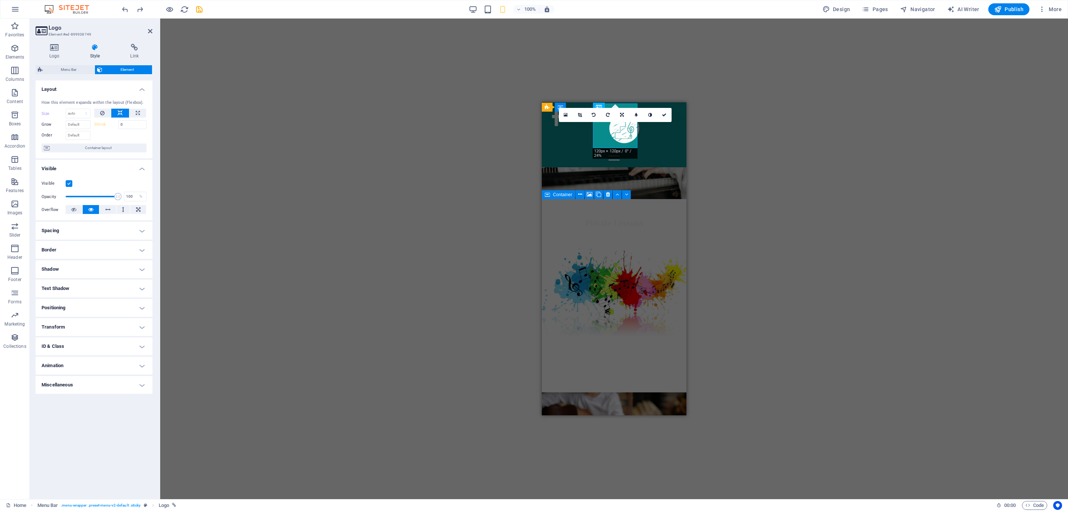
click at [64, 310] on h4 "Positioning" at bounding box center [94, 308] width 117 height 18
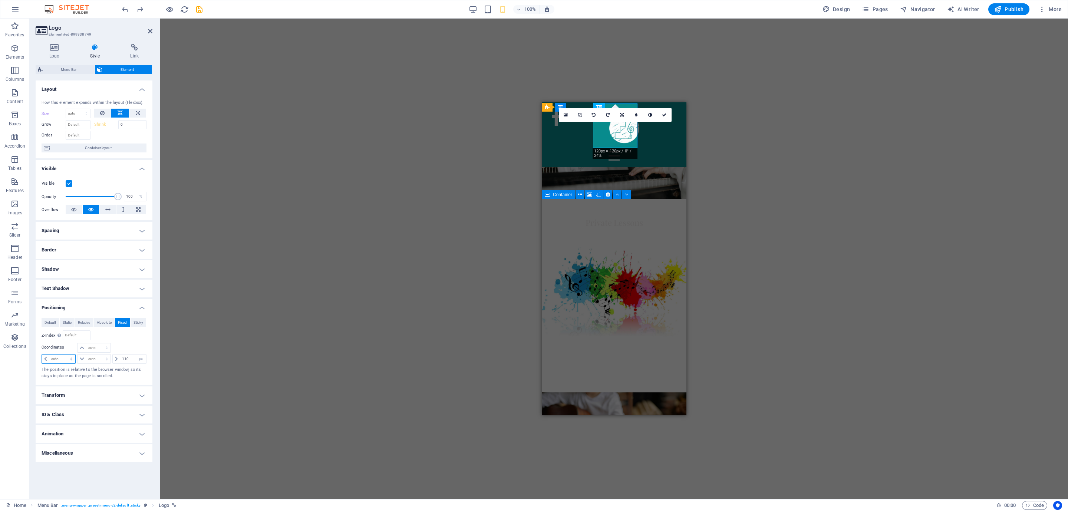
click at [59, 360] on select "auto px rem % em" at bounding box center [58, 359] width 33 height 9
click at [131, 362] on input "110" at bounding box center [133, 359] width 26 height 9
type input "120"
click at [663, 114] on link at bounding box center [661, 115] width 14 height 14
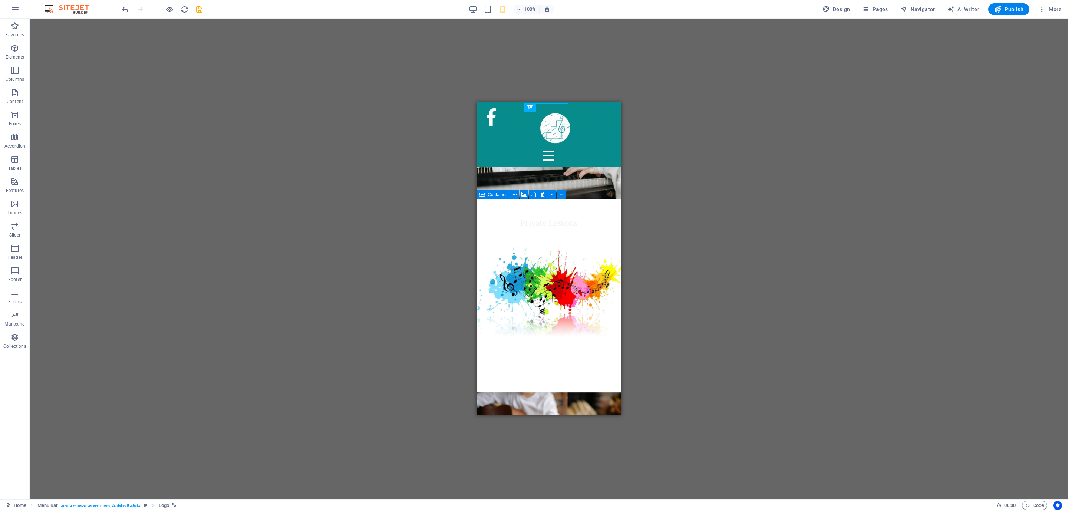
click at [373, 244] on div "H3 Banner Grid Banner Grid Container Container Container Menu Bar Logo Menu Bar…" at bounding box center [549, 259] width 1038 height 481
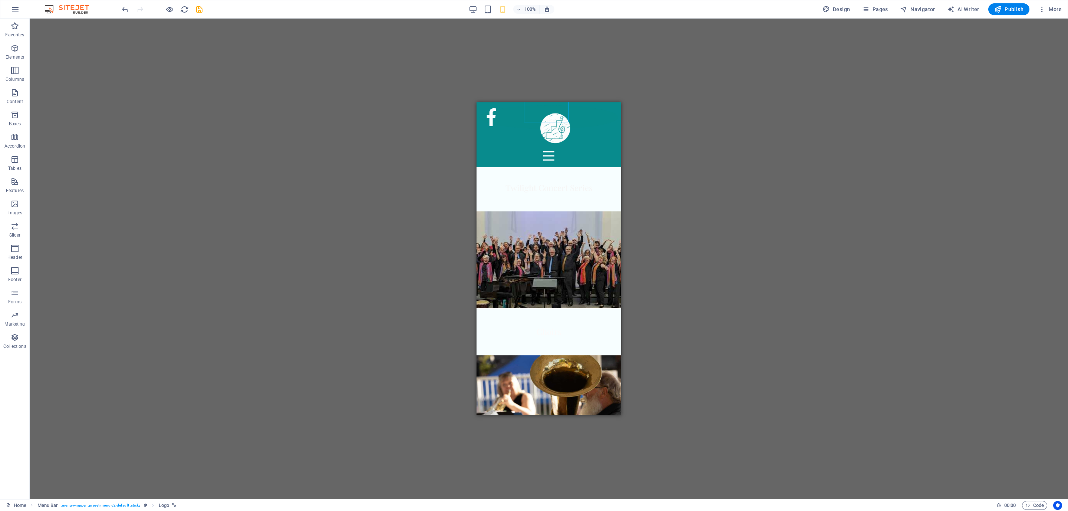
scroll to position [593, 0]
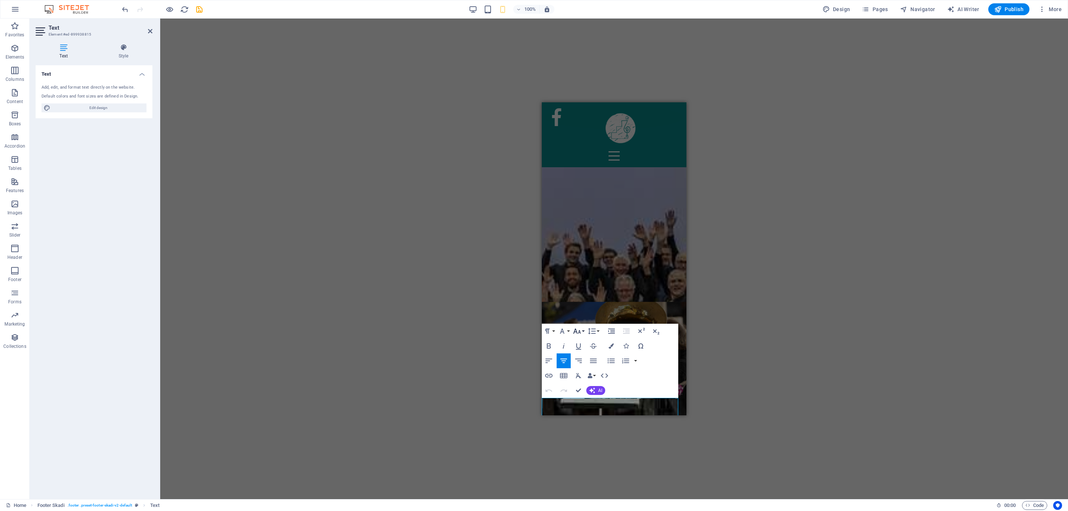
click at [584, 329] on button "Font Size" at bounding box center [578, 331] width 14 height 15
click at [583, 344] on link "14" at bounding box center [584, 341] width 27 height 11
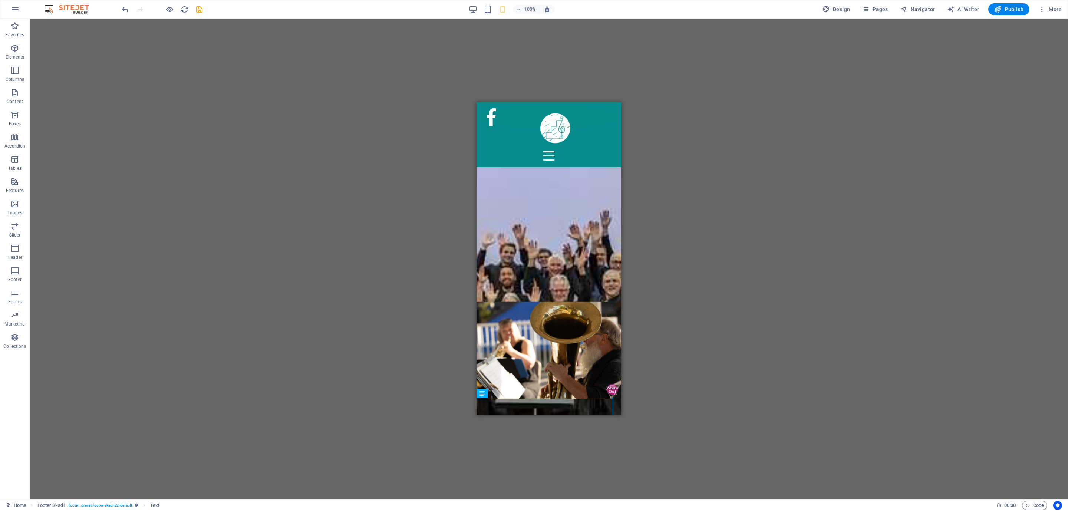
click at [395, 320] on div "H3 Banner Grid Banner Grid Container Container Container Logo Menu Bar Containe…" at bounding box center [549, 259] width 1038 height 481
click at [359, 206] on div "H3 Banner Grid Banner Grid Container Container Container Logo Menu Bar Containe…" at bounding box center [549, 259] width 1038 height 481
click at [201, 7] on icon "save" at bounding box center [199, 9] width 9 height 9
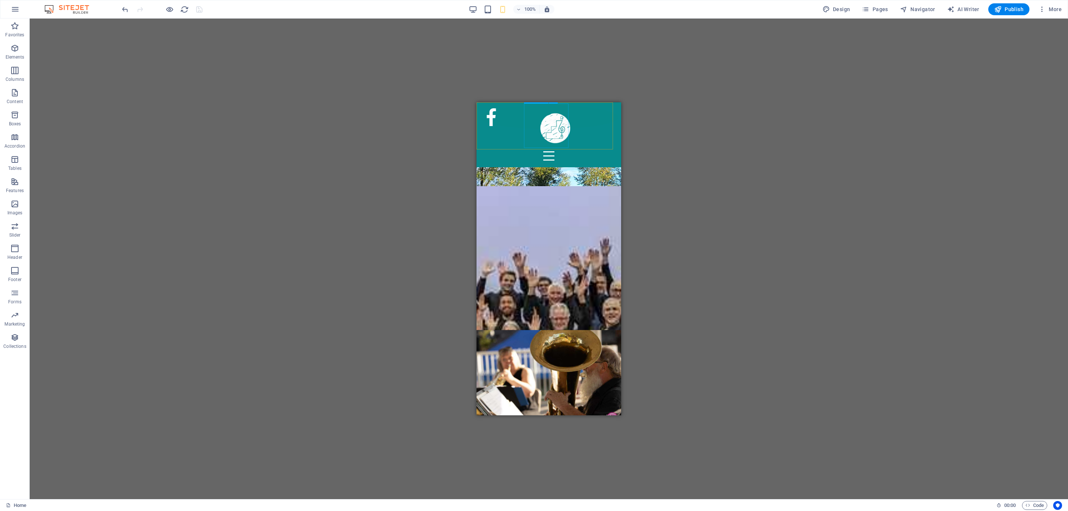
scroll to position [482, 0]
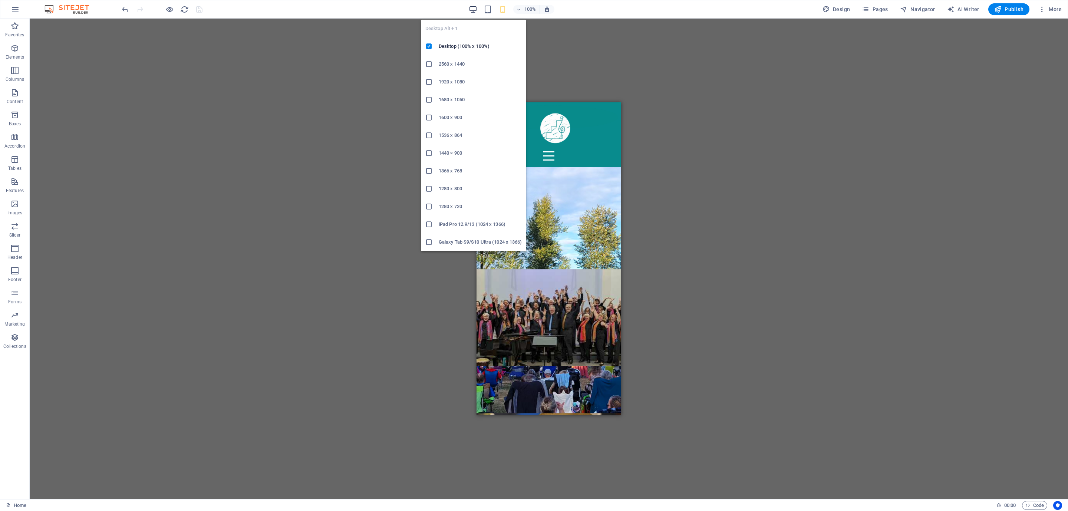
click at [476, 9] on icon "button" at bounding box center [473, 9] width 9 height 9
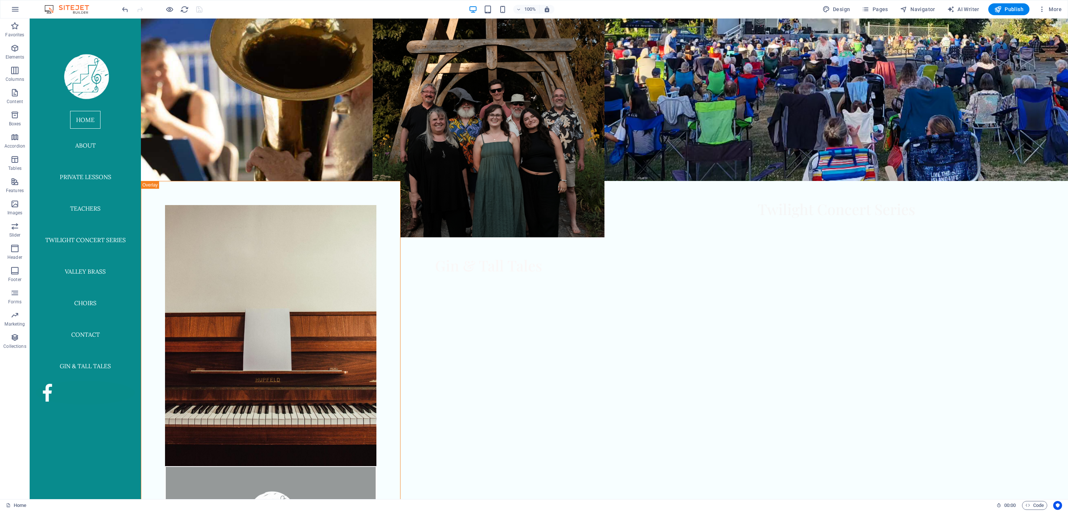
scroll to position [502, 0]
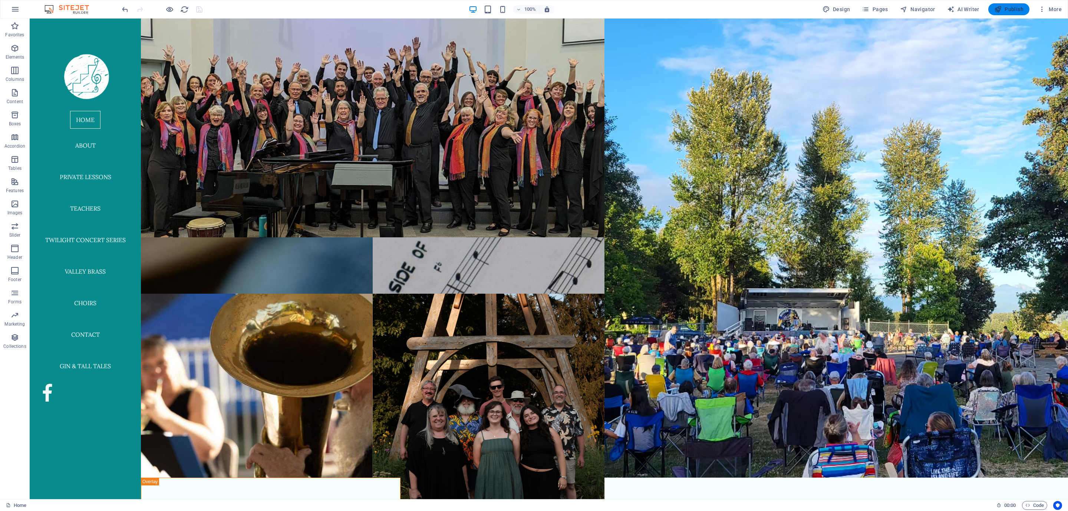
click at [1000, 8] on icon "button" at bounding box center [997, 9] width 7 height 7
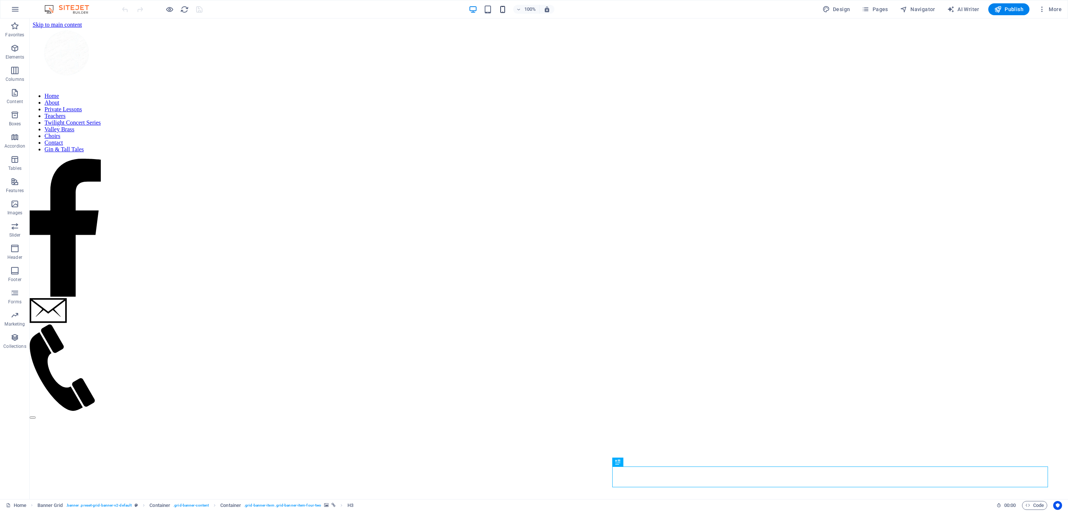
click at [502, 10] on icon "button" at bounding box center [502, 9] width 9 height 9
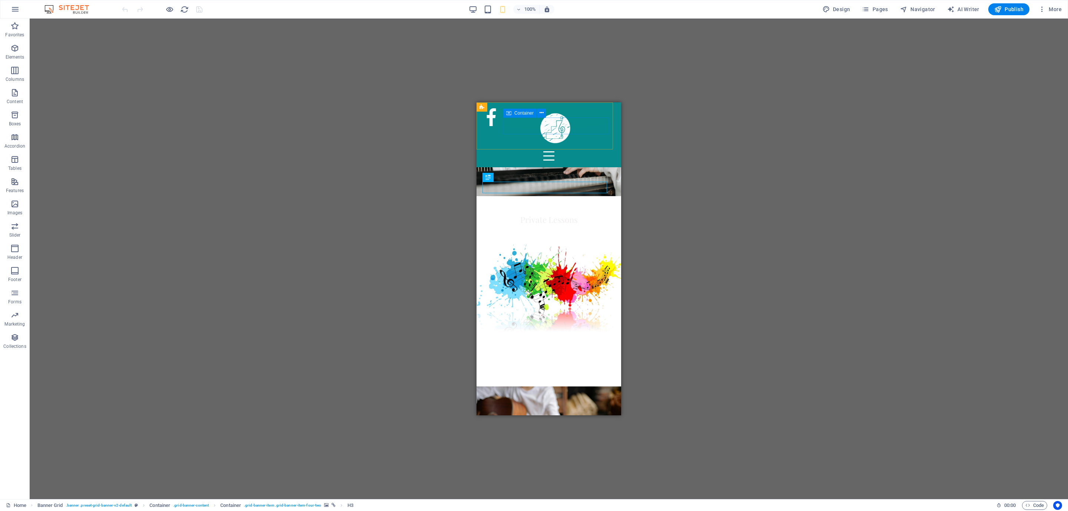
click at [544, 129] on div at bounding box center [549, 146] width 139 height 35
drag, startPoint x: 547, startPoint y: 138, endPoint x: 1003, endPoint y: 250, distance: 469.5
click at [547, 138] on div at bounding box center [554, 127] width 45 height 45
select select "px"
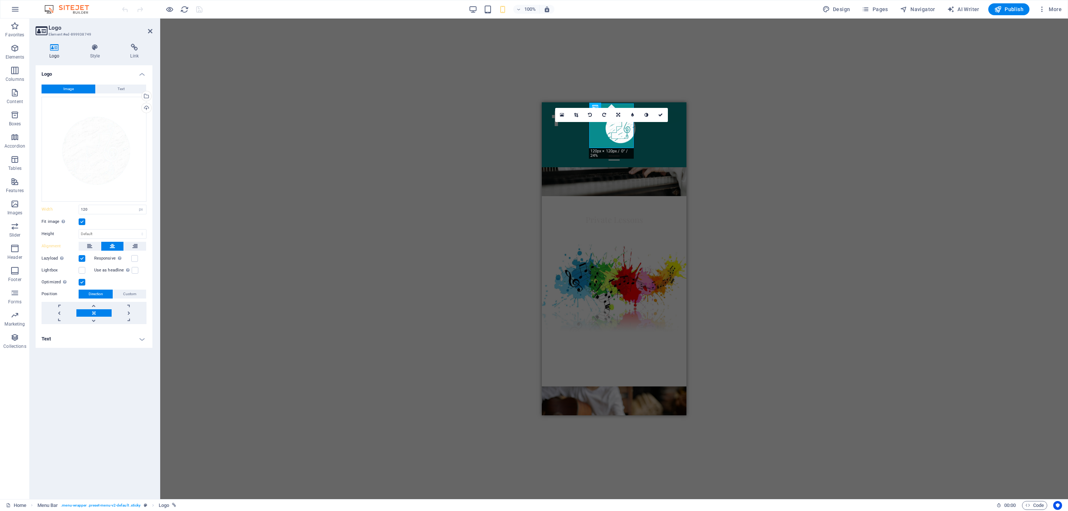
click at [99, 340] on h4 "Text" at bounding box center [94, 339] width 117 height 18
click at [92, 49] on icon at bounding box center [94, 47] width 37 height 7
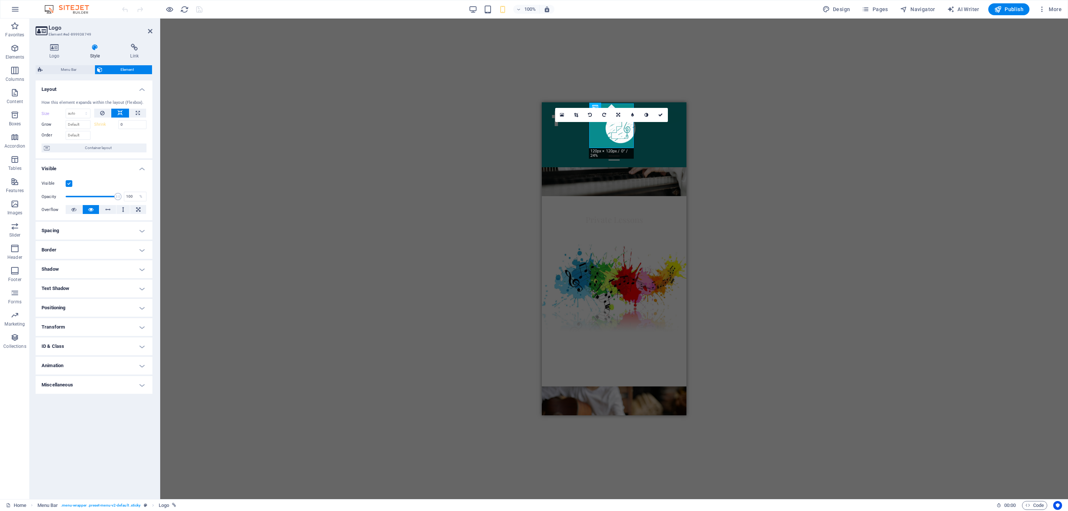
click at [61, 307] on h4 "Positioning" at bounding box center [94, 308] width 117 height 18
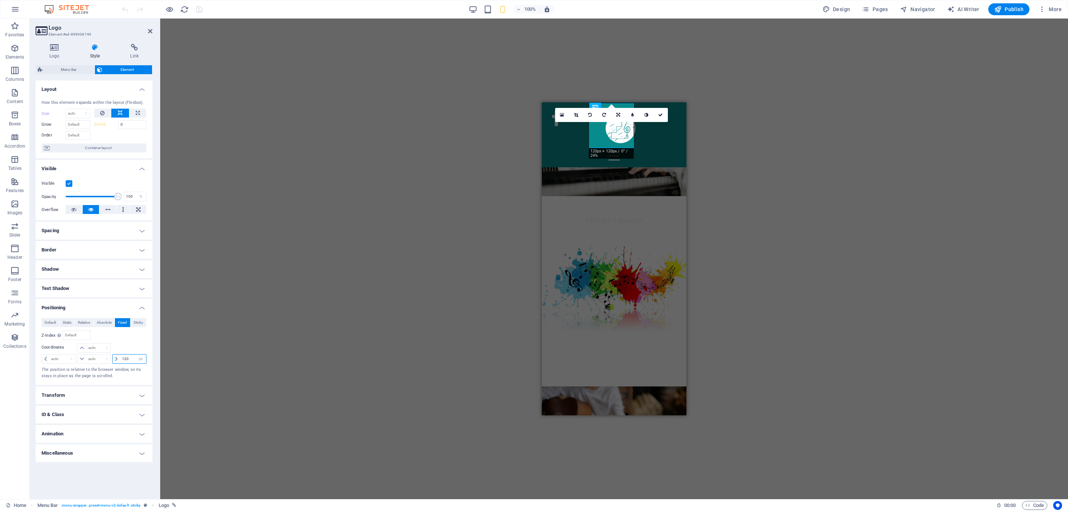
click at [125, 360] on input "120" at bounding box center [133, 359] width 26 height 9
type input "125"
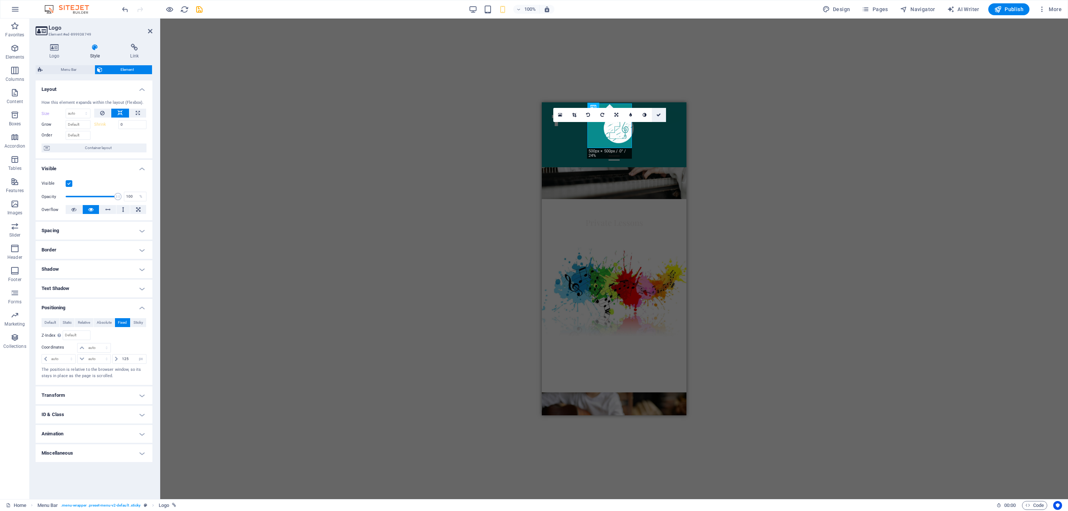
click at [660, 111] on link at bounding box center [659, 115] width 14 height 14
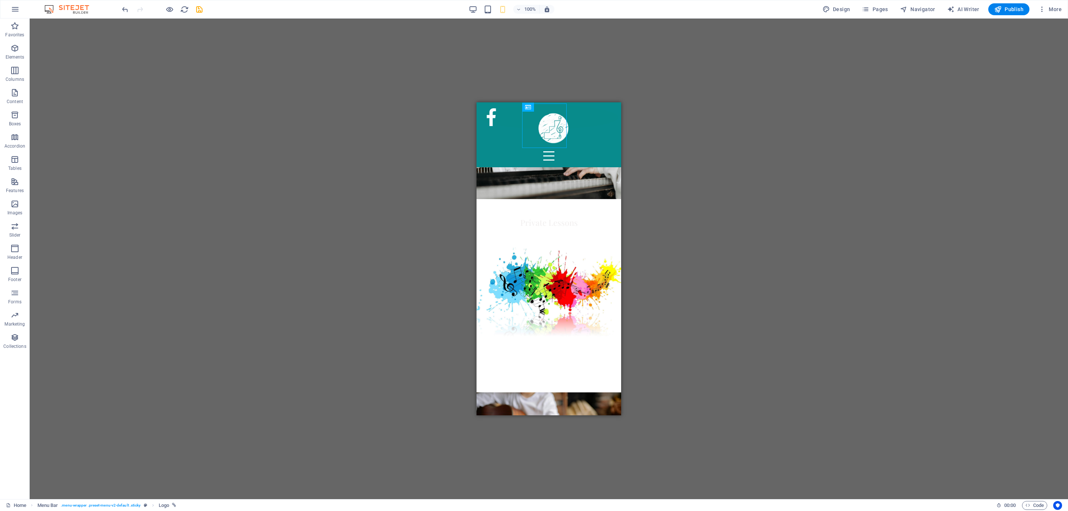
click at [428, 265] on div "H3 Banner Grid Banner Grid Container Container Container Banner Grid Container …" at bounding box center [549, 259] width 1038 height 481
click at [412, 266] on div "H3 Banner Grid Banner Grid Container Container Container Banner Grid Container …" at bounding box center [549, 259] width 1038 height 481
click at [648, 206] on div "H3 Banner Grid Banner Grid Container Container Container Banner Grid Container …" at bounding box center [549, 259] width 1038 height 481
click at [537, 129] on div at bounding box center [549, 146] width 139 height 35
click at [436, 151] on div "H3 Banner Grid Banner Grid Container Container Container Banner Grid Container …" at bounding box center [549, 259] width 1038 height 481
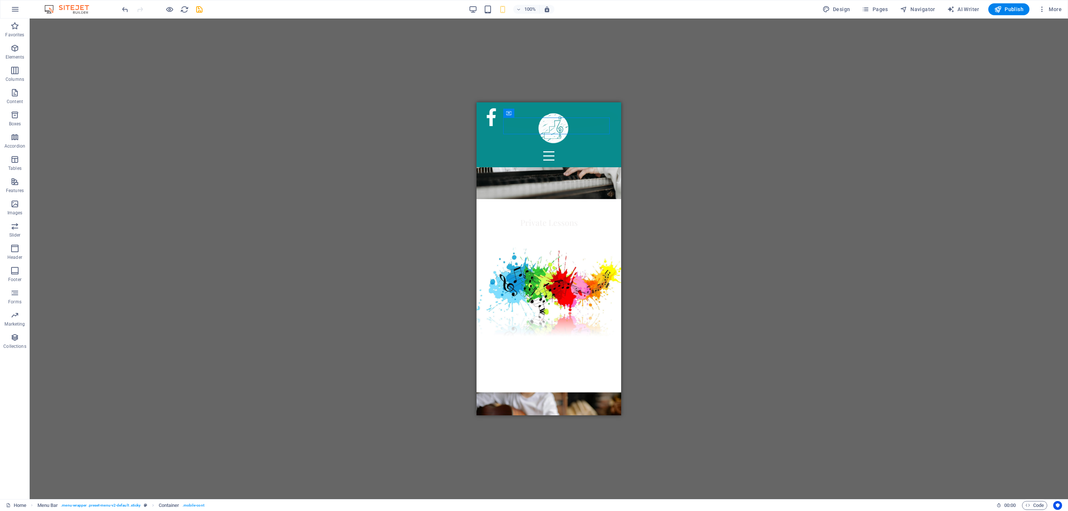
click at [396, 204] on div "H3 Banner Grid Banner Grid Container Container Container Banner Grid Container …" at bounding box center [549, 259] width 1038 height 481
click at [419, 178] on div "H3 Banner Grid Banner Grid Container Container Container Banner Grid Container …" at bounding box center [549, 259] width 1038 height 481
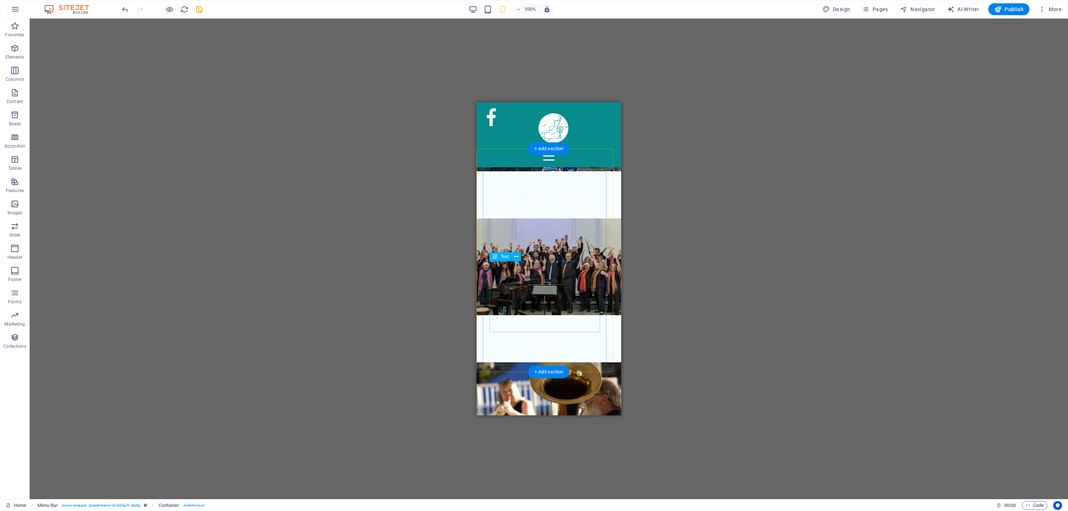
scroll to position [593, 0]
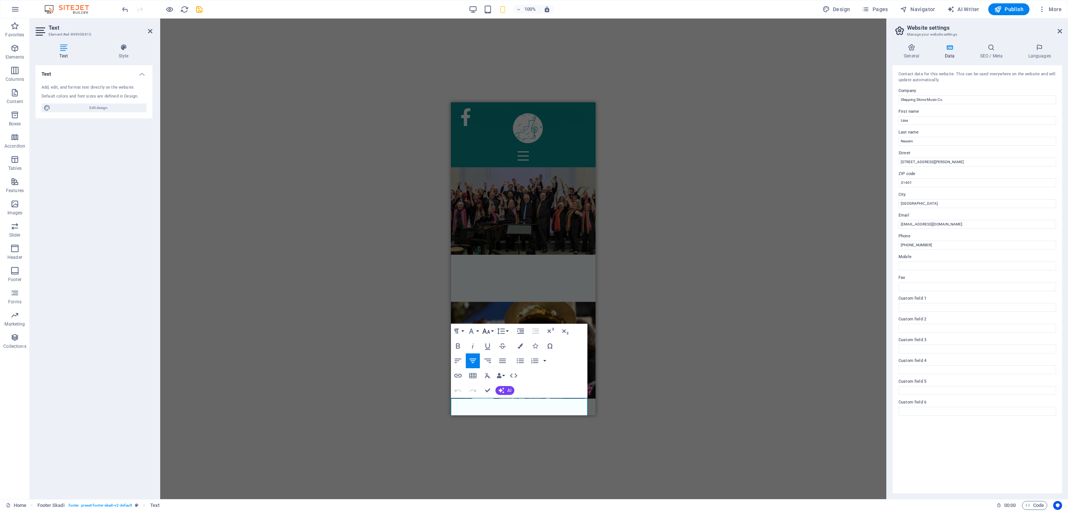
click at [487, 333] on icon "button" at bounding box center [486, 331] width 9 height 9
click at [493, 344] on link "14" at bounding box center [494, 341] width 27 height 11
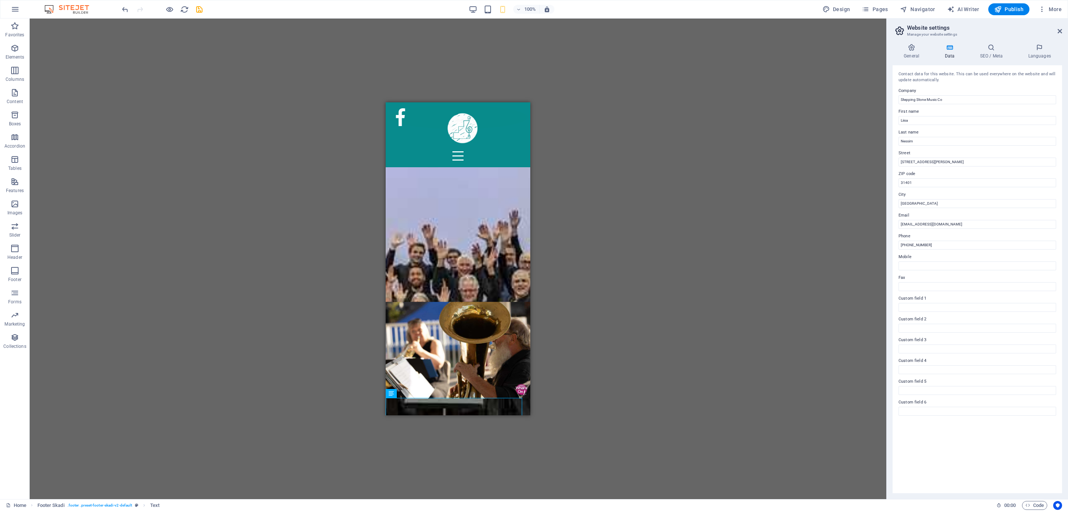
click at [579, 346] on div "H3 Banner Grid Banner Grid Container Container Container Banner Grid Container …" at bounding box center [458, 259] width 857 height 481
click at [915, 5] on button "Navigator" at bounding box center [917, 9] width 41 height 12
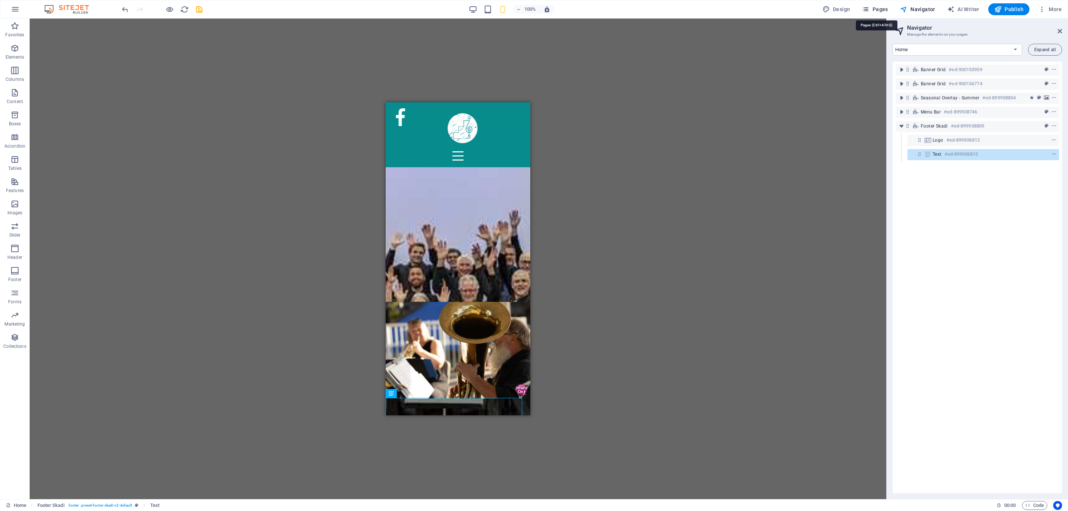
click at [885, 10] on span "Pages" at bounding box center [875, 9] width 26 height 7
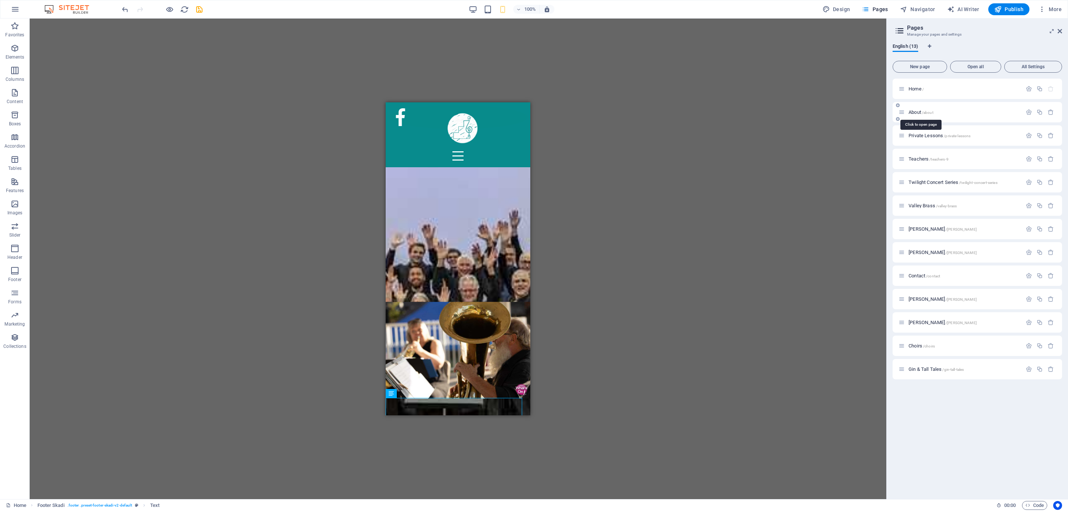
click at [921, 111] on span "About /about" at bounding box center [921, 112] width 25 height 6
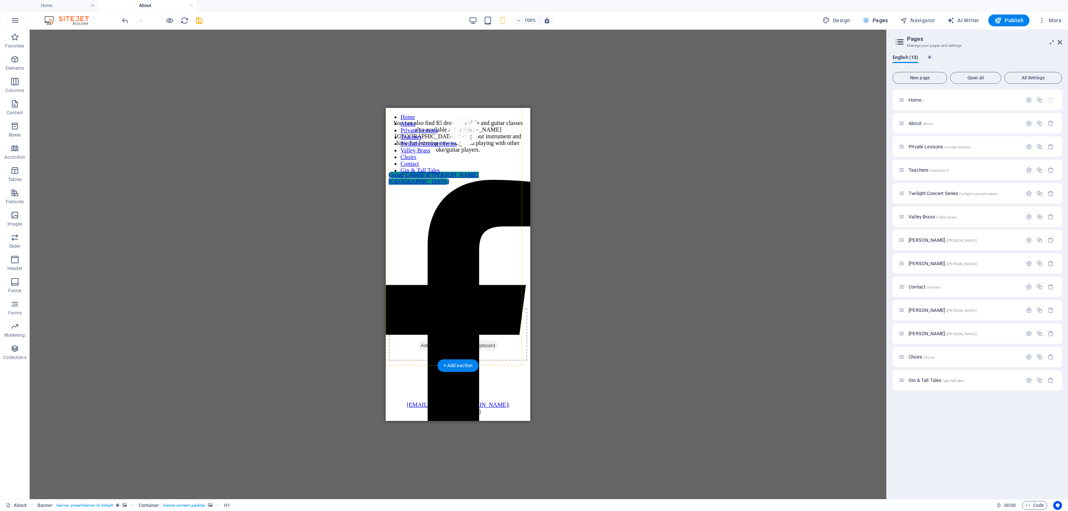
scroll to position [2276, 0]
click at [472, 410] on div "[EMAIL_ADDRESS][DOMAIN_NAME] | [PHONE_NUMBER]" at bounding box center [458, 408] width 139 height 13
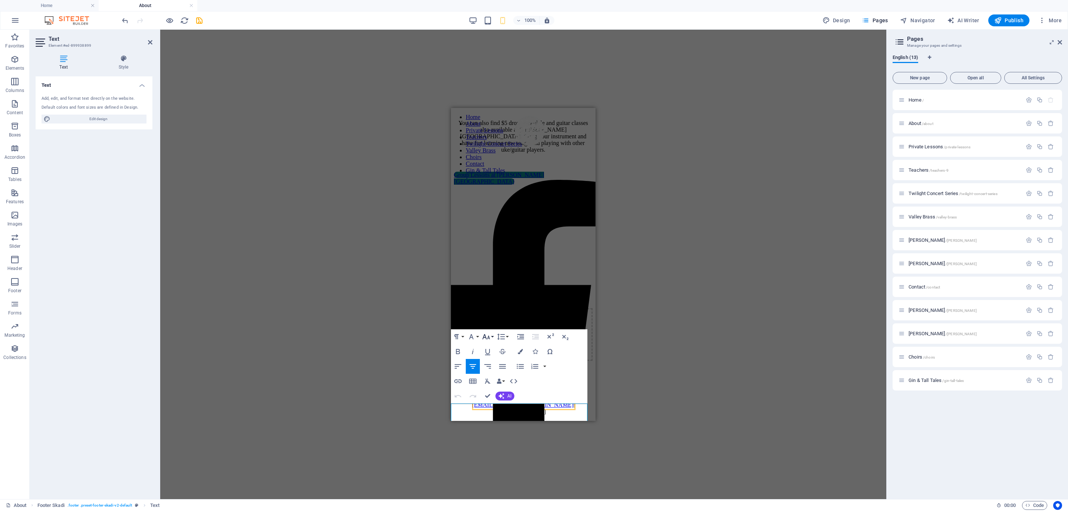
click at [490, 338] on icon "button" at bounding box center [486, 336] width 8 height 5
click at [494, 349] on link "14" at bounding box center [494, 347] width 27 height 11
drag, startPoint x: 487, startPoint y: 394, endPoint x: 105, endPoint y: 289, distance: 396.0
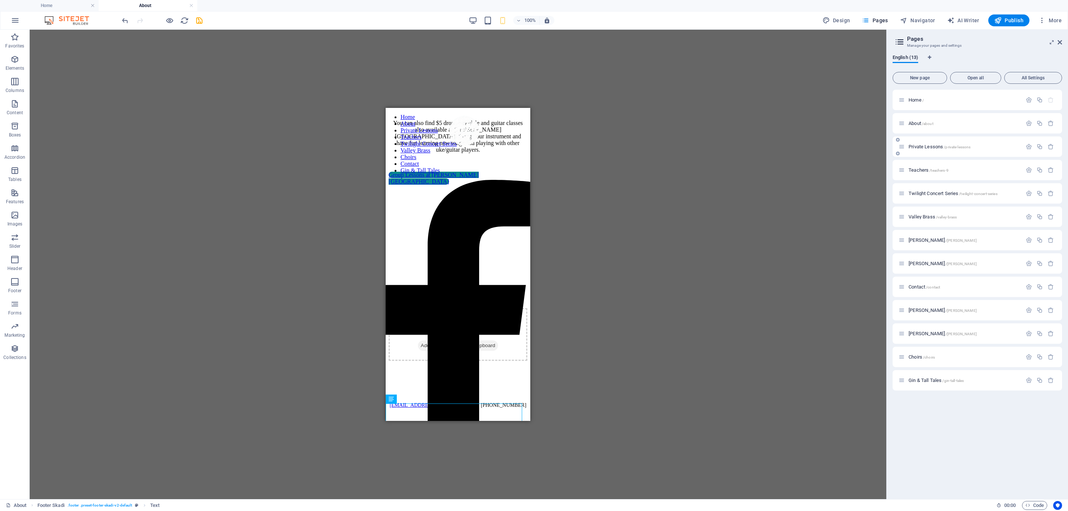
click at [930, 148] on span "Private Lessons /private-lessons" at bounding box center [940, 147] width 62 height 6
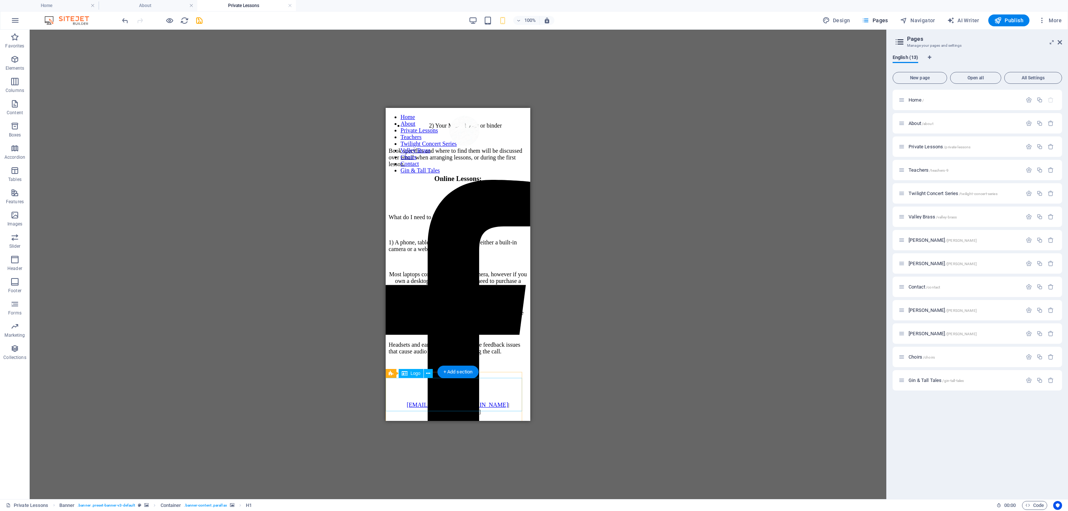
scroll to position [2310, 0]
click at [482, 410] on div "[EMAIL_ADDRESS][DOMAIN_NAME] | [PHONE_NUMBER]" at bounding box center [458, 408] width 139 height 13
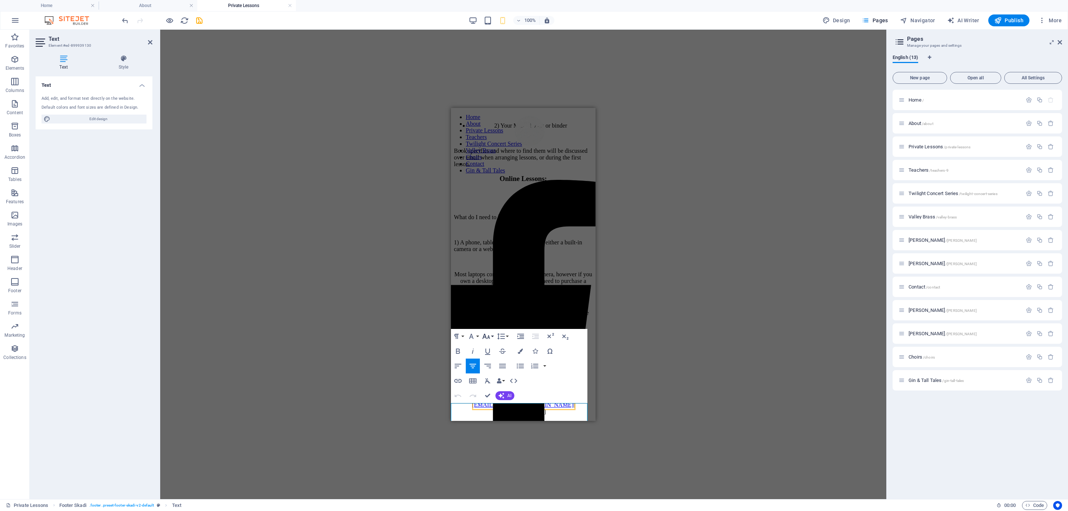
click at [484, 335] on icon "button" at bounding box center [486, 336] width 9 height 9
click at [494, 349] on link "14" at bounding box center [494, 346] width 27 height 11
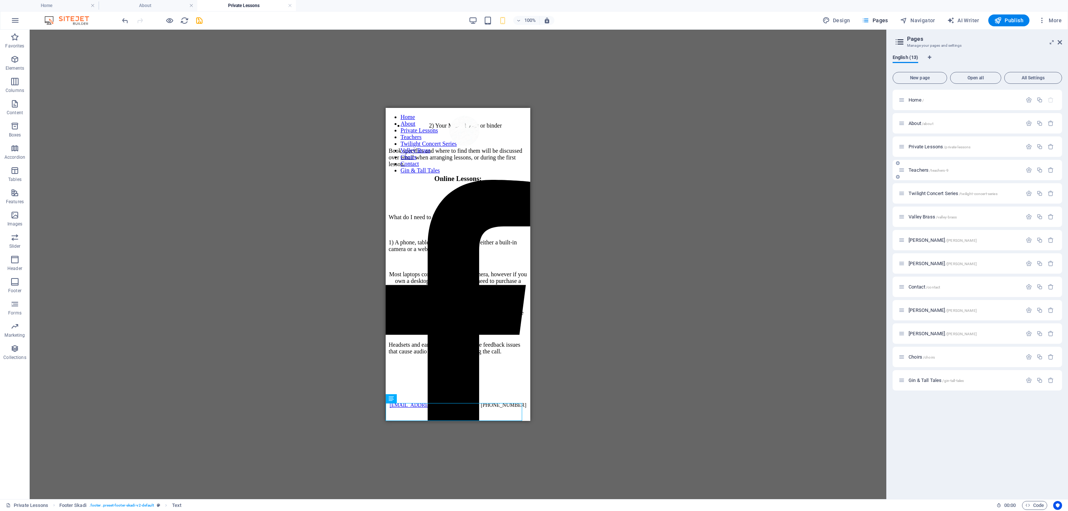
click at [916, 170] on span "Teachers /teachers-9" at bounding box center [929, 170] width 40 height 6
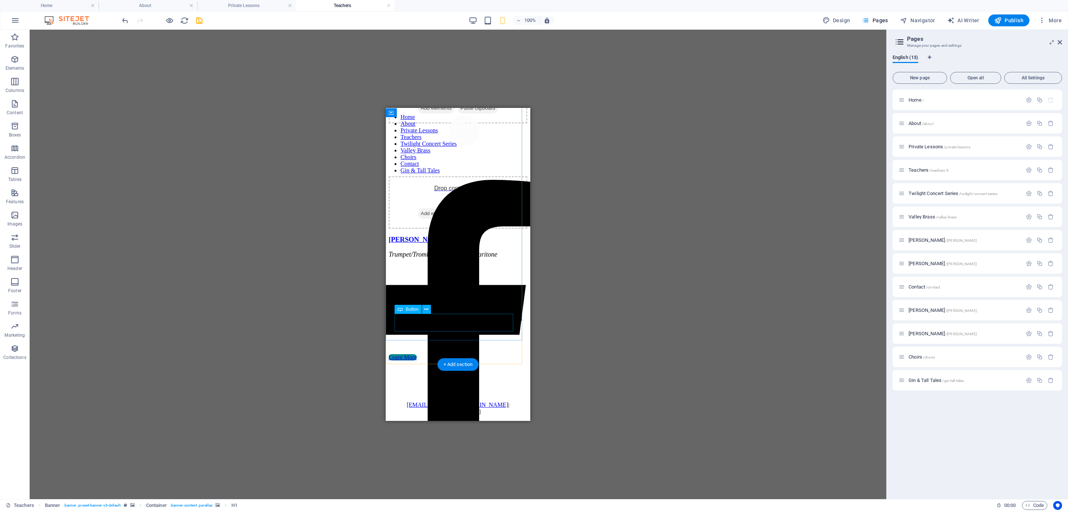
scroll to position [2178, 0]
click at [470, 409] on div "steppingstonemusicco@gmail.com | (604) 556-4402" at bounding box center [458, 408] width 139 height 13
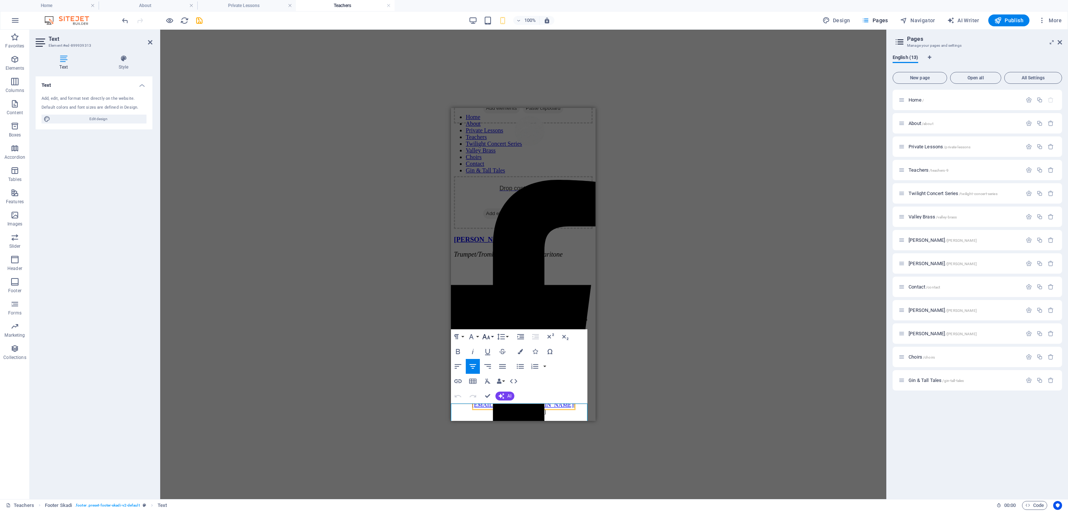
click at [487, 334] on icon "button" at bounding box center [486, 336] width 9 height 9
click at [496, 347] on link "14" at bounding box center [494, 347] width 27 height 11
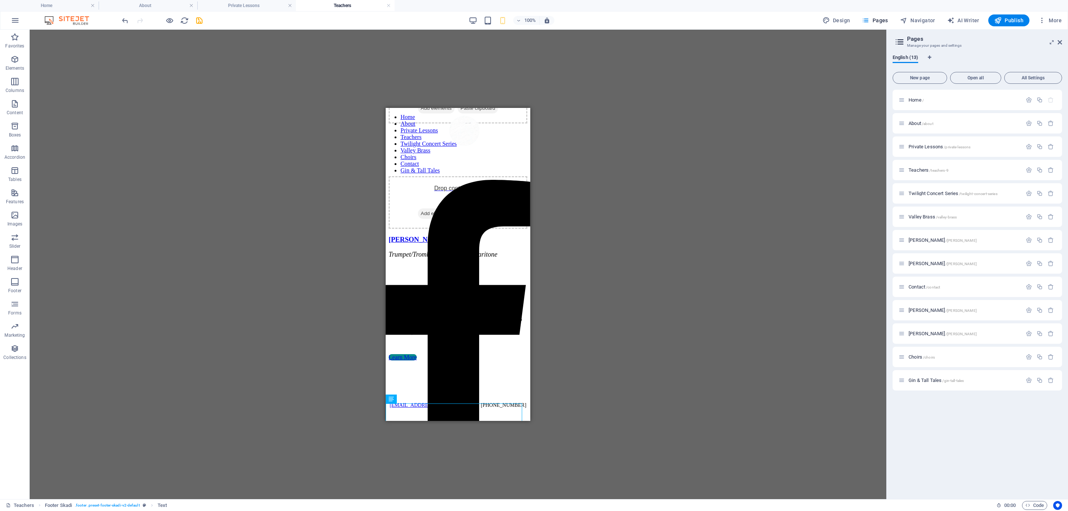
click at [725, 237] on div "H1 Banner Banner Container Logo Text Text Text Preset Container Preset Text Con…" at bounding box center [458, 265] width 857 height 470
click at [271, 149] on div "H1 Banner Banner Container Logo Text Text Text Preset Container Preset Text Con…" at bounding box center [458, 265] width 857 height 470
click at [922, 191] on span "Twilight Concert Series /twilight-concert-series" at bounding box center [953, 194] width 89 height 6
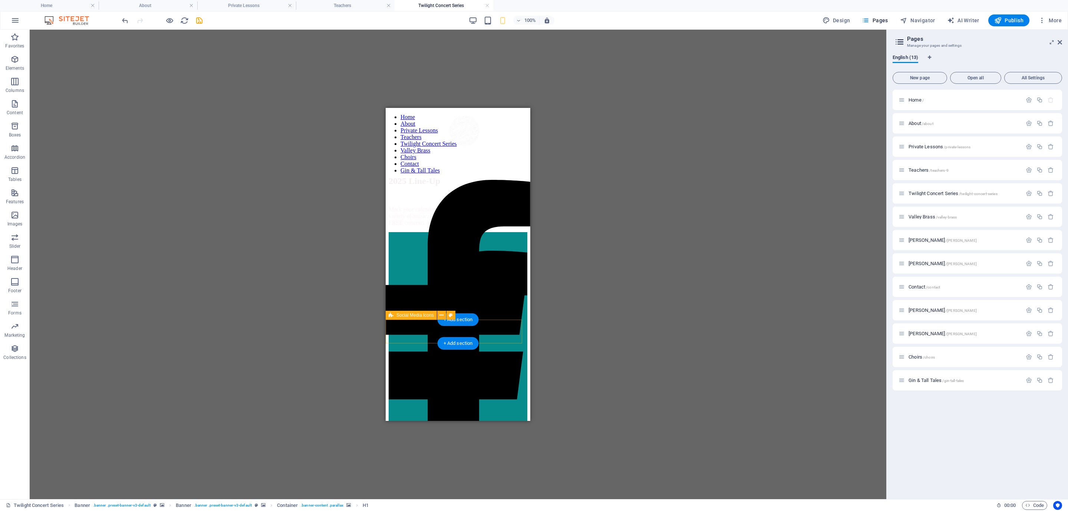
scroll to position [1784, 0]
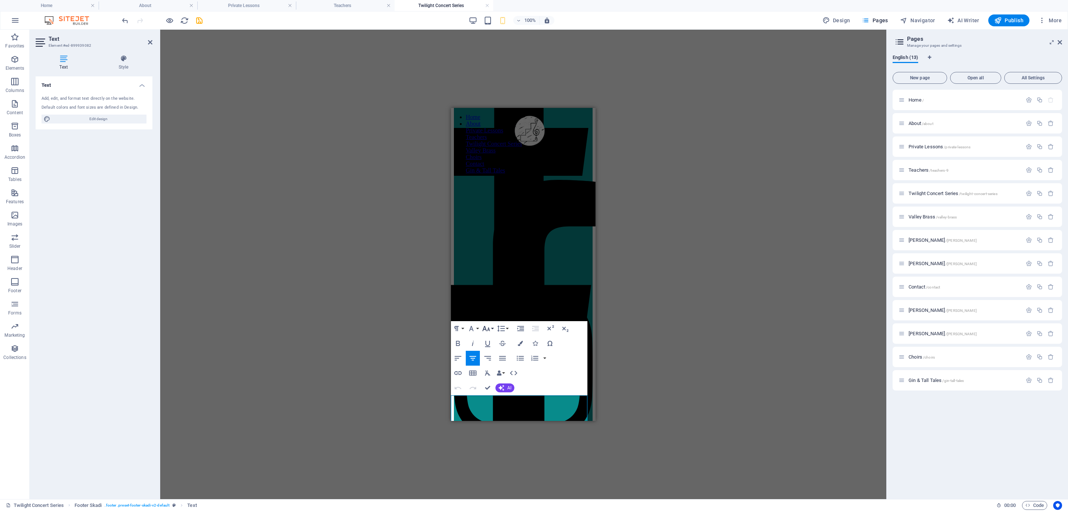
click at [488, 330] on icon "button" at bounding box center [486, 328] width 8 height 5
click at [493, 340] on link "14" at bounding box center [494, 338] width 27 height 11
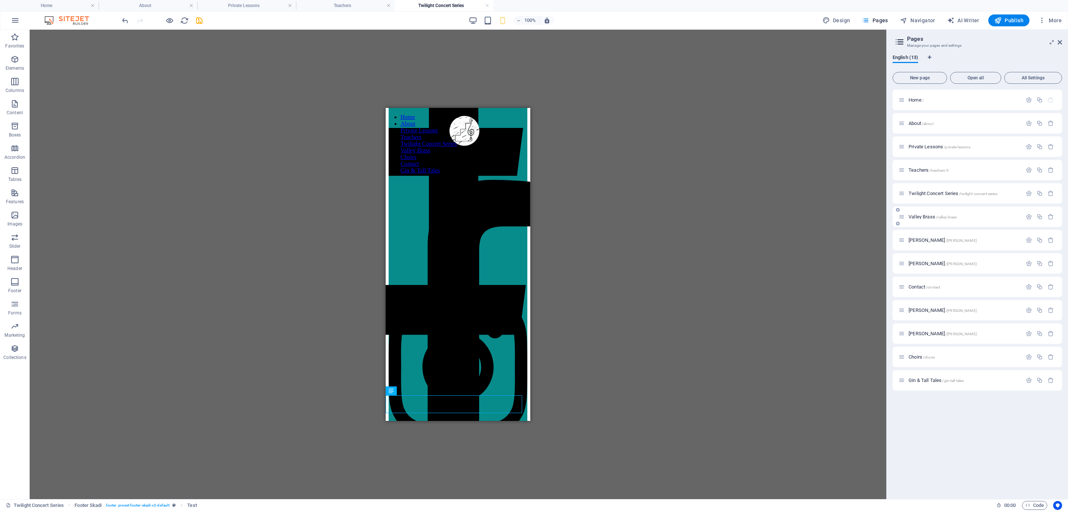
click at [926, 216] on span "Valley Brass /valley-brass" at bounding box center [933, 217] width 48 height 6
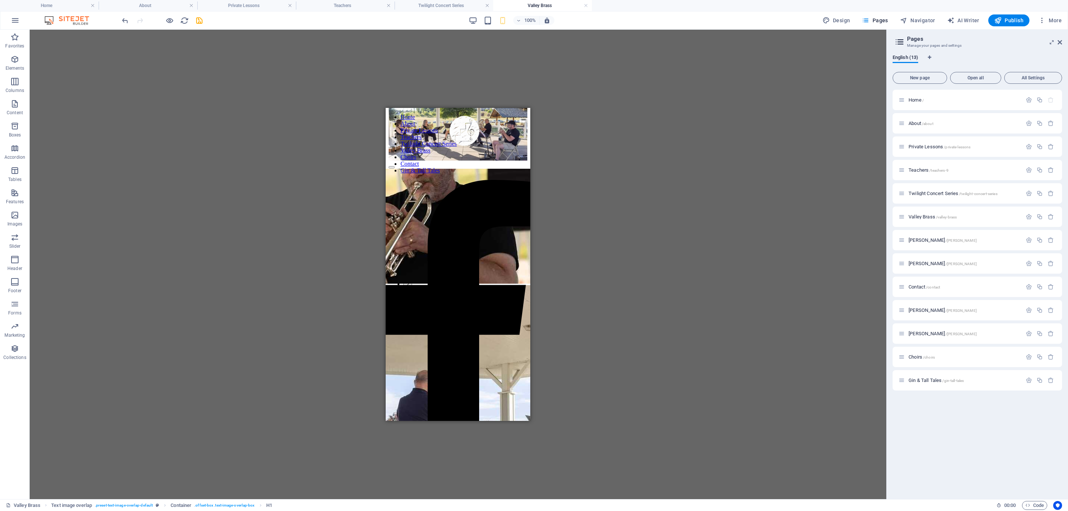
scroll to position [879, 0]
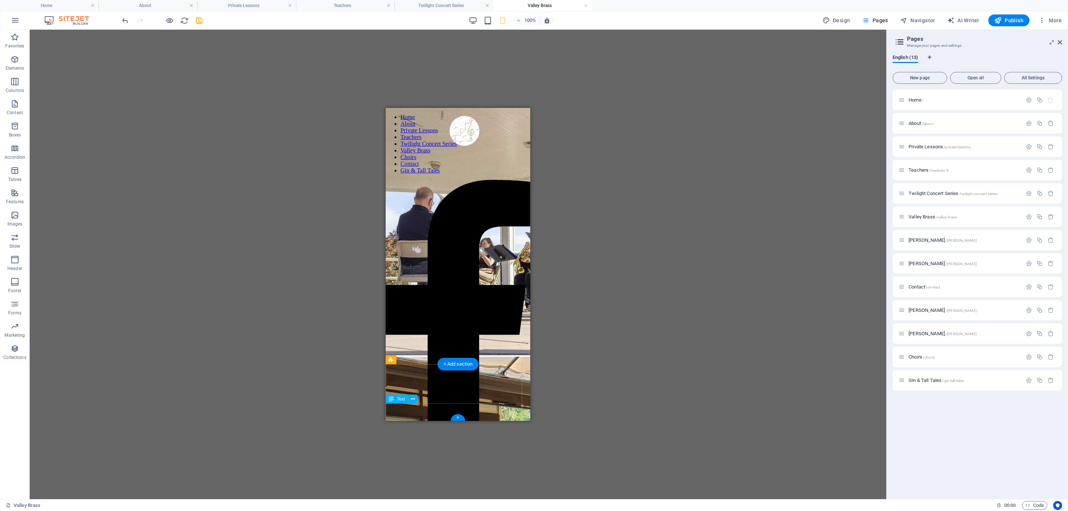
click at [475, 246] on div "steppingstonemusicco@gmail.com | (604) 556-4402" at bounding box center [458, 239] width 139 height 13
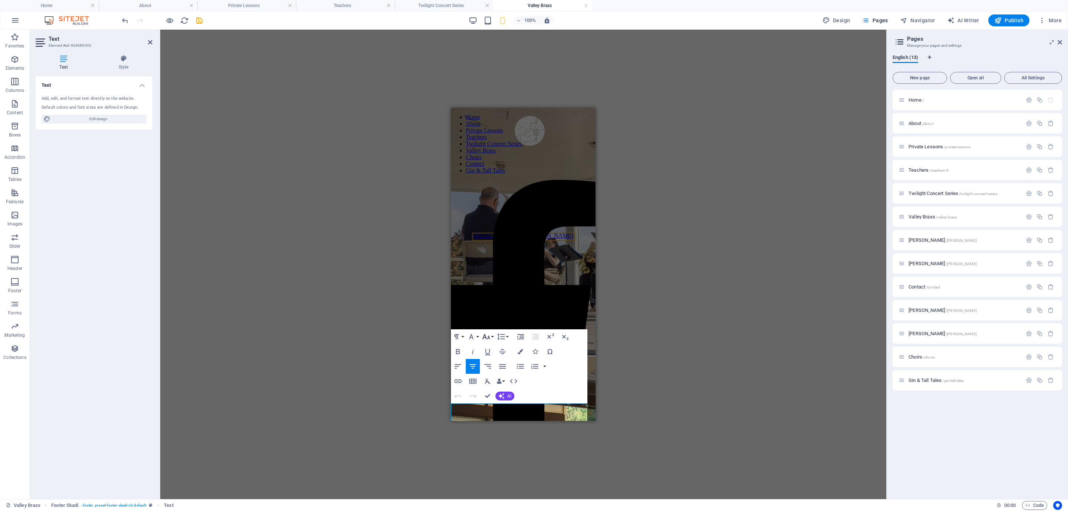
click at [484, 336] on icon "button" at bounding box center [486, 336] width 9 height 9
click at [494, 348] on link "14" at bounding box center [494, 347] width 27 height 11
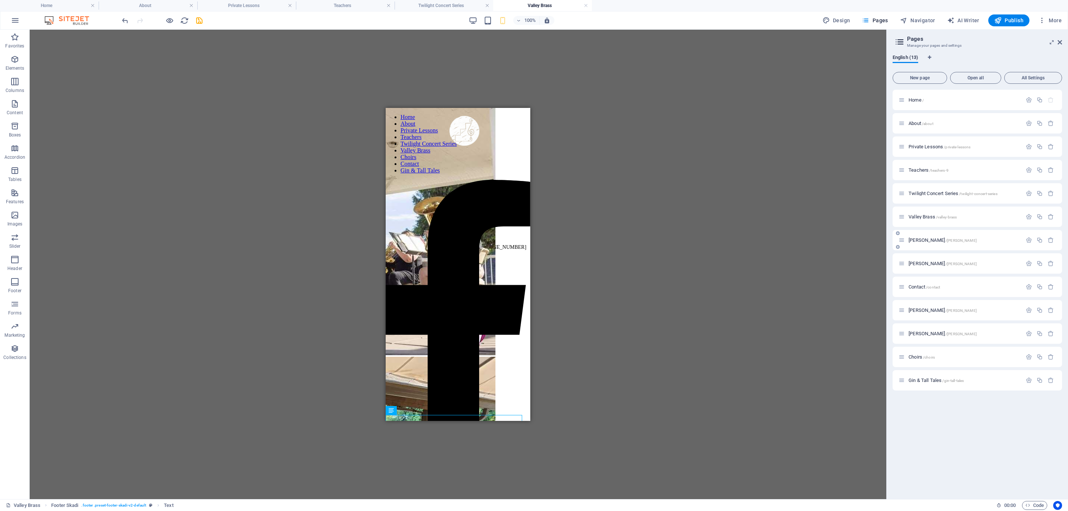
click at [923, 240] on span "Liisa Nessim /liisa-nessim" at bounding box center [943, 240] width 68 height 6
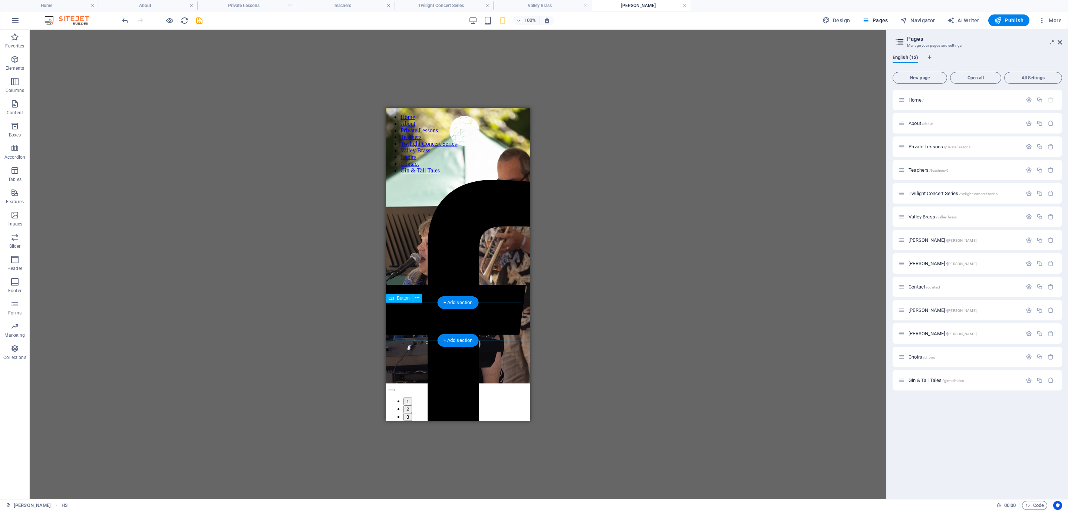
scroll to position [3321, 0]
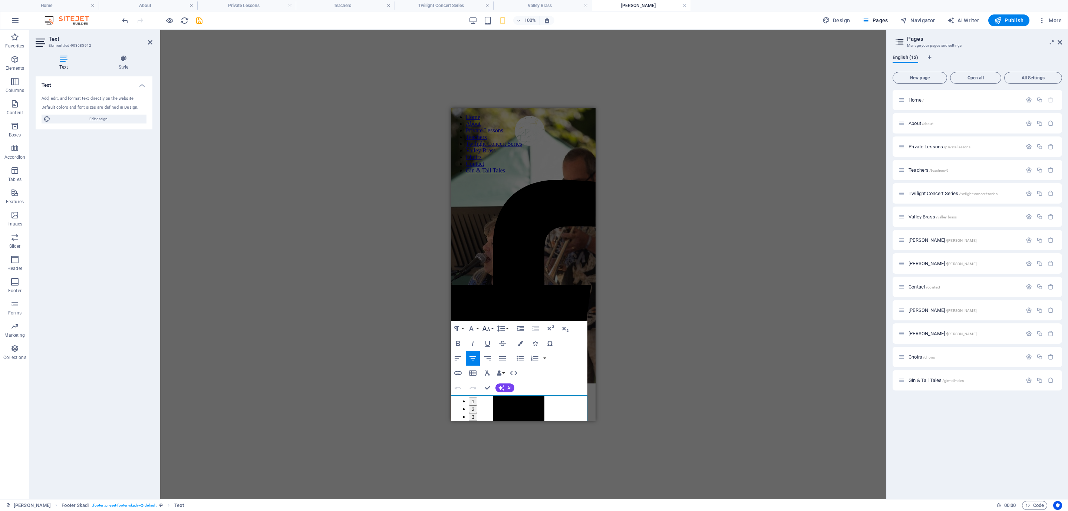
click at [486, 329] on icon "button" at bounding box center [486, 328] width 9 height 9
click at [494, 339] on link "14" at bounding box center [494, 338] width 27 height 11
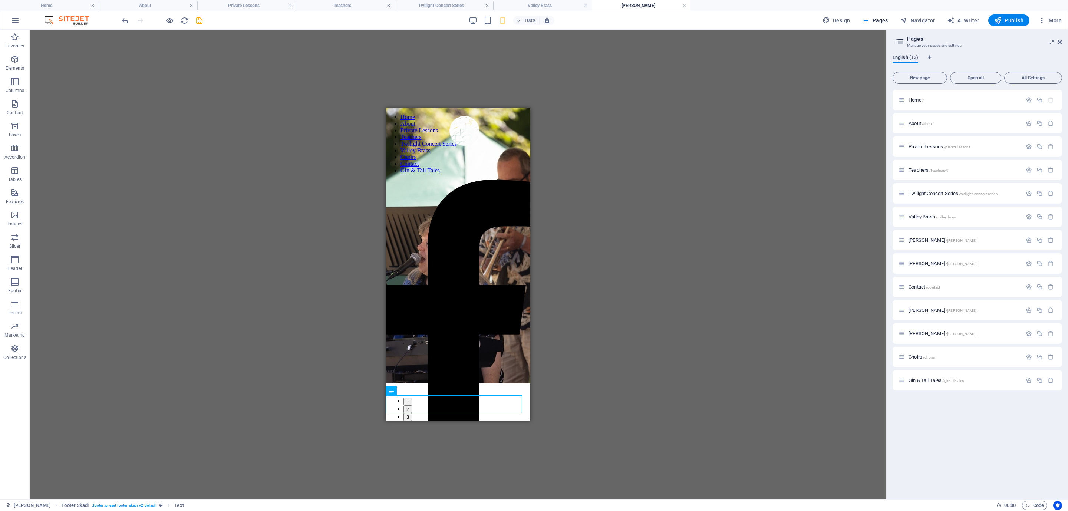
click at [655, 350] on div "H3 Logo Banner Banner Container Floating Image Text Button Image slider Image s…" at bounding box center [458, 265] width 857 height 470
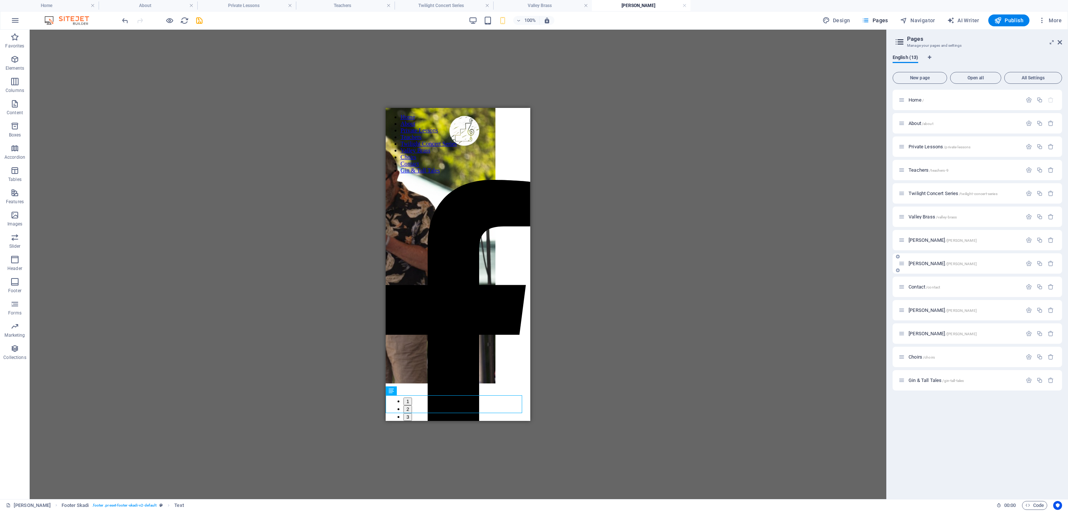
click at [924, 264] on span "Laura Wheeler /laura-wheeler" at bounding box center [943, 264] width 68 height 6
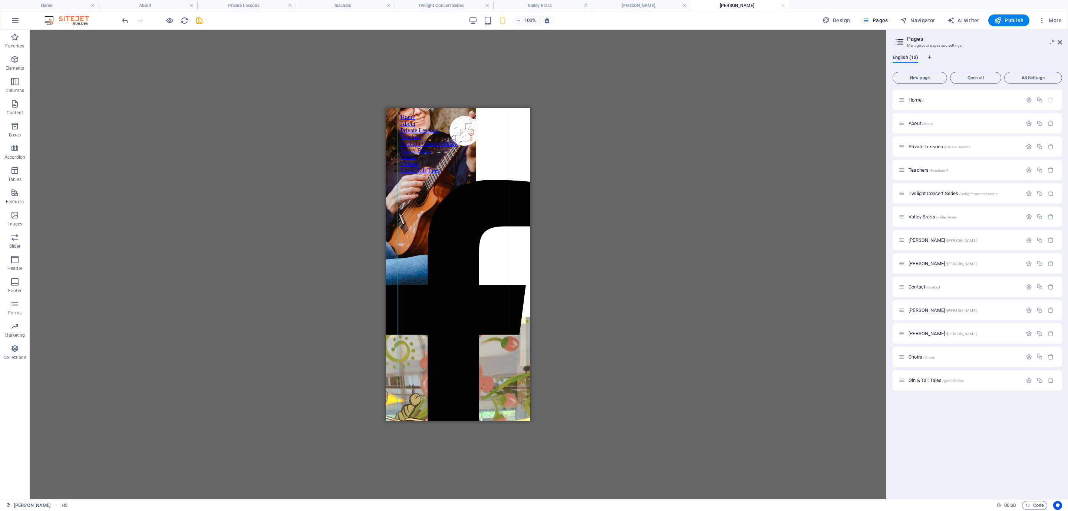
scroll to position [1879, 0]
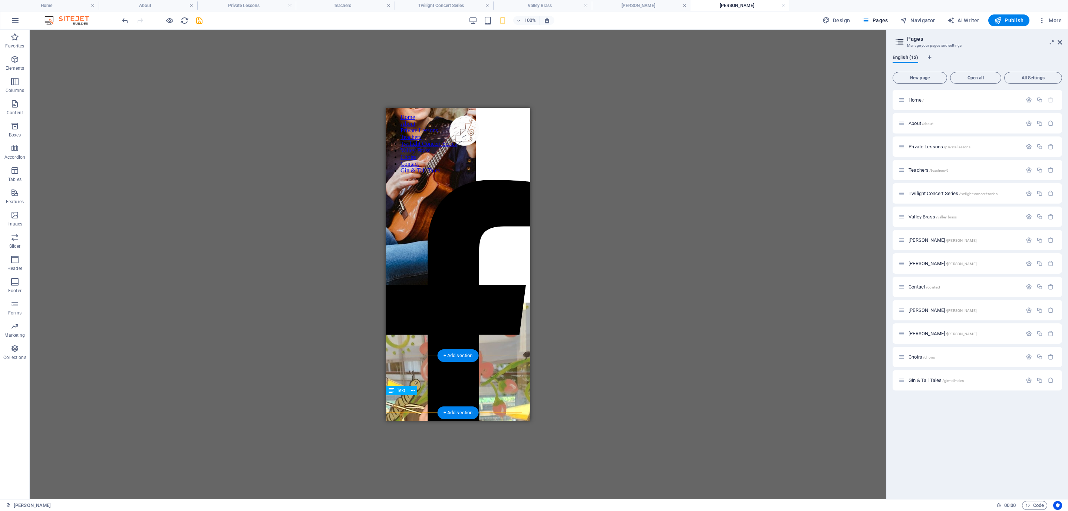
drag, startPoint x: 465, startPoint y: 401, endPoint x: 881, endPoint y: 442, distance: 417.4
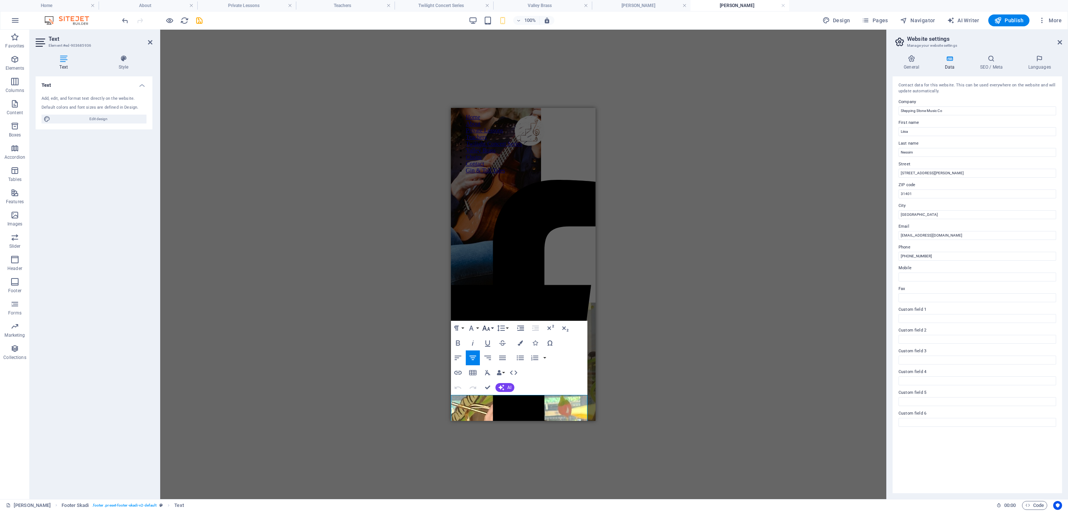
click at [487, 326] on icon "button" at bounding box center [486, 328] width 9 height 9
click at [494, 340] on link "14" at bounding box center [494, 338] width 27 height 11
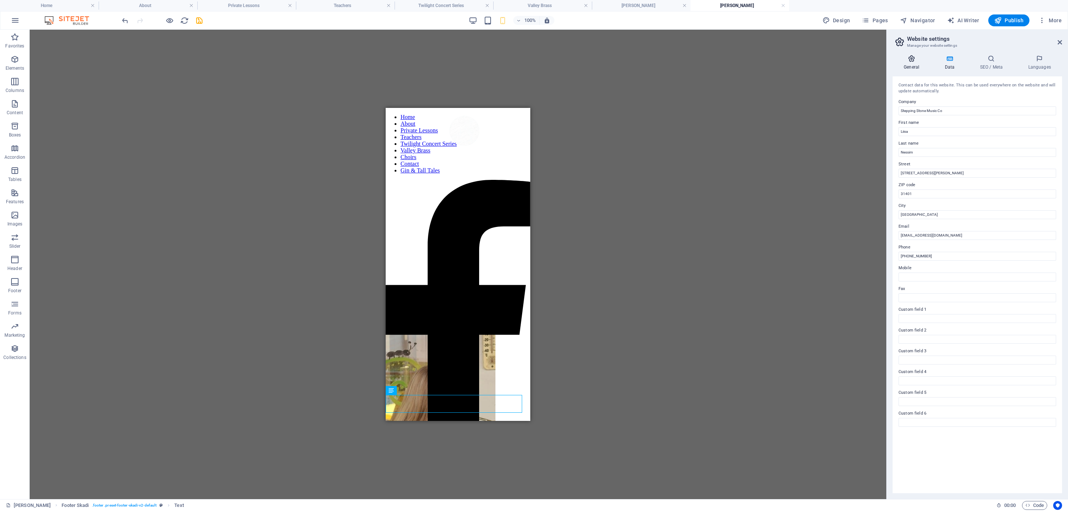
click at [910, 58] on icon at bounding box center [912, 58] width 38 height 7
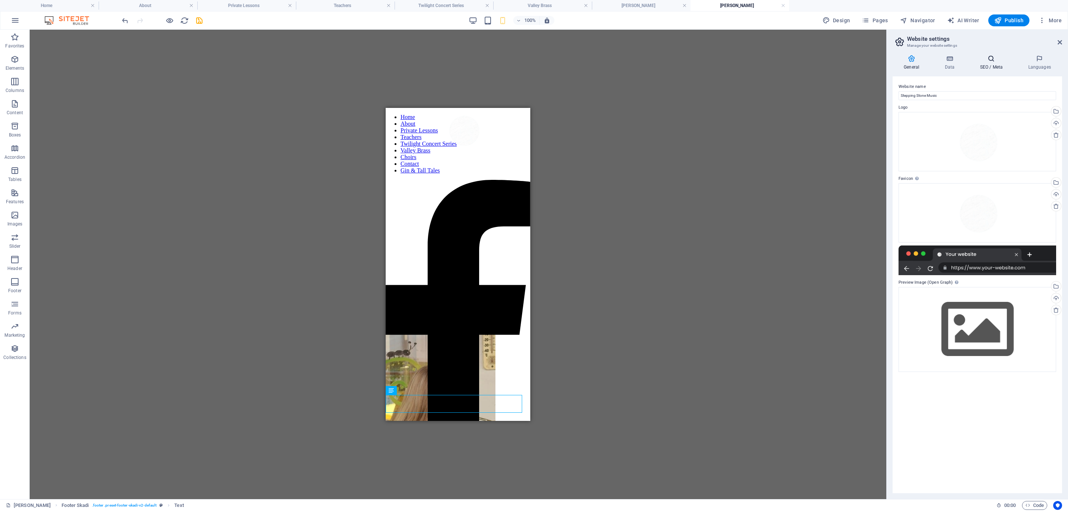
click at [991, 57] on icon at bounding box center [991, 58] width 45 height 7
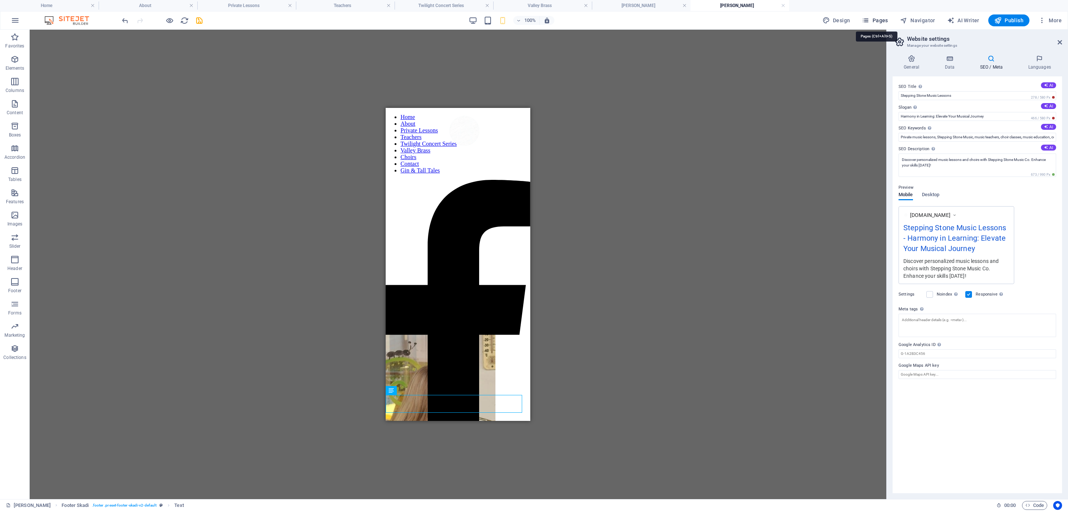
click at [873, 19] on span "Pages" at bounding box center [875, 20] width 26 height 7
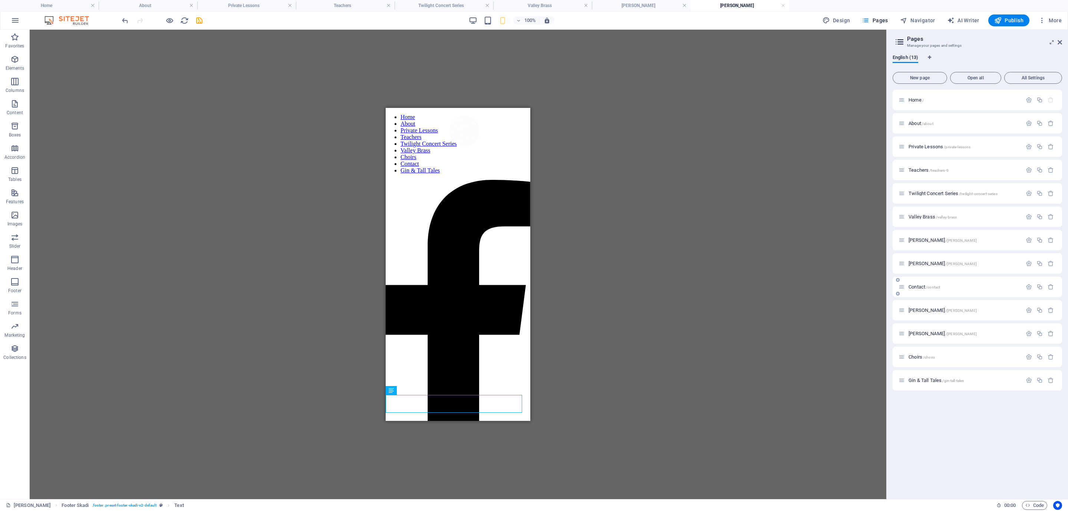
click at [918, 286] on span "Contact /contact" at bounding box center [925, 287] width 32 height 6
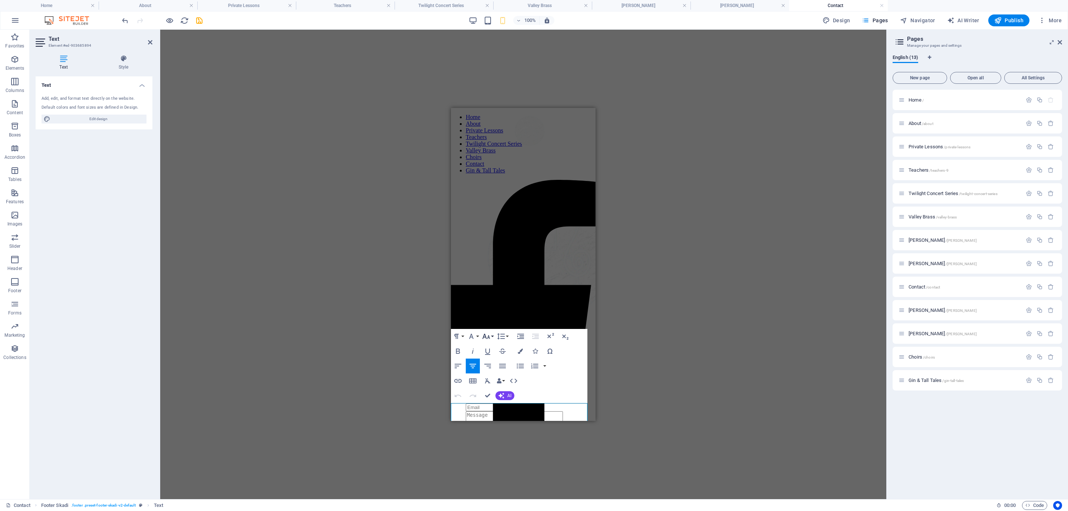
click at [486, 336] on icon "button" at bounding box center [486, 336] width 9 height 9
click at [494, 347] on link "14" at bounding box center [494, 346] width 27 height 11
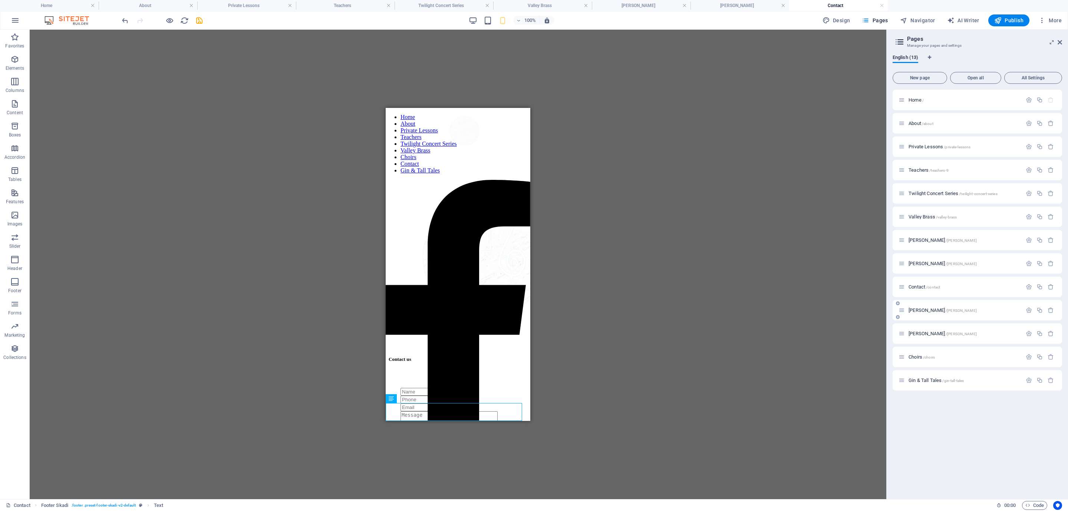
click at [919, 310] on span "Benjamin Nessim /benjamin-nessim" at bounding box center [943, 310] width 68 height 6
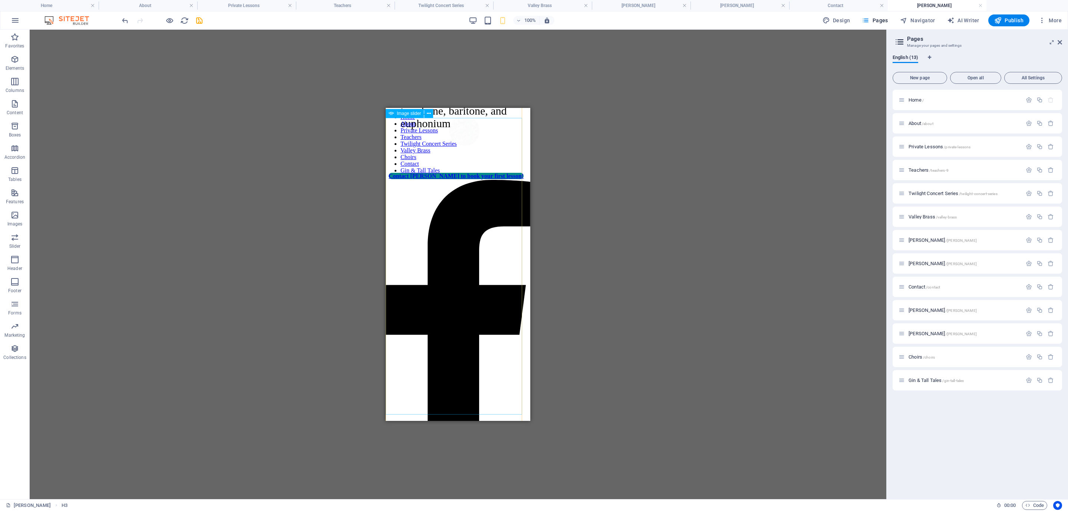
scroll to position [1208, 0]
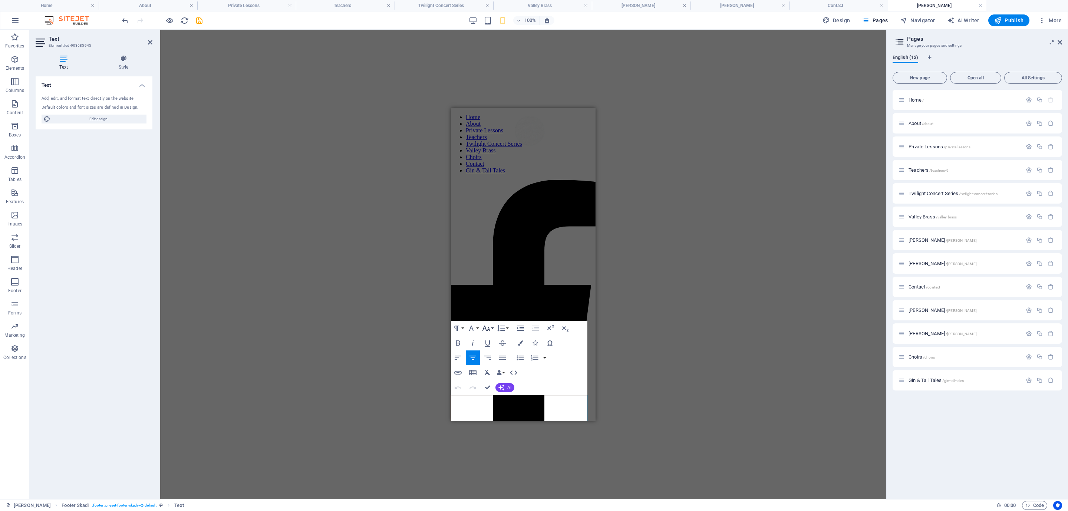
click at [489, 328] on icon "button" at bounding box center [486, 328] width 8 height 5
click at [496, 340] on link "14" at bounding box center [494, 338] width 27 height 11
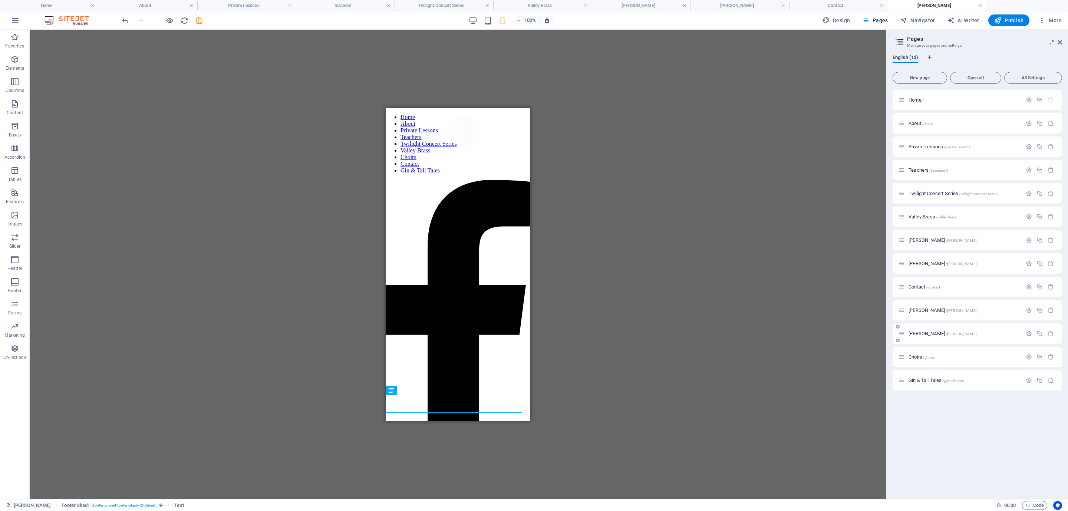
click at [922, 334] on span "Julia Ziegler /julia-ziegler" at bounding box center [943, 334] width 68 height 6
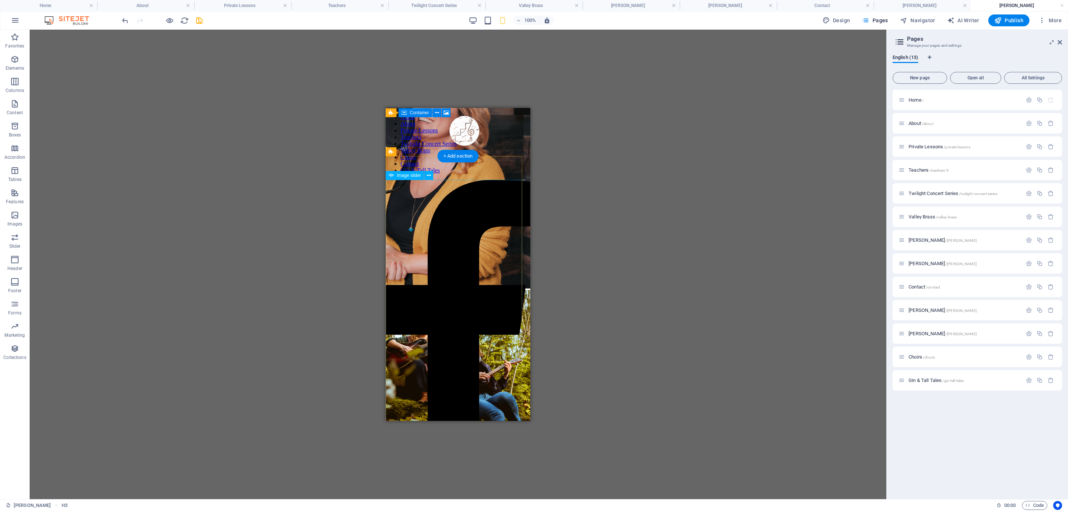
scroll to position [2151, 0]
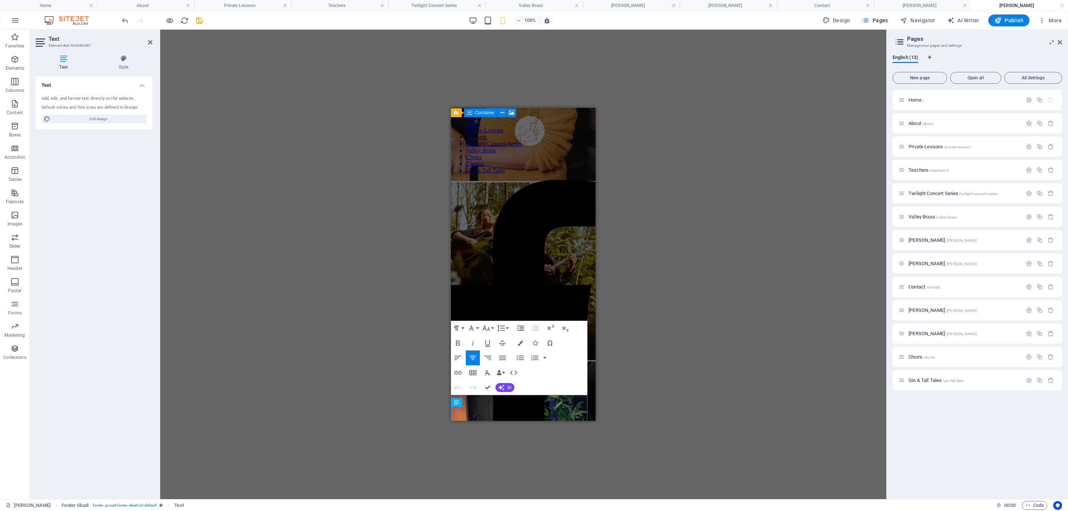
click at [447, 403] on div "H3 Banner Container Banner Floating Image Image Floating Image Floating Image T…" at bounding box center [523, 265] width 726 height 470
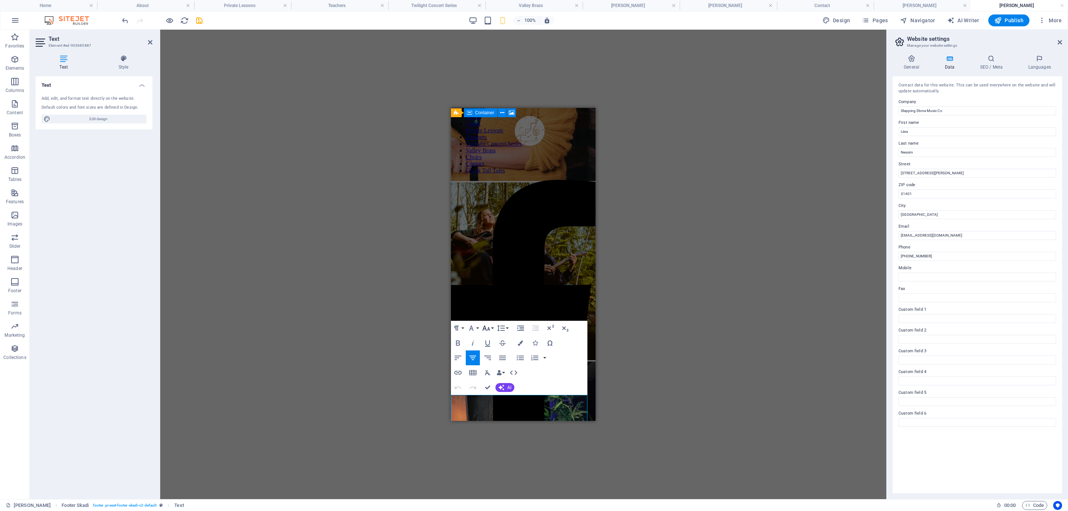
click at [490, 326] on icon "button" at bounding box center [486, 328] width 9 height 9
click at [495, 339] on link "14" at bounding box center [494, 338] width 27 height 11
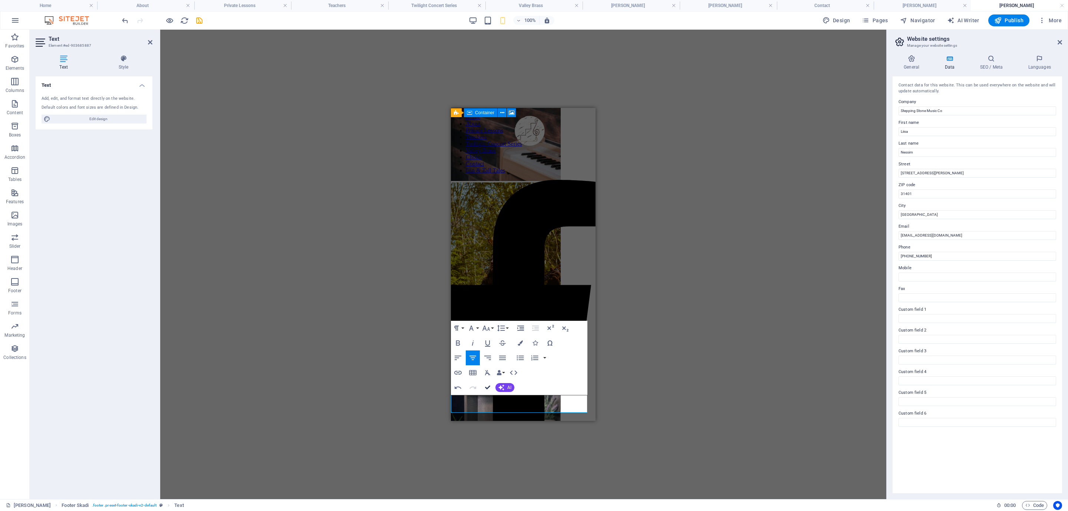
drag, startPoint x: 489, startPoint y: 387, endPoint x: 118, endPoint y: 274, distance: 387.4
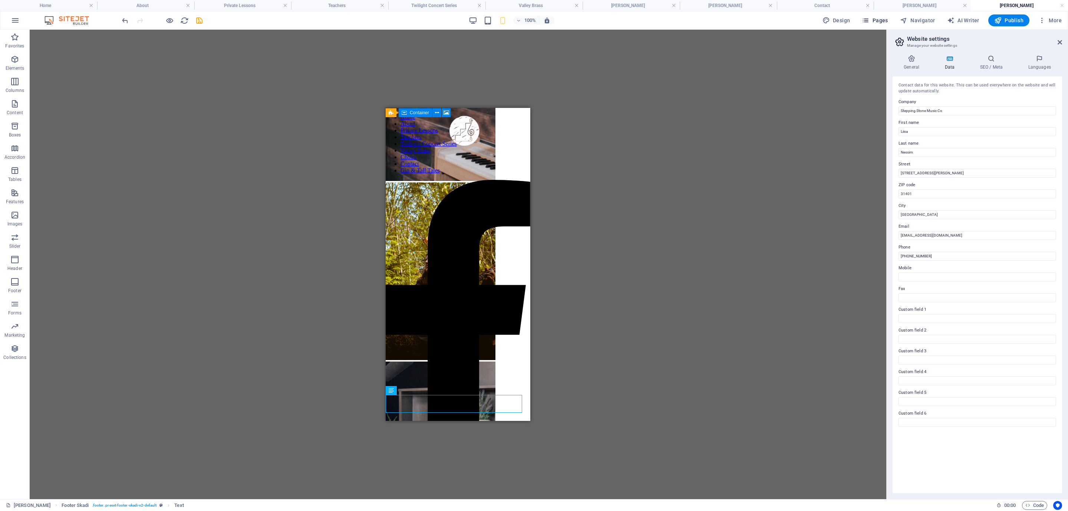
click at [878, 21] on span "Pages" at bounding box center [875, 20] width 26 height 7
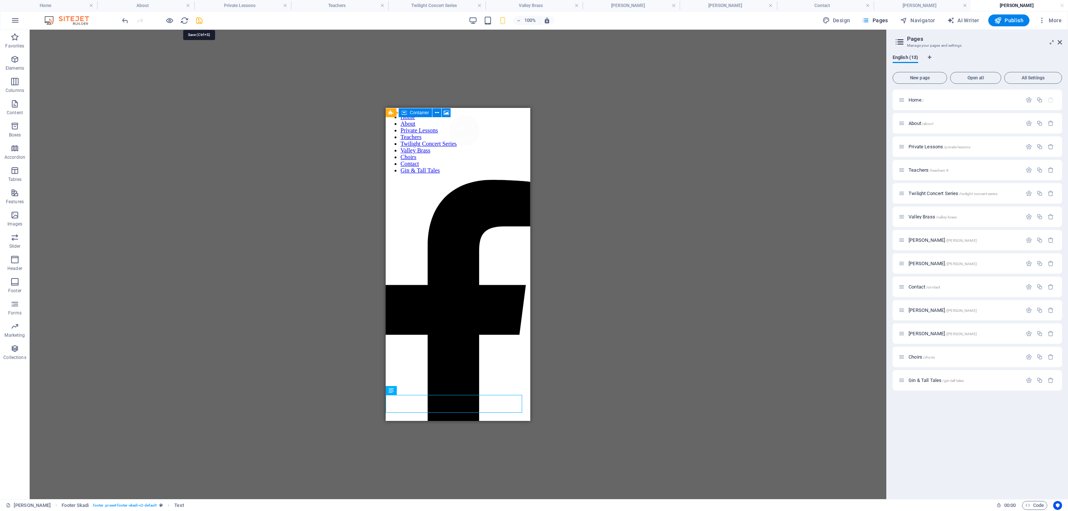
click at [203, 18] on icon "save" at bounding box center [199, 20] width 9 height 9
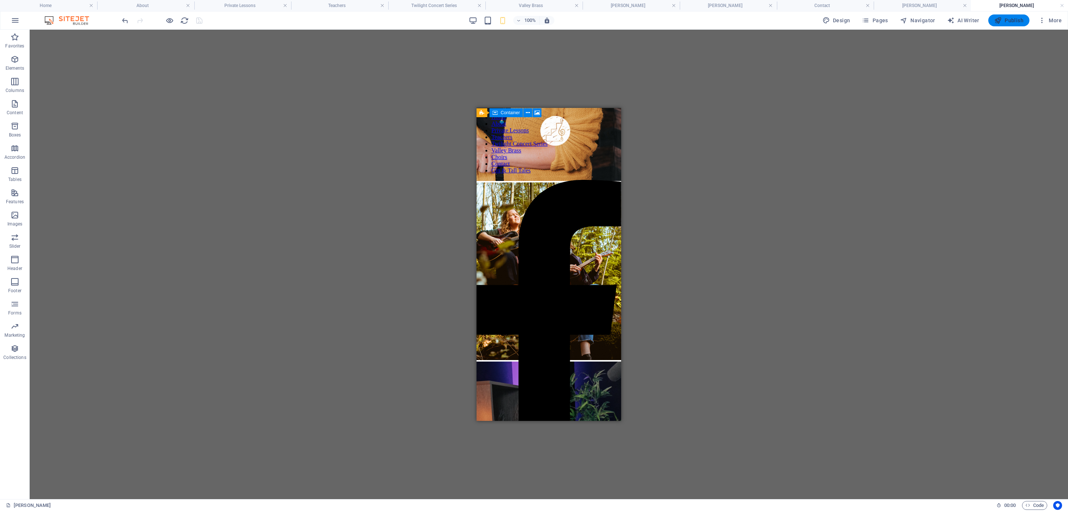
click at [996, 19] on icon "button" at bounding box center [997, 20] width 7 height 7
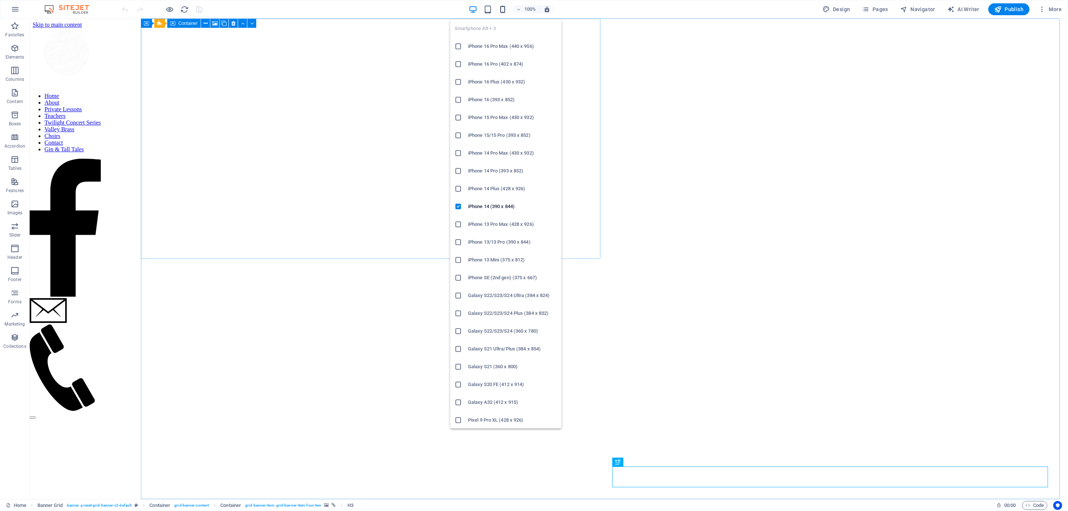
click at [503, 7] on icon "button" at bounding box center [502, 9] width 9 height 9
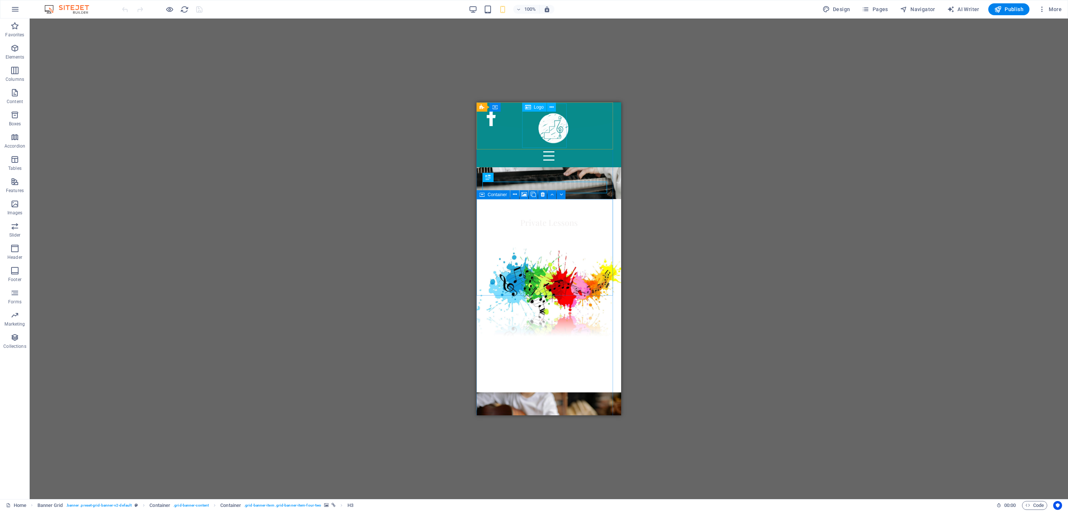
click at [542, 139] on div at bounding box center [552, 127] width 45 height 45
select select "px"
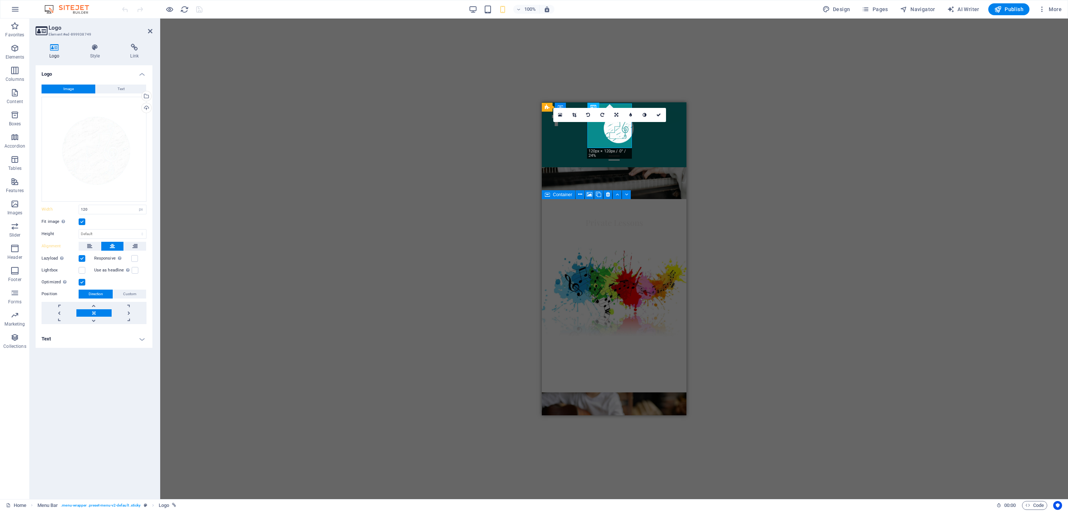
drag, startPoint x: 660, startPoint y: 113, endPoint x: 645, endPoint y: 122, distance: 17.6
click at [660, 115] on icon at bounding box center [658, 115] width 4 height 4
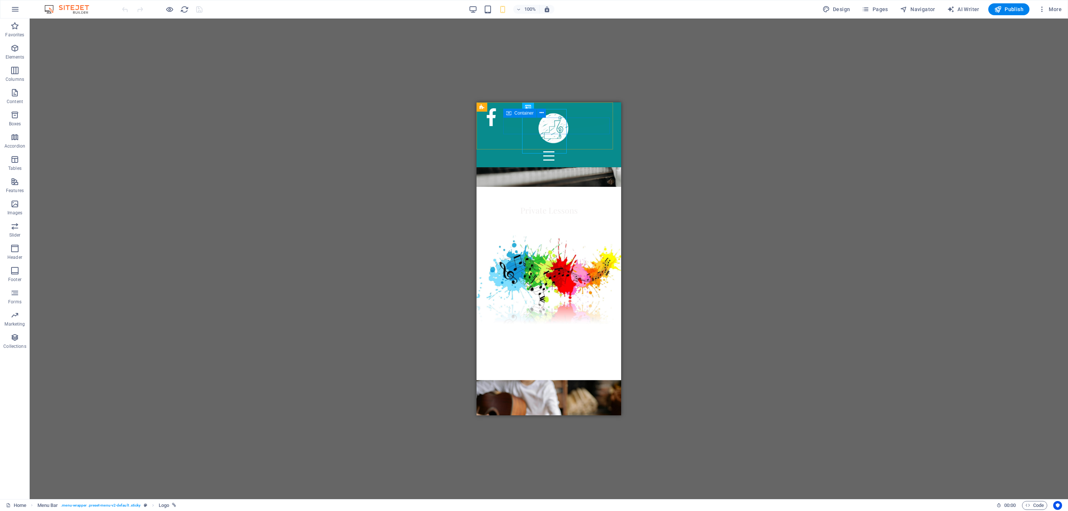
scroll to position [18, 0]
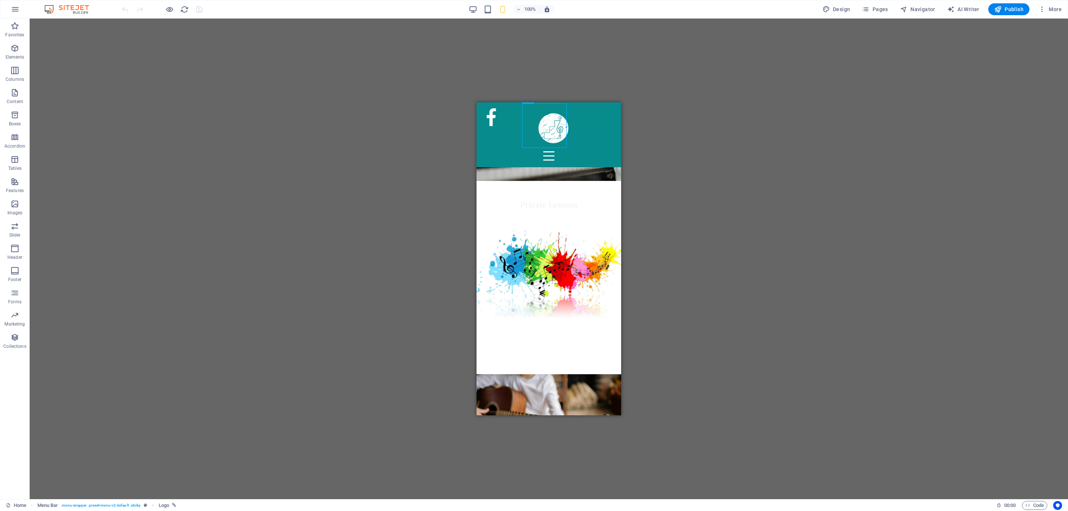
click at [426, 115] on div "H3 Banner Grid Banner Grid Container Container Container Menu Bar Container HTM…" at bounding box center [549, 259] width 1038 height 481
click at [434, 128] on div "H3 Banner Grid Banner Grid Container Container Container Menu Bar Container HTM…" at bounding box center [549, 259] width 1038 height 481
click at [872, 6] on span "Pages" at bounding box center [875, 9] width 26 height 7
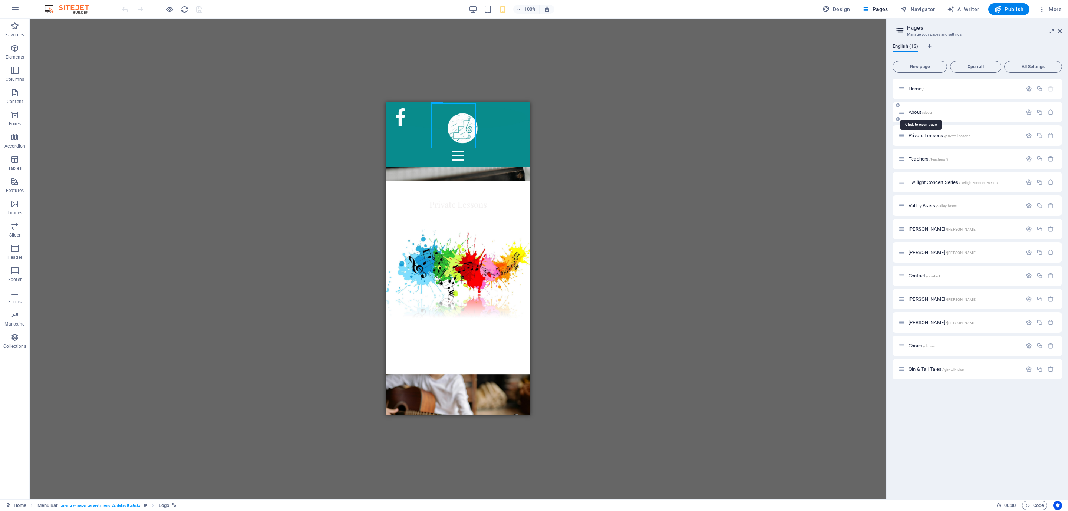
click at [918, 112] on span "About /about" at bounding box center [921, 112] width 25 height 6
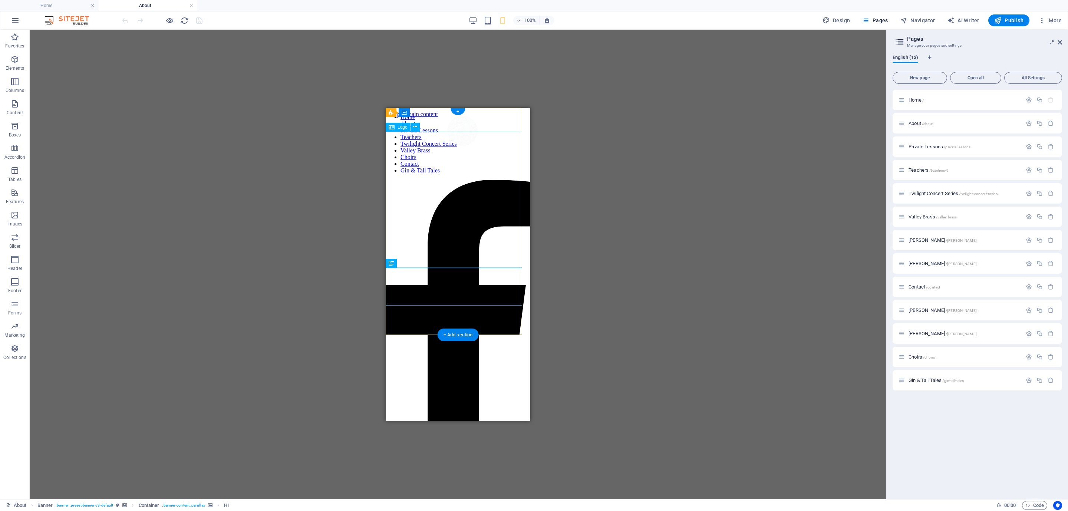
scroll to position [0, 0]
click at [530, 20] on h6 "100%" at bounding box center [530, 20] width 12 height 9
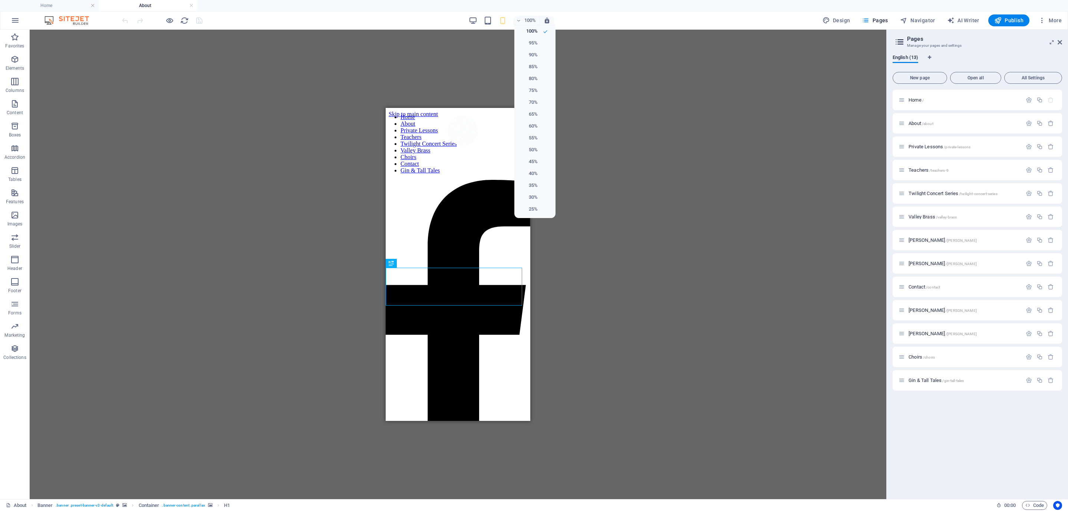
click at [534, 19] on div at bounding box center [534, 255] width 1068 height 511
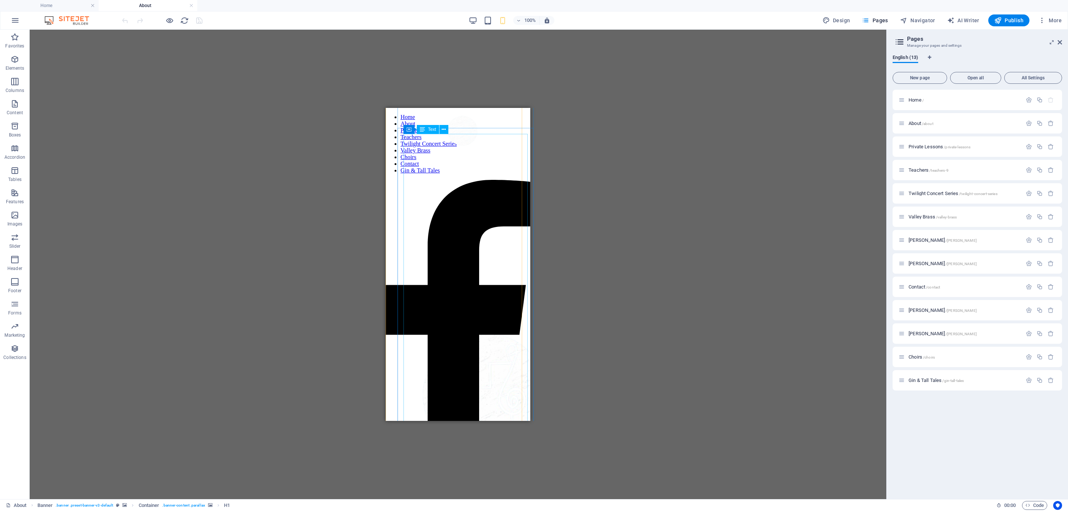
scroll to position [315, 0]
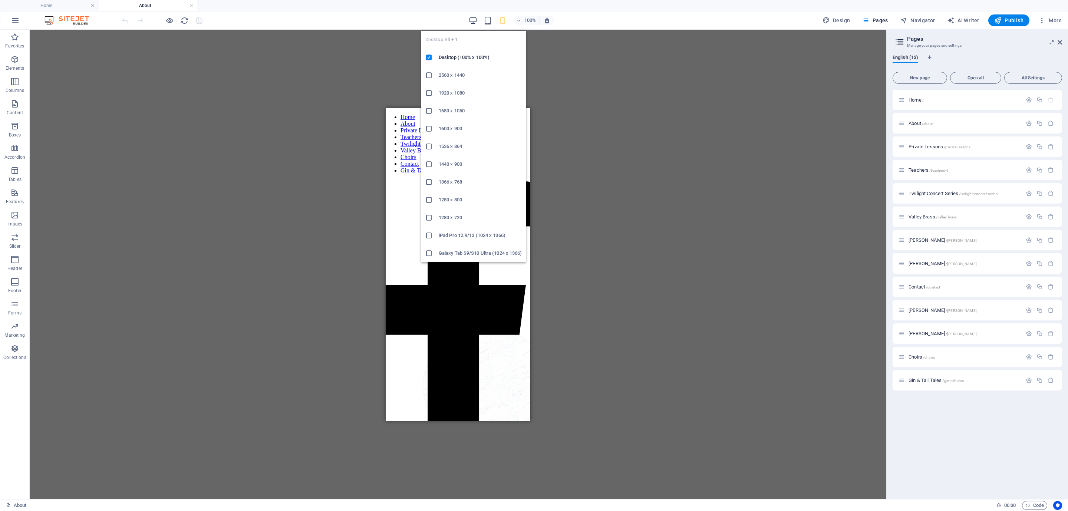
click at [472, 20] on icon "button" at bounding box center [473, 20] width 9 height 9
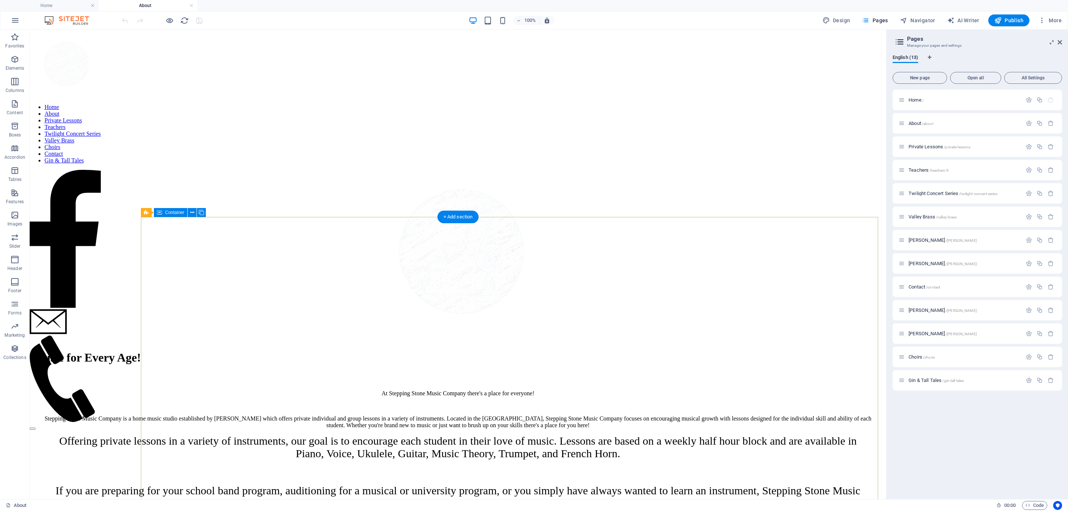
scroll to position [519, 0]
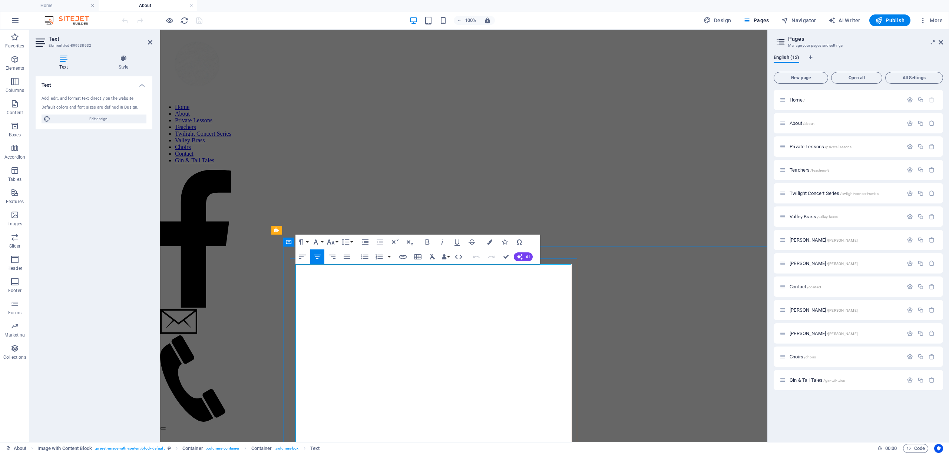
scroll to position [70, 0]
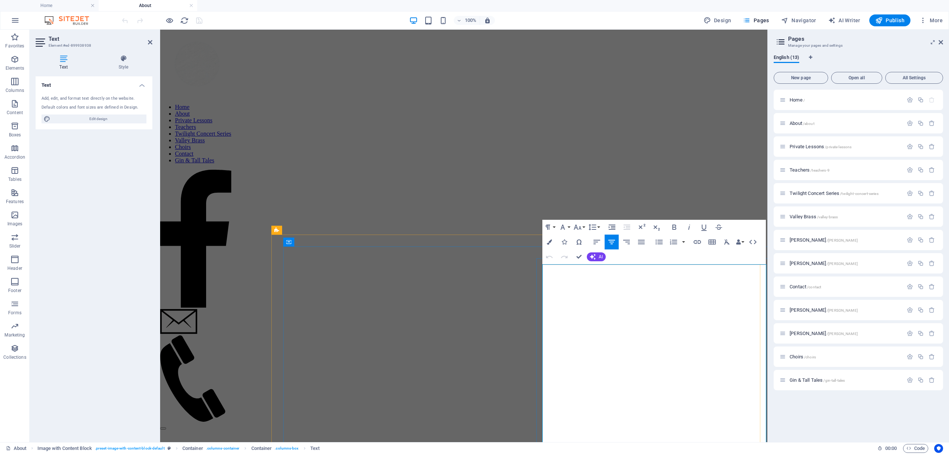
copy div "Offering private lessons in a variety of instruments, our goal is to encourage …"
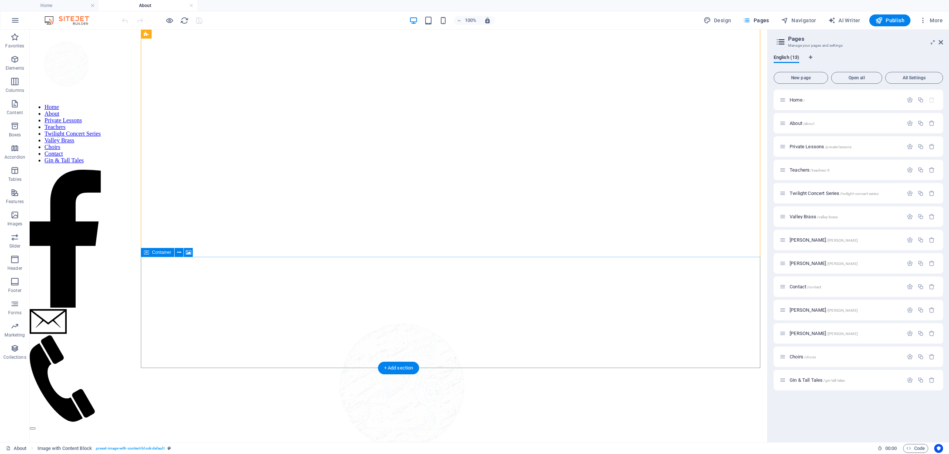
scroll to position [350, 0]
click at [793, 18] on span "Navigator" at bounding box center [798, 20] width 35 height 7
select select "16919679-en"
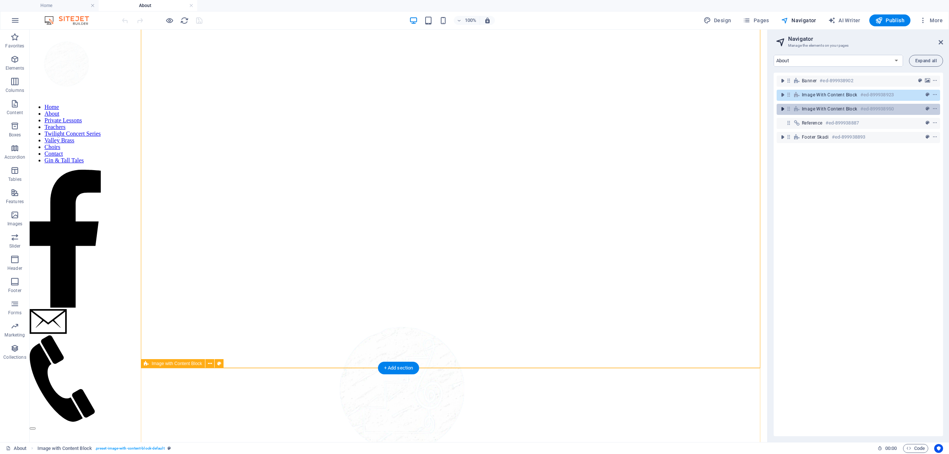
click at [782, 109] on icon "toggle-expand" at bounding box center [782, 108] width 7 height 7
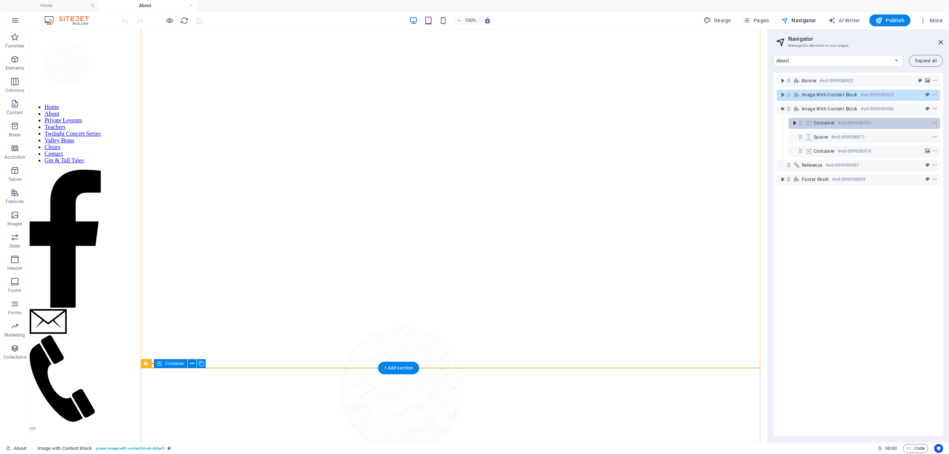
click at [794, 123] on icon "toggle-expand" at bounding box center [794, 122] width 7 height 7
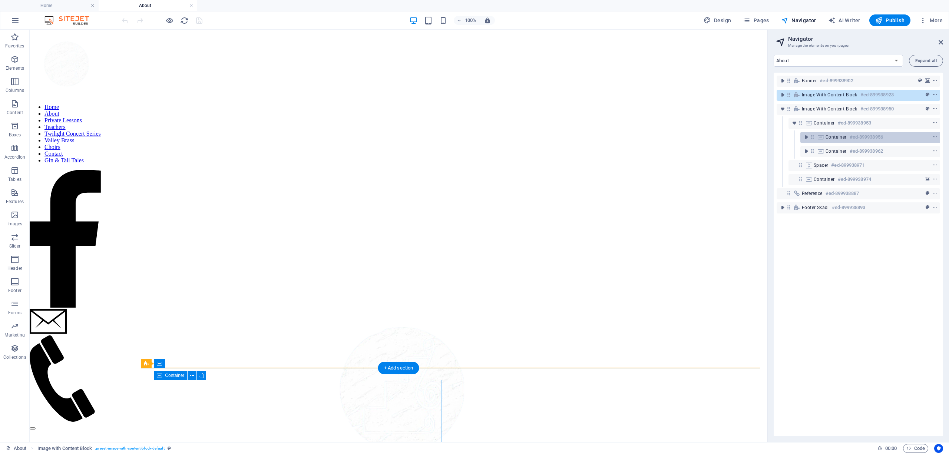
click at [813, 137] on icon at bounding box center [813, 137] width 6 height 6
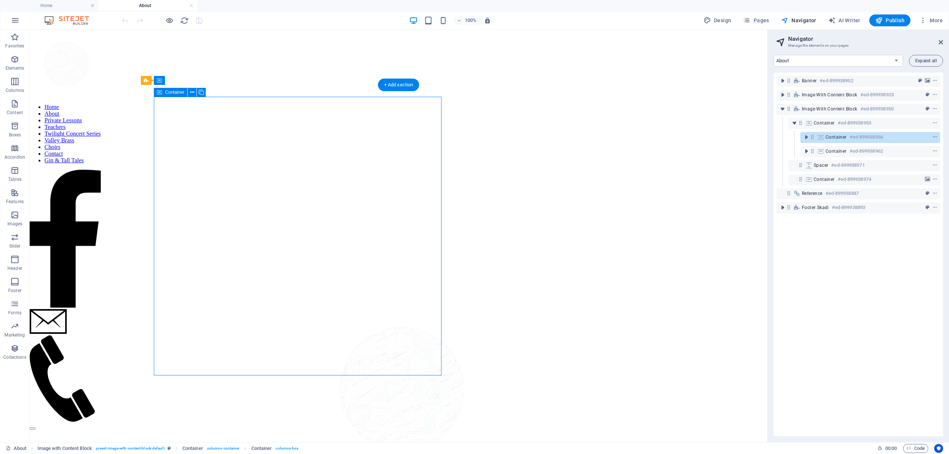
scroll to position [633, 0]
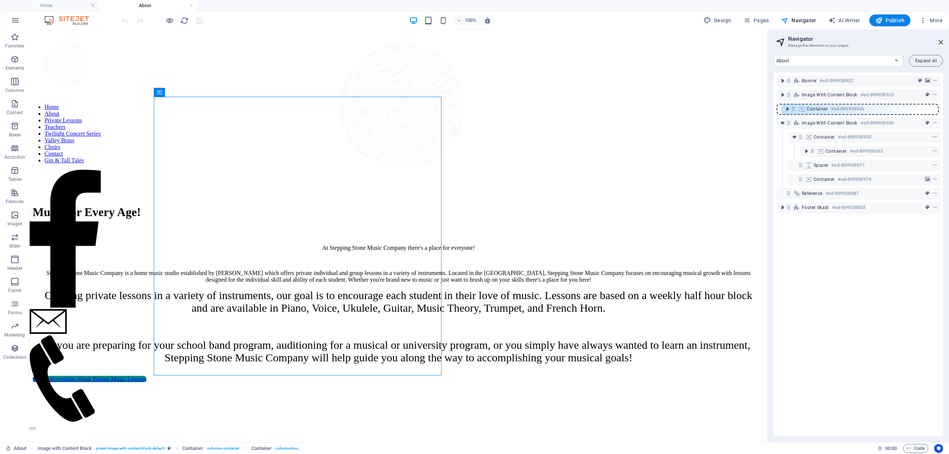
drag, startPoint x: 813, startPoint y: 139, endPoint x: 794, endPoint y: 108, distance: 35.8
click at [794, 108] on div "Banner #ed-899938902 Image with Content Block #ed-899938923 Image with Content …" at bounding box center [858, 255] width 169 height 364
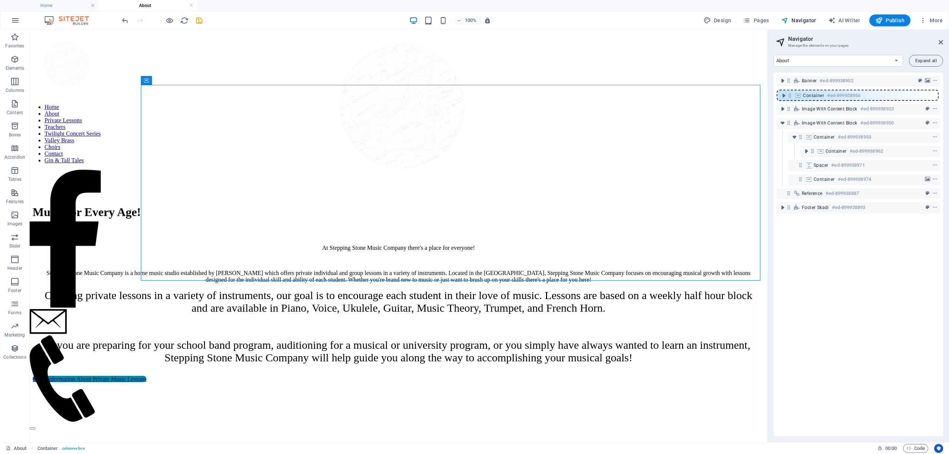
drag, startPoint x: 788, startPoint y: 107, endPoint x: 790, endPoint y: 91, distance: 15.6
click at [790, 91] on div "Banner #ed-899938902 Image with Content Block #ed-899938923 Container #ed-89993…" at bounding box center [858, 255] width 169 height 364
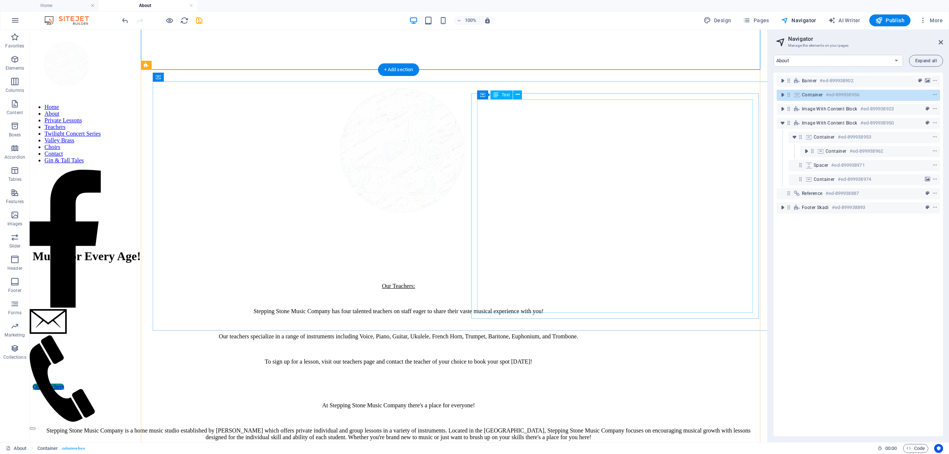
scroll to position [660, 0]
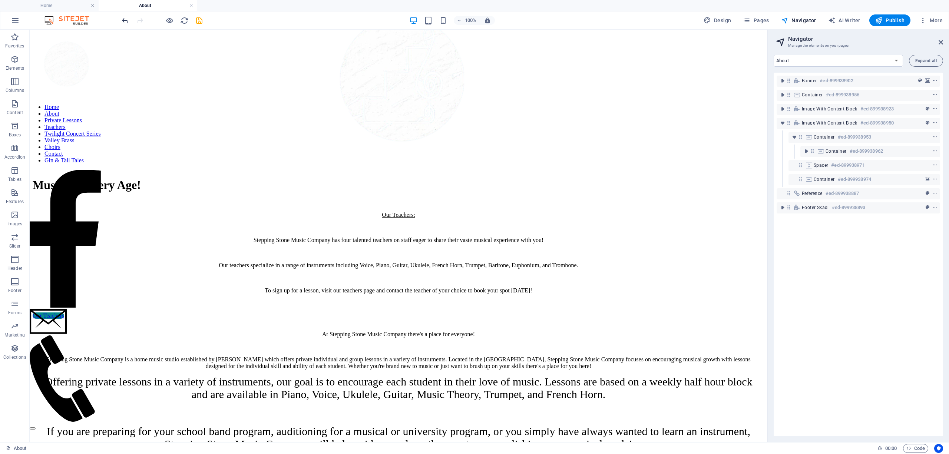
click at [125, 19] on icon "undo" at bounding box center [125, 20] width 9 height 9
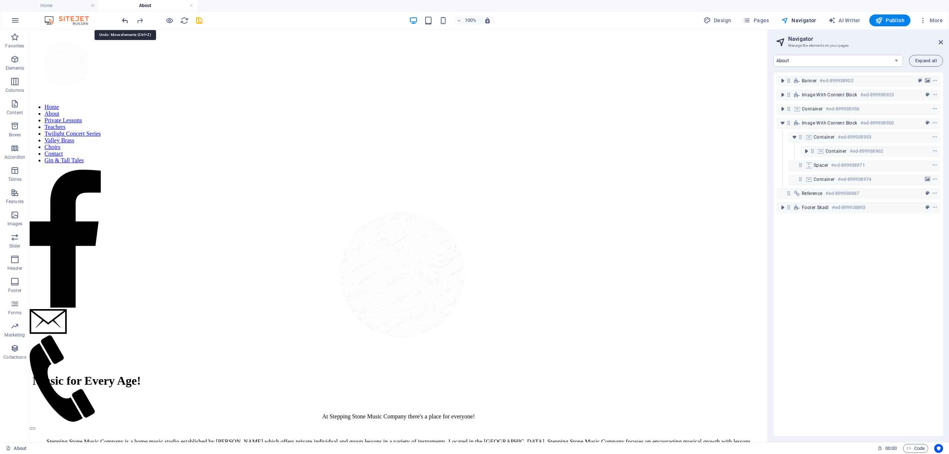
click at [124, 20] on icon "undo" at bounding box center [125, 20] width 9 height 9
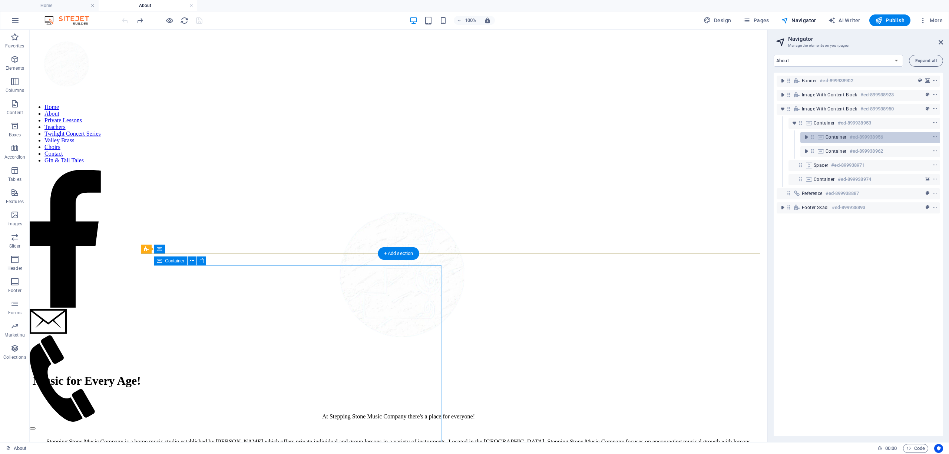
click at [815, 139] on icon at bounding box center [813, 137] width 6 height 6
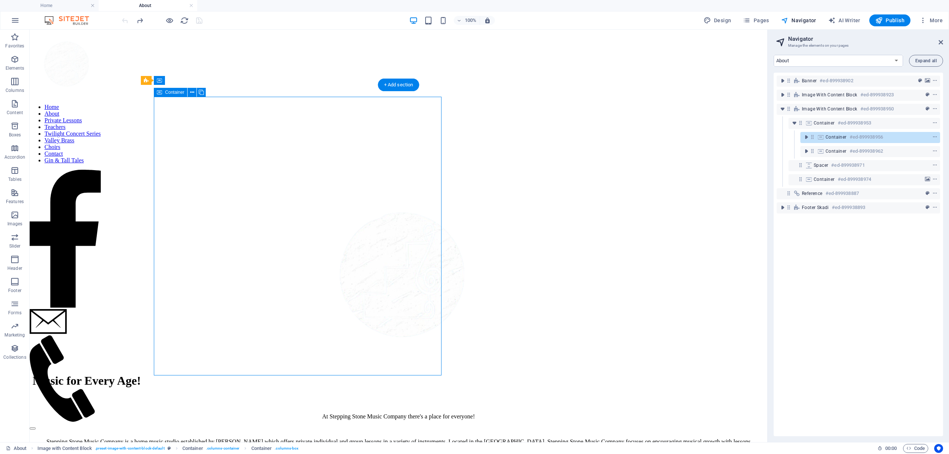
scroll to position [633, 0]
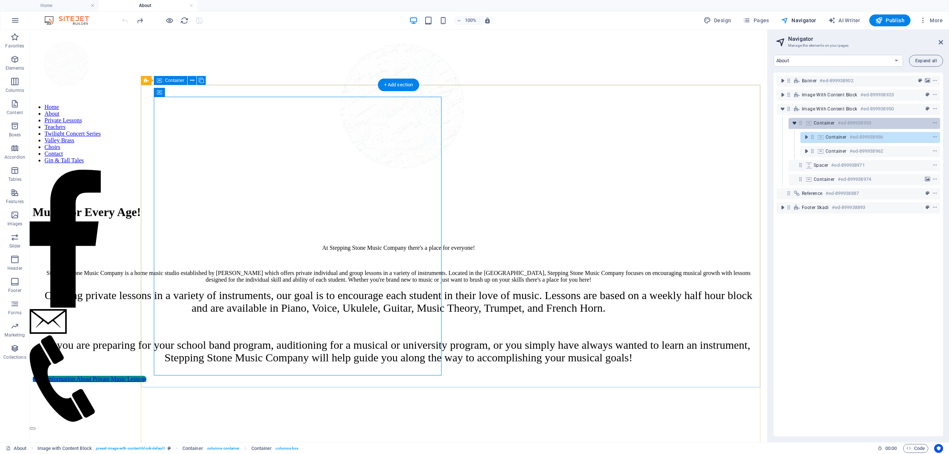
click at [793, 122] on icon "toggle-expand" at bounding box center [794, 122] width 7 height 7
click at [801, 125] on icon at bounding box center [801, 123] width 6 height 6
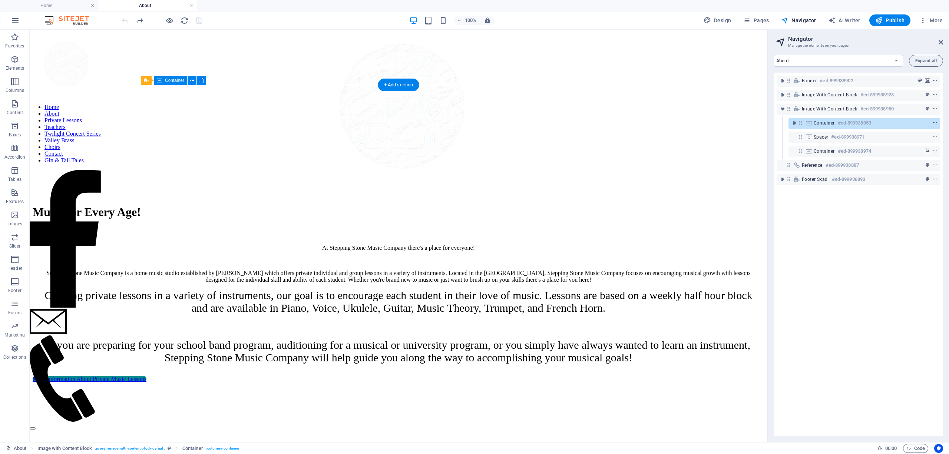
click at [933, 122] on icon "context-menu" at bounding box center [935, 123] width 5 height 5
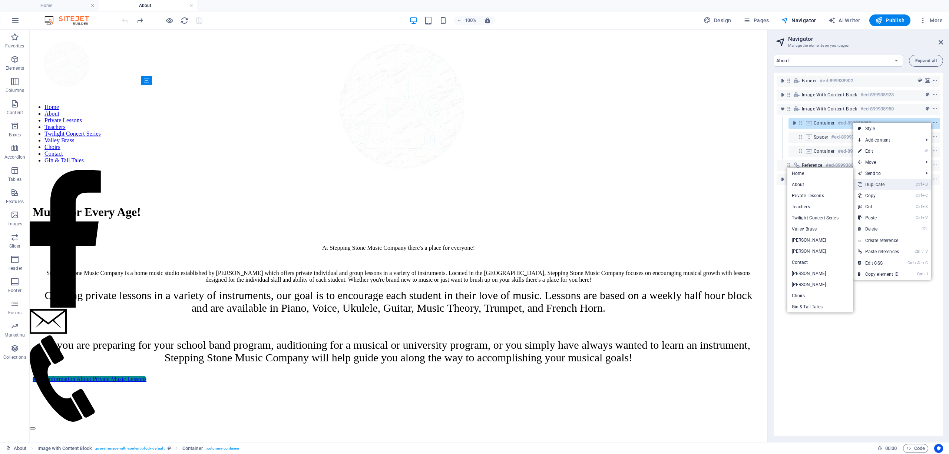
click at [877, 183] on link "Ctrl D Duplicate" at bounding box center [879, 184] width 50 height 11
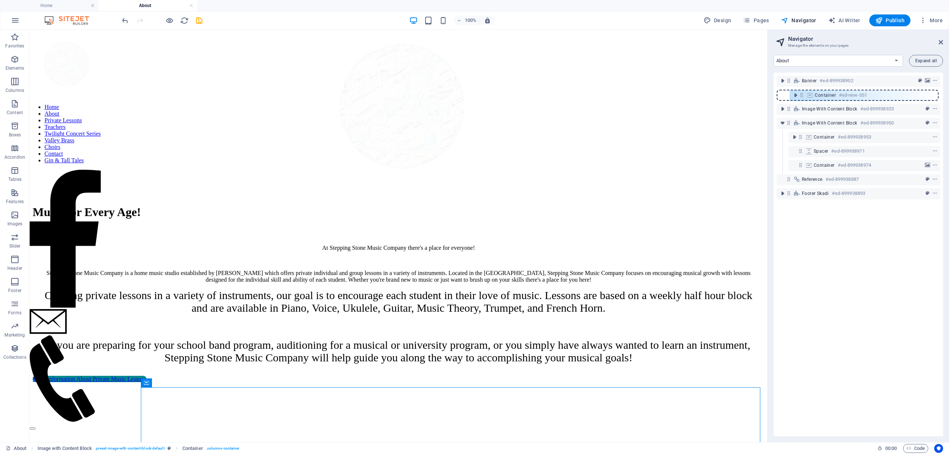
drag, startPoint x: 800, startPoint y: 139, endPoint x: 801, endPoint y: 95, distance: 43.8
click at [801, 95] on div "Banner #ed-899938902 Image with Content Block #ed-899938923 Image with Content …" at bounding box center [858, 255] width 169 height 364
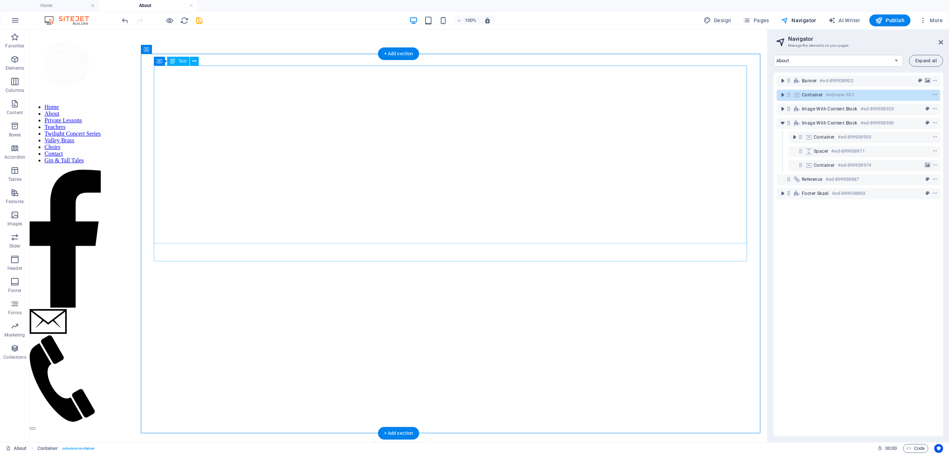
scroll to position [263, 0]
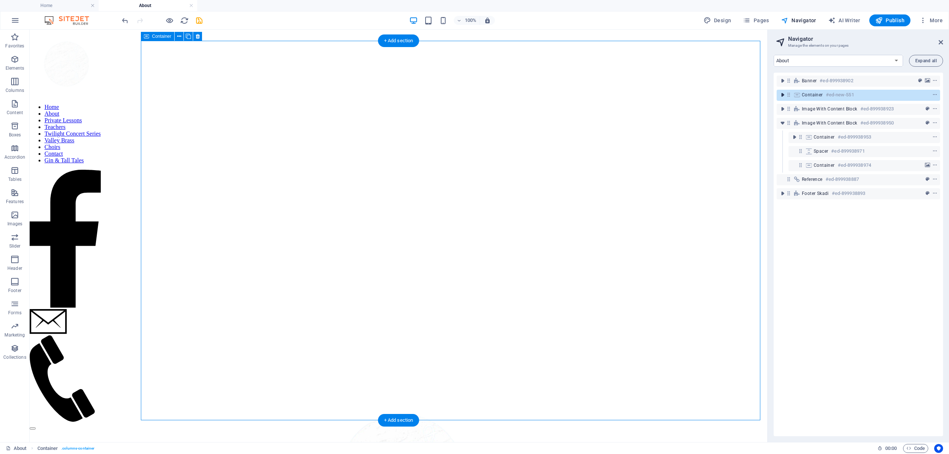
click at [783, 94] on icon "toggle-expand" at bounding box center [782, 94] width 7 height 7
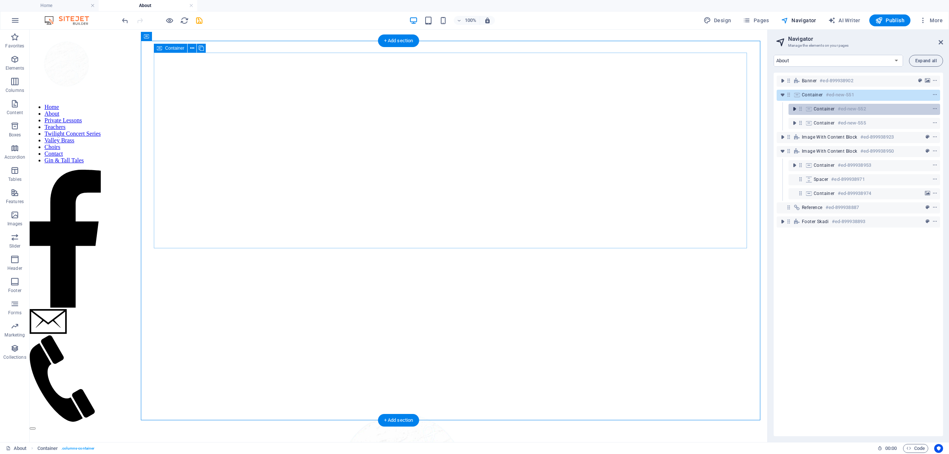
click at [794, 111] on icon "toggle-expand" at bounding box center [794, 108] width 7 height 7
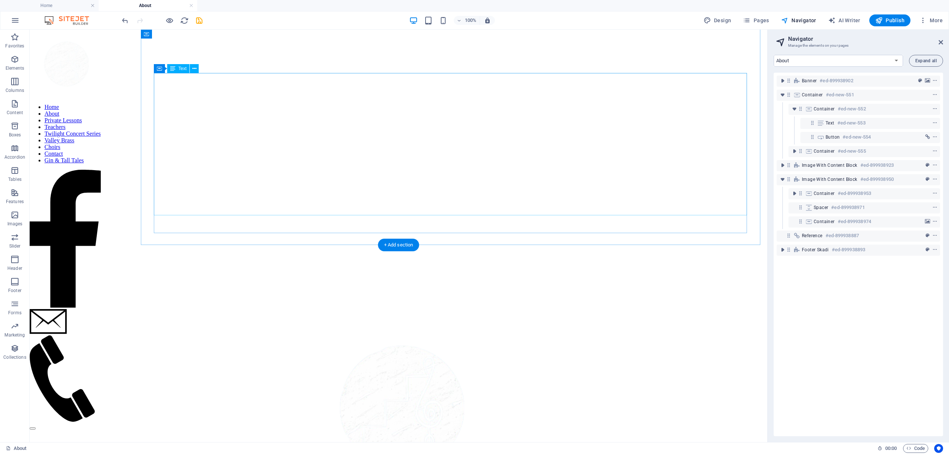
scroll to position [214, 0]
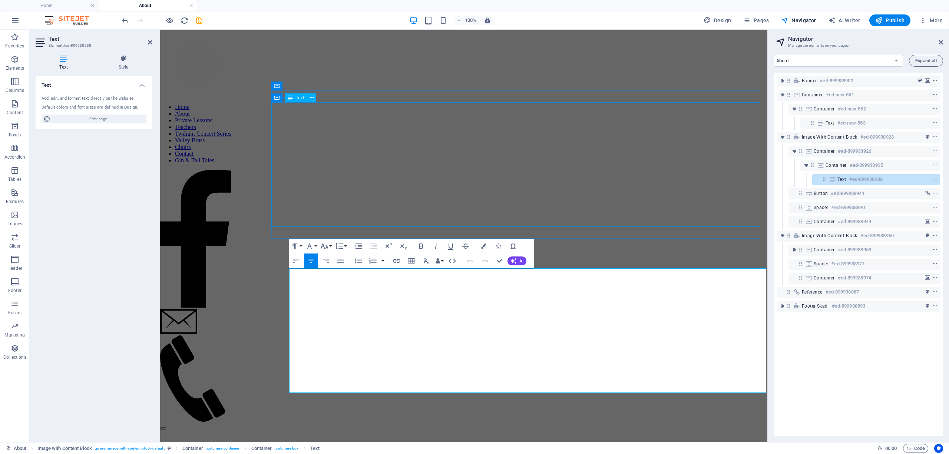
copy div "Offering private lessons in a variety of instruments, our goal is to encourage …"
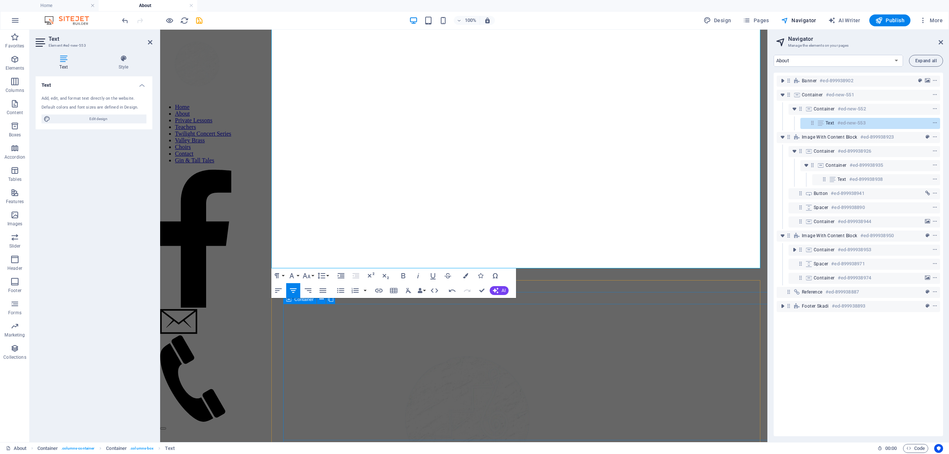
scroll to position [330, 0]
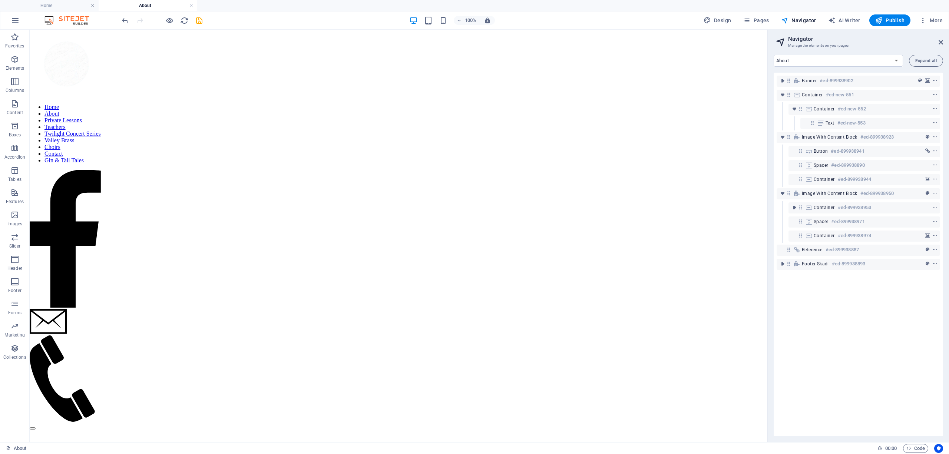
scroll to position [33, 0]
click at [197, 18] on icon "save" at bounding box center [199, 20] width 9 height 9
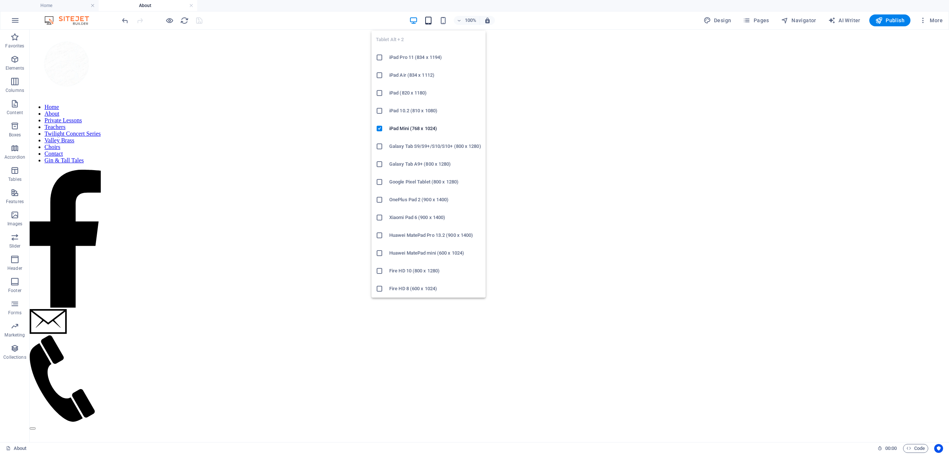
click at [432, 20] on icon "button" at bounding box center [428, 20] width 9 height 9
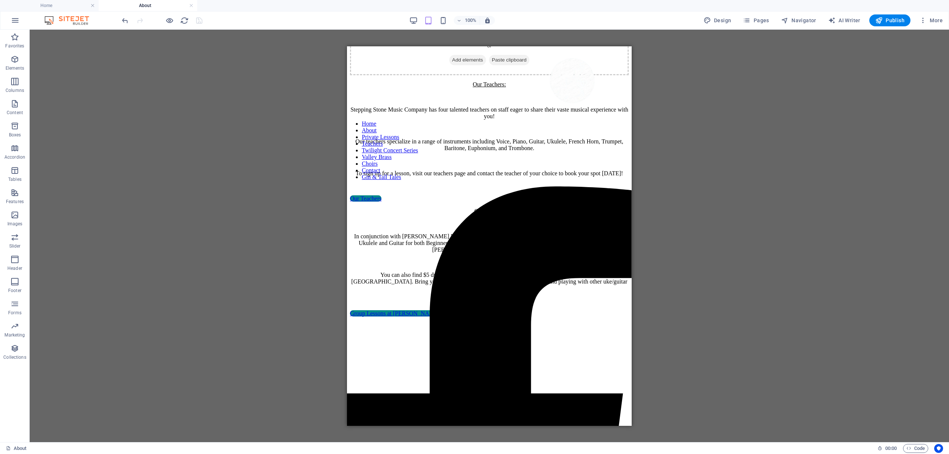
scroll to position [1179, 0]
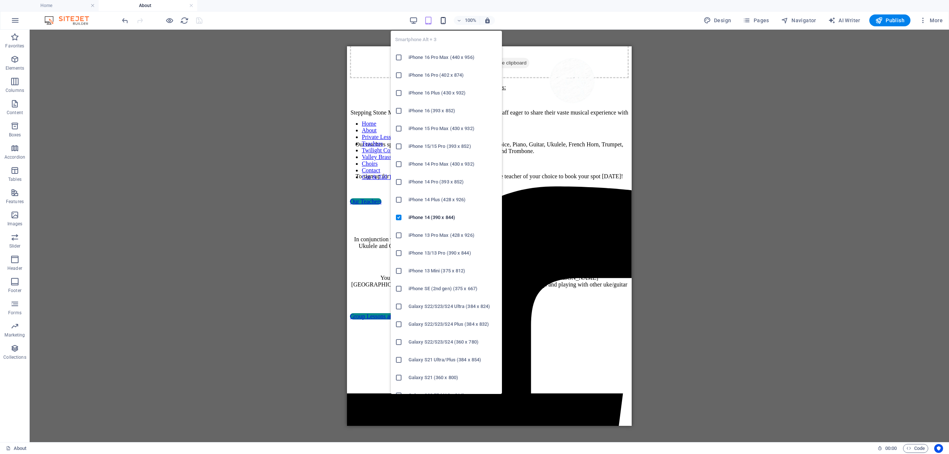
click at [447, 16] on icon "button" at bounding box center [443, 20] width 9 height 9
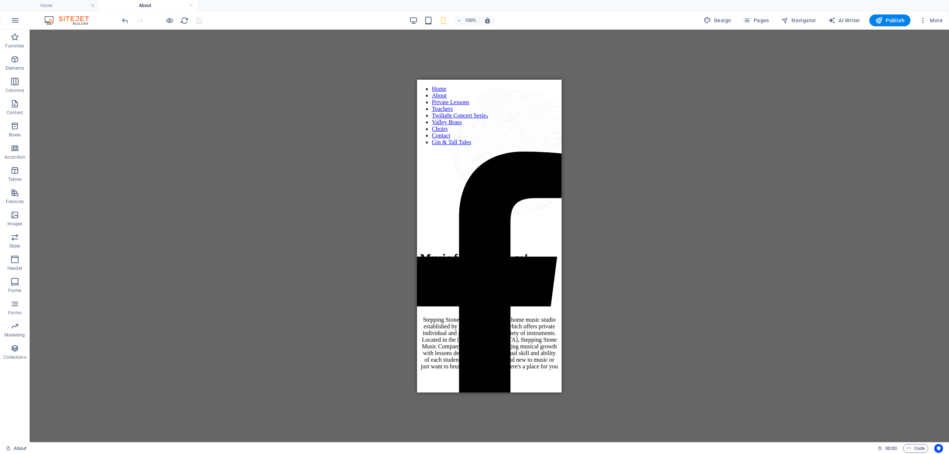
scroll to position [527, 0]
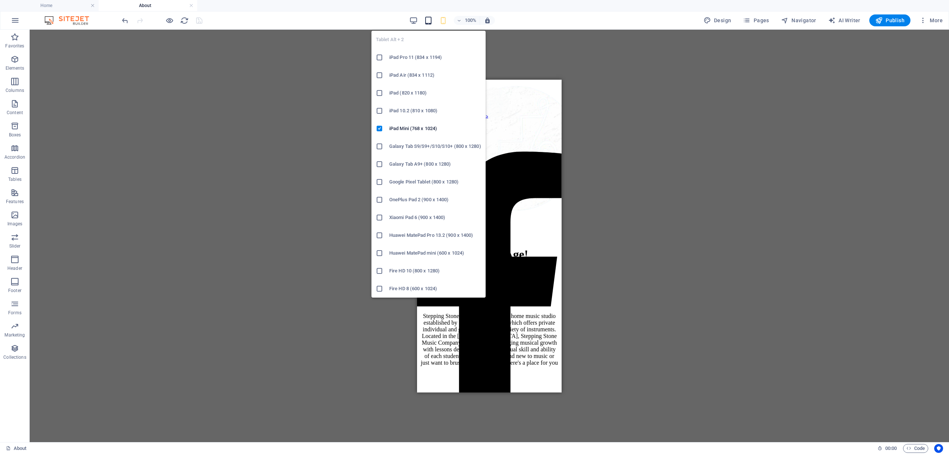
click at [428, 19] on icon "button" at bounding box center [428, 20] width 9 height 9
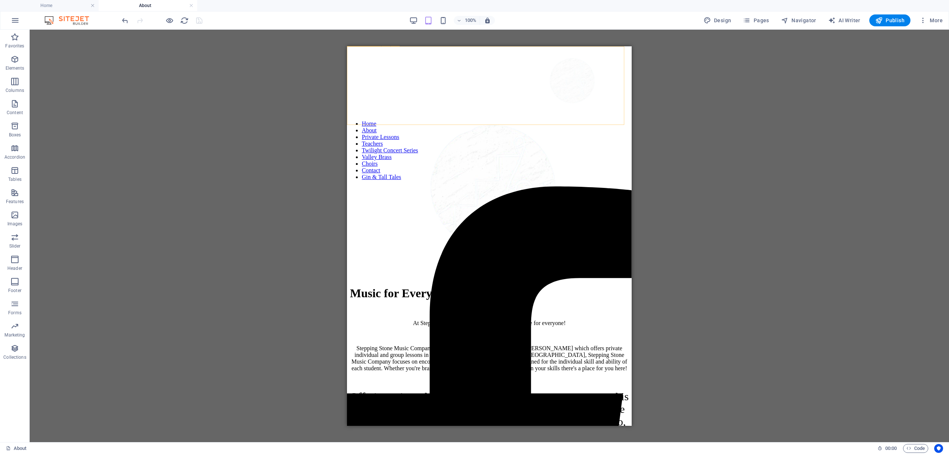
click at [433, 186] on figure at bounding box center [489, 463] width 285 height 554
click at [378, 80] on div "Home About Private Lessons Teachers Twilight Concert Series Valley Brass Choirs…" at bounding box center [489, 236] width 285 height 380
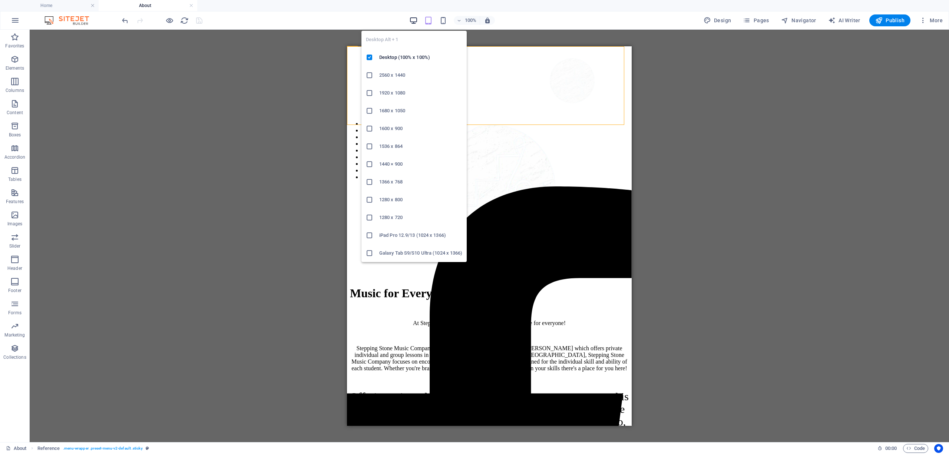
click at [412, 17] on icon "button" at bounding box center [413, 20] width 9 height 9
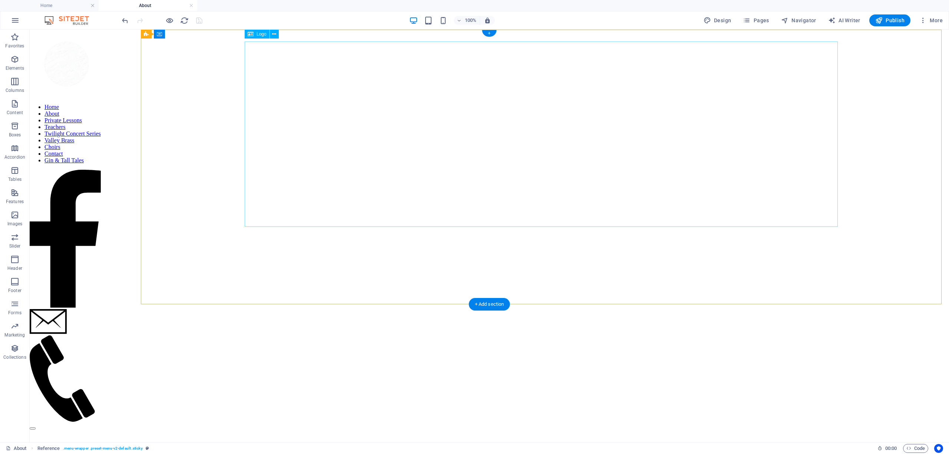
scroll to position [0, 0]
drag, startPoint x: 70, startPoint y: 3, endPoint x: 87, endPoint y: 5, distance: 16.4
click at [60, 6] on h4 "Home" at bounding box center [49, 5] width 99 height 8
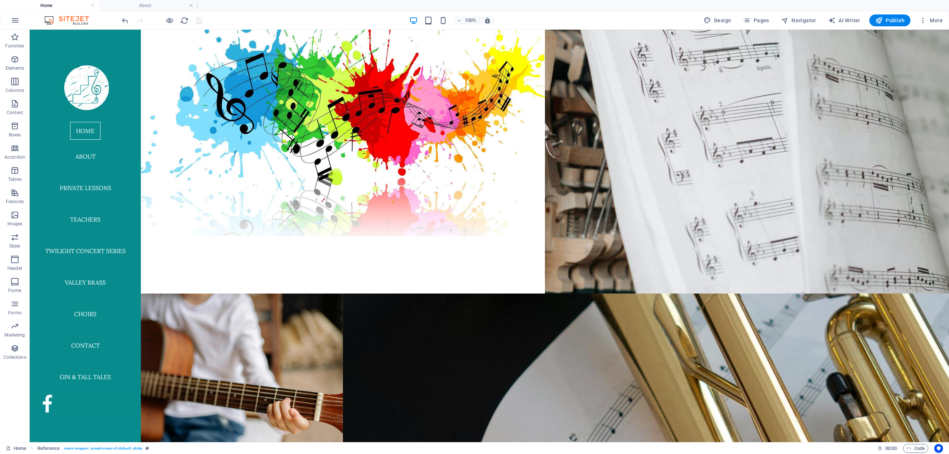
scroll to position [18, 0]
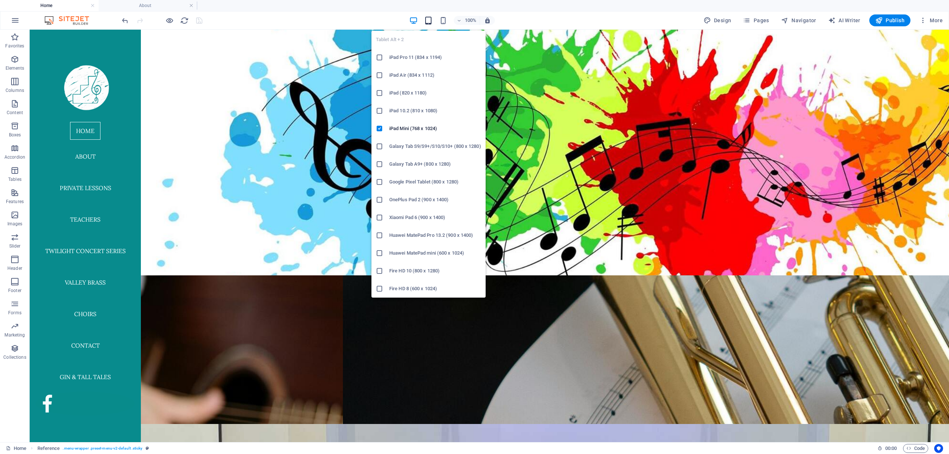
click at [429, 22] on icon "button" at bounding box center [428, 20] width 9 height 9
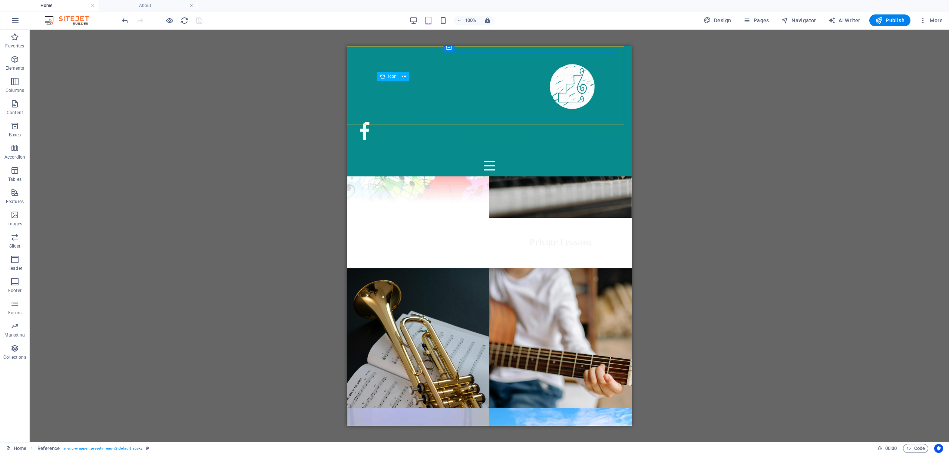
click at [381, 152] on figure at bounding box center [271, 156] width 267 height 9
click at [402, 76] on icon at bounding box center [404, 77] width 4 height 8
click at [381, 152] on figure at bounding box center [271, 156] width 267 height 9
select select "xMidYMid"
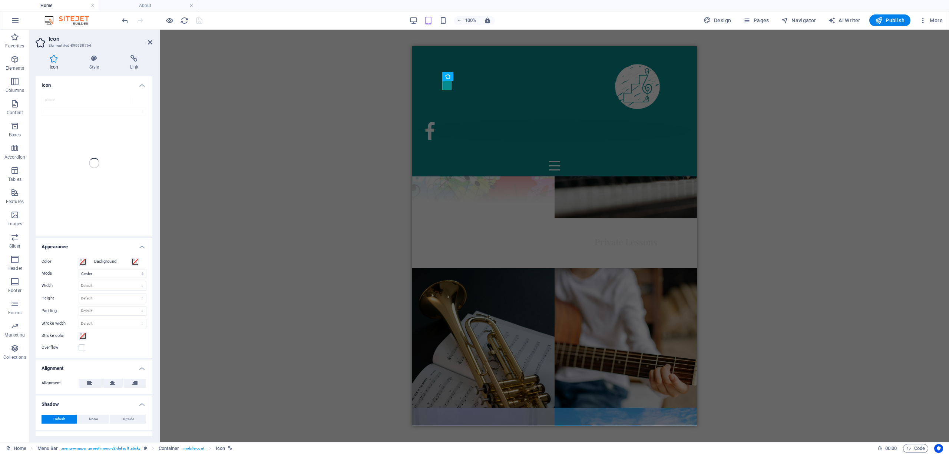
scroll to position [30, 0]
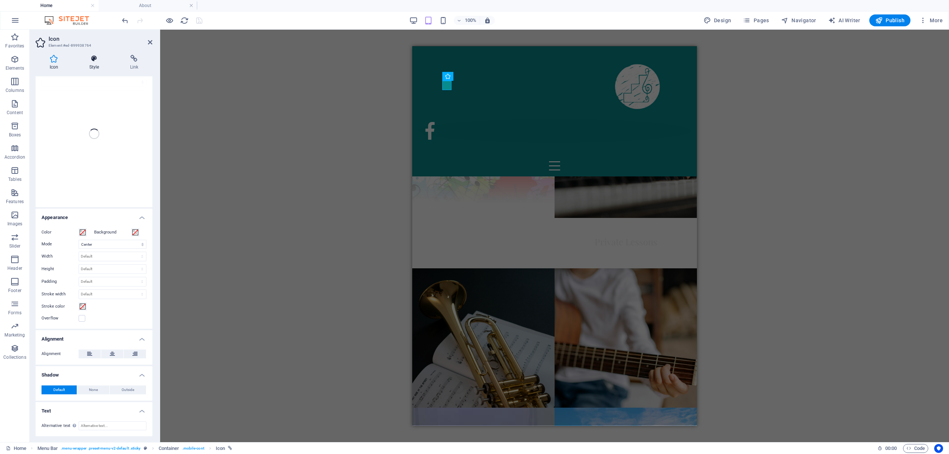
click at [92, 60] on icon at bounding box center [94, 58] width 38 height 7
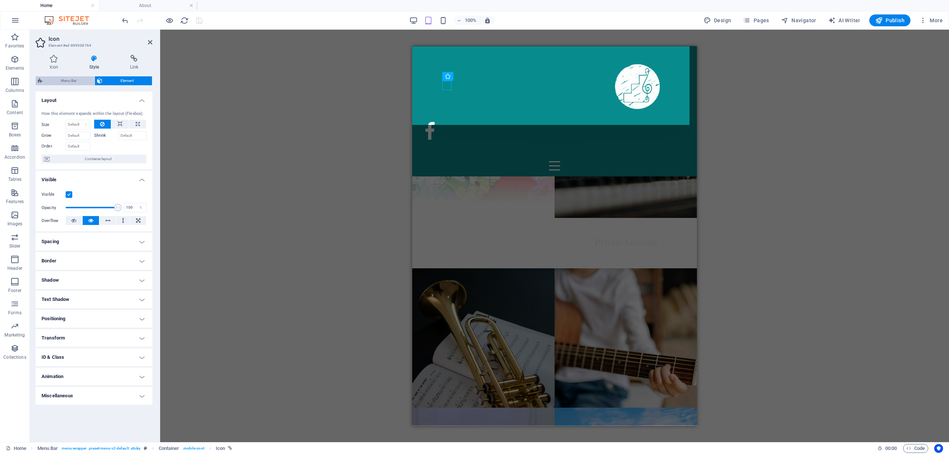
click at [67, 80] on span "Menu Bar" at bounding box center [68, 80] width 47 height 9
select select "rem"
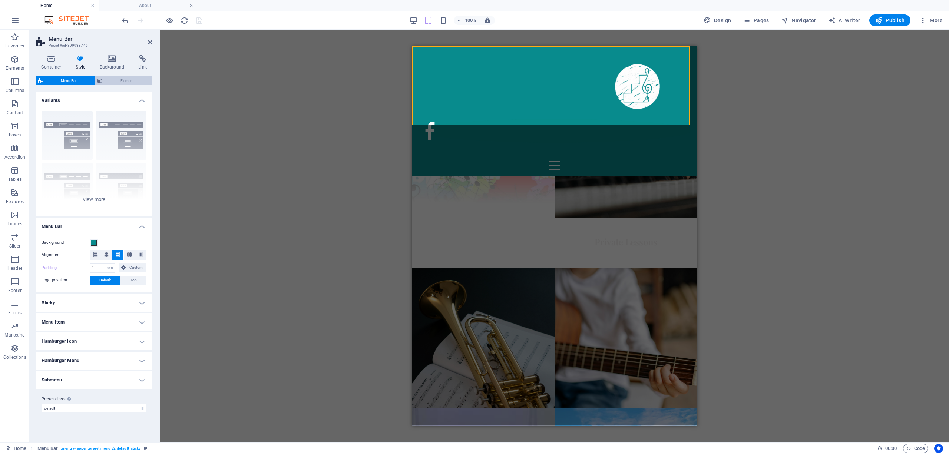
click at [103, 78] on button "Element" at bounding box center [123, 80] width 57 height 9
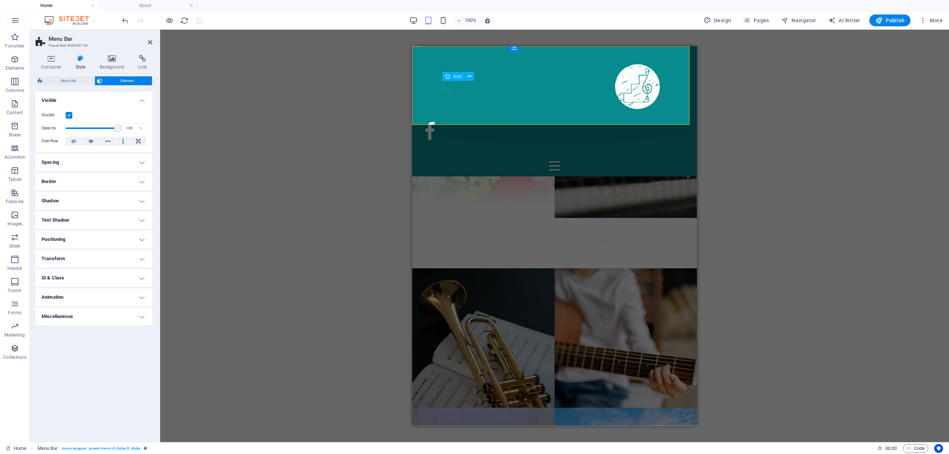
click at [444, 152] on figure at bounding box center [336, 156] width 267 height 9
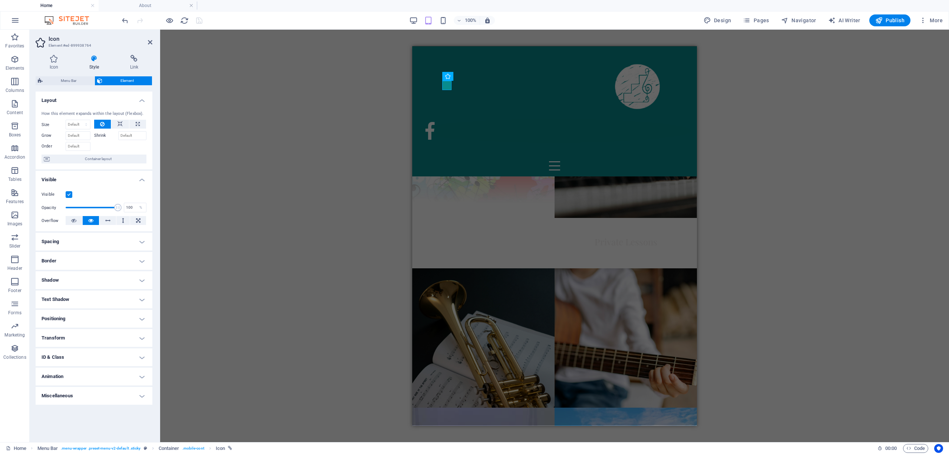
click at [70, 193] on label at bounding box center [69, 194] width 7 height 7
click at [0, 0] on input "Visible" at bounding box center [0, 0] width 0 height 0
click at [498, 119] on figure at bounding box center [554, 131] width 273 height 24
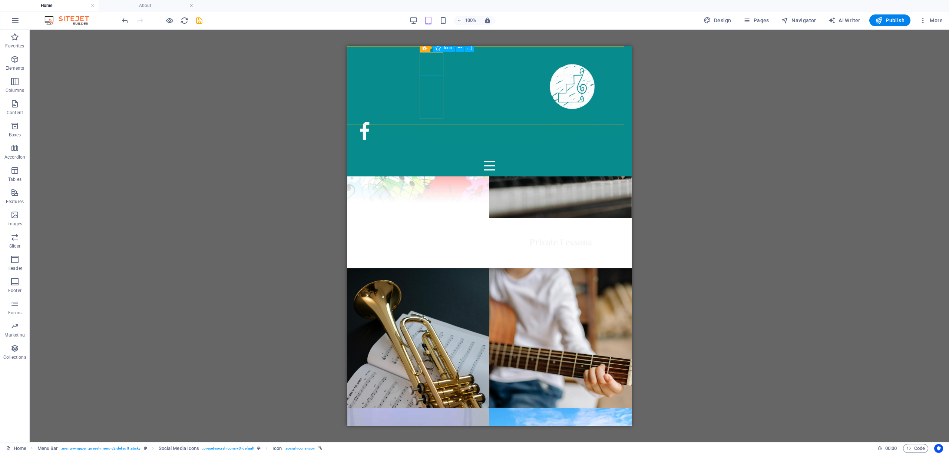
click at [432, 119] on figure at bounding box center [489, 131] width 273 height 24
click at [431, 119] on figure at bounding box center [489, 131] width 273 height 24
select select "xMidYMid"
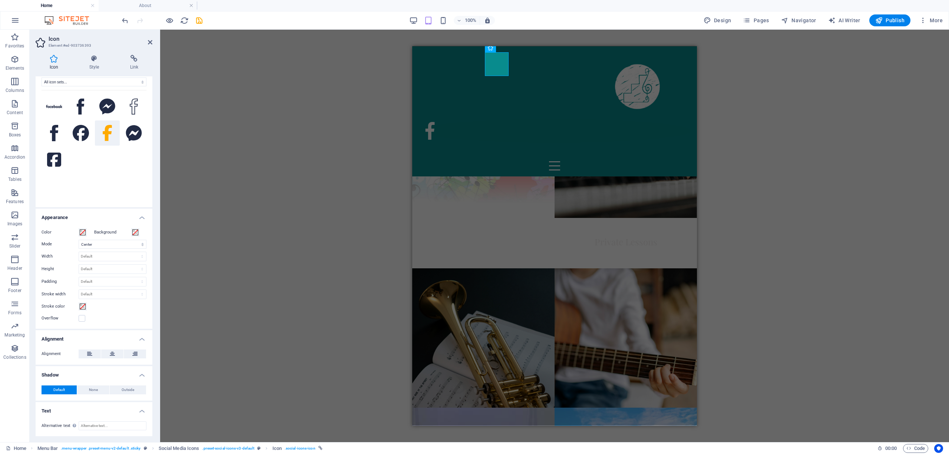
scroll to position [14, 0]
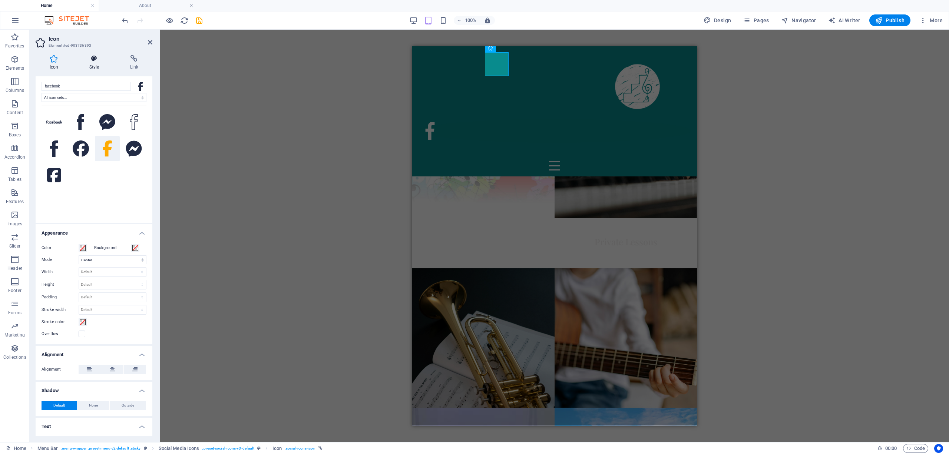
click at [94, 59] on icon at bounding box center [94, 58] width 38 height 7
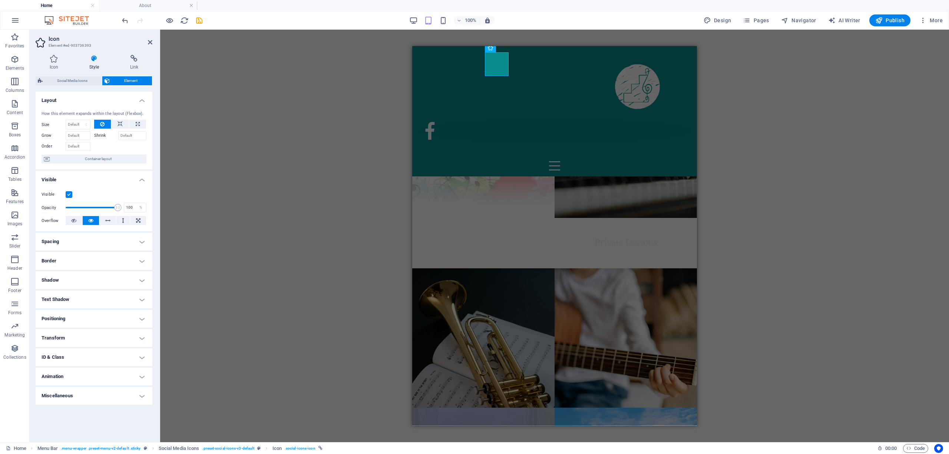
click at [78, 320] on h4 "Positioning" at bounding box center [94, 319] width 117 height 18
click at [67, 335] on span "Static" at bounding box center [67, 333] width 9 height 9
click at [85, 336] on span "Relative" at bounding box center [84, 333] width 12 height 9
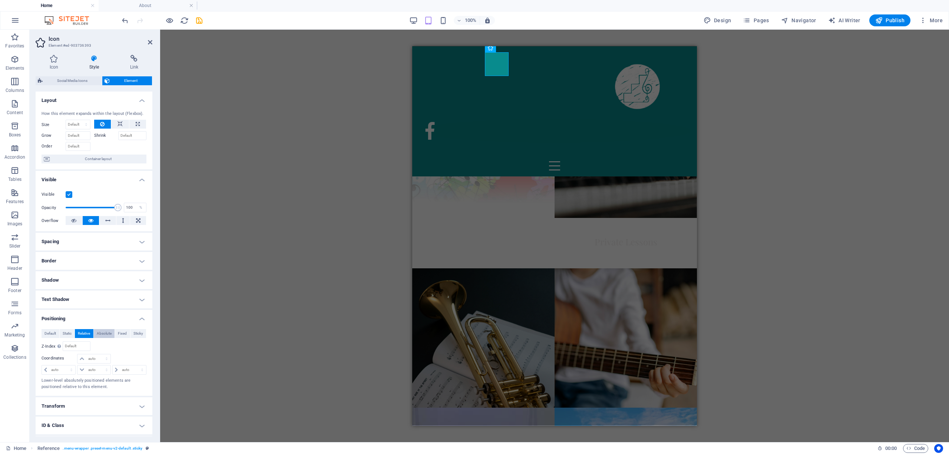
click at [100, 336] on span "Absolute" at bounding box center [104, 333] width 15 height 9
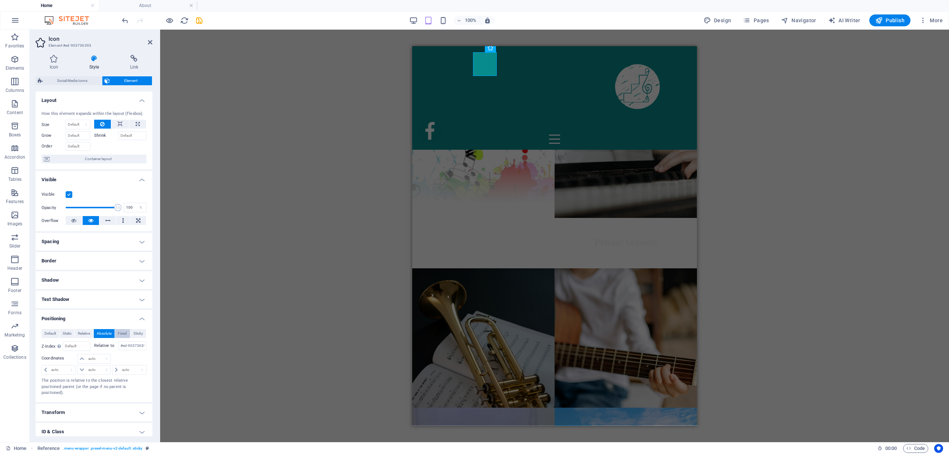
click at [123, 335] on span "Fixed" at bounding box center [122, 333] width 9 height 9
click at [134, 334] on span "Sticky" at bounding box center [139, 333] width 10 height 9
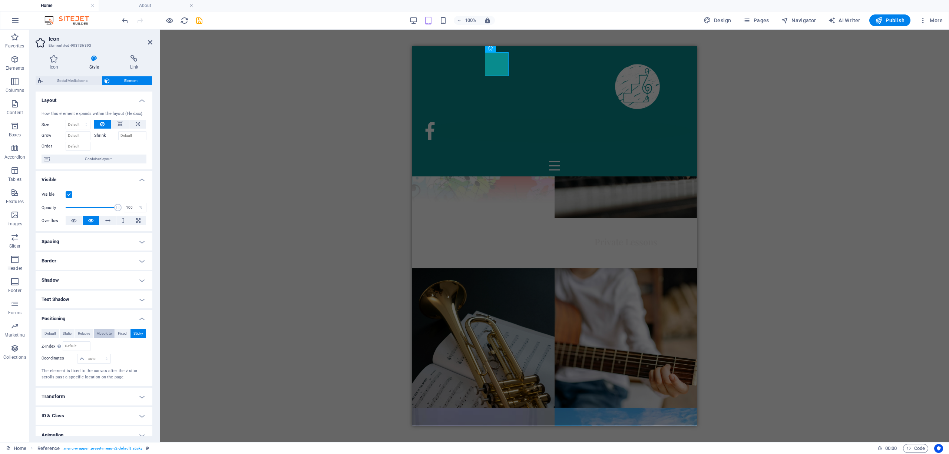
click at [106, 334] on span "Absolute" at bounding box center [104, 333] width 15 height 9
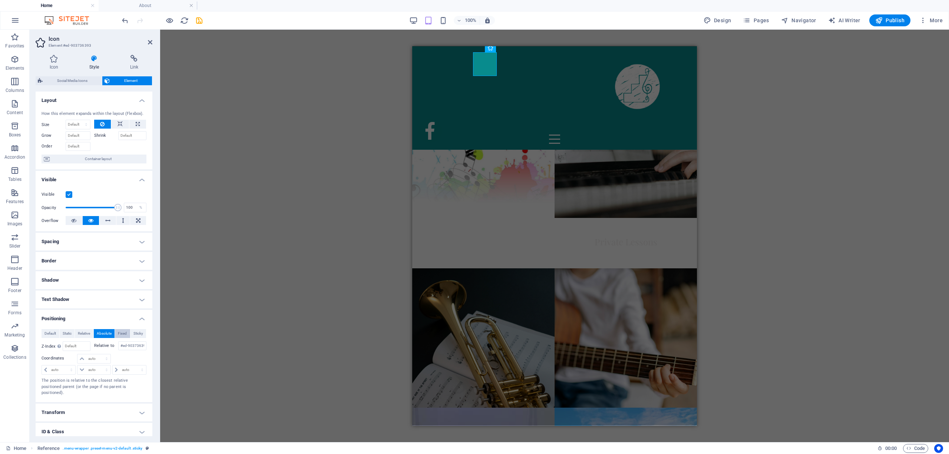
click at [119, 334] on span "Fixed" at bounding box center [122, 333] width 9 height 9
click at [60, 371] on select "auto px rem % em" at bounding box center [58, 370] width 33 height 9
select select "%"
click at [64, 366] on select "auto px rem % em" at bounding box center [58, 370] width 33 height 9
click at [61, 370] on input "50" at bounding box center [62, 370] width 26 height 9
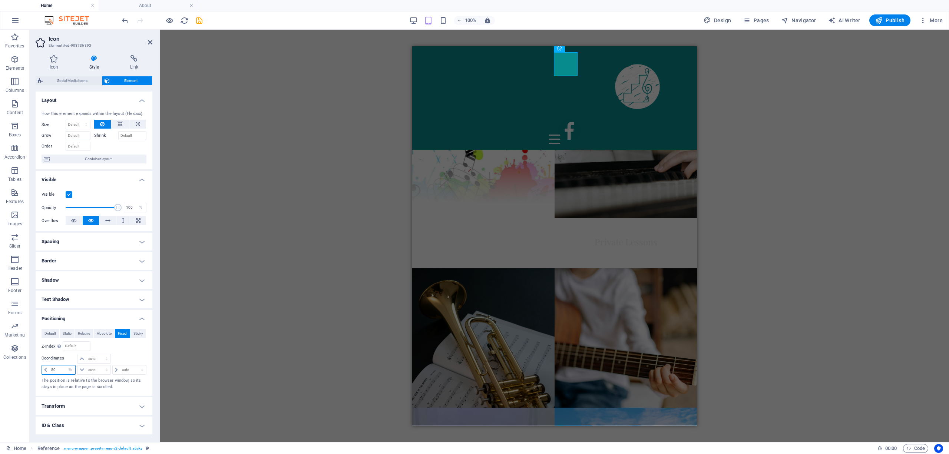
click at [61, 370] on input "50" at bounding box center [62, 370] width 26 height 9
type input "0"
click at [185, 332] on div "H3 Banner Grid Banner Grid Container Container Container Menu Bar Container HTM…" at bounding box center [554, 236] width 789 height 413
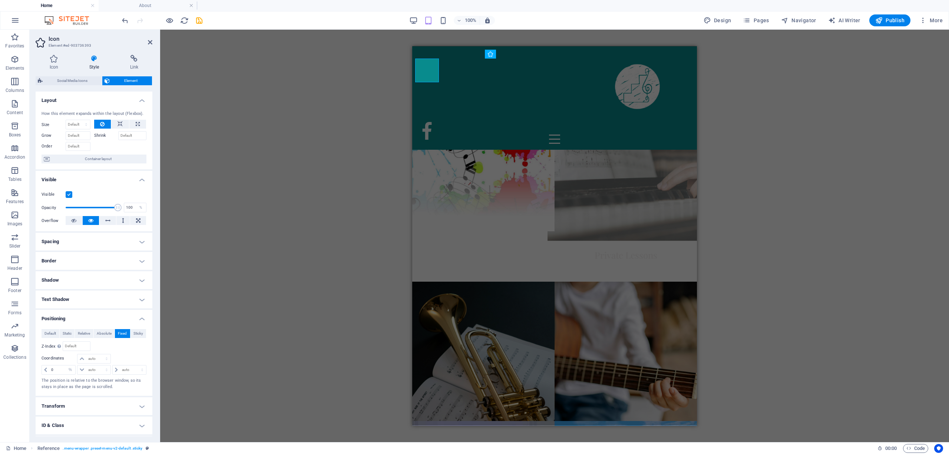
click at [681, 168] on figure at bounding box center [626, 136] width 157 height 209
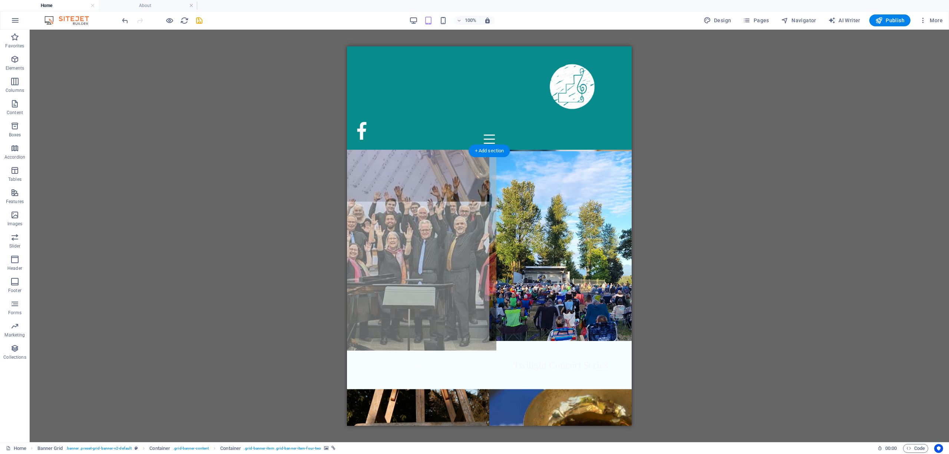
scroll to position [0, 0]
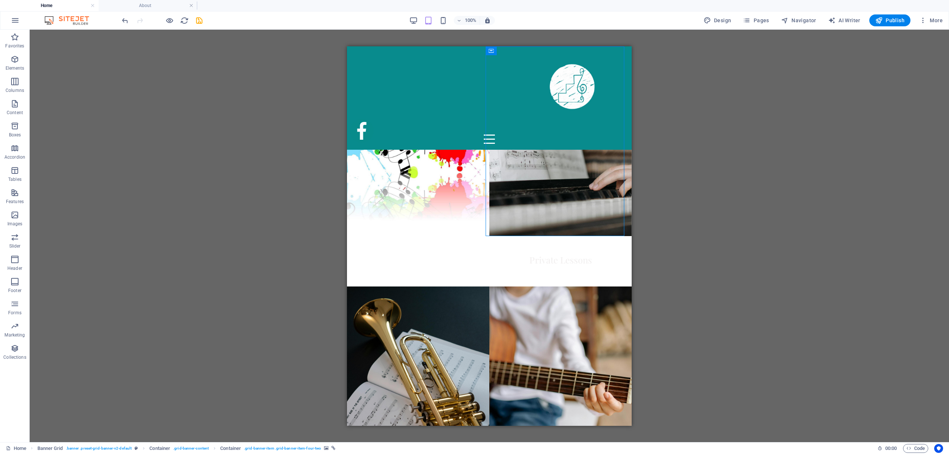
click at [267, 137] on div "H3 Banner Grid Banner Grid Container Container Container Menu Bar Container HTM…" at bounding box center [490, 236] width 920 height 413
click at [613, 134] on div at bounding box center [489, 138] width 273 height 9
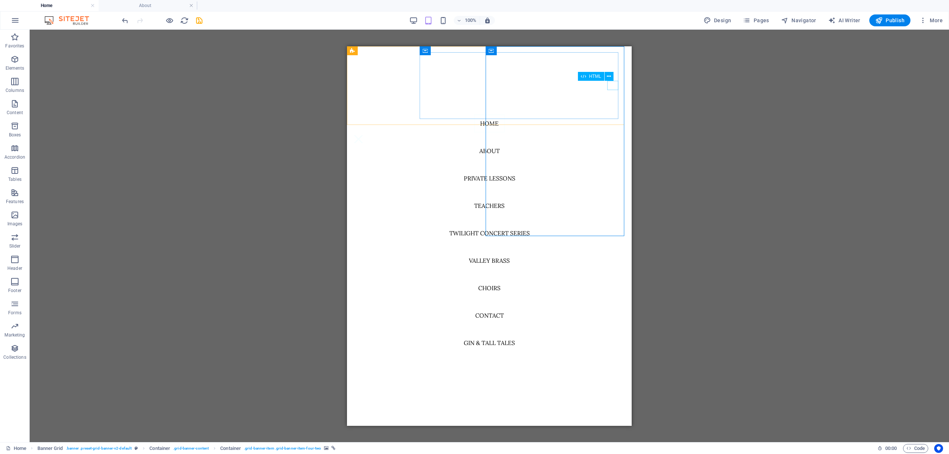
click at [364, 134] on div at bounding box center [358, 138] width 11 height 9
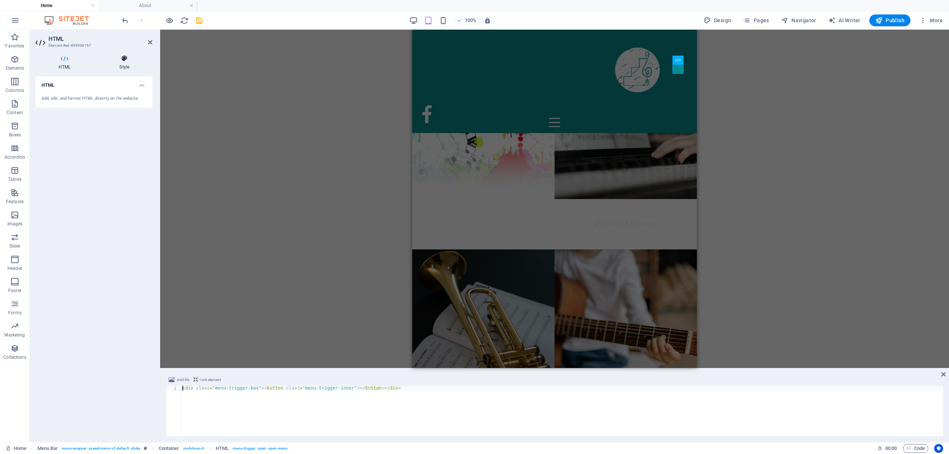
click at [128, 59] on icon at bounding box center [124, 58] width 56 height 7
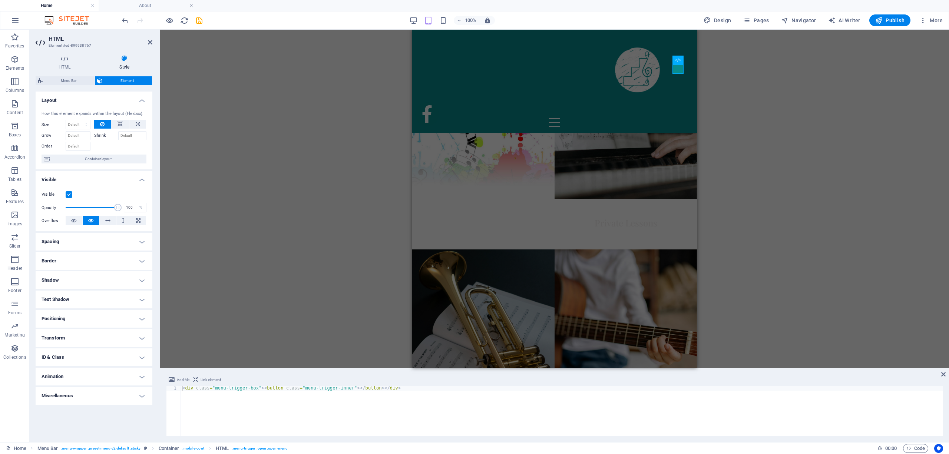
click at [75, 314] on h4 "Positioning" at bounding box center [94, 319] width 117 height 18
click at [69, 334] on span "Static" at bounding box center [67, 333] width 9 height 9
click at [113, 334] on button "Absolute" at bounding box center [104, 333] width 21 height 9
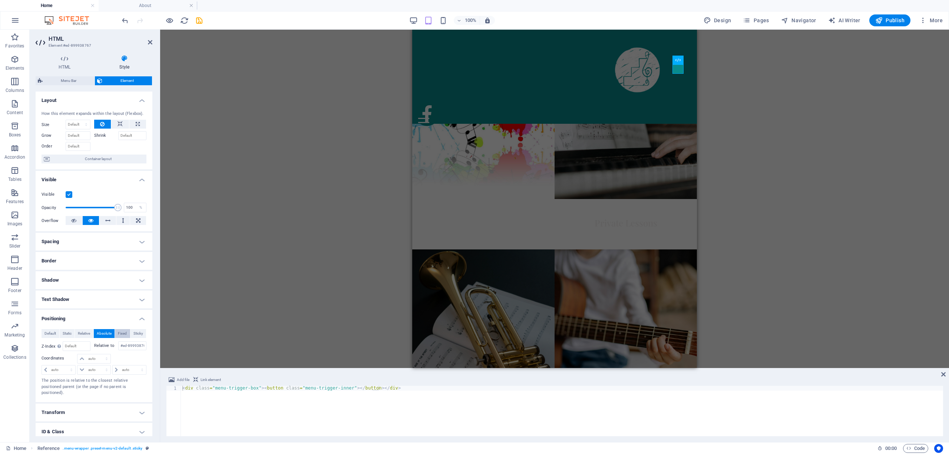
click at [122, 334] on span "Fixed" at bounding box center [122, 333] width 9 height 9
click at [89, 358] on select "auto px rem % em" at bounding box center [94, 359] width 33 height 9
click at [75, 349] on input "number" at bounding box center [76, 346] width 27 height 9
click at [104, 330] on span "Absolute" at bounding box center [104, 333] width 15 height 9
click at [118, 333] on span "Fixed" at bounding box center [122, 333] width 9 height 9
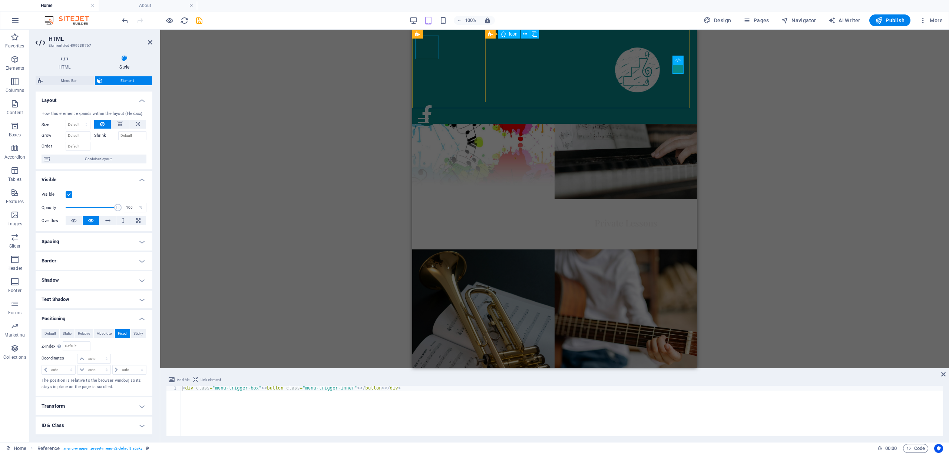
click at [426, 102] on figure at bounding box center [427, 114] width 24 height 24
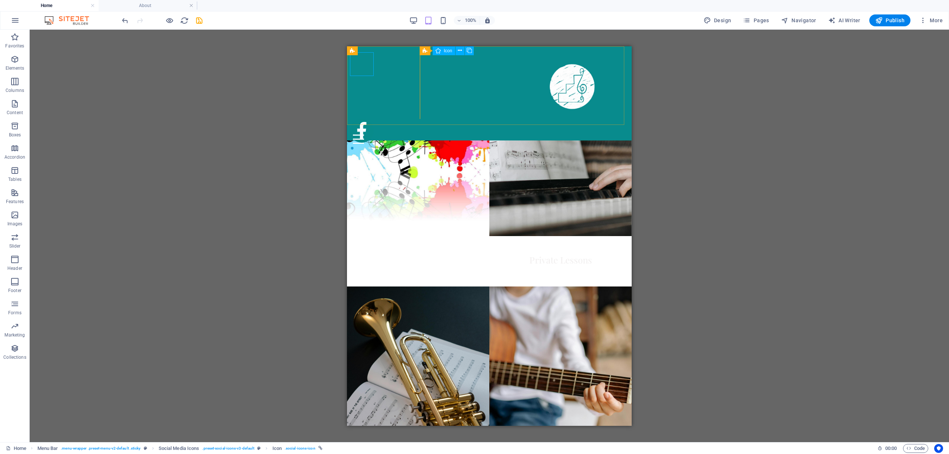
click at [358, 119] on figure at bounding box center [362, 131] width 24 height 24
select select "%"
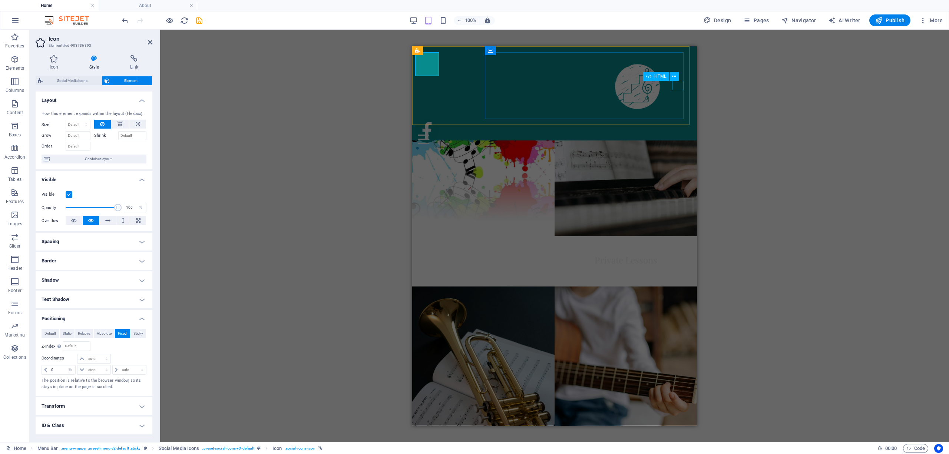
click at [429, 134] on div at bounding box center [423, 138] width 11 height 9
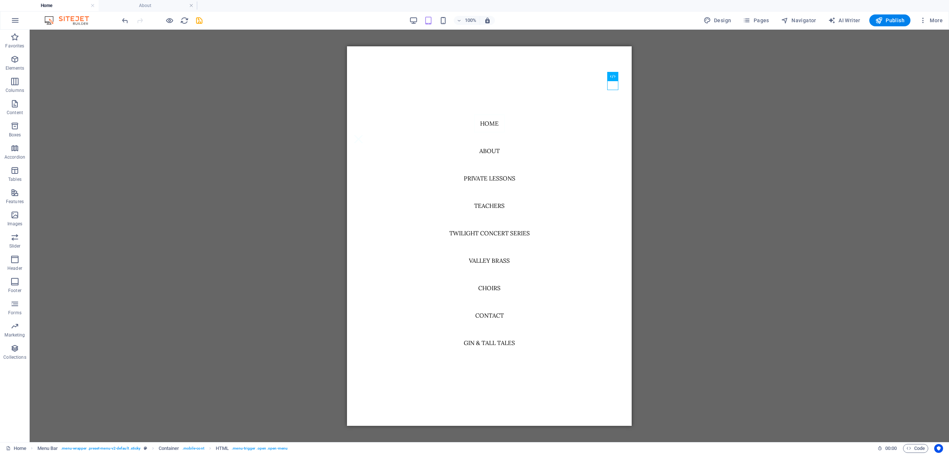
click at [669, 102] on div "H3 Banner Grid Banner Grid Container Container Container Menu Bar Container HTM…" at bounding box center [490, 236] width 920 height 413
click at [595, 76] on span "HTML" at bounding box center [595, 76] width 12 height 4
click at [561, 93] on nav "Home About Private Lessons Teachers Twilight Concert Series Valley Brass Choirs…" at bounding box center [489, 236] width 285 height 380
click at [449, 119] on nav "Home About Private Lessons Teachers Twilight Concert Series Valley Brass Choirs…" at bounding box center [489, 236] width 285 height 380
click at [564, 88] on nav "Home About Private Lessons Teachers Twilight Concert Series Valley Brass Choirs…" at bounding box center [489, 236] width 285 height 380
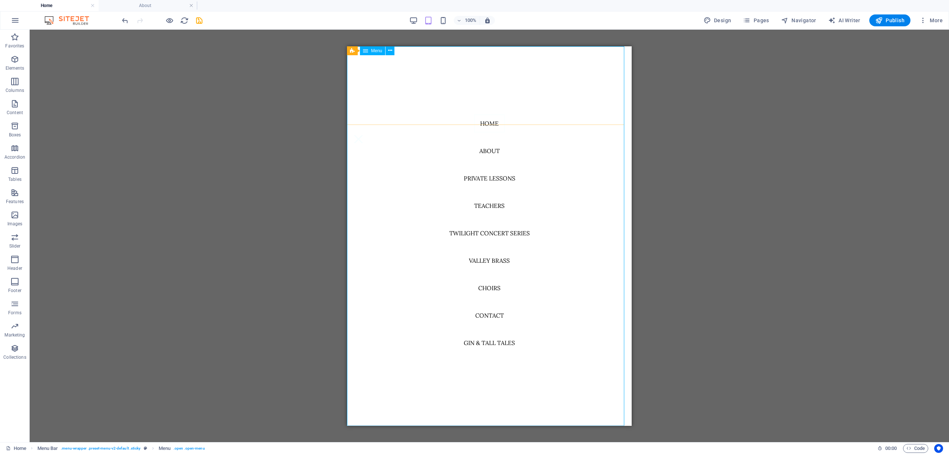
click at [601, 99] on nav "Home About Private Lessons Teachers Twilight Concert Series Valley Brass Choirs…" at bounding box center [489, 236] width 285 height 380
click at [488, 120] on nav "Home About Private Lessons Teachers Twilight Concert Series Valley Brass Choirs…" at bounding box center [489, 236] width 285 height 380
click at [677, 129] on div "H3 Banner Grid Banner Grid Container Container Container Menu Bar Container HTM…" at bounding box center [490, 236] width 920 height 413
click at [297, 71] on div "H3 Banner Grid Banner Grid Container Container Container Menu Bar Container HTM…" at bounding box center [490, 236] width 920 height 413
click at [358, 49] on span "Menu Bar" at bounding box center [367, 51] width 19 height 4
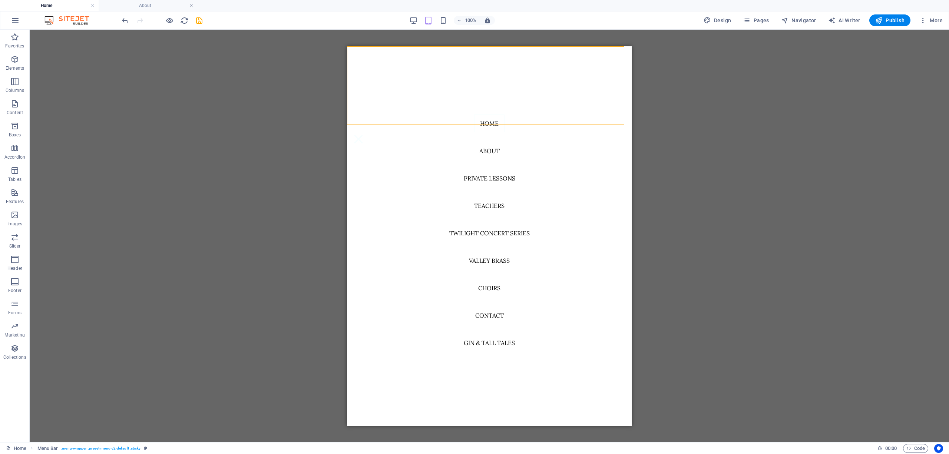
click at [264, 163] on div "H3 Banner Grid Banner Grid Container Container Container Menu Bar Container HTM…" at bounding box center [490, 236] width 920 height 413
click at [147, 4] on h4 "About" at bounding box center [148, 5] width 99 height 8
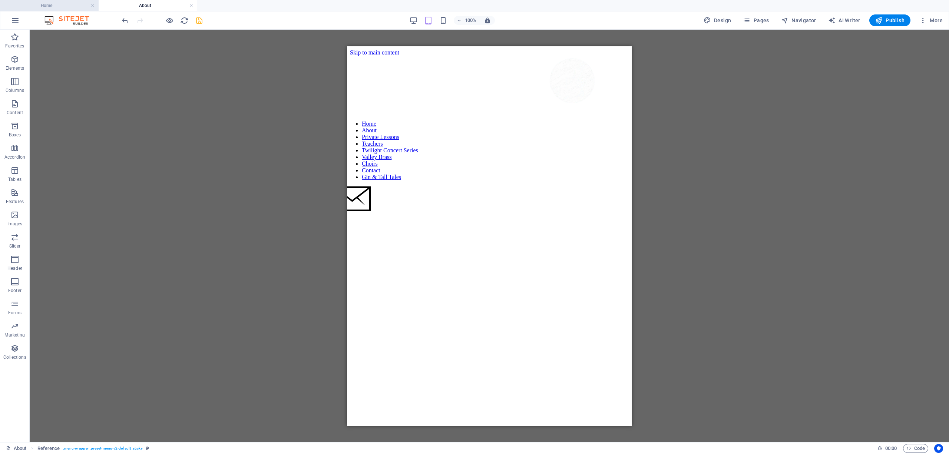
click at [64, 5] on h4 "Home" at bounding box center [49, 5] width 99 height 8
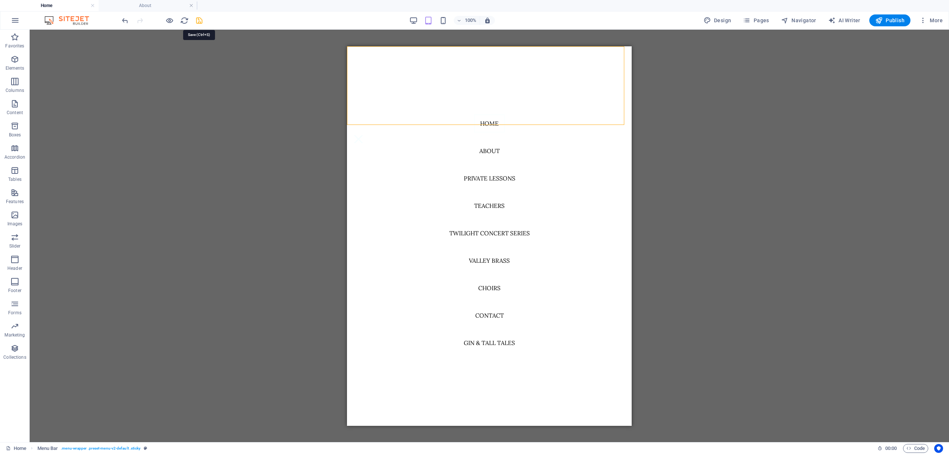
click at [200, 19] on icon "save" at bounding box center [199, 20] width 9 height 9
click at [489, 116] on nav "Home About Private Lessons Teachers Twilight Concert Series Valley Brass Choirs…" at bounding box center [489, 236] width 285 height 380
click at [481, 146] on nav "Home About Private Lessons Teachers Twilight Concert Series Valley Brass Choirs…" at bounding box center [489, 236] width 285 height 380
click at [365, 65] on nav "Home About Private Lessons Teachers Twilight Concert Series Valley Brass Choirs…" at bounding box center [489, 236] width 285 height 380
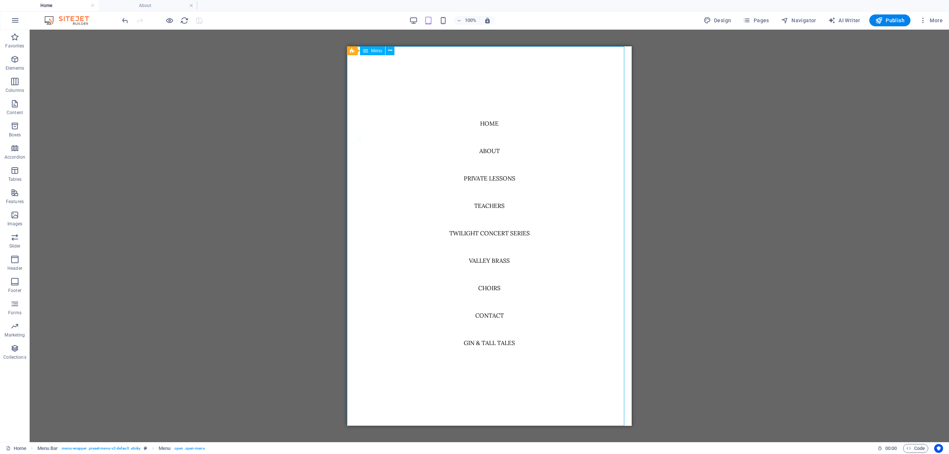
select select
select select "1"
select select
select select "2"
select select
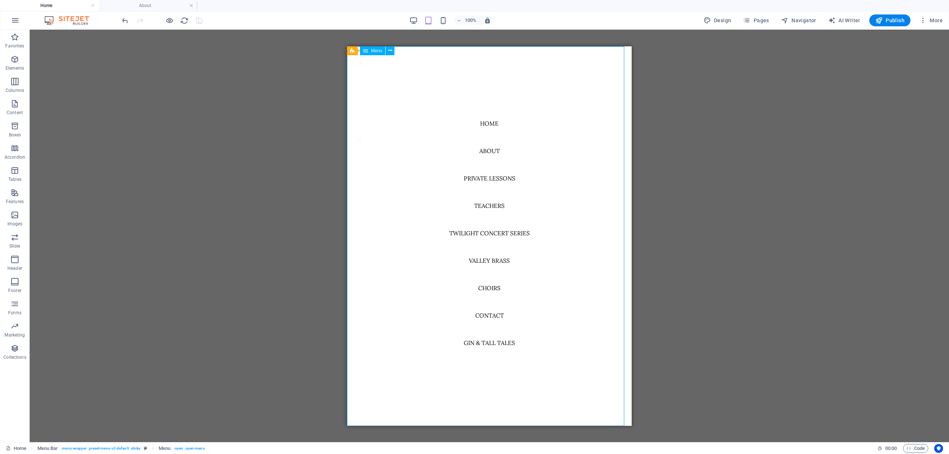
select select "3"
select select
select select "4"
select select
select select "5"
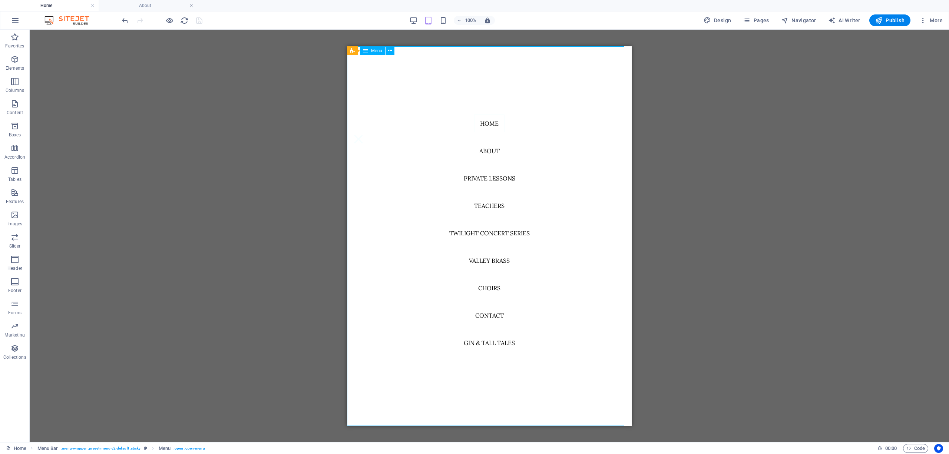
select select
select select "8"
select select
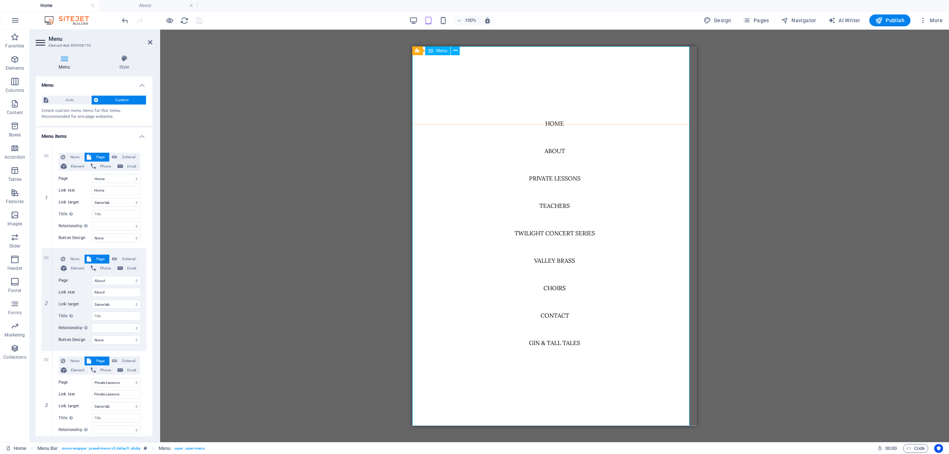
click at [438, 50] on span "Menu" at bounding box center [441, 51] width 11 height 4
click at [455, 50] on icon at bounding box center [456, 51] width 4 height 8
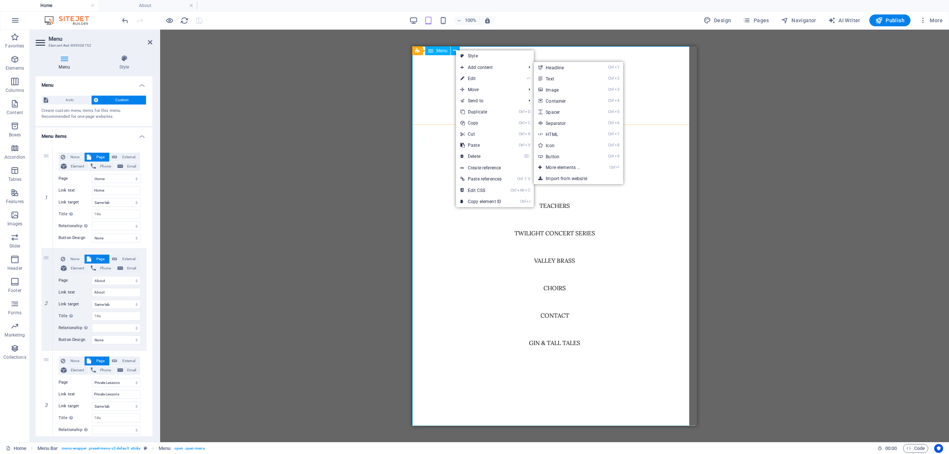
click at [669, 119] on nav "Home About Private Lessons Teachers Twilight Concert Series Valley Brass Choirs…" at bounding box center [554, 236] width 285 height 380
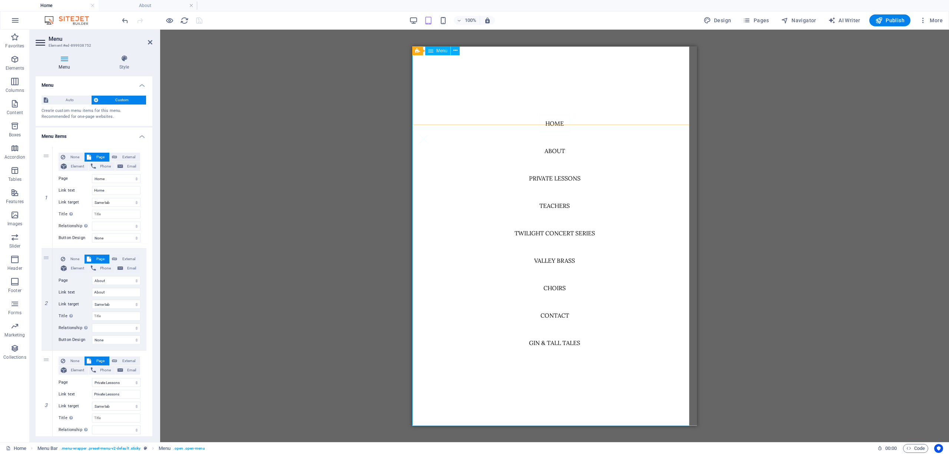
click at [679, 118] on nav "Home About Private Lessons Teachers Twilight Concert Series Valley Brass Choirs…" at bounding box center [554, 236] width 285 height 380
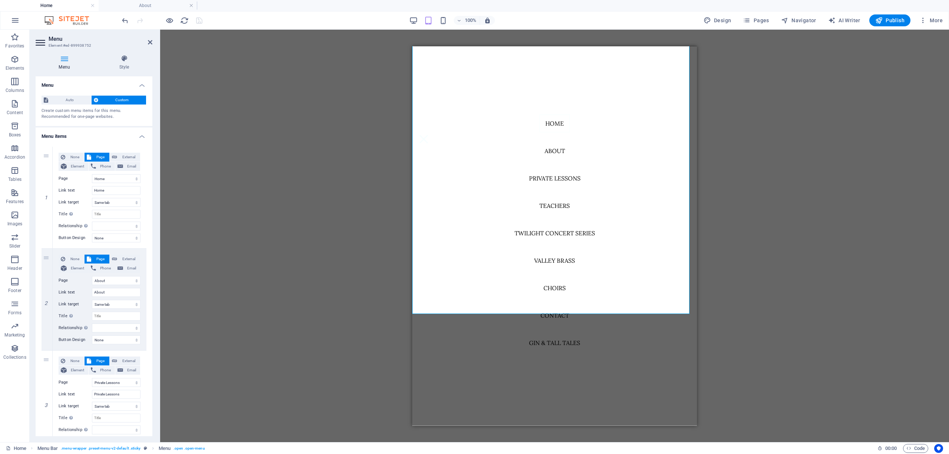
scroll to position [668, 0]
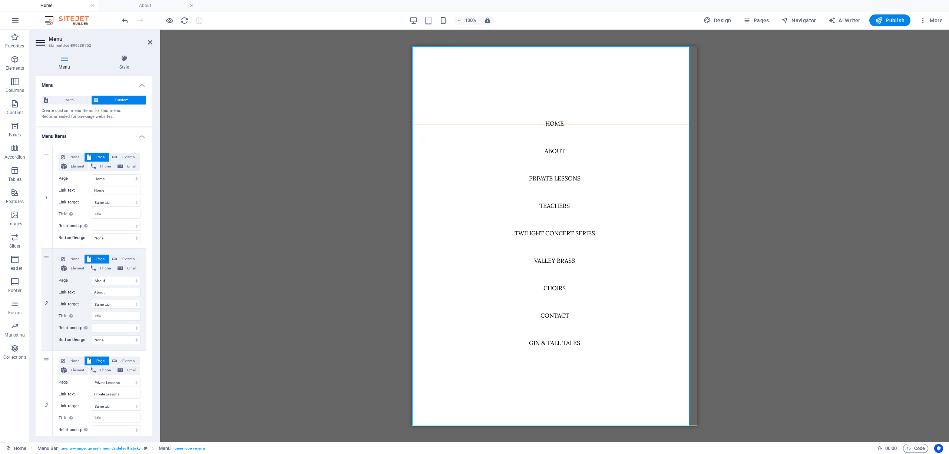
click at [633, 344] on nav "Home About Private Lessons Teachers Twilight Concert Series Valley Brass Choirs…" at bounding box center [554, 236] width 285 height 380
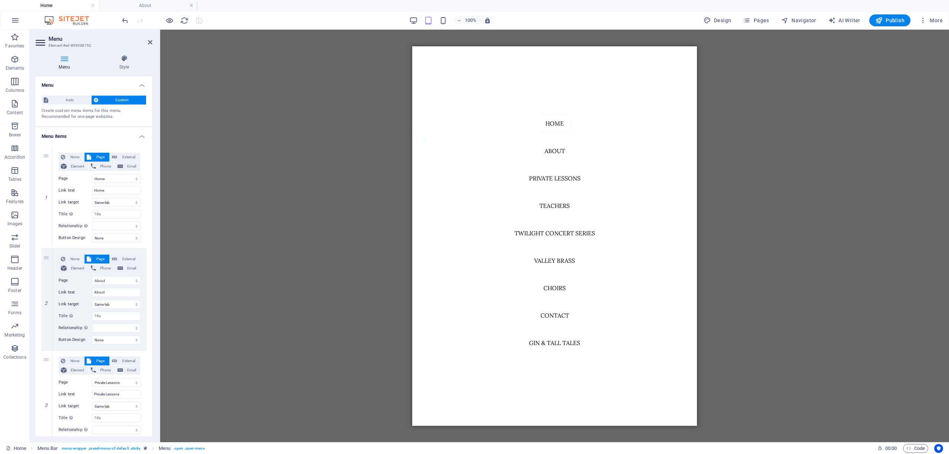
scroll to position [0, 0]
click at [359, 110] on div "H3 Banner Grid Banner Grid Container Container Container Menu Bar Container HTM…" at bounding box center [554, 236] width 789 height 413
click at [184, 19] on icon "reload" at bounding box center [184, 20] width 9 height 9
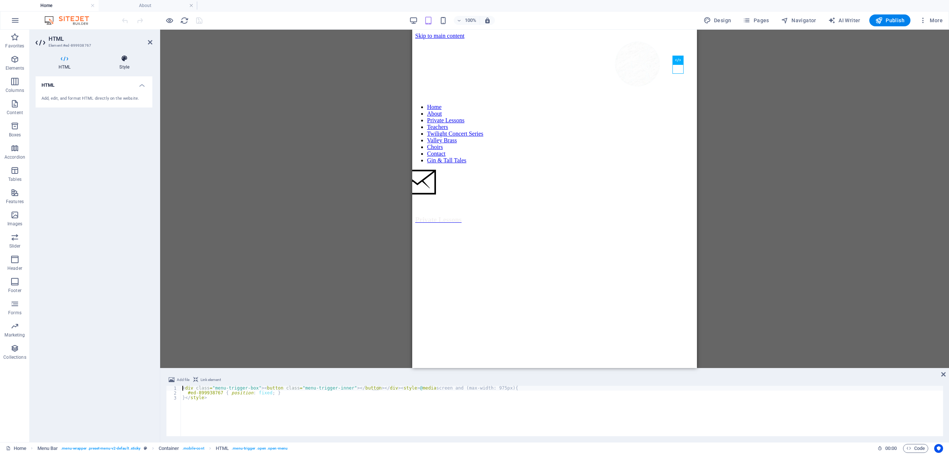
click at [129, 63] on h4 "Style" at bounding box center [124, 63] width 56 height 16
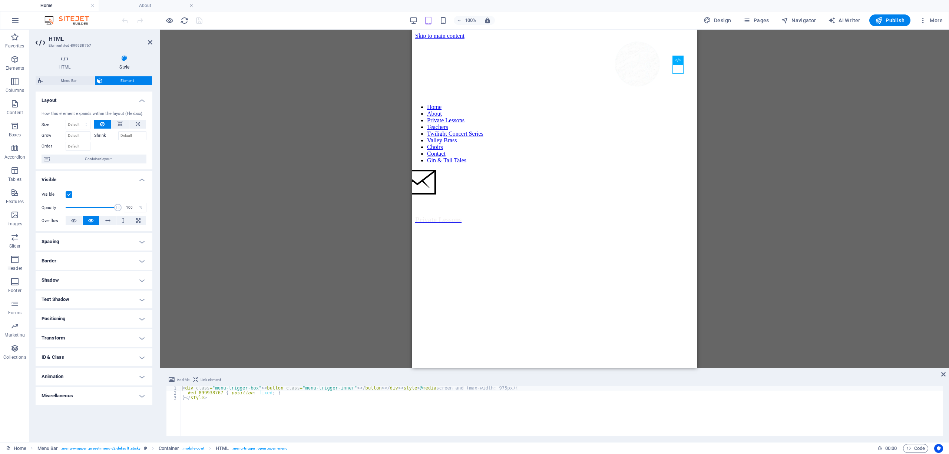
click at [78, 318] on h4 "Positioning" at bounding box center [94, 319] width 117 height 18
drag, startPoint x: 61, startPoint y: 369, endPoint x: 67, endPoint y: 371, distance: 6.0
click at [61, 369] on select "auto px rem % em" at bounding box center [58, 370] width 33 height 9
click at [93, 362] on select "auto px rem % em" at bounding box center [94, 359] width 33 height 9
click at [59, 389] on p "The position is relative to the browser window, so its stays in place as the pa…" at bounding box center [94, 384] width 105 height 12
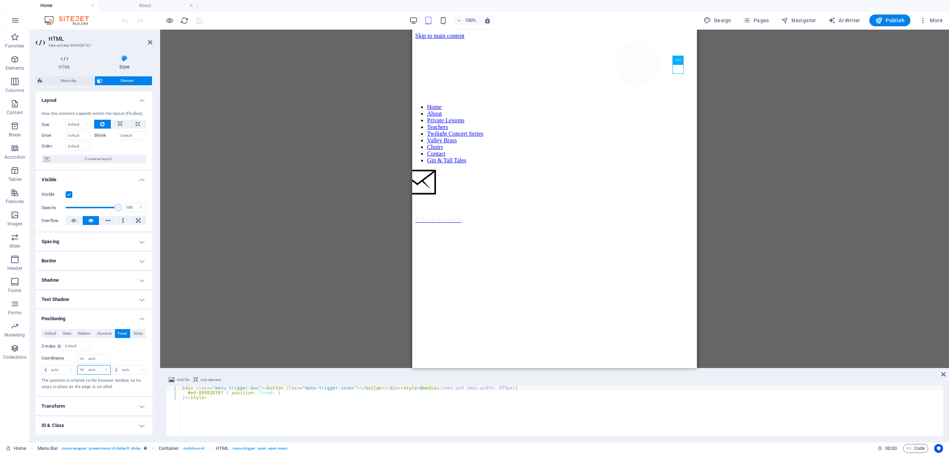
click at [85, 372] on select "auto px rem % em" at bounding box center [94, 370] width 33 height 9
select select "%"
click at [99, 366] on select "auto px rem % em" at bounding box center [94, 370] width 33 height 9
drag, startPoint x: 95, startPoint y: 370, endPoint x: 87, endPoint y: 369, distance: 8.5
click at [87, 369] on input "50" at bounding box center [98, 370] width 24 height 9
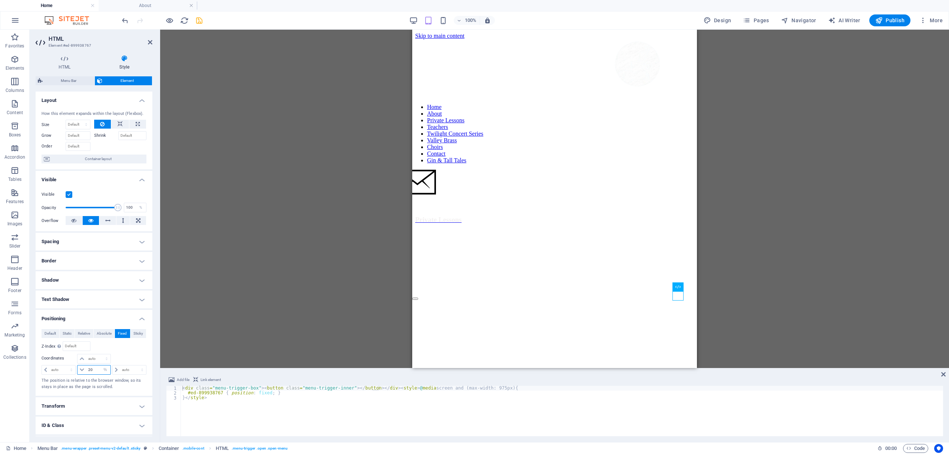
drag, startPoint x: 94, startPoint y: 370, endPoint x: 82, endPoint y: 370, distance: 12.2
click at [82, 370] on div "20 auto px rem % em" at bounding box center [93, 370] width 33 height 10
drag, startPoint x: 93, startPoint y: 370, endPoint x: 84, endPoint y: 369, distance: 9.7
click at [85, 370] on div "75 auto px rem % em" at bounding box center [93, 370] width 33 height 10
drag, startPoint x: 93, startPoint y: 369, endPoint x: 87, endPoint y: 368, distance: 6.7
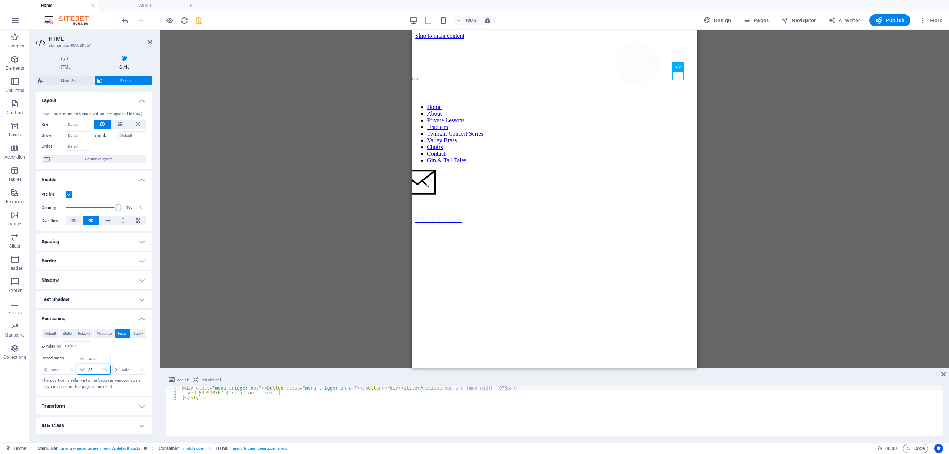
click at [87, 368] on input "85" at bounding box center [98, 370] width 24 height 9
type input "80"
click at [412, 170] on figure at bounding box center [412, 173] width 0 height 7
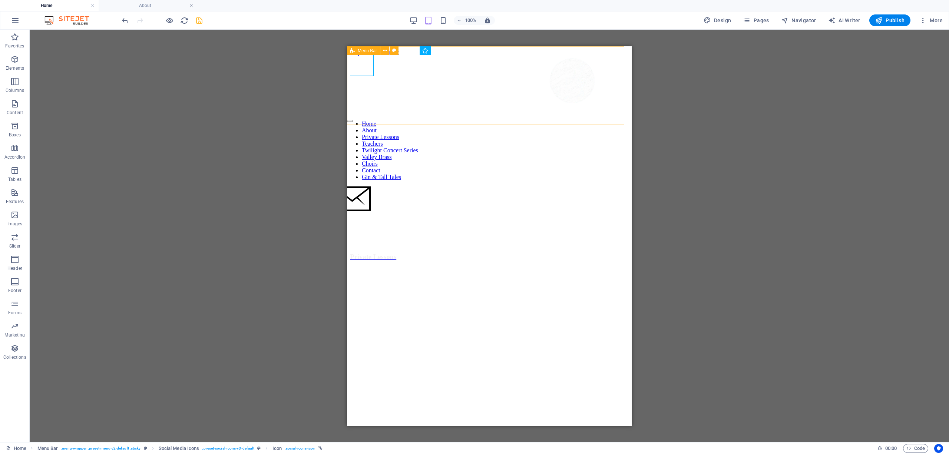
click at [282, 164] on div "Menu Bar Container HTML Social Media Icons Icon Social Media Icons" at bounding box center [490, 236] width 920 height 413
click at [353, 119] on div at bounding box center [350, 118] width 6 height 7
select select "%"
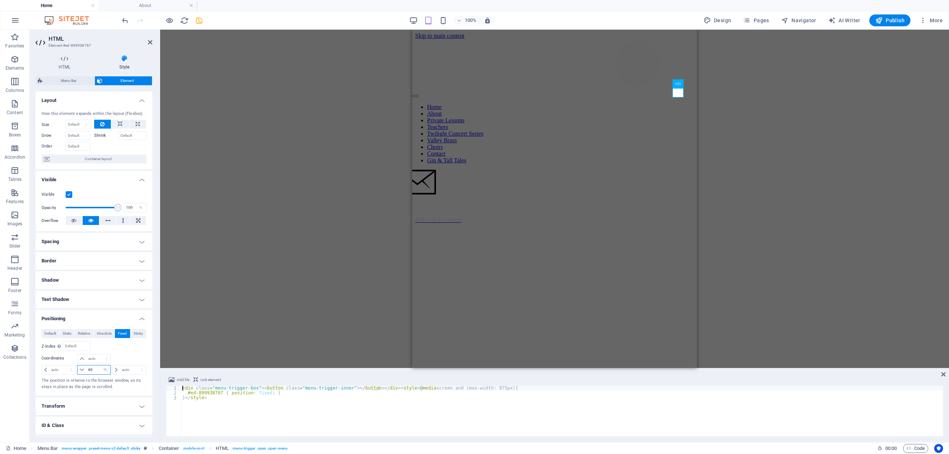
click at [95, 369] on input "80" at bounding box center [98, 370] width 24 height 9
drag, startPoint x: 95, startPoint y: 369, endPoint x: 90, endPoint y: 369, distance: 4.8
click at [90, 369] on input "80" at bounding box center [98, 370] width 24 height 9
type input "85"
click at [218, 260] on div "Menu Bar Container HTML Social Media Icons Icon Social Media Icons H2 Banner Gr…" at bounding box center [554, 199] width 789 height 339
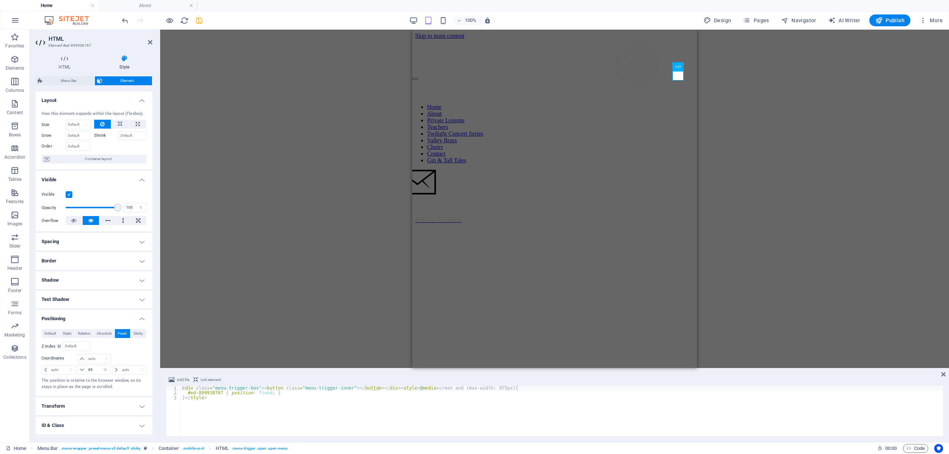
click at [217, 240] on div "Menu Bar Container HTML Social Media Icons Icon Social Media Icons H2 Banner Gr…" at bounding box center [554, 199] width 789 height 339
click at [260, 254] on div "Menu Bar Container HTML Social Media Icons Icon Social Media Icons H2 Banner Gr…" at bounding box center [554, 199] width 789 height 339
click at [208, 211] on div "Menu Bar Container HTML Social Media Icons Icon Social Media Icons H2 Banner Gr…" at bounding box center [554, 199] width 789 height 339
click at [715, 135] on div "Menu Bar Container HTML Social Media Icons Icon Social Media Icons H2 Banner Gr…" at bounding box center [554, 199] width 789 height 339
click at [356, 246] on div "Menu Bar Container HTML Social Media Icons Icon Social Media Icons H2 Banner Gr…" at bounding box center [554, 199] width 789 height 339
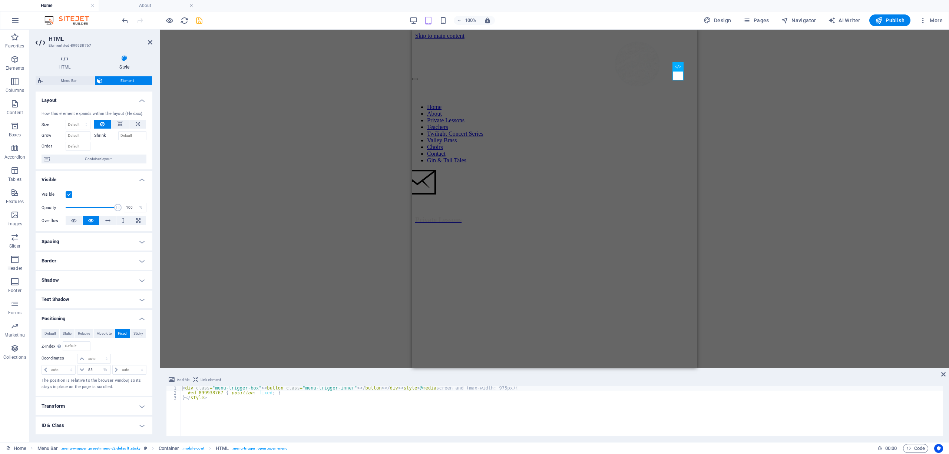
click at [552, 39] on figure at bounding box center [554, 39] width 279 height 0
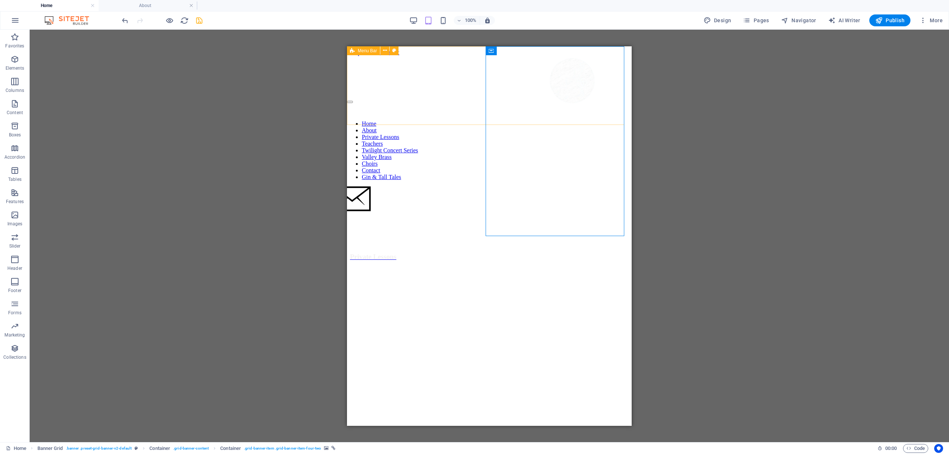
click at [537, 49] on div "Home About Private Lessons Teachers Twilight Concert Series Valley Brass Choirs…" at bounding box center [489, 236] width 285 height 380
click at [353, 98] on div at bounding box center [350, 99] width 6 height 7
select select "%"
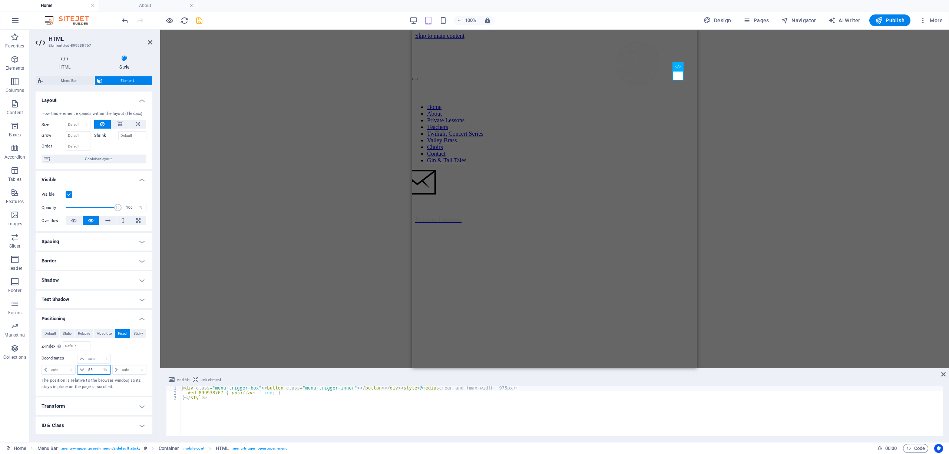
drag, startPoint x: 94, startPoint y: 371, endPoint x: 85, endPoint y: 371, distance: 8.9
click at [85, 371] on div "85 auto px rem % em" at bounding box center [93, 370] width 33 height 10
type input "83"
click at [276, 268] on div "Menu Bar Container HTML Social Media Icons Icon Social Media Icons H2 Banner Gr…" at bounding box center [554, 199] width 789 height 339
click at [592, 39] on figure at bounding box center [554, 39] width 279 height 0
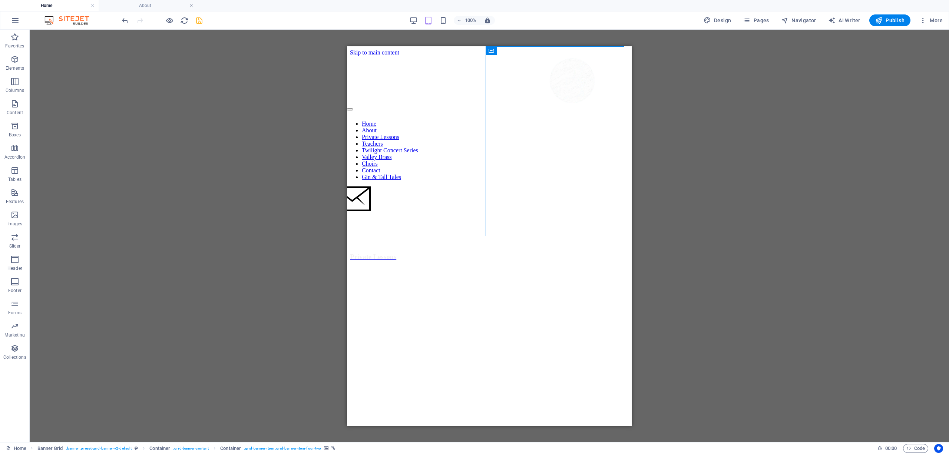
drag, startPoint x: 690, startPoint y: 180, endPoint x: 683, endPoint y: 175, distance: 8.2
click at [693, 181] on div "Menu Bar Container HTML Social Media Icons Icon Social Media Icons H2 Banner Gr…" at bounding box center [490, 236] width 920 height 413
click at [347, 186] on figure at bounding box center [347, 189] width 0 height 7
drag, startPoint x: 738, startPoint y: 128, endPoint x: 365, endPoint y: 67, distance: 378.1
click at [347, 186] on figure at bounding box center [347, 189] width 0 height 7
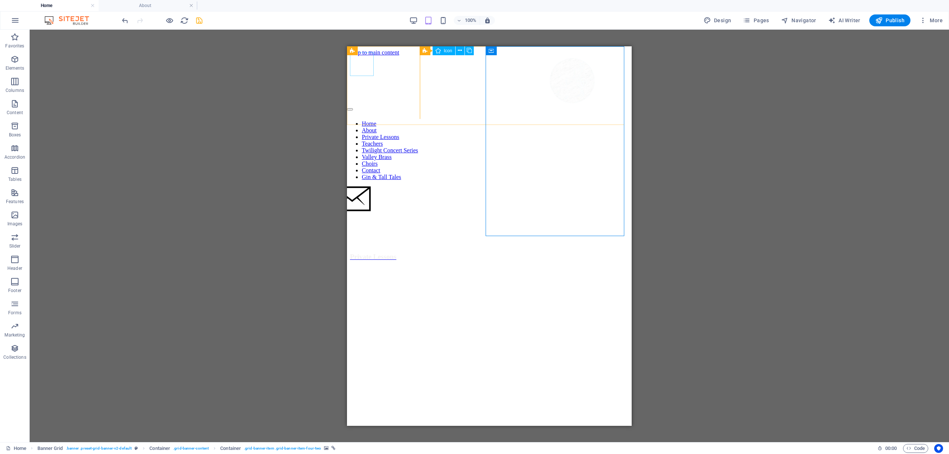
select select "xMidYMid"
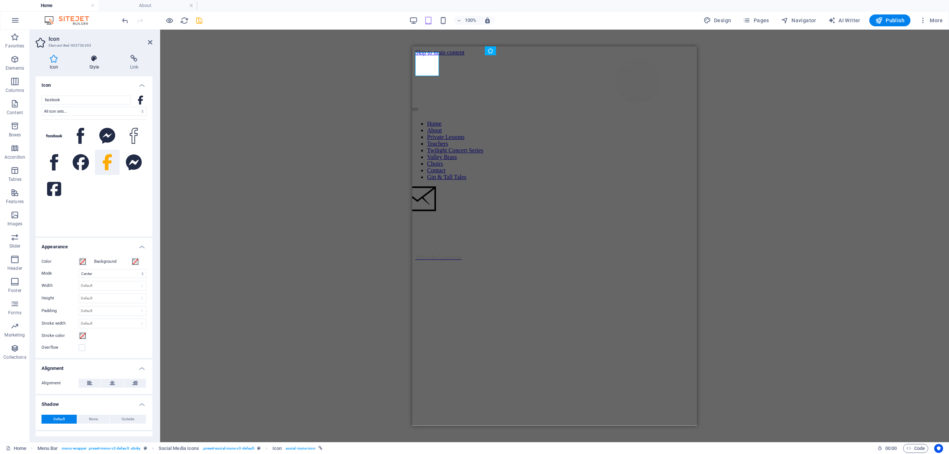
click at [90, 59] on icon at bounding box center [94, 58] width 38 height 7
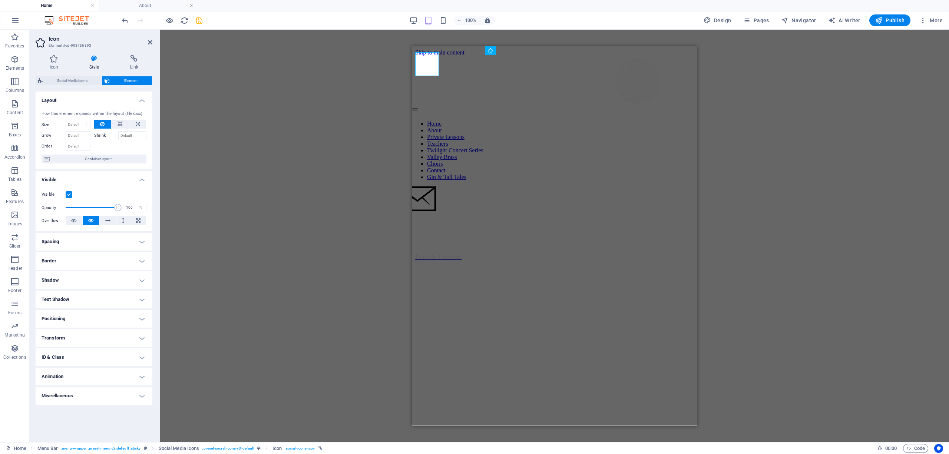
click at [70, 319] on h4 "Positioning" at bounding box center [94, 319] width 117 height 18
click at [91, 370] on select "auto px rem % em" at bounding box center [94, 370] width 33 height 9
select select "%"
click at [99, 366] on select "auto px rem % em" at bounding box center [94, 370] width 33 height 9
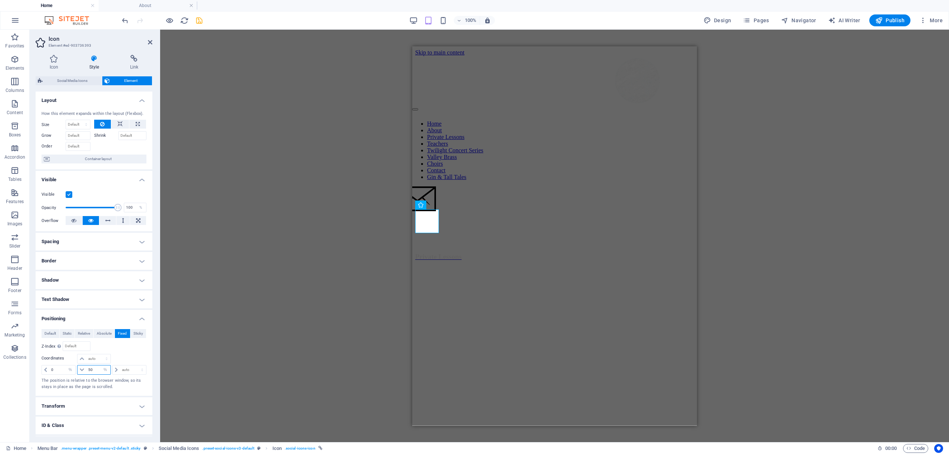
drag, startPoint x: 93, startPoint y: 373, endPoint x: 83, endPoint y: 372, distance: 9.3
click at [83, 372] on div "50 auto px rem % em" at bounding box center [93, 370] width 33 height 10
drag, startPoint x: 93, startPoint y: 369, endPoint x: 86, endPoint y: 369, distance: 6.3
click at [86, 369] on input "84" at bounding box center [98, 370] width 24 height 9
drag, startPoint x: 93, startPoint y: 368, endPoint x: 83, endPoint y: 370, distance: 10.5
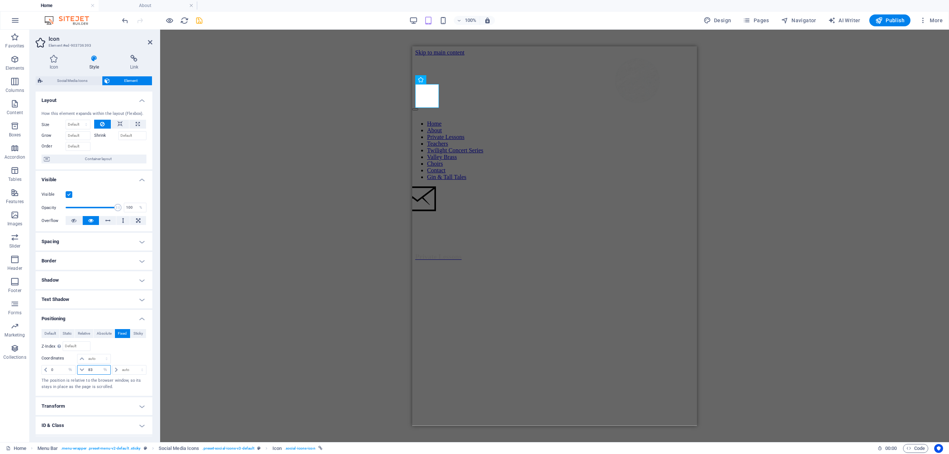
click at [83, 370] on div "83 auto px rem % em" at bounding box center [93, 370] width 33 height 10
type input "80"
click at [276, 317] on div "Menu Bar Container HTML Social Media Icons Icon Social Media Icons H2 Banner Gr…" at bounding box center [554, 236] width 789 height 413
click at [290, 217] on div "Menu Bar Container HTML Social Media Icons Icon Social Media Icons H2 Banner Gr…" at bounding box center [554, 236] width 789 height 413
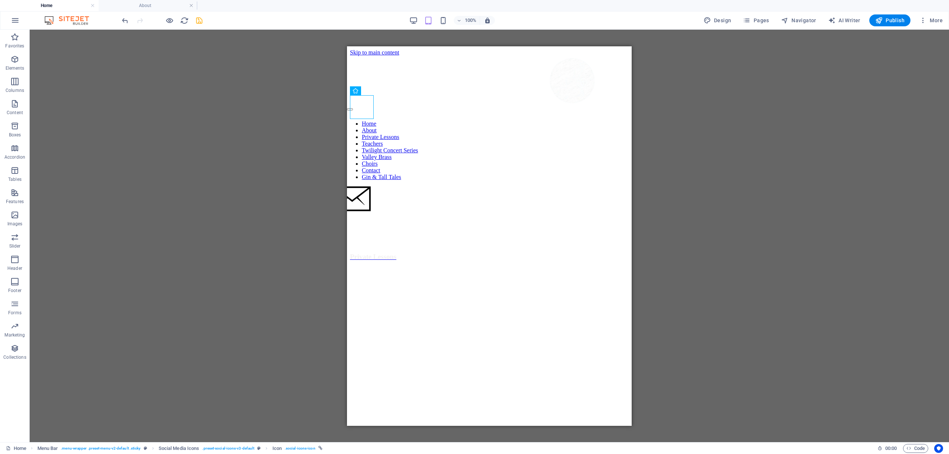
click at [234, 211] on div "Menu Bar Container HTML Icon Social Media Icons H2 Banner Grid Container Contai…" at bounding box center [490, 236] width 920 height 413
click at [687, 165] on div "Menu Bar Container HTML Icon Social Media Icons H2 Banner Grid Container Contai…" at bounding box center [490, 236] width 920 height 413
click at [482, 186] on div at bounding box center [489, 385] width 285 height 398
click at [475, 186] on div at bounding box center [489, 385] width 285 height 398
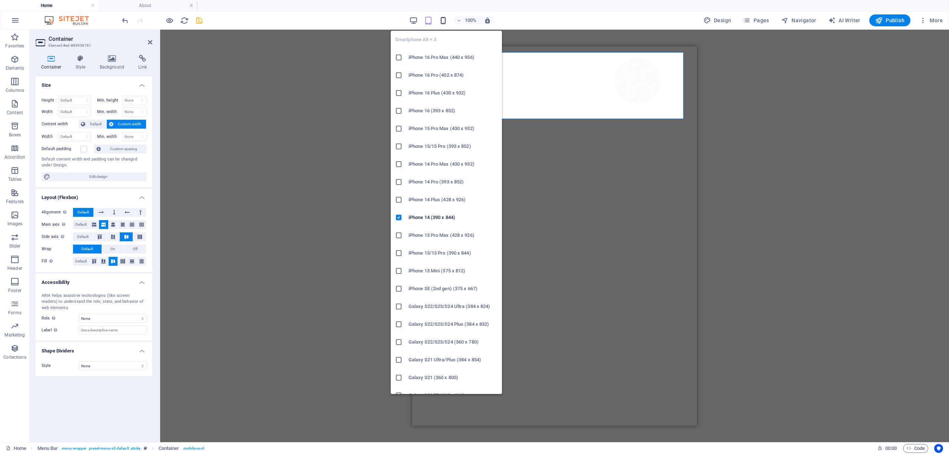
click at [444, 20] on icon "button" at bounding box center [443, 20] width 9 height 9
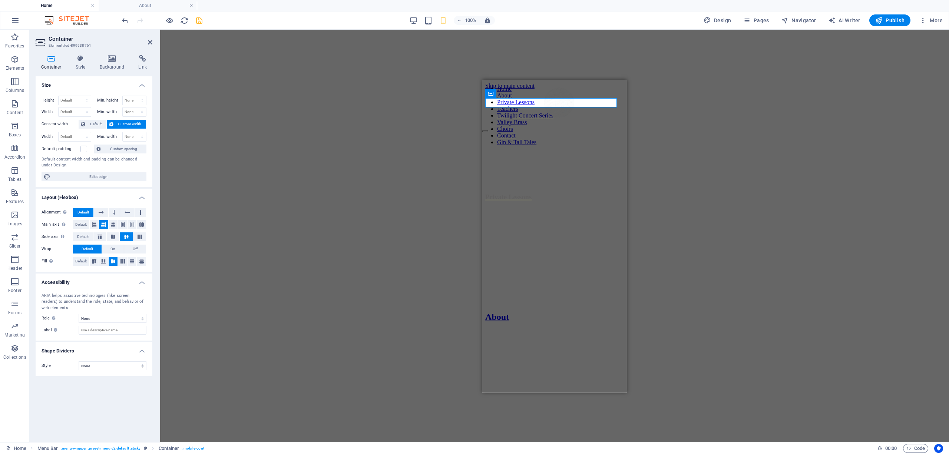
click at [318, 134] on div "Menu Bar Menu Bar Container HTML Icon Social Media Icons H2 Banner Grid Contain…" at bounding box center [554, 236] width 789 height 413
click at [488, 126] on div at bounding box center [485, 129] width 6 height 7
select select "%"
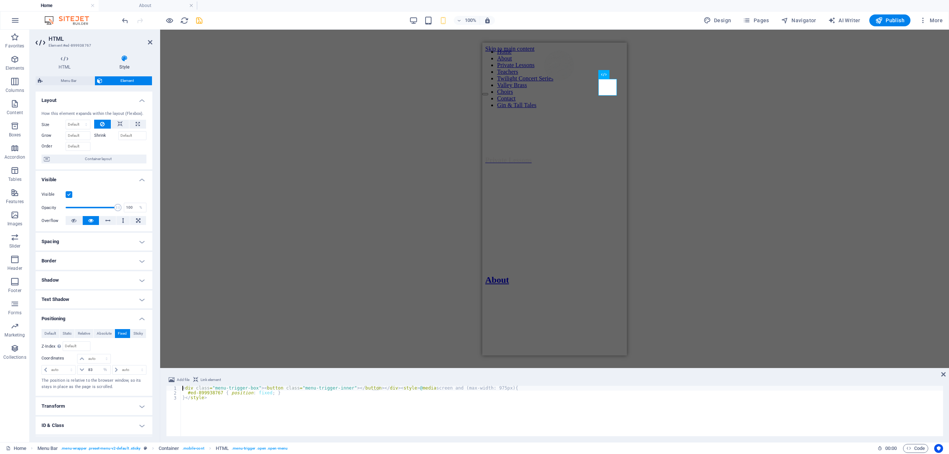
click at [67, 315] on h4 "Positioning" at bounding box center [94, 316] width 117 height 13
click at [67, 315] on h4 "Positioning" at bounding box center [94, 319] width 117 height 18
drag, startPoint x: 94, startPoint y: 371, endPoint x: 85, endPoint y: 370, distance: 8.6
click at [85, 370] on div "83 auto px rem % em" at bounding box center [93, 370] width 33 height 10
type input "85"
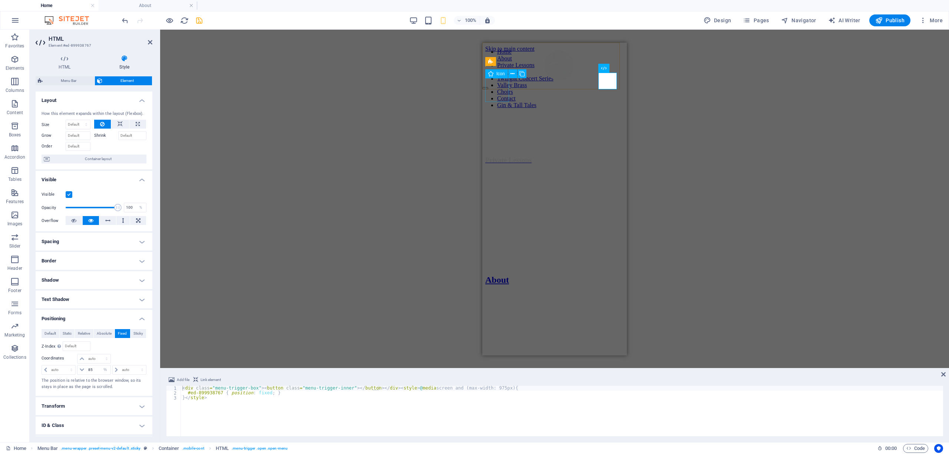
click at [482, 98] on figure at bounding box center [482, 101] width 0 height 7
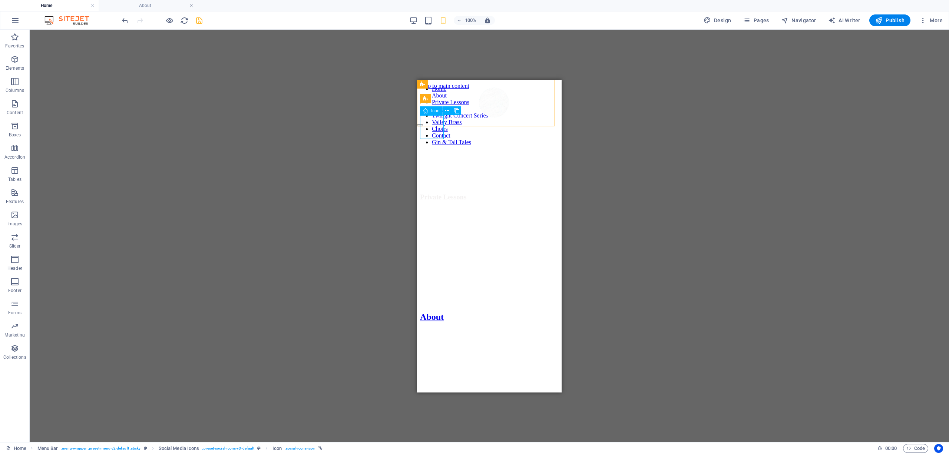
click at [417, 135] on figure at bounding box center [417, 138] width 0 height 7
select select "%"
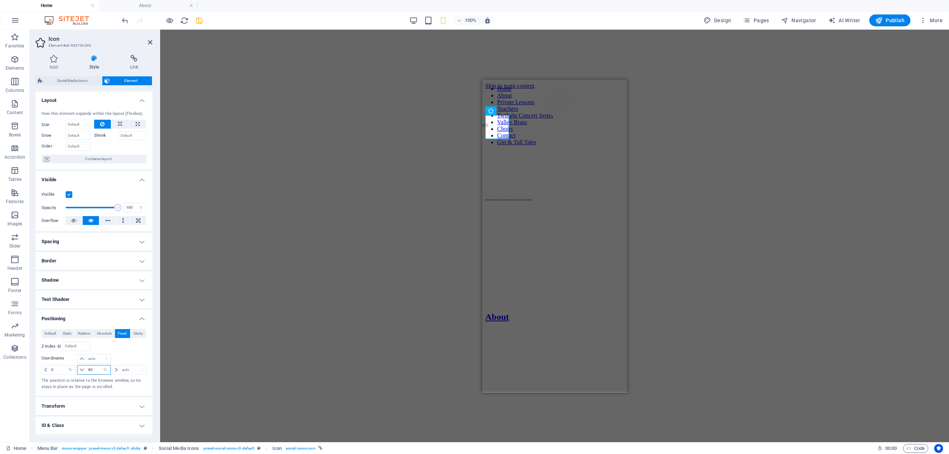
drag, startPoint x: 94, startPoint y: 373, endPoint x: 87, endPoint y: 372, distance: 7.1
click at [87, 372] on input "80" at bounding box center [98, 370] width 24 height 9
click at [271, 339] on div "Menu Bar Container HTML Icon Social Media Icons H2 Banner Grid Banner Grid Cont…" at bounding box center [554, 236] width 789 height 413
click at [240, 295] on div "Menu Bar Container HTML Icon Social Media Icons H2 Banner Grid Banner Grid Cont…" at bounding box center [554, 236] width 789 height 413
click at [389, 88] on div "Menu Bar Container HTML Icon Social Media Icons H2 Banner Grid Banner Grid Cont…" at bounding box center [554, 236] width 789 height 413
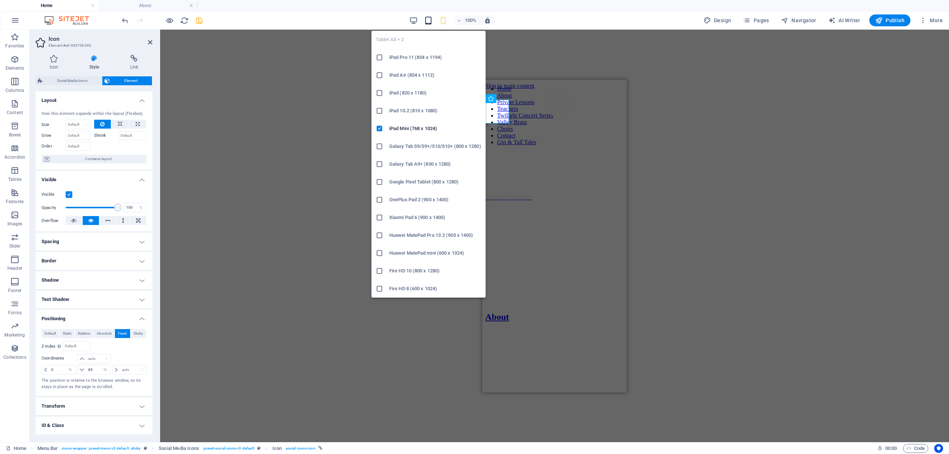
click at [430, 18] on icon "button" at bounding box center [428, 20] width 9 height 9
type input "80"
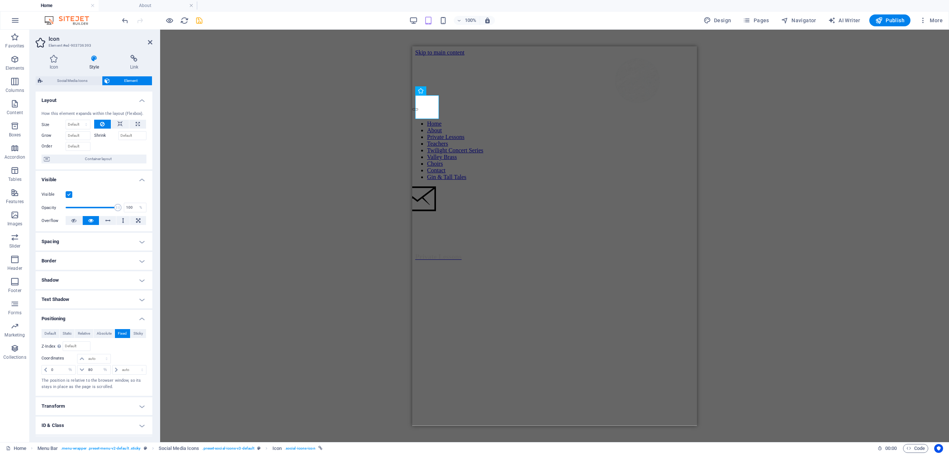
click at [322, 188] on div "Menu Bar Container HTML Icon Social Media Icons H2 Banner Grid Banner Grid Cont…" at bounding box center [554, 236] width 789 height 413
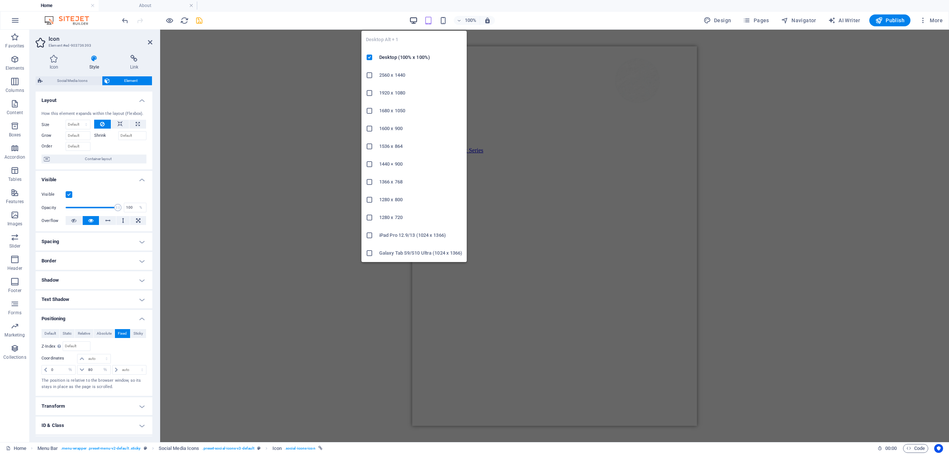
click at [412, 18] on icon "button" at bounding box center [413, 20] width 9 height 9
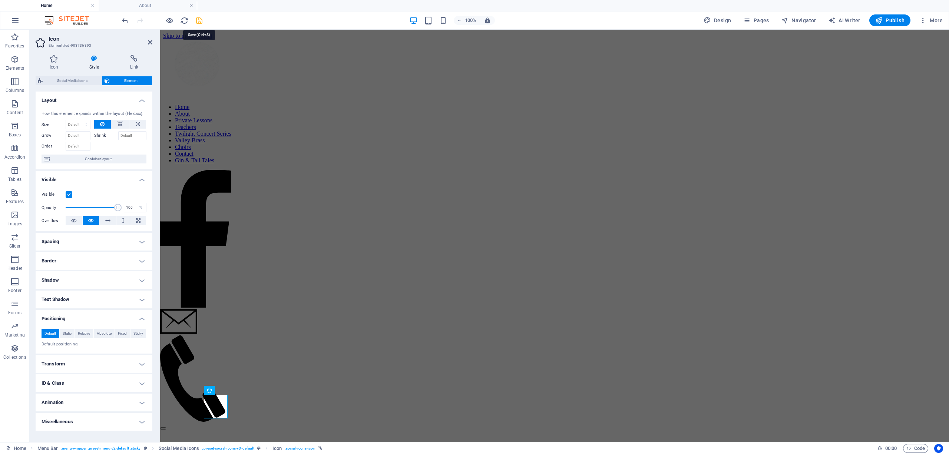
click at [198, 19] on icon "save" at bounding box center [199, 20] width 9 height 9
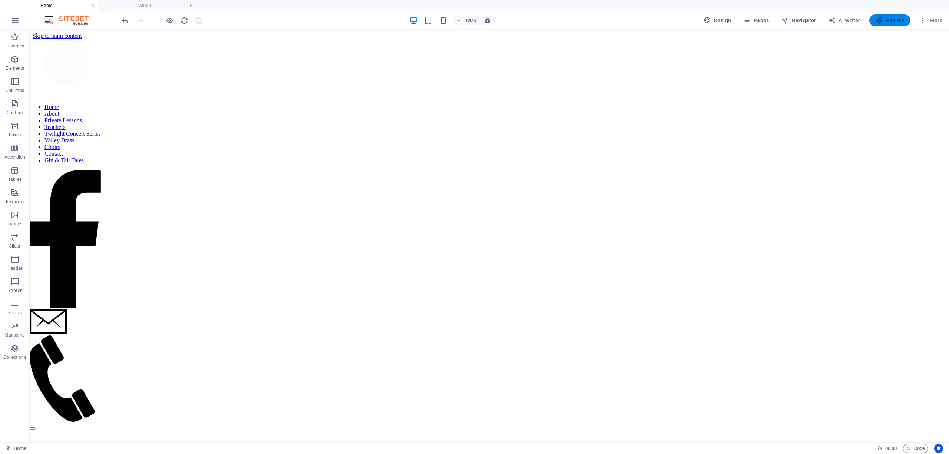
click at [884, 16] on button "Publish" at bounding box center [890, 20] width 41 height 12
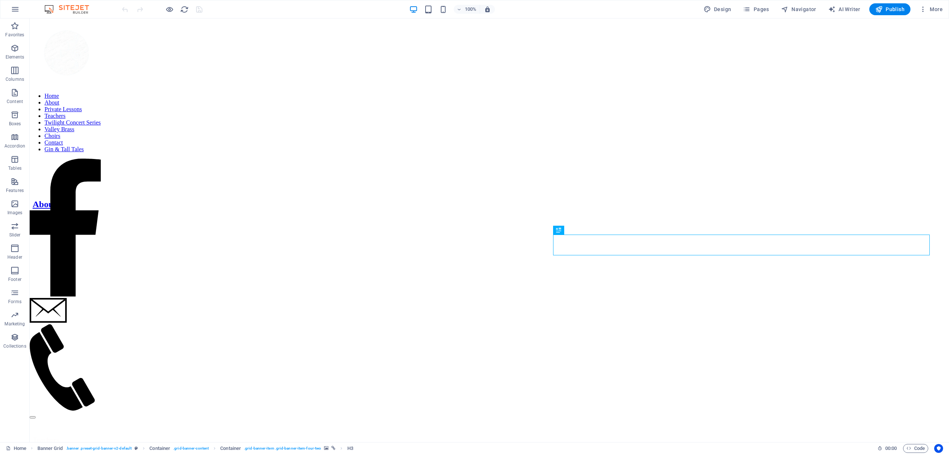
scroll to position [742, 0]
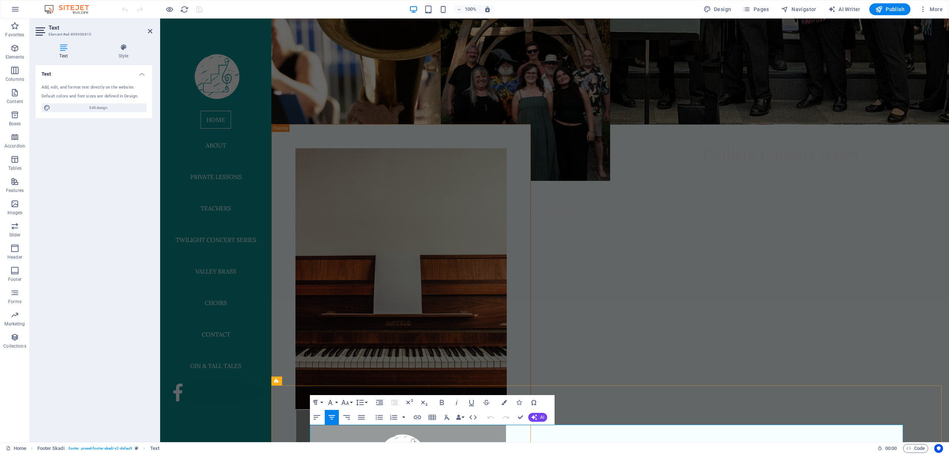
drag, startPoint x: 676, startPoint y: 436, endPoint x: 483, endPoint y: 435, distance: 192.9
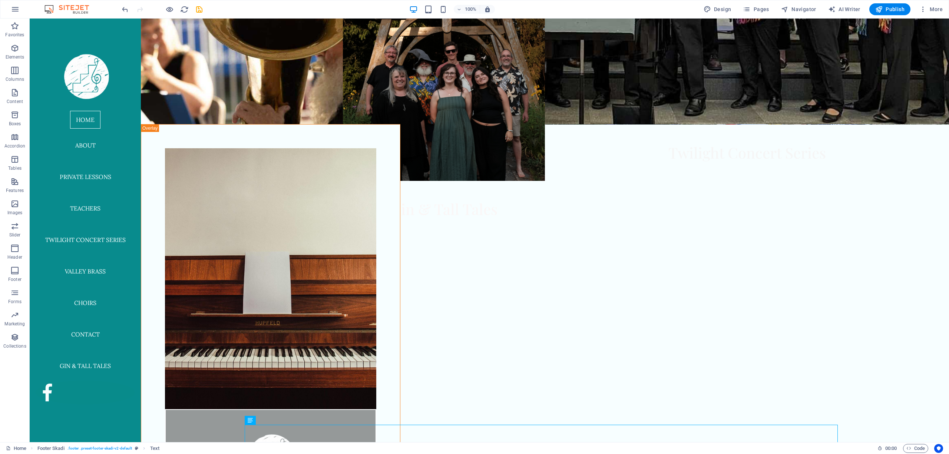
click at [198, 8] on icon "save" at bounding box center [199, 9] width 9 height 9
click at [183, 381] on icon at bounding box center [185, 382] width 4 height 8
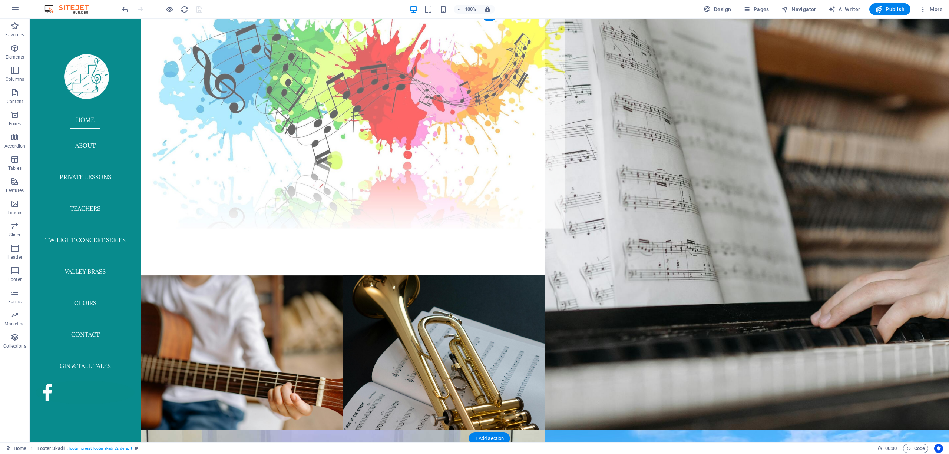
scroll to position [16, 0]
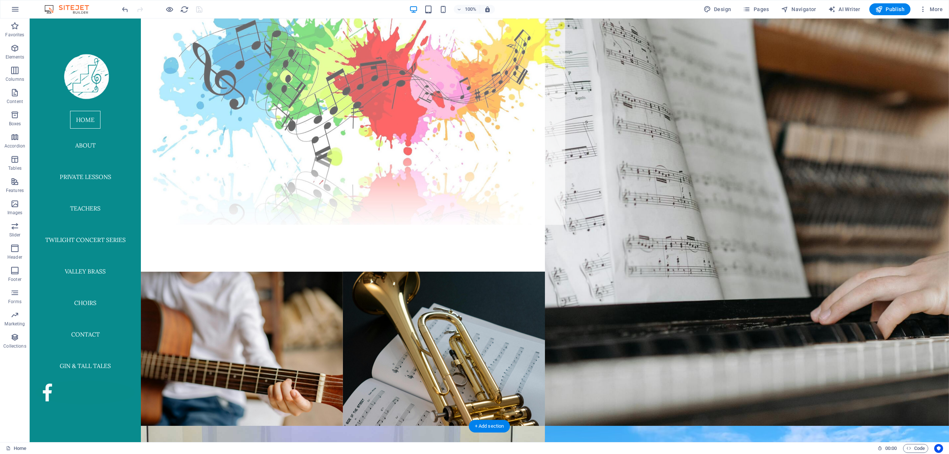
click at [312, 137] on figure at bounding box center [343, 107] width 445 height 233
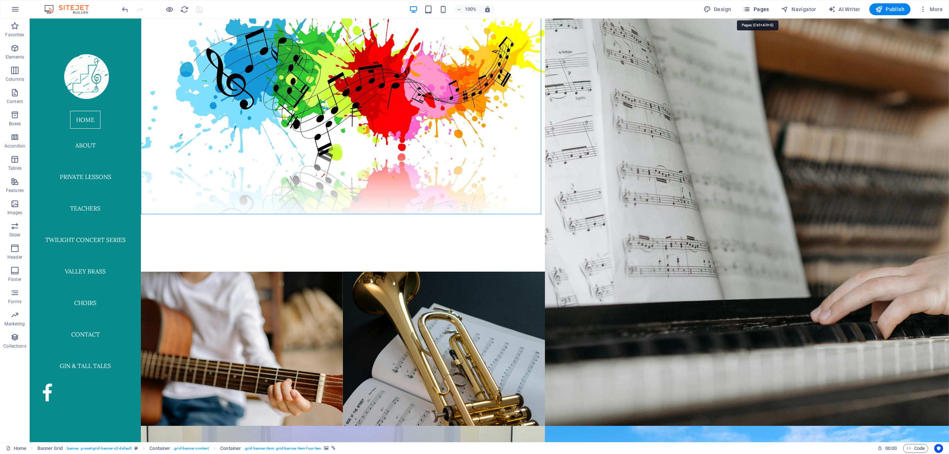
click at [761, 7] on span "Pages" at bounding box center [756, 9] width 26 height 7
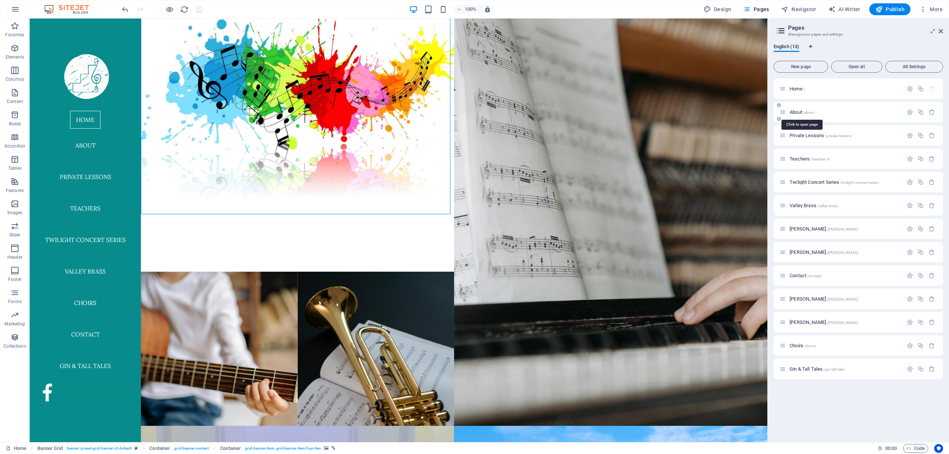
click at [790, 110] on span "About /about" at bounding box center [802, 112] width 25 height 6
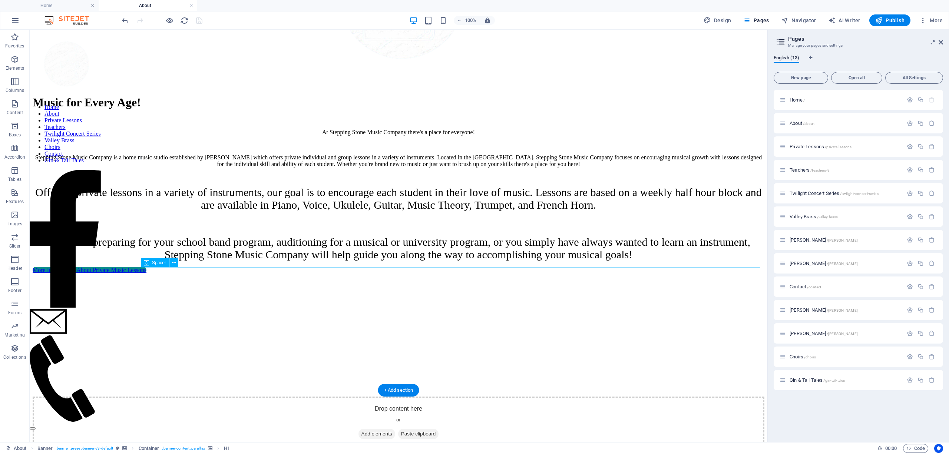
scroll to position [758, 0]
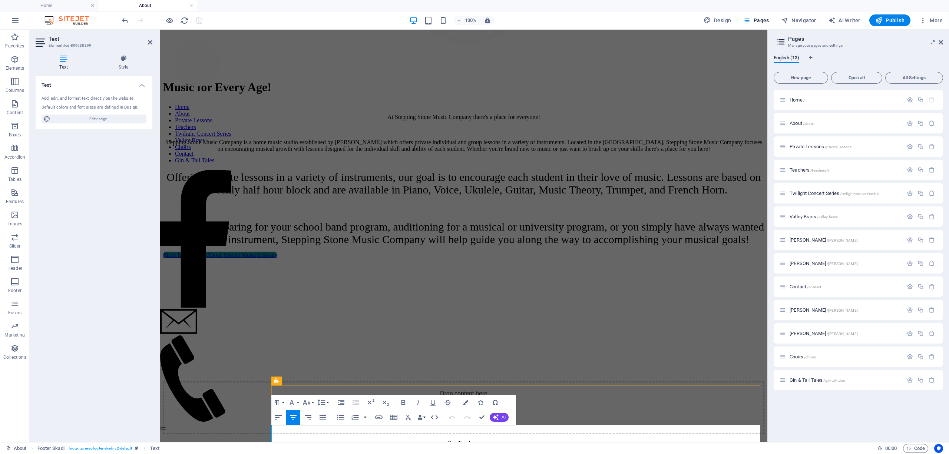
scroll to position [794, 0]
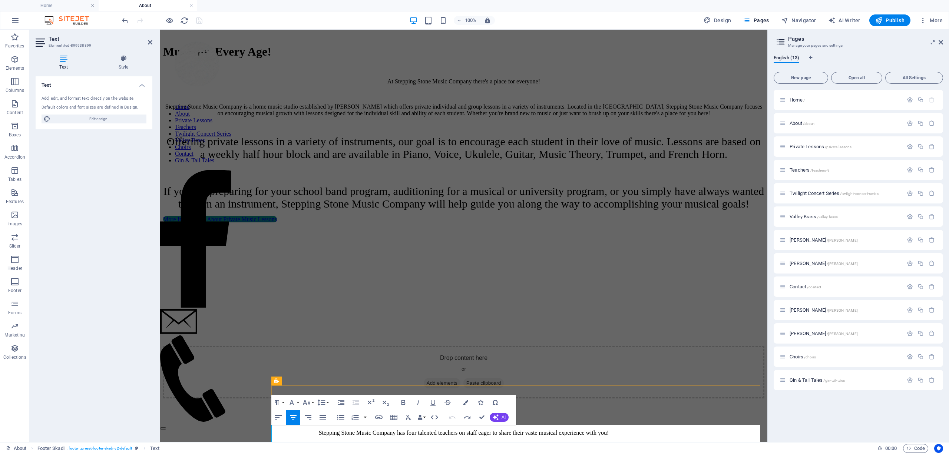
drag, startPoint x: 586, startPoint y: 436, endPoint x: 403, endPoint y: 438, distance: 182.5
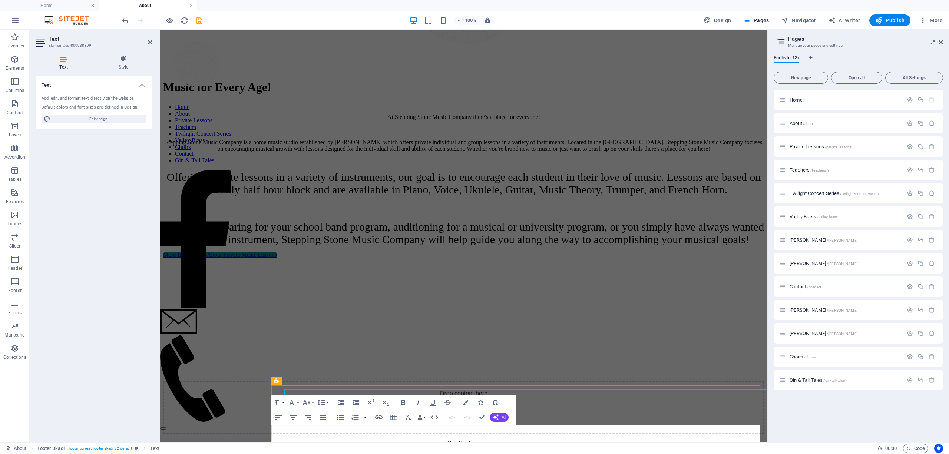
scroll to position [794, 0]
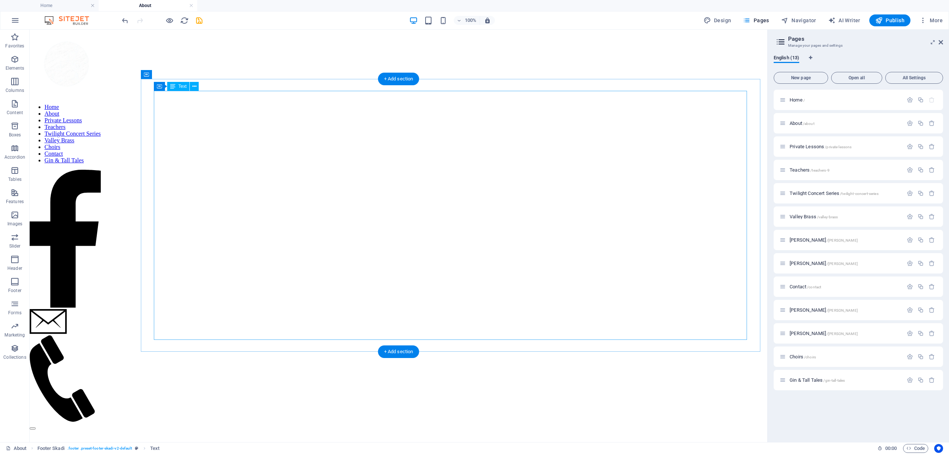
scroll to position [0, 0]
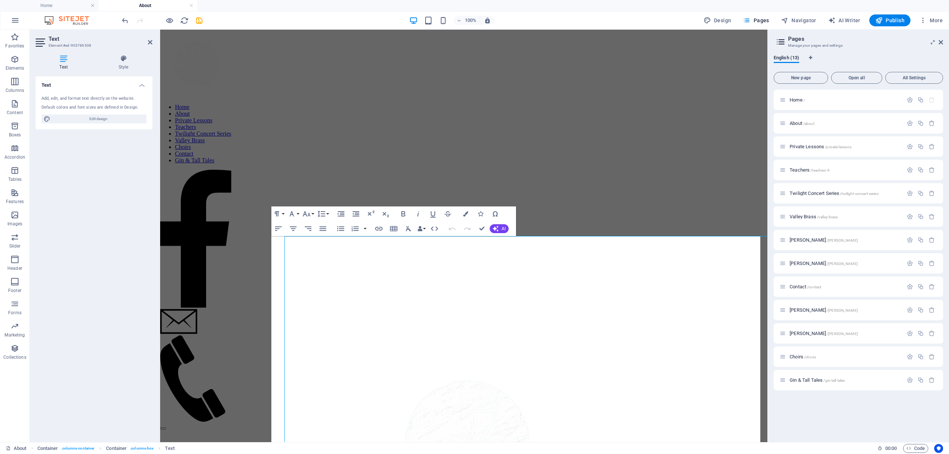
scroll to position [80, 0]
drag, startPoint x: 119, startPoint y: 119, endPoint x: 37, endPoint y: 99, distance: 83.9
click at [119, 119] on span "Edit design" at bounding box center [99, 119] width 92 height 9
select select "400"
select select "rem"
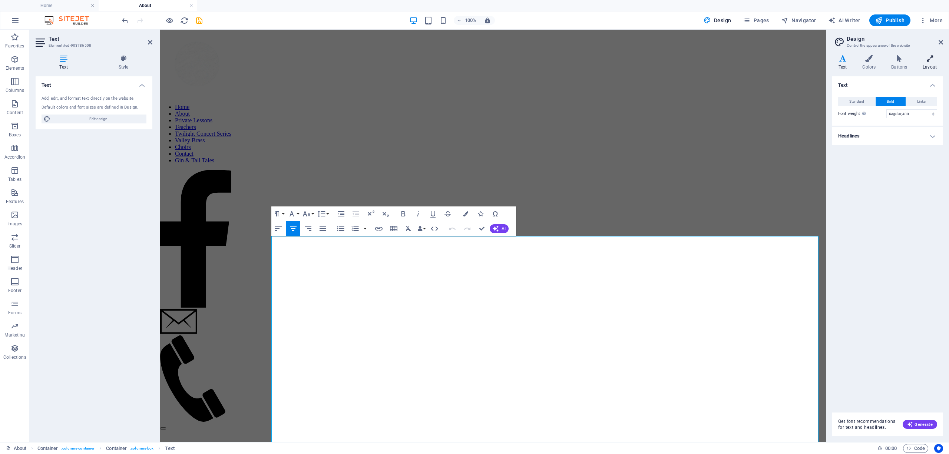
click at [923, 58] on icon at bounding box center [930, 58] width 27 height 7
click at [132, 63] on h4 "Style" at bounding box center [124, 63] width 58 height 16
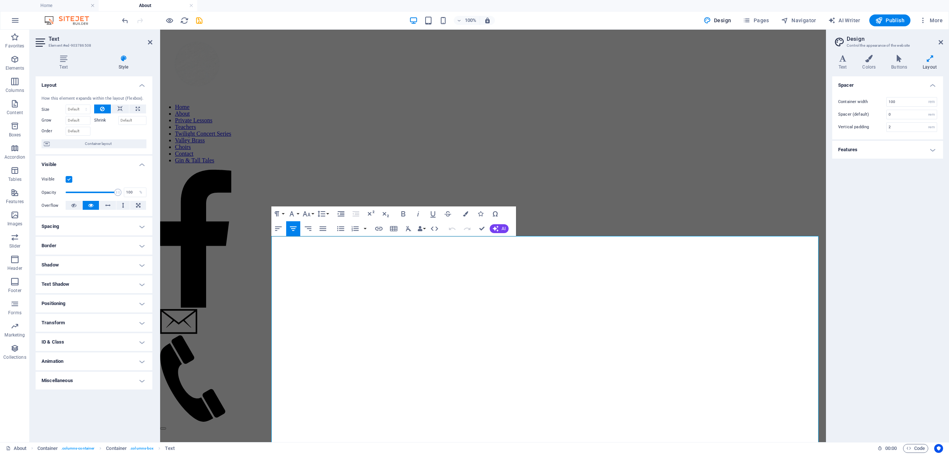
click at [75, 242] on h4 "Border" at bounding box center [94, 246] width 117 height 18
click at [75, 244] on h4 "Border" at bounding box center [94, 243] width 117 height 13
click at [65, 303] on h4 "Positioning" at bounding box center [94, 304] width 117 height 18
click at [65, 303] on h4 "Positioning" at bounding box center [94, 301] width 117 height 13
click at [55, 227] on h4 "Spacing" at bounding box center [94, 227] width 117 height 18
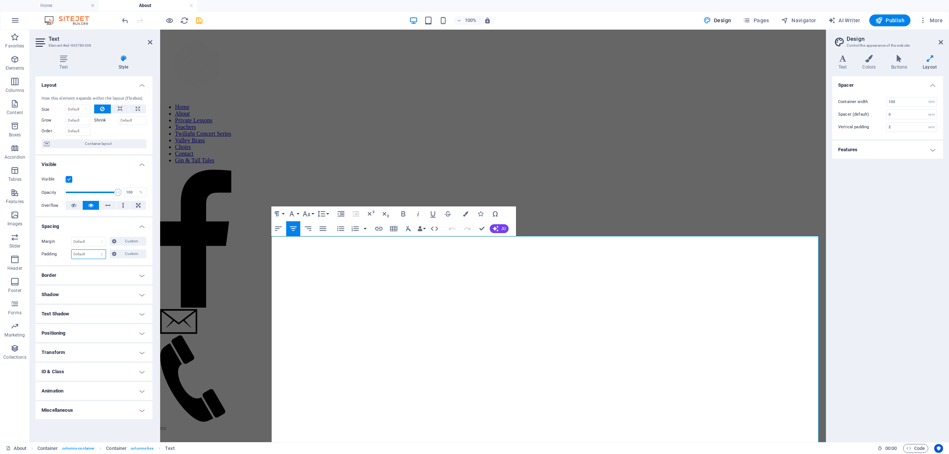
click at [88, 252] on select "Default px rem % vh vw Custom" at bounding box center [89, 254] width 34 height 9
select select "rem"
click at [95, 250] on select "Default px rem % vh vw Custom" at bounding box center [89, 254] width 34 height 9
type input "2"
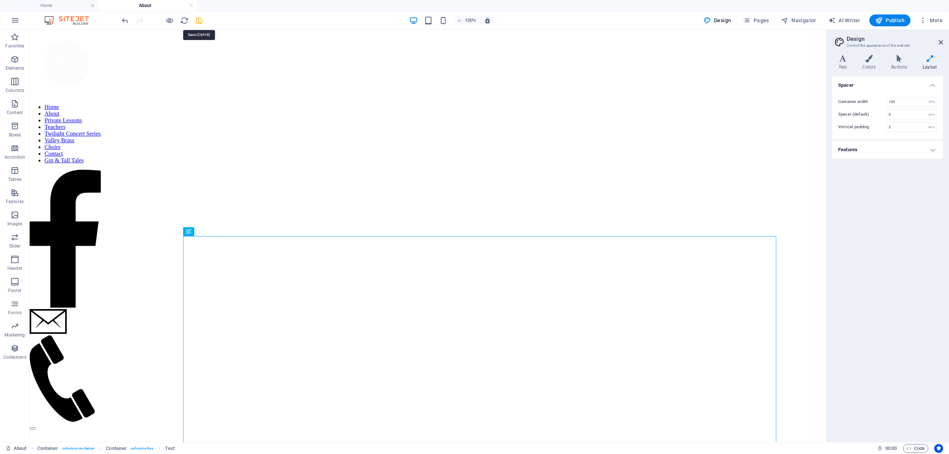
click at [199, 22] on icon "save" at bounding box center [199, 20] width 9 height 9
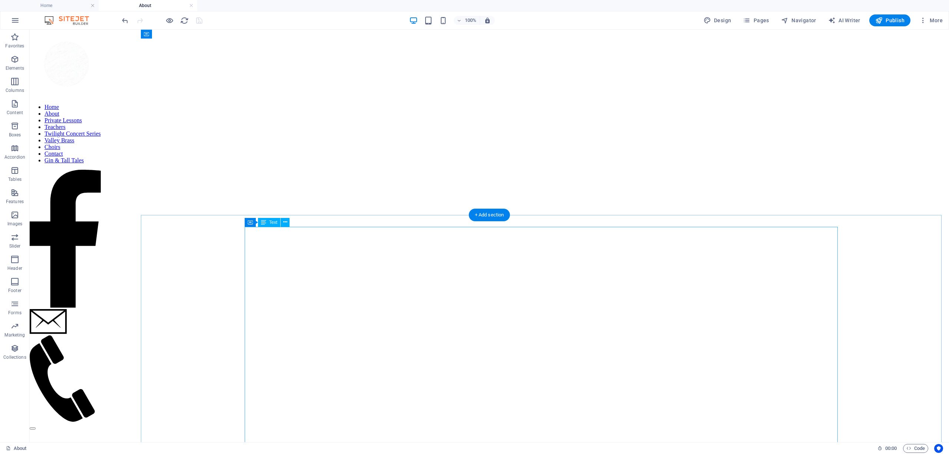
scroll to position [0, 0]
click at [757, 19] on span "Pages" at bounding box center [756, 20] width 26 height 7
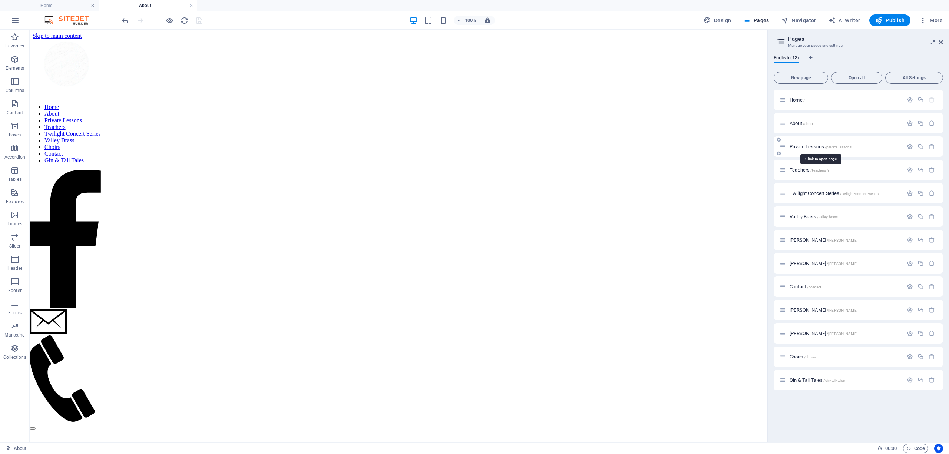
click at [806, 146] on span "Private Lessons /private-lessons" at bounding box center [821, 147] width 62 height 6
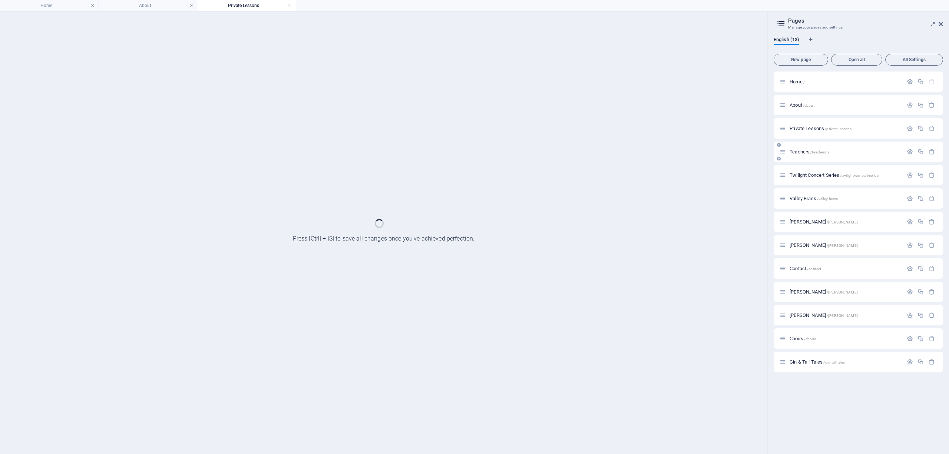
click at [801, 139] on div "Private Lessons /private-lessons" at bounding box center [858, 128] width 169 height 20
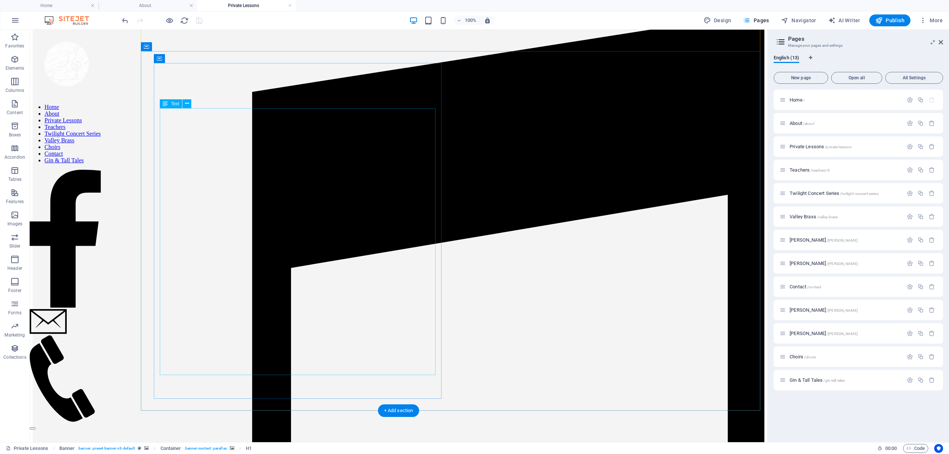
scroll to position [866, 0]
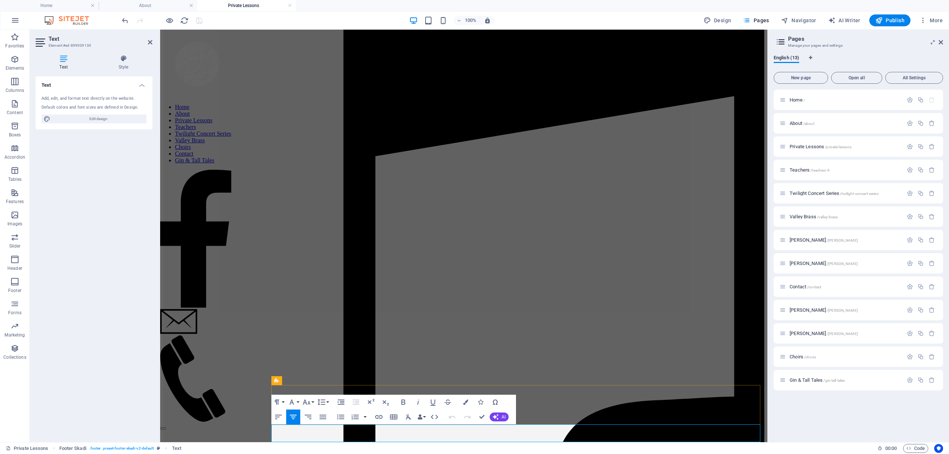
drag, startPoint x: 585, startPoint y: 436, endPoint x: 402, endPoint y: 433, distance: 183.2
drag, startPoint x: 465, startPoint y: 436, endPoint x: 536, endPoint y: 438, distance: 71.2
copy link "[EMAIL_ADDRESS][DOMAIN_NAME]"
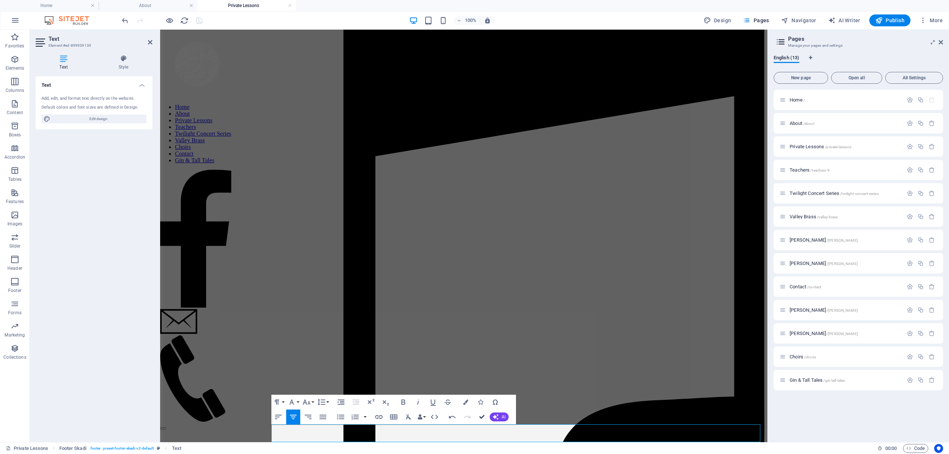
scroll to position [866, 0]
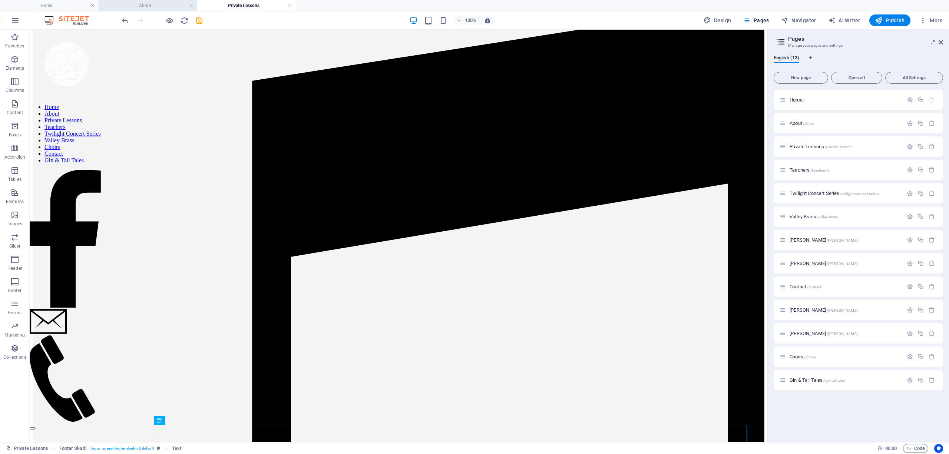
click at [149, 5] on h4 "About" at bounding box center [148, 5] width 99 height 8
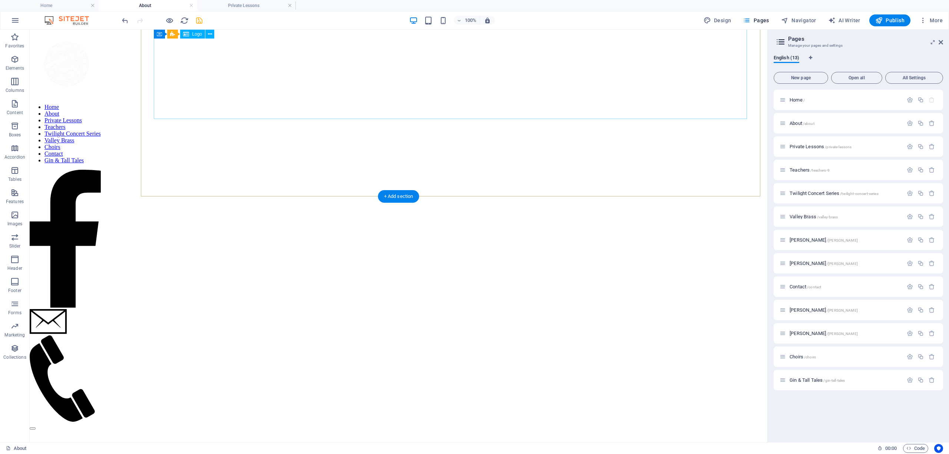
scroll to position [0, 0]
click at [201, 19] on icon "save" at bounding box center [199, 20] width 9 height 9
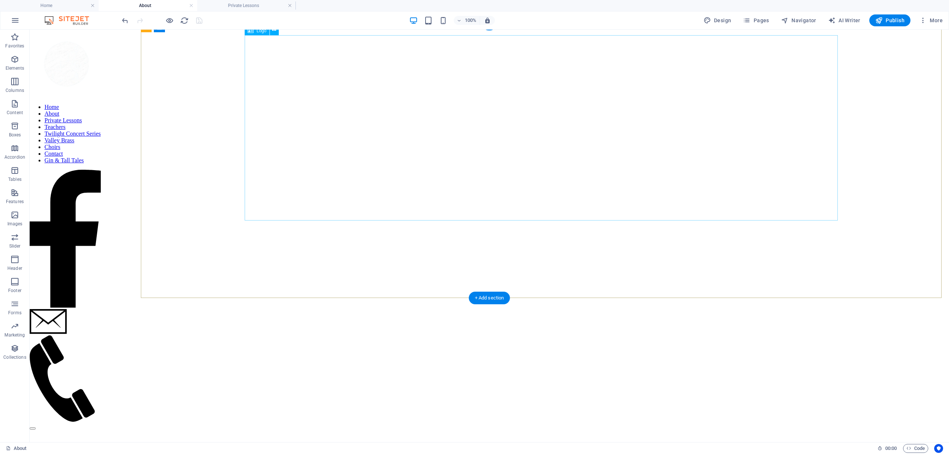
scroll to position [16, 0]
click at [257, 7] on h4 "Private Lessons" at bounding box center [246, 5] width 99 height 8
click at [884, 18] on span "Publish" at bounding box center [890, 20] width 29 height 7
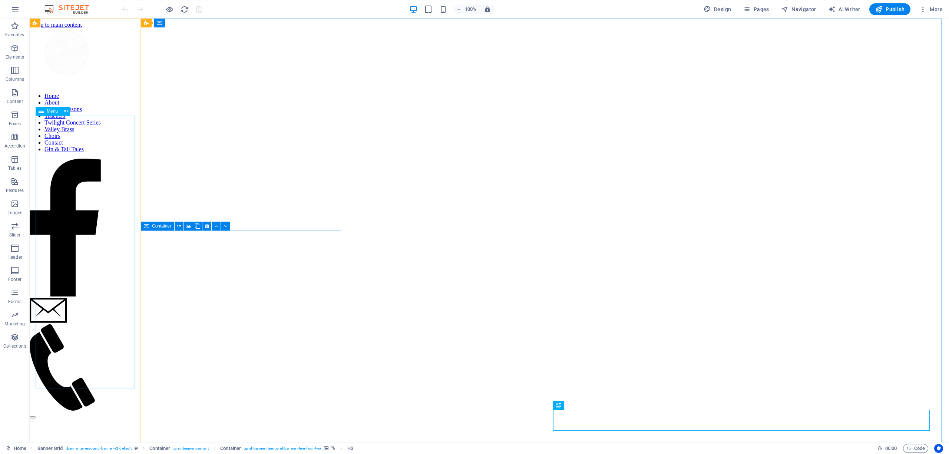
click at [88, 153] on nav "Home About Private Lessons Teachers Twilight Concert Series Valley Brass Choirs…" at bounding box center [65, 123] width 71 height 60
select select
select select "1"
select select
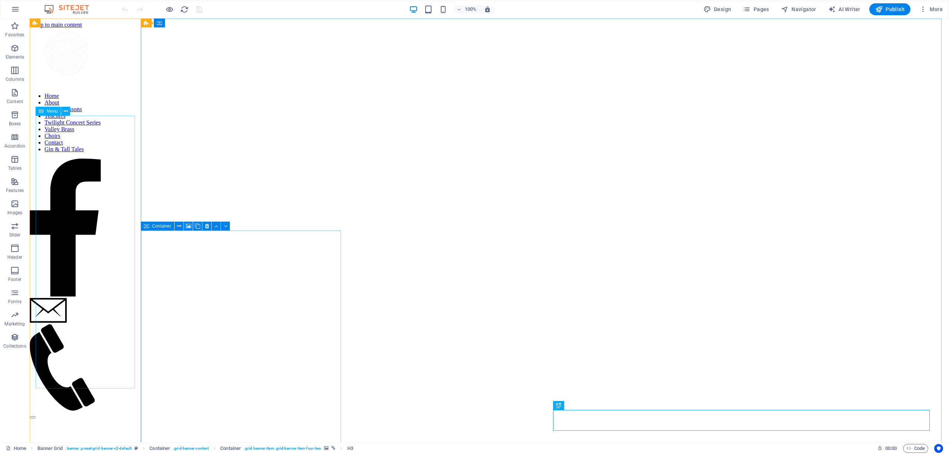
select select "2"
select select
select select "3"
select select
select select "4"
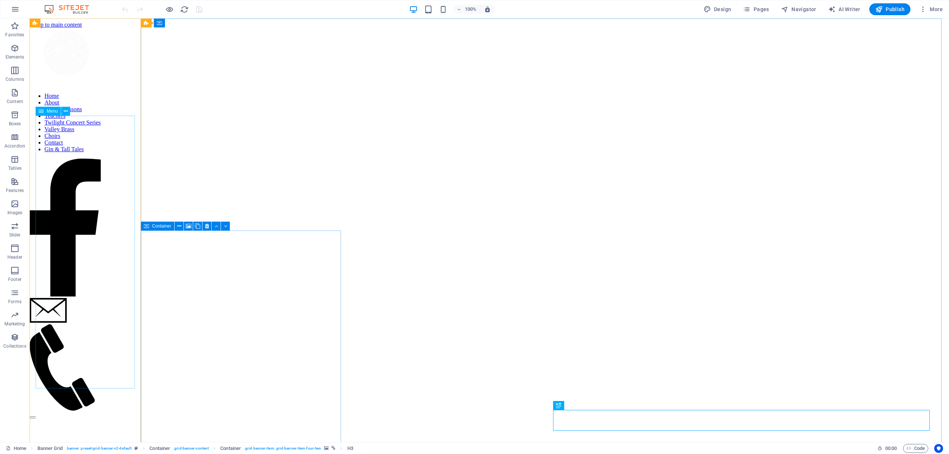
select select
select select "5"
select select
select select "8"
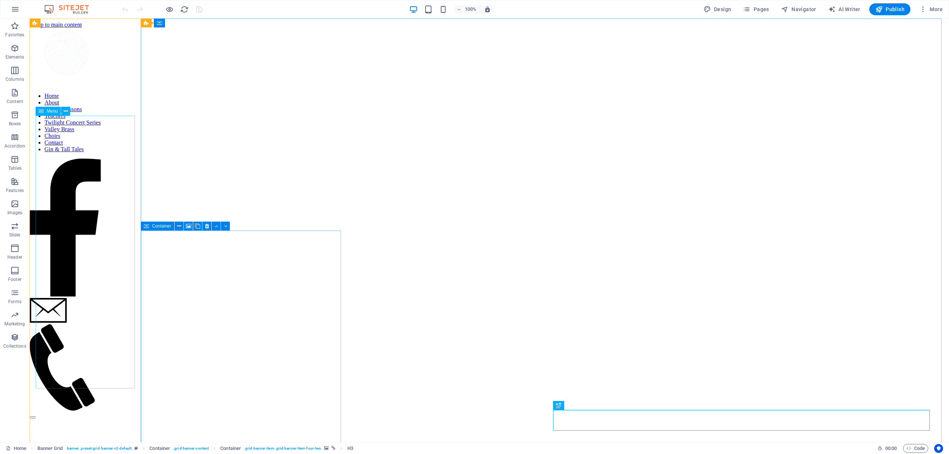
select select
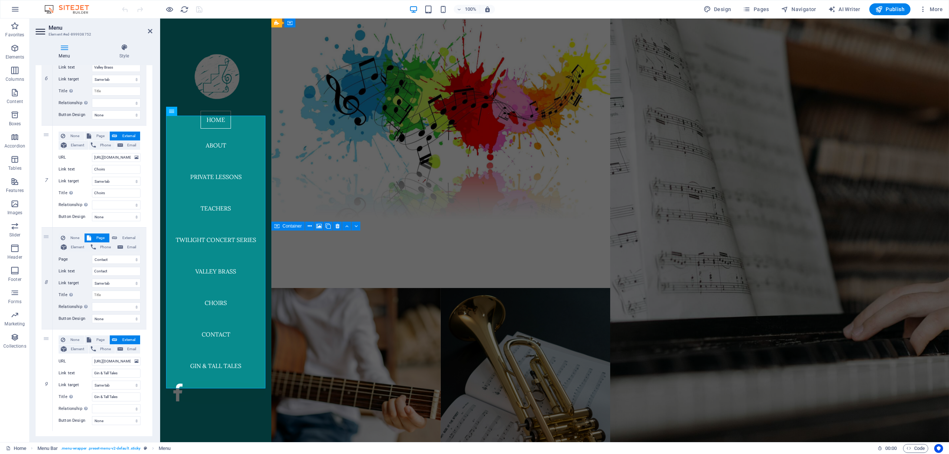
scroll to position [639, 0]
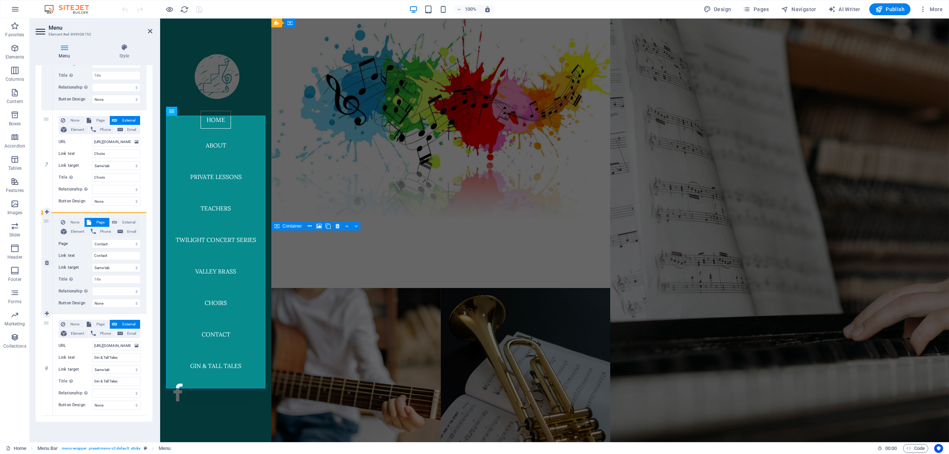
drag, startPoint x: 45, startPoint y: 322, endPoint x: 51, endPoint y: 220, distance: 102.6
select select
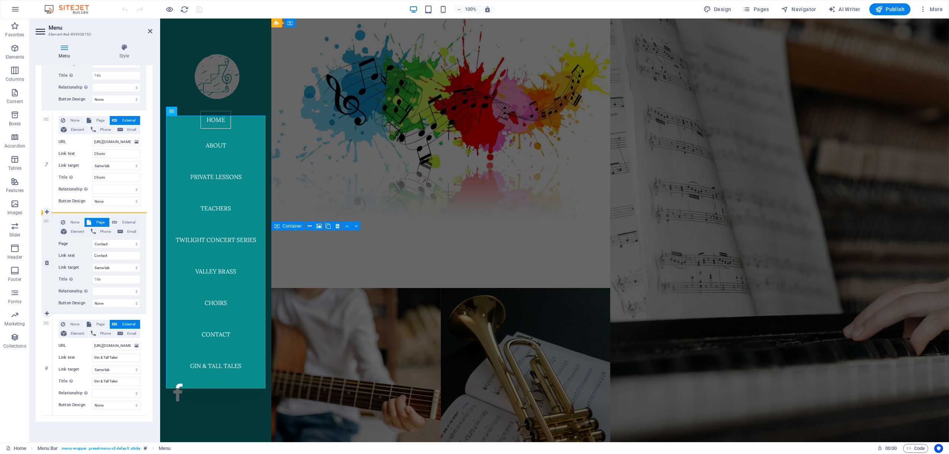
select select
type input "[URL][DOMAIN_NAME]"
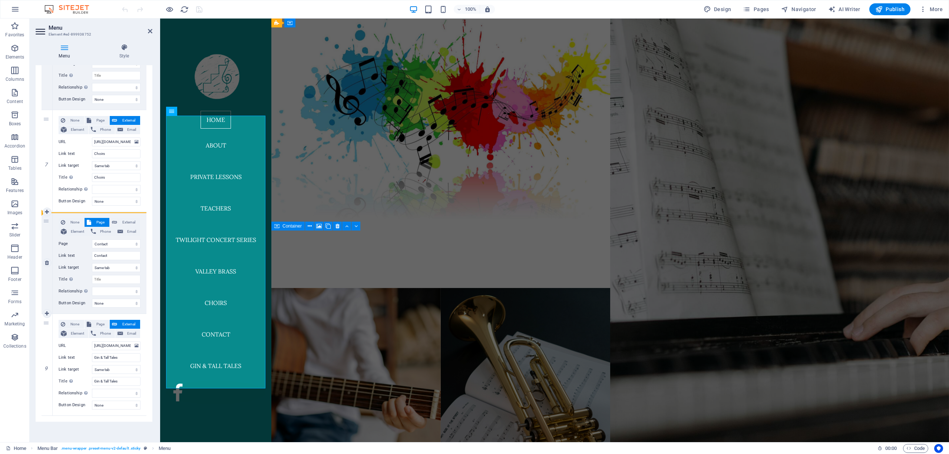
type input "Gin & Tall Tales"
select select
select select "8"
type input "Contact"
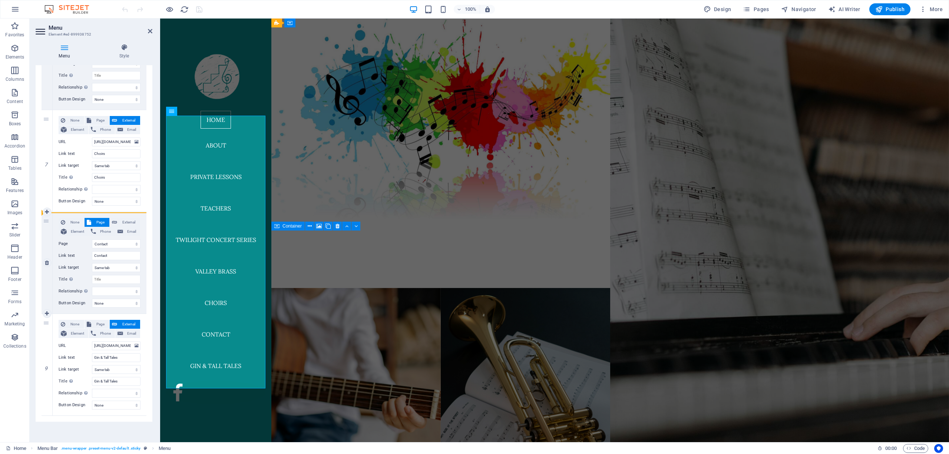
select select
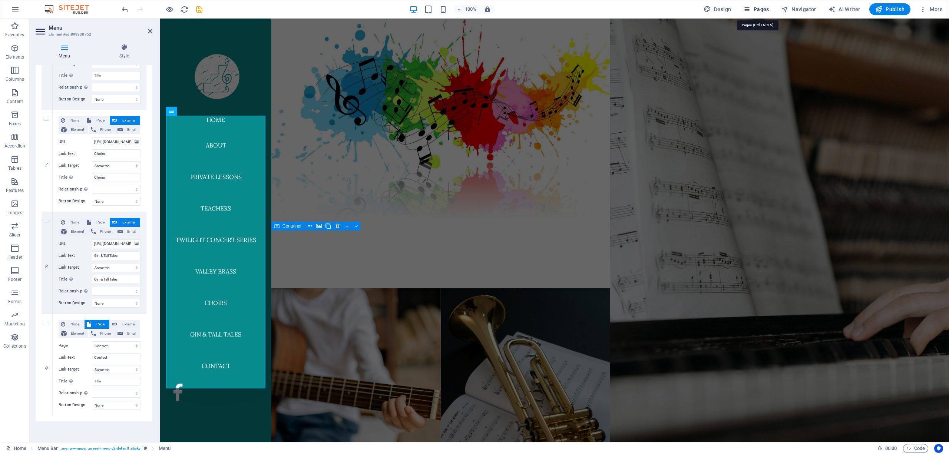
click at [757, 8] on span "Pages" at bounding box center [756, 9] width 26 height 7
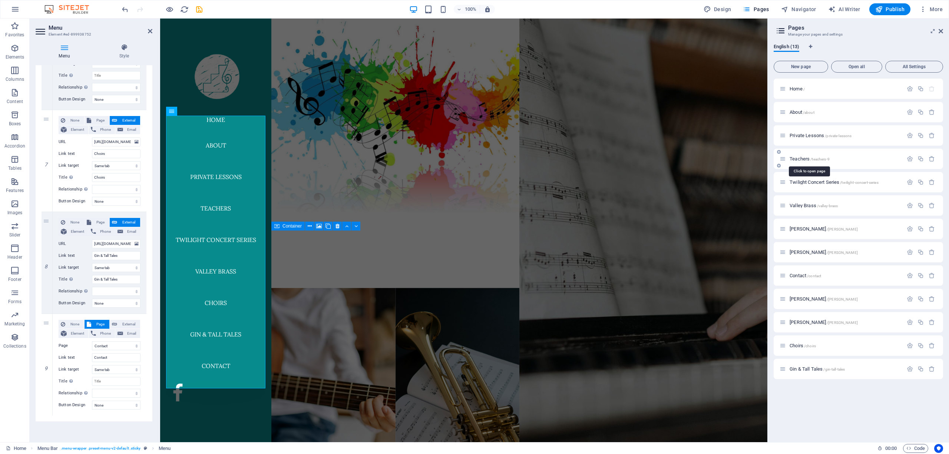
click at [800, 159] on span "Teachers /teachers-9" at bounding box center [810, 159] width 40 height 6
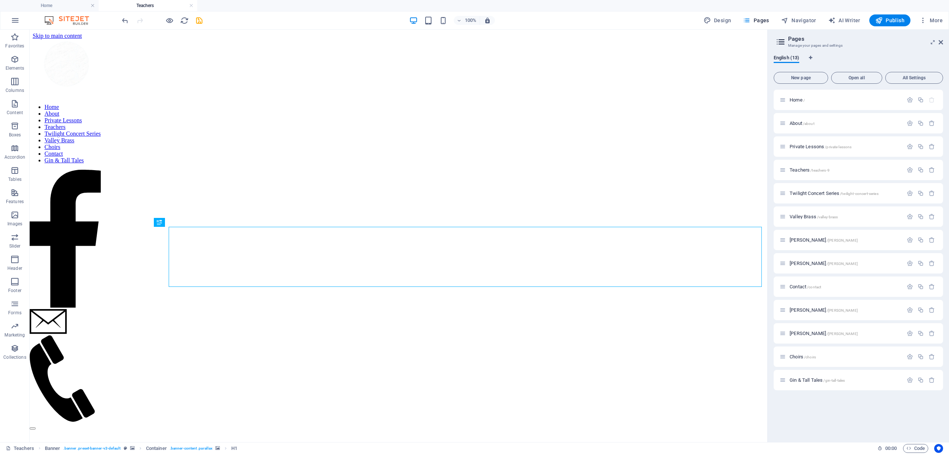
scroll to position [0, 0]
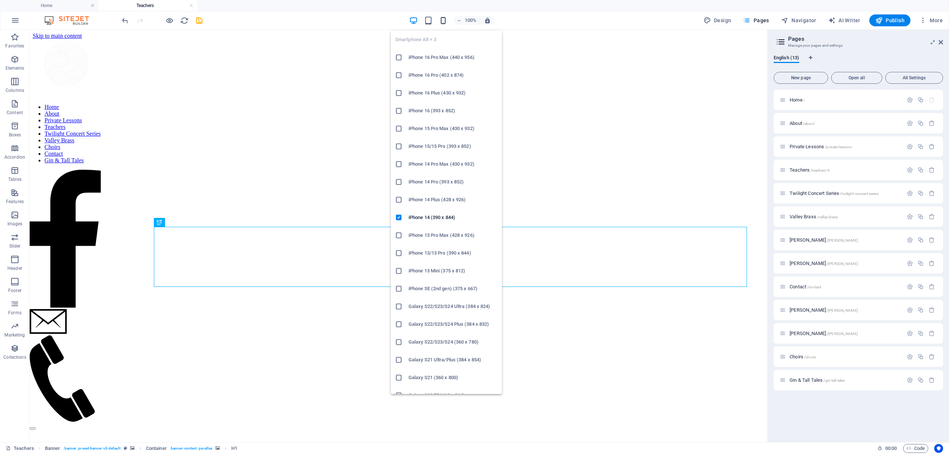
click at [444, 21] on icon "button" at bounding box center [443, 20] width 9 height 9
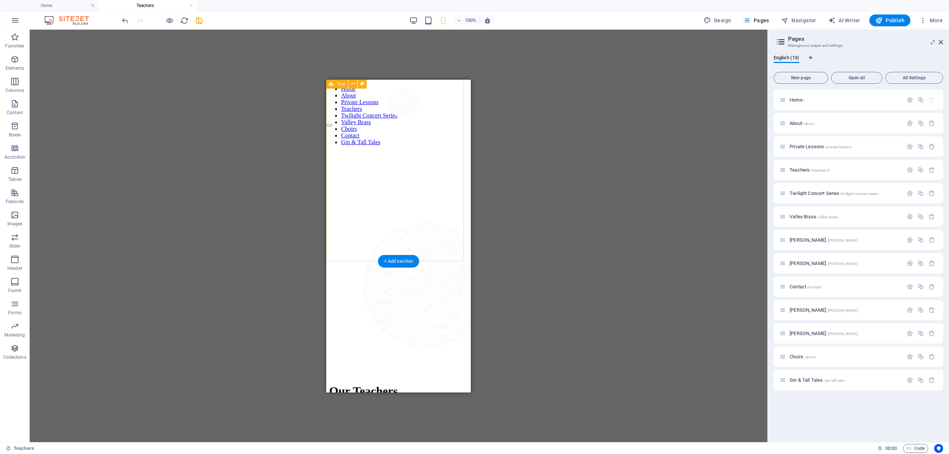
scroll to position [379, 0]
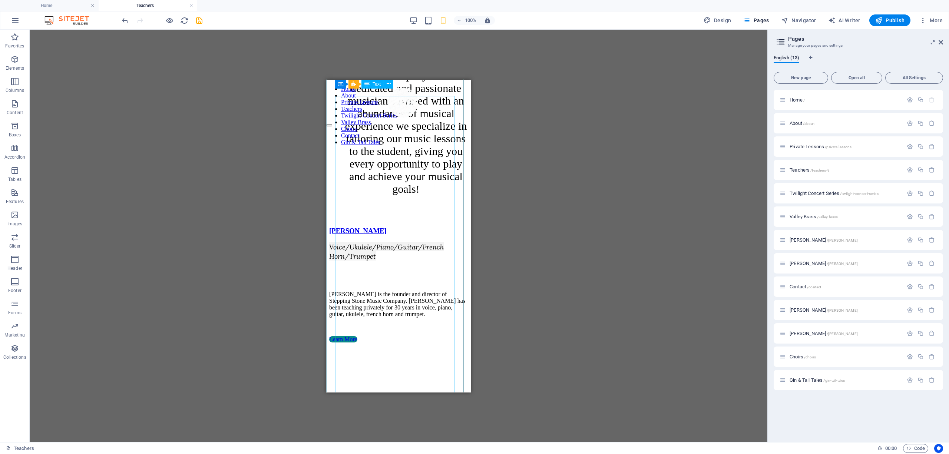
scroll to position [676, 0]
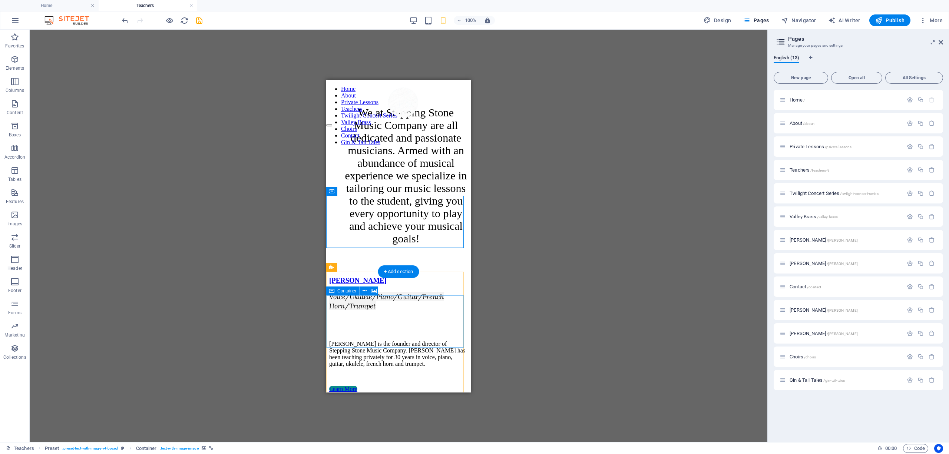
scroll to position [775, 0]
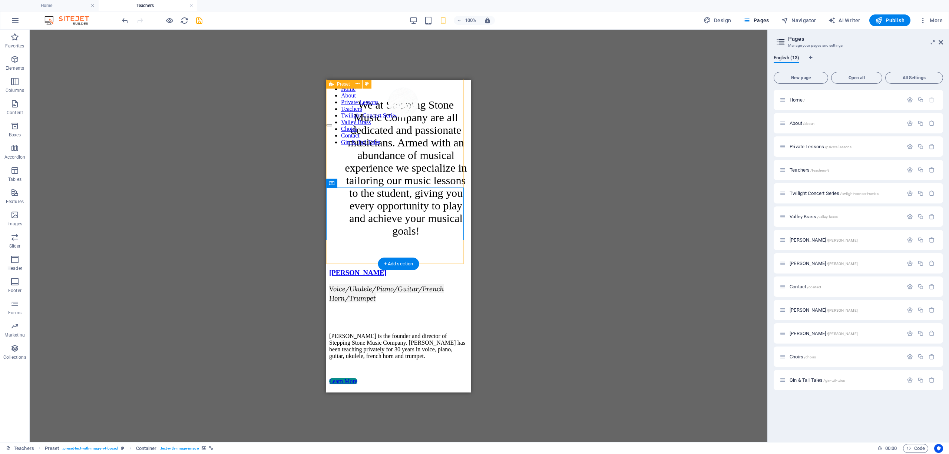
click at [429, 269] on div "[PERSON_NAME] Voice/Ukulele/Piano/Guitar/French Horn/Trumpet [PERSON_NAME] is t…" at bounding box center [398, 379] width 139 height 221
click at [427, 269] on div "[PERSON_NAME] Voice/Ukulele/Piano/Guitar/French Horn/Trumpet [PERSON_NAME] is t…" at bounding box center [398, 379] width 139 height 221
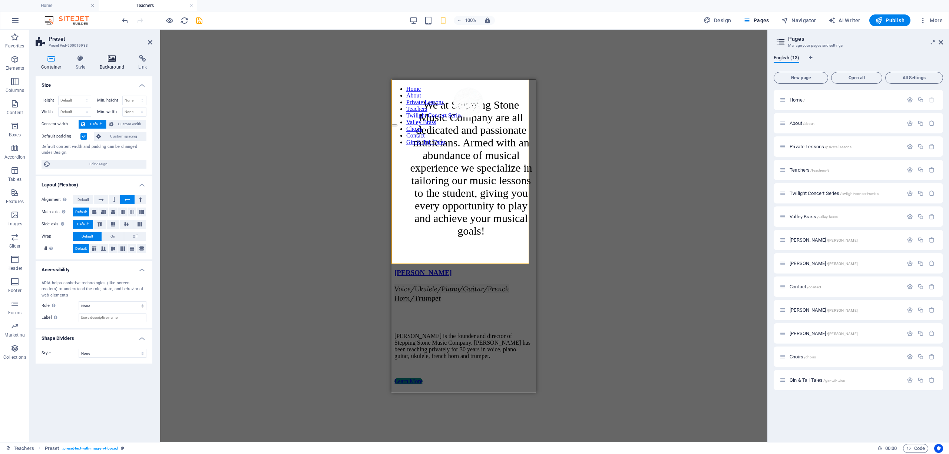
click at [105, 61] on icon at bounding box center [112, 58] width 36 height 7
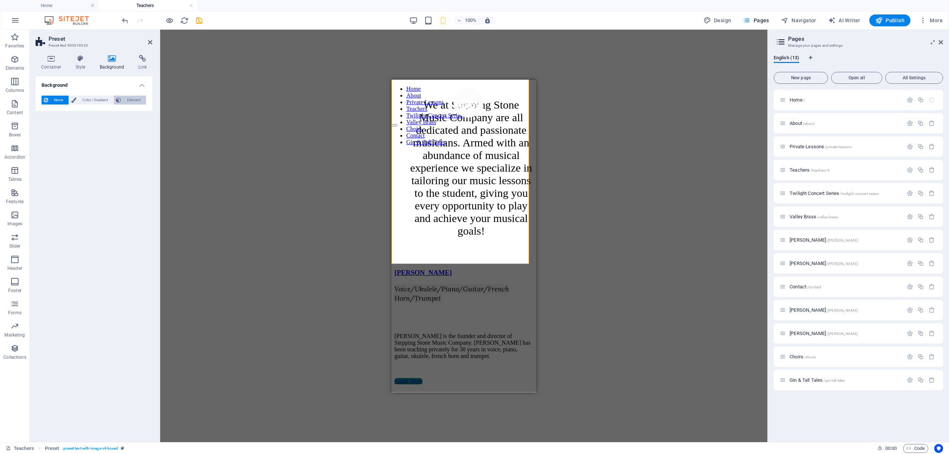
click at [136, 98] on span "Element" at bounding box center [133, 100] width 20 height 9
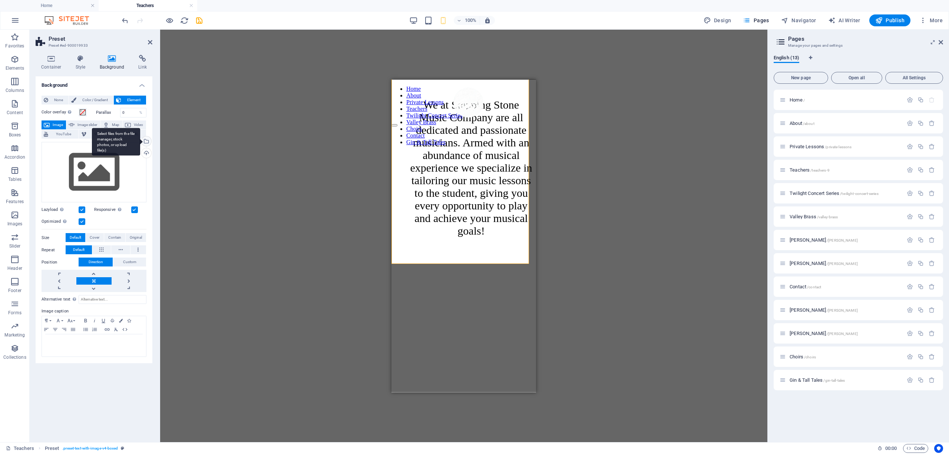
click at [145, 141] on div "Select files from the file manager, stock photos, or upload file(s)" at bounding box center [145, 141] width 11 height 11
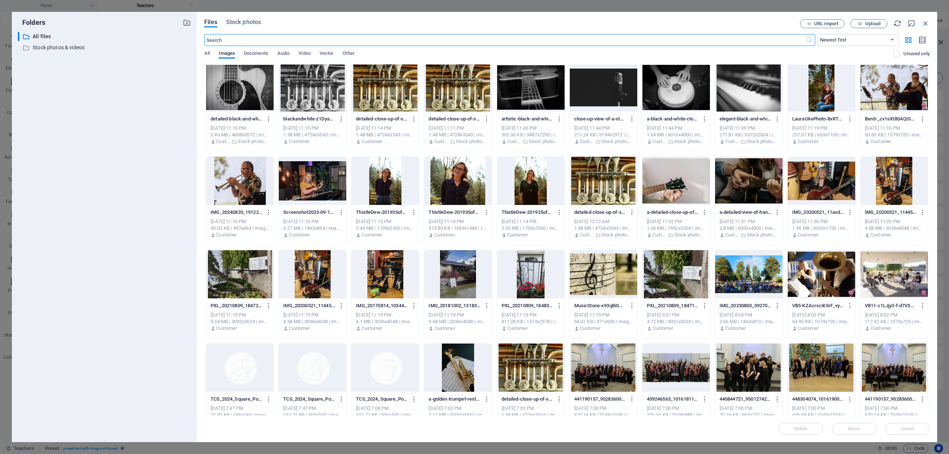
scroll to position [765, 0]
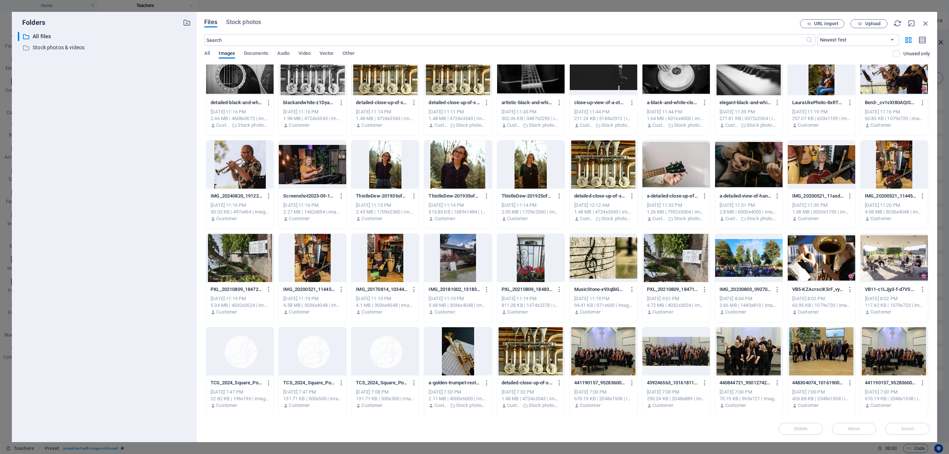
click at [322, 250] on div at bounding box center [312, 258] width 67 height 48
click at [904, 432] on button "Insert" at bounding box center [908, 429] width 45 height 12
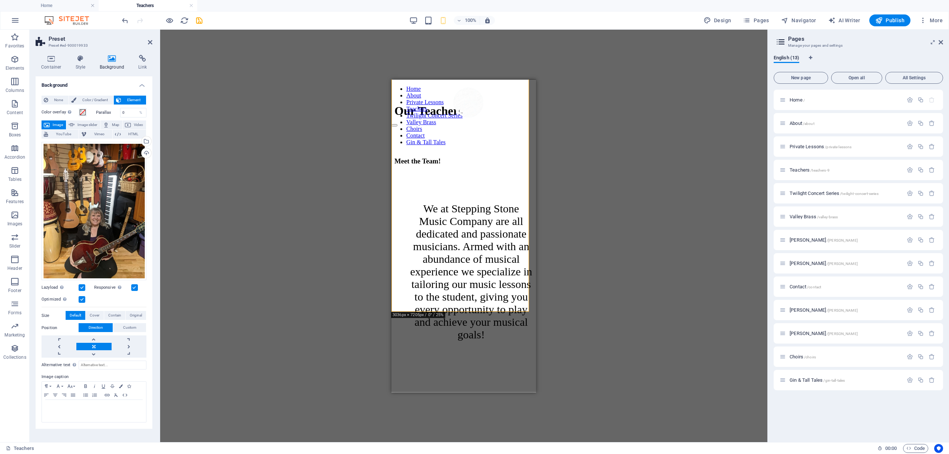
scroll to position [676, 0]
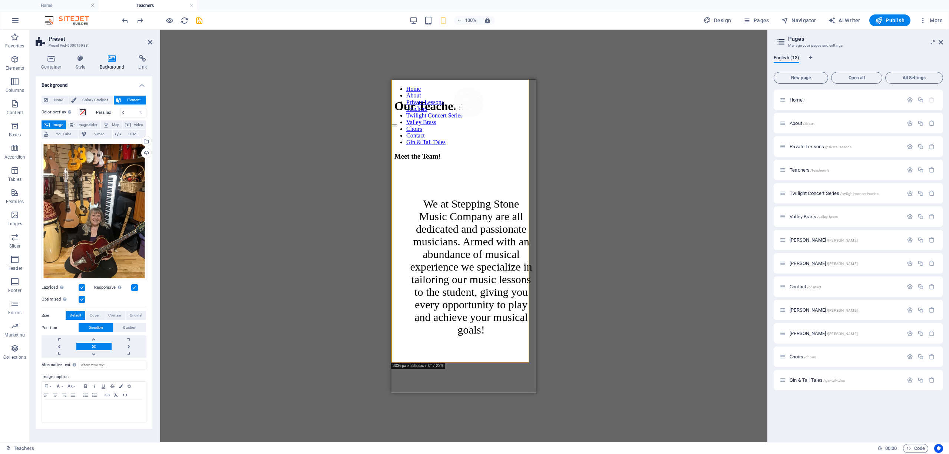
click at [439, 360] on figure at bounding box center [464, 360] width 139 height 0
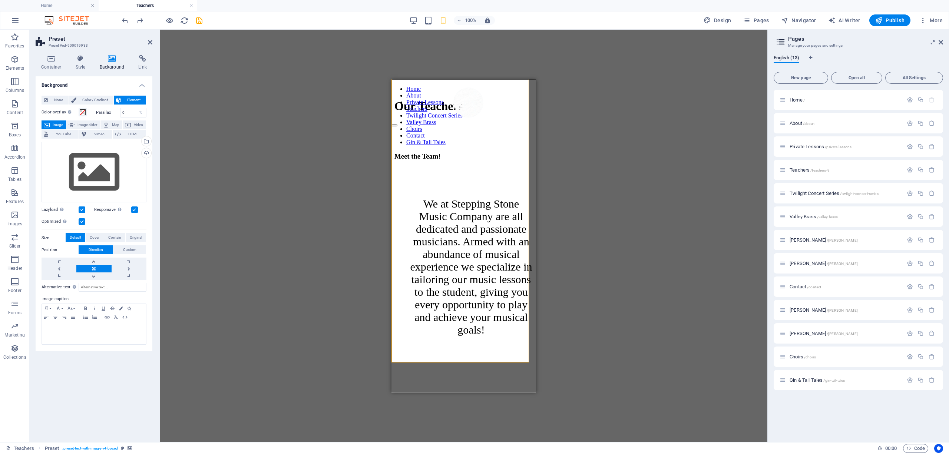
click at [465, 360] on figure at bounding box center [464, 360] width 139 height 0
click at [464, 360] on figure at bounding box center [464, 360] width 139 height 0
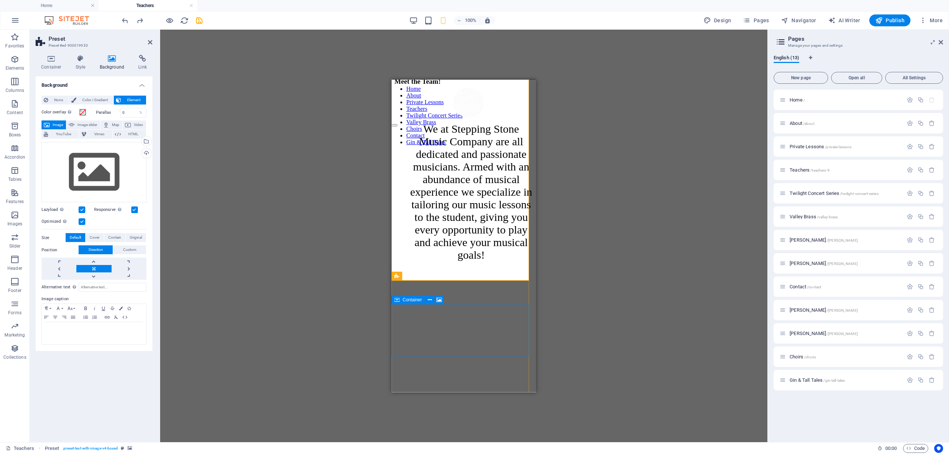
scroll to position [758, 0]
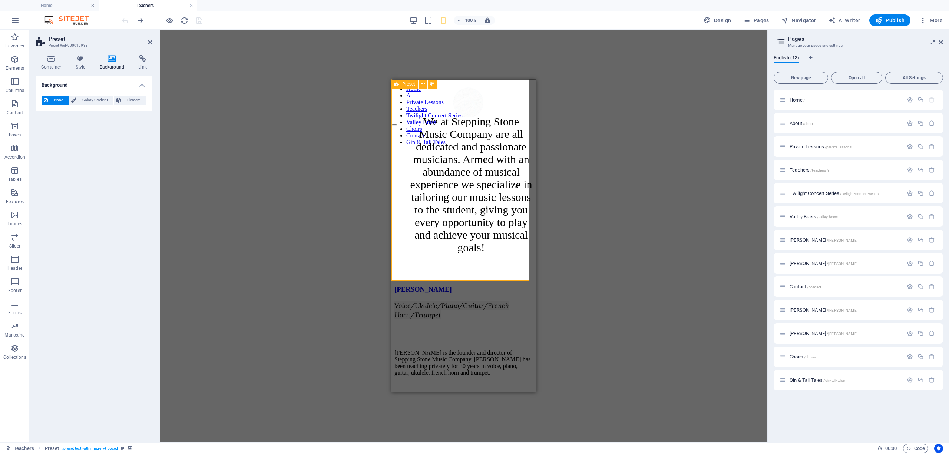
click at [467, 285] on div "[PERSON_NAME] Voice/Ukulele/Piano/Guitar/French Horn/Trumpet [PERSON_NAME] is t…" at bounding box center [464, 395] width 139 height 221
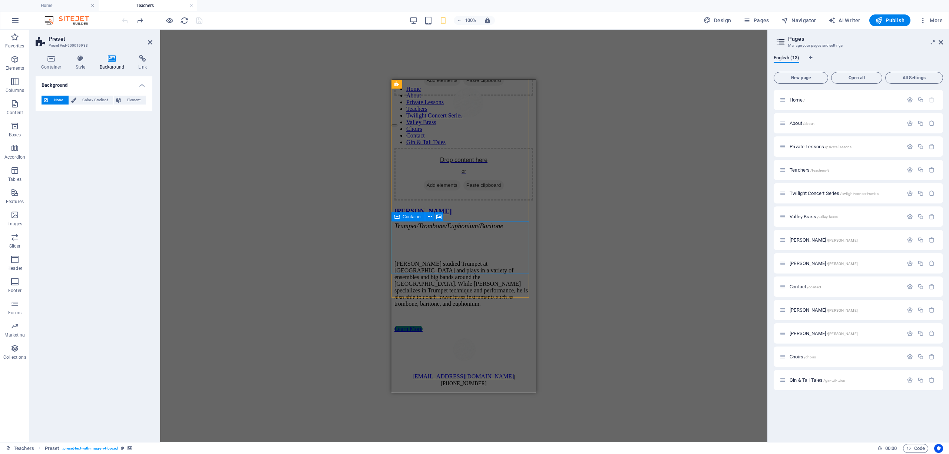
scroll to position [1730, 0]
click at [400, 95] on div "Drop content here or Add elements Paste clipboard" at bounding box center [464, 69] width 139 height 53
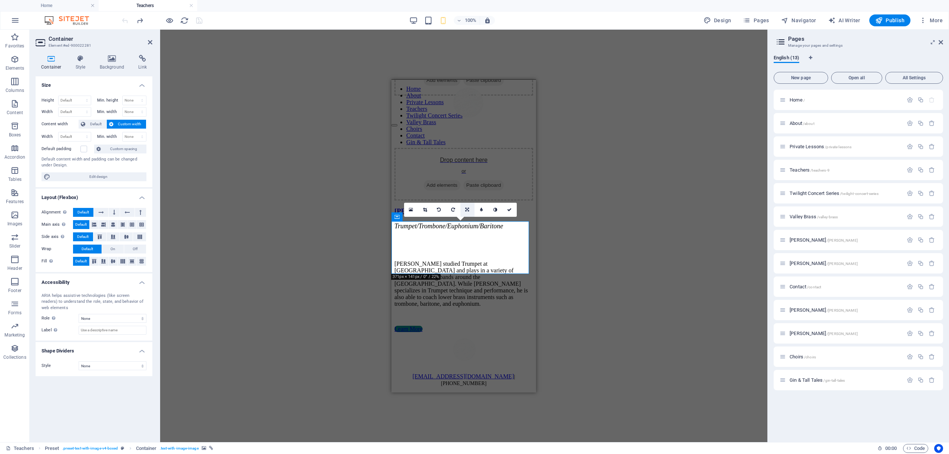
click at [463, 211] on link at bounding box center [468, 210] width 14 height 14
click at [467, 222] on icon at bounding box center [467, 224] width 4 height 4
click at [467, 211] on icon at bounding box center [467, 210] width 4 height 4
click at [466, 196] on icon at bounding box center [467, 196] width 4 height 4
click at [468, 210] on icon at bounding box center [467, 210] width 4 height 4
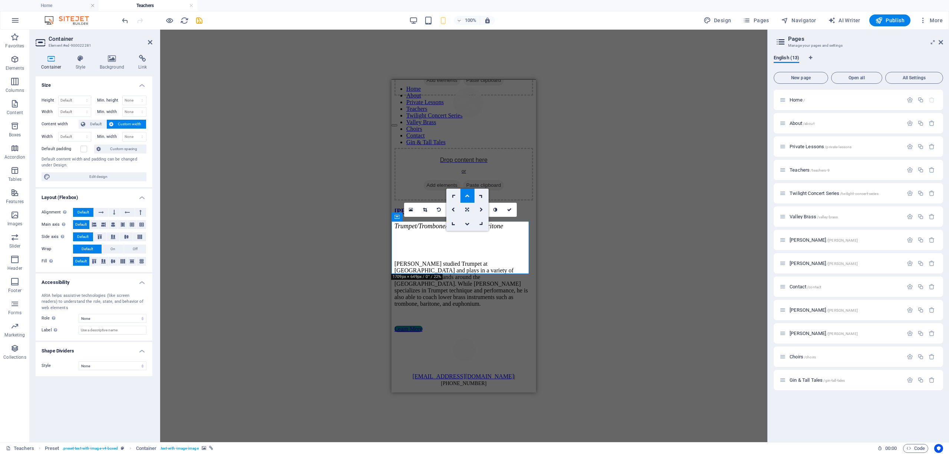
click at [467, 212] on icon at bounding box center [467, 210] width 4 height 4
click at [78, 54] on div "Container Style Background Link Size Height Default px rem % vh vw Min. height …" at bounding box center [94, 245] width 129 height 393
click at [79, 59] on icon at bounding box center [80, 58] width 21 height 7
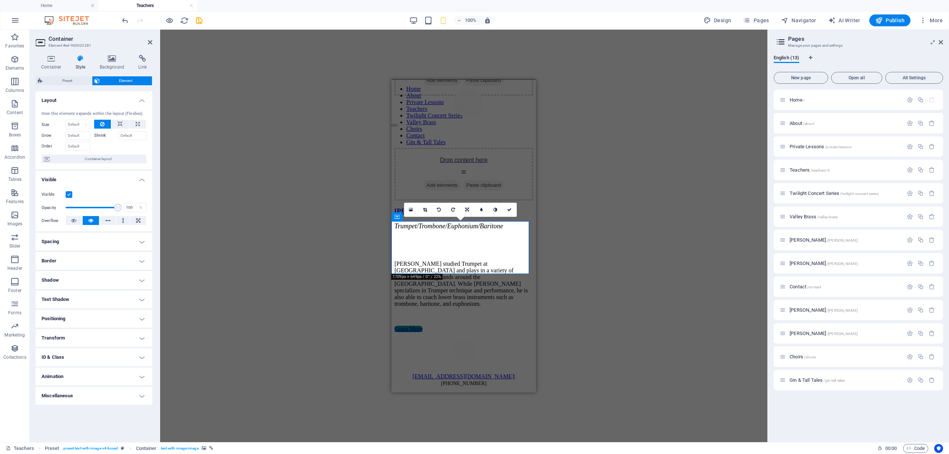
click at [69, 197] on label at bounding box center [69, 194] width 7 height 7
click at [0, 0] on input "Visible" at bounding box center [0, 0] width 0 height 0
click at [407, 200] on div "Drop content here or Add elements Paste clipboard" at bounding box center [464, 174] width 139 height 53
click at [67, 195] on label at bounding box center [69, 194] width 7 height 7
click at [0, 0] on input "Visible" at bounding box center [0, 0] width 0 height 0
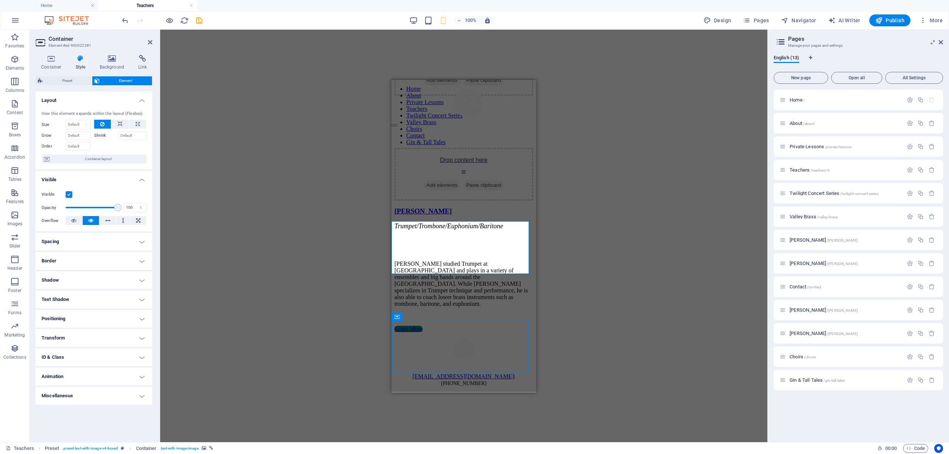
click at [67, 195] on label at bounding box center [69, 194] width 7 height 7
click at [0, 0] on input "Visible" at bounding box center [0, 0] width 0 height 0
click at [424, 200] on div "Drop content here or Add elements Paste clipboard" at bounding box center [464, 174] width 139 height 53
click at [330, 305] on div "Drag here to replace the existing content. Press “Ctrl” if you want to create a…" at bounding box center [463, 236] width 607 height 413
click at [469, 95] on div "Drop content here or Add elements Paste clipboard" at bounding box center [464, 69] width 139 height 53
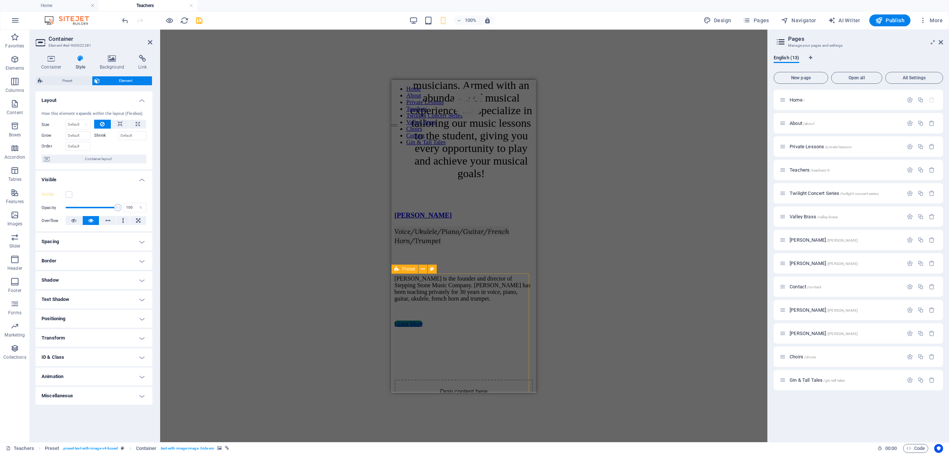
scroll to position [742, 0]
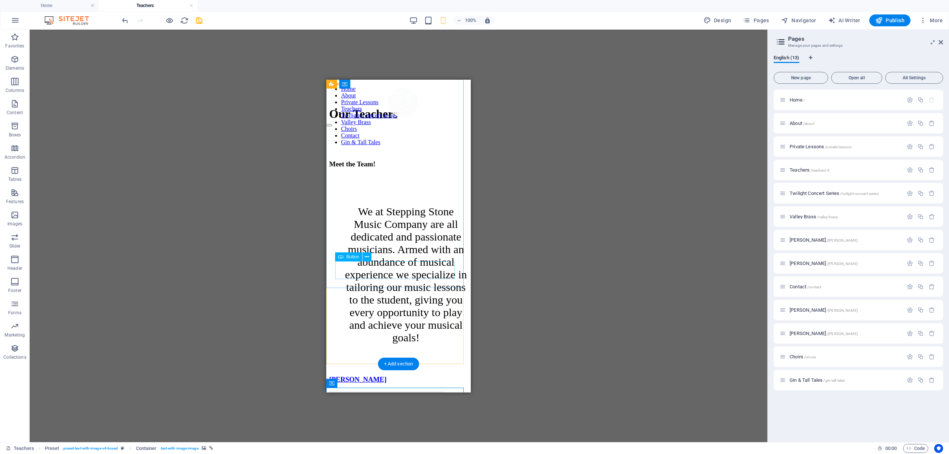
scroll to position [659, 0]
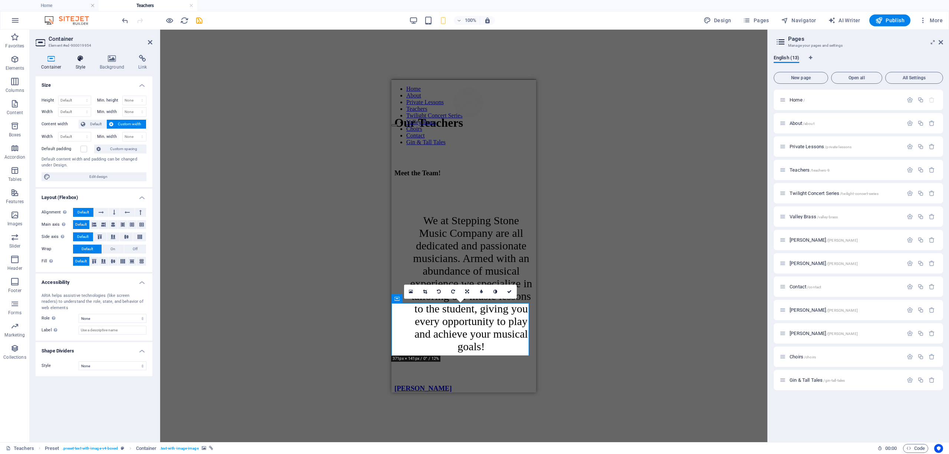
click at [76, 59] on icon at bounding box center [80, 58] width 21 height 7
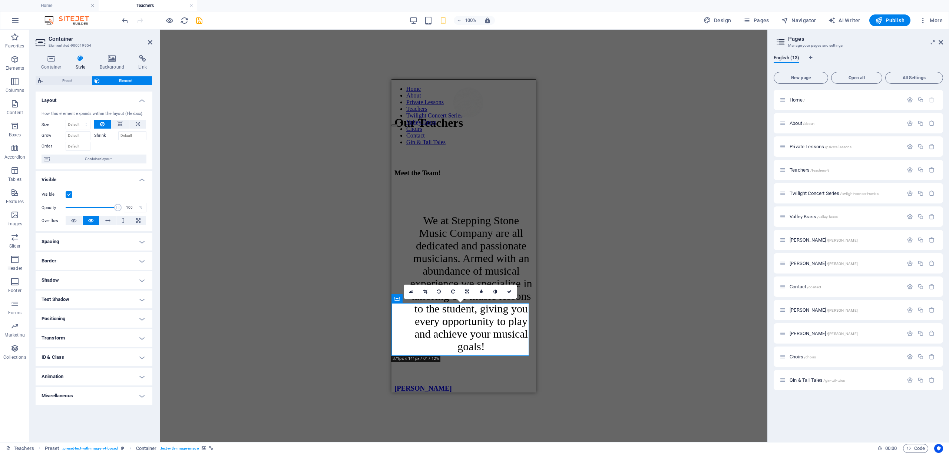
click at [70, 194] on label at bounding box center [69, 194] width 7 height 7
click at [0, 0] on input "Visible" at bounding box center [0, 0] width 0 height 0
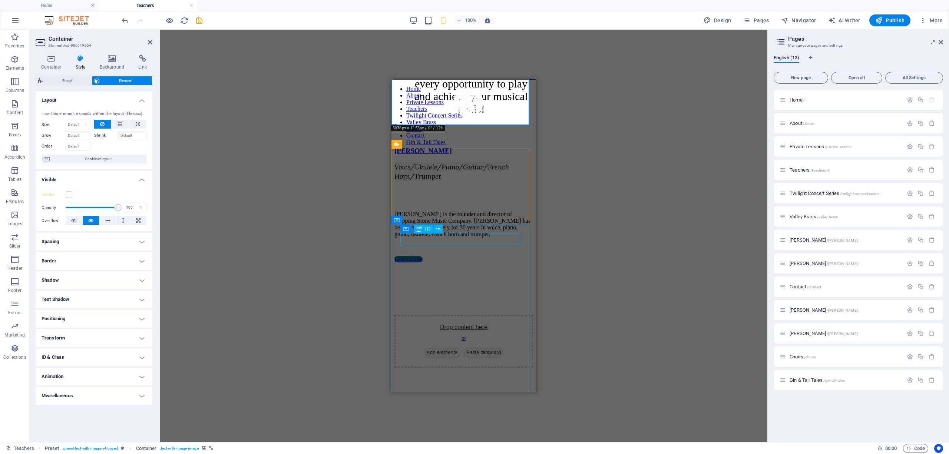
scroll to position [890, 0]
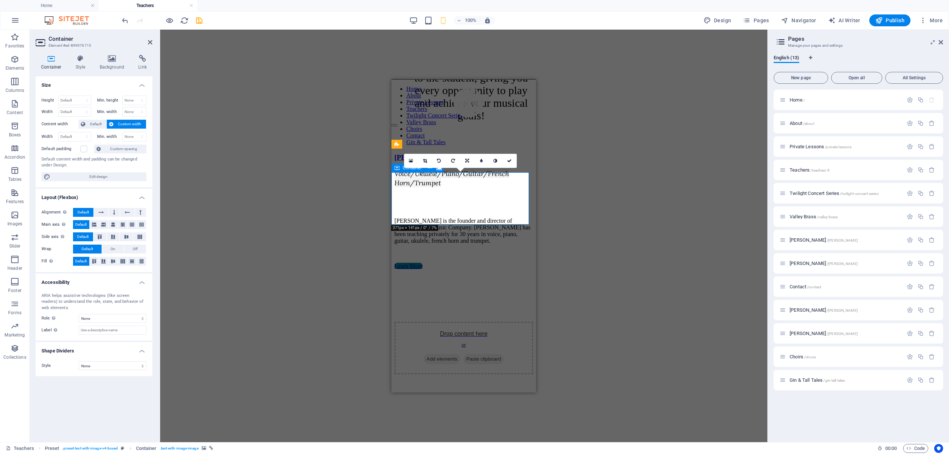
click at [396, 426] on div "Drop content here or Add elements Paste clipboard" at bounding box center [464, 452] width 139 height 53
click at [395, 426] on div "Drop content here or Add elements Paste clipboard" at bounding box center [464, 452] width 139 height 53
click at [401, 426] on div "Drop content here or Add elements Paste clipboard" at bounding box center [464, 452] width 139 height 53
click at [80, 56] on icon at bounding box center [80, 58] width 21 height 7
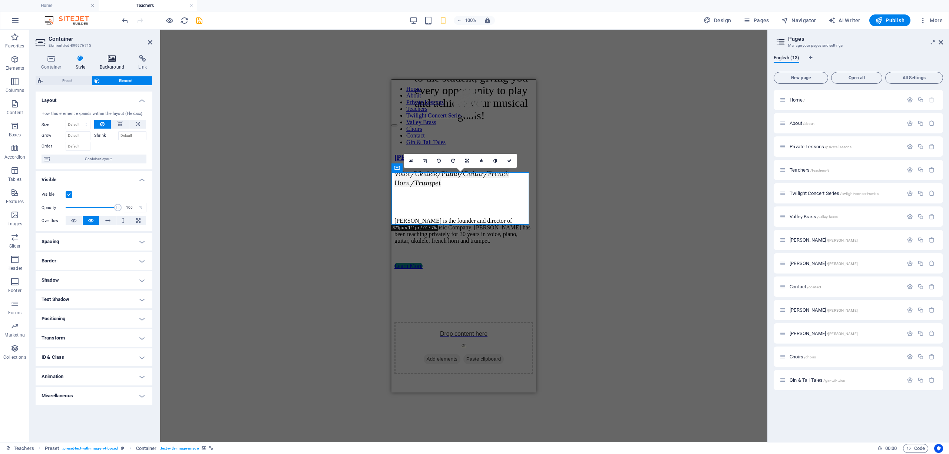
click at [116, 61] on icon at bounding box center [112, 58] width 36 height 7
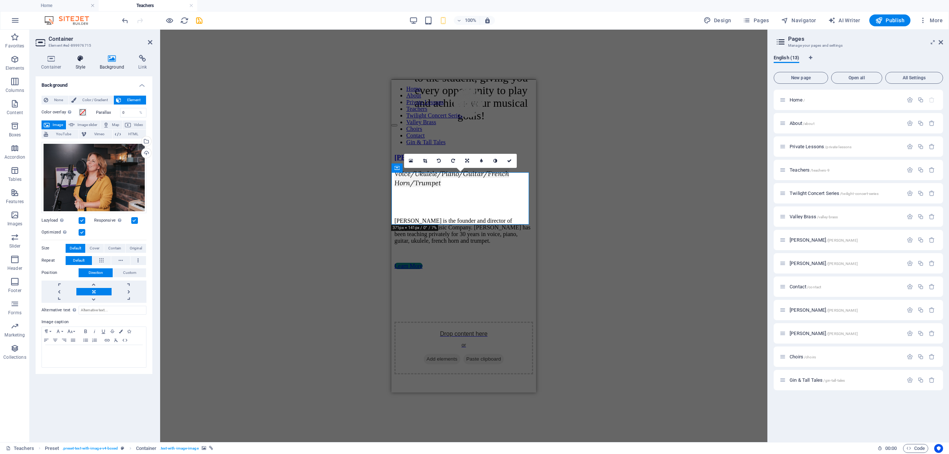
click at [77, 59] on icon at bounding box center [80, 58] width 21 height 7
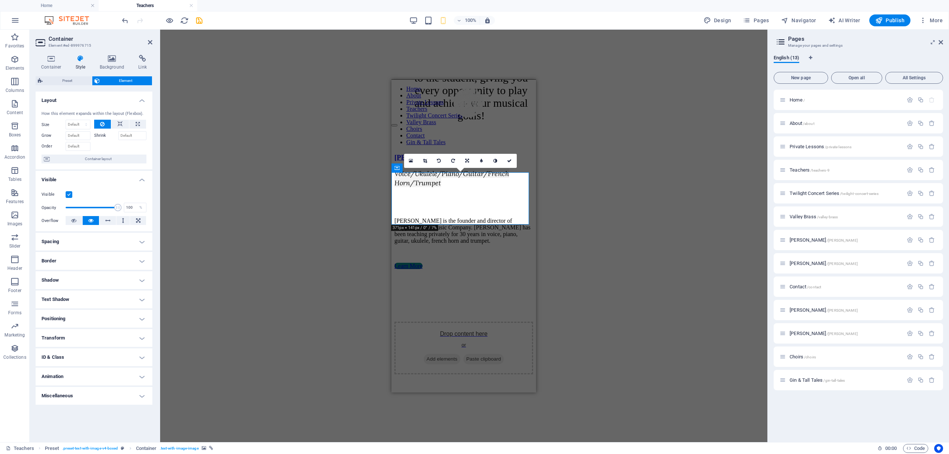
click at [66, 76] on div "Container Style Background Link Size Height Default px rem % vh vw Min. height …" at bounding box center [94, 246] width 117 height 382
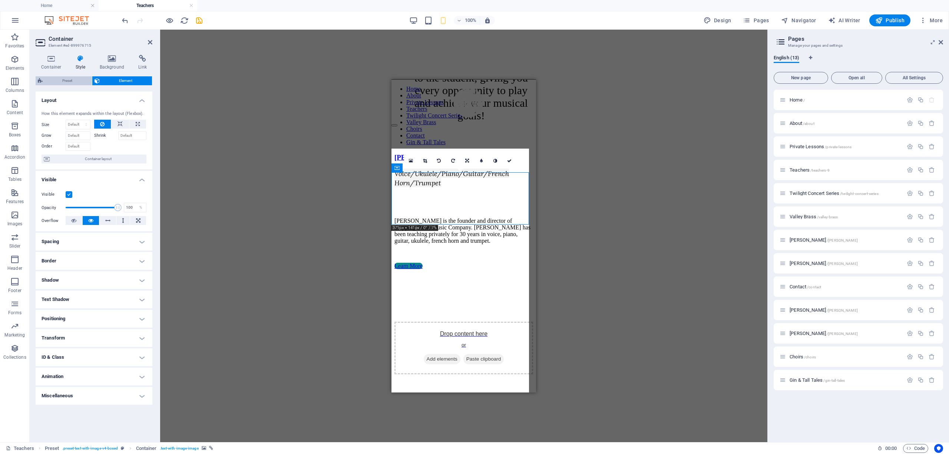
click at [62, 79] on span "Preset" at bounding box center [67, 80] width 45 height 9
select select "rem"
select select "px"
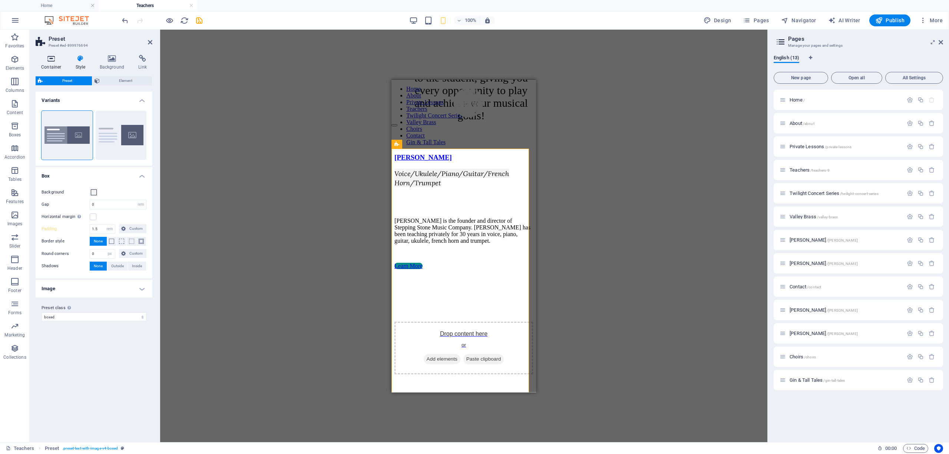
click at [50, 60] on icon at bounding box center [52, 58] width 32 height 7
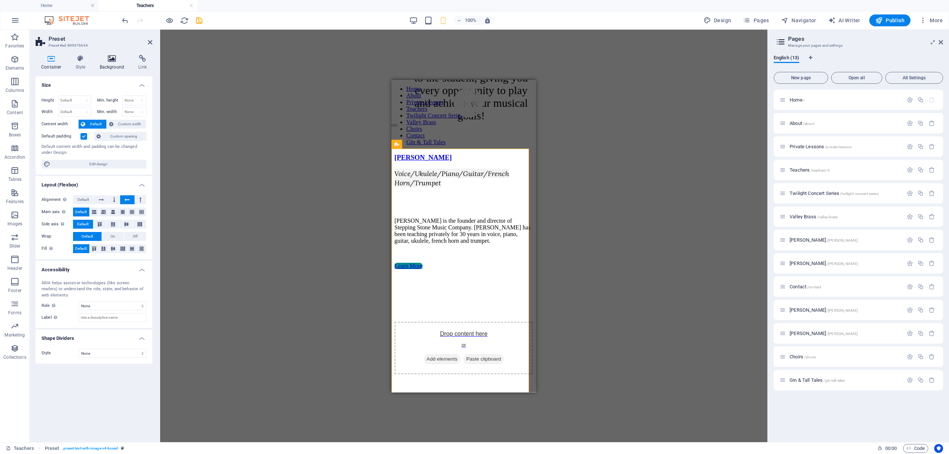
click at [109, 59] on icon at bounding box center [112, 58] width 36 height 7
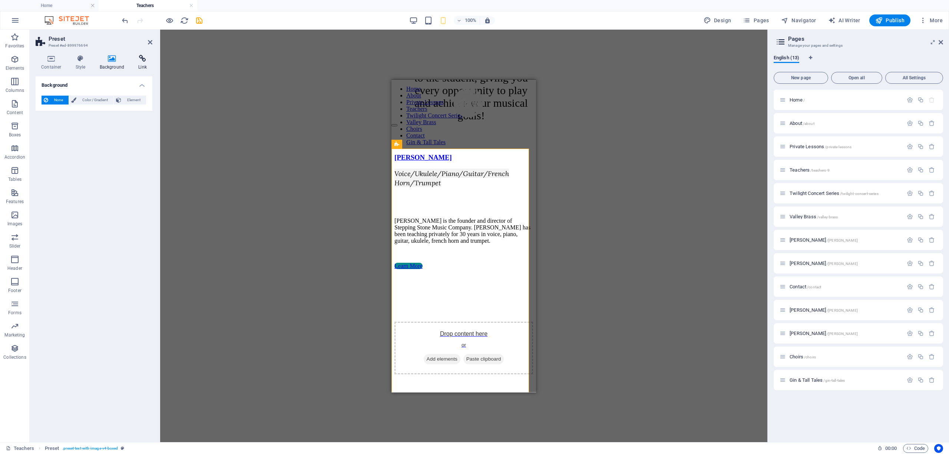
click at [134, 59] on icon at bounding box center [143, 58] width 20 height 7
click at [109, 59] on icon at bounding box center [112, 58] width 36 height 7
click at [79, 58] on icon at bounding box center [80, 58] width 21 height 7
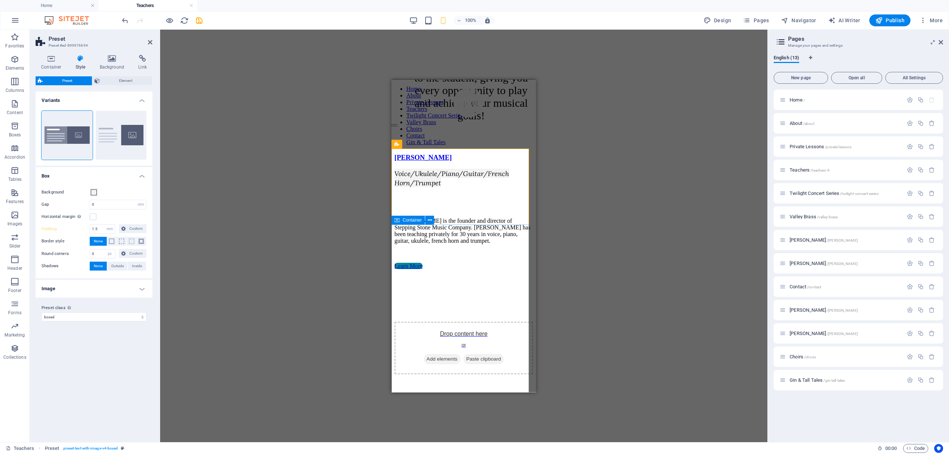
click at [407, 426] on div "Drop content here or Add elements Paste clipboard" at bounding box center [464, 452] width 139 height 53
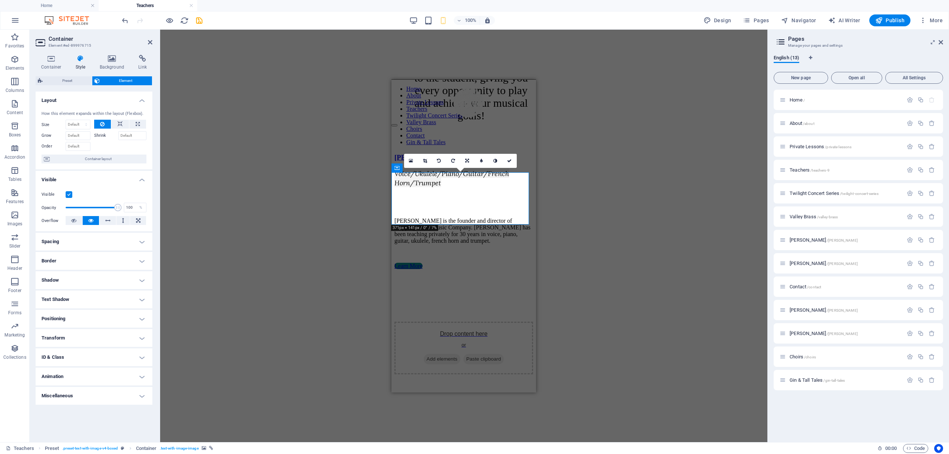
click at [71, 194] on label at bounding box center [69, 194] width 7 height 7
click at [0, 0] on input "Visible" at bounding box center [0, 0] width 0 height 0
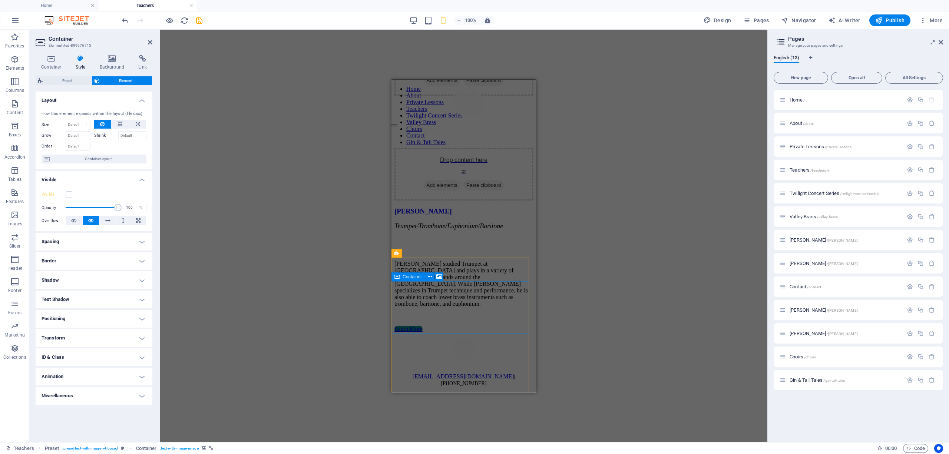
scroll to position [1780, 0]
click at [403, 200] on div "Drop content here or Add elements Paste clipboard" at bounding box center [464, 174] width 139 height 53
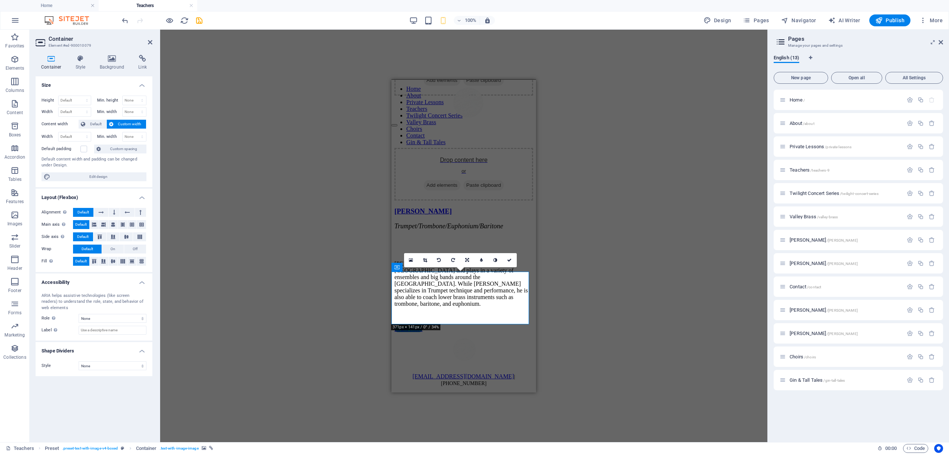
click at [329, 300] on div "Drag here to replace the existing content. Press “Ctrl” if you want to create a…" at bounding box center [463, 236] width 607 height 413
click at [403, 200] on div "Drop content here or Add elements Paste clipboard" at bounding box center [464, 174] width 139 height 53
click at [82, 56] on icon at bounding box center [80, 58] width 21 height 7
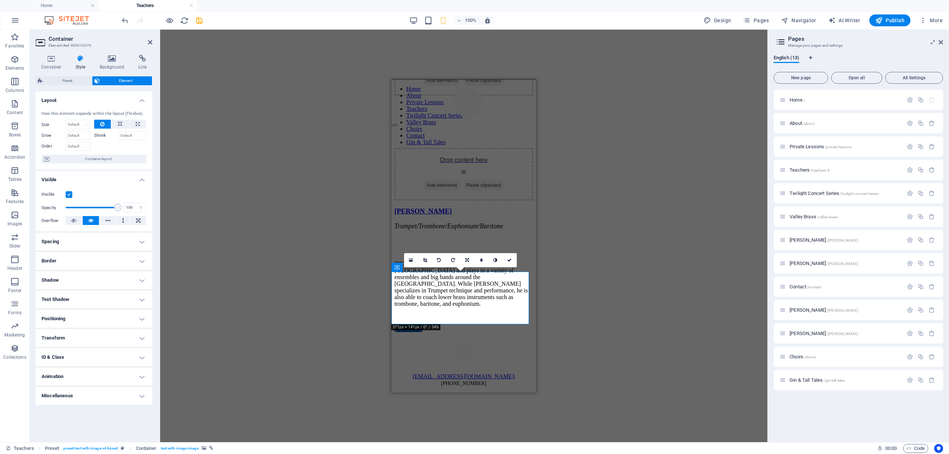
click at [69, 197] on label at bounding box center [69, 194] width 7 height 7
click at [0, 0] on input "Visible" at bounding box center [0, 0] width 0 height 0
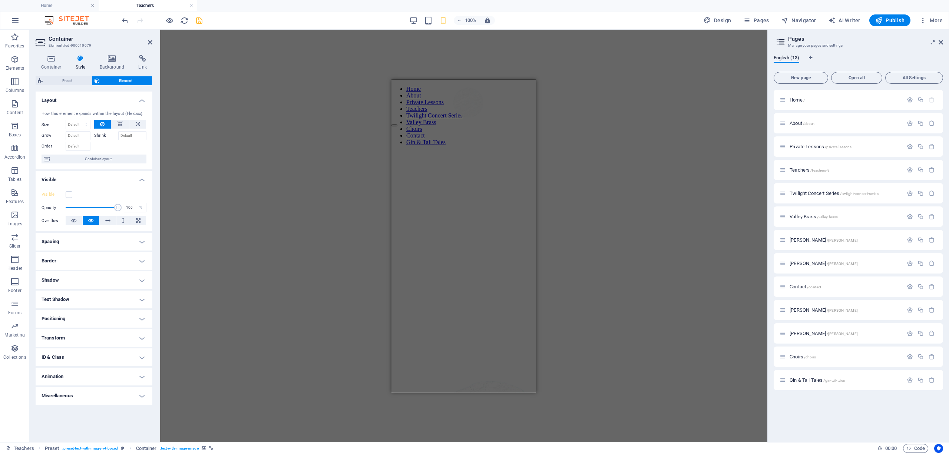
click at [201, 20] on icon "save" at bounding box center [199, 20] width 9 height 9
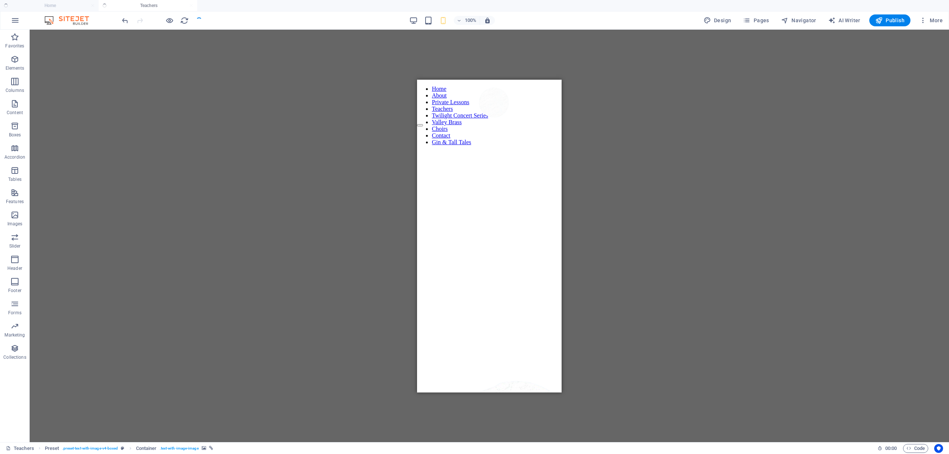
scroll to position [1842, 0]
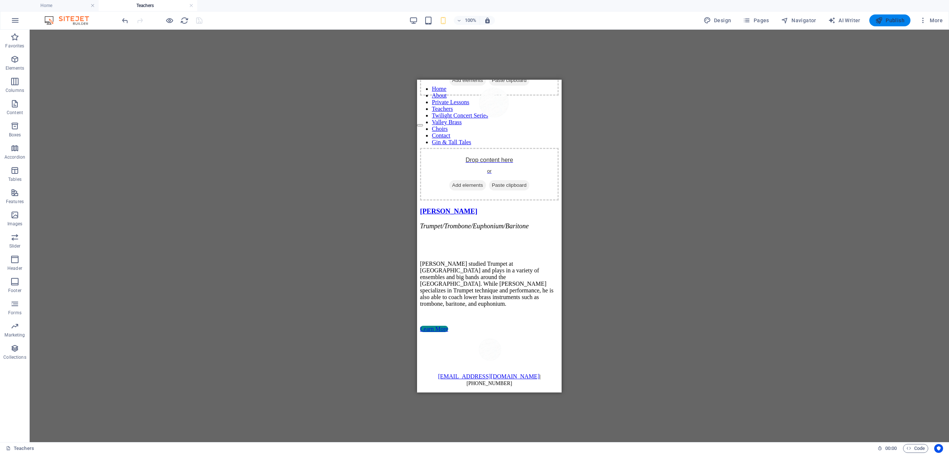
click at [886, 17] on span "Publish" at bounding box center [890, 20] width 29 height 7
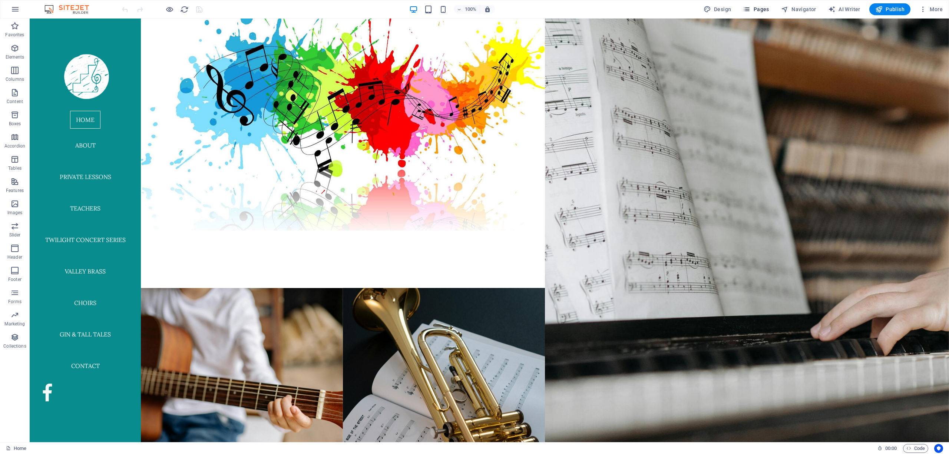
click at [754, 8] on span "Pages" at bounding box center [756, 9] width 26 height 7
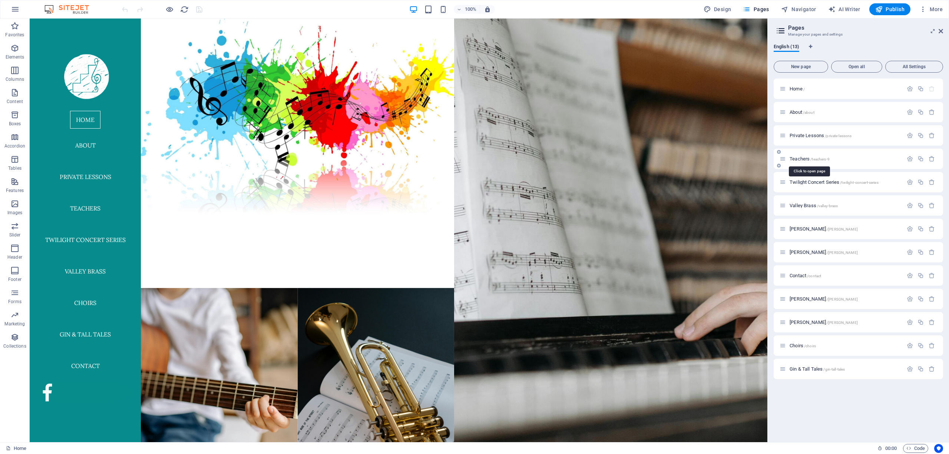
click at [798, 159] on span "Teachers /teachers-9" at bounding box center [810, 159] width 40 height 6
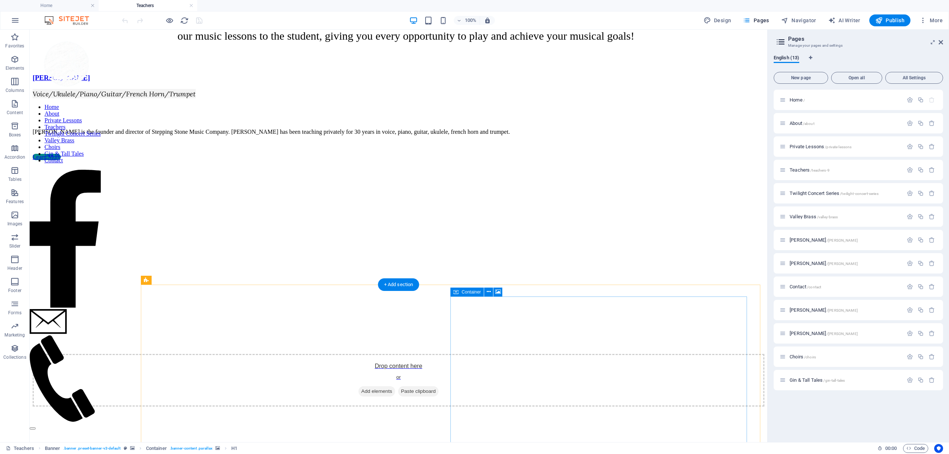
scroll to position [1073, 0]
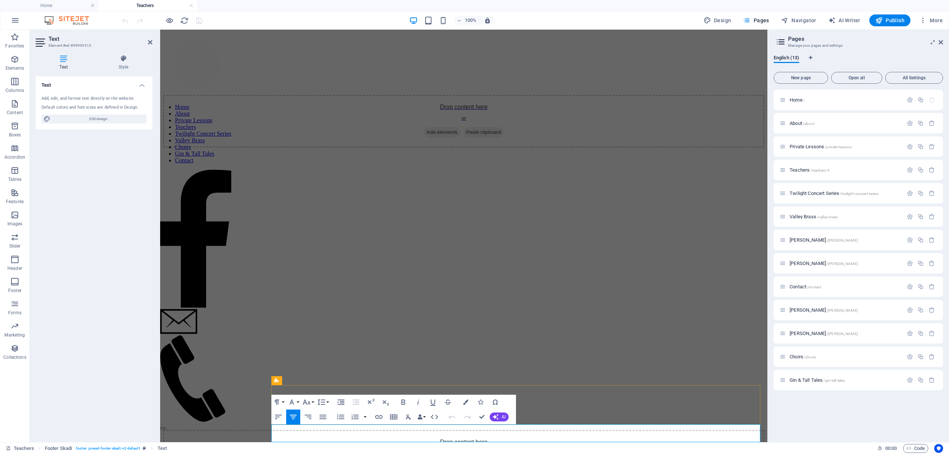
drag, startPoint x: 585, startPoint y: 435, endPoint x: 393, endPoint y: 431, distance: 191.8
drag, startPoint x: 451, startPoint y: 435, endPoint x: 611, endPoint y: 442, distance: 160.4
copy span "[EMAIL_ADDRESS][DOMAIN_NAME] | [PHONE_NUMBER]"
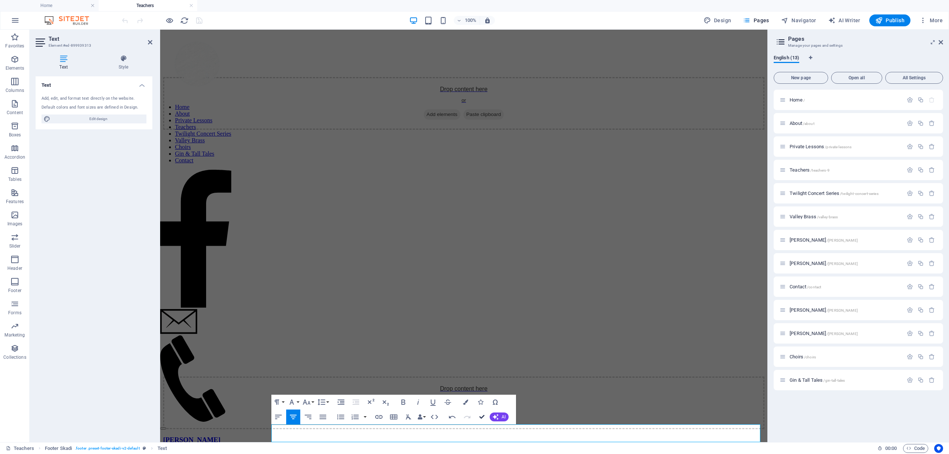
scroll to position [1073, 0]
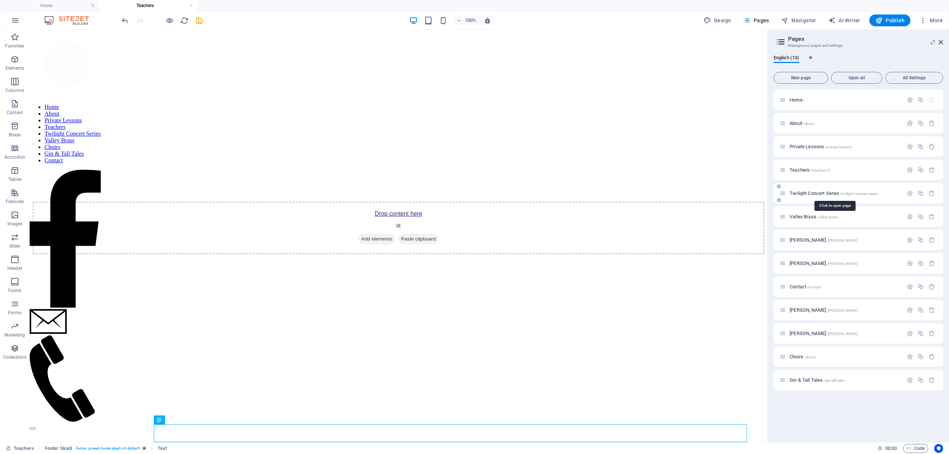
click at [799, 193] on span "Twilight Concert Series /twilight-concert-series" at bounding box center [834, 194] width 89 height 6
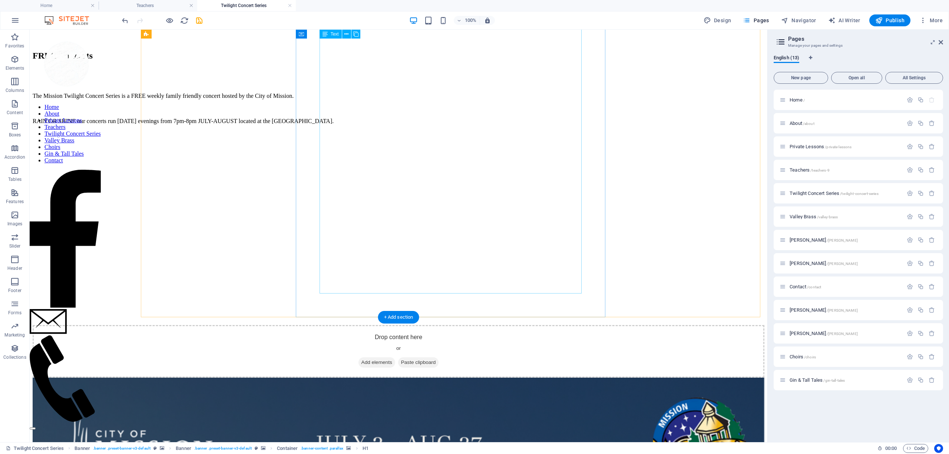
scroll to position [1101, 0]
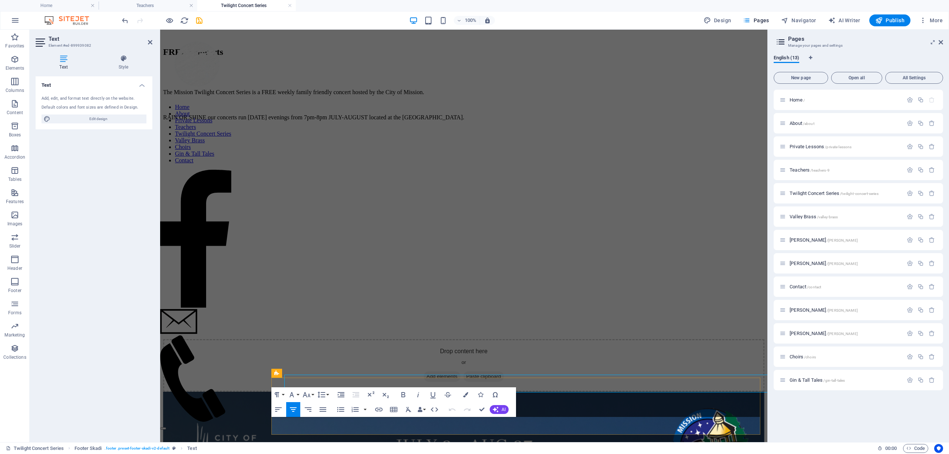
scroll to position [1144, 0]
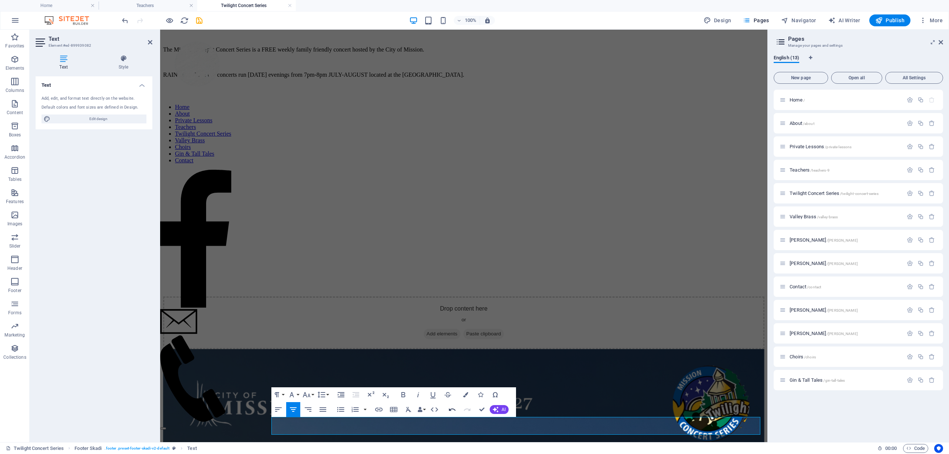
click at [448, 410] on icon "button" at bounding box center [452, 409] width 9 height 9
drag, startPoint x: 586, startPoint y: 428, endPoint x: 391, endPoint y: 426, distance: 195.4
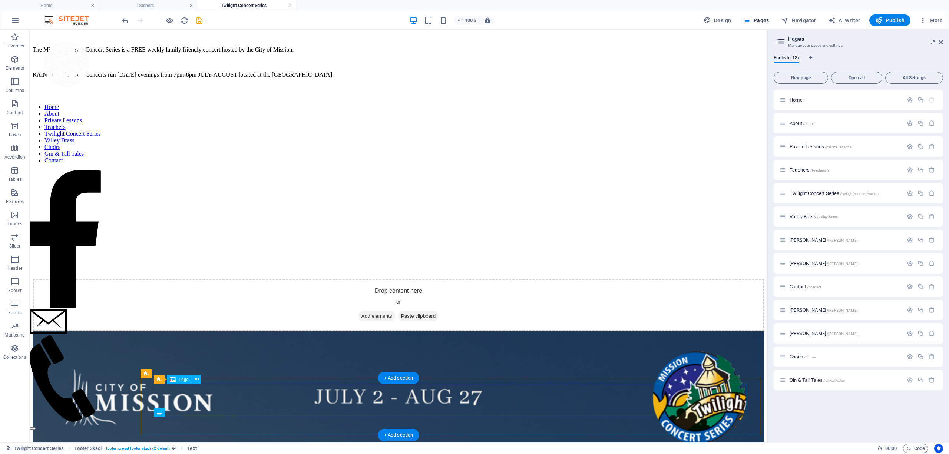
scroll to position [1101, 0]
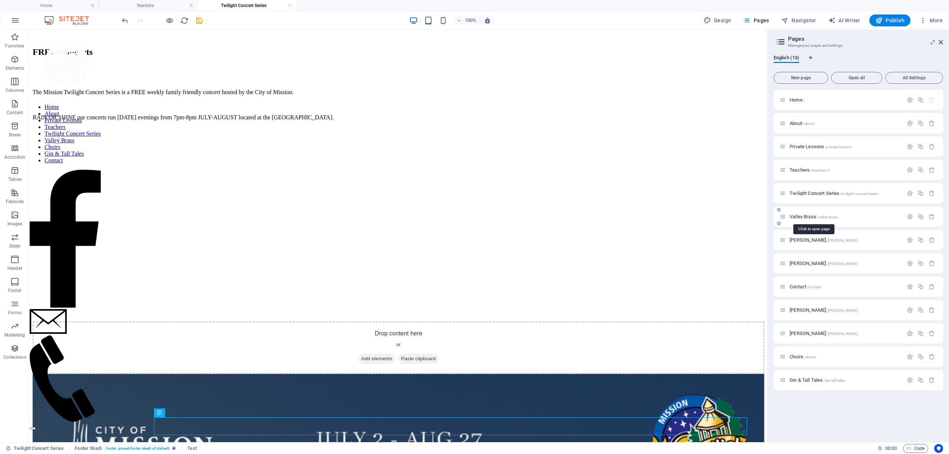
click at [798, 217] on span "Valley Brass /valley-brass" at bounding box center [814, 217] width 48 height 6
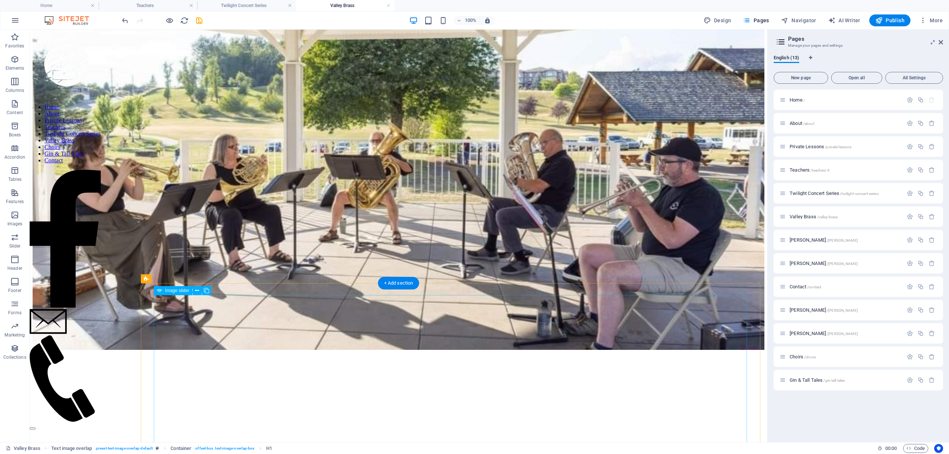
scroll to position [705, 0]
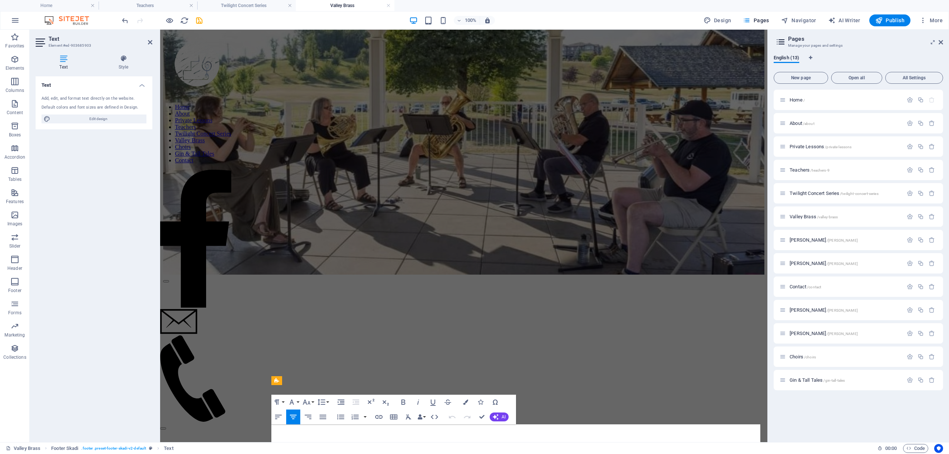
scroll to position [689, 0]
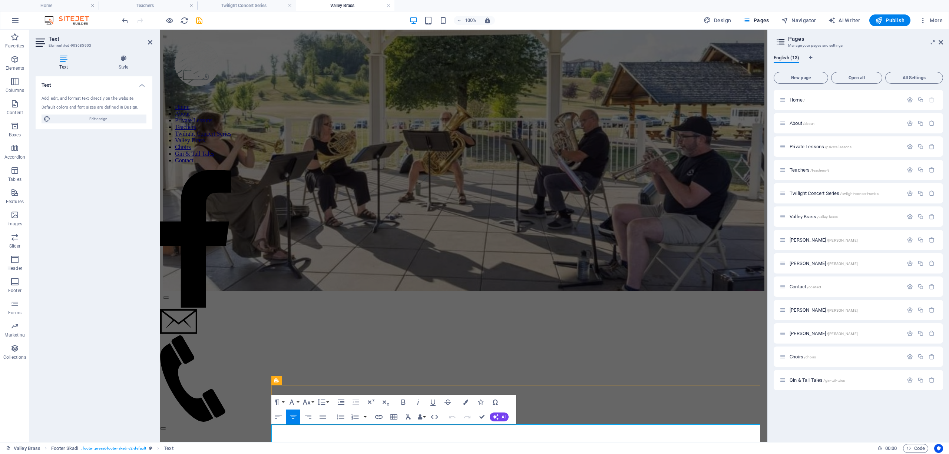
drag, startPoint x: 586, startPoint y: 436, endPoint x: 378, endPoint y: 432, distance: 208.8
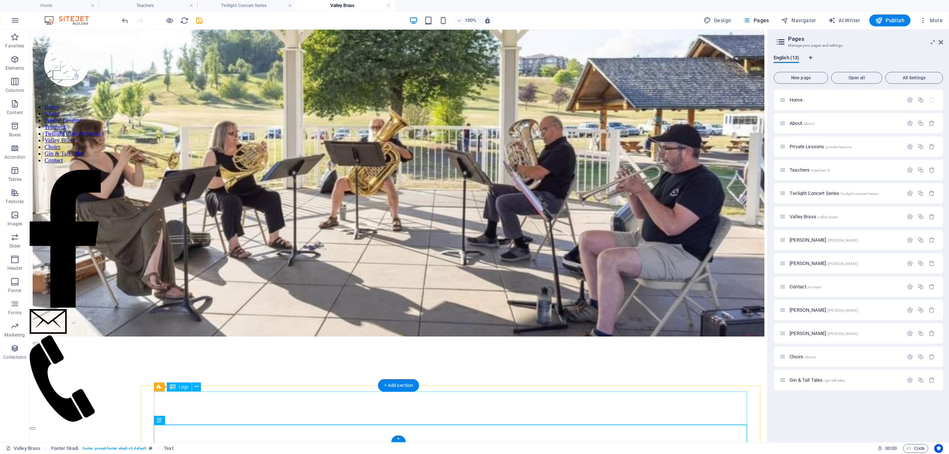
scroll to position [754, 0]
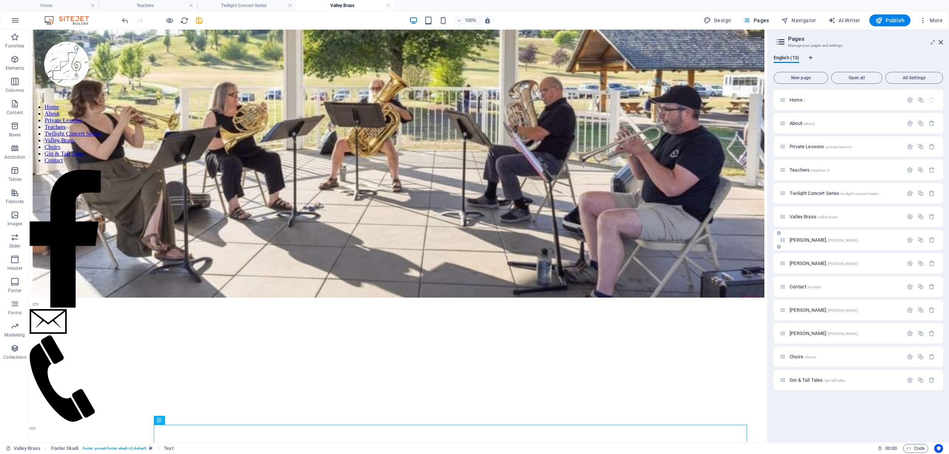
click at [806, 238] on span "[PERSON_NAME] /[PERSON_NAME]" at bounding box center [824, 240] width 68 height 6
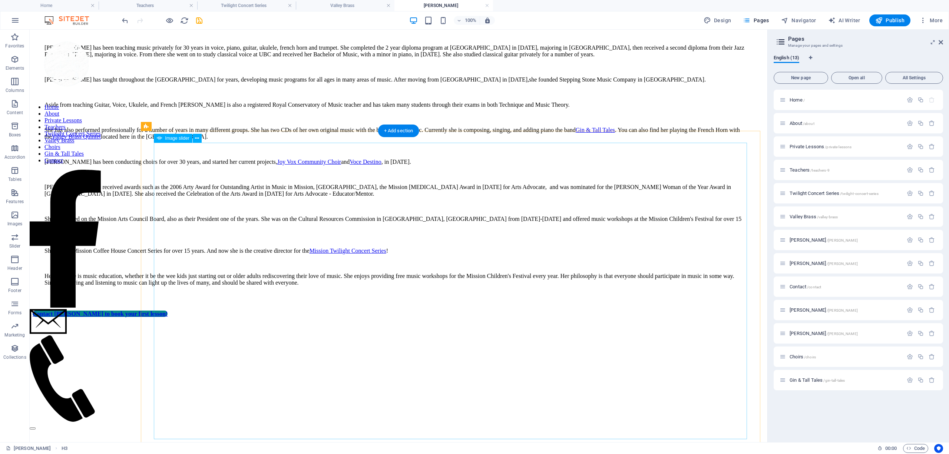
scroll to position [1097, 0]
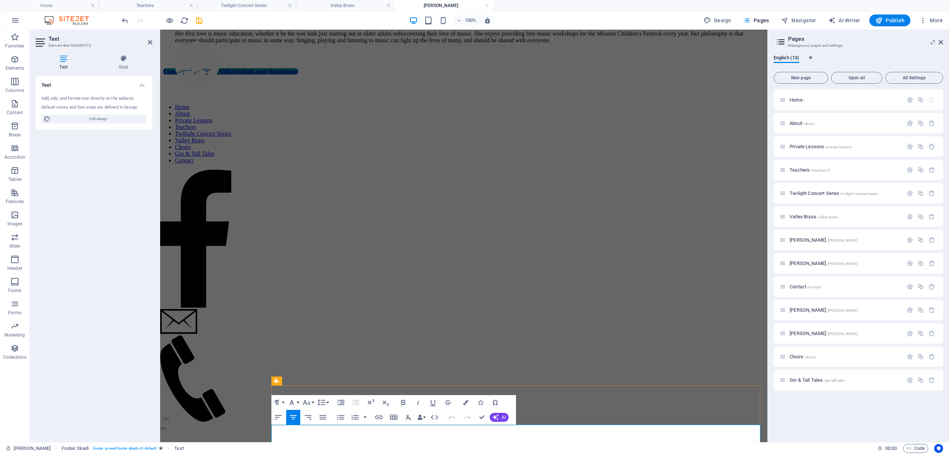
drag, startPoint x: 586, startPoint y: 435, endPoint x: 371, endPoint y: 432, distance: 214.8
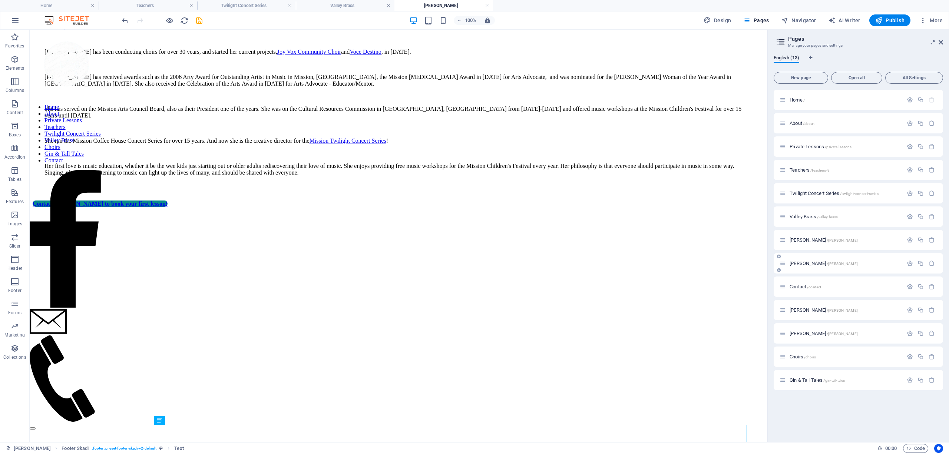
click at [801, 261] on span "[PERSON_NAME] /[PERSON_NAME]" at bounding box center [824, 264] width 68 height 6
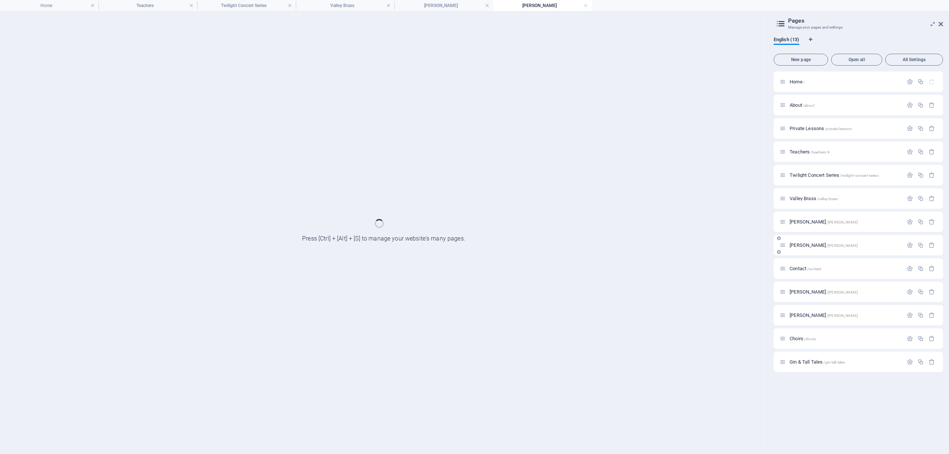
scroll to position [0, 0]
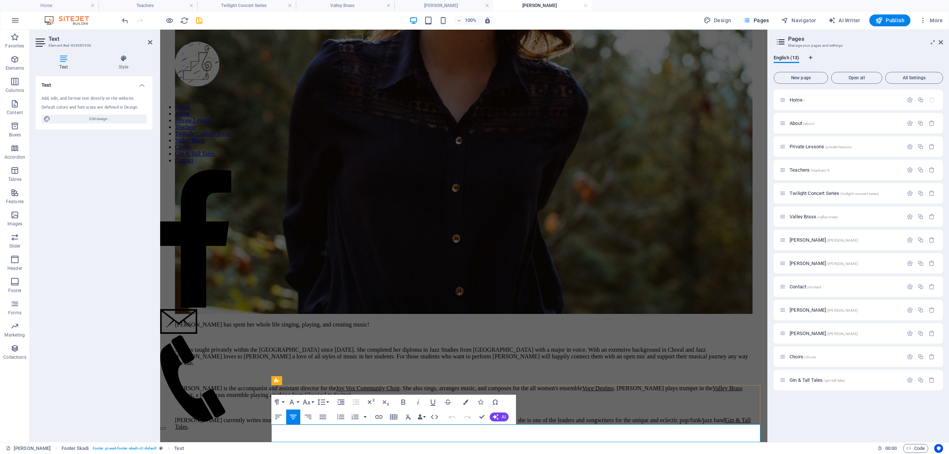
drag, startPoint x: 395, startPoint y: 435, endPoint x: 584, endPoint y: 435, distance: 188.8
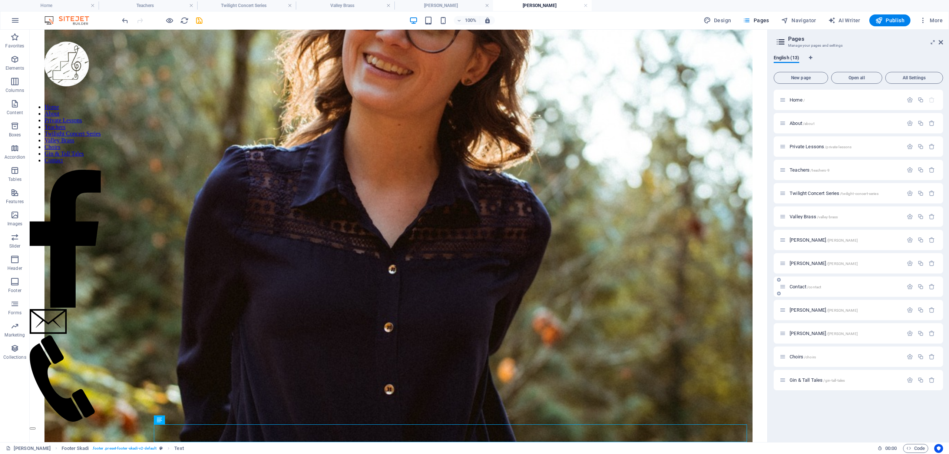
click at [800, 284] on div "Contact /contact" at bounding box center [841, 287] width 123 height 9
click at [795, 286] on span "Contact /contact" at bounding box center [806, 287] width 32 height 6
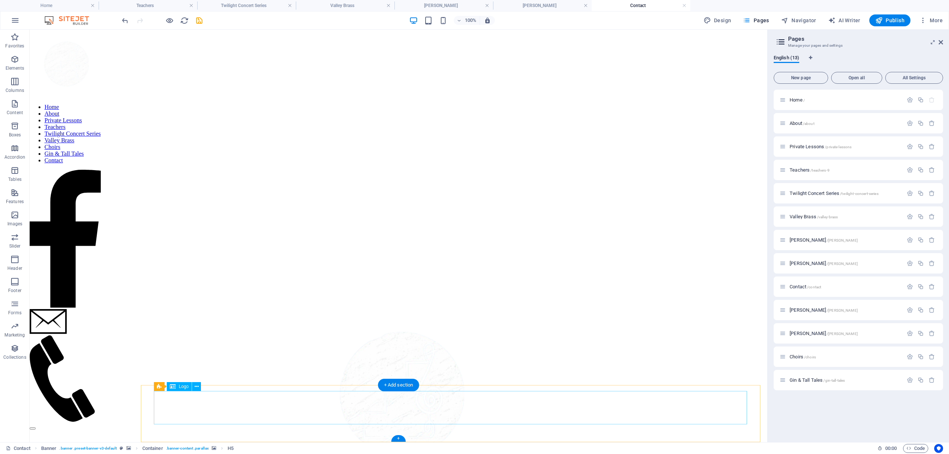
scroll to position [296, 0]
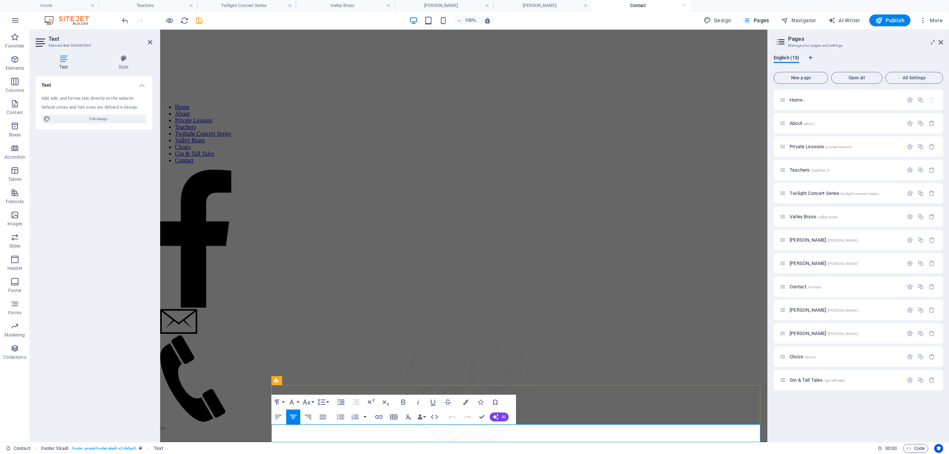
drag, startPoint x: 389, startPoint y: 433, endPoint x: 585, endPoint y: 435, distance: 196.6
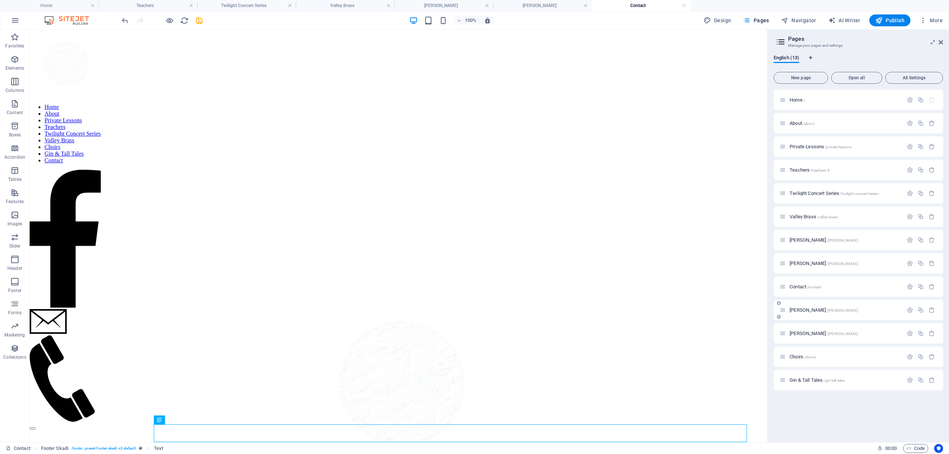
click at [799, 307] on div "Benjamin Nessim /benjamin-nessim" at bounding box center [841, 310] width 123 height 9
click at [797, 308] on span "Benjamin Nessim /benjamin-nessim" at bounding box center [824, 310] width 68 height 6
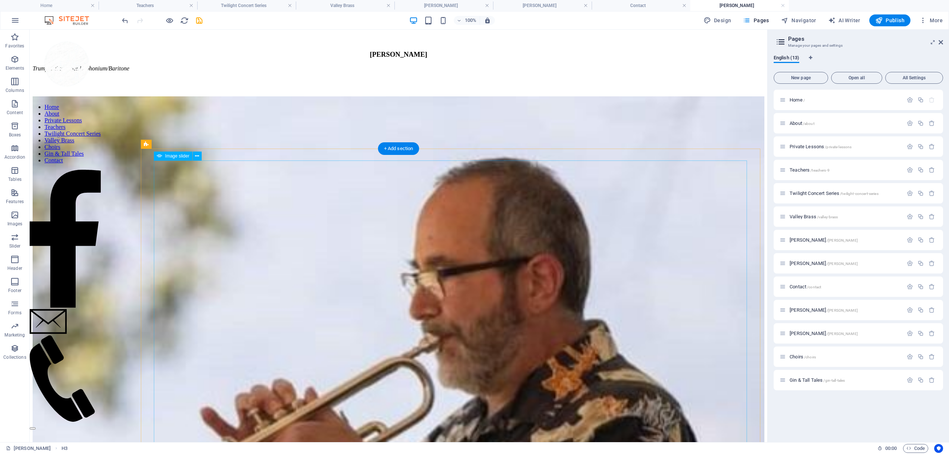
scroll to position [612, 0]
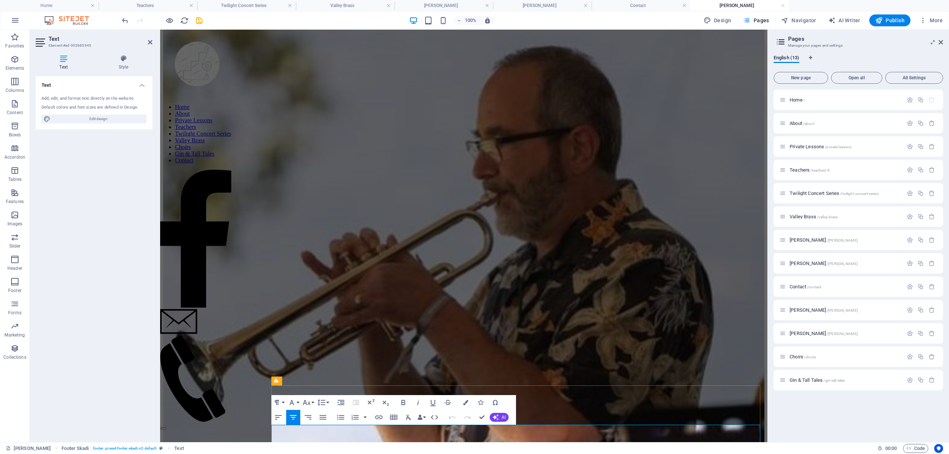
drag, startPoint x: 397, startPoint y: 434, endPoint x: 585, endPoint y: 435, distance: 188.0
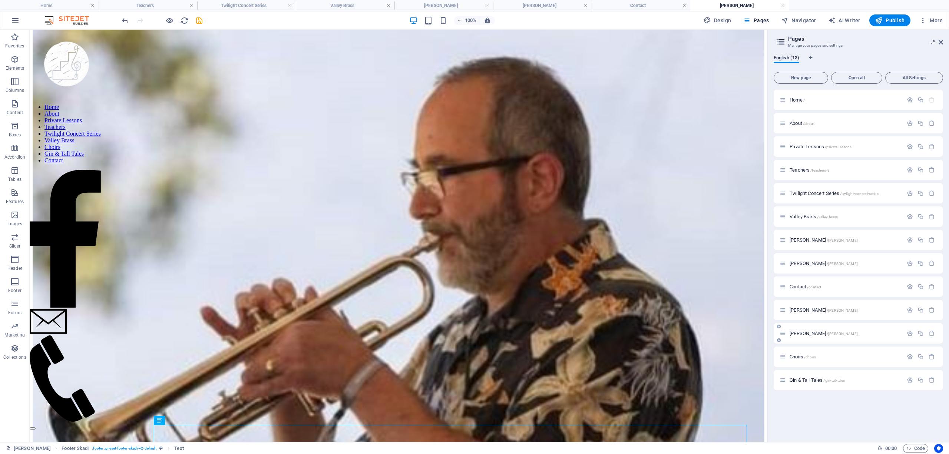
click at [802, 331] on span "Julia Ziegler /julia-ziegler" at bounding box center [824, 334] width 68 height 6
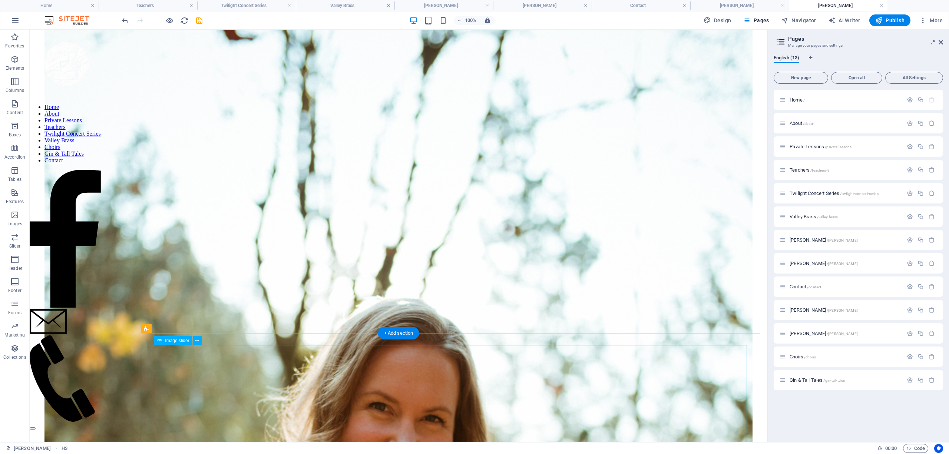
scroll to position [860, 0]
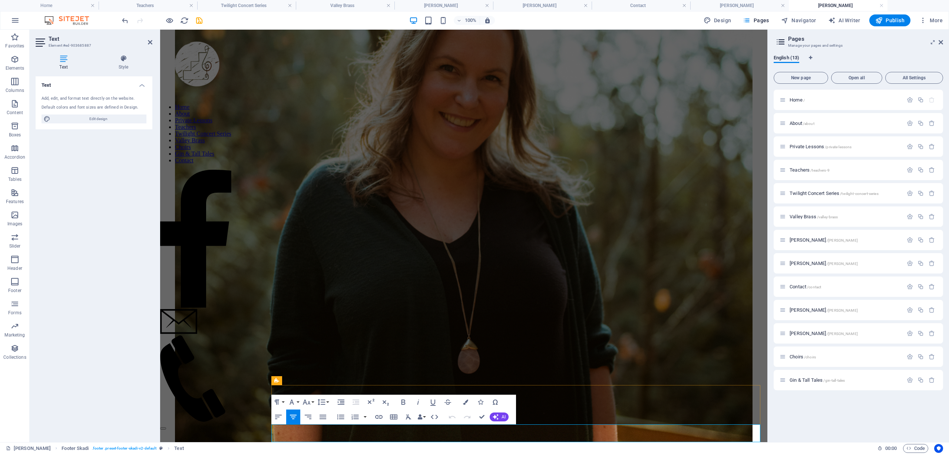
scroll to position [932, 0]
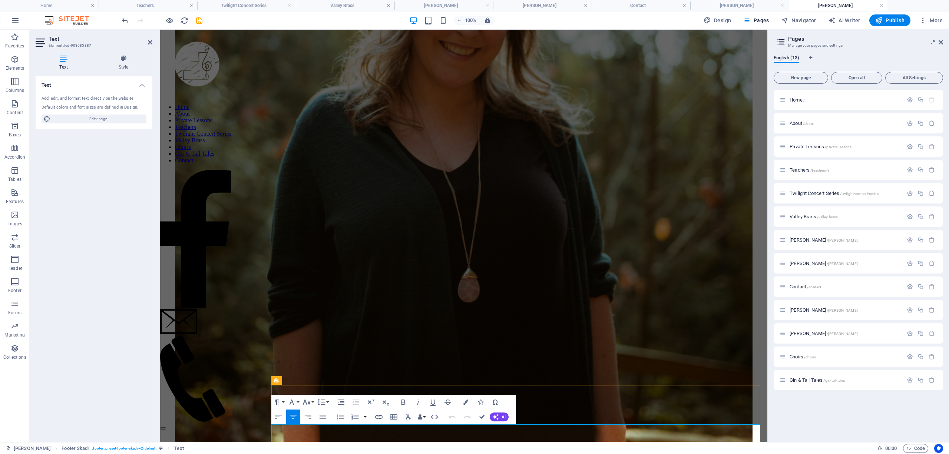
drag, startPoint x: 392, startPoint y: 432, endPoint x: 585, endPoint y: 436, distance: 193.3
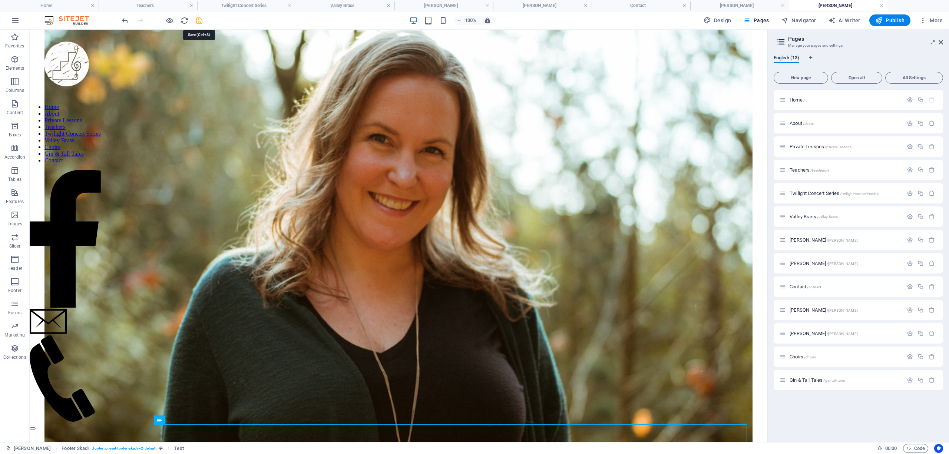
click at [200, 22] on icon "save" at bounding box center [199, 20] width 9 height 9
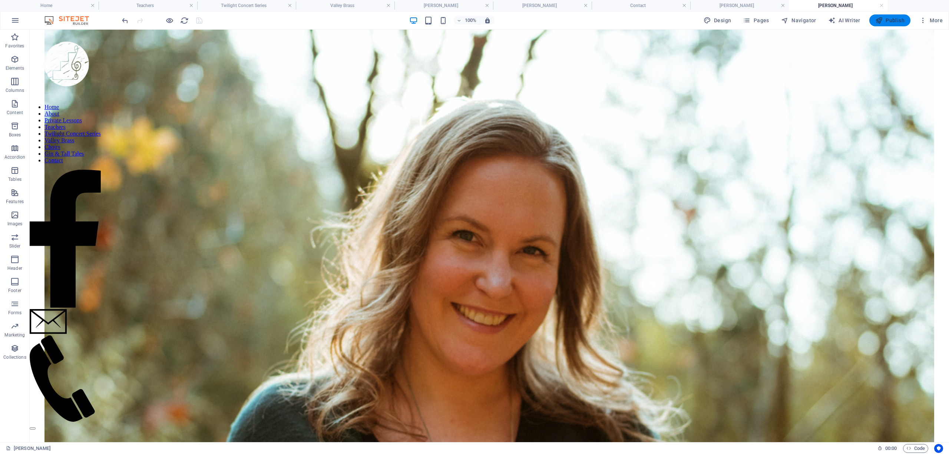
click at [886, 19] on span "Publish" at bounding box center [890, 20] width 29 height 7
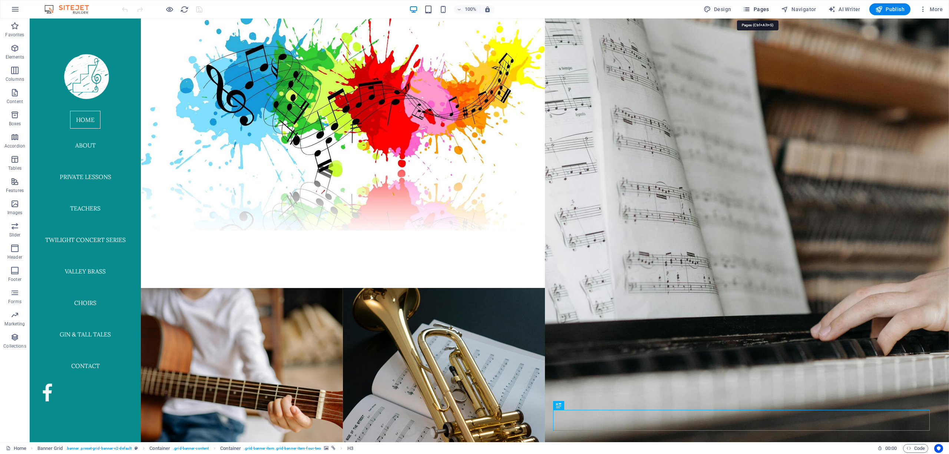
click at [746, 7] on icon "button" at bounding box center [746, 9] width 7 height 7
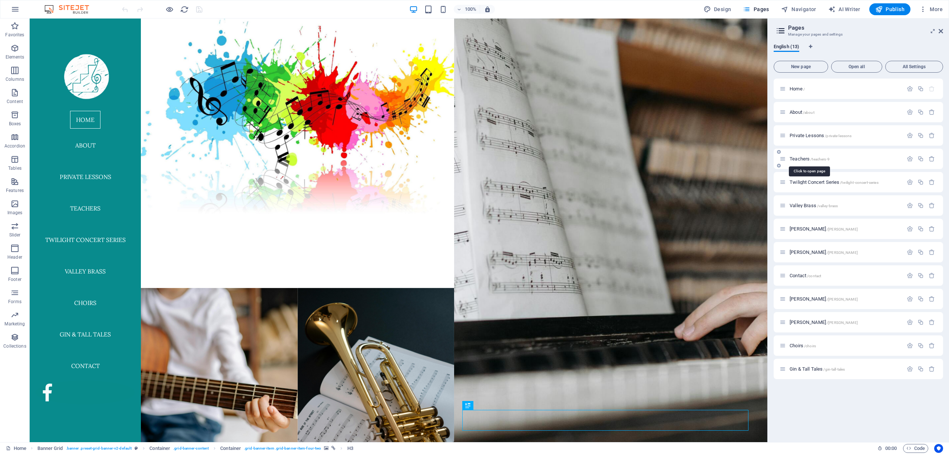
click at [801, 157] on span "Teachers /teachers-9" at bounding box center [810, 159] width 40 height 6
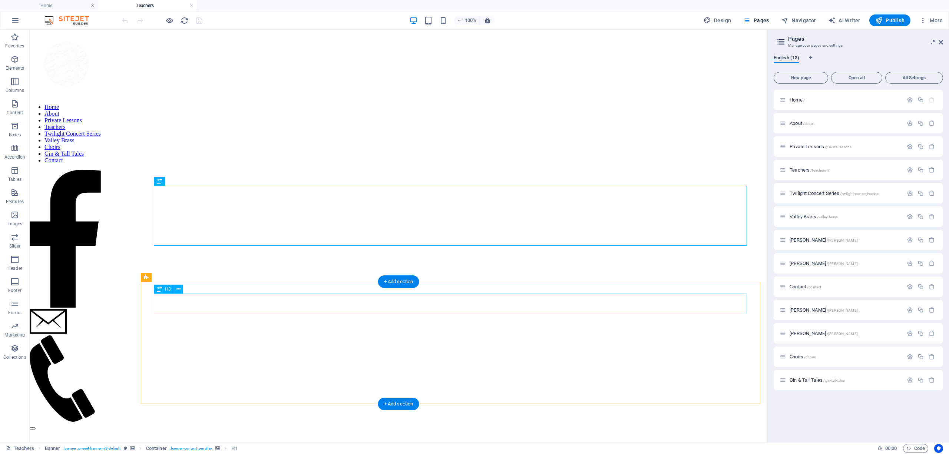
scroll to position [99, 0]
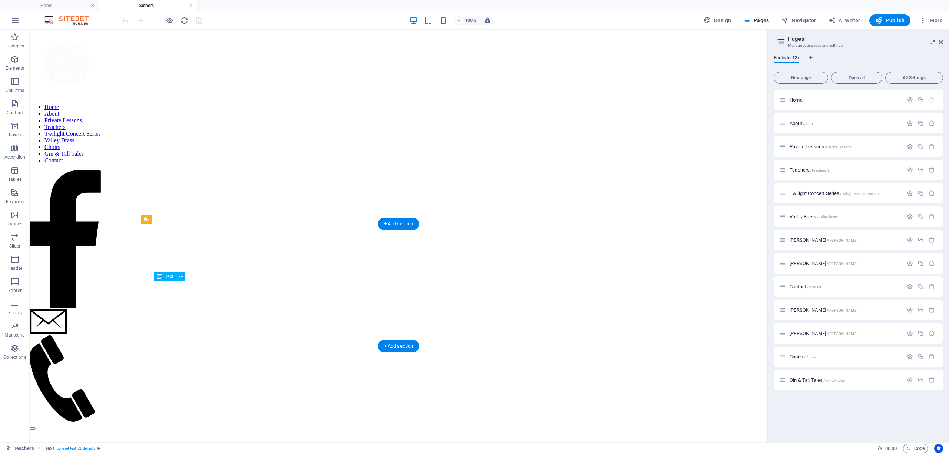
select select "preset-text-v2-default"
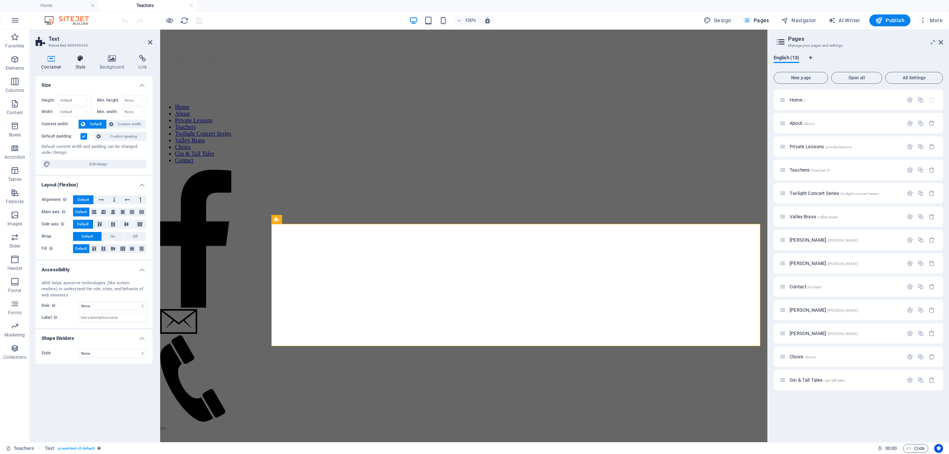
click at [80, 63] on h4 "Style" at bounding box center [82, 63] width 24 height 16
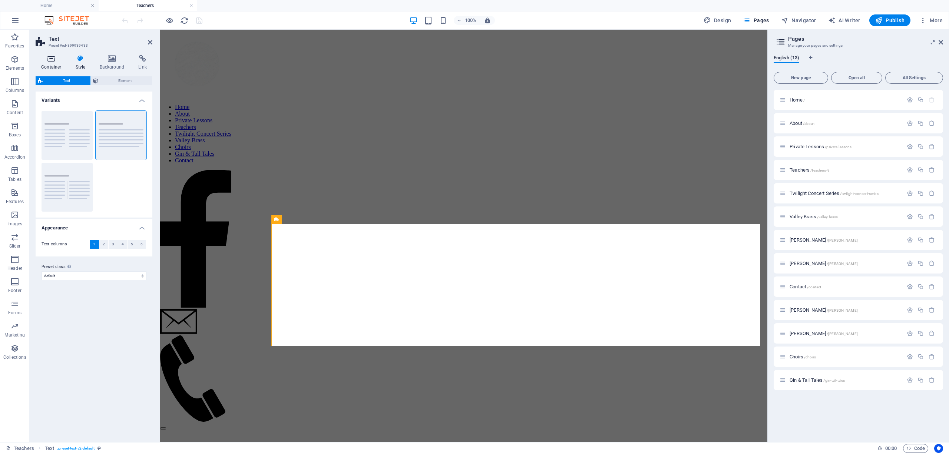
click at [61, 60] on icon at bounding box center [52, 58] width 32 height 7
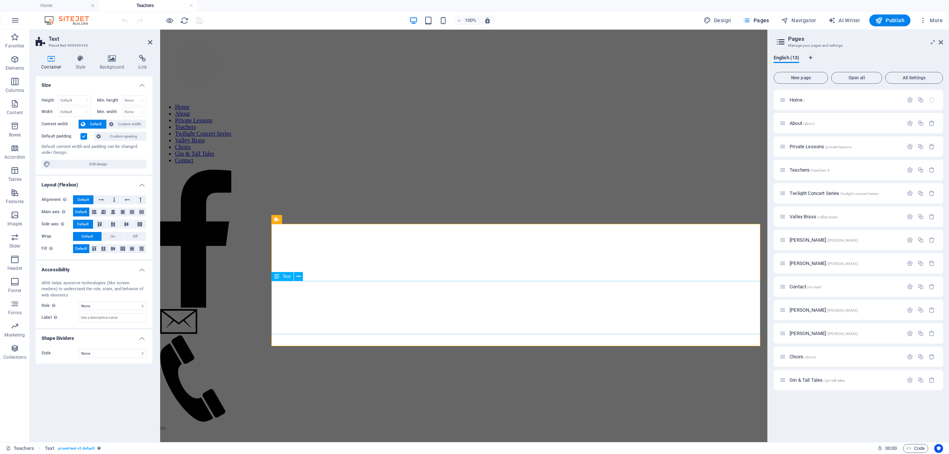
click at [291, 280] on div "Text" at bounding box center [282, 276] width 22 height 9
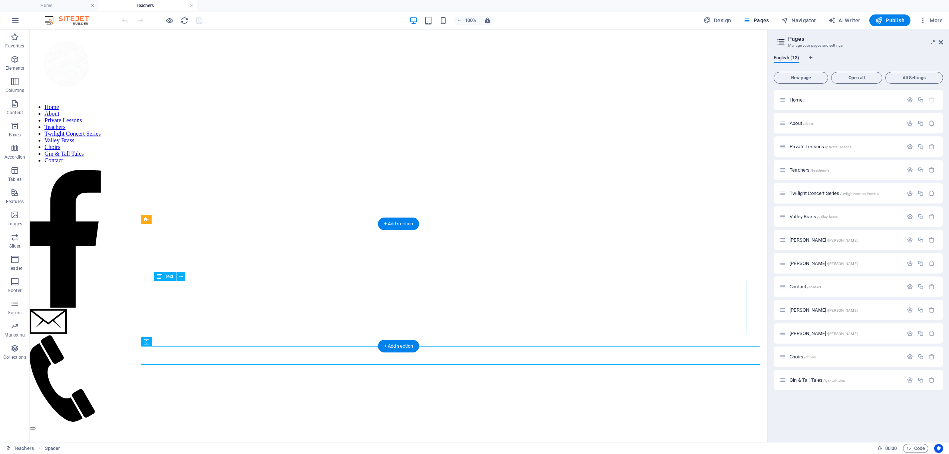
drag, startPoint x: 199, startPoint y: 324, endPoint x: 70, endPoint y: 324, distance: 129.1
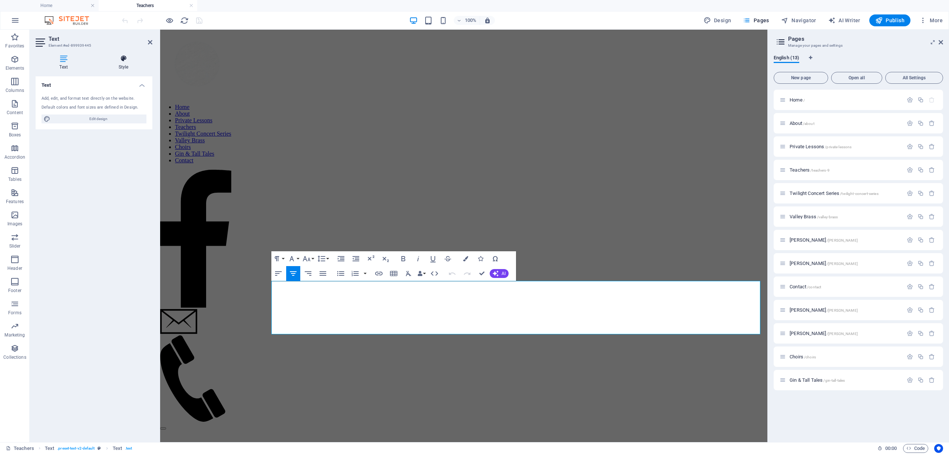
click at [116, 65] on h4 "Style" at bounding box center [124, 63] width 58 height 16
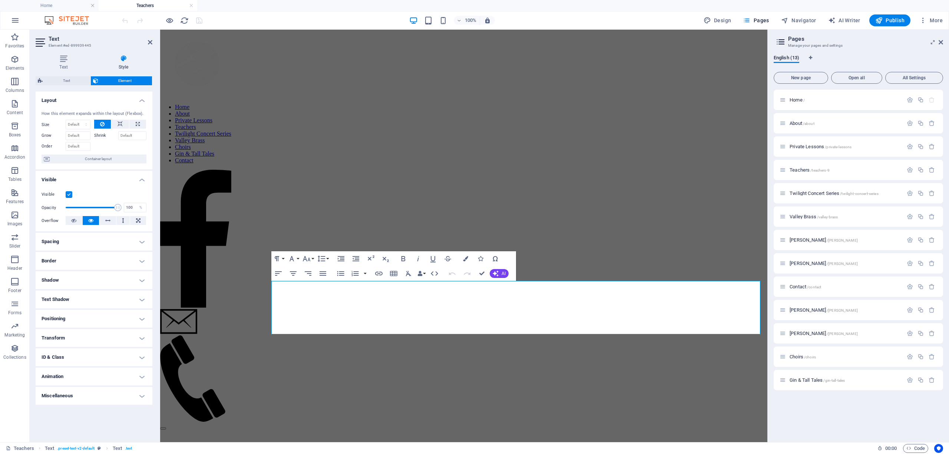
click at [56, 243] on h4 "Spacing" at bounding box center [94, 242] width 117 height 18
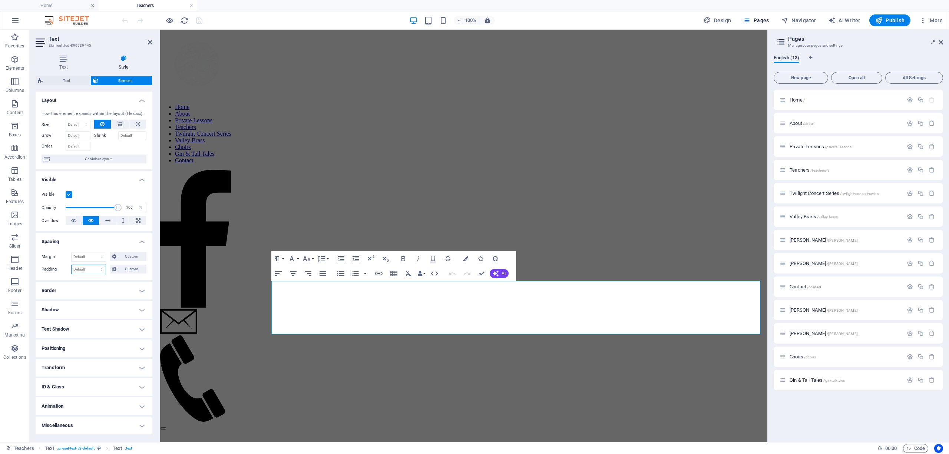
click at [88, 272] on select "Default px rem % vh vw Custom" at bounding box center [89, 269] width 34 height 9
select select "px"
click at [95, 266] on select "Default px rem % vh vw Custom" at bounding box center [89, 269] width 34 height 9
type input "2"
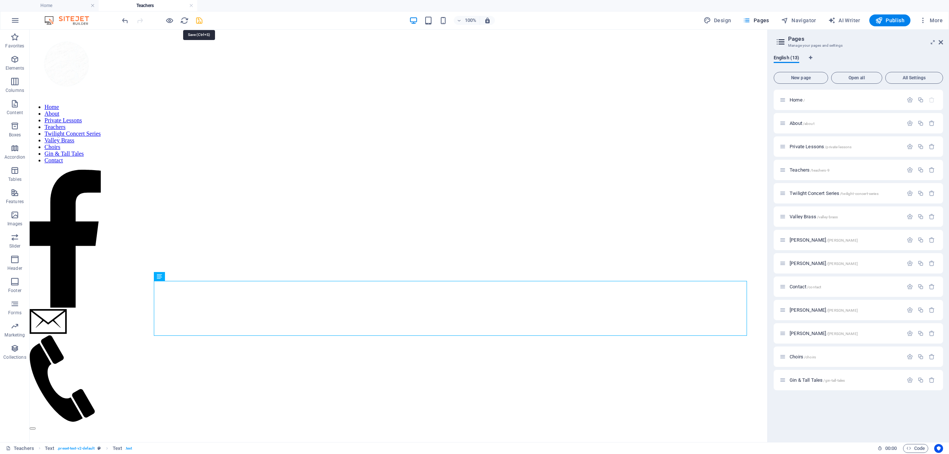
click at [200, 21] on icon "save" at bounding box center [199, 20] width 9 height 9
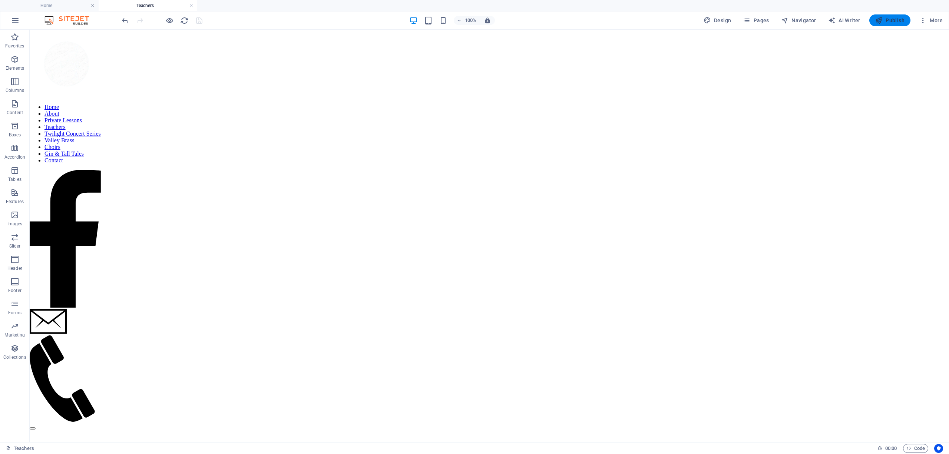
click at [887, 21] on span "Publish" at bounding box center [890, 20] width 29 height 7
